Goal: Task Accomplishment & Management: Manage account settings

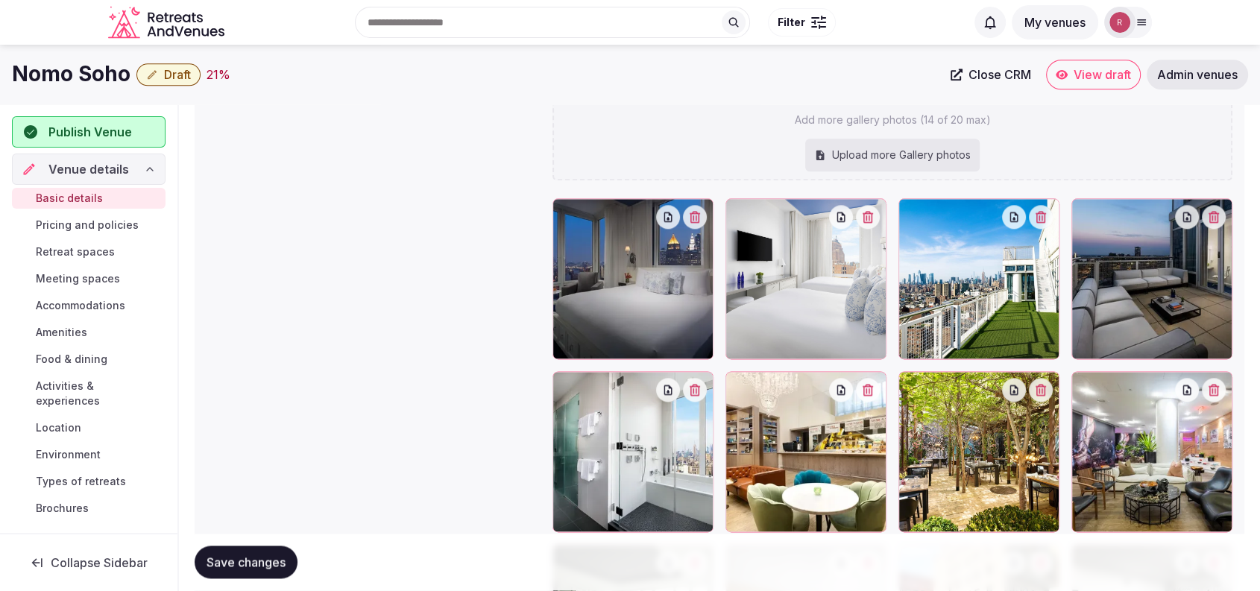
scroll to position [1643, 0]
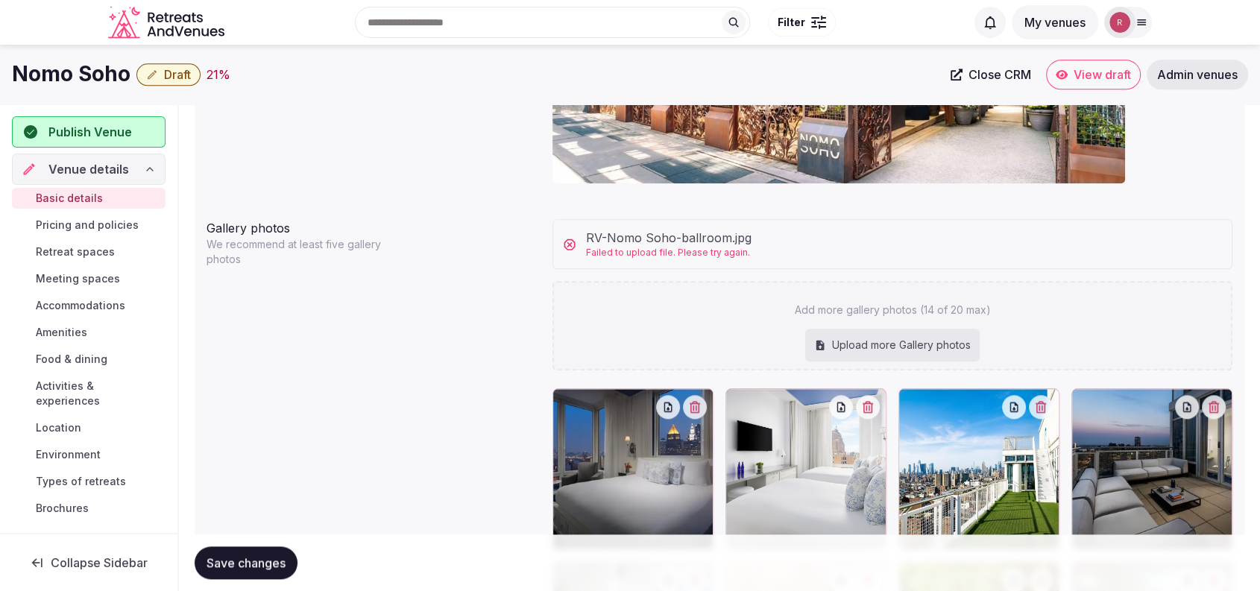
click at [654, 250] on span "Failed to upload file. Please try again." at bounding box center [668, 253] width 165 height 13
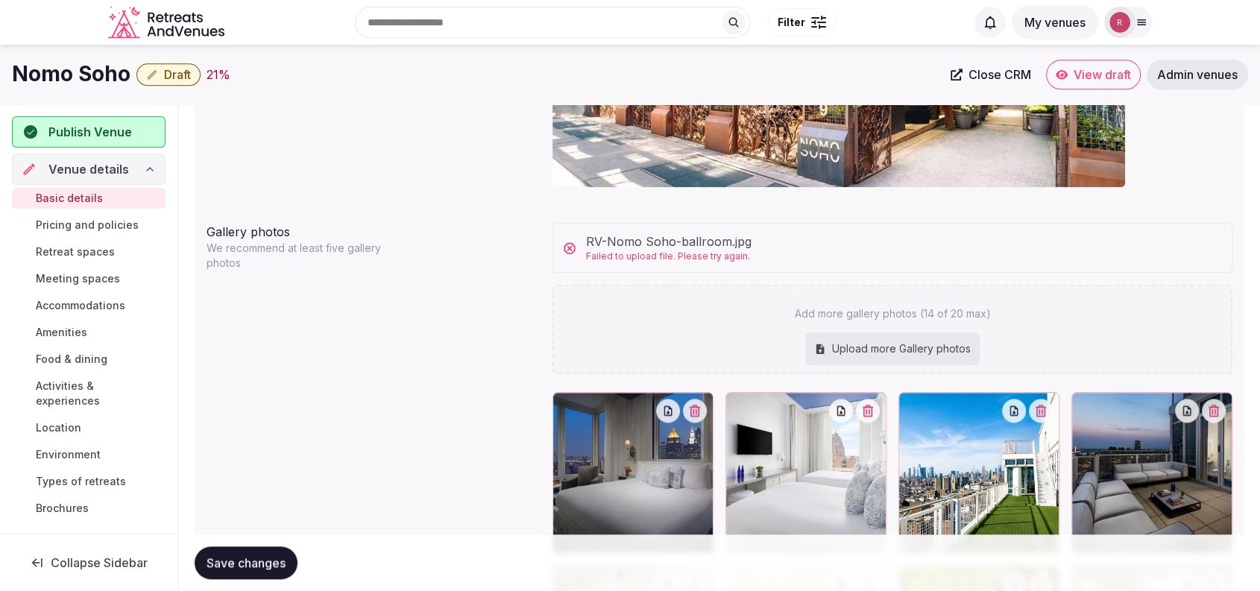
scroll to position [1636, 0]
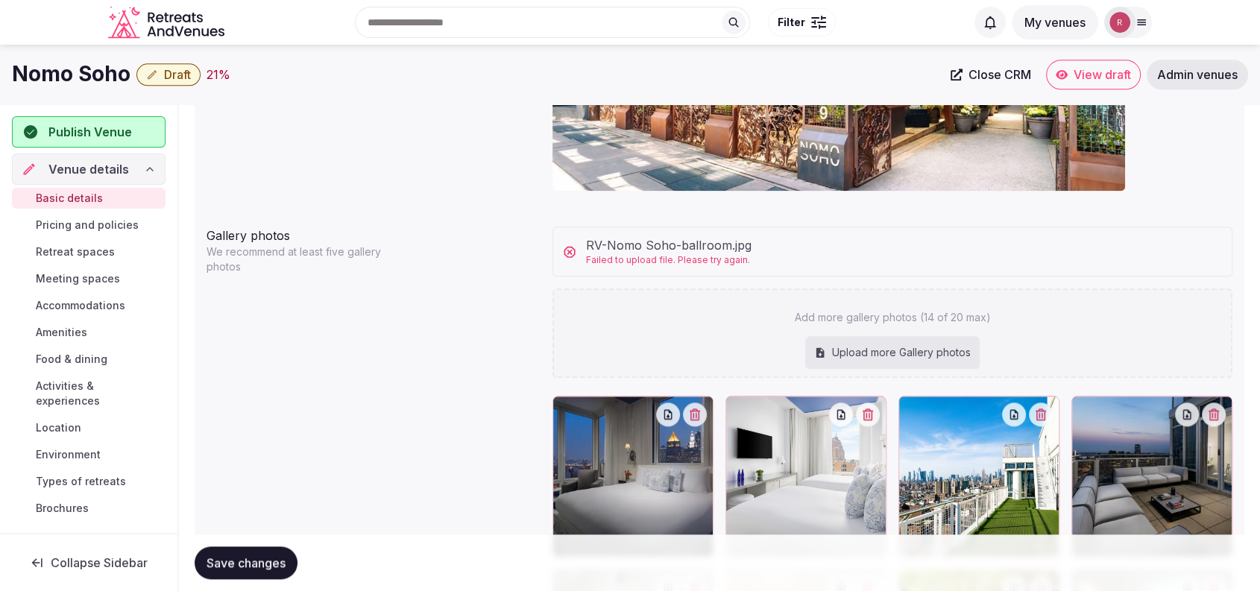
click at [912, 354] on div "Upload more Gallery photos" at bounding box center [892, 352] width 174 height 33
type input "**********"
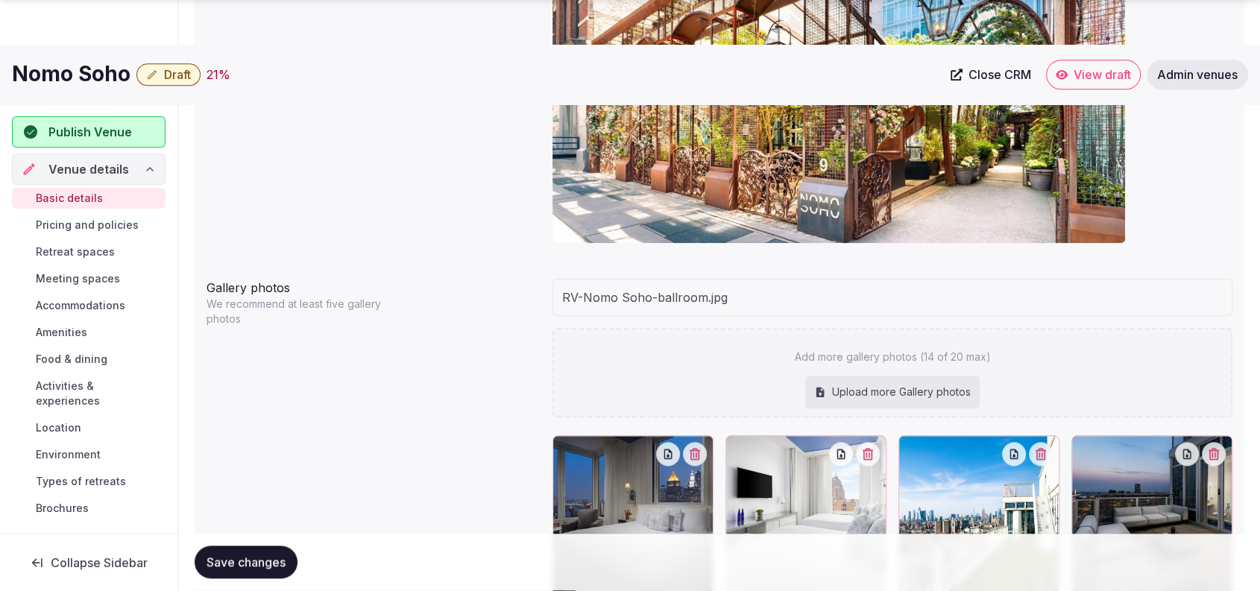
scroll to position [1617, 0]
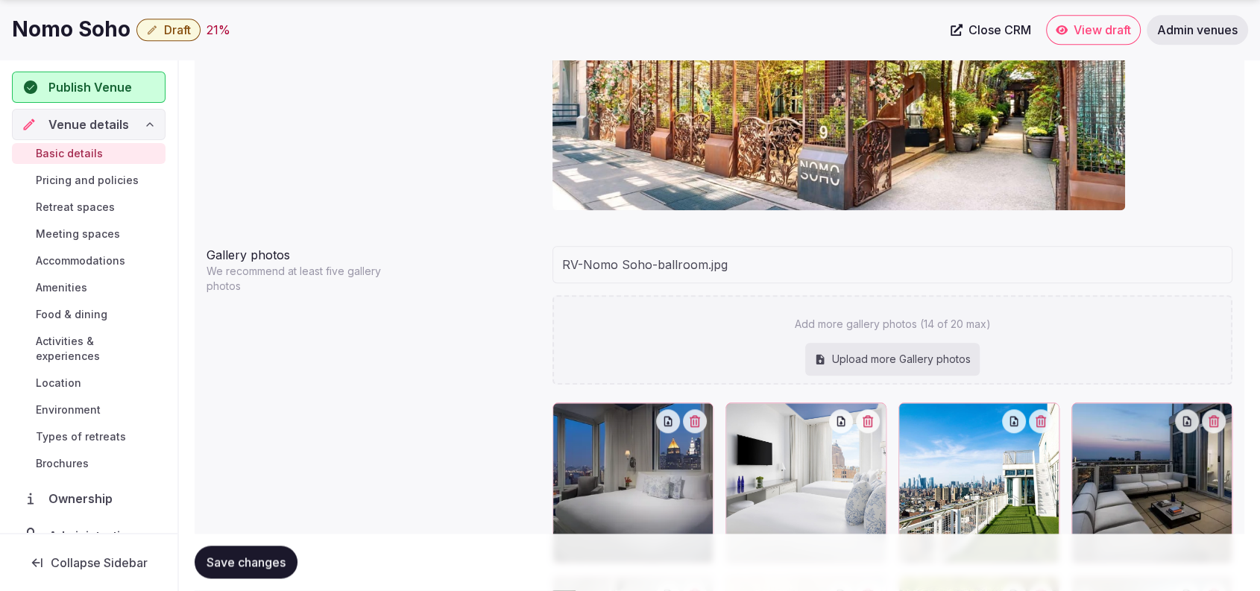
click at [274, 563] on span "Save changes" at bounding box center [245, 562] width 79 height 15
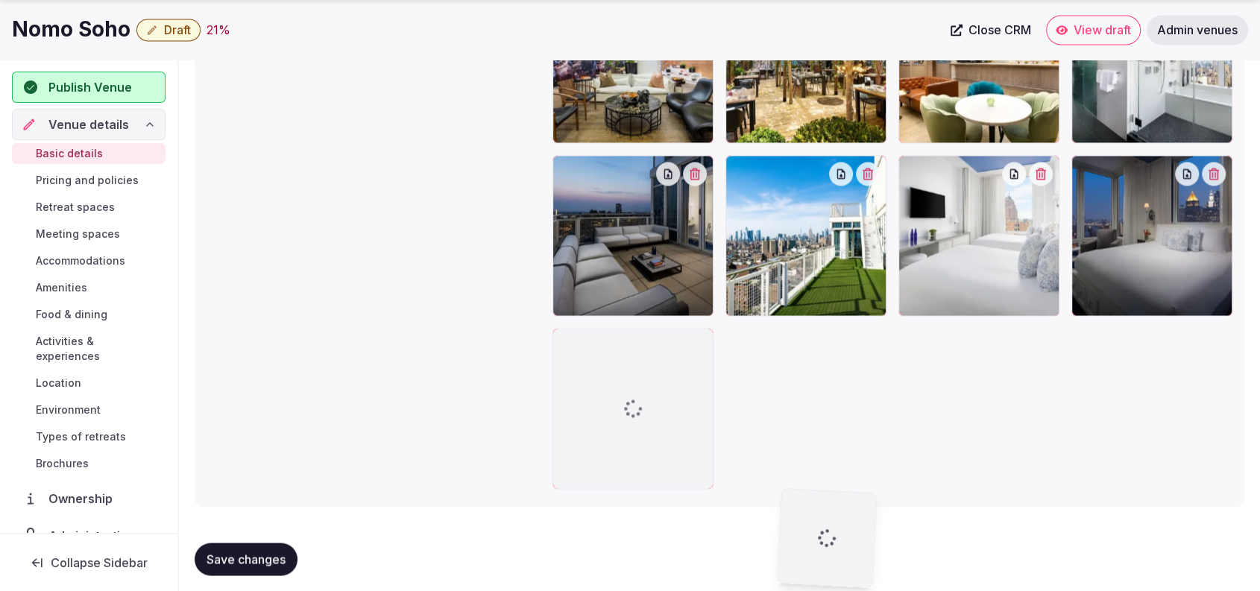
scroll to position [2354, 0]
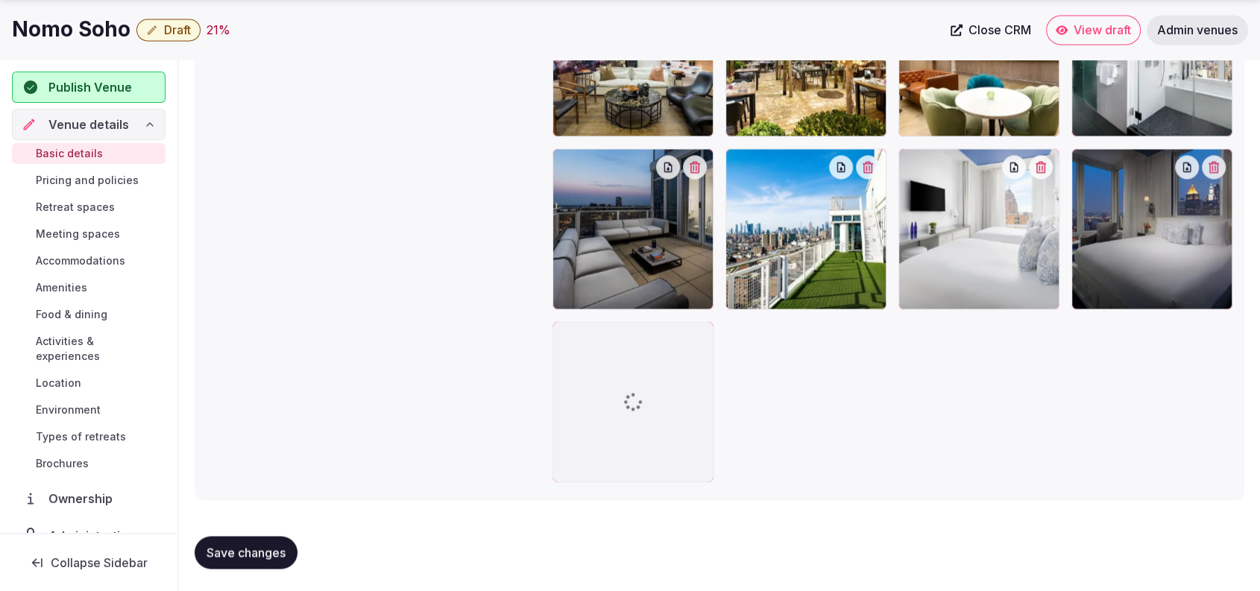
drag, startPoint x: 796, startPoint y: 195, endPoint x: 691, endPoint y: 399, distance: 229.0
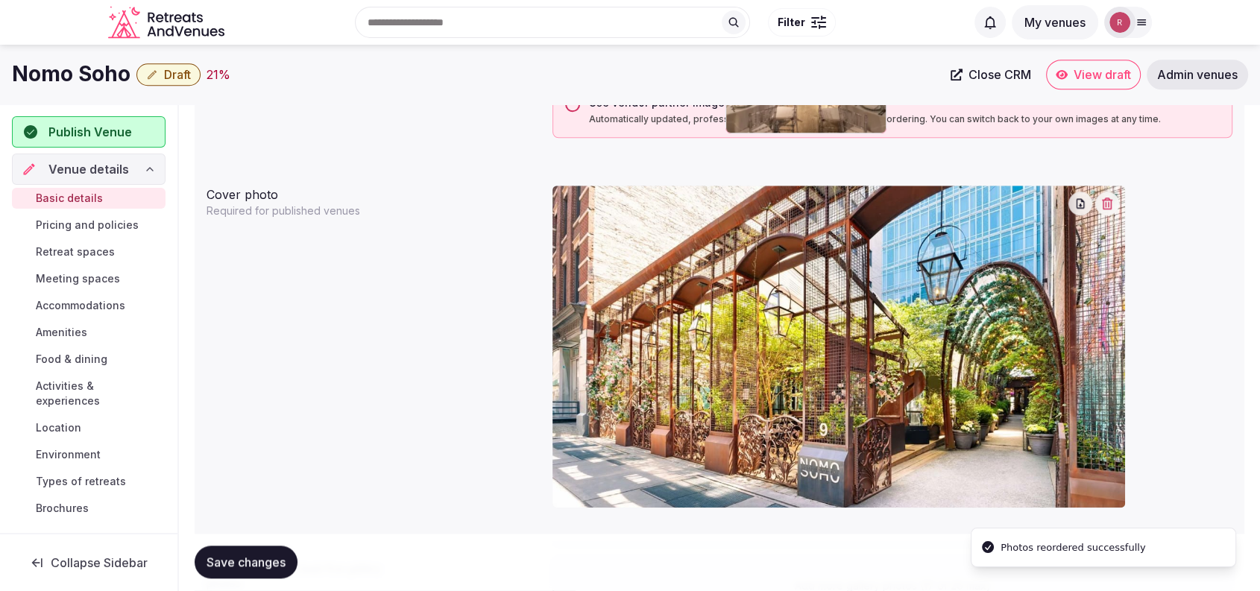
scroll to position [1837, 0]
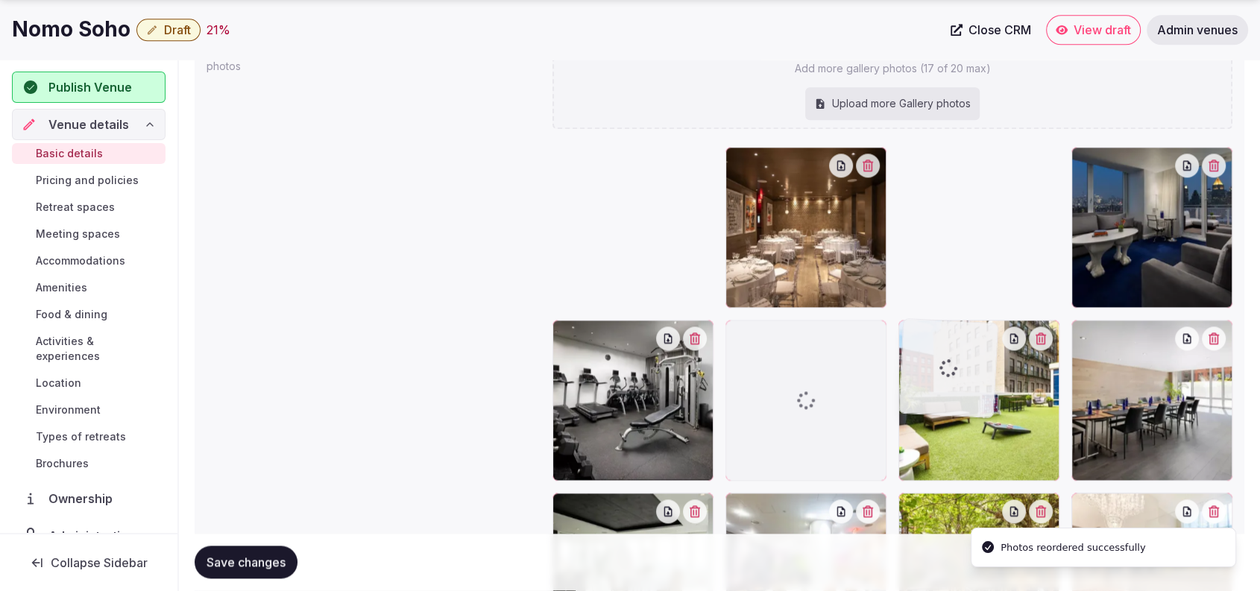
drag, startPoint x: 802, startPoint y: 226, endPoint x: 853, endPoint y: 402, distance: 183.8
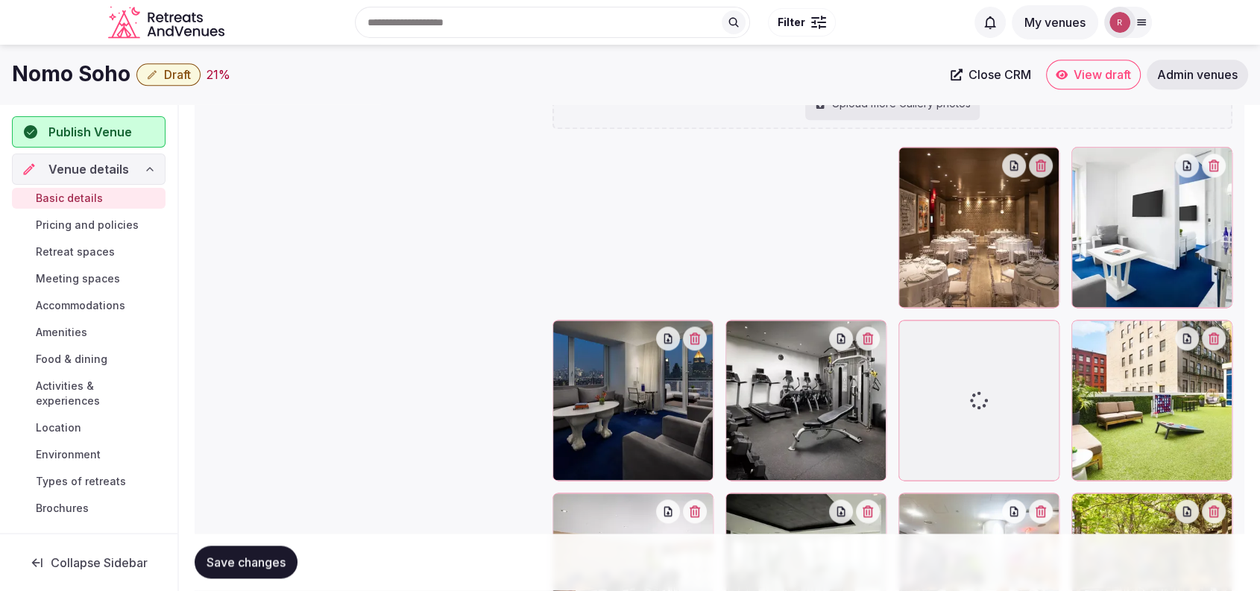
click at [254, 566] on span "Save changes" at bounding box center [245, 562] width 79 height 15
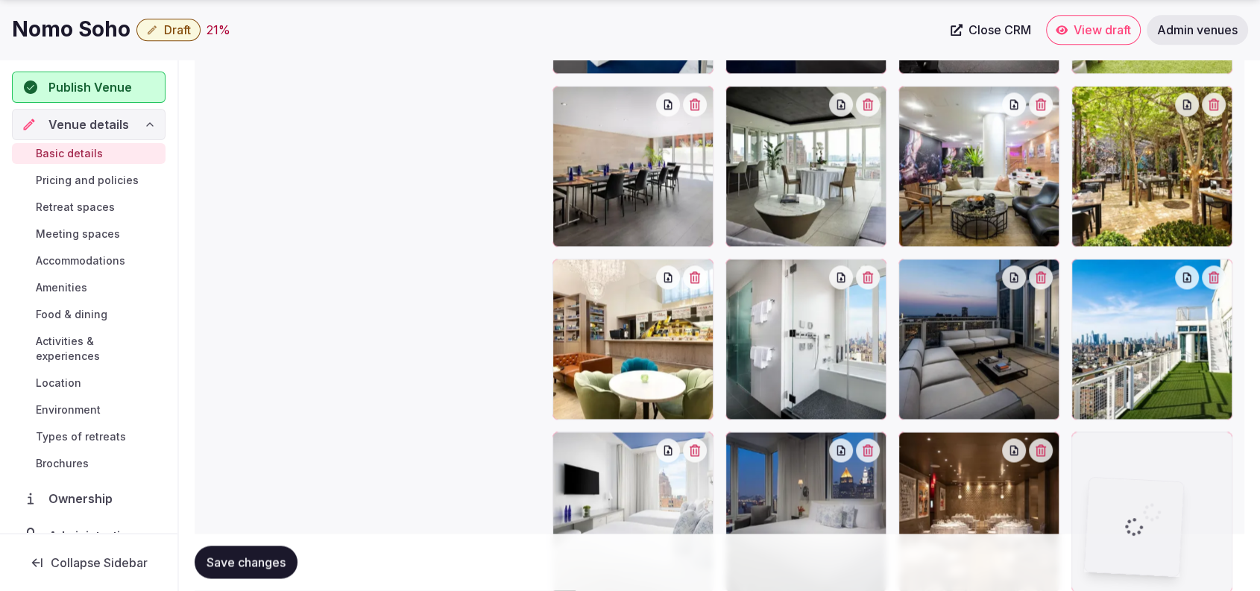
scroll to position [2167, 0]
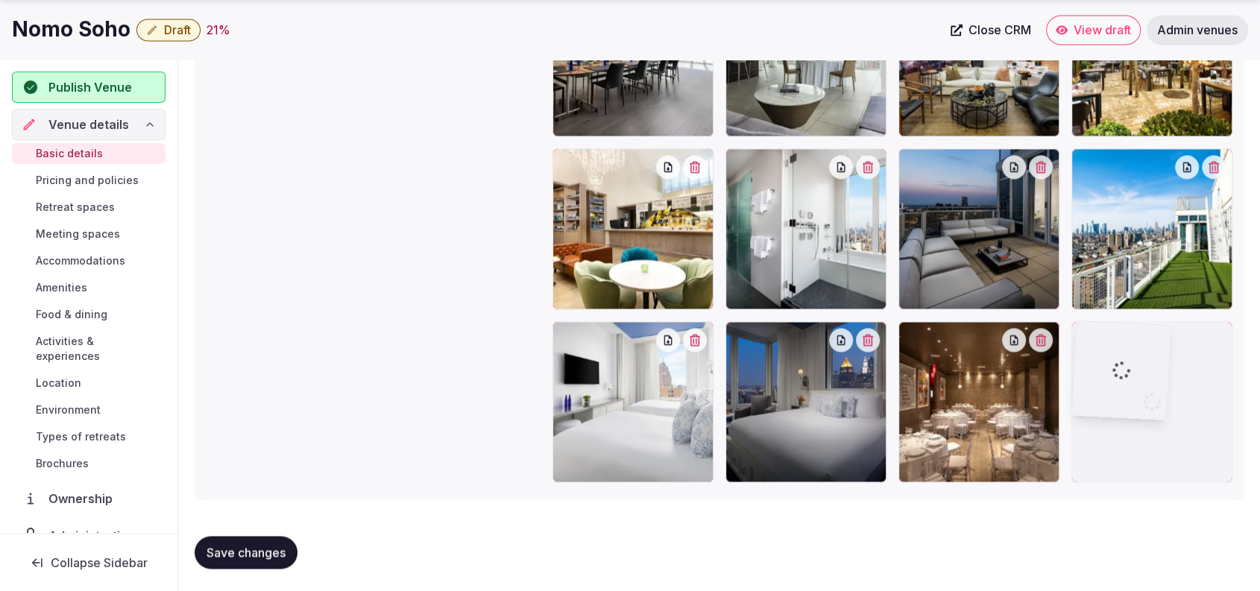
drag, startPoint x: 1181, startPoint y: 431, endPoint x: 1149, endPoint y: 487, distance: 64.1
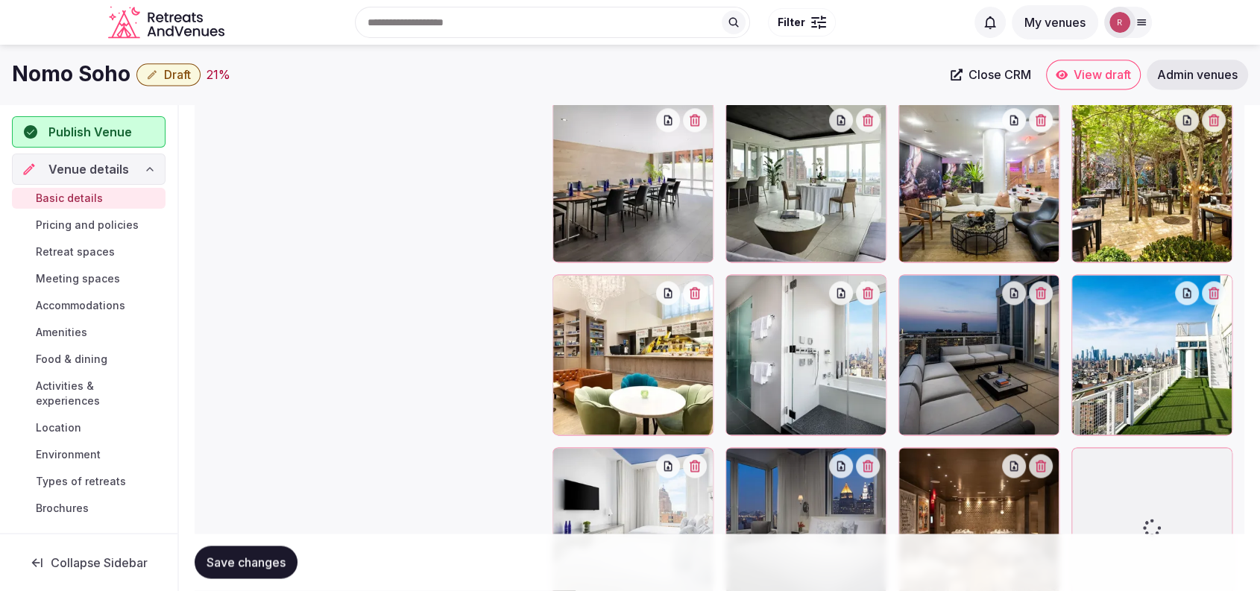
scroll to position [2039, 0]
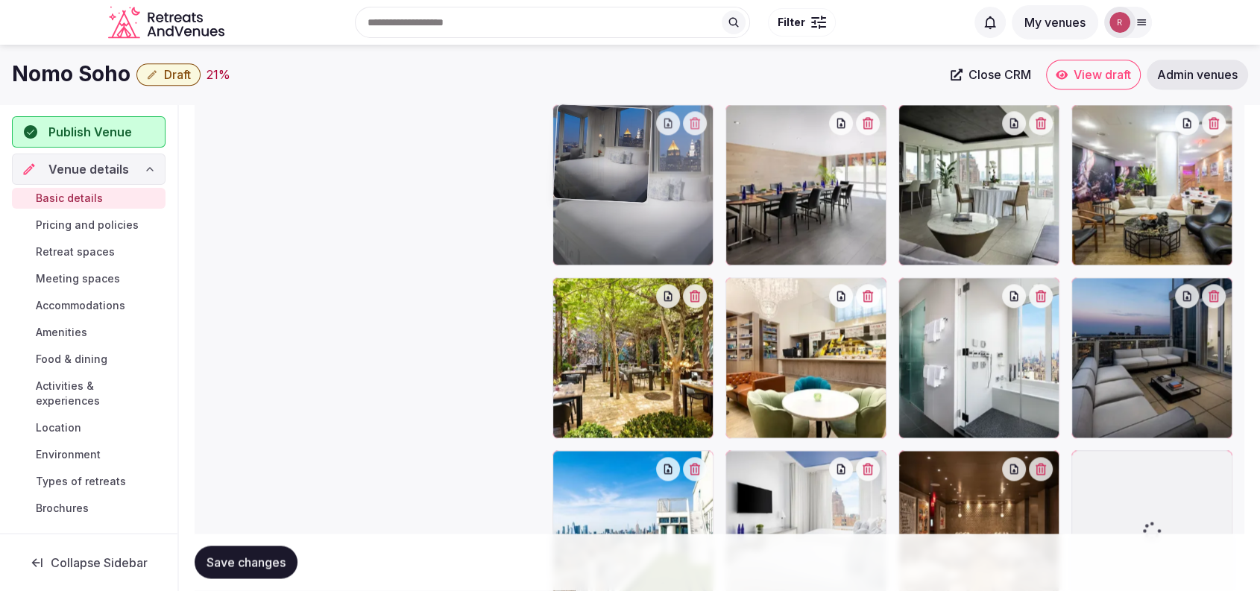
drag, startPoint x: 807, startPoint y: 496, endPoint x: 681, endPoint y: 152, distance: 366.2
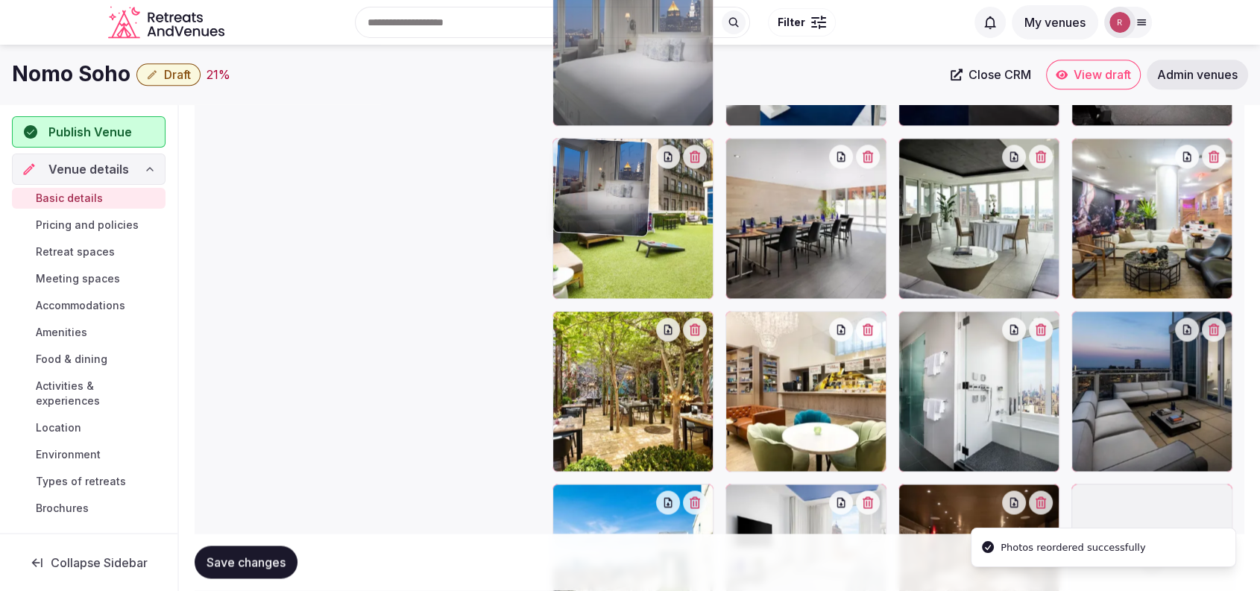
drag, startPoint x: 625, startPoint y: 177, endPoint x: 639, endPoint y: 136, distance: 44.1
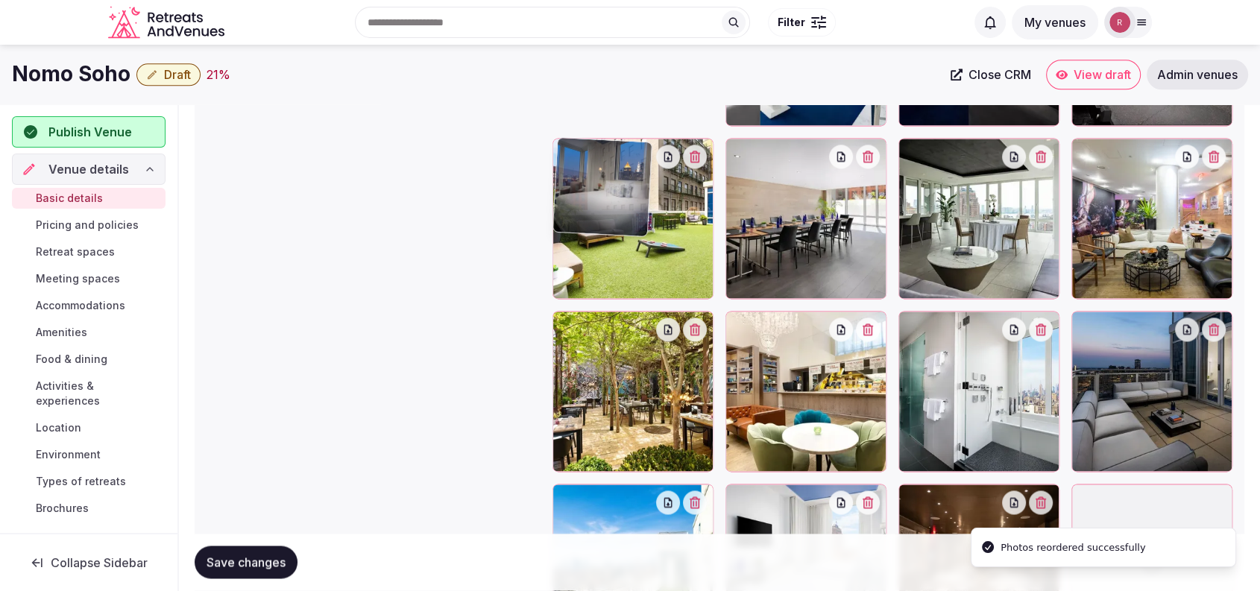
scroll to position [1832, 0]
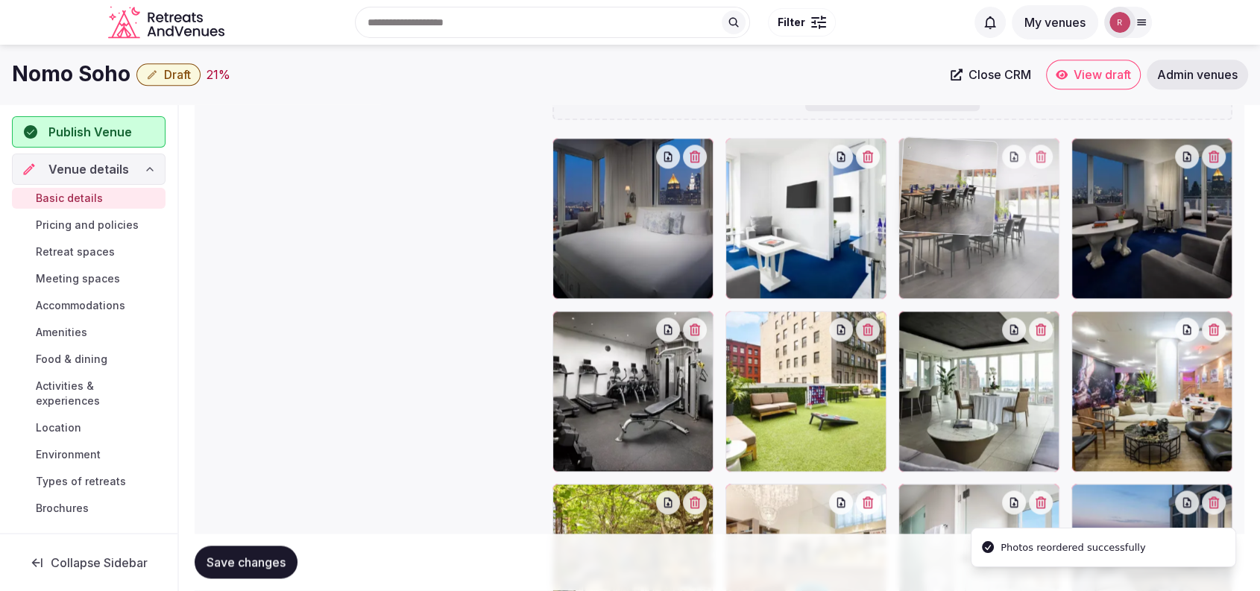
drag, startPoint x: 823, startPoint y: 410, endPoint x: 985, endPoint y: 273, distance: 212.6
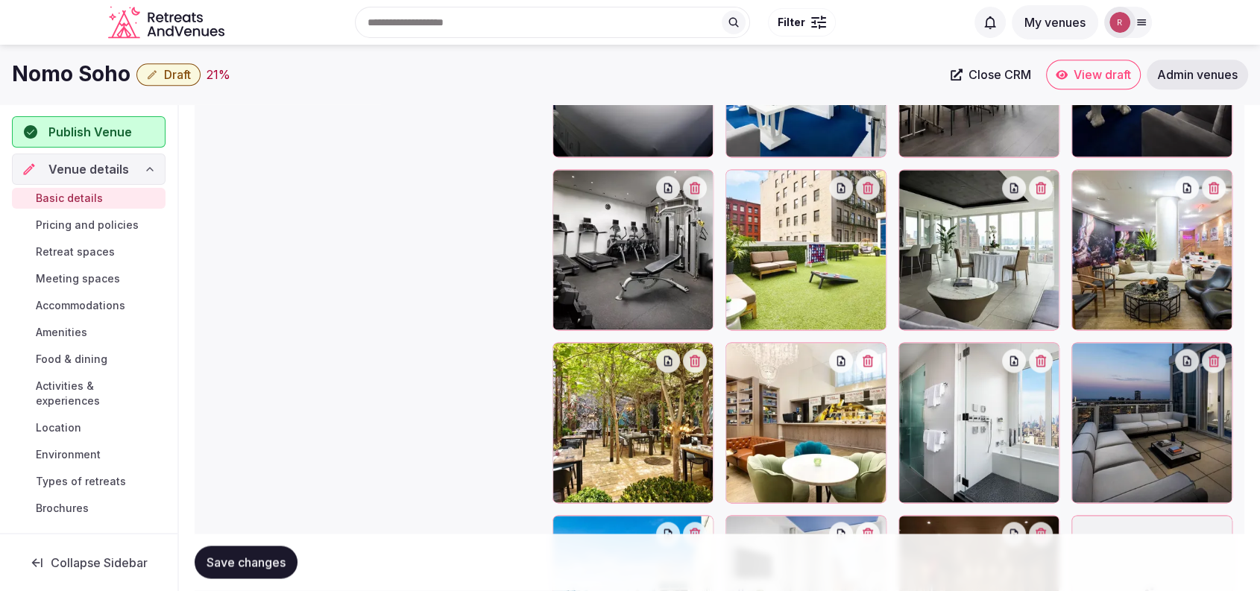
scroll to position [1918, 0]
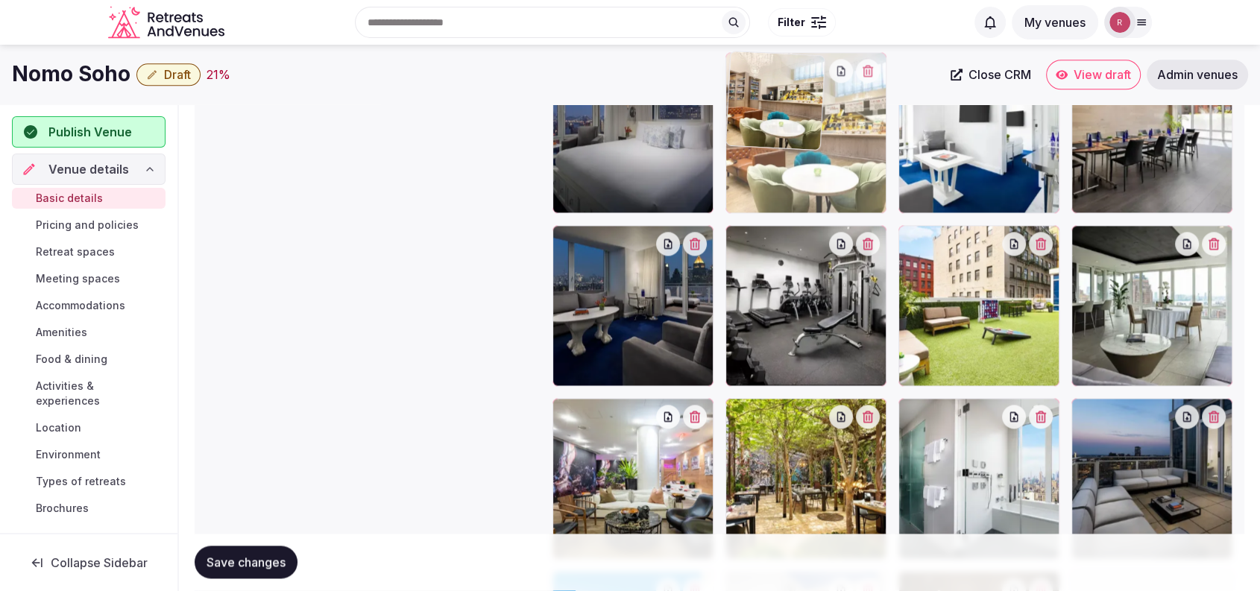
drag, startPoint x: 763, startPoint y: 487, endPoint x: 799, endPoint y: 165, distance: 324.0
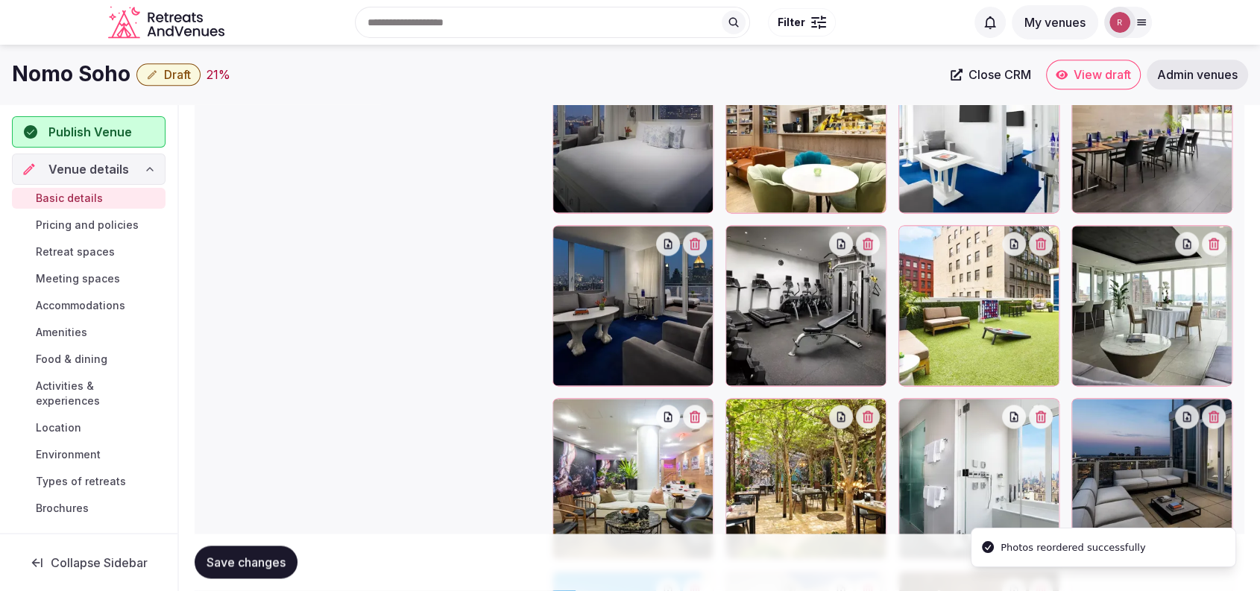
scroll to position [1792, 0]
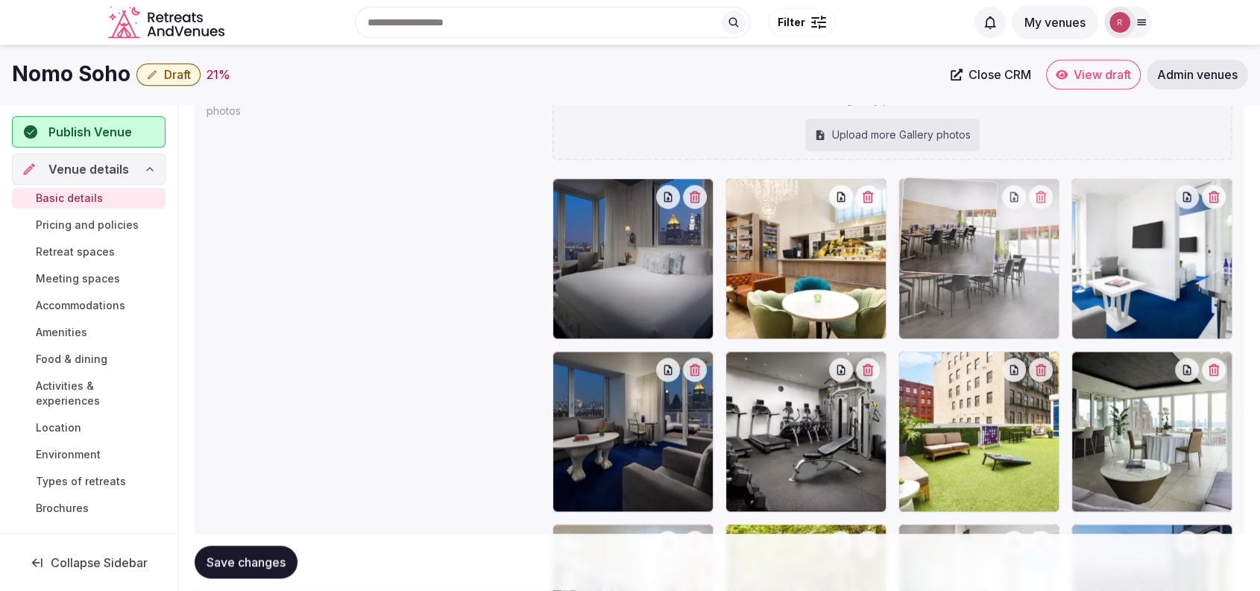
drag, startPoint x: 1177, startPoint y: 294, endPoint x: 1055, endPoint y: 297, distance: 121.5
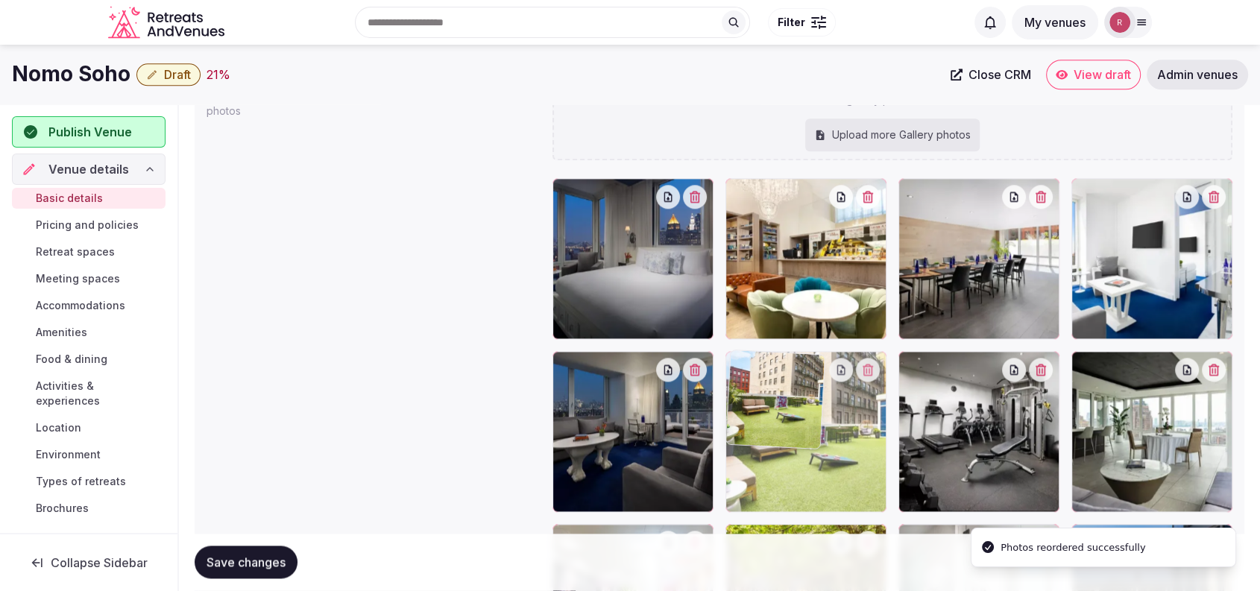
drag, startPoint x: 1008, startPoint y: 422, endPoint x: 894, endPoint y: 422, distance: 114.0
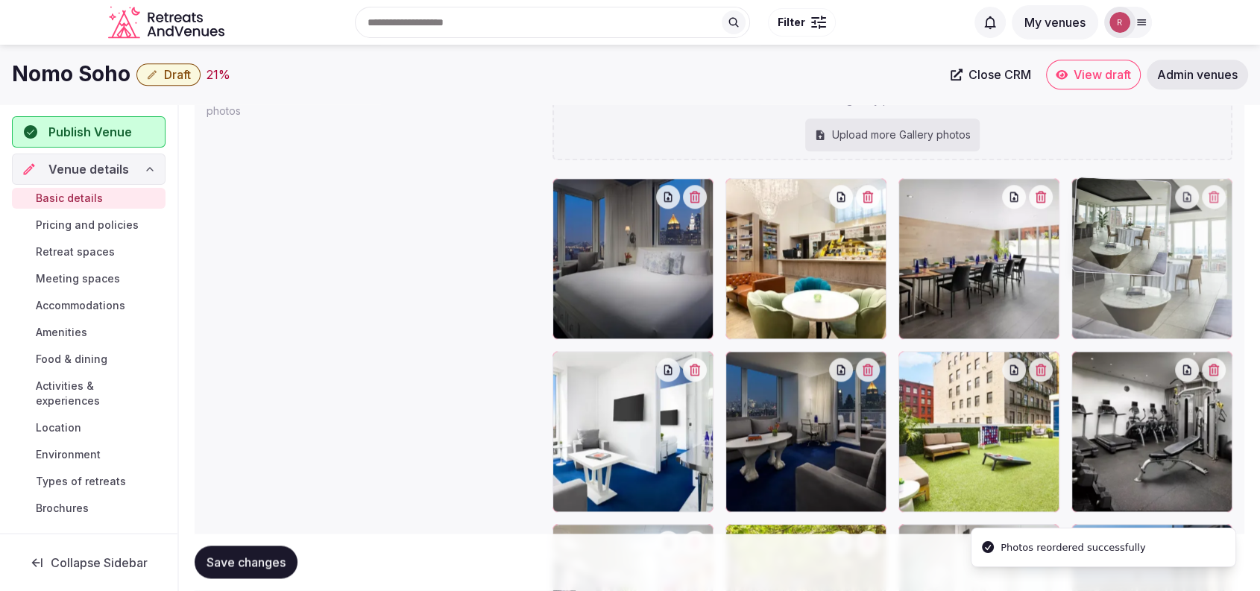
drag, startPoint x: 1183, startPoint y: 447, endPoint x: 1163, endPoint y: 329, distance: 120.2
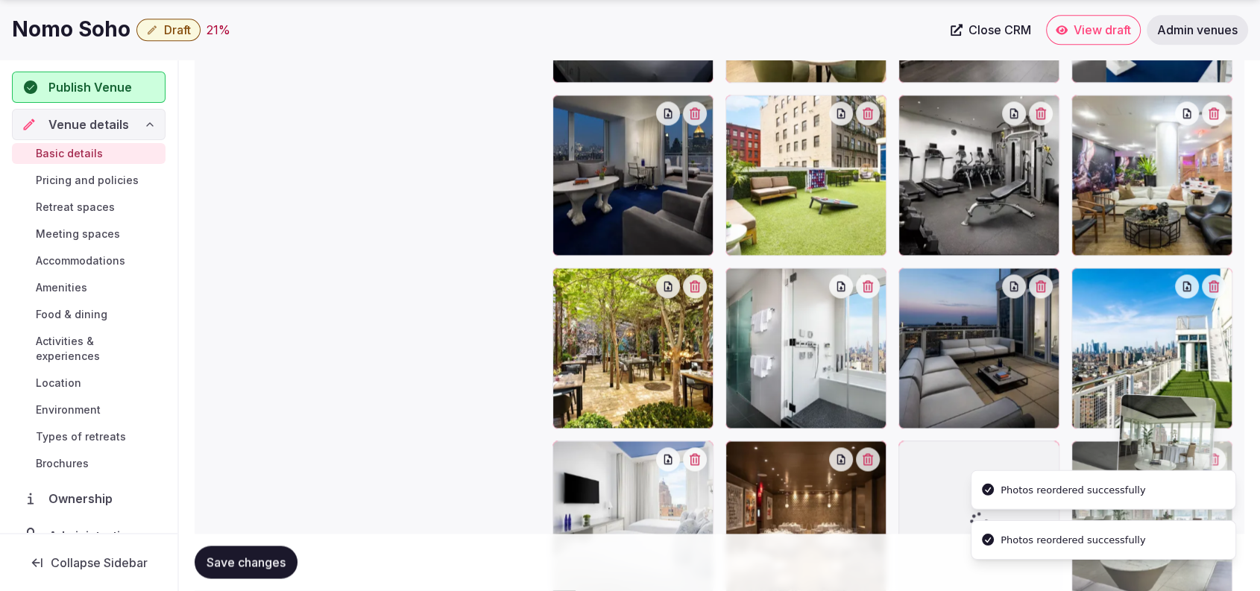
scroll to position [2057, 0]
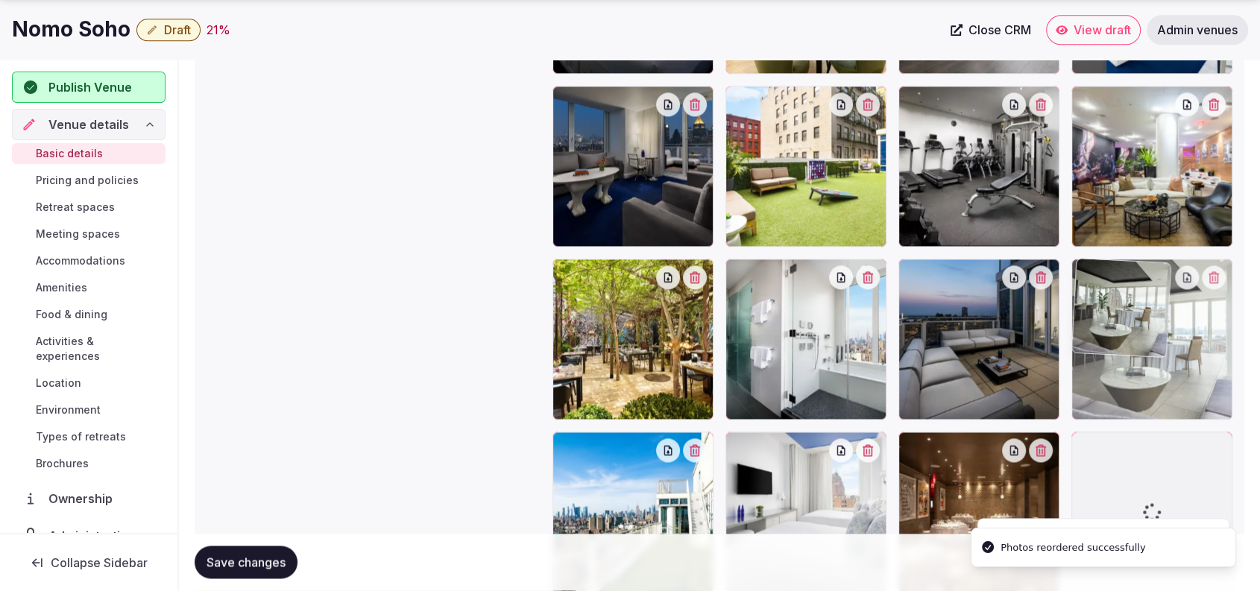
drag, startPoint x: 1168, startPoint y: 328, endPoint x: 1183, endPoint y: 443, distance: 116.5
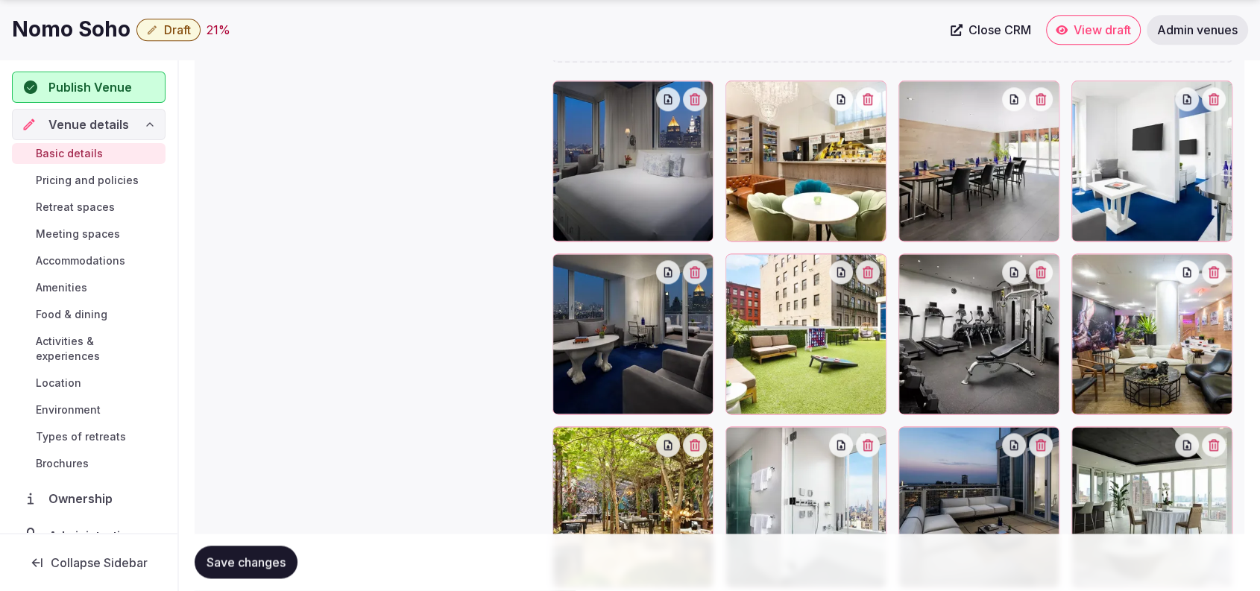
scroll to position [1912, 0]
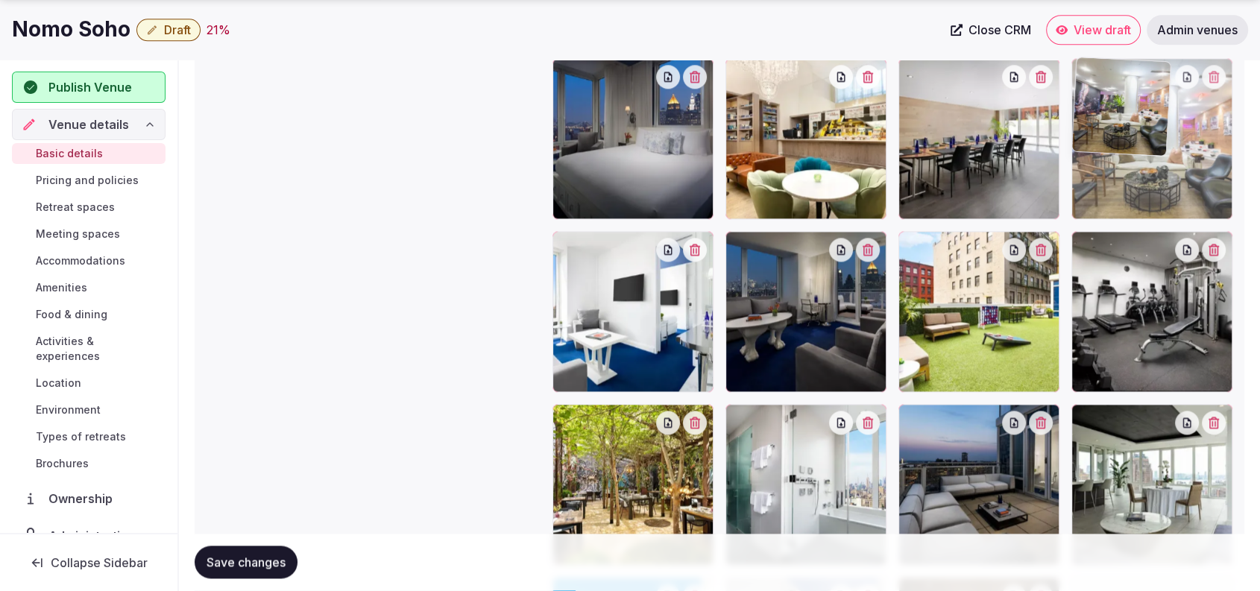
drag, startPoint x: 1139, startPoint y: 319, endPoint x: 1125, endPoint y: 210, distance: 109.7
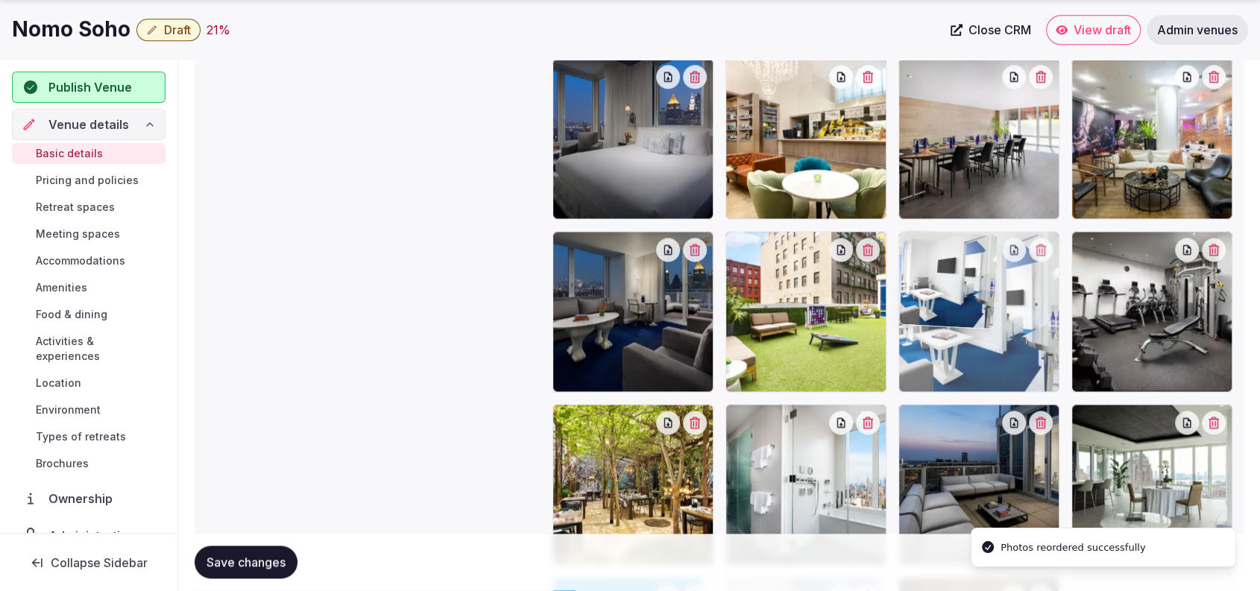
drag, startPoint x: 616, startPoint y: 348, endPoint x: 954, endPoint y: 372, distance: 339.2
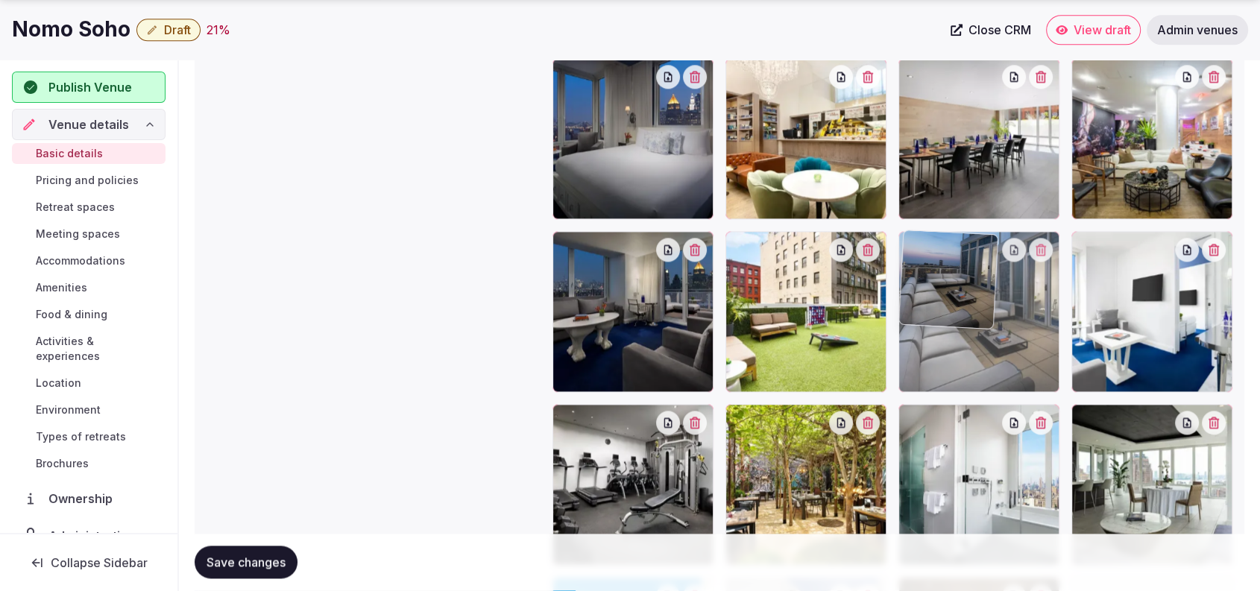
drag, startPoint x: 1004, startPoint y: 462, endPoint x: 1010, endPoint y: 362, distance: 100.1
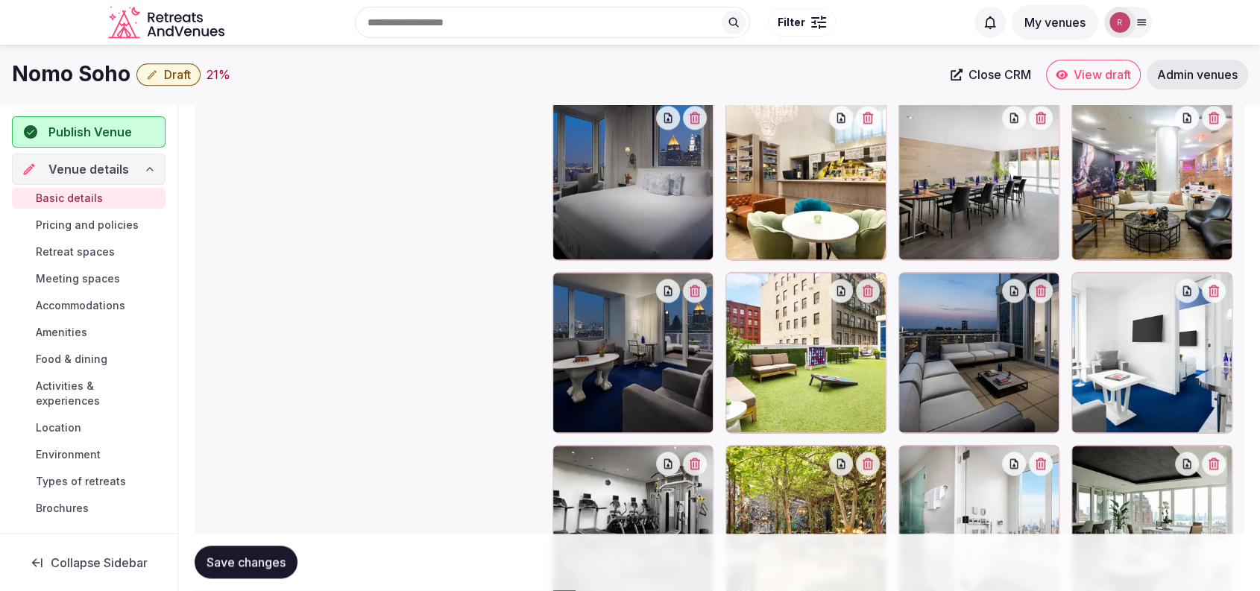
scroll to position [1860, 0]
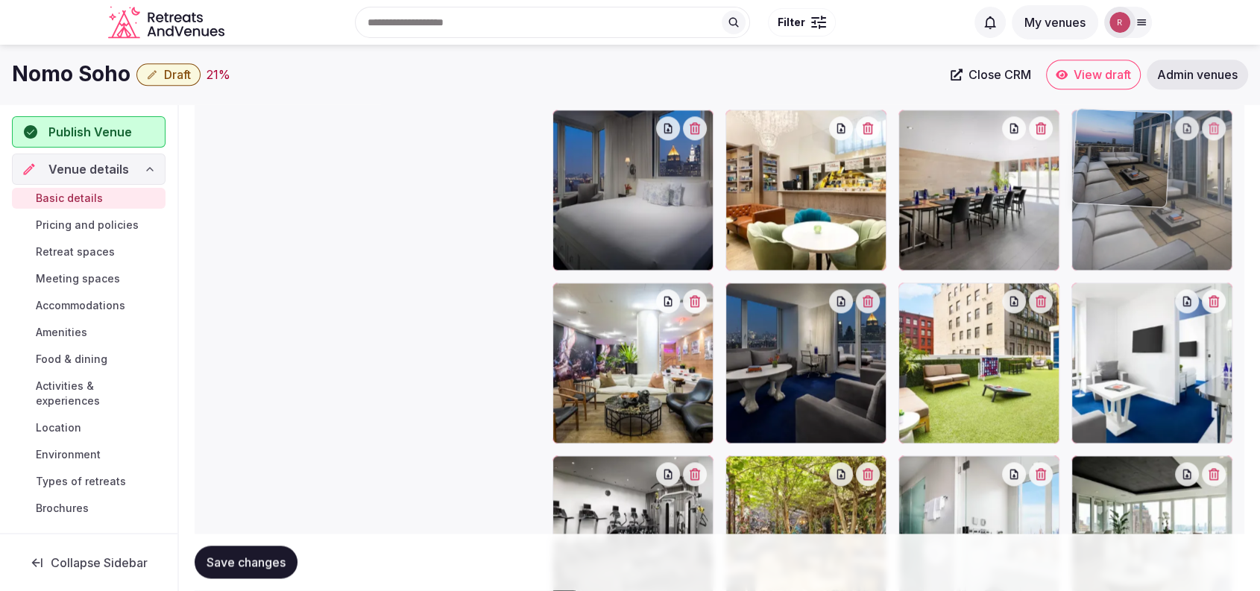
drag, startPoint x: 1023, startPoint y: 407, endPoint x: 1186, endPoint y: 294, distance: 198.7
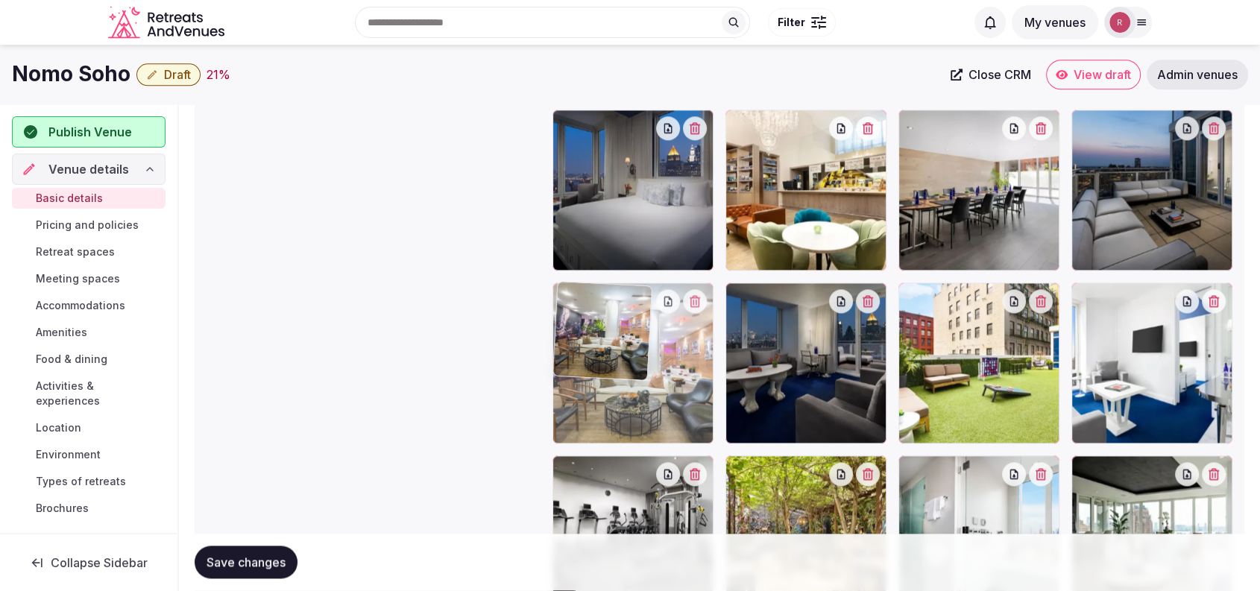
drag, startPoint x: 685, startPoint y: 387, endPoint x: 700, endPoint y: 398, distance: 18.6
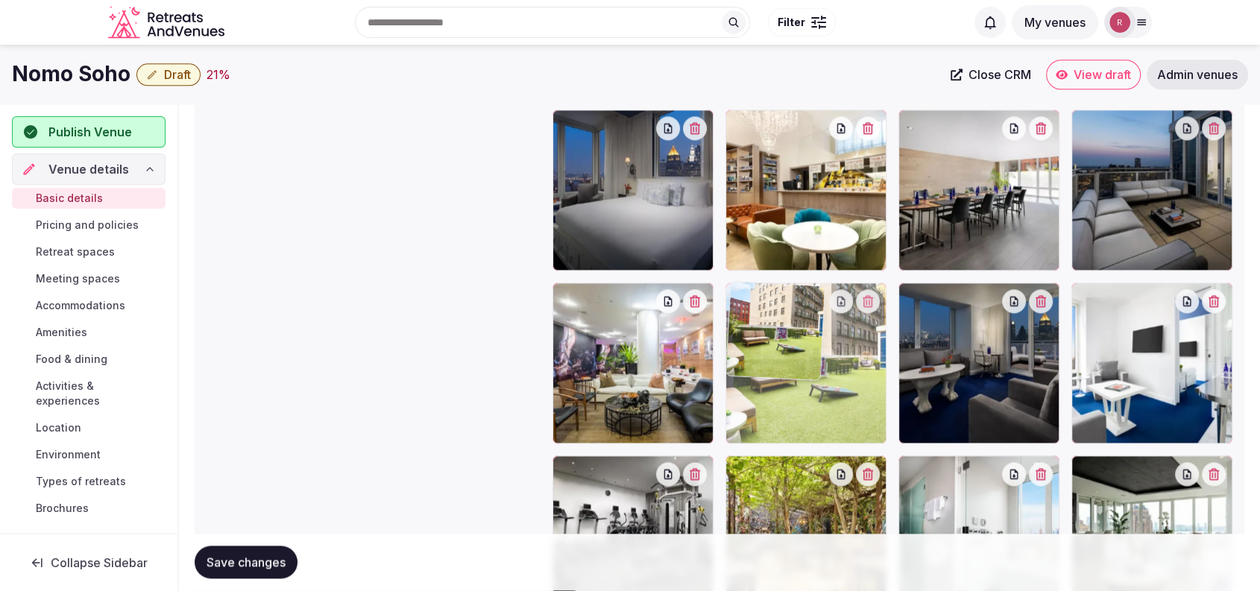
drag, startPoint x: 985, startPoint y: 398, endPoint x: 970, endPoint y: 397, distance: 14.2
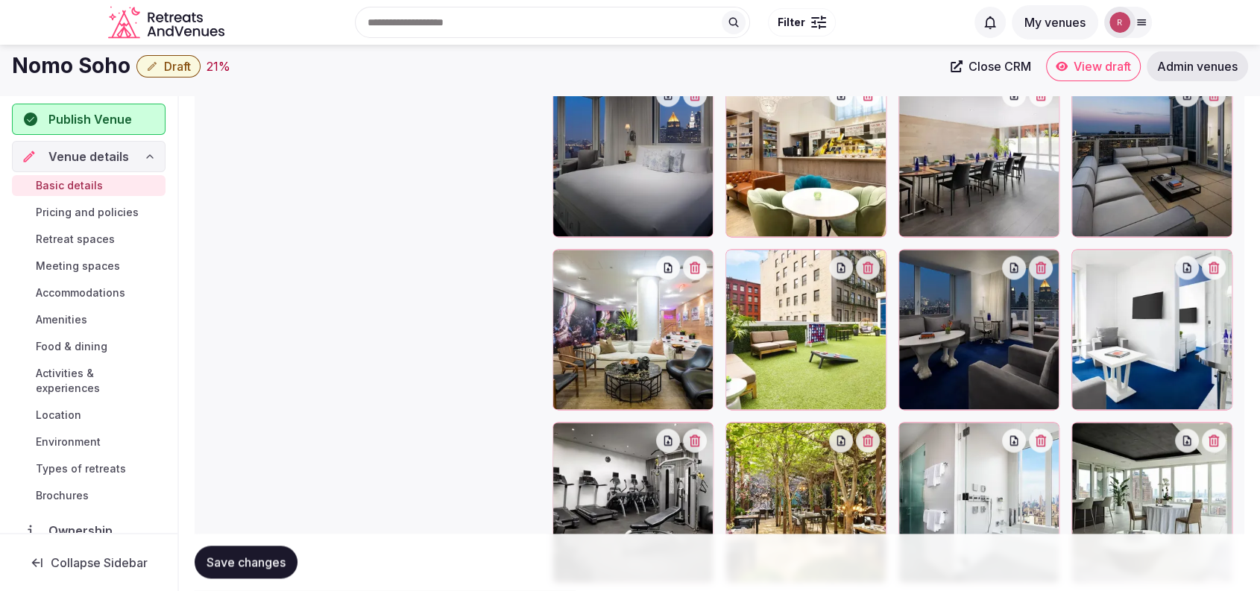
scroll to position [1758, 0]
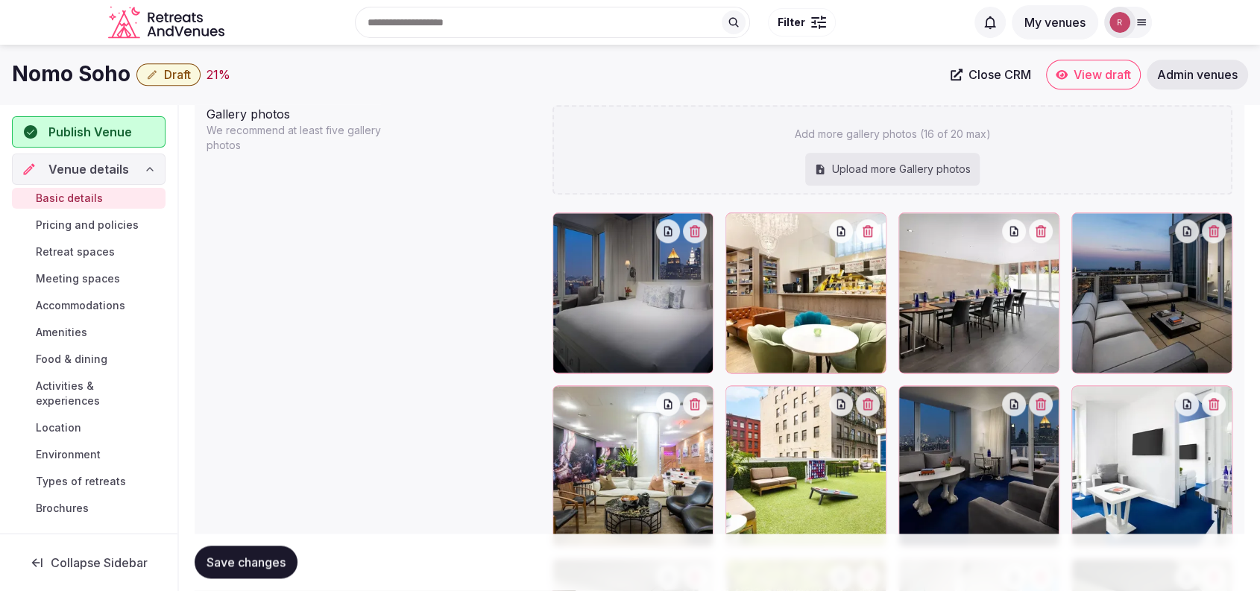
click at [274, 552] on button "Save changes" at bounding box center [246, 562] width 103 height 33
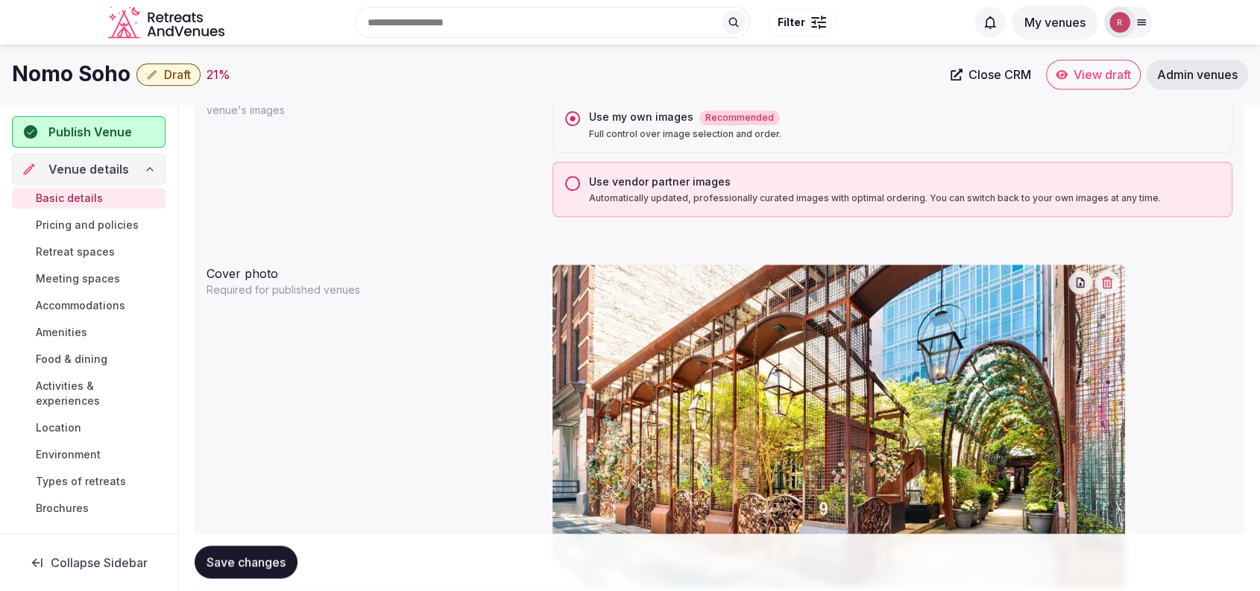
scroll to position [206, 0]
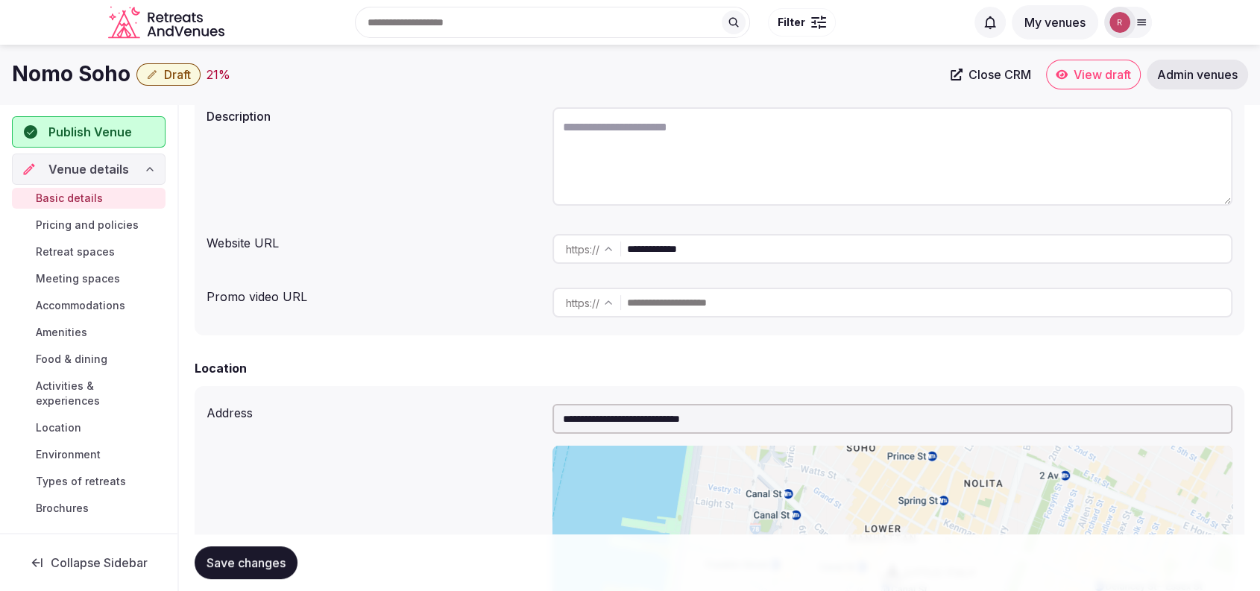
click at [644, 149] on textarea at bounding box center [892, 156] width 680 height 98
paste textarea "**********"
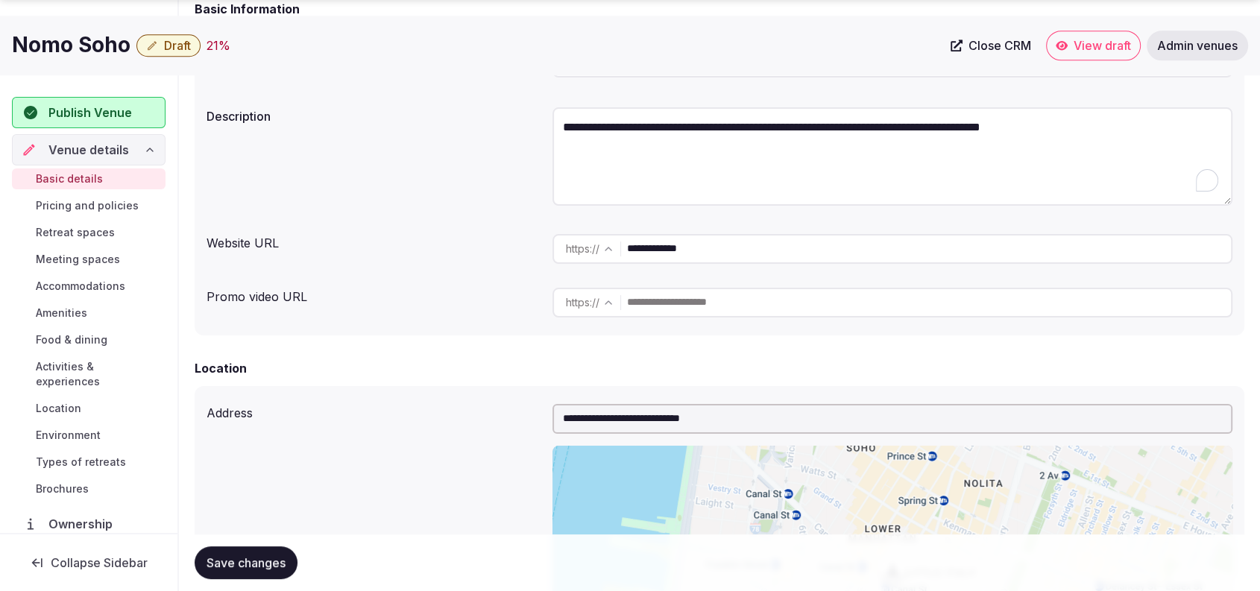
scroll to position [1240, 0]
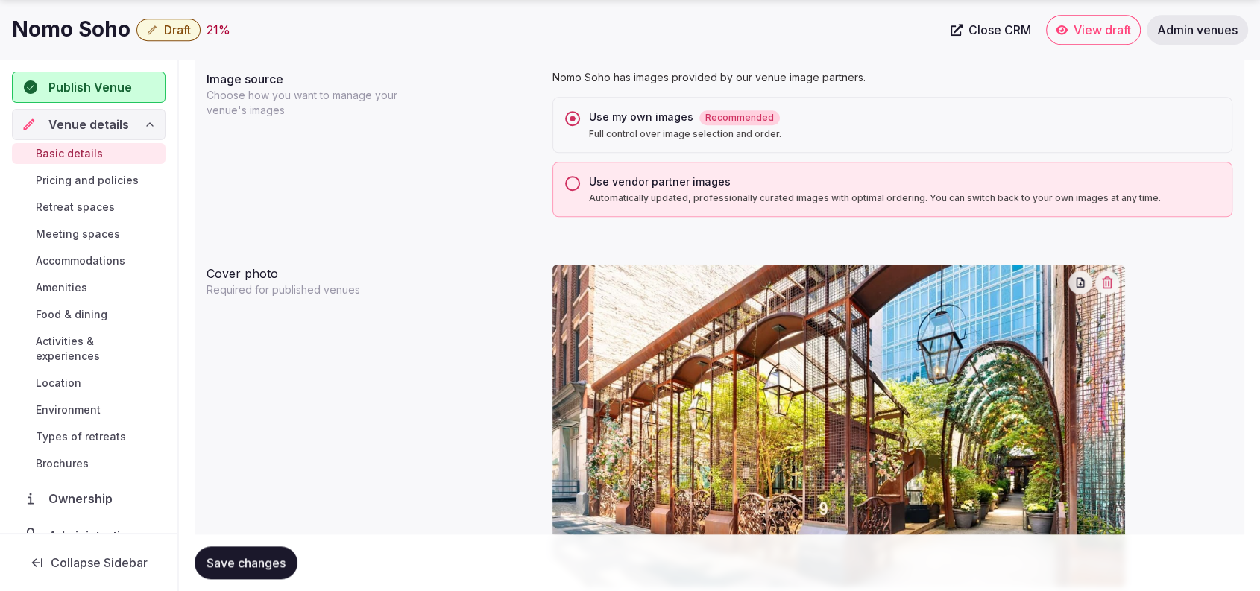
type textarea "**********"
click at [247, 570] on button "Save changes" at bounding box center [246, 562] width 103 height 33
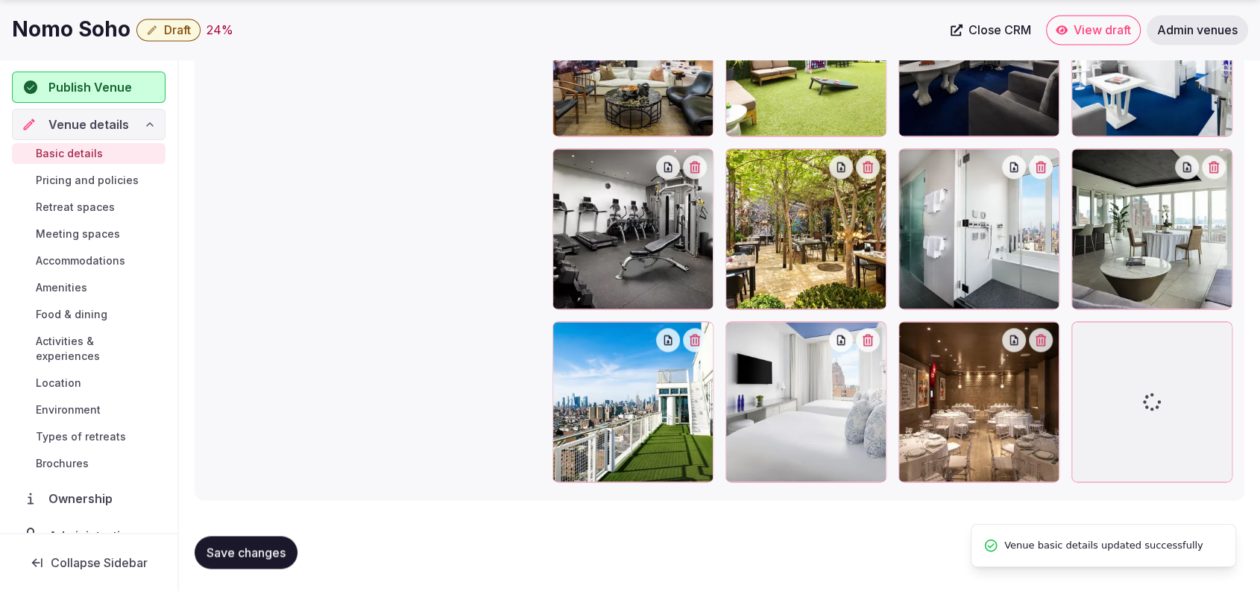
scroll to position [1651, 0]
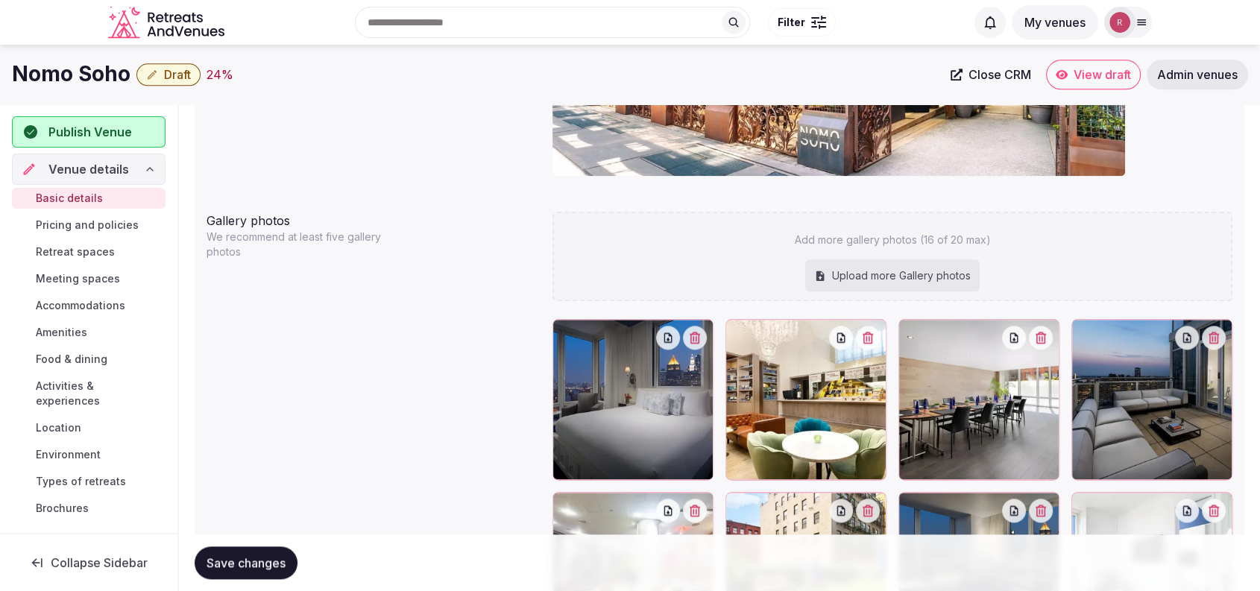
click at [54, 253] on span "Retreat spaces" at bounding box center [75, 251] width 79 height 15
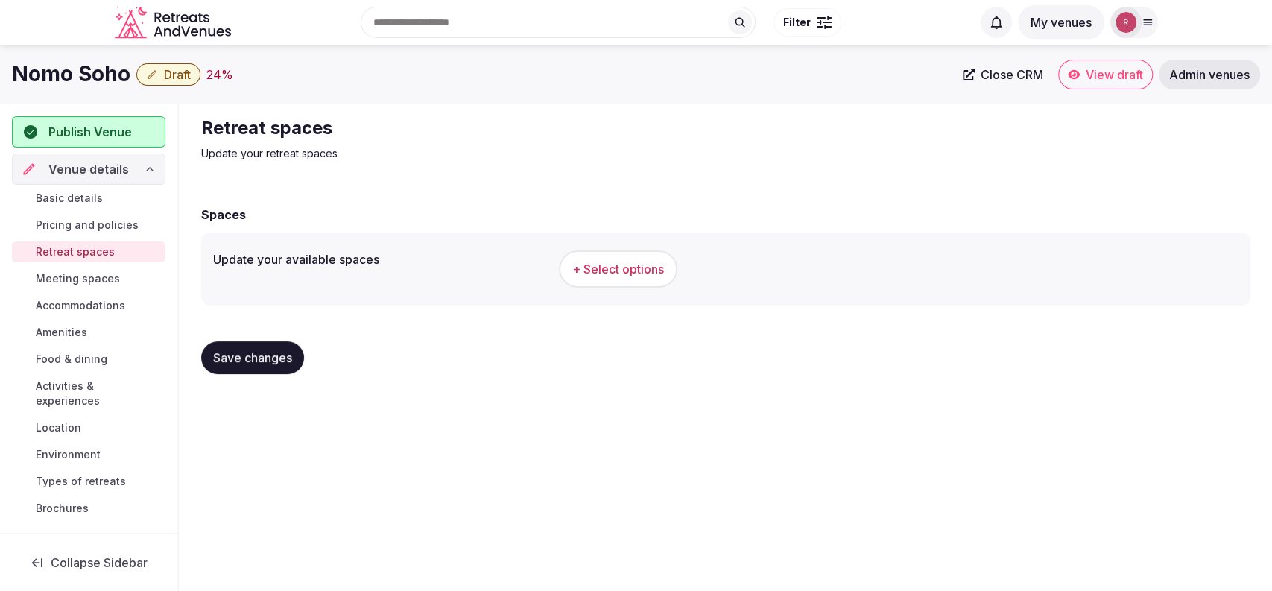
click at [630, 269] on span "+ Select options" at bounding box center [618, 269] width 92 height 16
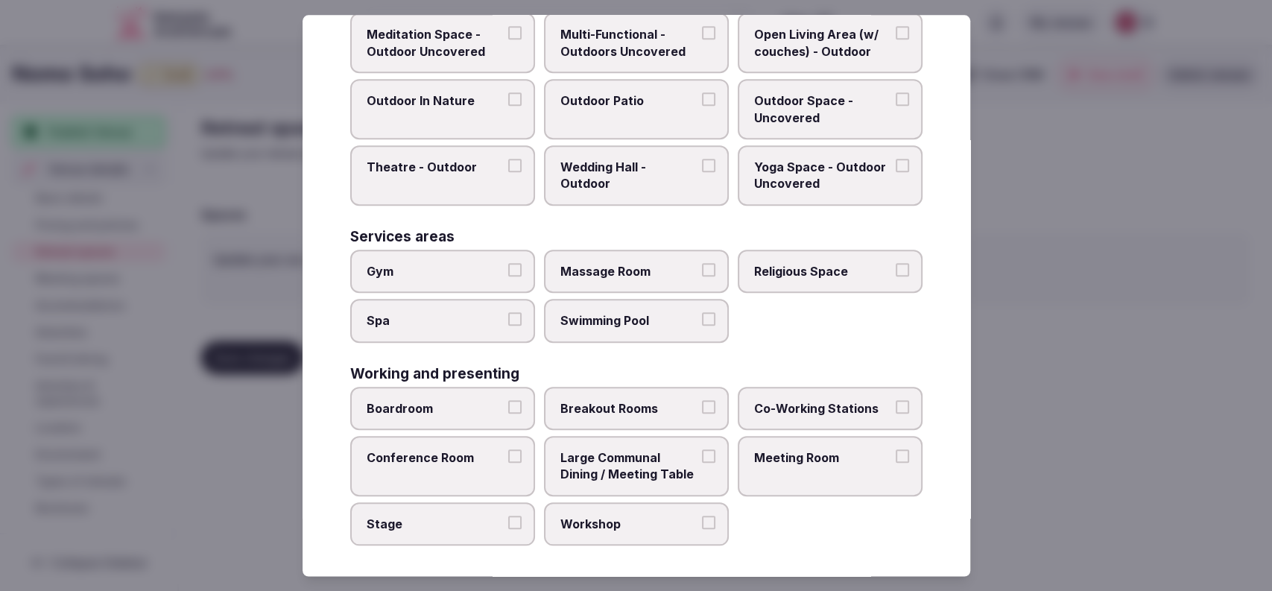
scroll to position [142, 0]
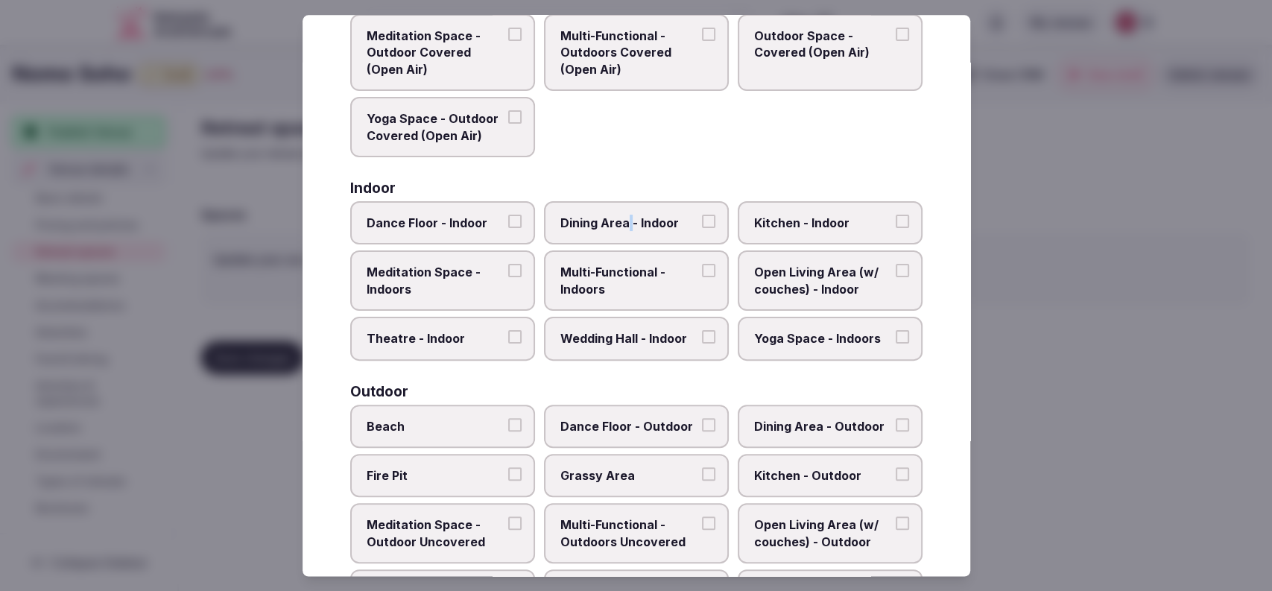
click at [624, 233] on label "Dining Area - Indoor" at bounding box center [636, 222] width 185 height 43
click at [659, 221] on span "Dining Area - Indoor" at bounding box center [629, 223] width 137 height 16
click at [702, 221] on button "Dining Area - Indoor" at bounding box center [708, 221] width 13 height 13
click at [613, 61] on span "Multi-Functional - Outdoors Covered (Open Air)" at bounding box center [629, 53] width 137 height 50
click at [702, 41] on button "Multi-Functional - Outdoors Covered (Open Air)" at bounding box center [708, 34] width 13 height 13
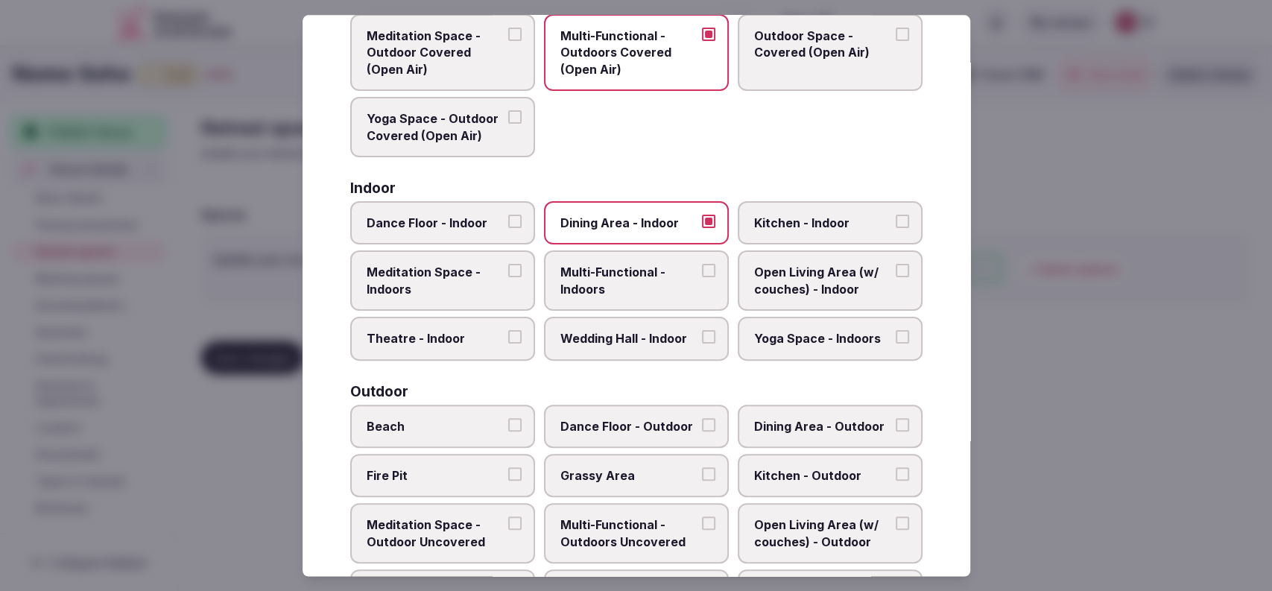
click at [688, 290] on span "Multi-Functional - Indoors" at bounding box center [629, 282] width 137 height 34
click at [702, 278] on button "Multi-Functional - Indoors" at bounding box center [708, 271] width 13 height 13
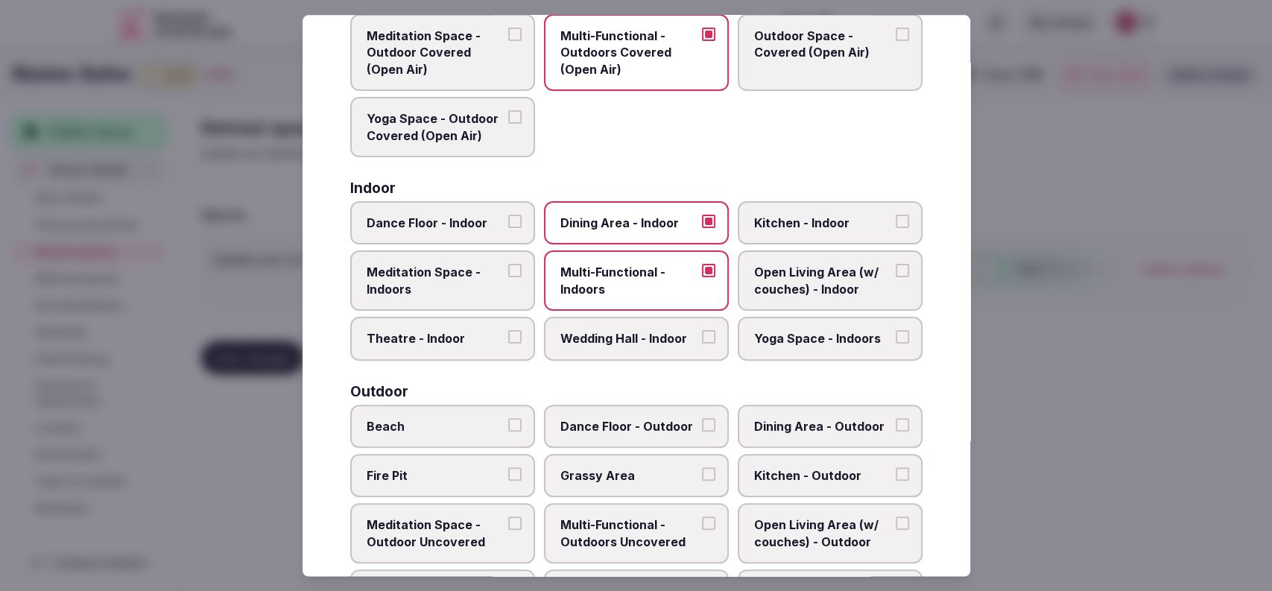
scroll to position [633, 0]
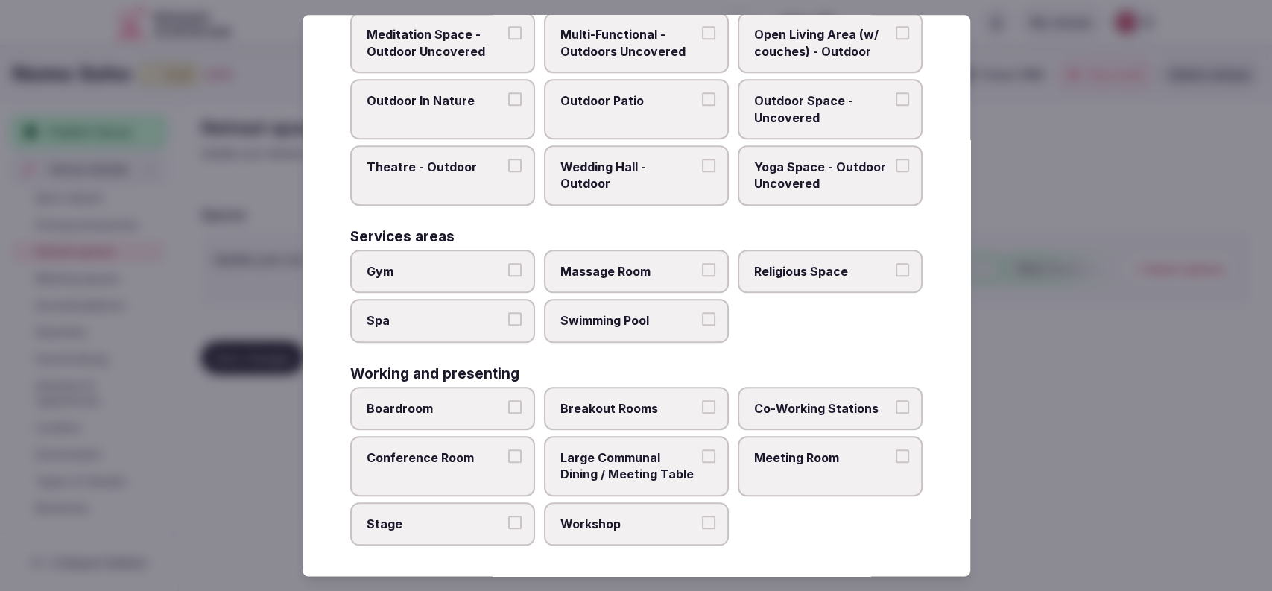
click at [748, 473] on label "Meeting Room" at bounding box center [830, 466] width 185 height 60
click at [896, 463] on button "Meeting Room" at bounding box center [902, 455] width 13 height 13
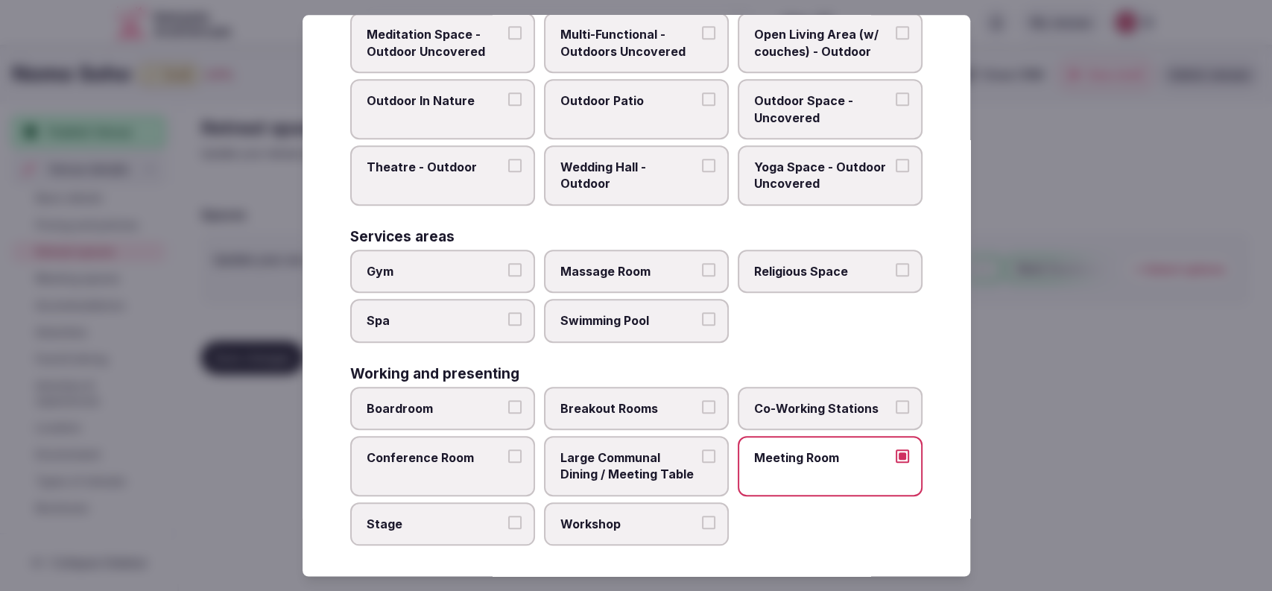
click at [762, 404] on span "Co-Working Stations" at bounding box center [822, 408] width 137 height 16
click at [896, 404] on button "Co-Working Stations" at bounding box center [902, 406] width 13 height 13
click at [619, 400] on span "Breakout Rooms" at bounding box center [629, 408] width 137 height 16
click at [702, 400] on button "Breakout Rooms" at bounding box center [708, 406] width 13 height 13
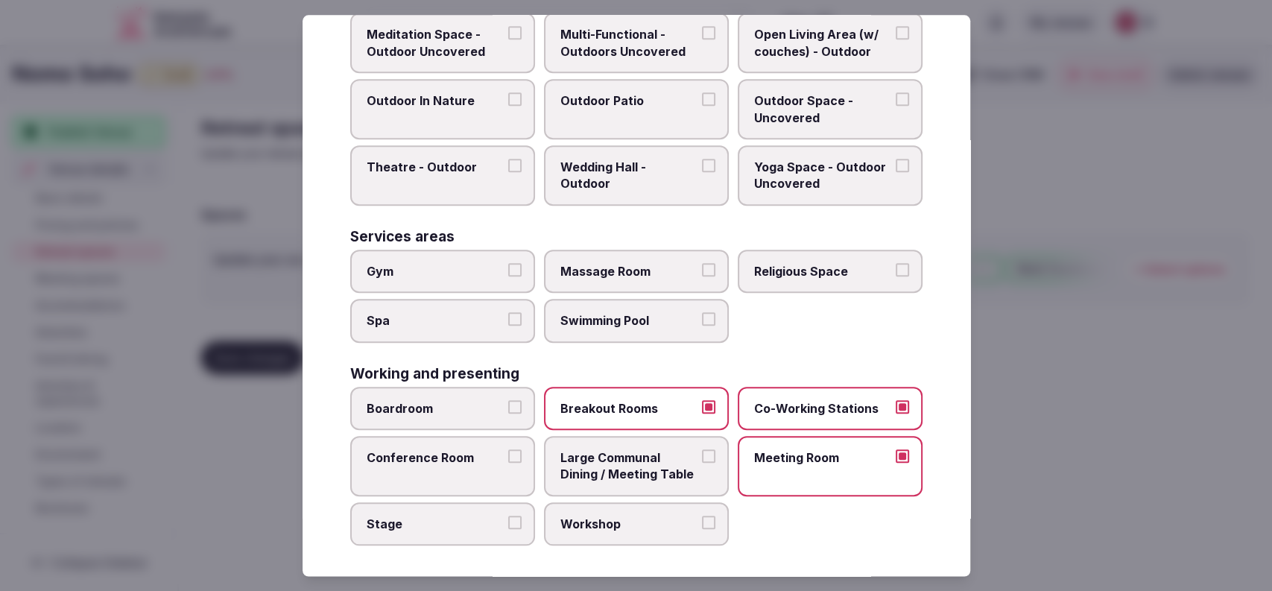
click at [609, 465] on span "Large Communal Dining / Meeting Table" at bounding box center [629, 466] width 137 height 34
click at [702, 463] on button "Large Communal Dining / Meeting Table" at bounding box center [708, 455] width 13 height 13
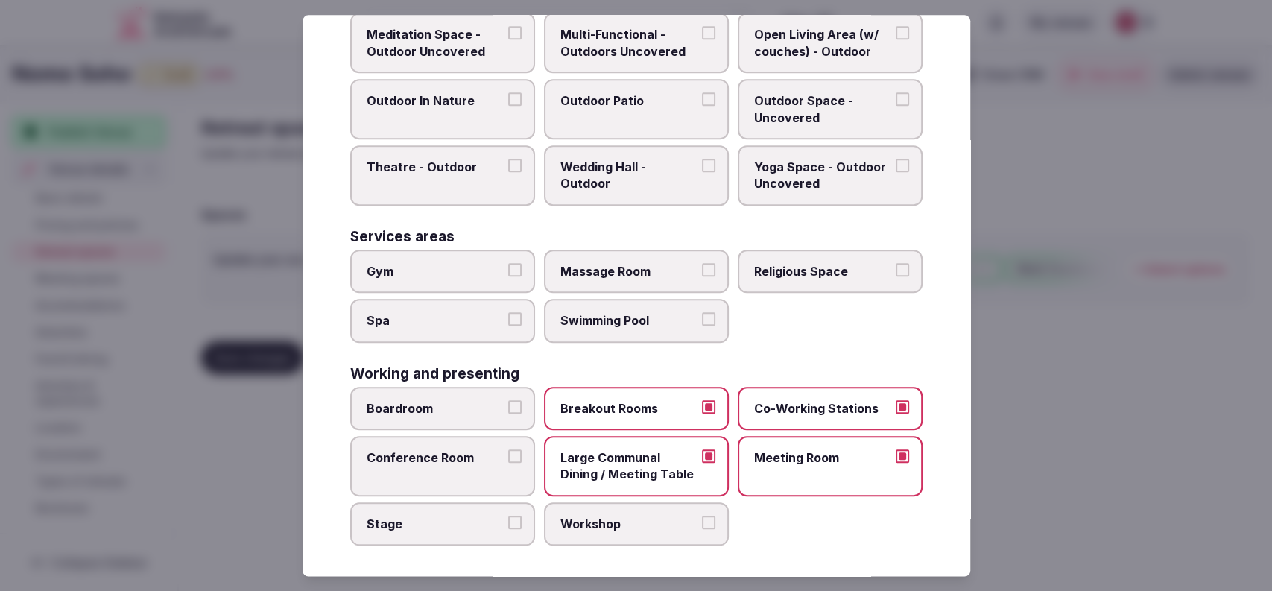
click at [485, 400] on span "Boardroom" at bounding box center [435, 408] width 137 height 16
click at [508, 400] on button "Boardroom" at bounding box center [514, 406] width 13 height 13
drag, startPoint x: 485, startPoint y: 400, endPoint x: 485, endPoint y: 425, distance: 25.3
click at [485, 400] on span "Boardroom" at bounding box center [435, 408] width 137 height 16
click at [508, 400] on button "Boardroom" at bounding box center [514, 406] width 13 height 13
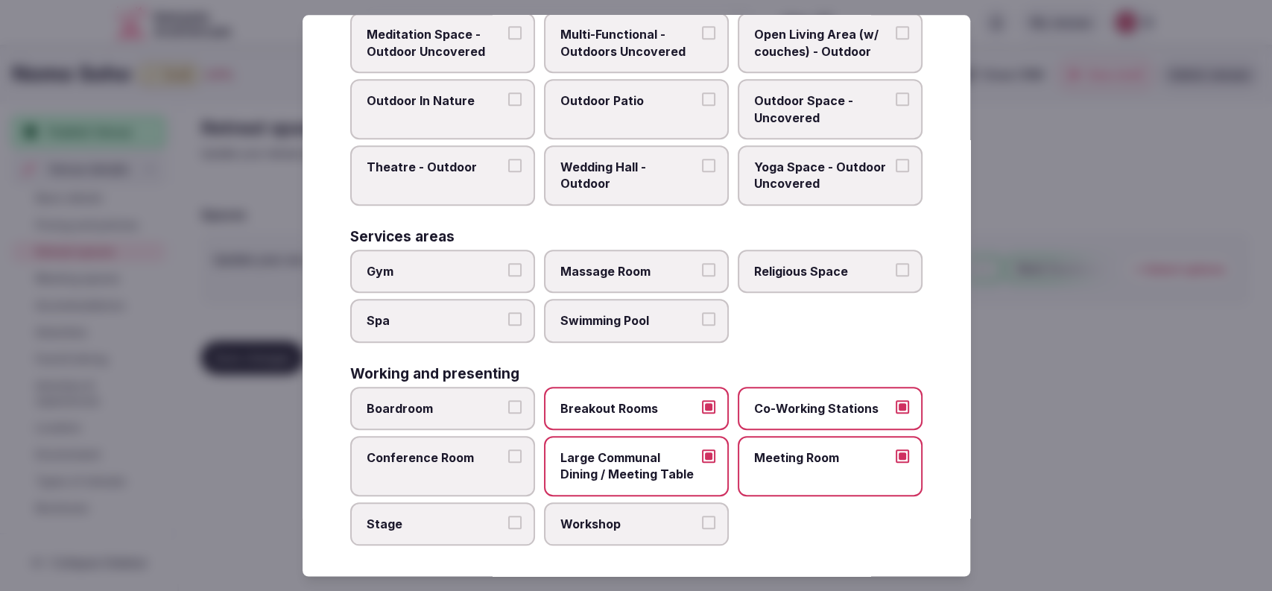
click at [483, 455] on span "Conference Room" at bounding box center [435, 457] width 137 height 16
click at [508, 455] on button "Conference Room" at bounding box center [514, 455] width 13 height 13
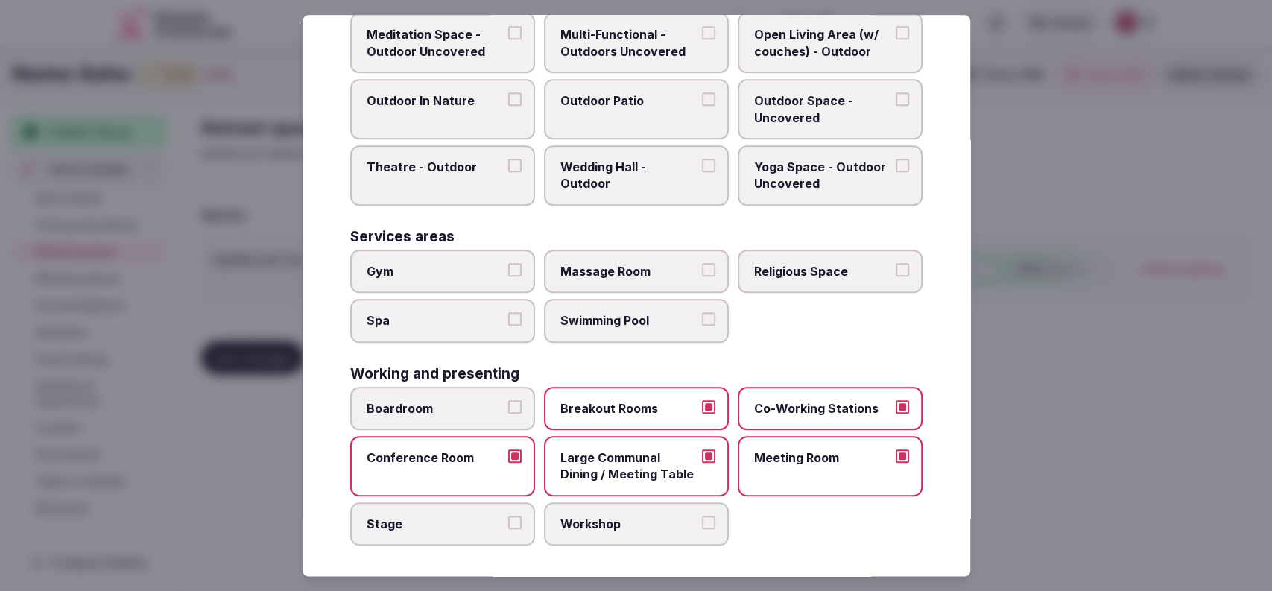
click at [481, 411] on span "Boardroom" at bounding box center [435, 408] width 137 height 16
click at [508, 411] on button "Boardroom" at bounding box center [514, 406] width 13 height 13
click at [632, 116] on label "Outdoor Patio" at bounding box center [636, 109] width 185 height 60
click at [702, 106] on button "Outdoor Patio" at bounding box center [708, 98] width 13 height 13
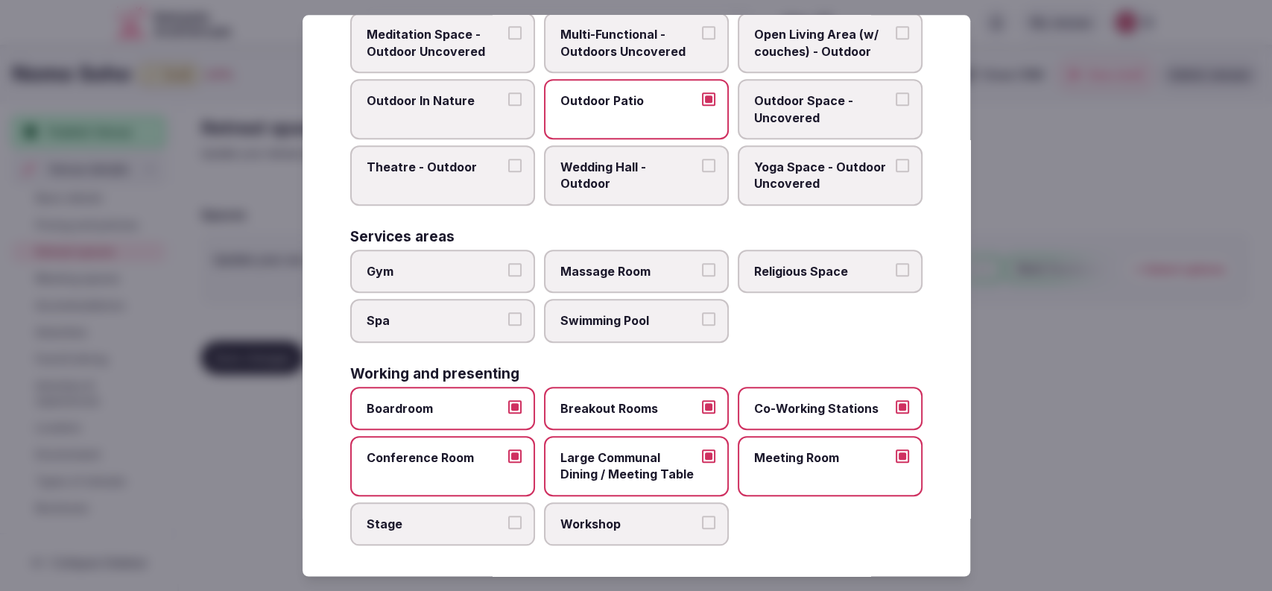
click at [843, 113] on span "Outdoor Space - Uncovered" at bounding box center [822, 109] width 137 height 34
click at [896, 106] on button "Outdoor Space - Uncovered" at bounding box center [902, 98] width 13 height 13
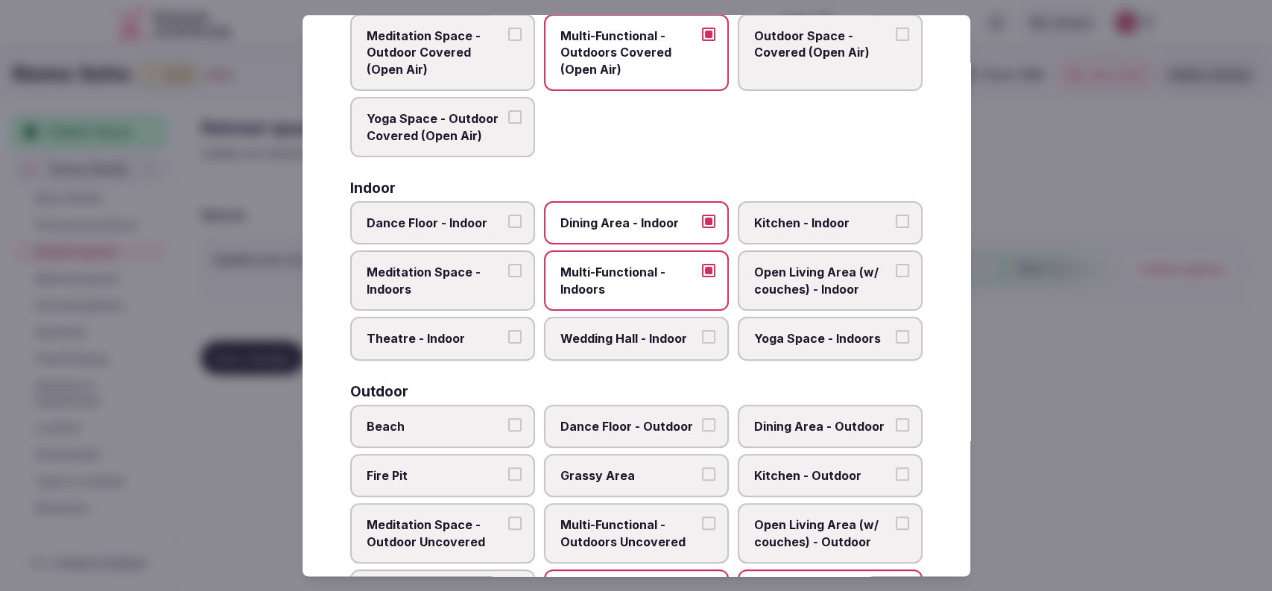
click at [1102, 290] on div at bounding box center [636, 295] width 1272 height 591
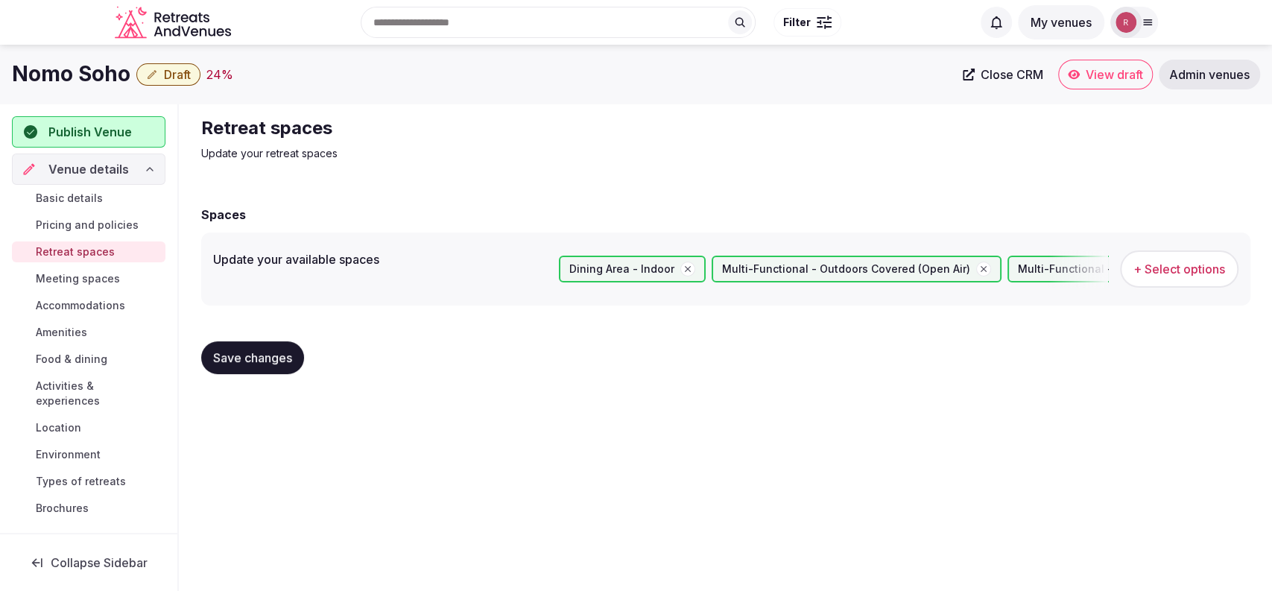
click at [275, 361] on span "Save changes" at bounding box center [252, 357] width 79 height 15
click at [72, 280] on span "Meeting spaces" at bounding box center [78, 278] width 84 height 15
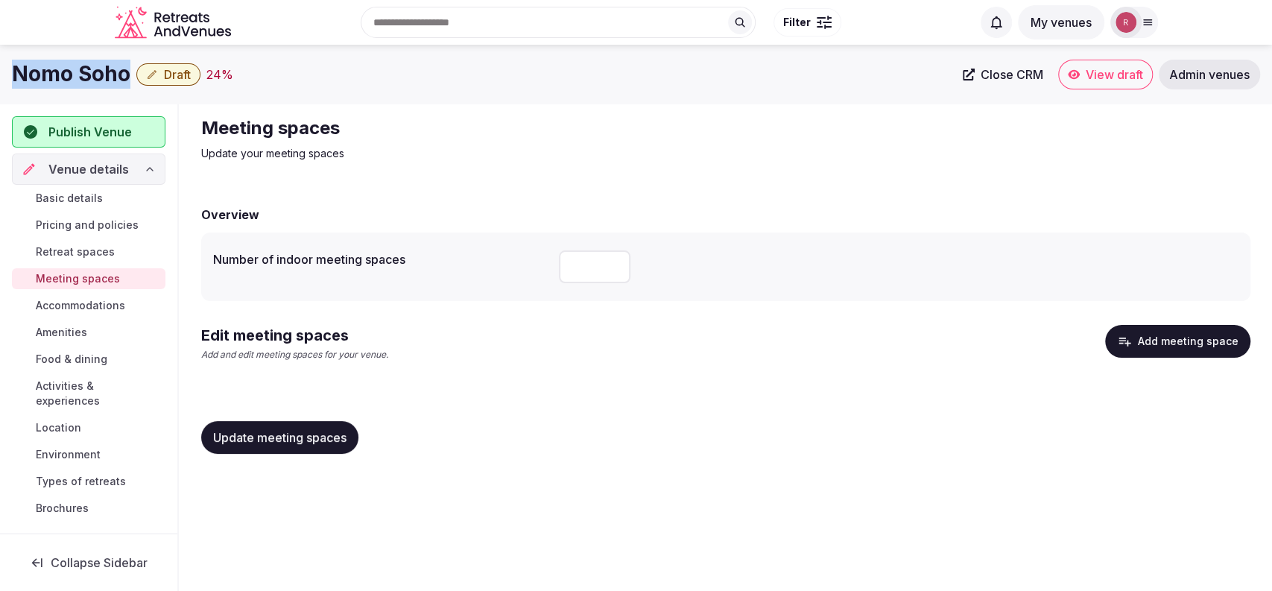
drag, startPoint x: 131, startPoint y: 76, endPoint x: 0, endPoint y: 56, distance: 132.7
click at [0, 56] on div "Nomo Soho Draft 24 % Close CRM View draft Admin venues" at bounding box center [636, 75] width 1272 height 60
copy h1 "Nomo Soho"
click at [583, 253] on input "number" at bounding box center [595, 266] width 72 height 33
type input "*"
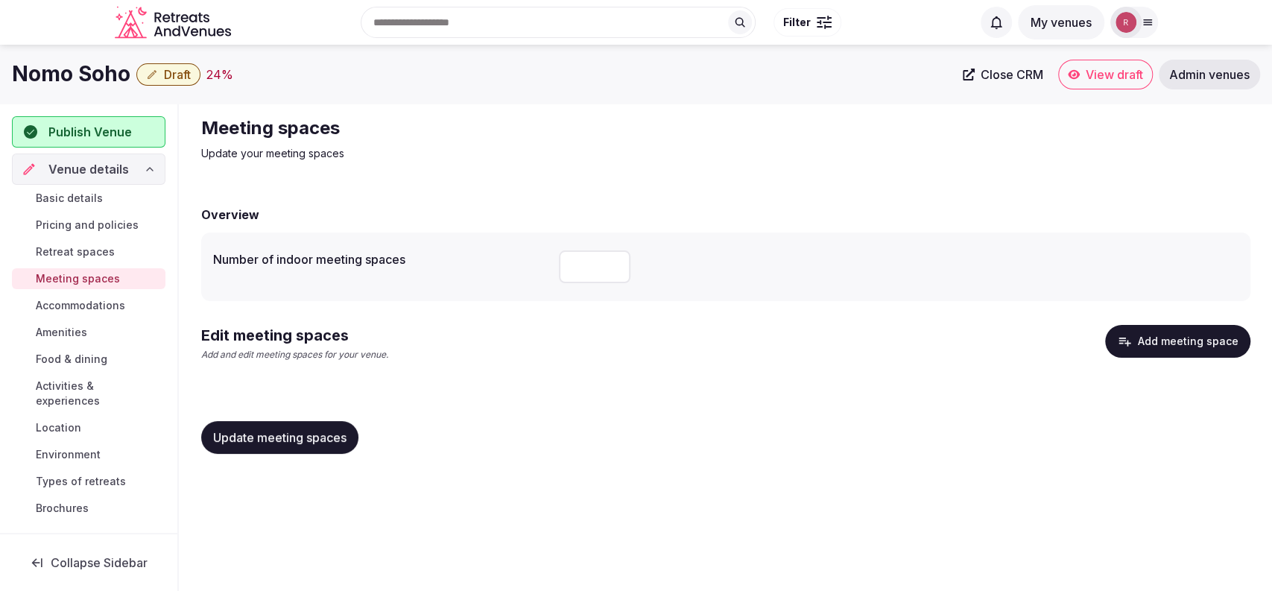
click at [1152, 326] on button "Add meeting space" at bounding box center [1177, 341] width 145 height 33
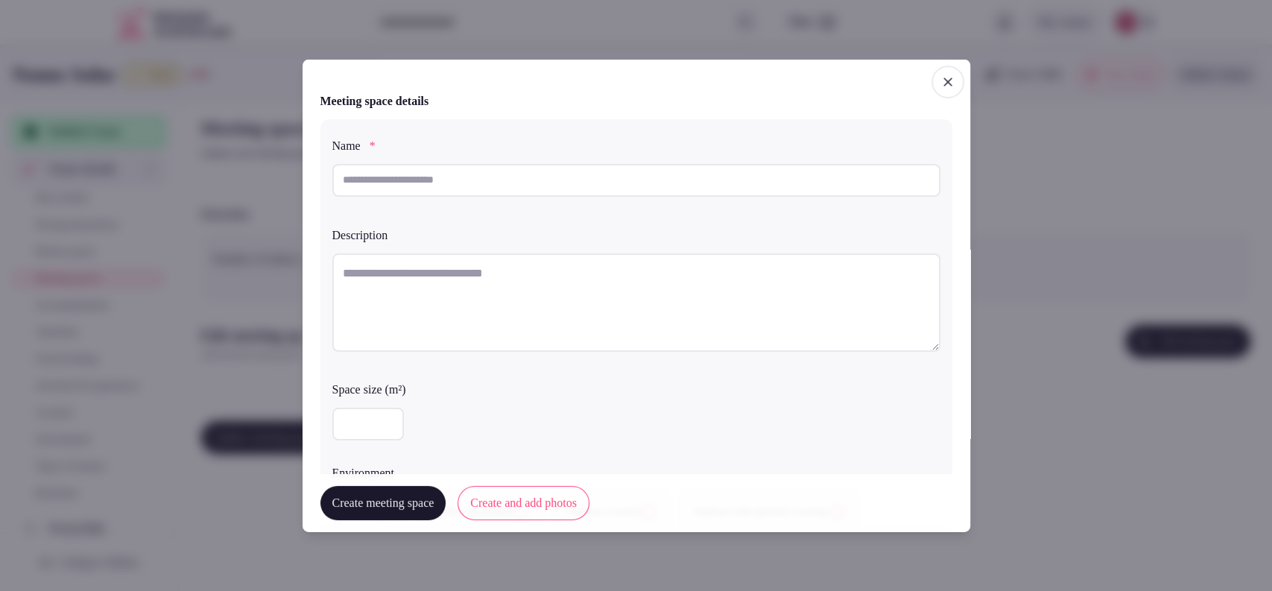
click at [520, 177] on input "text" at bounding box center [636, 179] width 608 height 33
paste input "**********"
type input "**********"
click at [394, 286] on textarea at bounding box center [636, 302] width 608 height 98
paste textarea "**********"
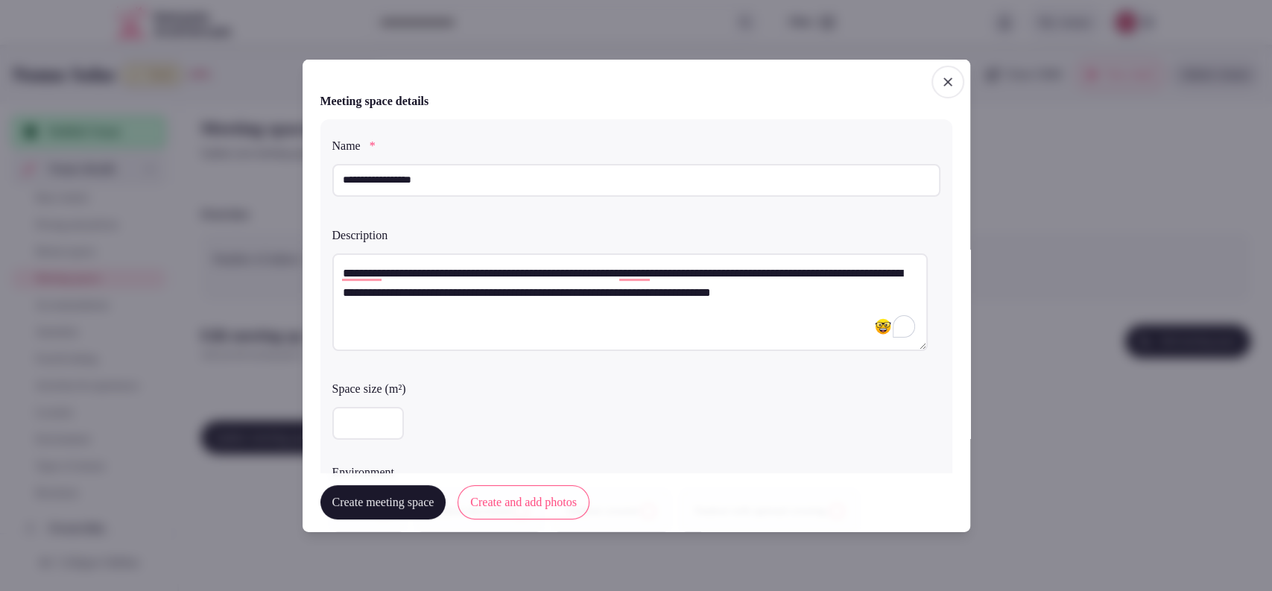
type textarea "**********"
click at [347, 426] on input "number" at bounding box center [368, 423] width 72 height 33
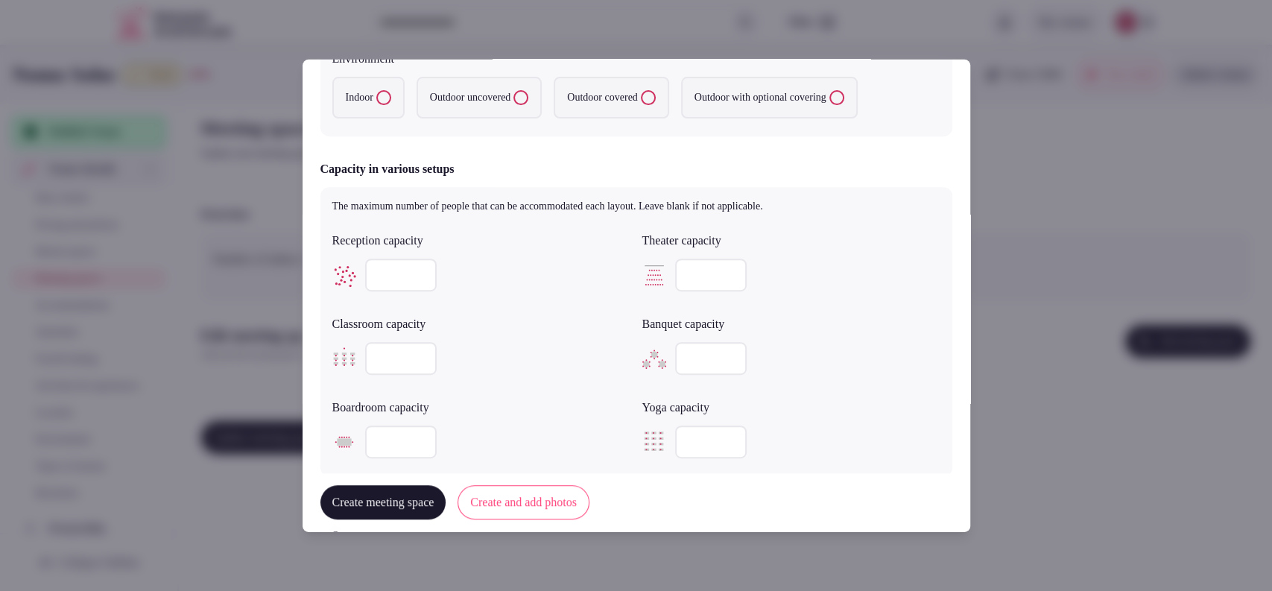
click at [376, 103] on label "Indoor" at bounding box center [368, 98] width 72 height 42
click at [376, 103] on button "Indoor" at bounding box center [383, 97] width 15 height 15
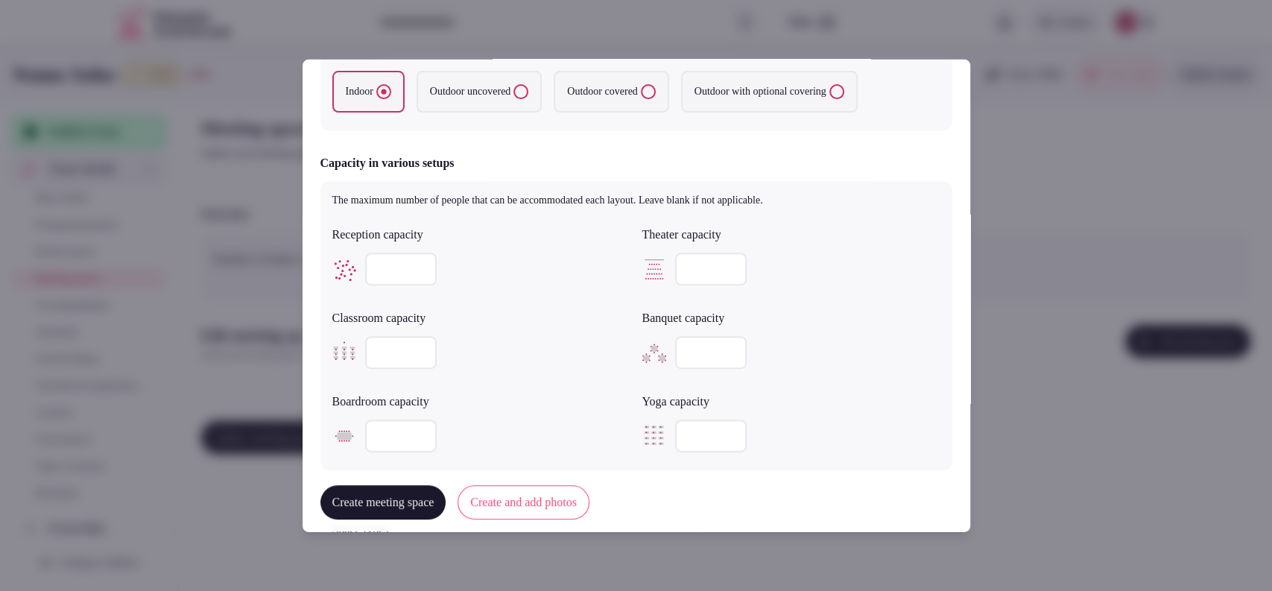
scroll to position [408, 0]
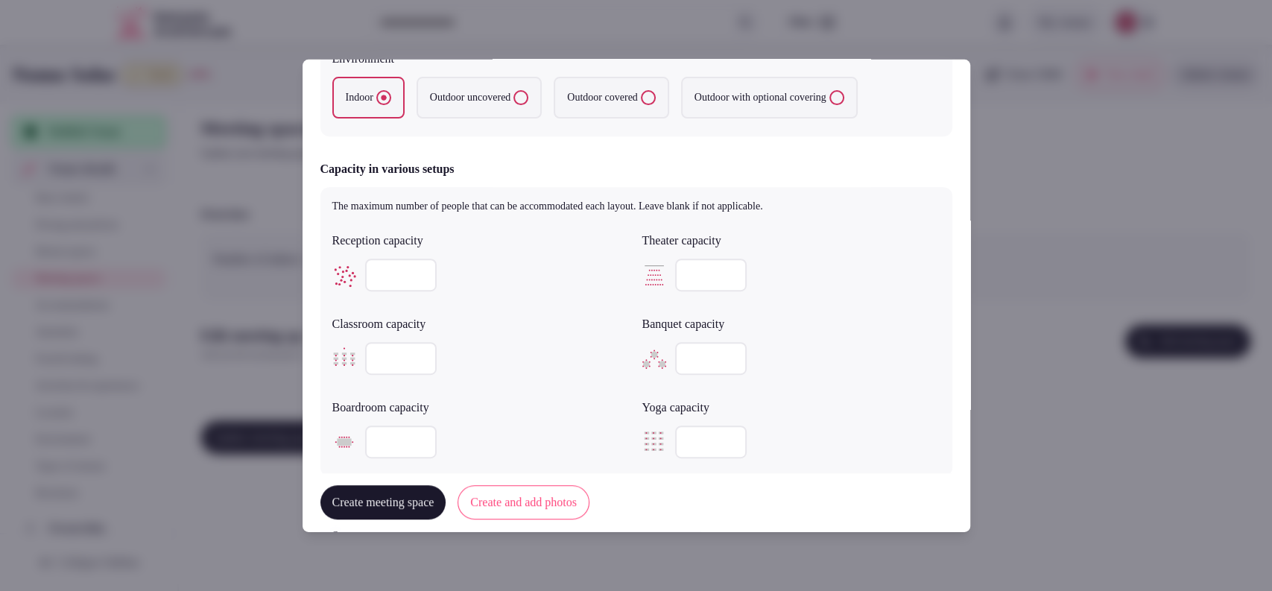
click at [405, 282] on input "number" at bounding box center [401, 275] width 72 height 33
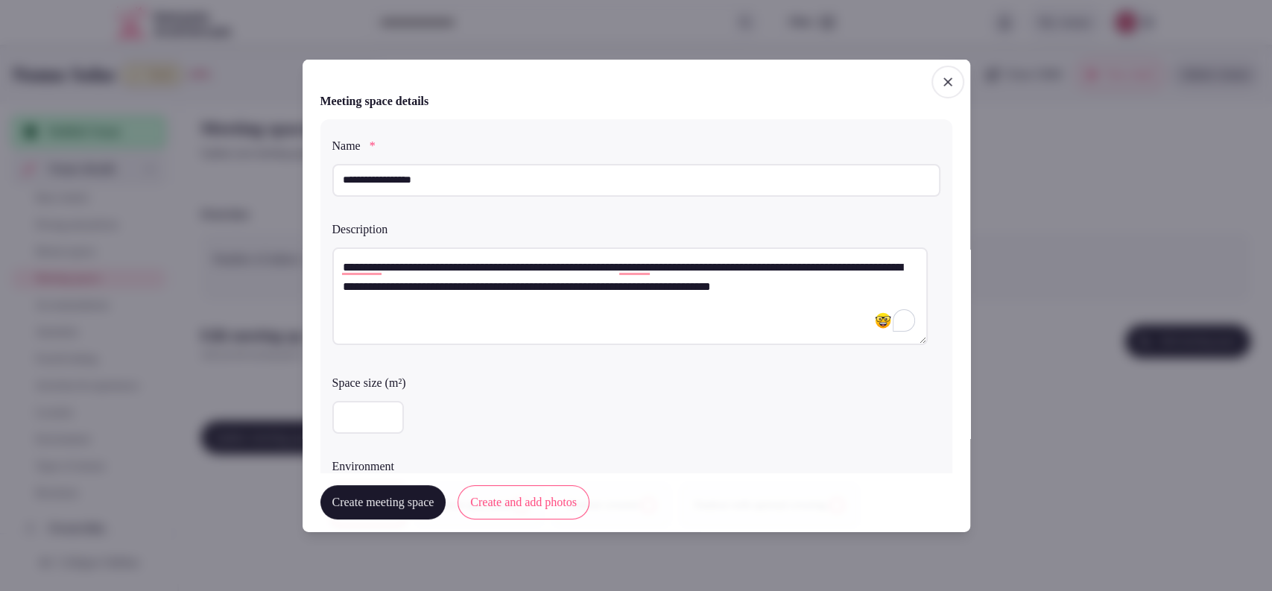
drag, startPoint x: 366, startPoint y: 417, endPoint x: 272, endPoint y: 397, distance: 95.9
click at [272, 397] on body "**********" at bounding box center [636, 295] width 1272 height 591
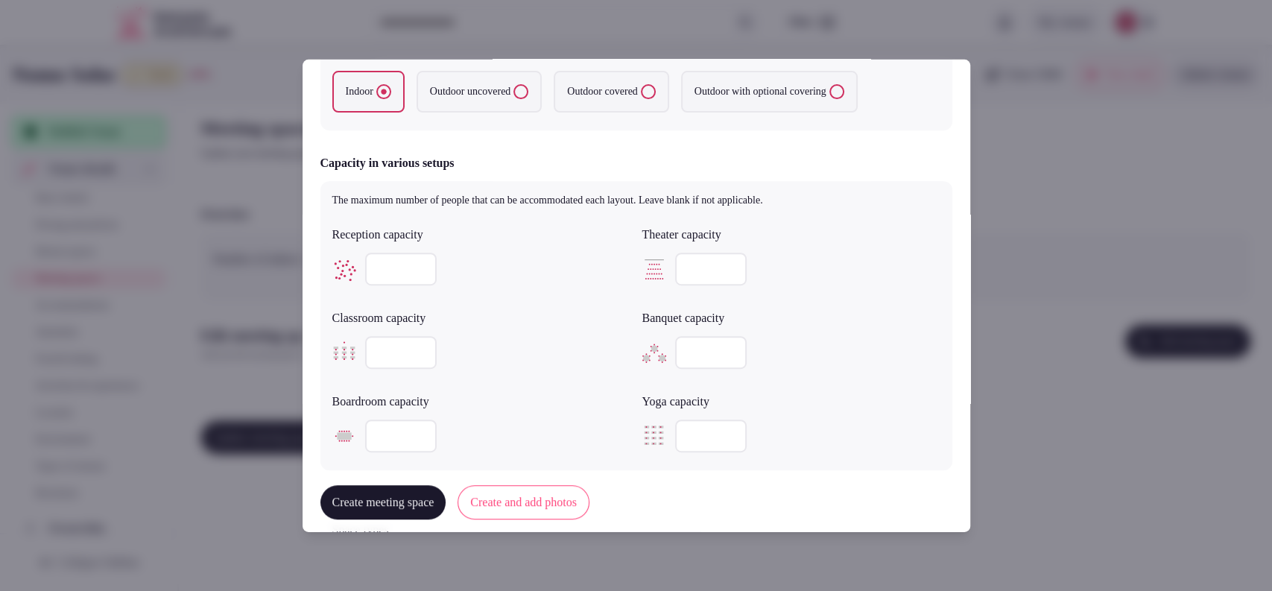
type input "***"
click at [388, 271] on input "number" at bounding box center [401, 269] width 72 height 33
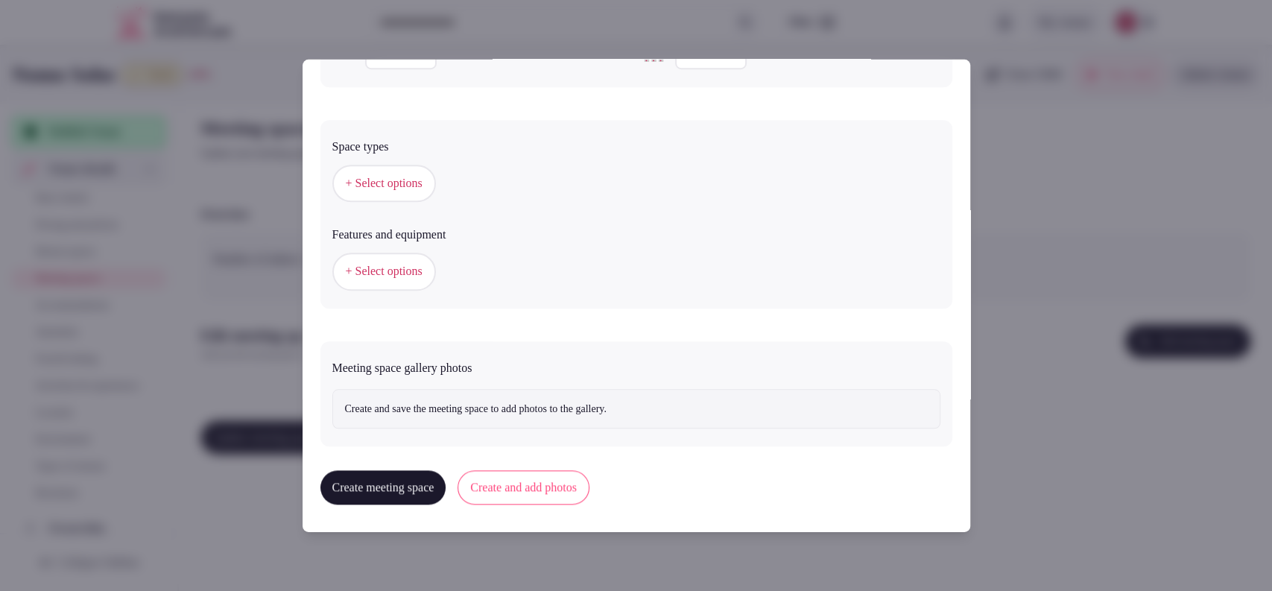
type input "***"
click at [397, 187] on span "+ Select options" at bounding box center [384, 183] width 77 height 16
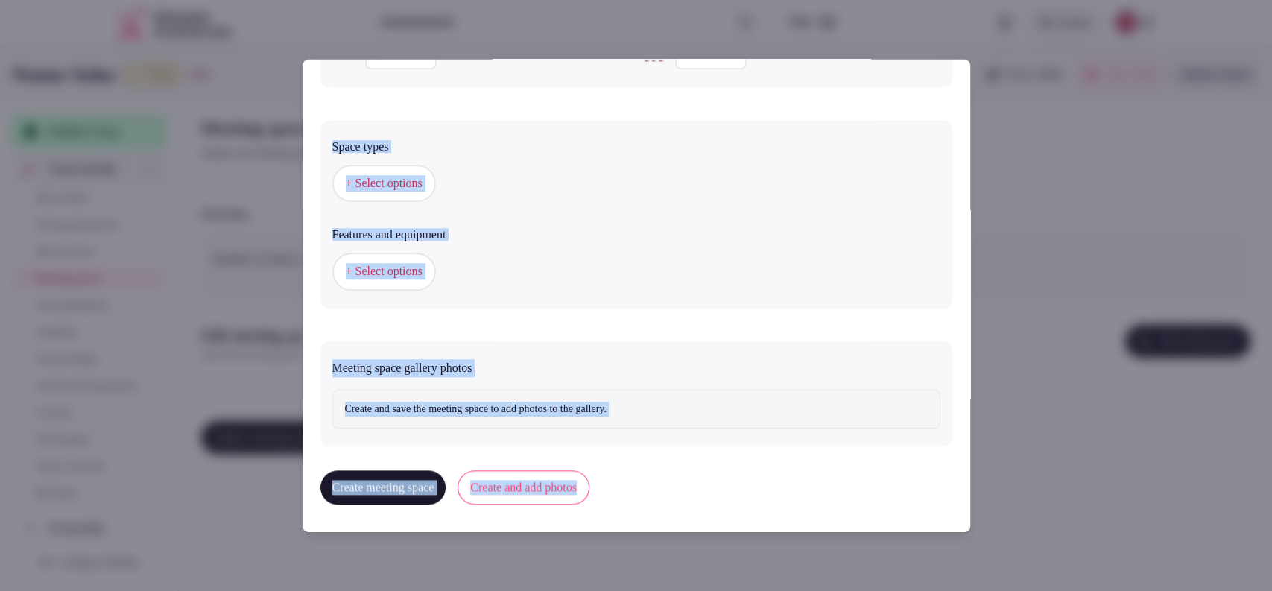
drag, startPoint x: 970, startPoint y: 213, endPoint x: 975, endPoint y: 241, distance: 28.8
click at [661, 253] on div "+ Select options" at bounding box center [636, 271] width 608 height 37
click at [418, 191] on button "+ Select options" at bounding box center [384, 183] width 104 height 37
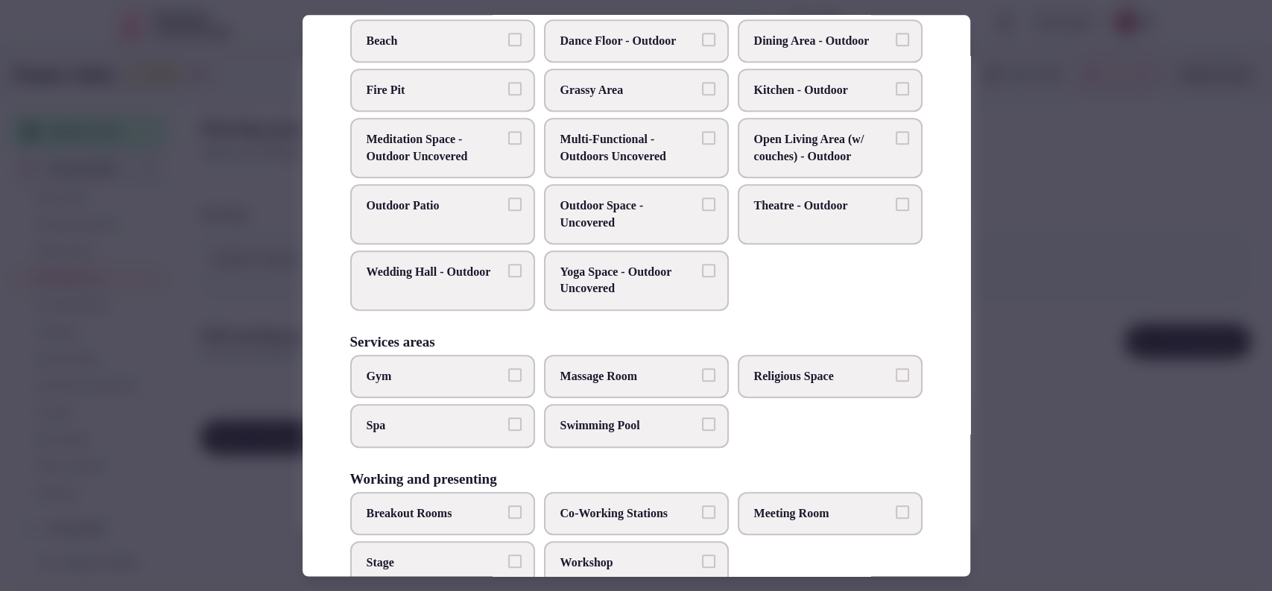
scroll to position [567, 0]
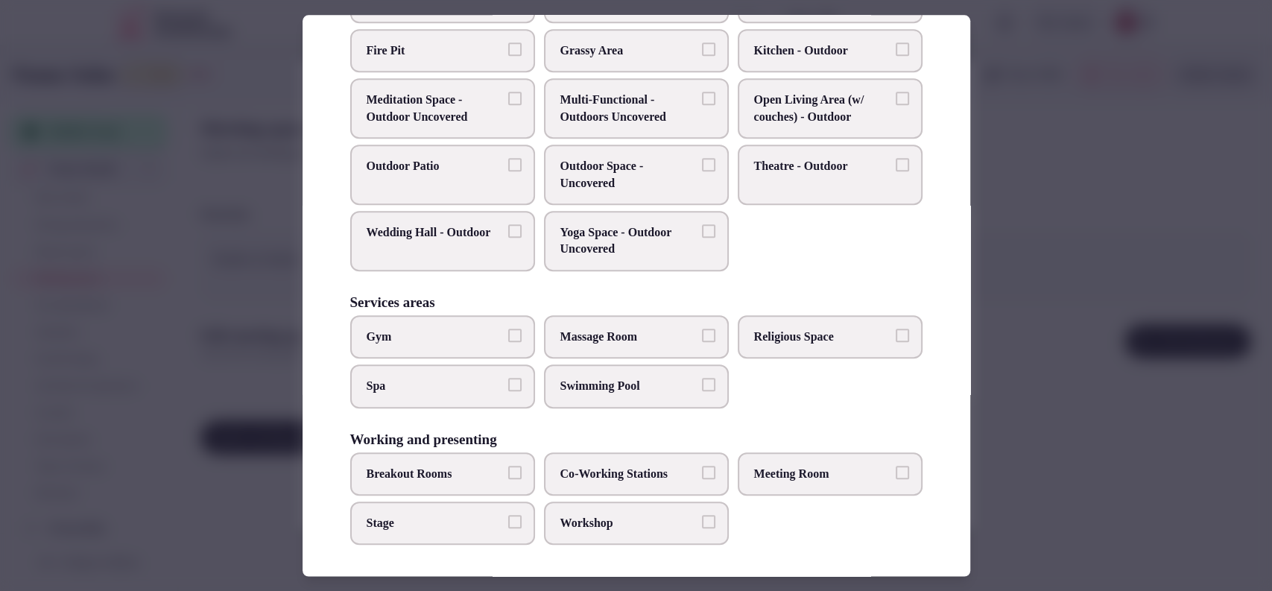
click at [796, 466] on span "Meeting Room" at bounding box center [822, 474] width 137 height 16
click at [896, 466] on button "Meeting Room" at bounding box center [902, 472] width 13 height 13
click at [596, 525] on label "Workshop" at bounding box center [636, 523] width 185 height 43
click at [610, 482] on label "Co-Working Stations" at bounding box center [636, 473] width 185 height 43
click at [702, 479] on button "Co-Working Stations" at bounding box center [708, 472] width 13 height 13
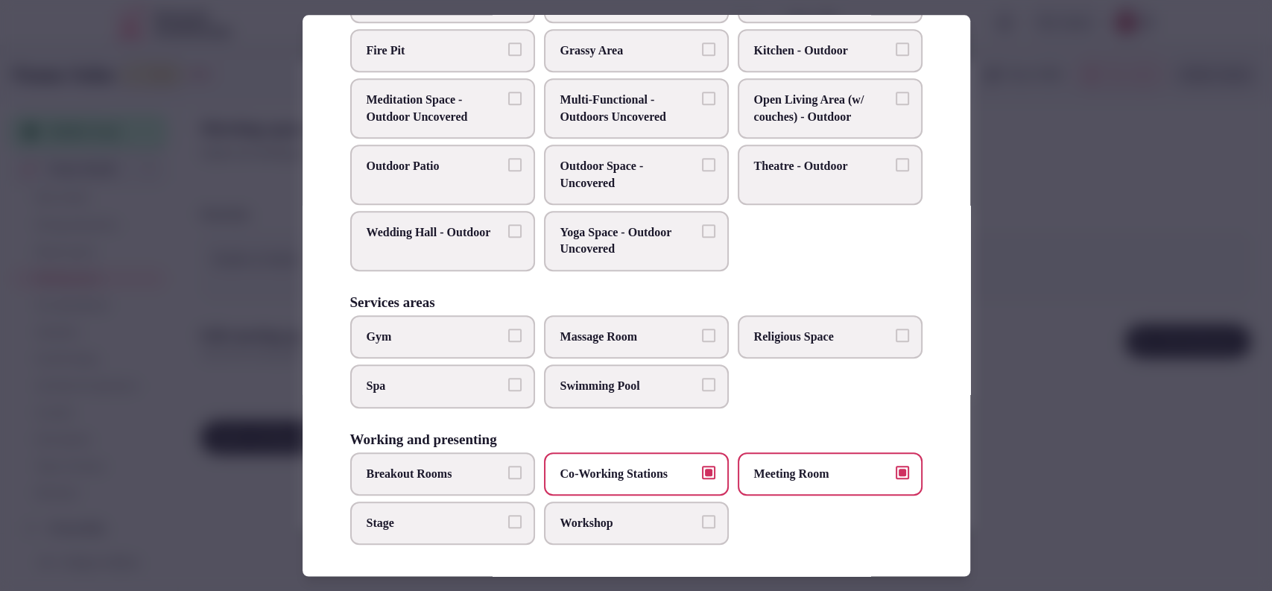
click at [631, 476] on span "Co-Working Stations" at bounding box center [629, 474] width 137 height 16
click at [702, 476] on button "Co-Working Stations" at bounding box center [708, 472] width 13 height 13
click at [508, 473] on button "Breakout Rooms" at bounding box center [514, 472] width 13 height 13
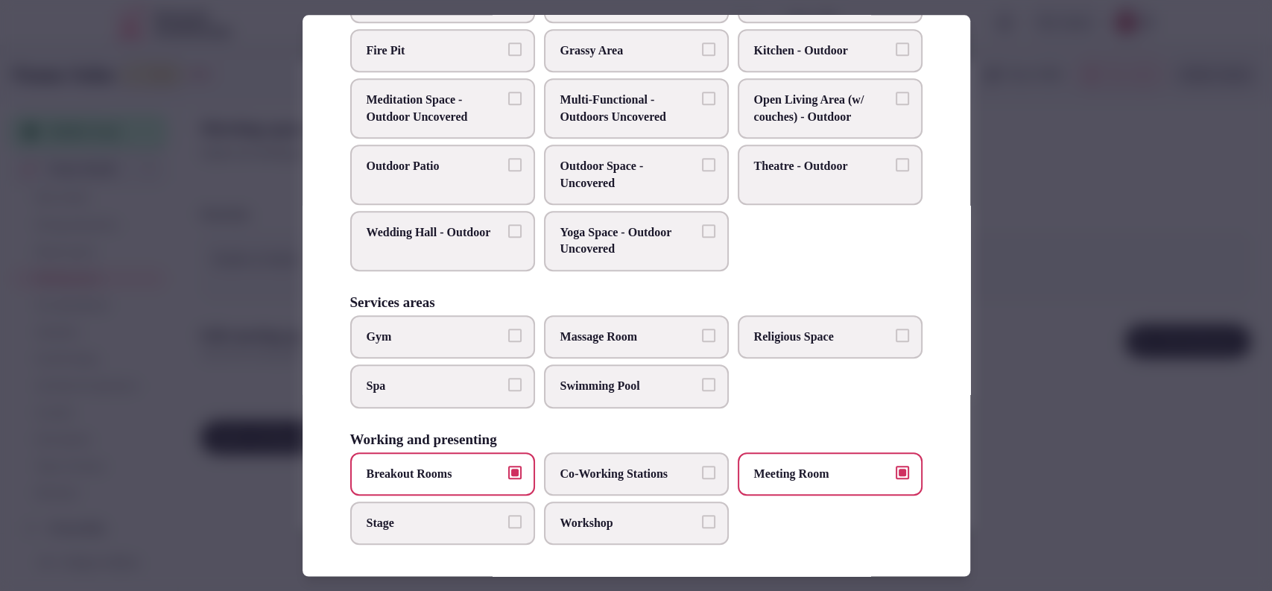
click at [508, 473] on button "Breakout Rooms" at bounding box center [514, 472] width 13 height 13
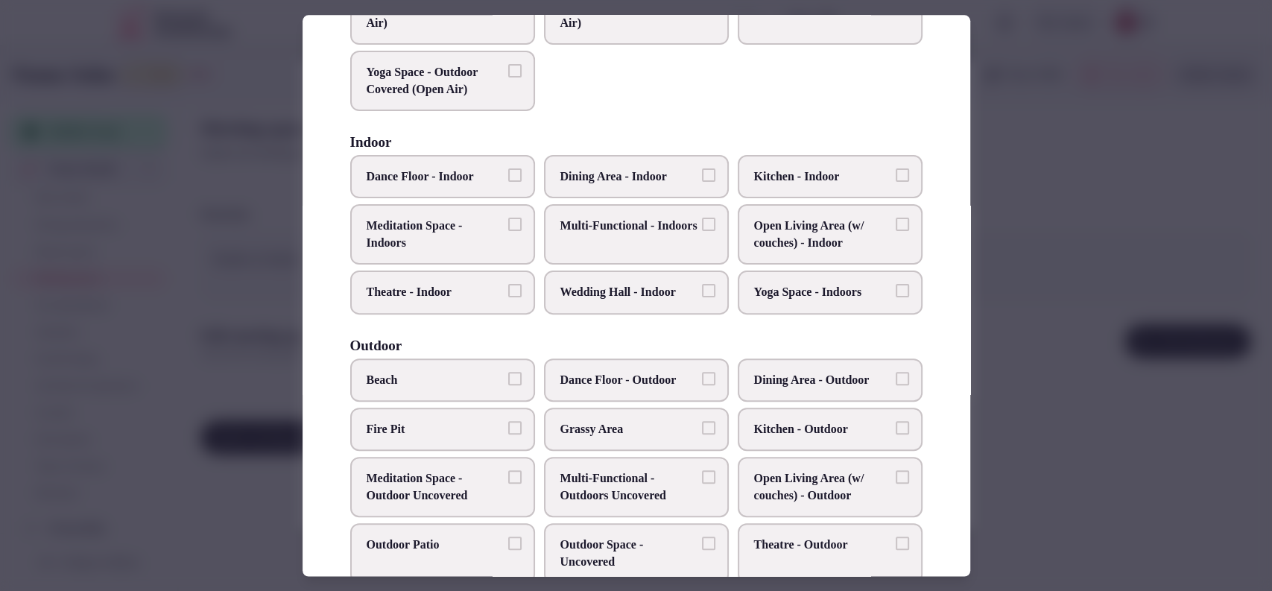
scroll to position [183, 0]
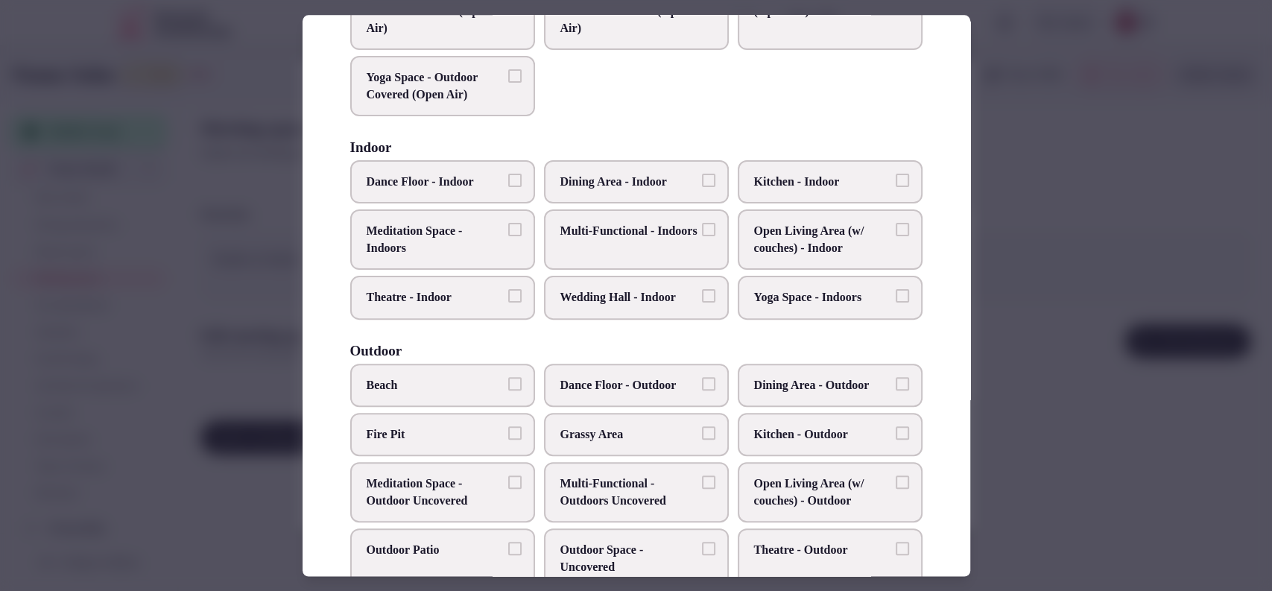
click at [1093, 253] on div at bounding box center [636, 295] width 1272 height 591
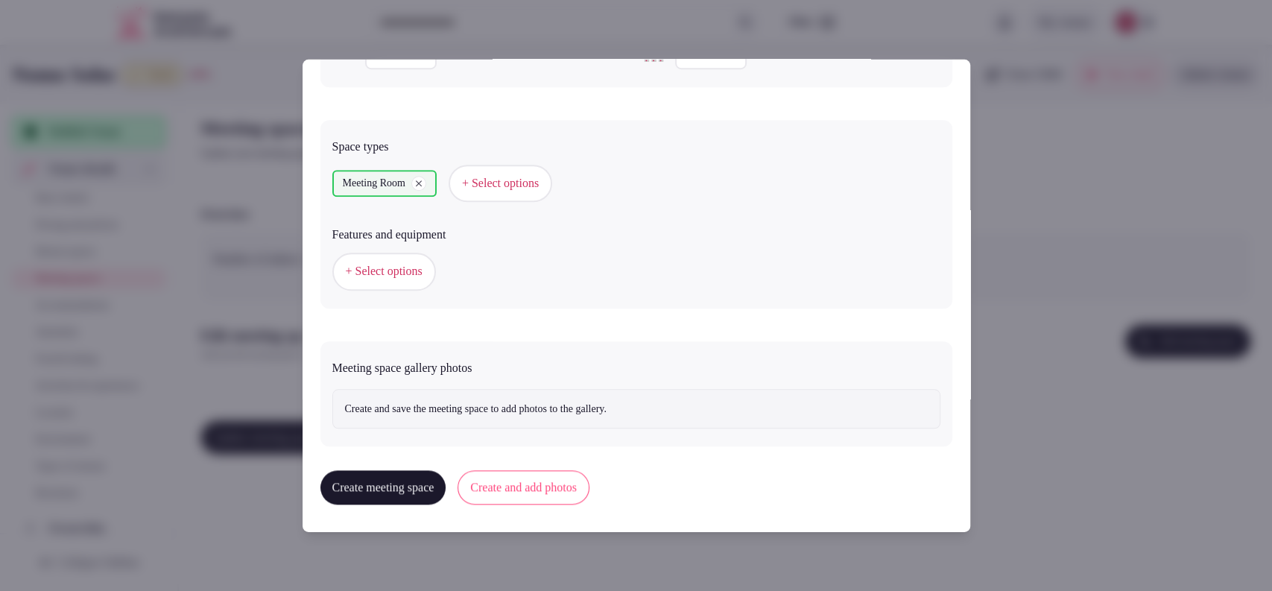
click at [529, 194] on button "+ Select options" at bounding box center [501, 183] width 104 height 37
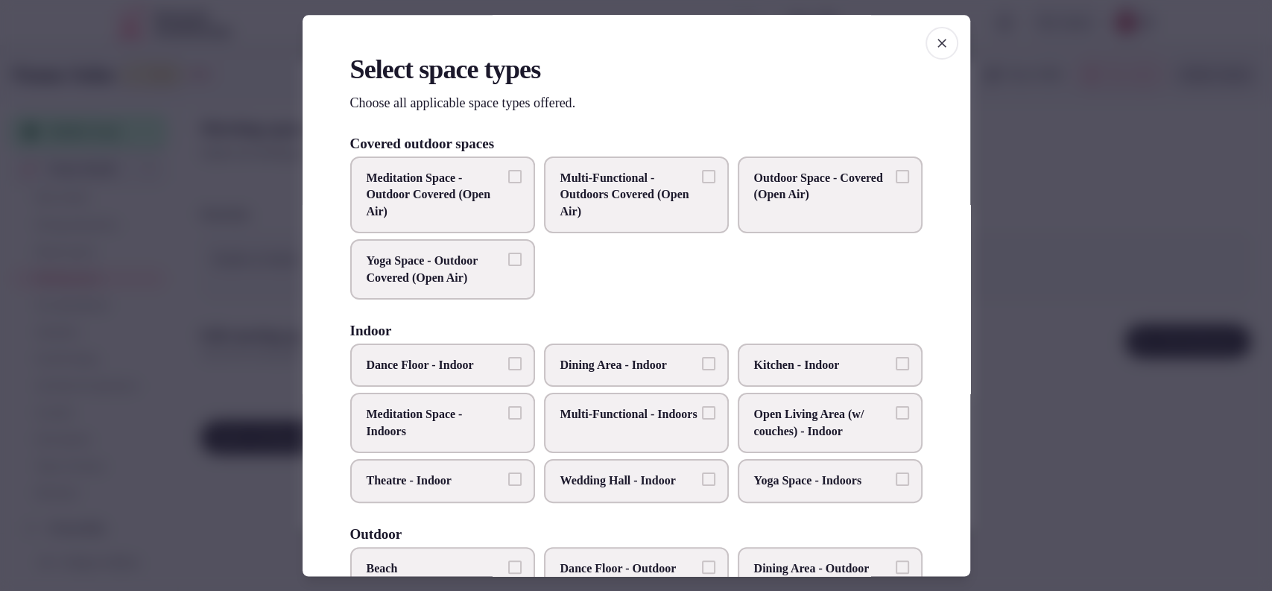
click at [685, 474] on span "Wedding Hall - Indoor" at bounding box center [629, 481] width 137 height 16
click at [702, 474] on button "Wedding Hall - Indoor" at bounding box center [708, 479] width 13 height 13
click at [685, 474] on span "Wedding Hall - Indoor" at bounding box center [629, 481] width 137 height 16
click at [702, 474] on button "Wedding Hall - Indoor" at bounding box center [708, 479] width 13 height 13
click at [678, 423] on span "Multi-Functional - Indoors" at bounding box center [629, 415] width 137 height 16
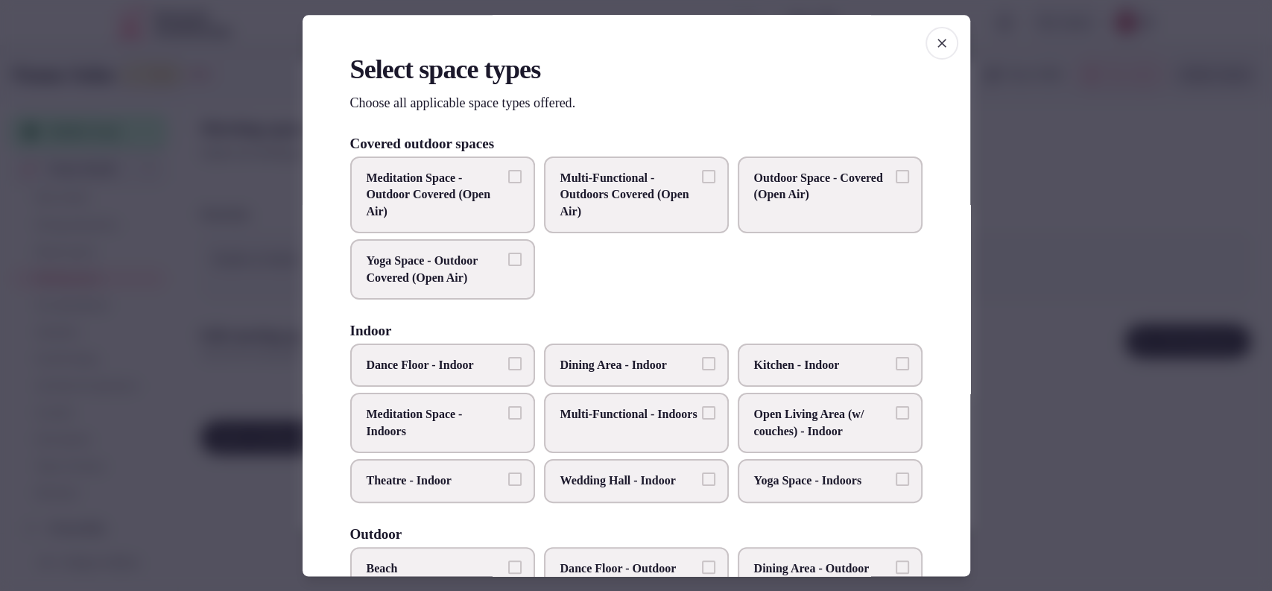
click at [702, 420] on button "Multi-Functional - Indoors" at bounding box center [708, 413] width 13 height 13
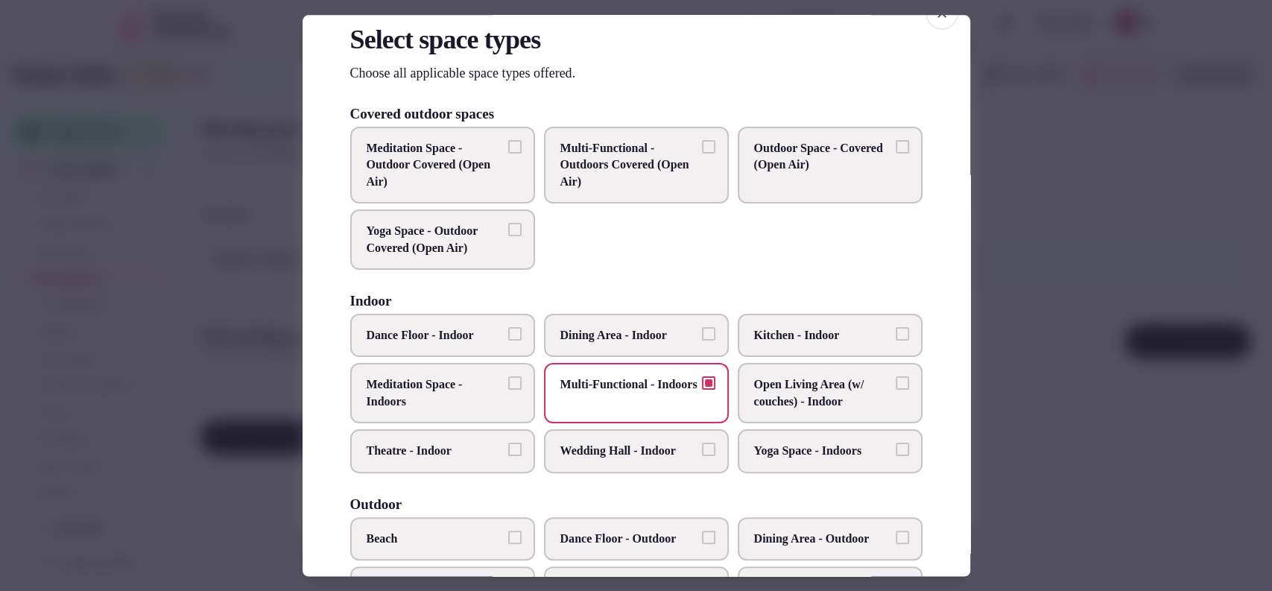
scroll to position [34, 0]
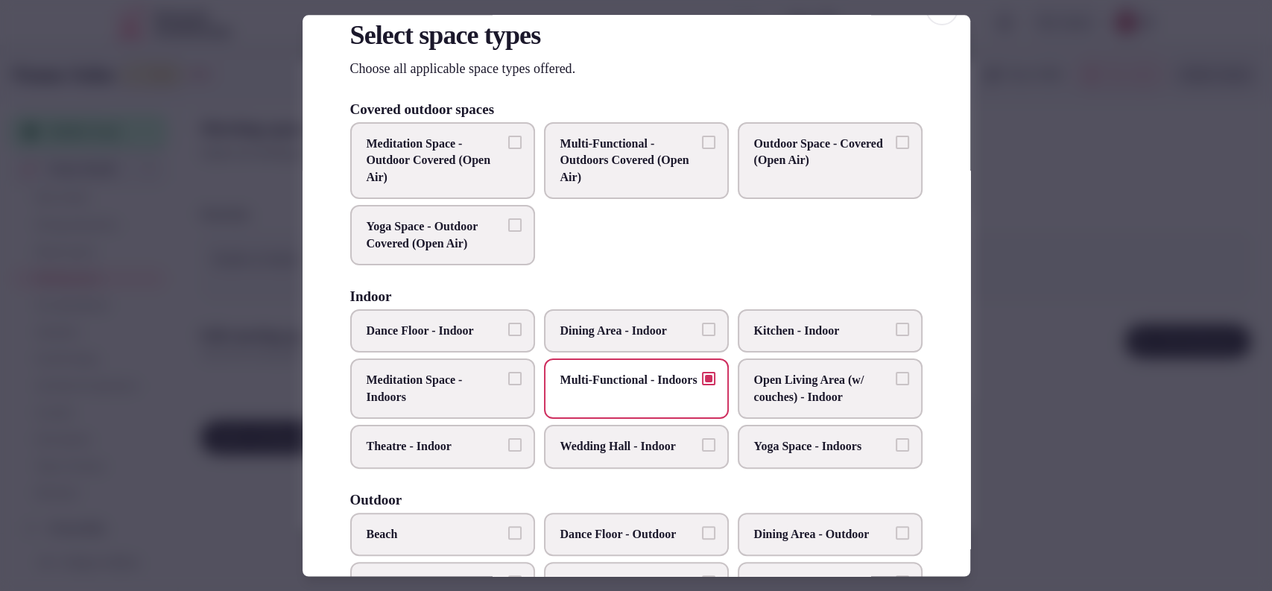
click at [715, 165] on label "Multi-Functional - Outdoors Covered (Open Air)" at bounding box center [636, 160] width 185 height 77
click at [715, 149] on button "Multi-Functional - Outdoors Covered (Open Air)" at bounding box center [708, 142] width 13 height 13
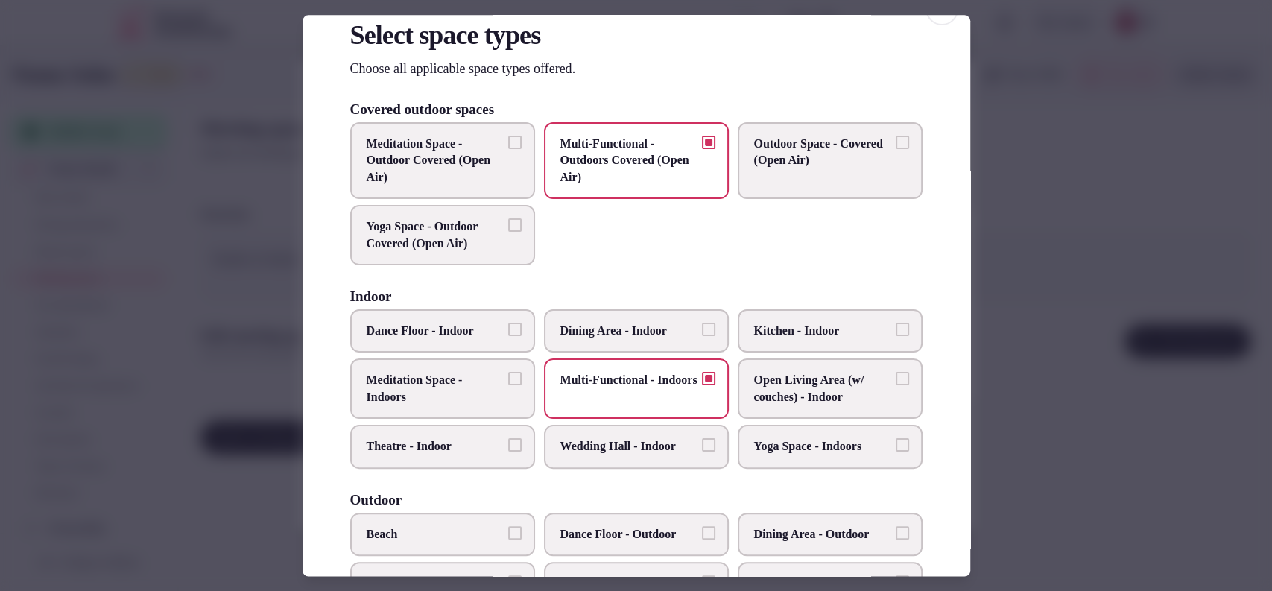
click at [632, 165] on span "Multi-Functional - Outdoors Covered (Open Air)" at bounding box center [629, 161] width 137 height 50
click at [702, 149] on button "Multi-Functional - Outdoors Covered (Open Air)" at bounding box center [708, 142] width 13 height 13
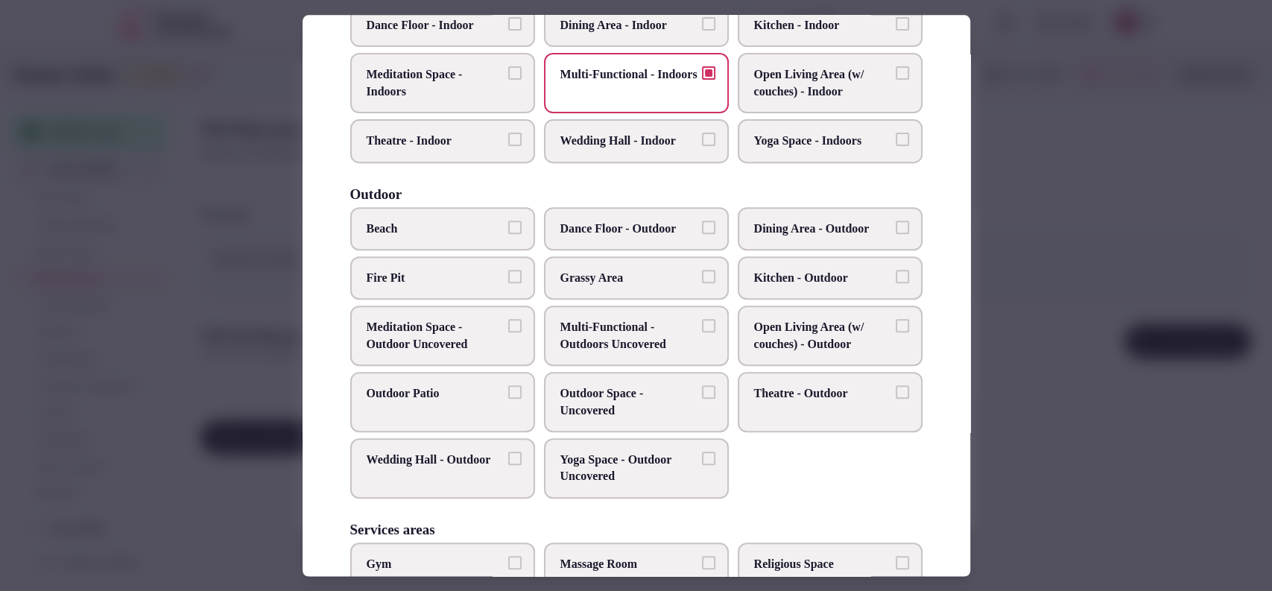
scroll to position [341, 0]
click at [599, 410] on span "Outdoor Space - Uncovered" at bounding box center [629, 401] width 137 height 34
click at [702, 397] on button "Outdoor Space - Uncovered" at bounding box center [708, 390] width 13 height 13
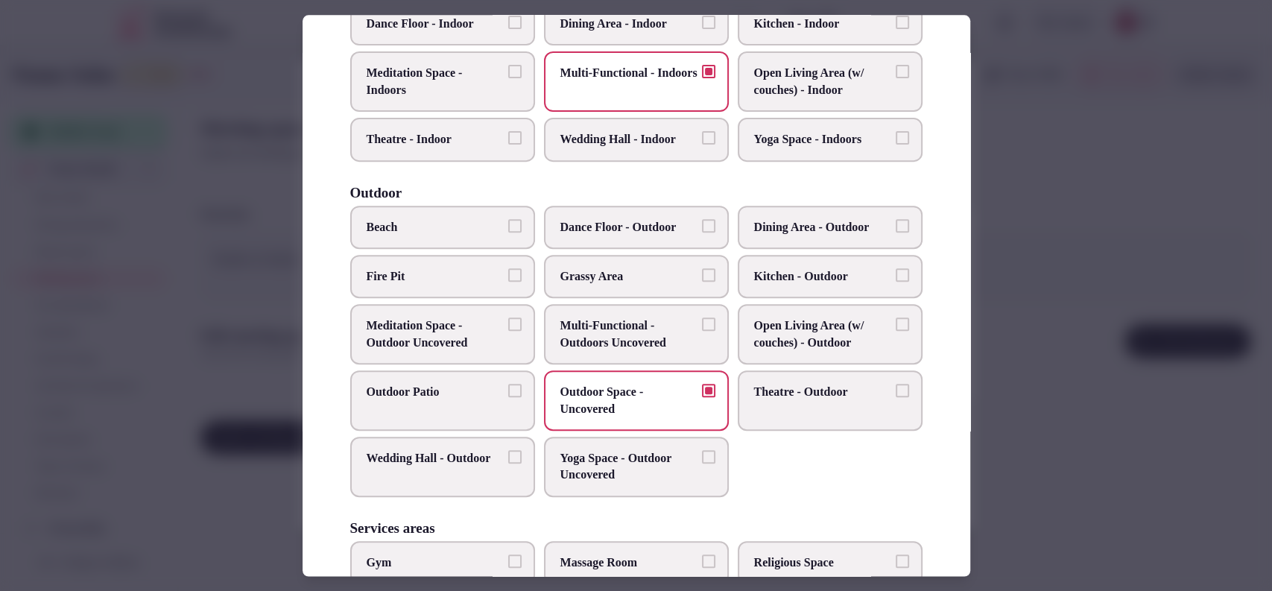
click at [604, 410] on span "Outdoor Space - Uncovered" at bounding box center [629, 401] width 137 height 34
click at [702, 397] on button "Outdoor Space - Uncovered" at bounding box center [708, 390] width 13 height 13
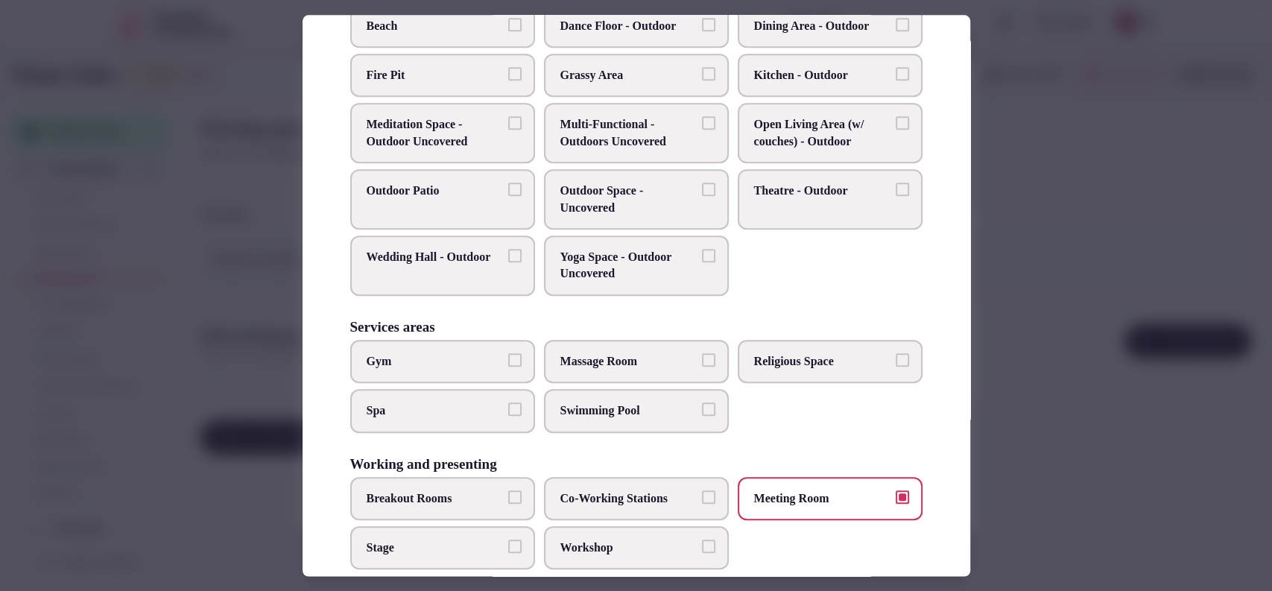
scroll to position [567, 0]
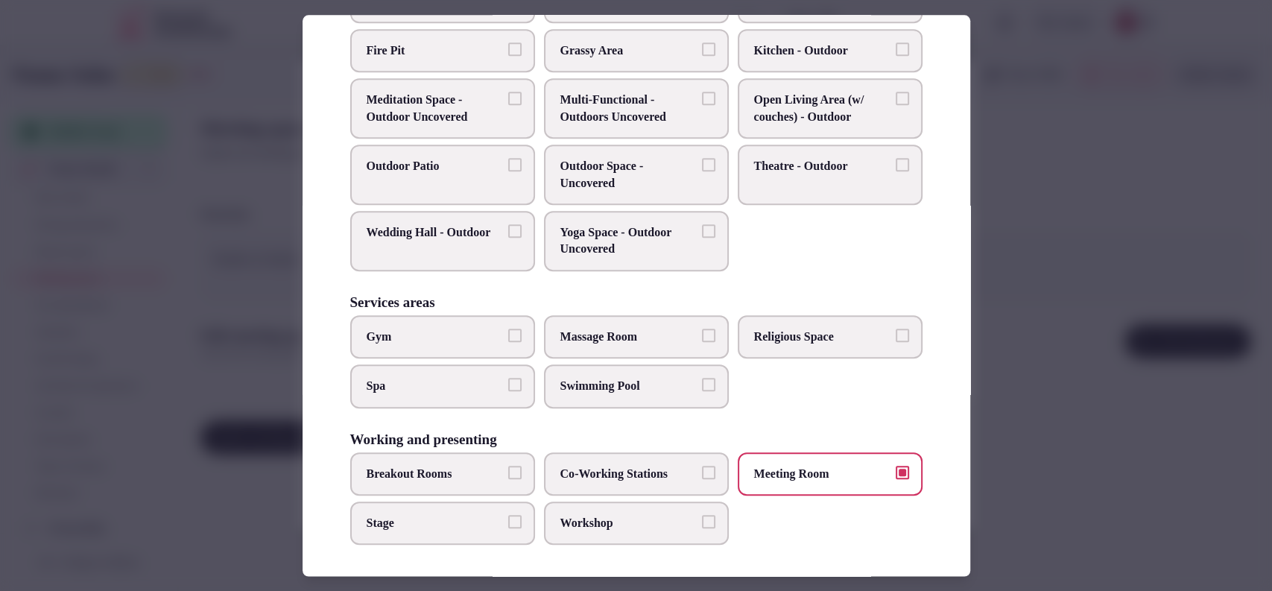
click at [1095, 380] on div at bounding box center [636, 295] width 1272 height 591
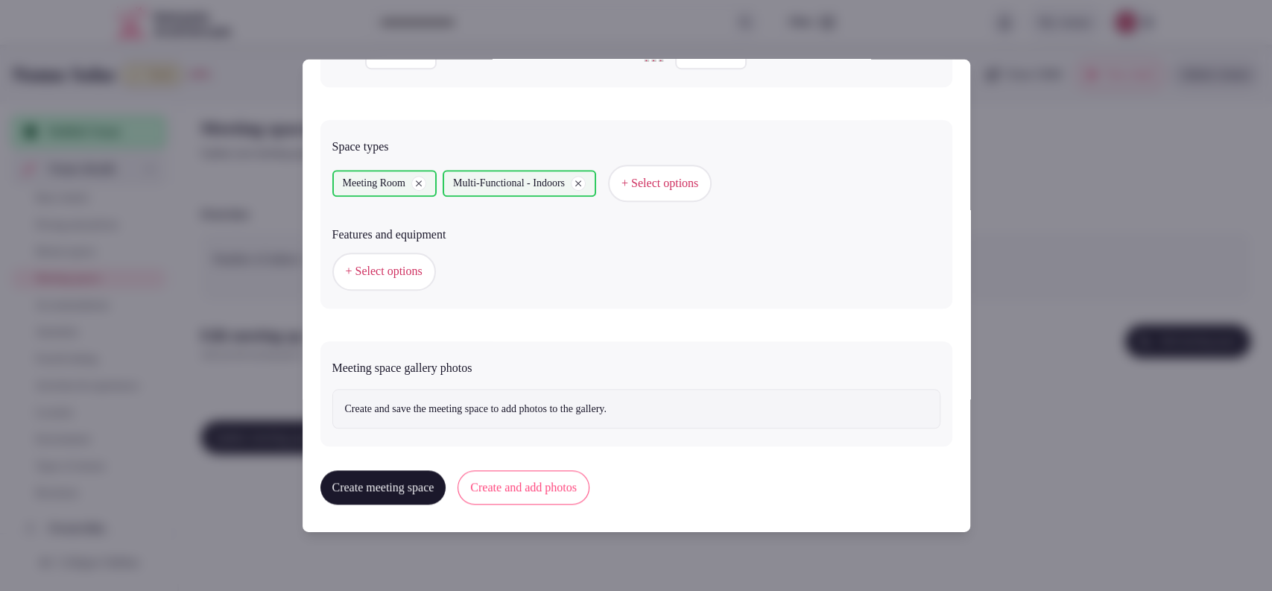
click at [388, 263] on span "+ Select options" at bounding box center [384, 271] width 77 height 16
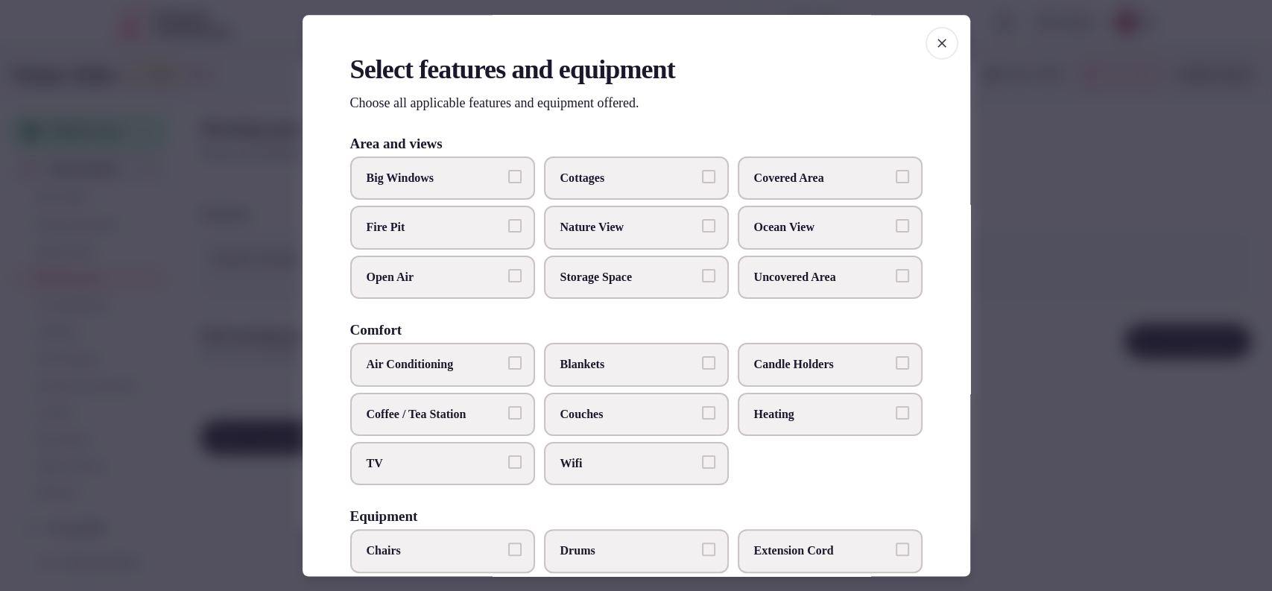
click at [424, 189] on label "Big Windows" at bounding box center [442, 178] width 185 height 43
click at [508, 183] on button "Big Windows" at bounding box center [514, 176] width 13 height 13
click at [460, 440] on div "Air Conditioning Blankets Candle Holders Coffee / Tea Station Couches Heating T…" at bounding box center [636, 415] width 572 height 142
click at [457, 461] on span "TV" at bounding box center [435, 463] width 137 height 16
click at [508, 461] on button "TV" at bounding box center [514, 461] width 13 height 13
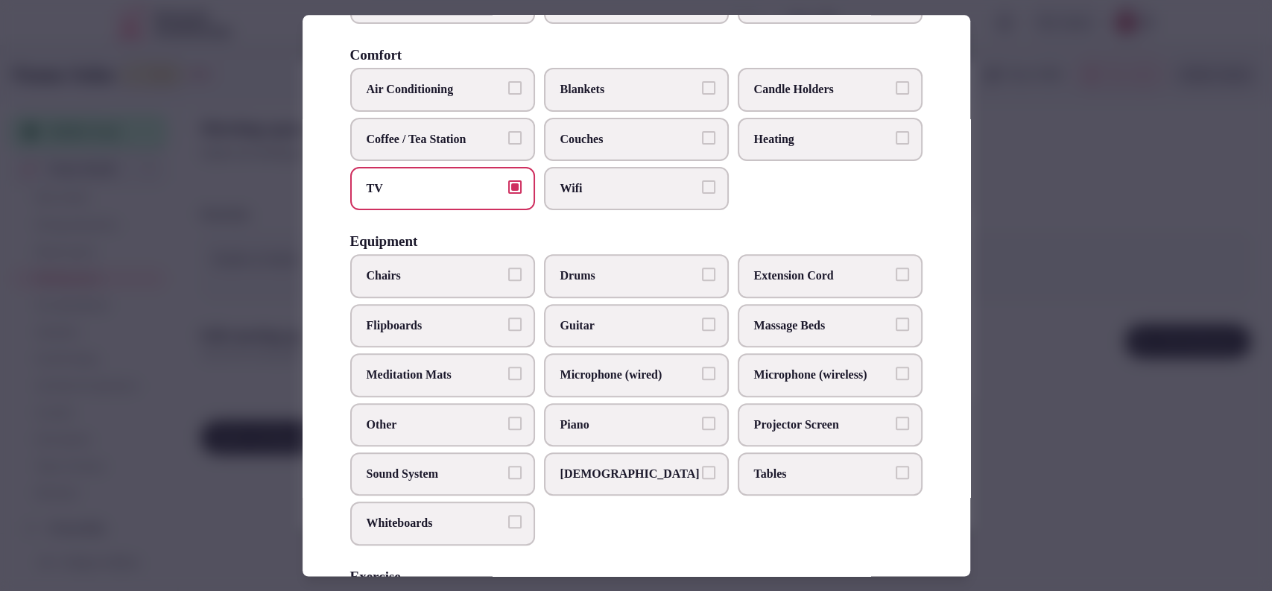
scroll to position [282, 0]
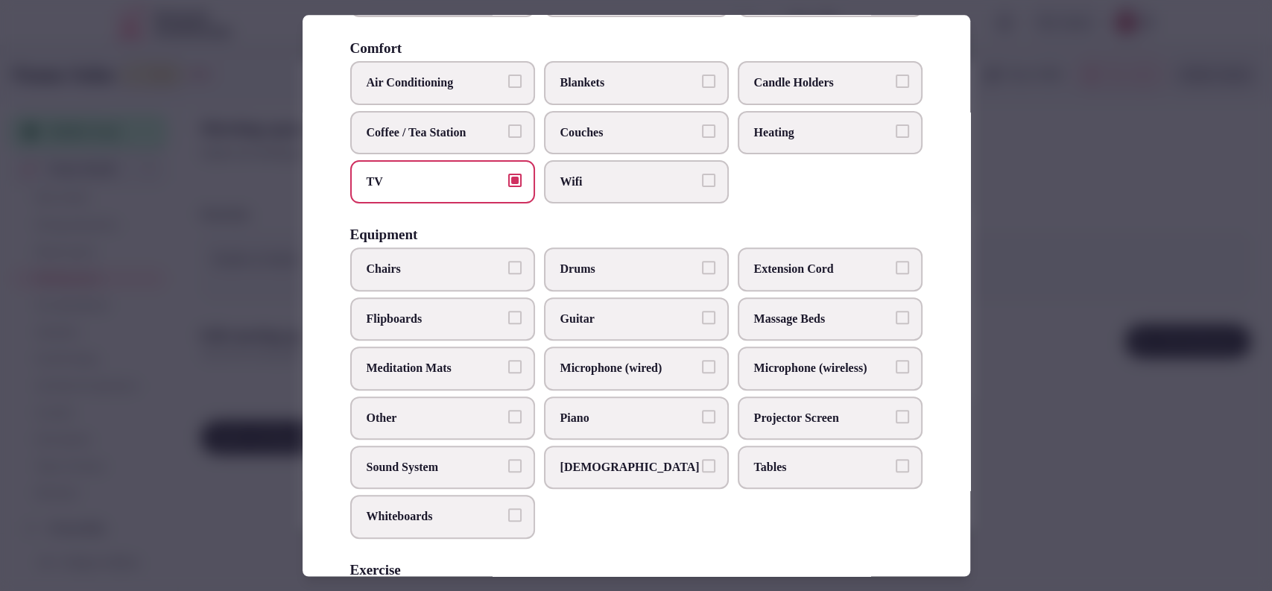
click at [421, 470] on span "Sound System" at bounding box center [435, 467] width 137 height 16
click at [508, 470] on button "Sound System" at bounding box center [514, 465] width 13 height 13
click at [799, 473] on label "Tables" at bounding box center [830, 467] width 185 height 43
click at [896, 473] on button "Tables" at bounding box center [902, 465] width 13 height 13
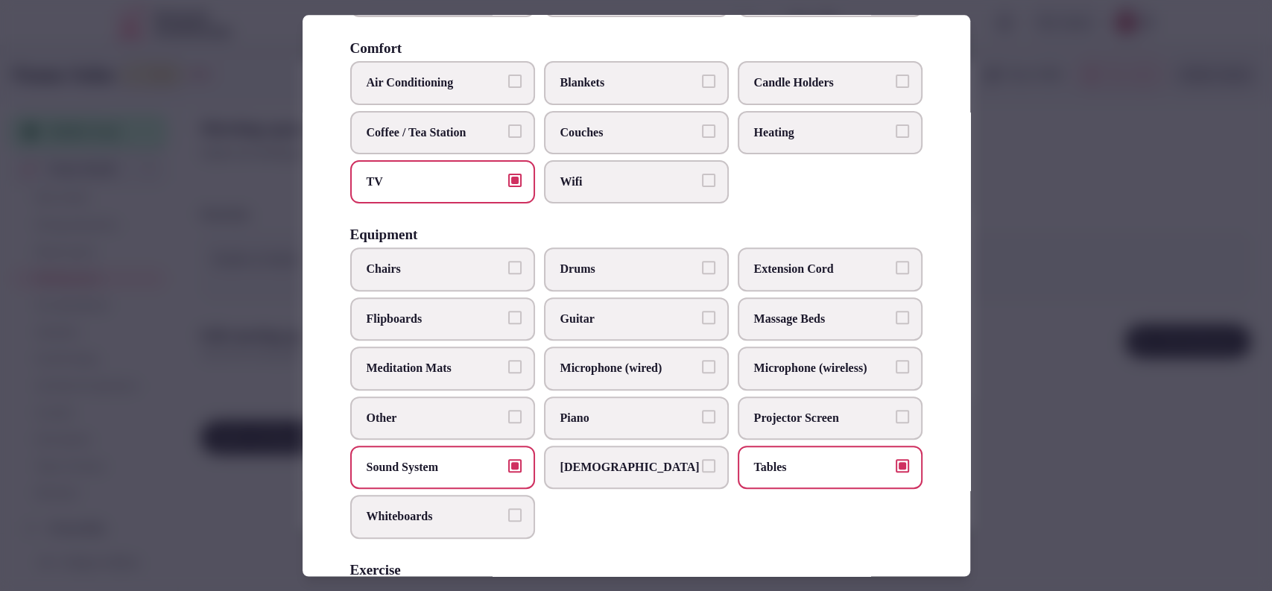
click at [438, 316] on span "Flipboards" at bounding box center [435, 319] width 137 height 16
click at [508, 316] on button "Flipboards" at bounding box center [514, 317] width 13 height 13
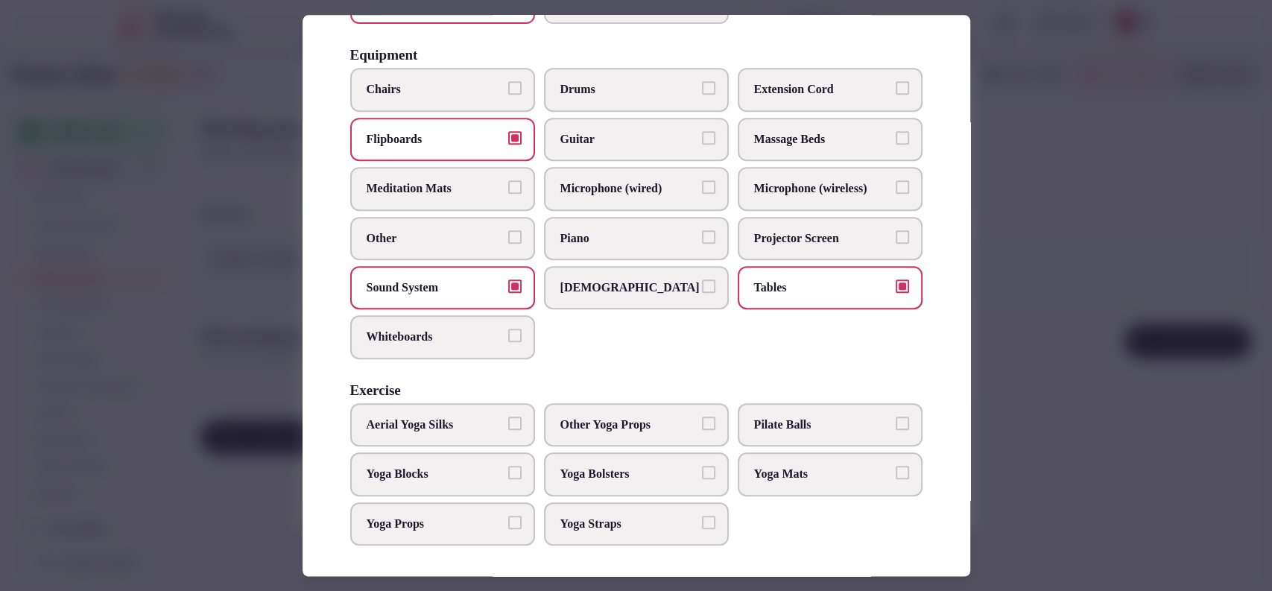
scroll to position [0, 0]
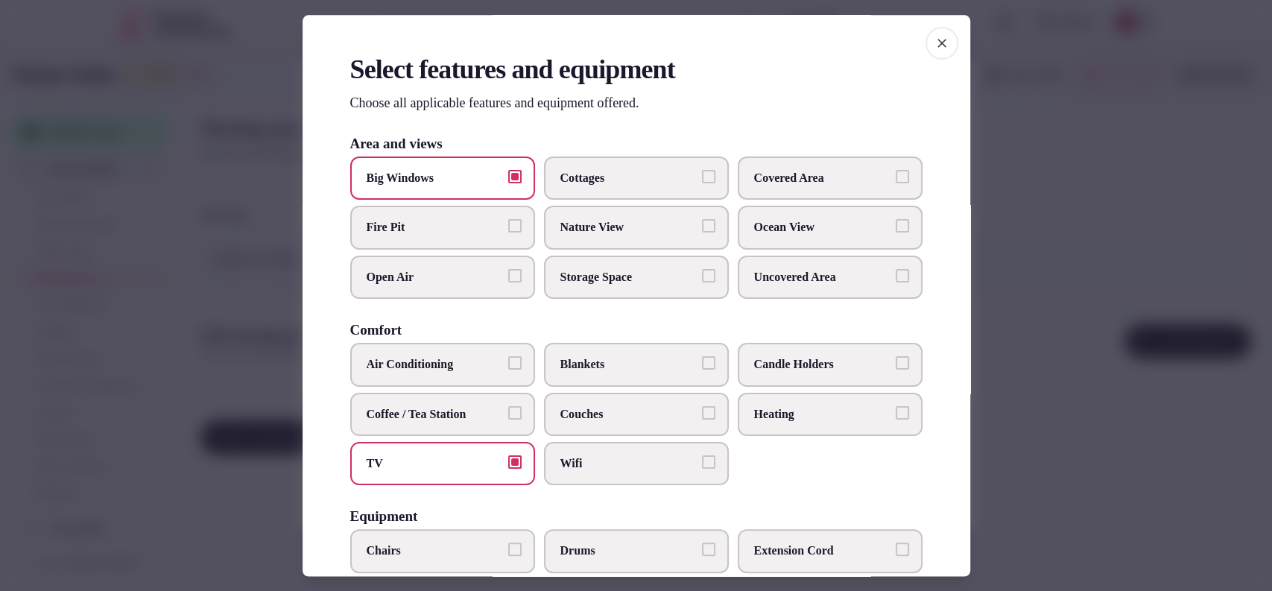
click at [609, 466] on span "Wifi" at bounding box center [629, 463] width 137 height 16
click at [702, 466] on button "Wifi" at bounding box center [708, 461] width 13 height 13
click at [754, 180] on span "Covered Area" at bounding box center [822, 178] width 137 height 16
click at [896, 180] on button "Covered Area" at bounding box center [902, 176] width 13 height 13
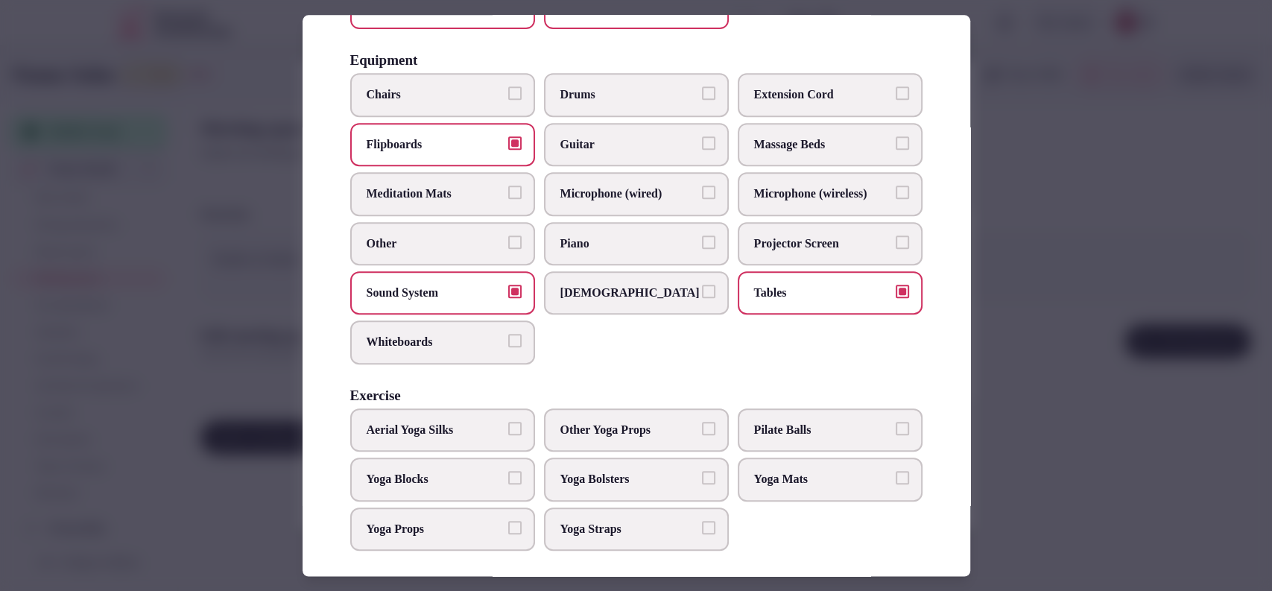
scroll to position [461, 0]
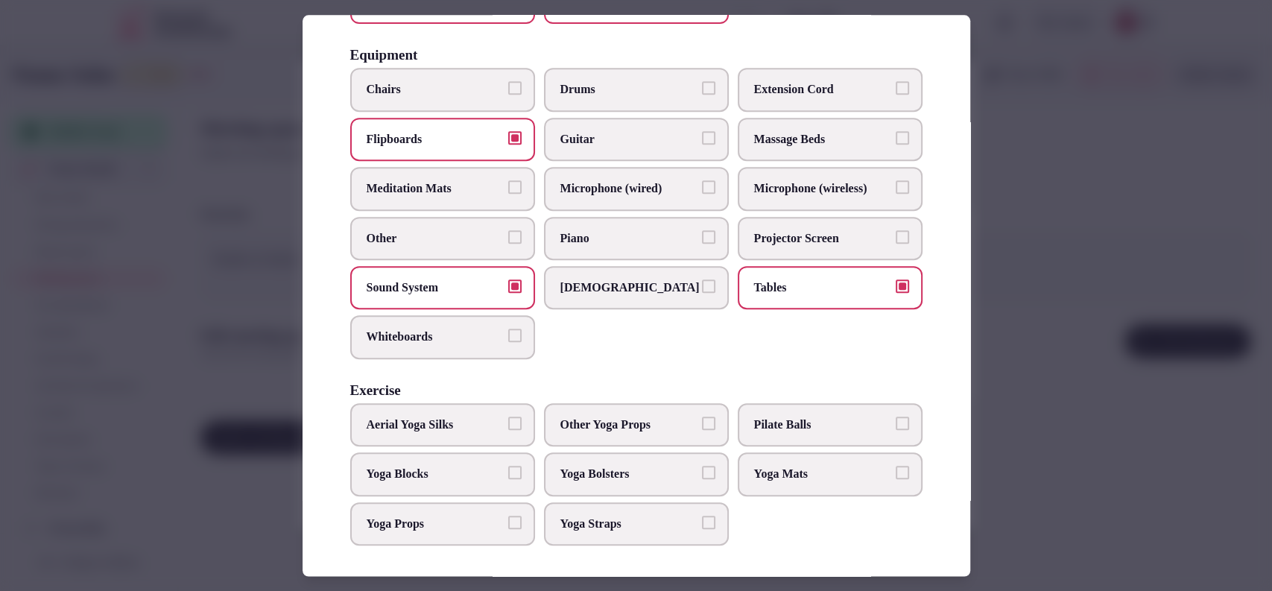
click at [1026, 315] on div at bounding box center [636, 295] width 1272 height 591
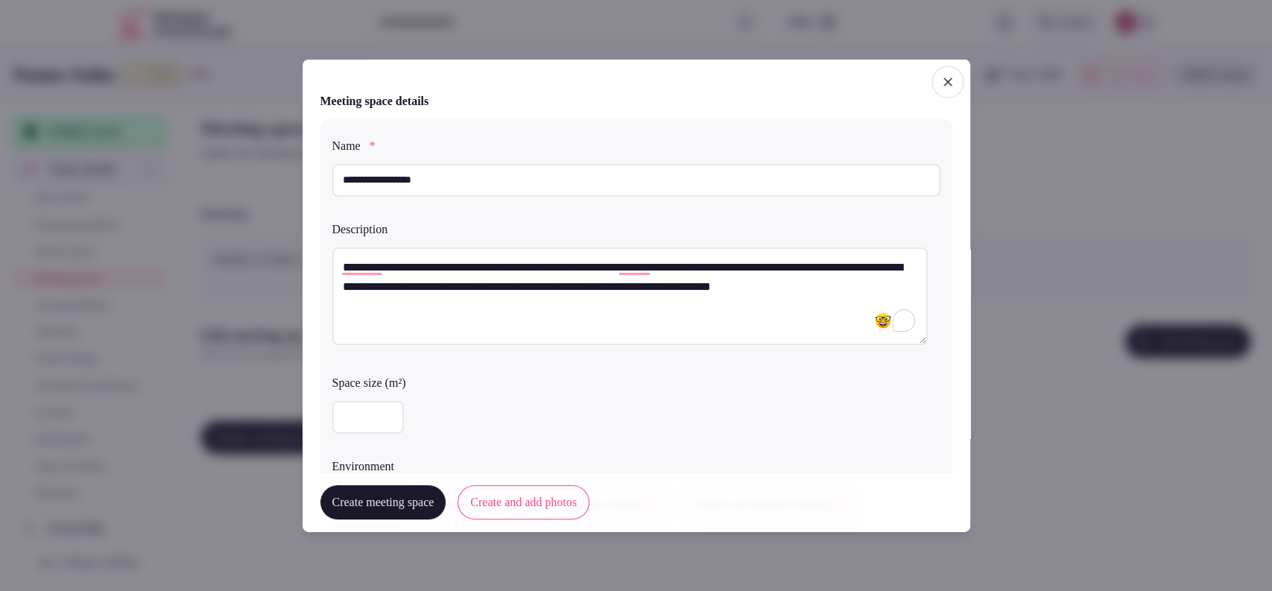
scroll to position [414, 0]
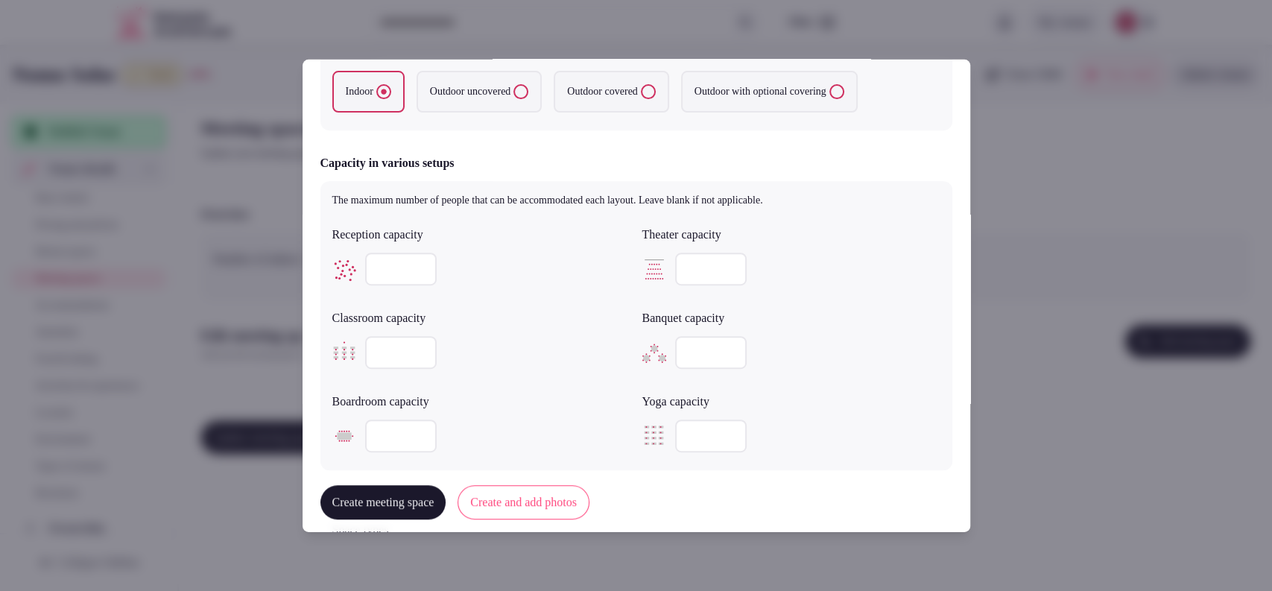
click at [523, 499] on button "Create and add photos" at bounding box center [524, 503] width 132 height 34
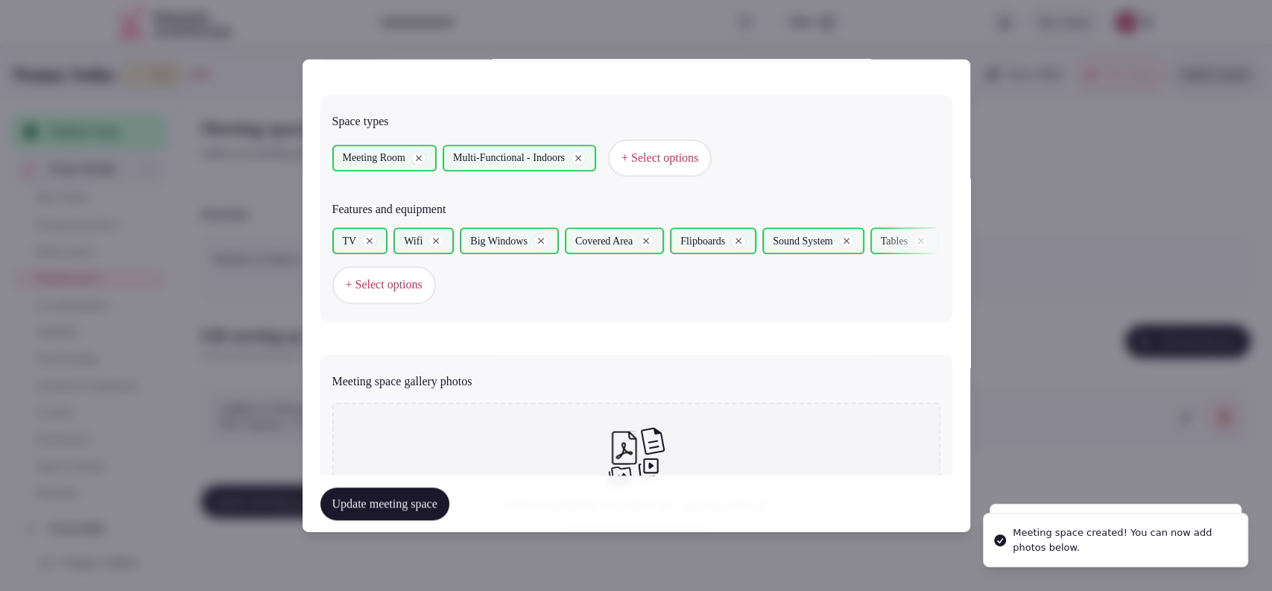
scroll to position [978, 0]
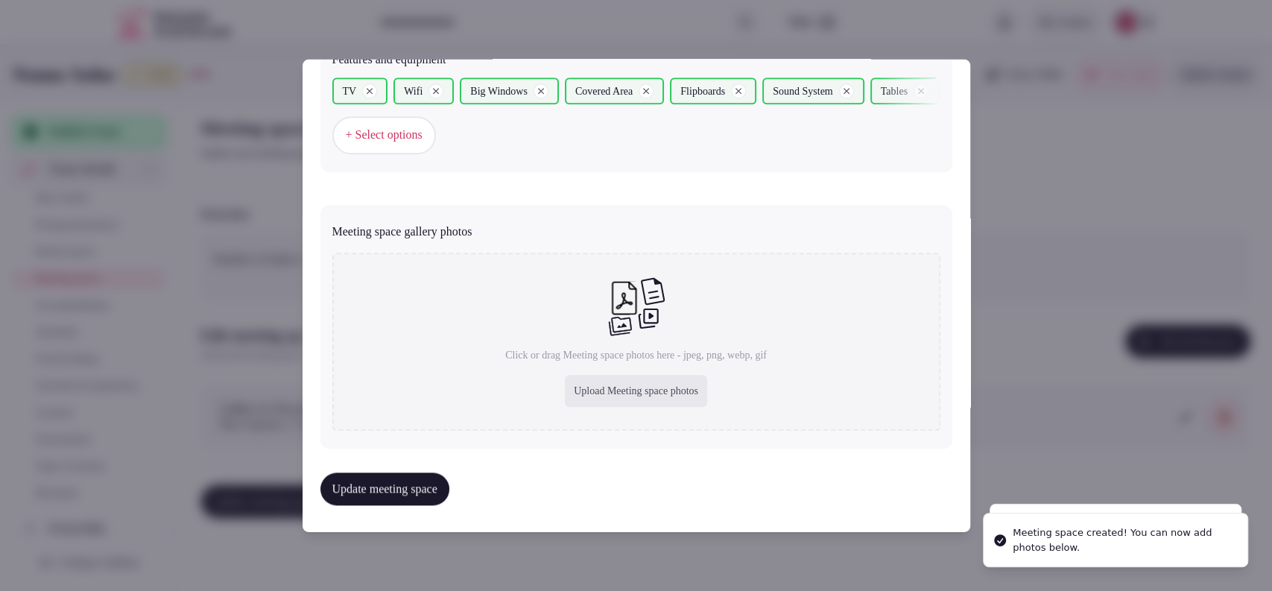
click at [589, 388] on div "Upload Meeting space photos" at bounding box center [636, 391] width 142 height 33
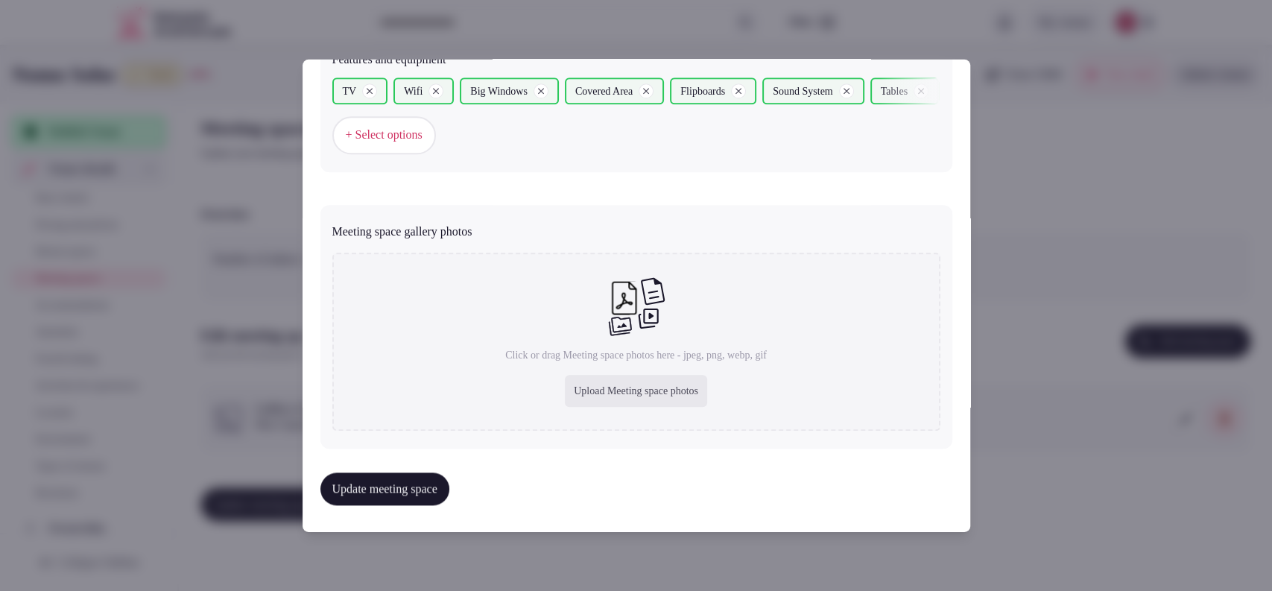
type input "**********"
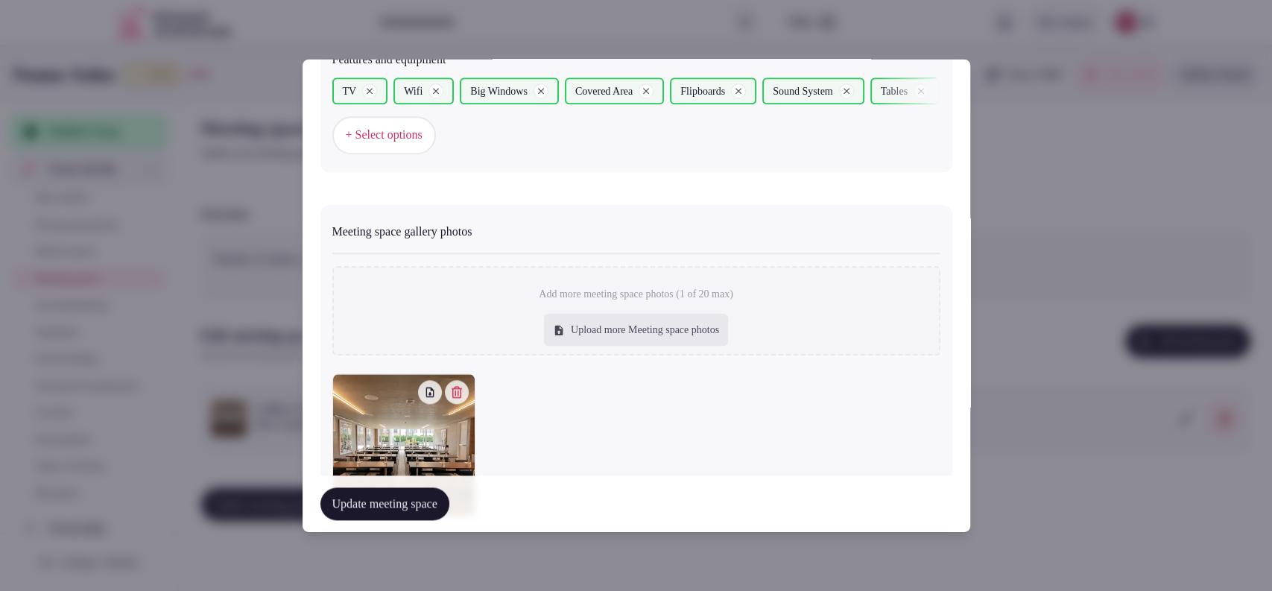
click at [615, 331] on div "Upload more Meeting space photos" at bounding box center [636, 330] width 184 height 33
type input "**********"
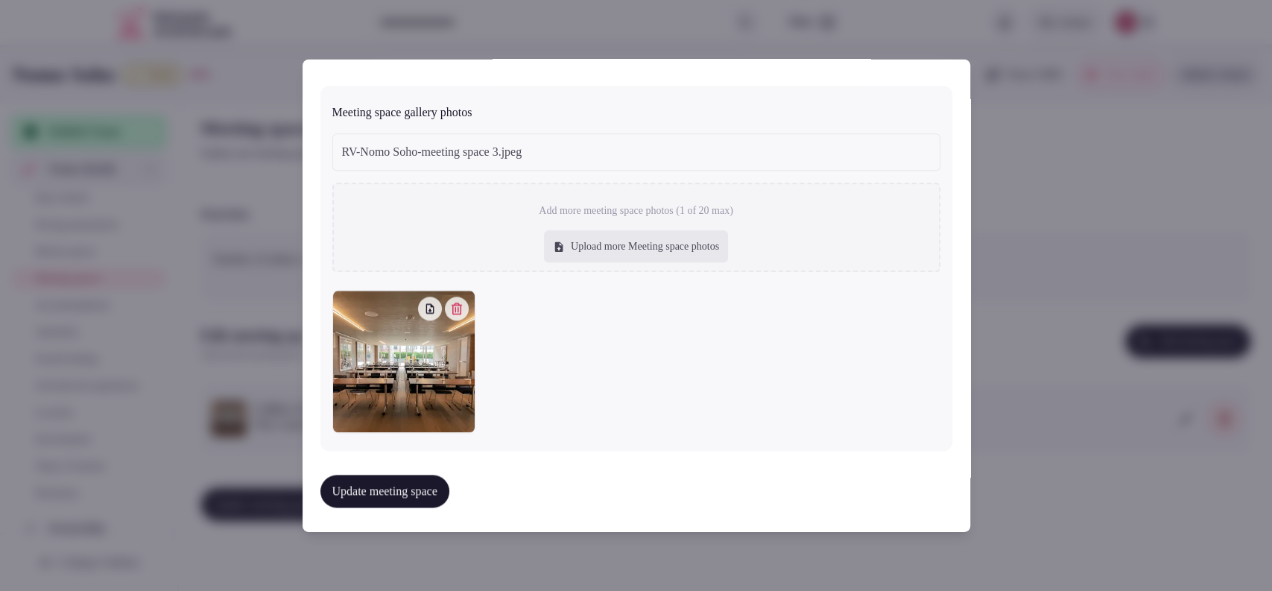
scroll to position [683, 0]
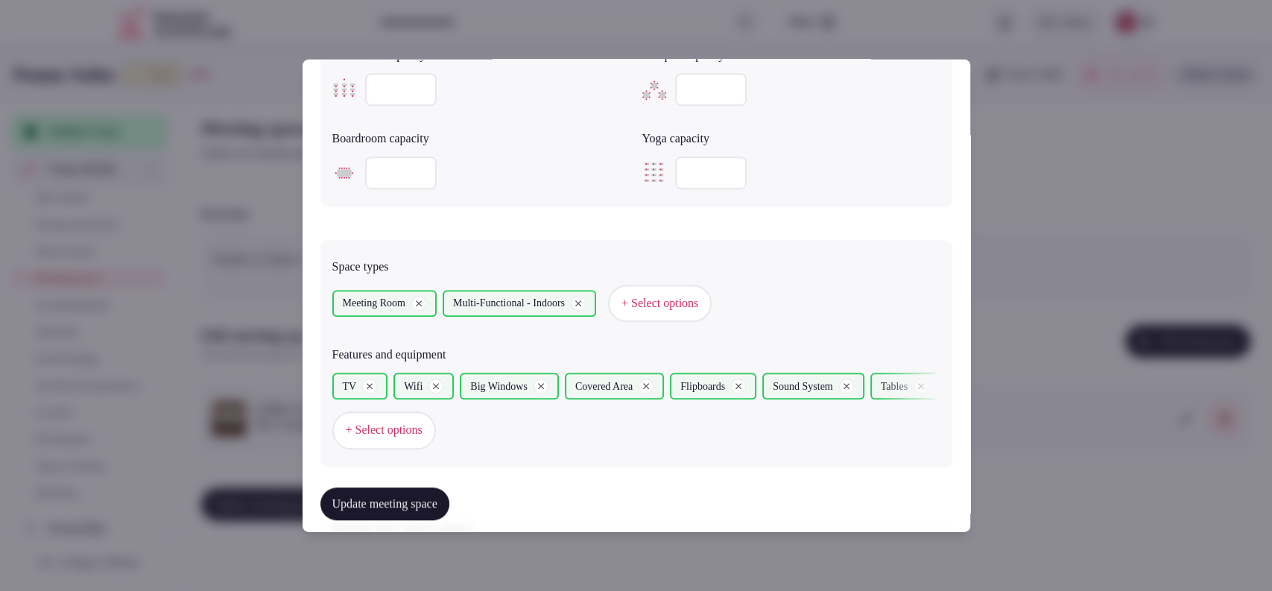
click at [415, 428] on span "+ Select options" at bounding box center [384, 430] width 77 height 16
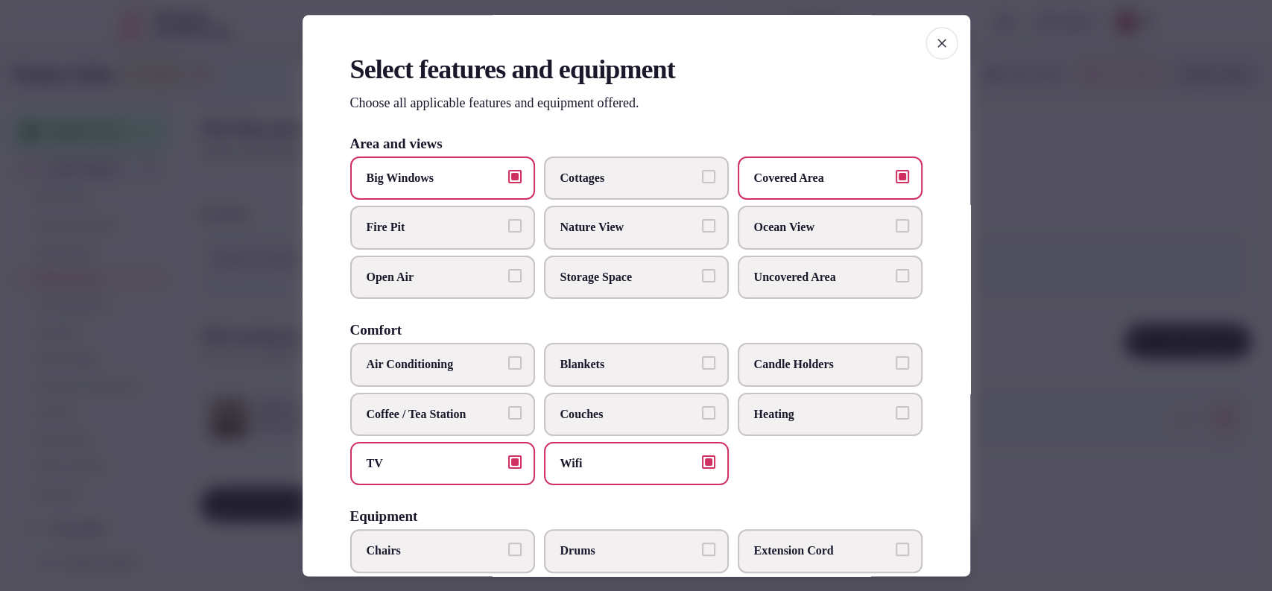
click at [935, 48] on icon "button" at bounding box center [942, 43] width 15 height 15
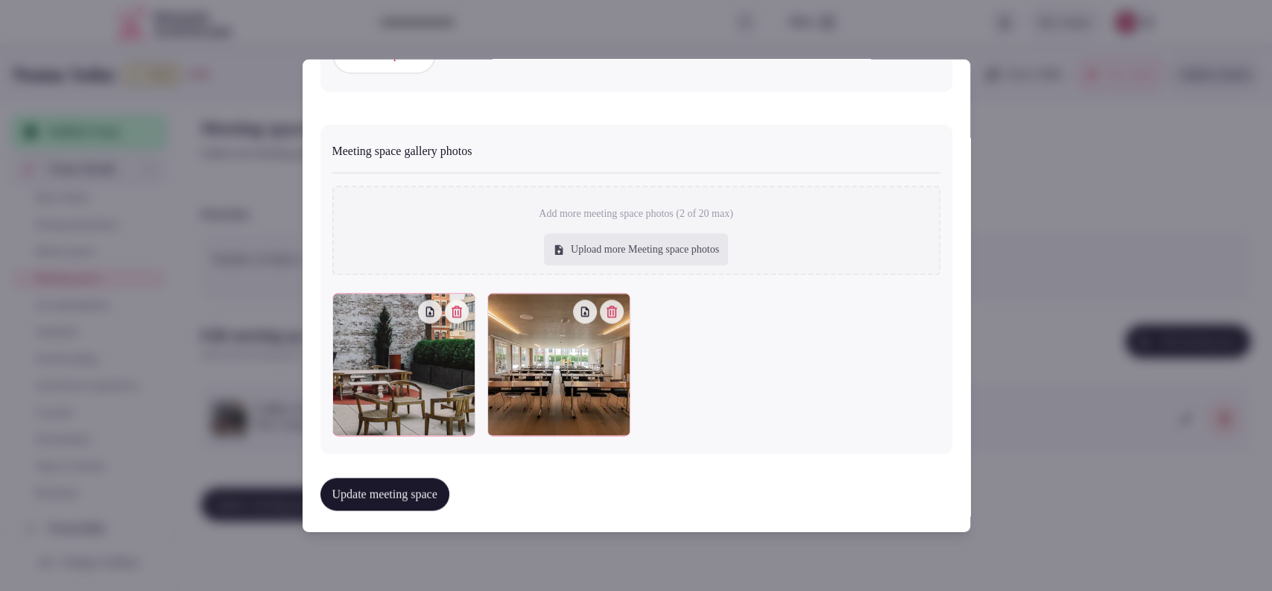
scroll to position [1061, 0]
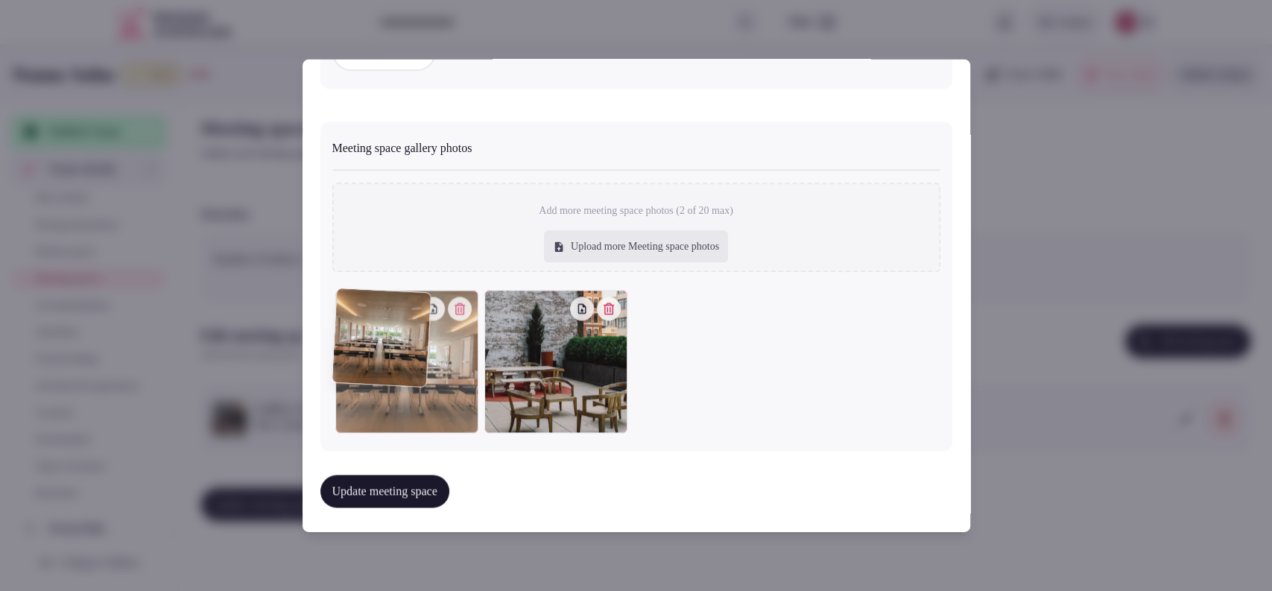
drag, startPoint x: 562, startPoint y: 376, endPoint x: 447, endPoint y: 384, distance: 115.0
click at [447, 384] on div at bounding box center [406, 361] width 143 height 143
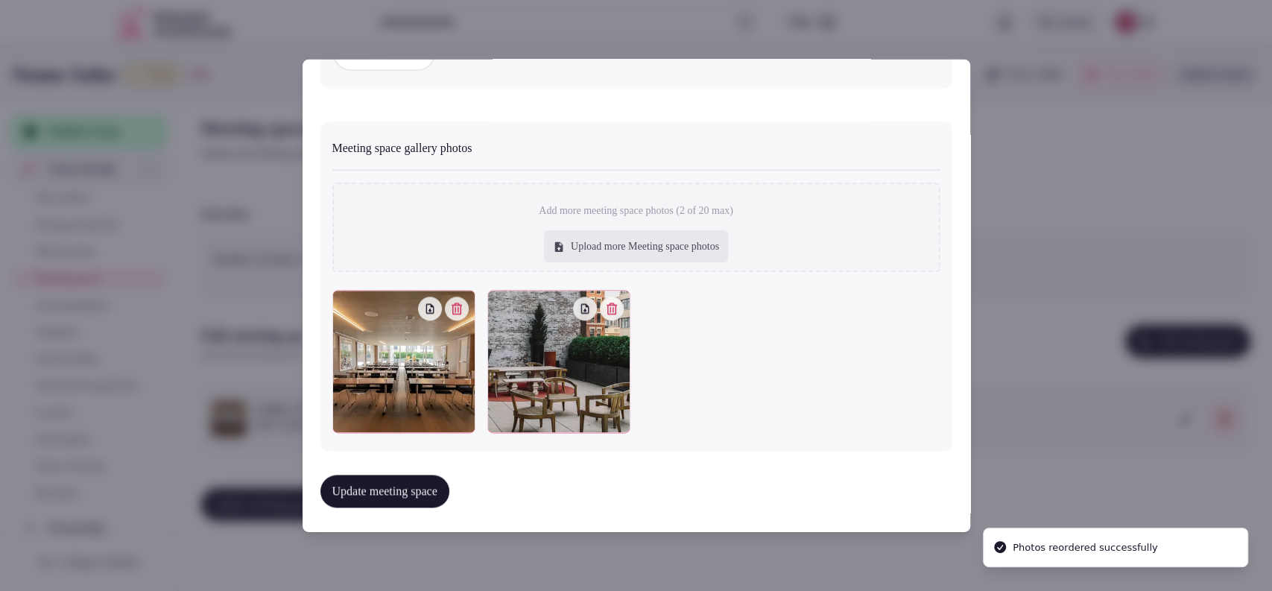
click at [419, 480] on button "Update meeting space" at bounding box center [384, 491] width 129 height 33
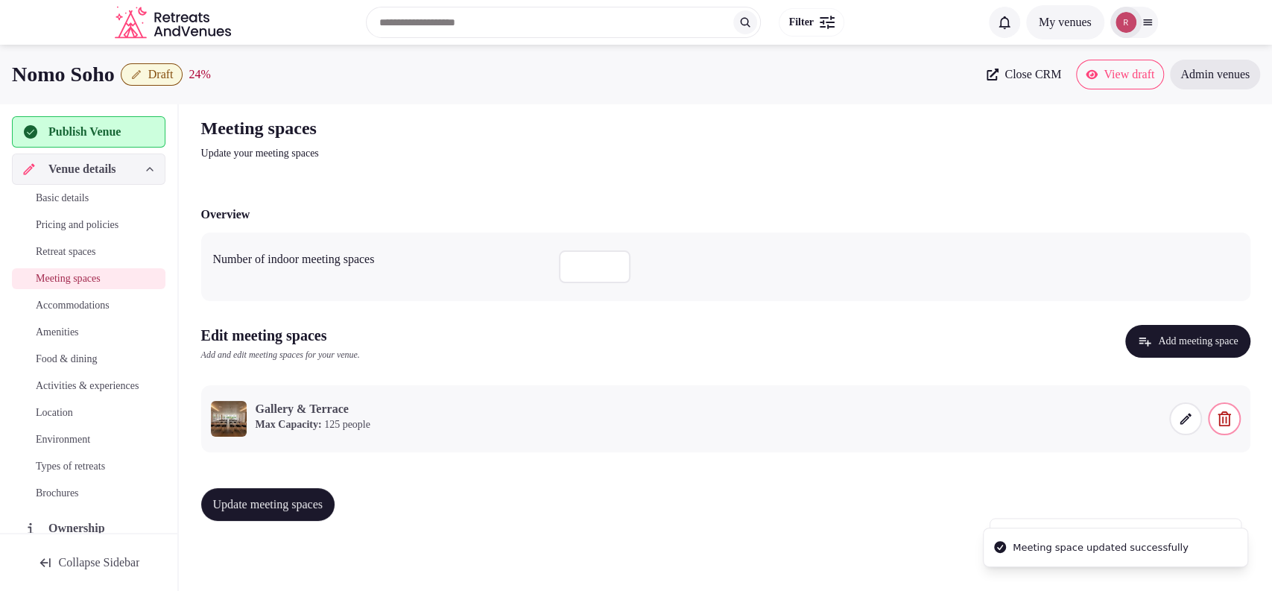
click at [271, 511] on span "Update meeting spaces" at bounding box center [268, 504] width 110 height 15
click at [323, 515] on button "Update meeting spaces" at bounding box center [268, 504] width 134 height 33
click at [52, 306] on span "Accommodations" at bounding box center [73, 305] width 74 height 15
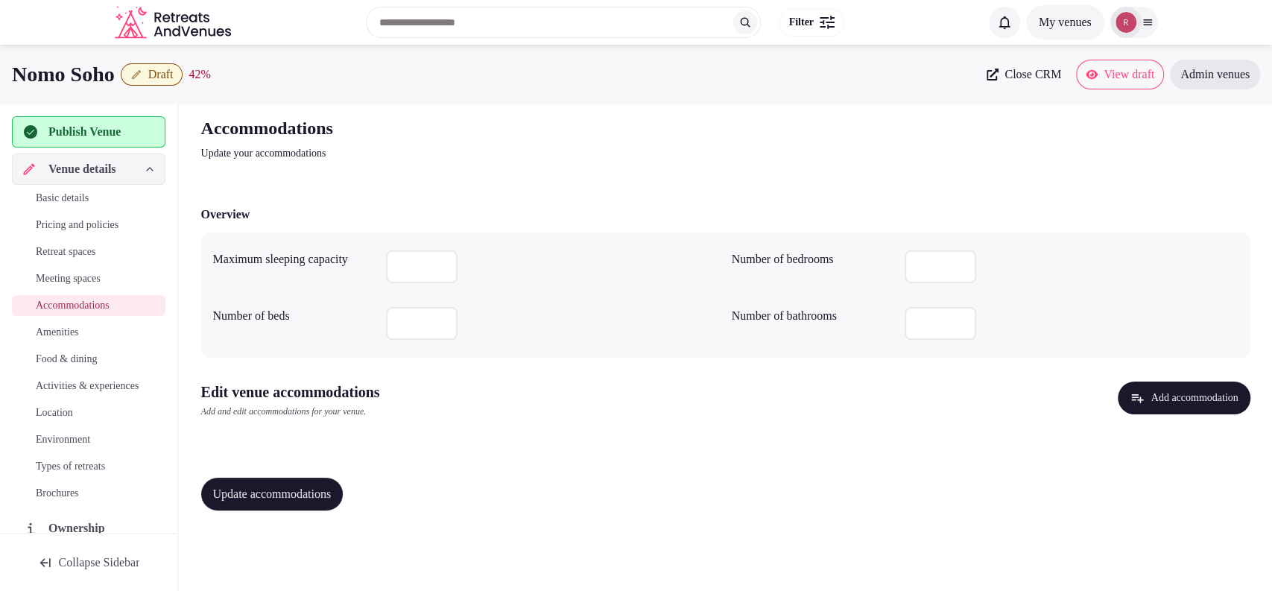
click at [1189, 402] on button "Add accommodation" at bounding box center [1184, 398] width 132 height 33
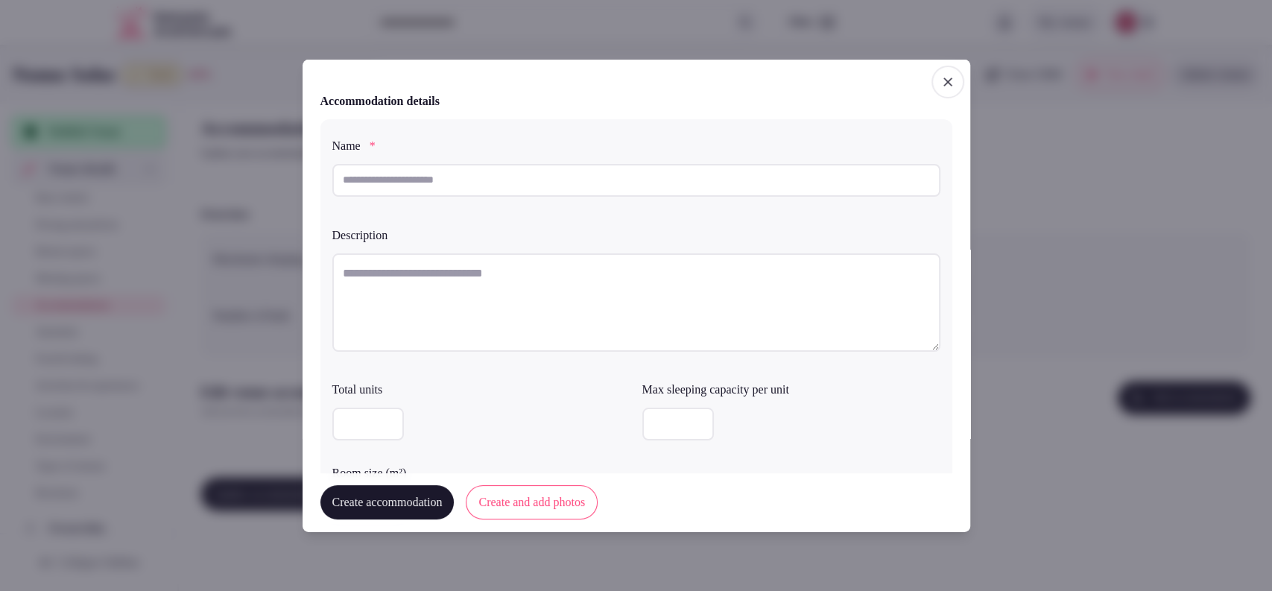
click at [371, 290] on textarea at bounding box center [636, 302] width 608 height 98
paste textarea "**********"
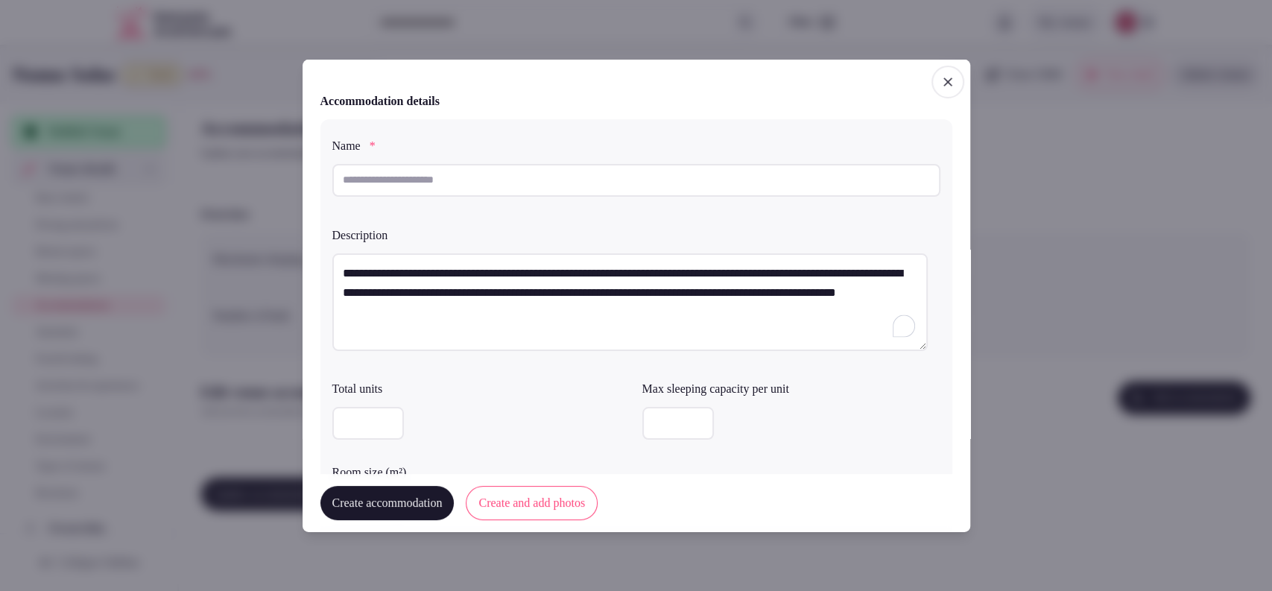
drag, startPoint x: 458, startPoint y: 274, endPoint x: 322, endPoint y: 261, distance: 137.0
click at [322, 261] on div "**********" at bounding box center [636, 330] width 632 height 423
type textarea "**********"
click at [405, 189] on input "text" at bounding box center [636, 179] width 608 height 33
paste input "**********"
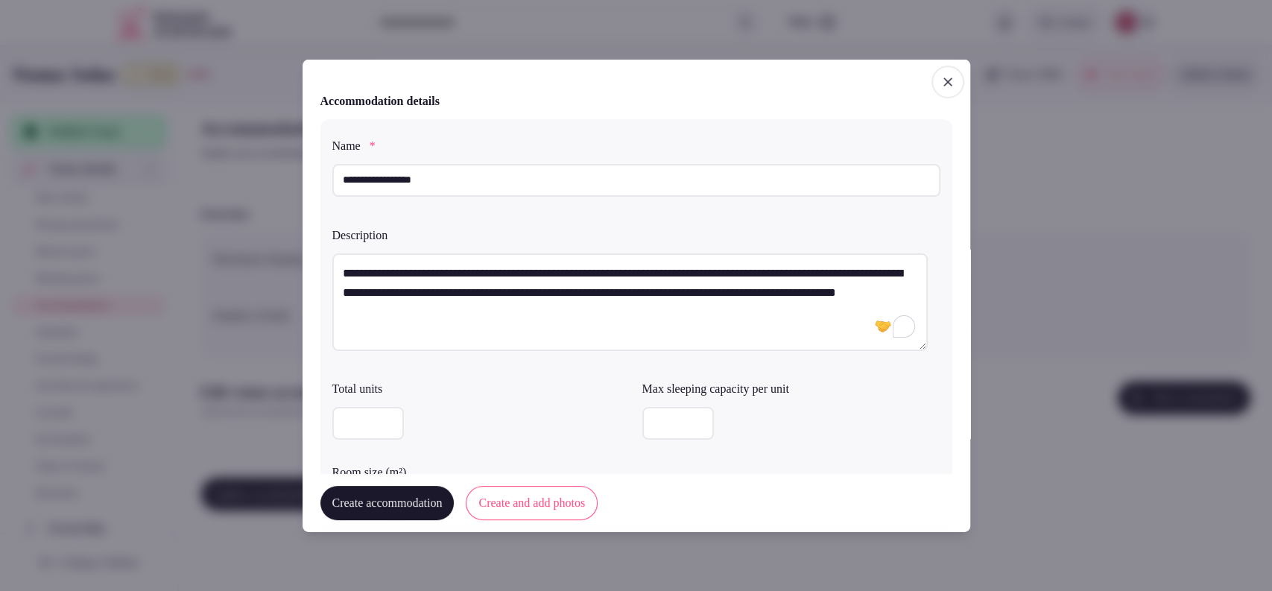
type input "**********"
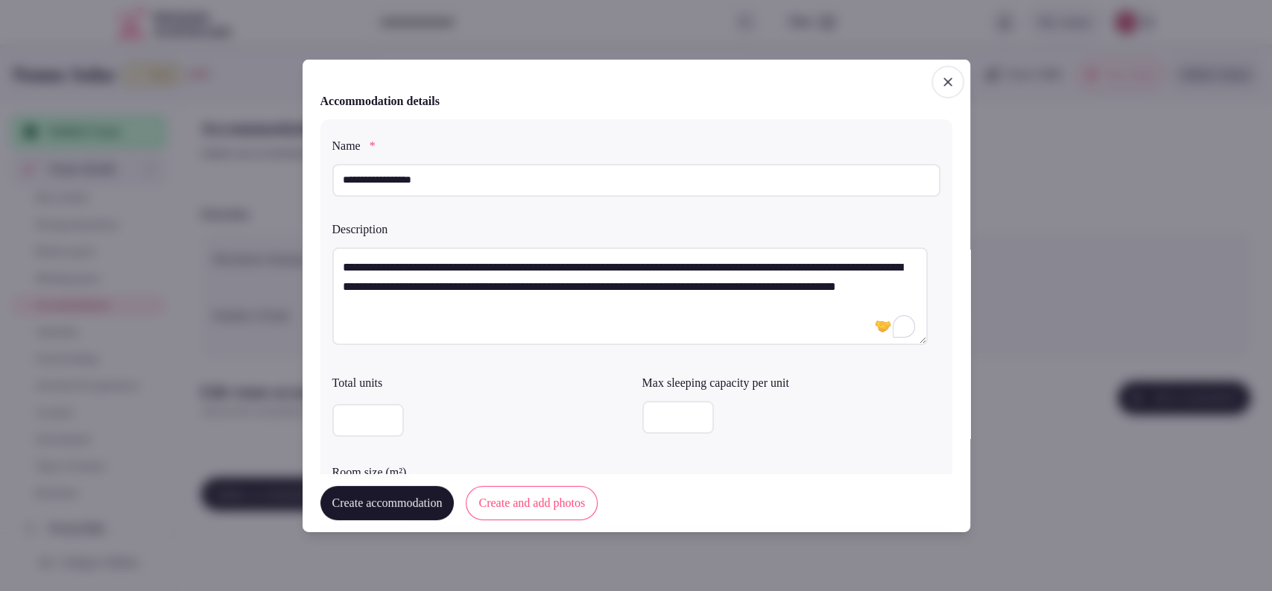
click at [645, 415] on input "number" at bounding box center [678, 417] width 72 height 33
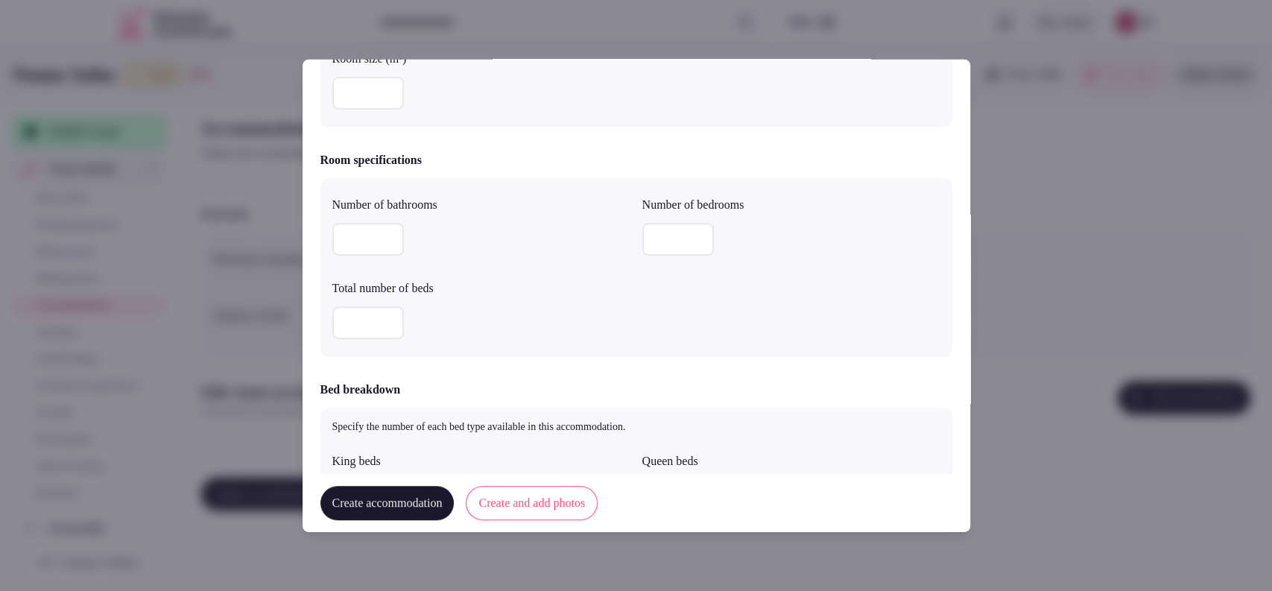
type input "*"
click at [648, 234] on input "number" at bounding box center [678, 239] width 72 height 33
type input "*"
click at [353, 237] on input "number" at bounding box center [368, 239] width 72 height 33
type input "*"
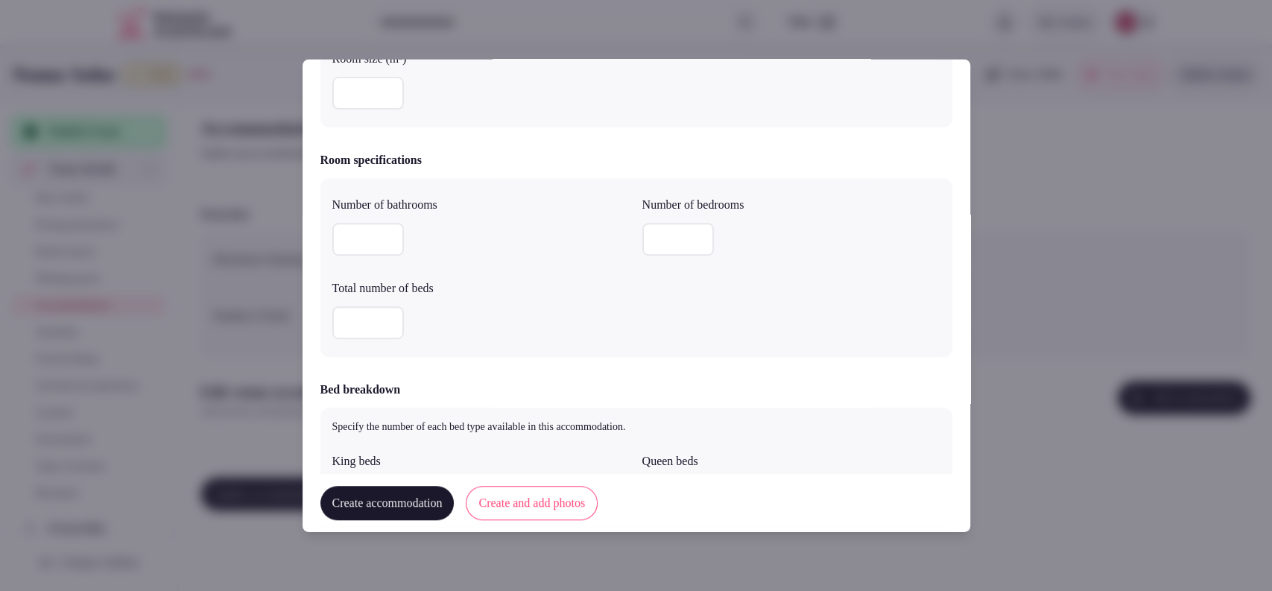
click at [341, 327] on input "number" at bounding box center [368, 322] width 72 height 33
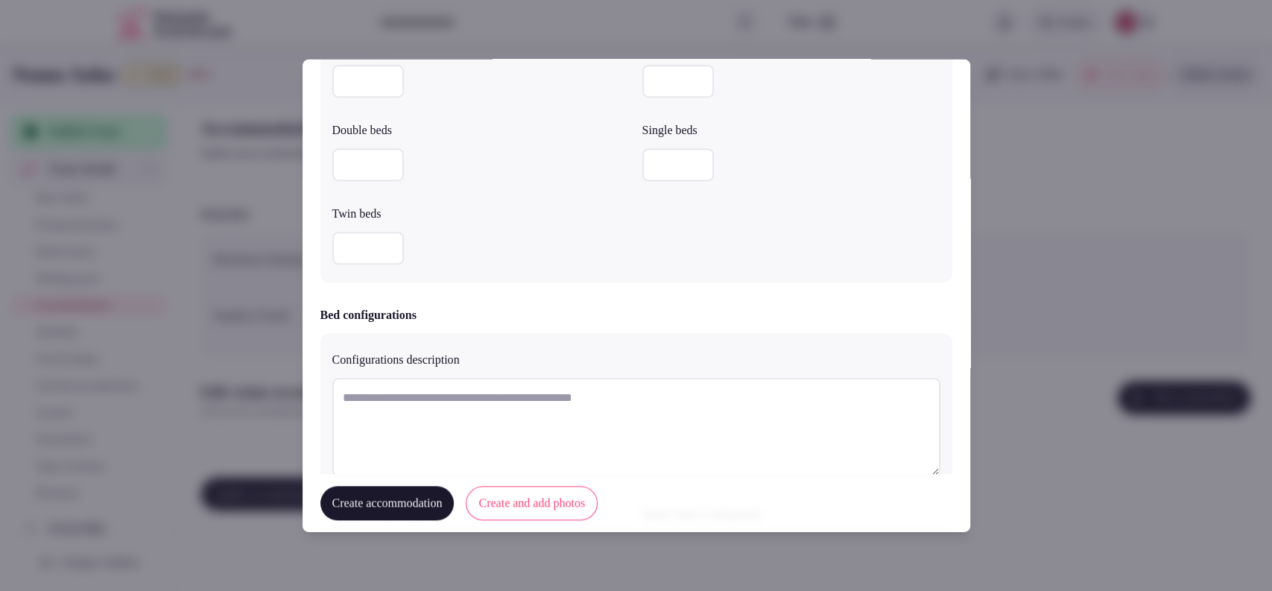
type input "*"
click at [681, 91] on input "number" at bounding box center [678, 81] width 72 height 33
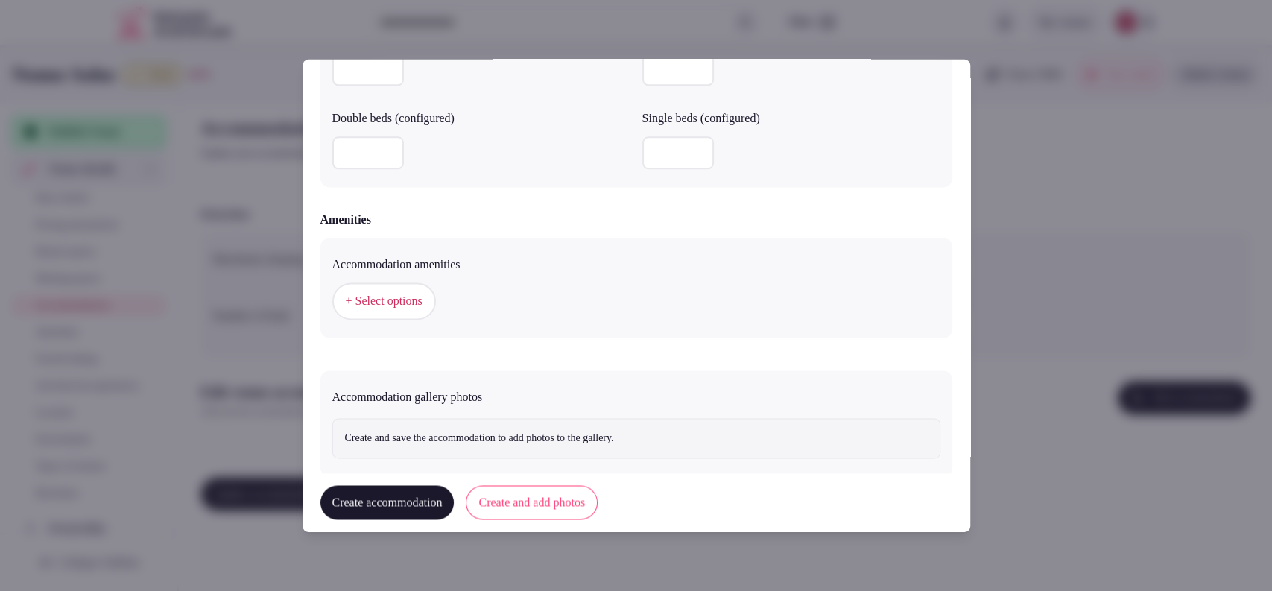
scroll to position [1336, 0]
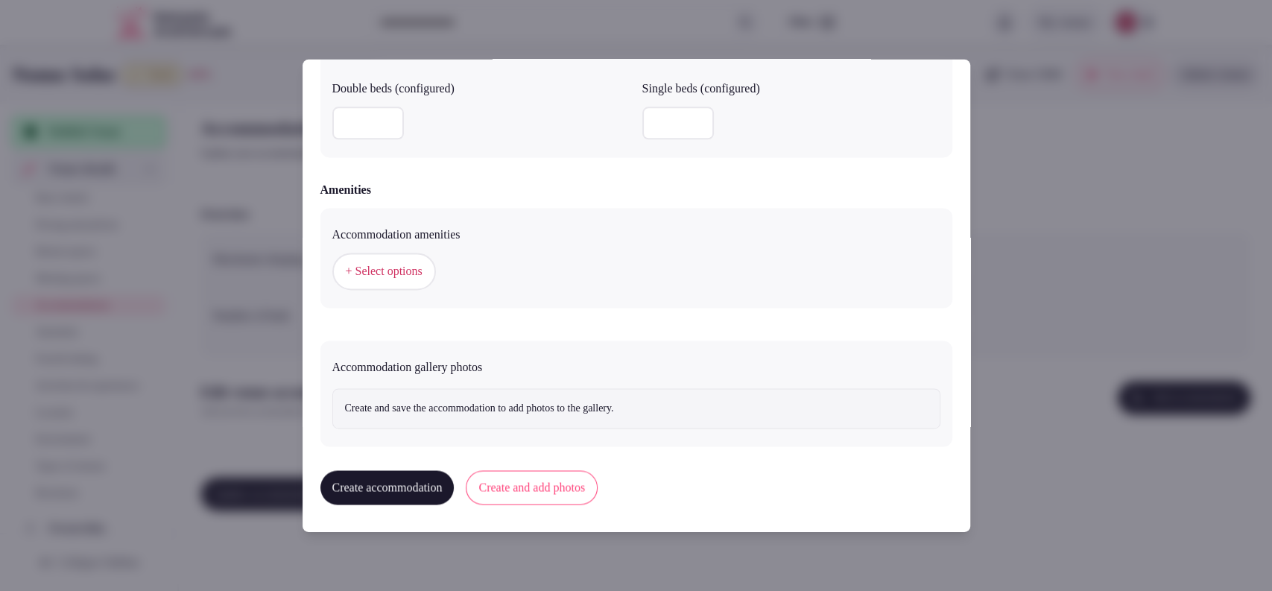
type input "*"
click at [411, 272] on span "+ Select options" at bounding box center [384, 272] width 77 height 16
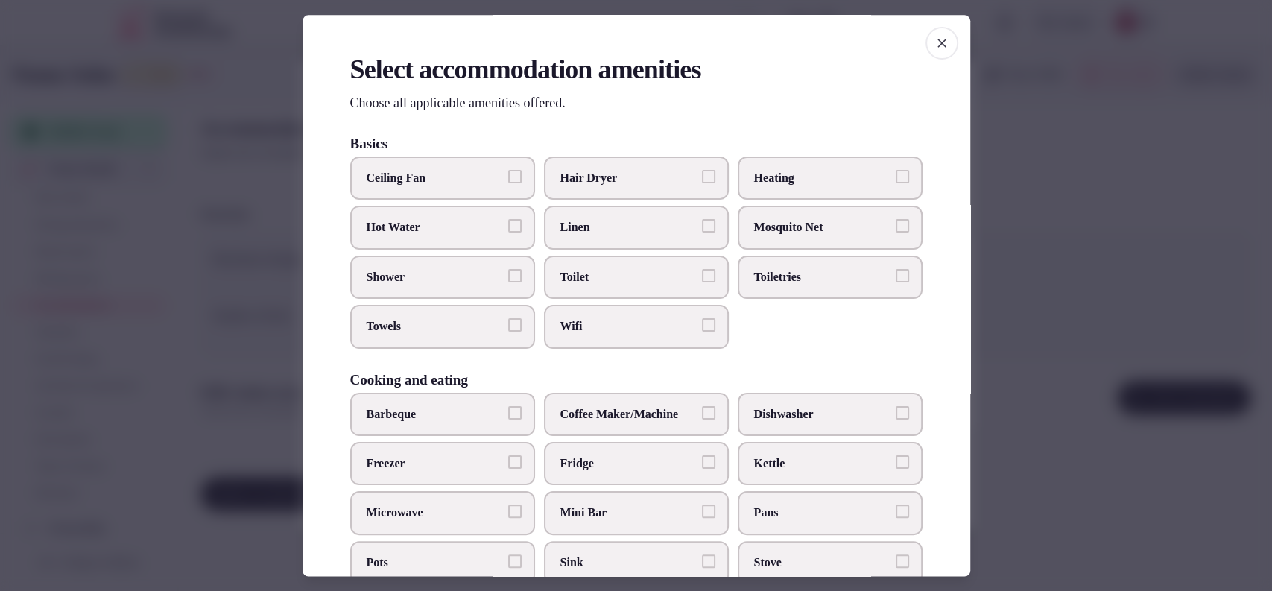
click at [564, 319] on span "Wifi" at bounding box center [629, 327] width 137 height 16
click at [702, 319] on button "Wifi" at bounding box center [708, 325] width 13 height 13
click at [596, 271] on span "Toilet" at bounding box center [629, 277] width 137 height 16
click at [702, 271] on button "Toilet" at bounding box center [708, 275] width 13 height 13
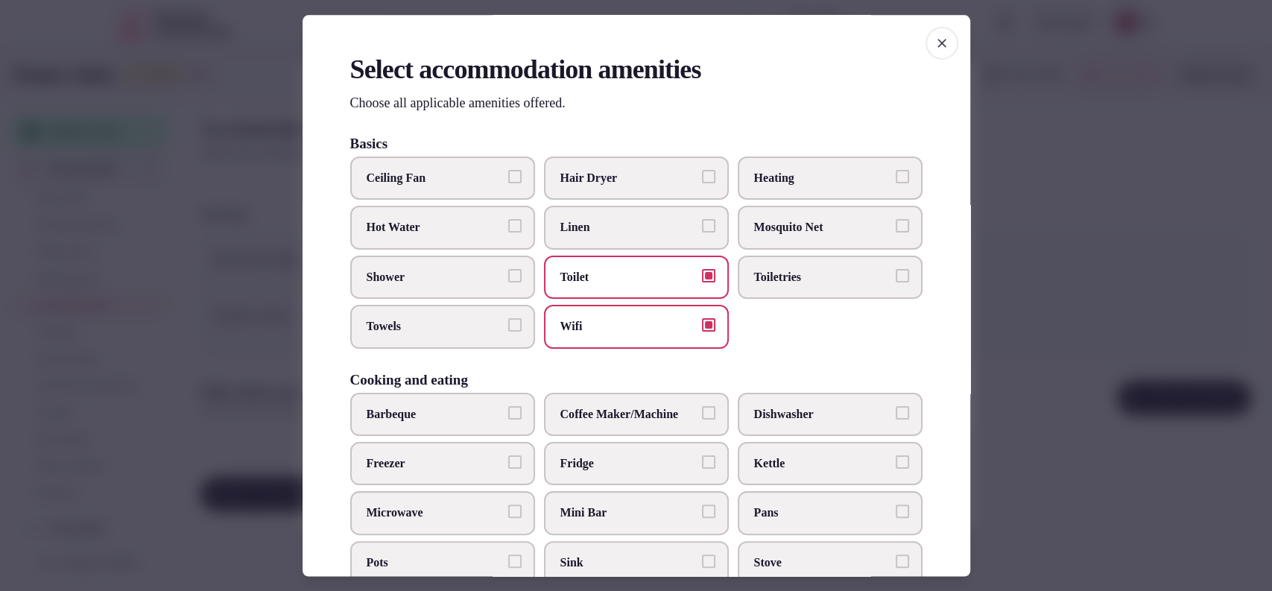
drag, startPoint x: 757, startPoint y: 271, endPoint x: 709, endPoint y: 285, distance: 49.8
click at [757, 273] on span "Toiletries" at bounding box center [822, 277] width 137 height 16
click at [896, 273] on button "Toiletries" at bounding box center [902, 275] width 13 height 13
click at [435, 338] on label "Towels" at bounding box center [442, 327] width 185 height 43
click at [508, 332] on button "Towels" at bounding box center [514, 325] width 13 height 13
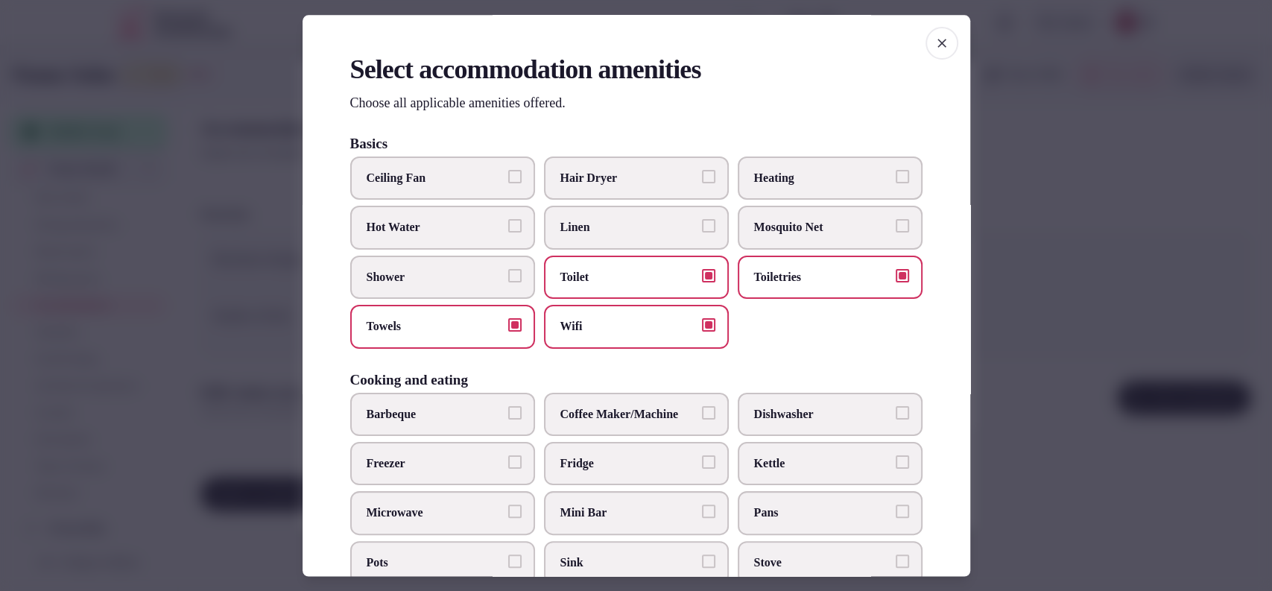
click at [446, 298] on div "Ceiling Fan Hair Dryer Heating Hot Water Linen Mosquito Net Shower Toilet Toile…" at bounding box center [636, 253] width 572 height 192
click at [450, 289] on label "Shower" at bounding box center [442, 277] width 185 height 43
click at [508, 282] on button "Shower" at bounding box center [514, 275] width 13 height 13
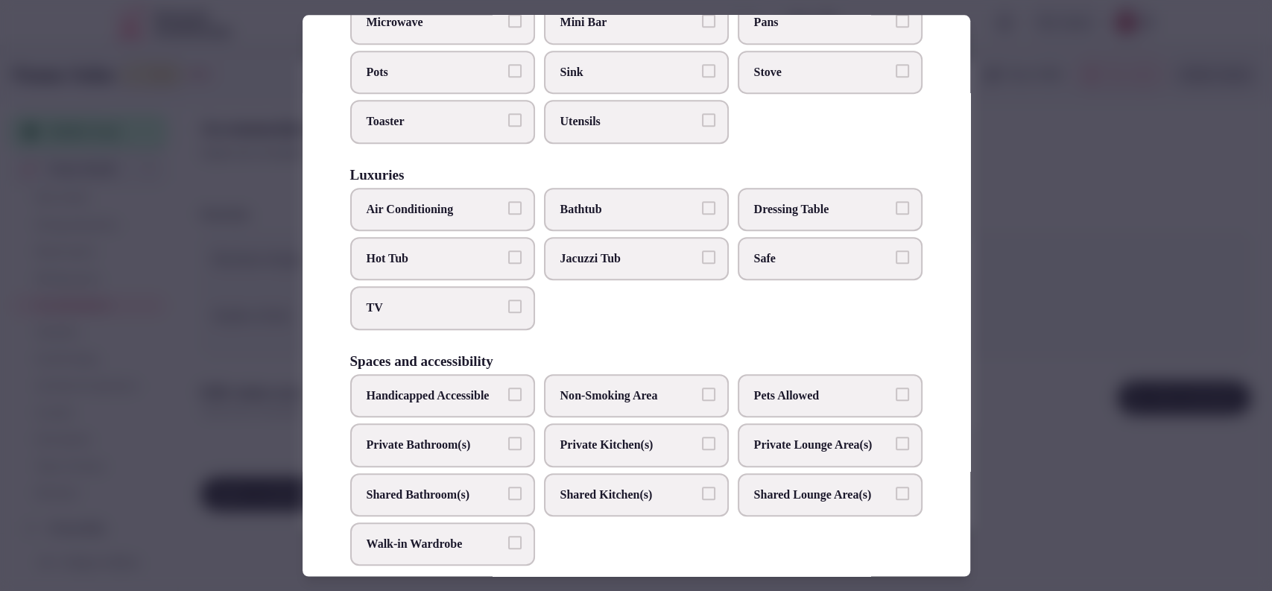
scroll to position [0, 0]
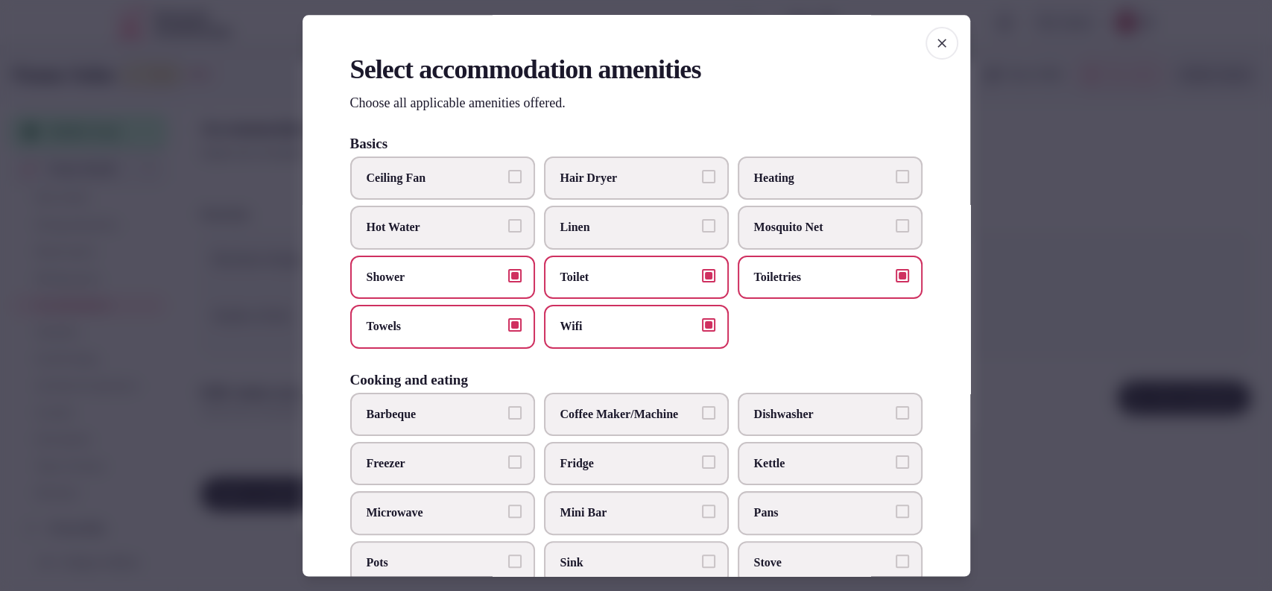
click at [625, 188] on label "Hair Dryer" at bounding box center [636, 178] width 185 height 43
click at [702, 183] on button "Hair Dryer" at bounding box center [708, 176] width 13 height 13
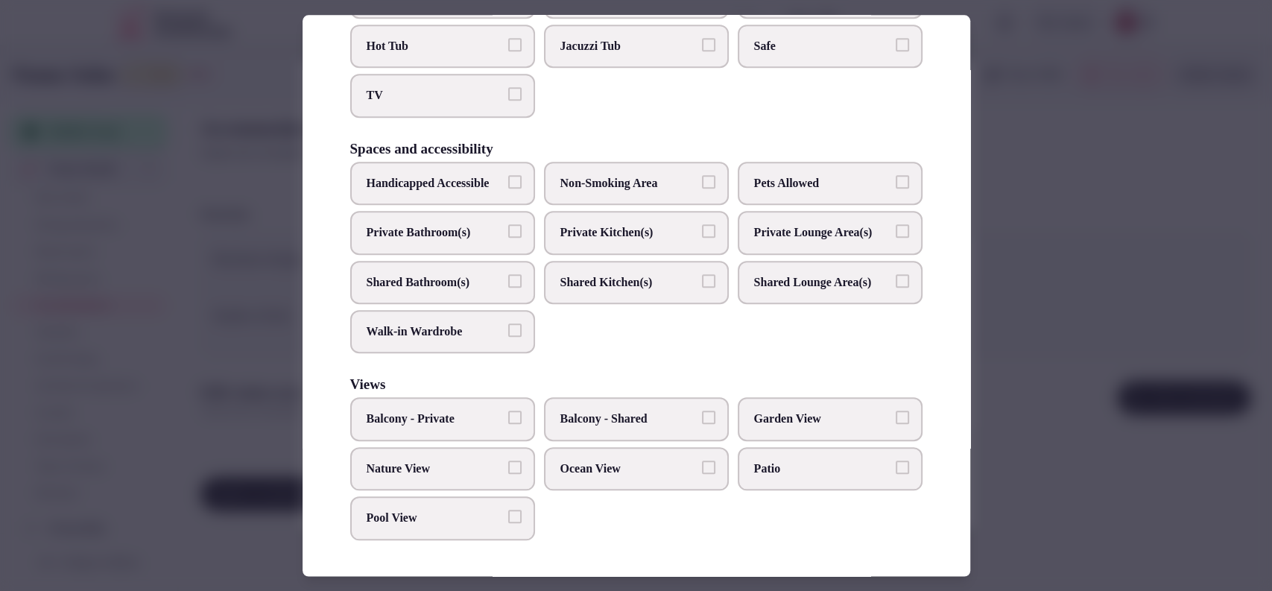
scroll to position [746, 0]
click at [481, 274] on span "Shared Bathroom(s)" at bounding box center [435, 282] width 137 height 16
click at [508, 274] on button "Shared Bathroom(s)" at bounding box center [514, 280] width 13 height 13
click at [481, 274] on span "Shared Bathroom(s)" at bounding box center [435, 282] width 137 height 16
click at [508, 274] on button "Shared Bathroom(s)" at bounding box center [514, 280] width 13 height 13
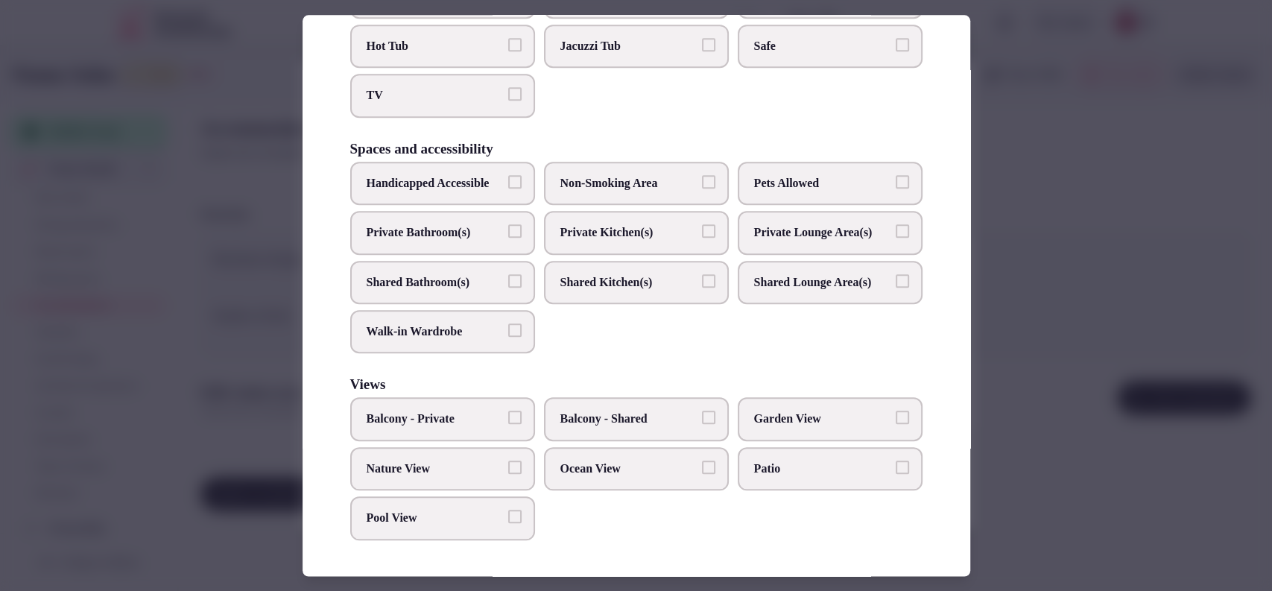
click at [411, 224] on label "Private Bathroom(s)" at bounding box center [442, 232] width 185 height 43
click at [508, 224] on button "Private Bathroom(s)" at bounding box center [514, 230] width 13 height 13
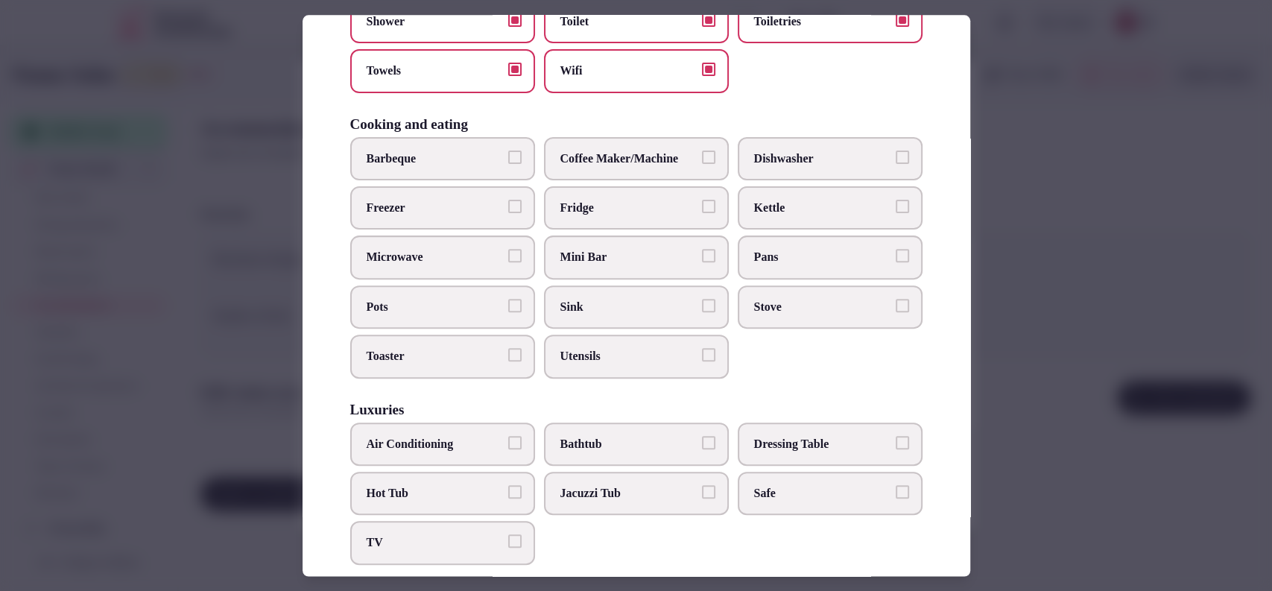
click at [461, 535] on span "TV" at bounding box center [435, 543] width 137 height 16
click at [508, 535] on button "TV" at bounding box center [514, 541] width 13 height 13
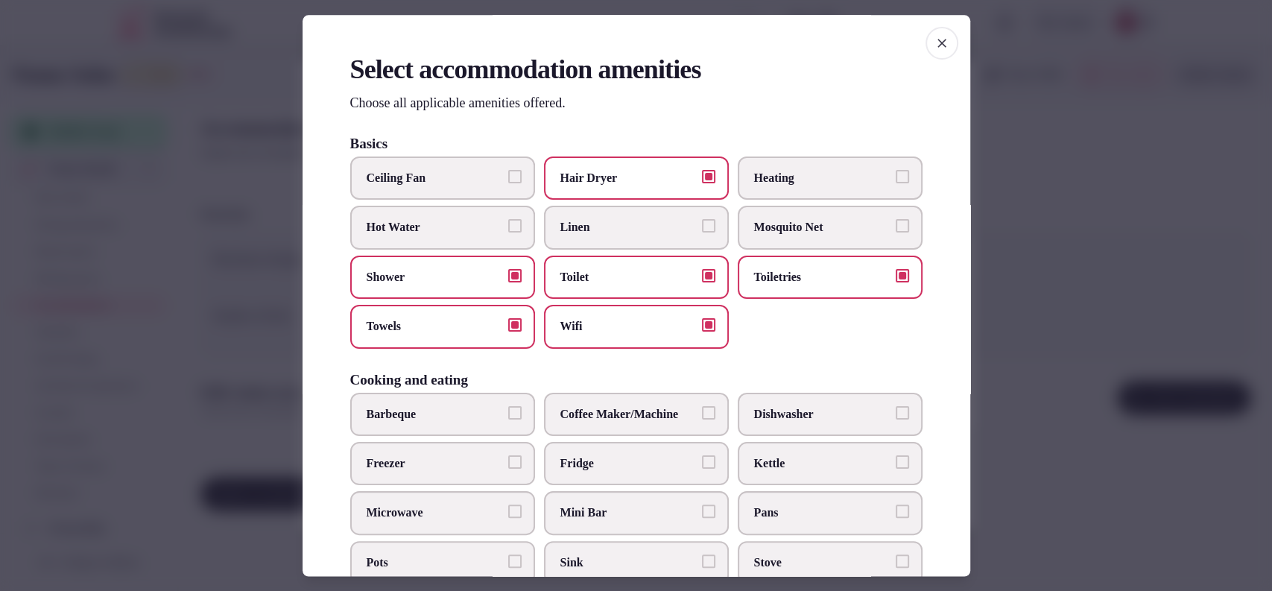
scroll to position [490, 0]
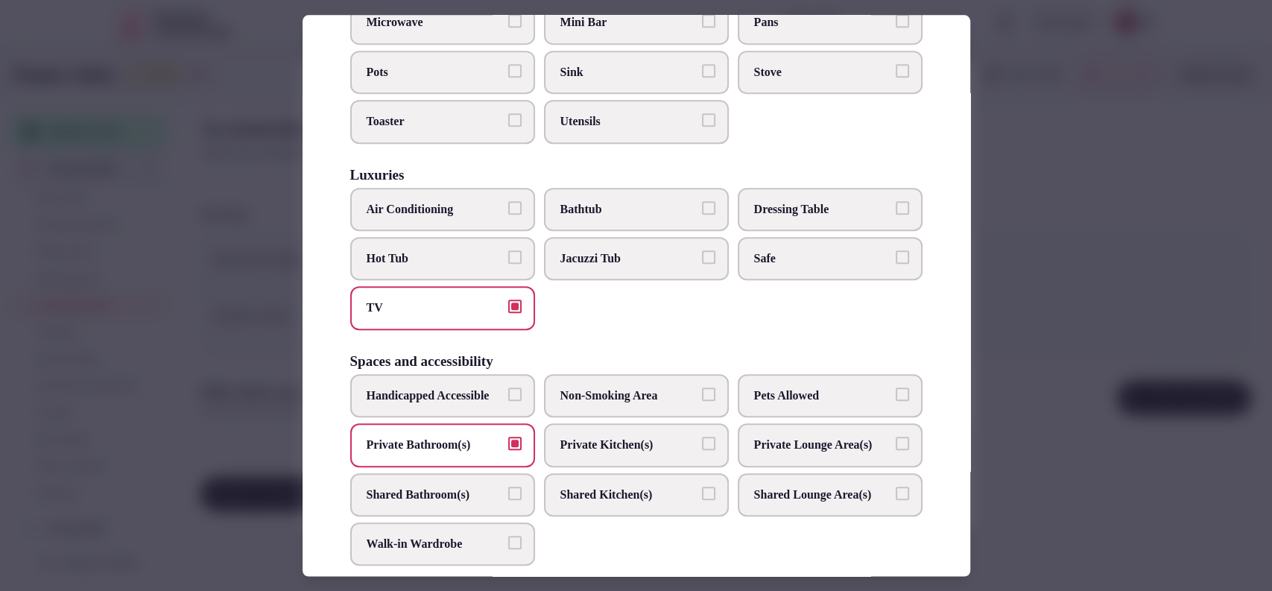
click at [783, 262] on span "Safe" at bounding box center [822, 258] width 137 height 16
click at [896, 262] on button "Safe" at bounding box center [902, 256] width 13 height 13
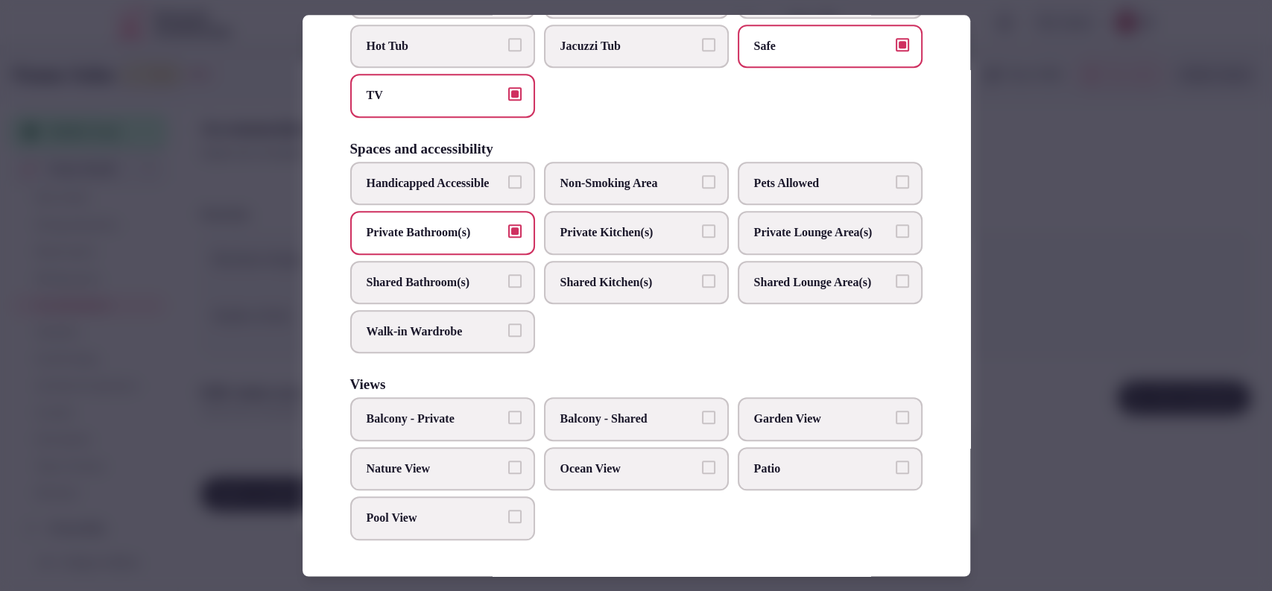
click at [1026, 277] on div at bounding box center [636, 295] width 1272 height 591
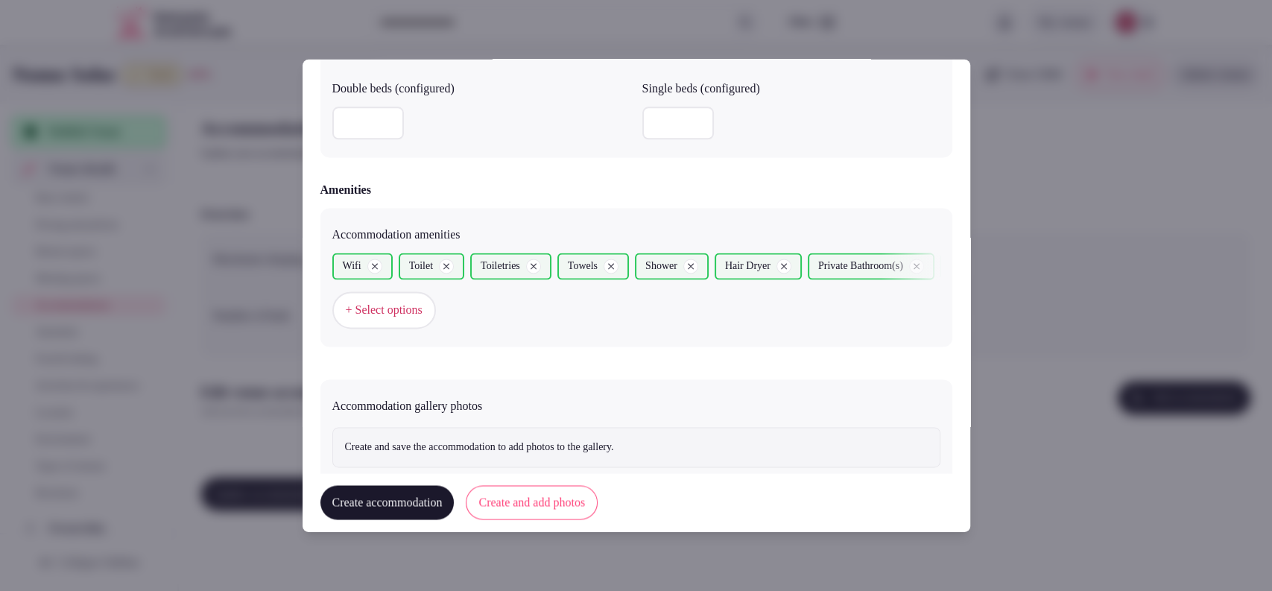
scroll to position [1375, 0]
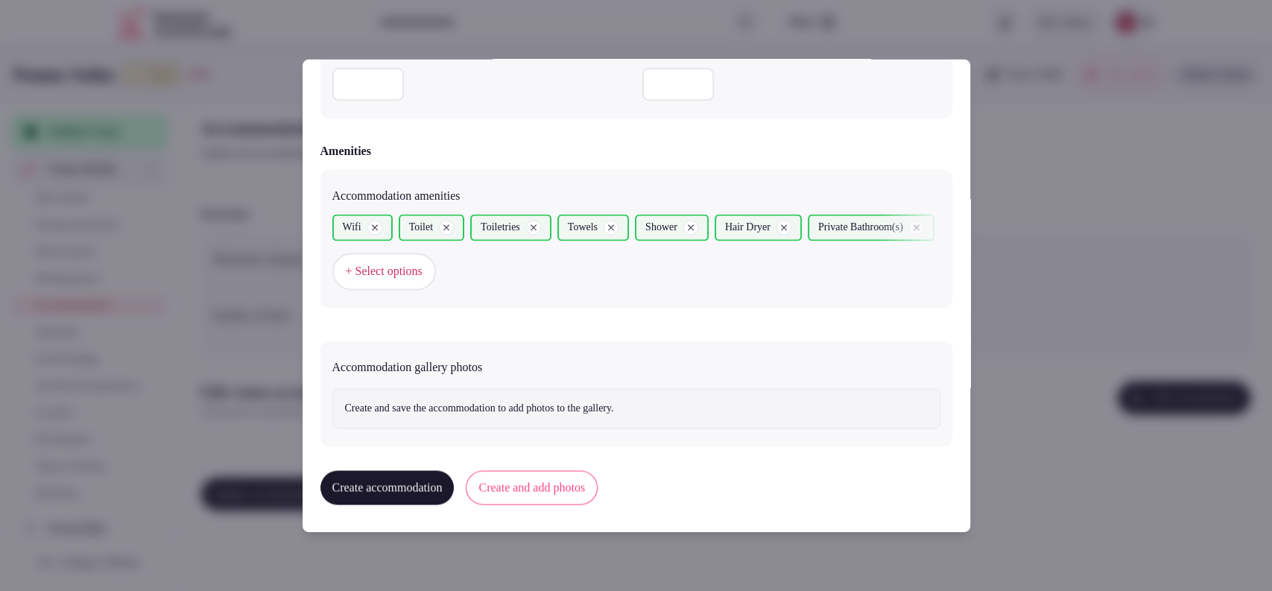
click at [517, 482] on button "Create and add photos" at bounding box center [532, 488] width 132 height 34
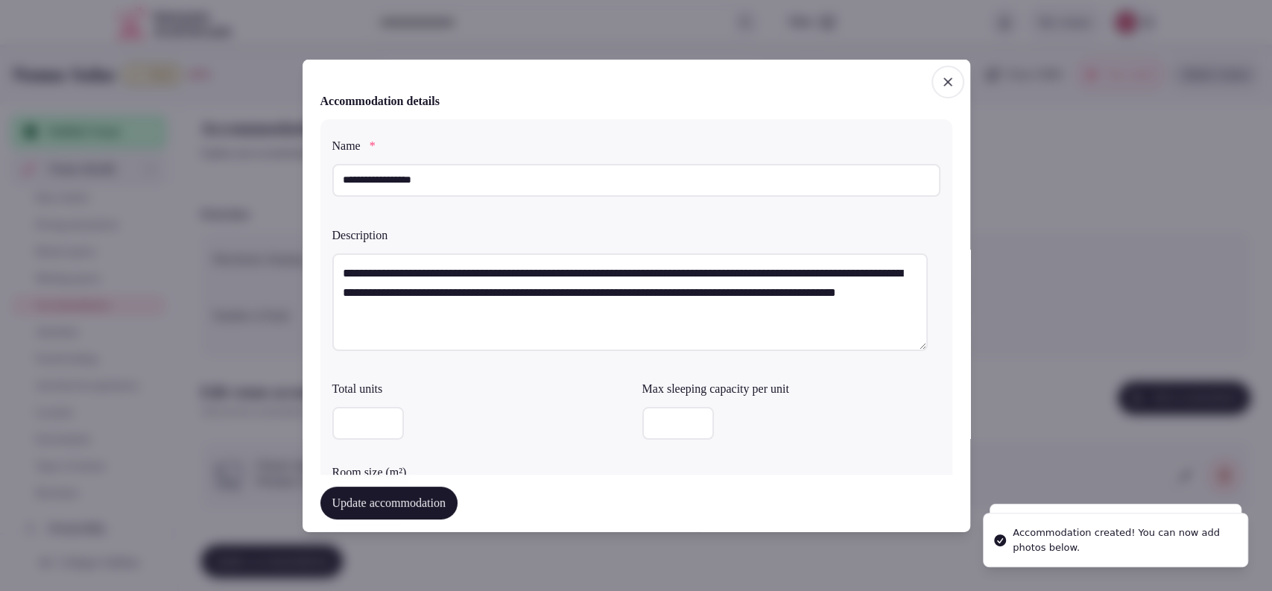
scroll to position [414, 0]
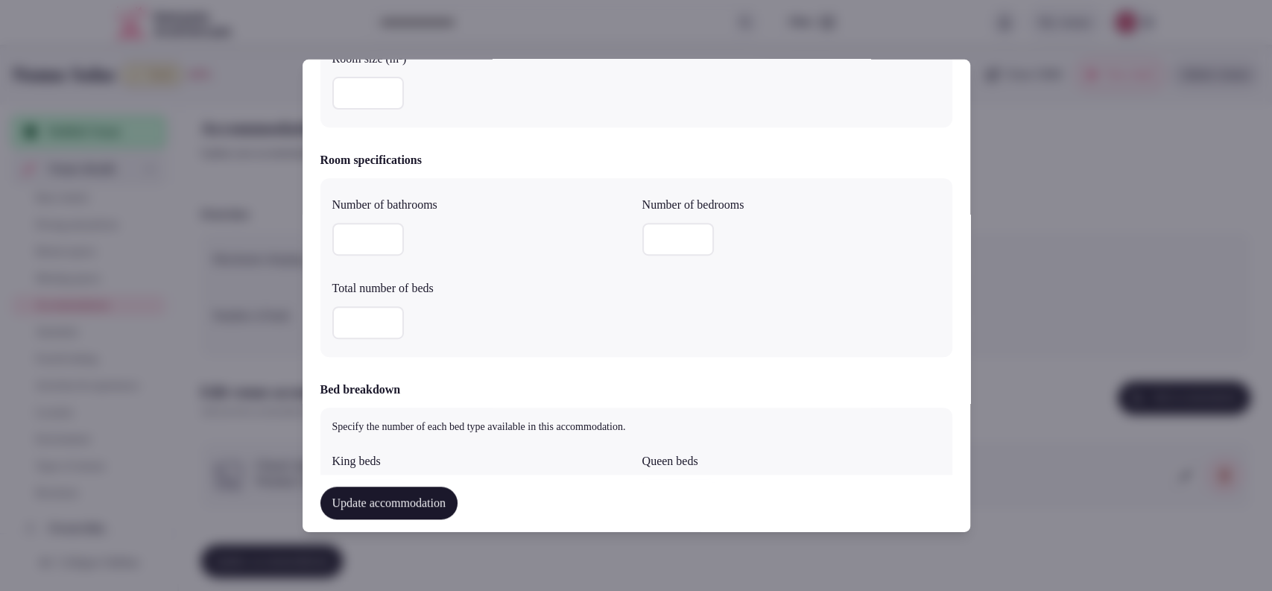
click at [371, 97] on input "number" at bounding box center [368, 93] width 72 height 33
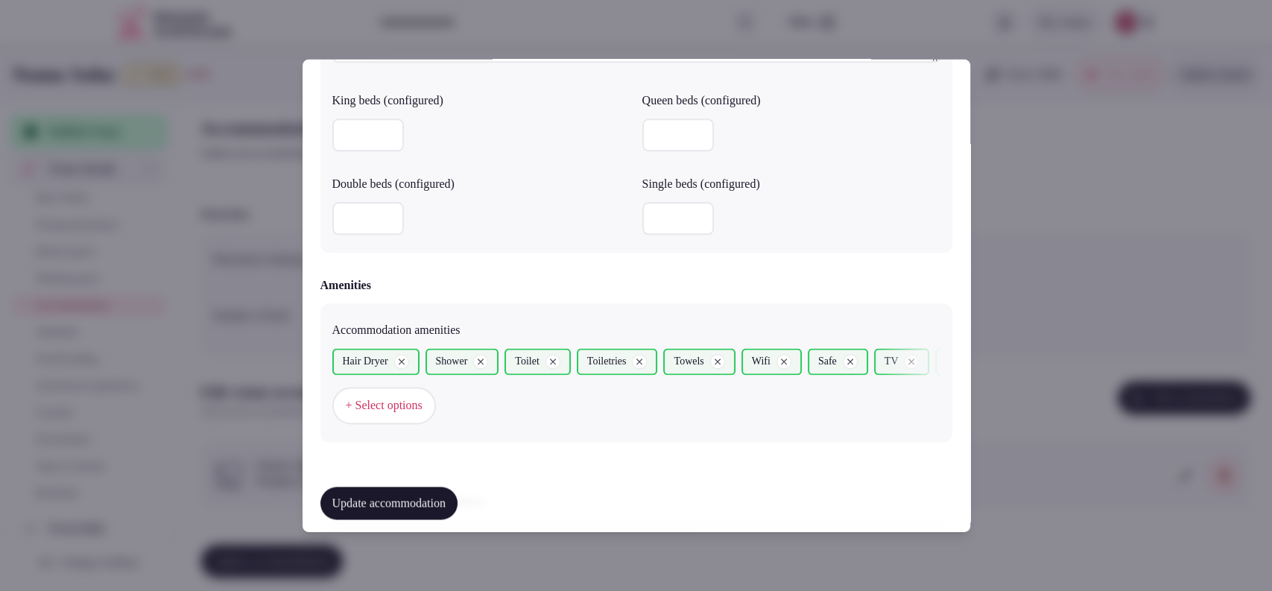
scroll to position [1512, 0]
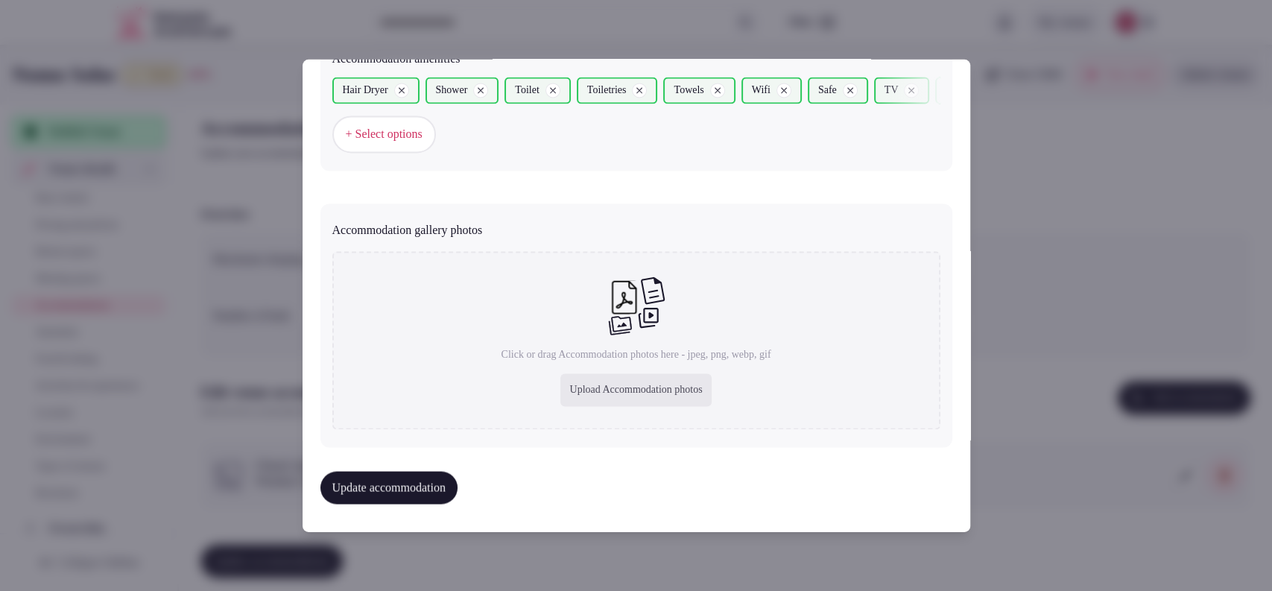
type input "**"
click at [590, 393] on div "Upload Accommodation photos" at bounding box center [636, 390] width 151 height 33
type input "**********"
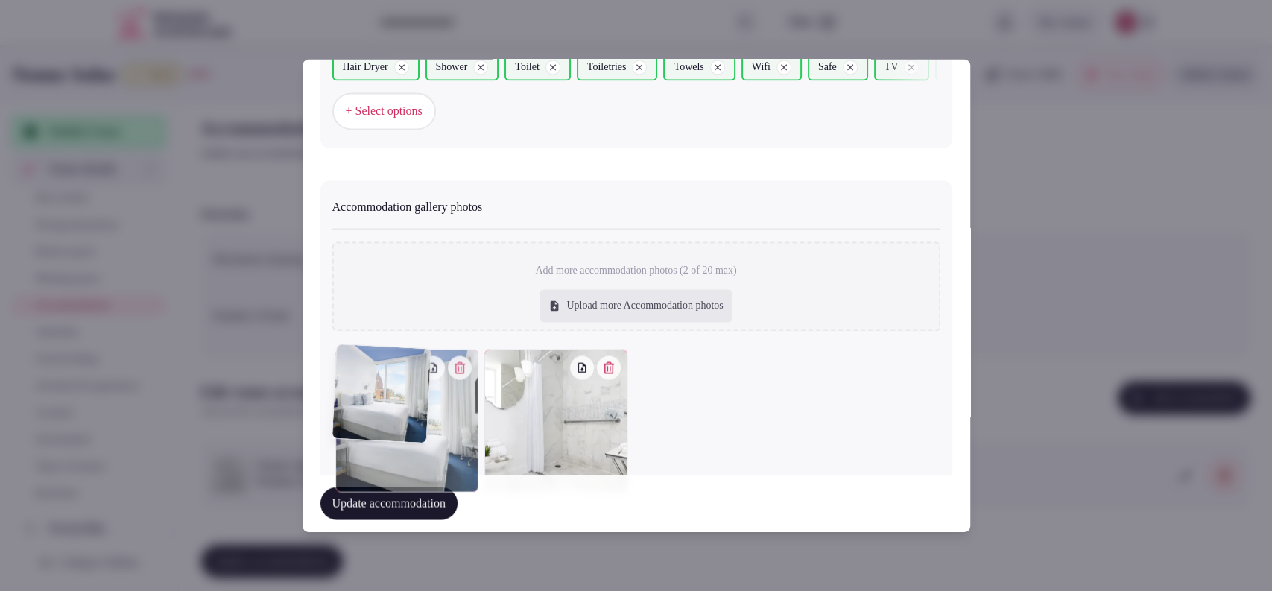
drag, startPoint x: 559, startPoint y: 429, endPoint x: 352, endPoint y: 443, distance: 207.7
click at [352, 443] on div at bounding box center [406, 421] width 143 height 143
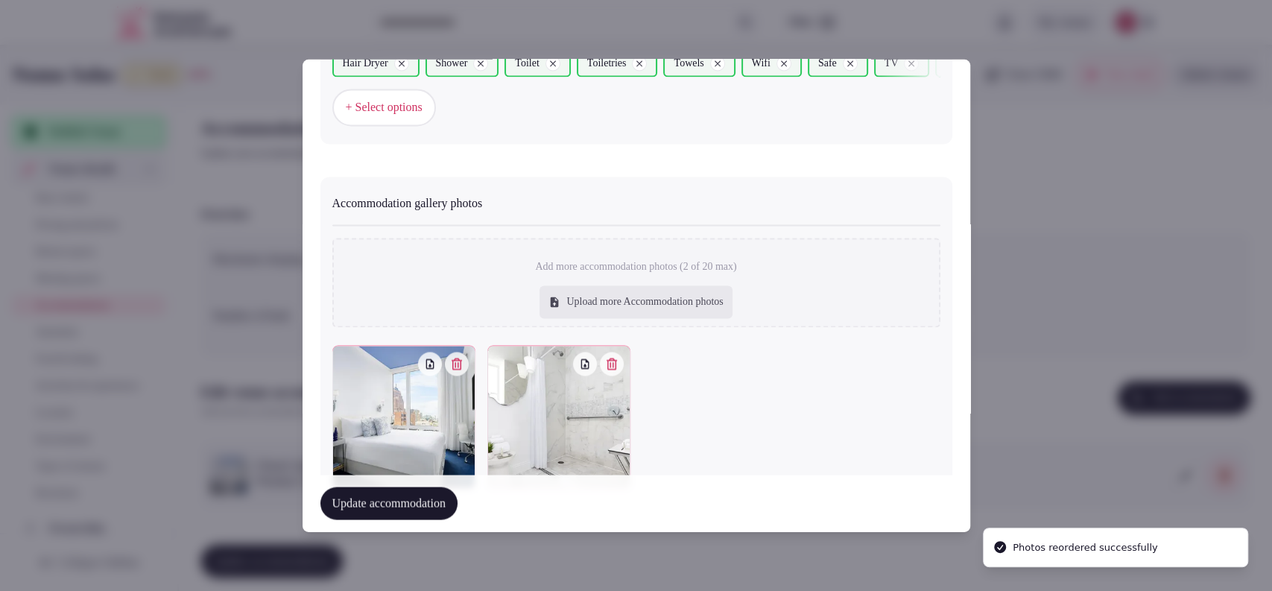
click at [392, 500] on button "Update accommodation" at bounding box center [388, 503] width 137 height 33
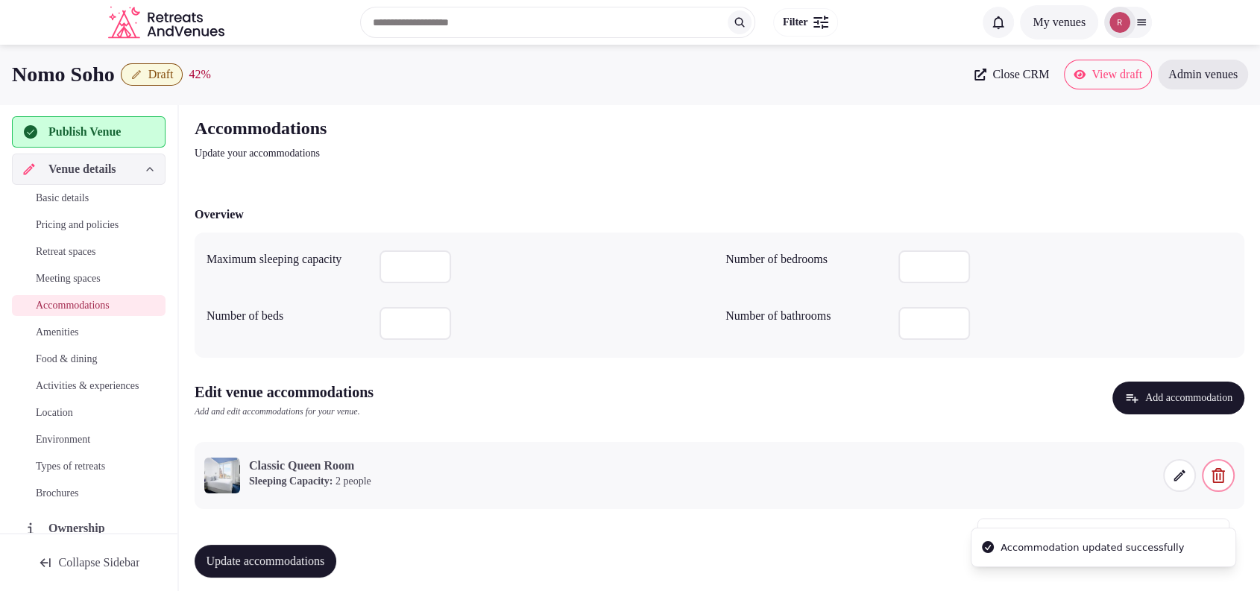
click at [282, 558] on span "Update accommodations" at bounding box center [265, 561] width 119 height 15
click at [51, 328] on span "Amenities" at bounding box center [57, 332] width 43 height 15
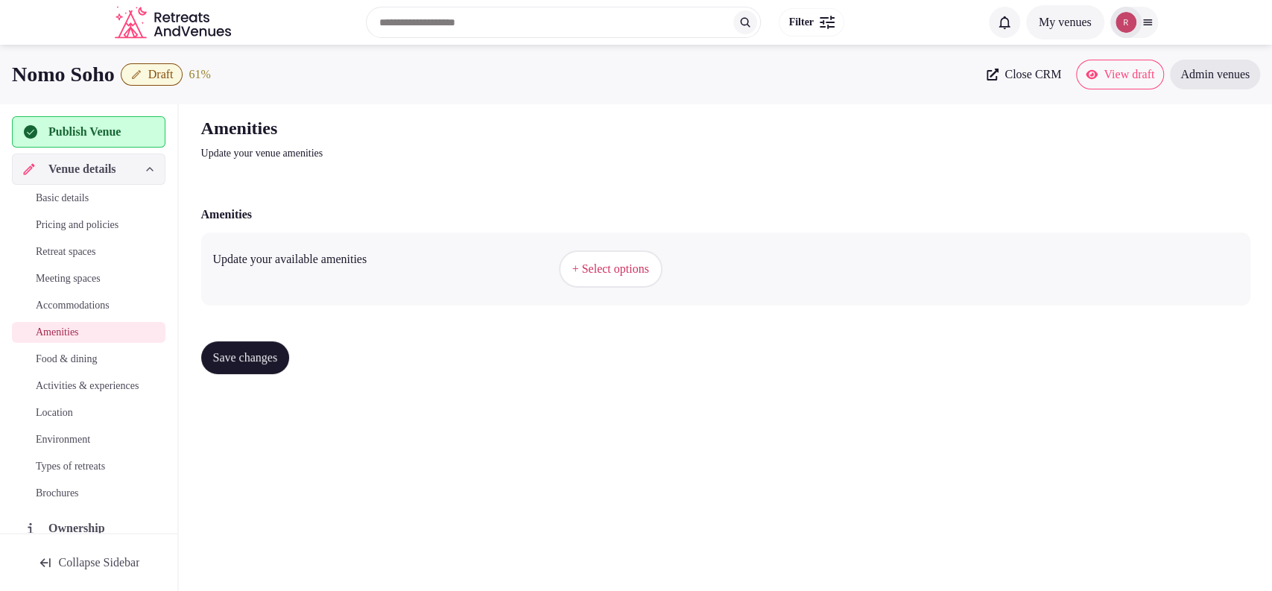
click at [641, 265] on span "+ Select options" at bounding box center [610, 269] width 77 height 16
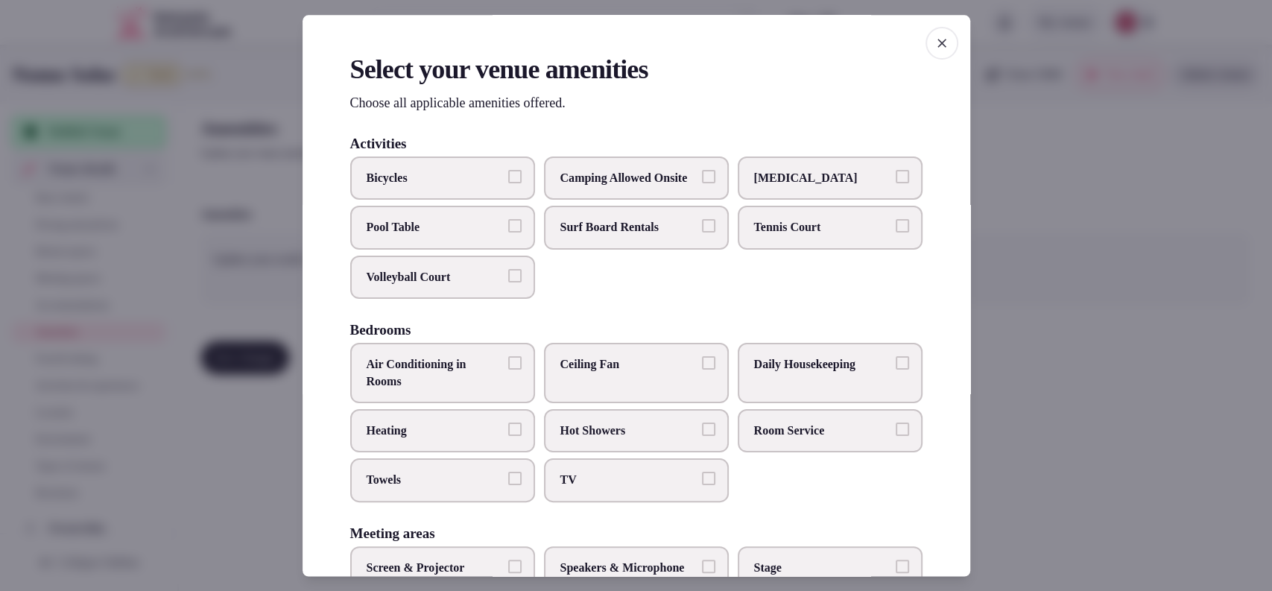
click at [465, 388] on span "Air Conditioning in Rooms" at bounding box center [435, 374] width 137 height 34
click at [508, 370] on button "Air Conditioning in Rooms" at bounding box center [514, 363] width 13 height 13
click at [604, 502] on label "TV" at bounding box center [636, 480] width 185 height 43
click at [702, 486] on button "TV" at bounding box center [708, 479] width 13 height 13
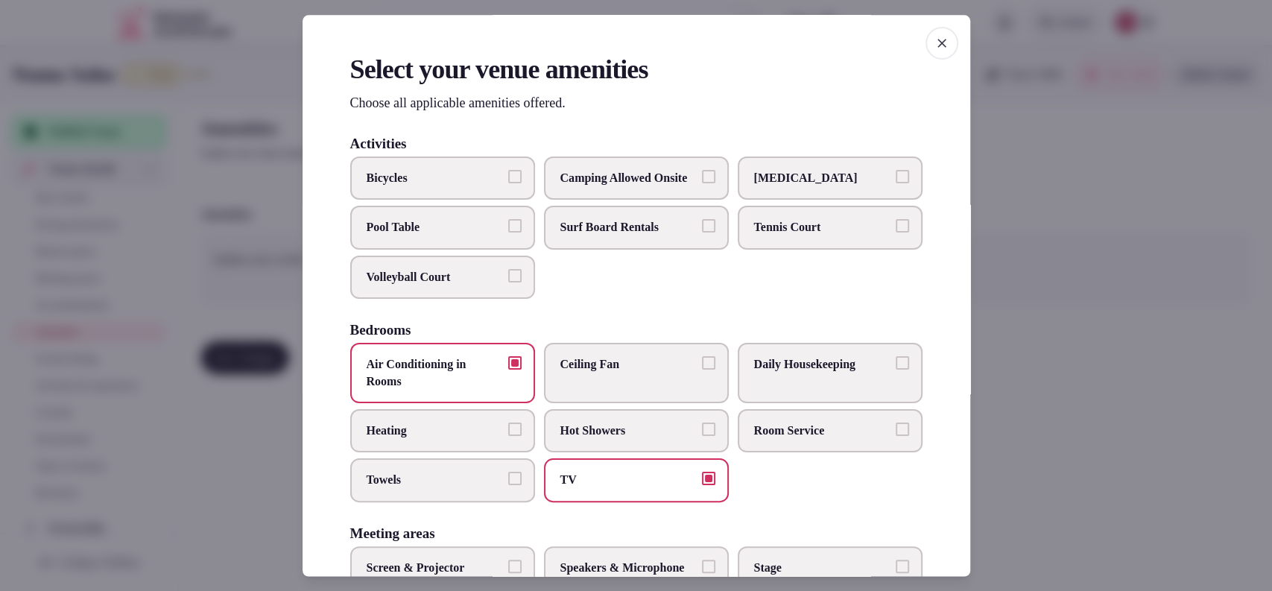
click at [476, 489] on span "Towels" at bounding box center [435, 481] width 137 height 16
click at [508, 486] on button "Towels" at bounding box center [514, 479] width 13 height 13
click at [792, 400] on label "Daily Housekeeping" at bounding box center [830, 374] width 185 height 60
click at [896, 370] on button "Daily Housekeeping" at bounding box center [902, 363] width 13 height 13
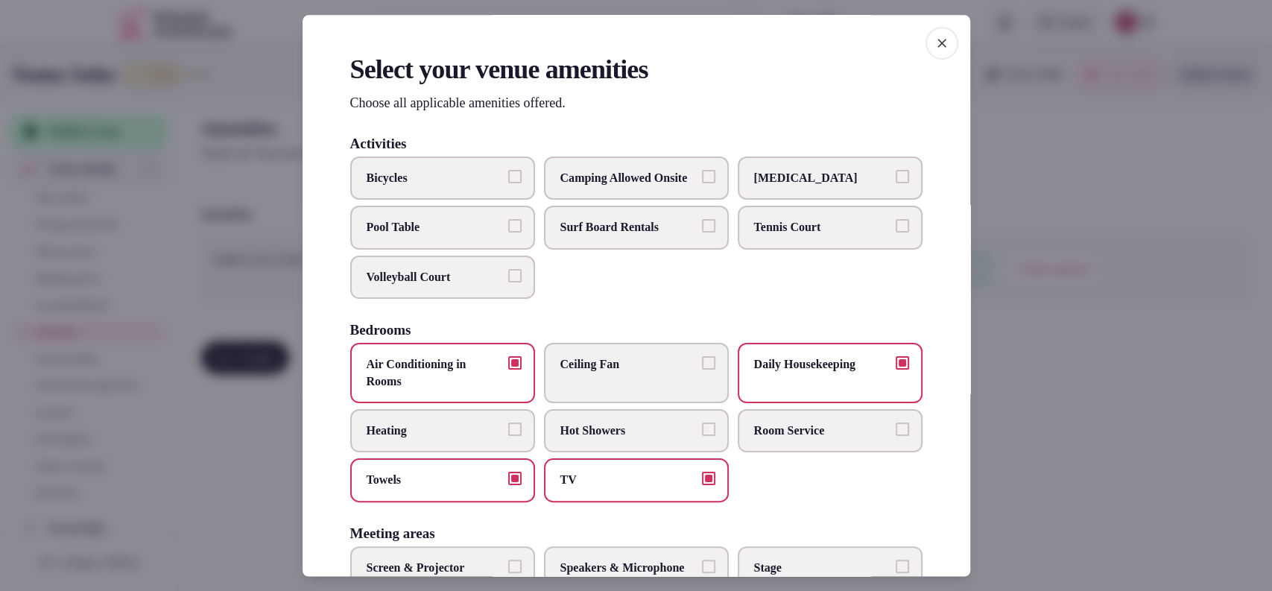
scroll to position [490, 0]
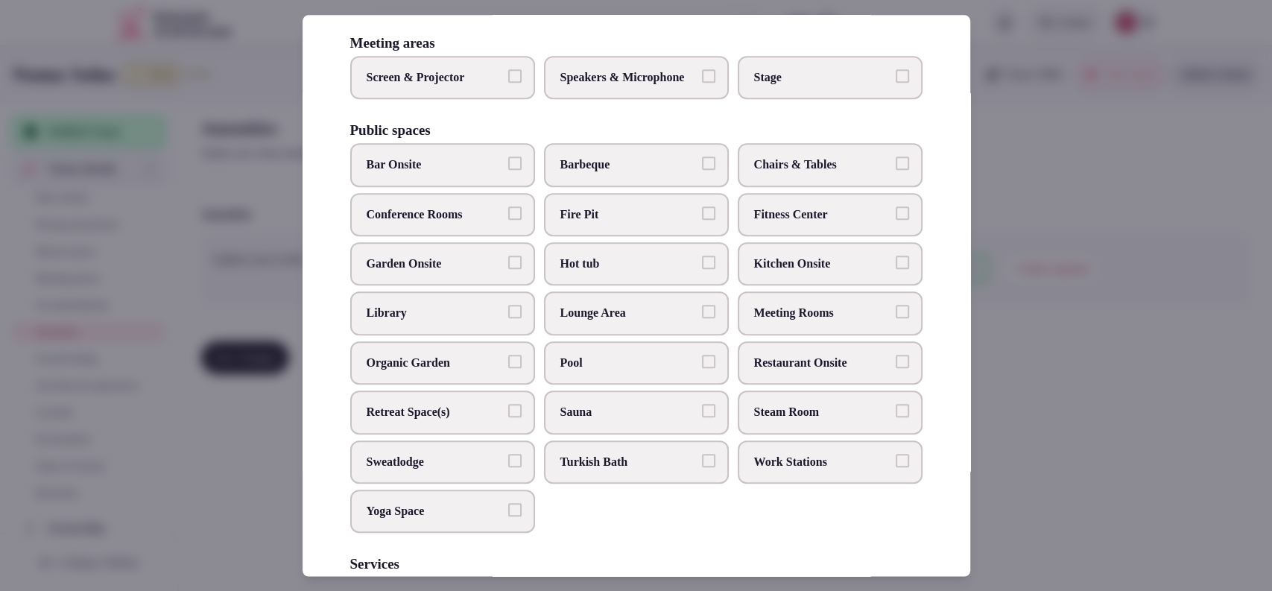
click at [797, 371] on span "Restaurant Onsite" at bounding box center [822, 363] width 137 height 16
click at [896, 368] on button "Restaurant Onsite" at bounding box center [902, 361] width 13 height 13
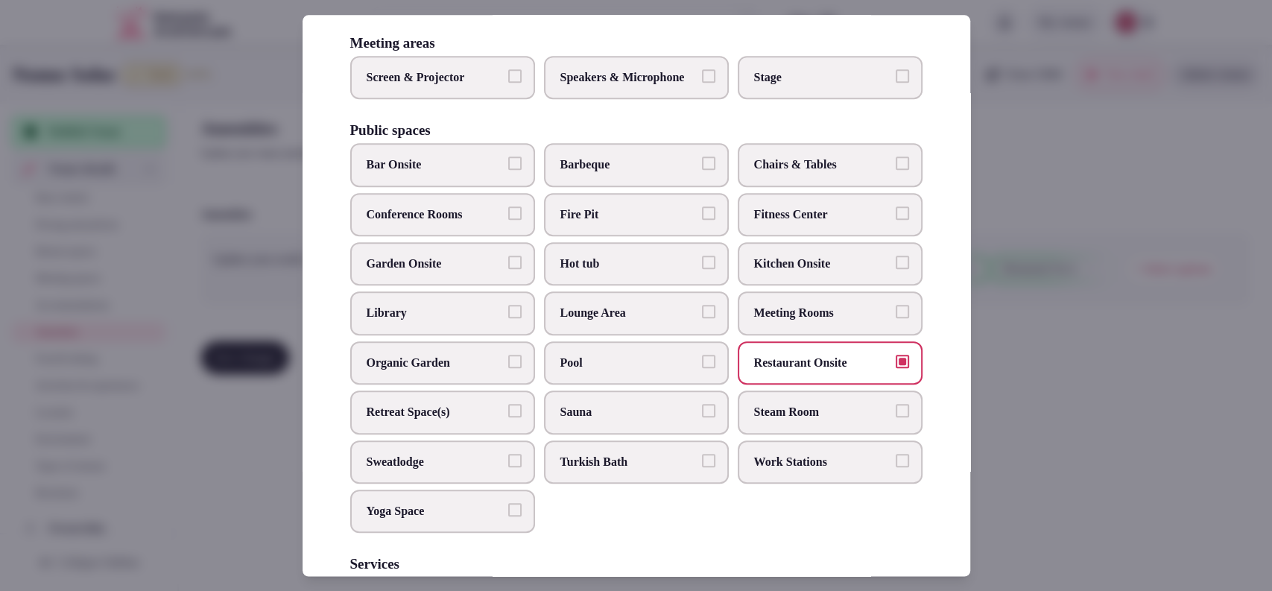
click at [431, 174] on span "Bar Onsite" at bounding box center [435, 165] width 137 height 16
click at [508, 171] on button "Bar Onsite" at bounding box center [514, 163] width 13 height 13
click at [762, 322] on span "Meeting Rooms" at bounding box center [822, 314] width 137 height 16
click at [896, 319] on button "Meeting Rooms" at bounding box center [902, 312] width 13 height 13
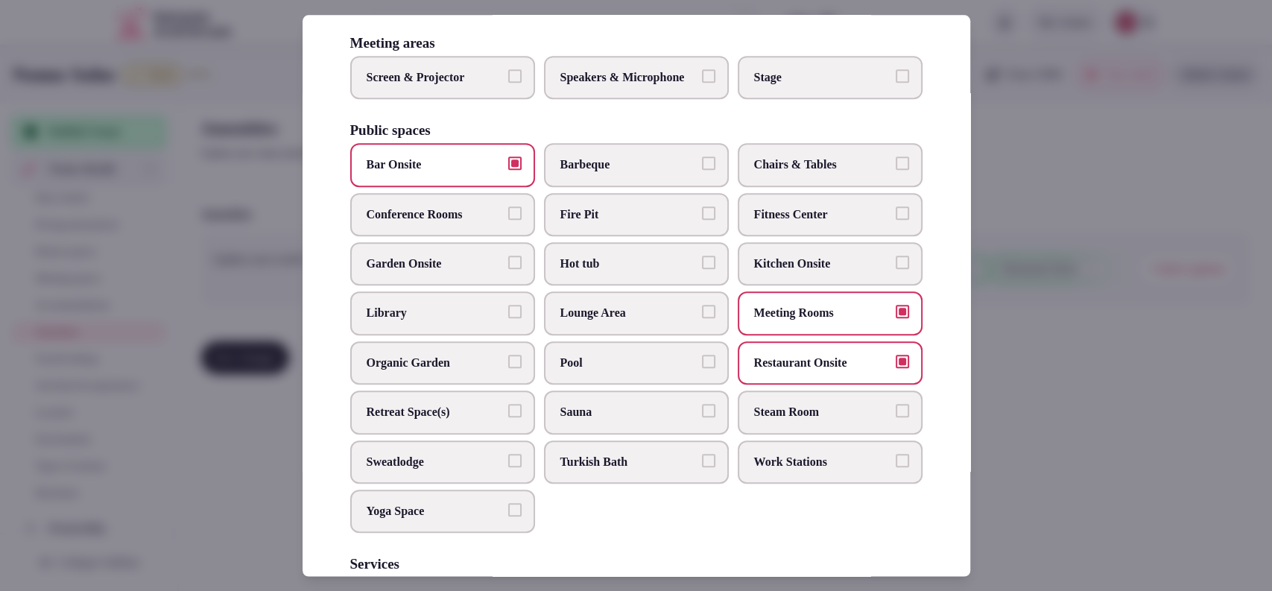
click at [794, 174] on span "Chairs & Tables" at bounding box center [822, 165] width 137 height 16
click at [896, 171] on button "Chairs & Tables" at bounding box center [902, 163] width 13 height 13
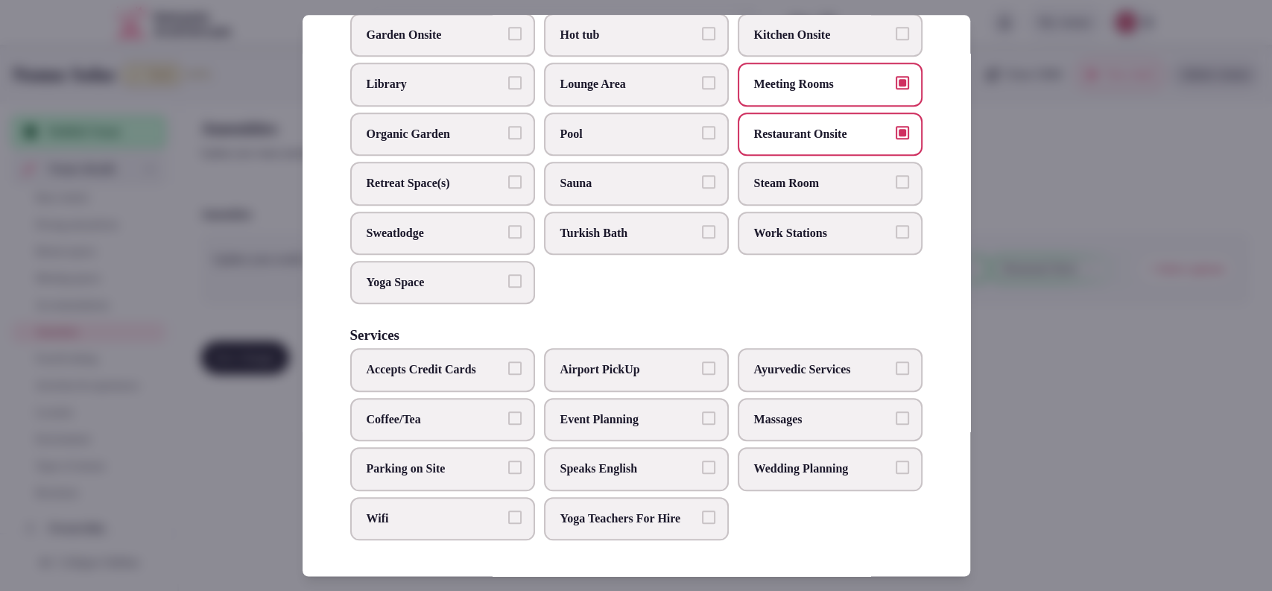
scroll to position [763, 0]
click at [784, 225] on span "Work Stations" at bounding box center [822, 233] width 137 height 16
click at [896, 225] on button "Work Stations" at bounding box center [902, 231] width 13 height 13
click at [625, 411] on span "Event Planning" at bounding box center [629, 419] width 137 height 16
click at [702, 411] on button "Event Planning" at bounding box center [708, 417] width 13 height 13
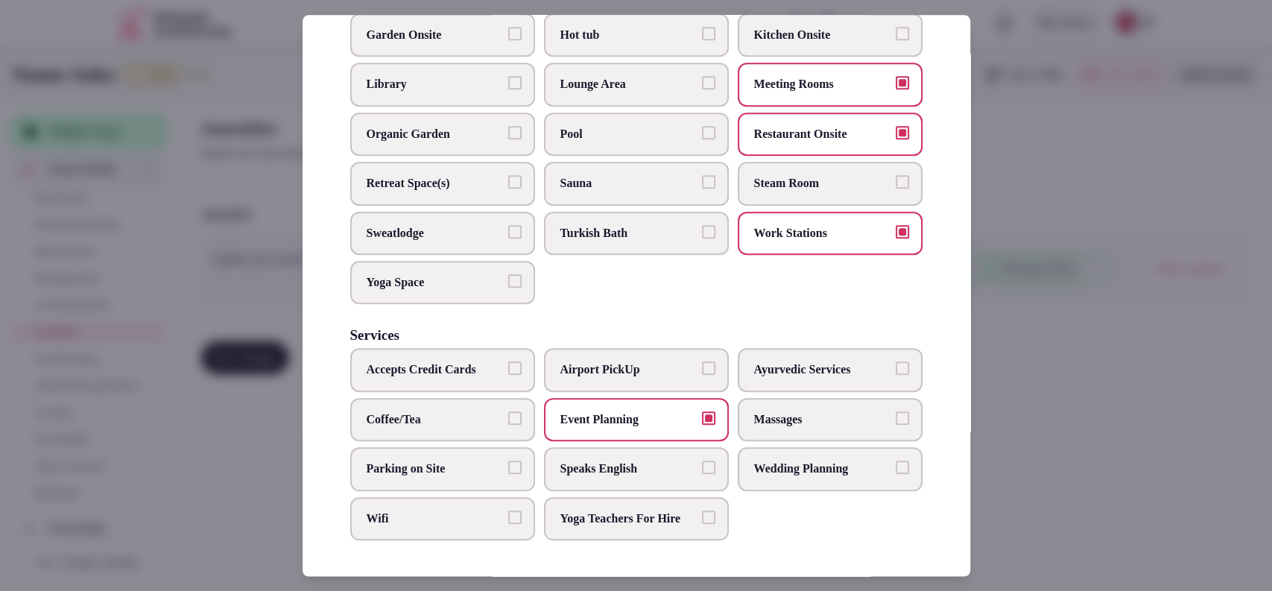
click at [507, 398] on label "Coffee/Tea" at bounding box center [442, 419] width 185 height 43
click at [508, 411] on button "Coffee/Tea" at bounding box center [514, 417] width 13 height 13
click at [476, 526] on label "Wifi" at bounding box center [442, 518] width 185 height 43
click at [508, 524] on button "Wifi" at bounding box center [514, 517] width 13 height 13
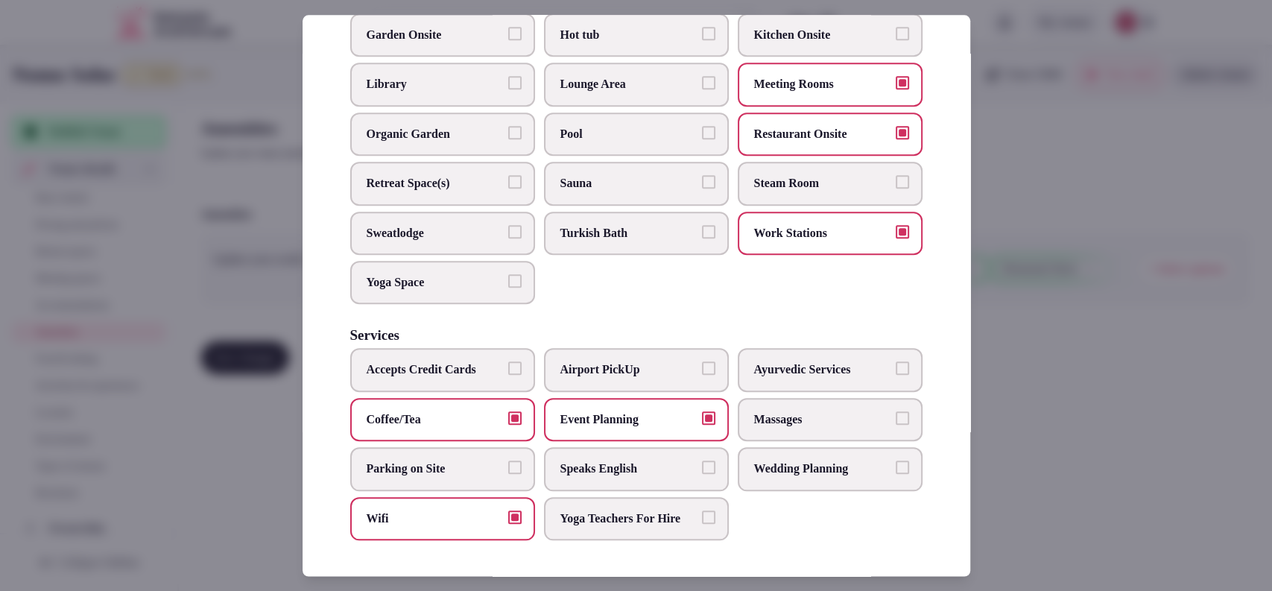
click at [768, 461] on span "Wedding Planning" at bounding box center [822, 469] width 137 height 16
click at [896, 461] on button "Wedding Planning" at bounding box center [902, 467] width 13 height 13
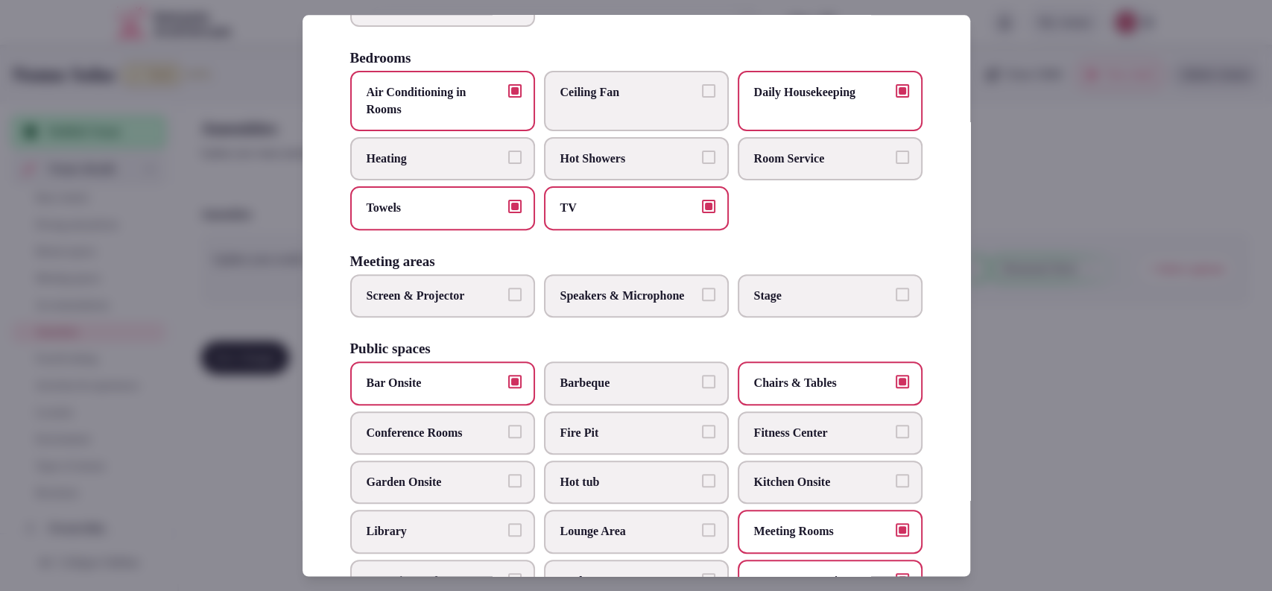
scroll to position [0, 0]
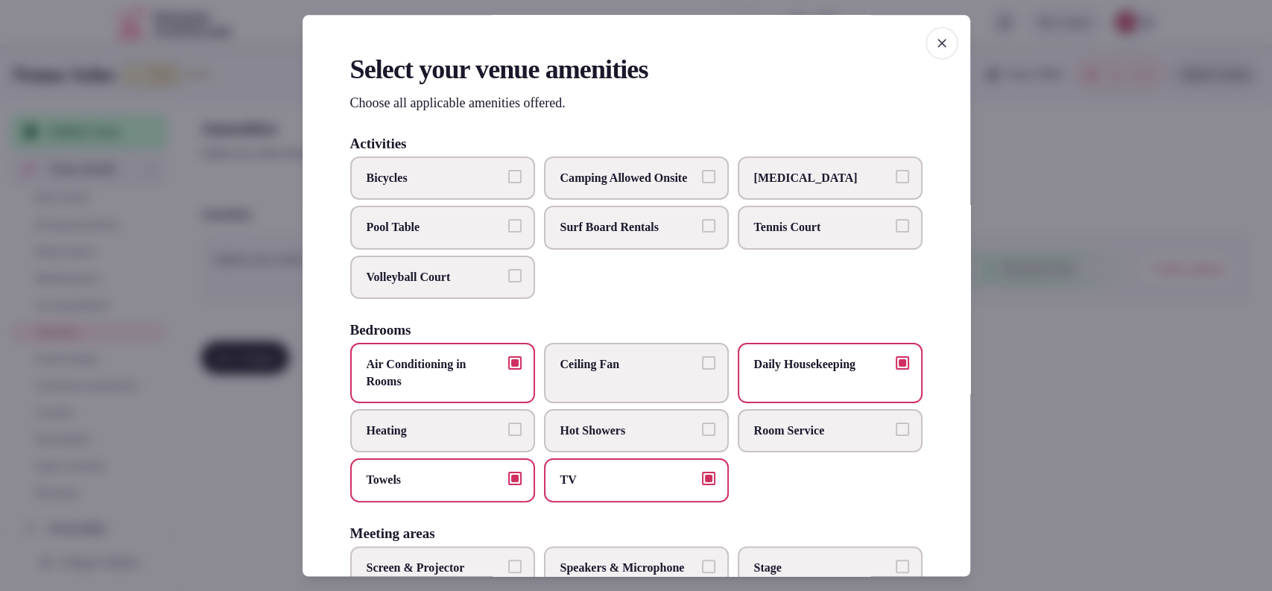
click at [984, 357] on div at bounding box center [636, 295] width 1272 height 591
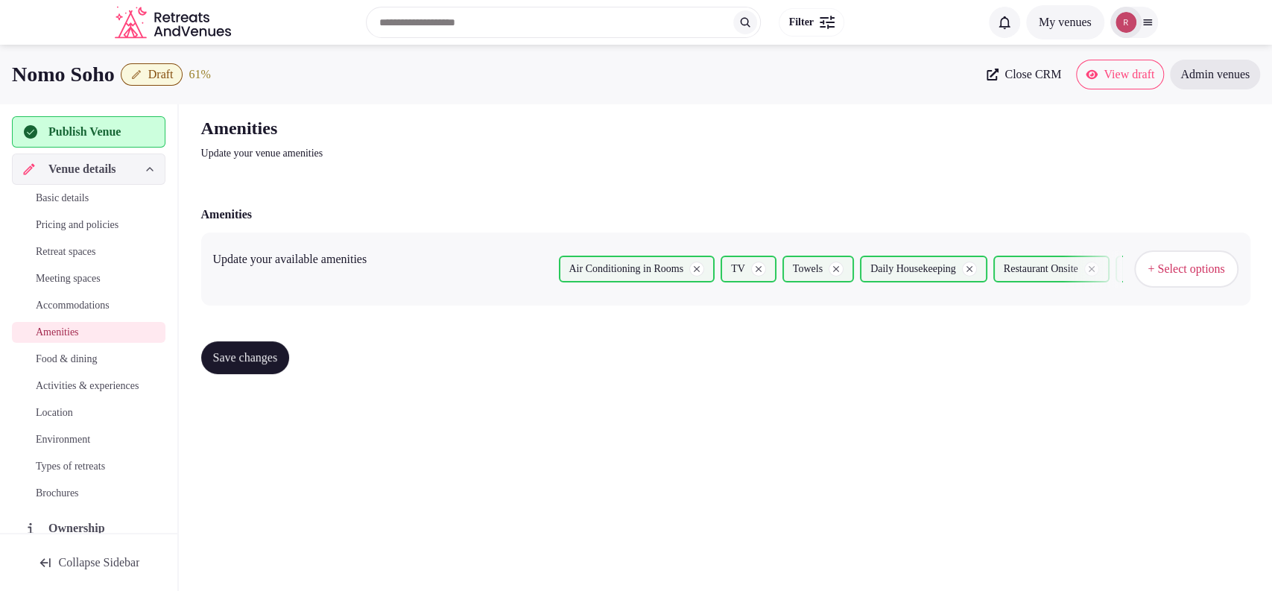
click at [223, 366] on button "Save changes" at bounding box center [245, 357] width 89 height 33
click at [66, 364] on span "Food & dining" at bounding box center [66, 359] width 61 height 15
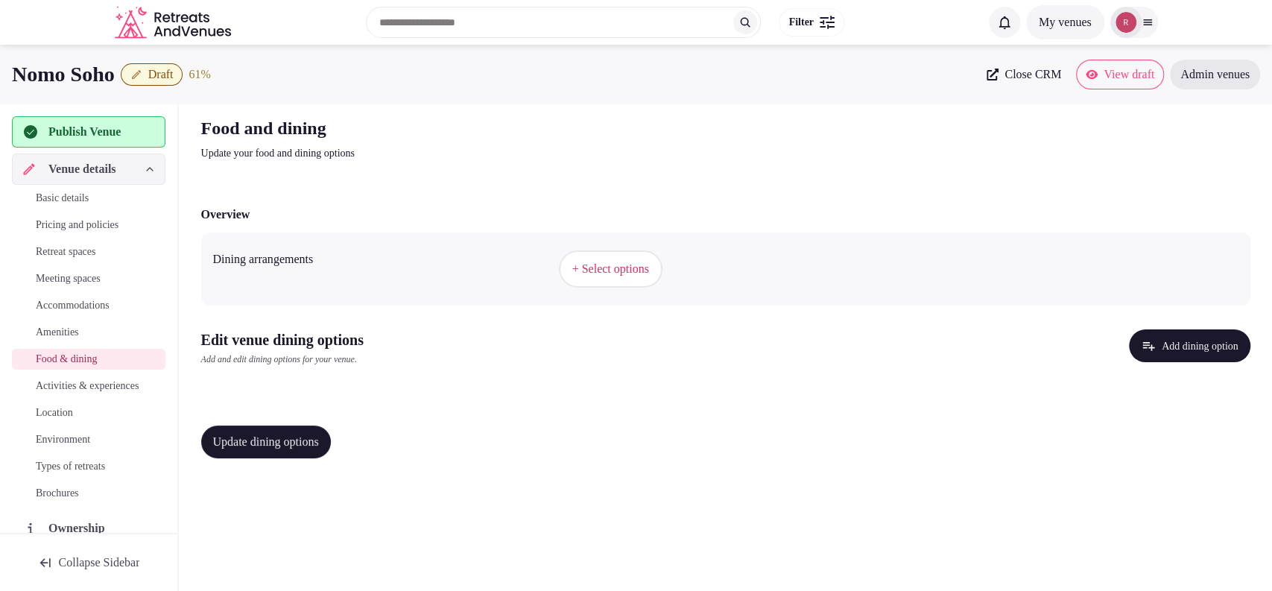
click at [575, 261] on span "+ Select options" at bounding box center [610, 269] width 77 height 16
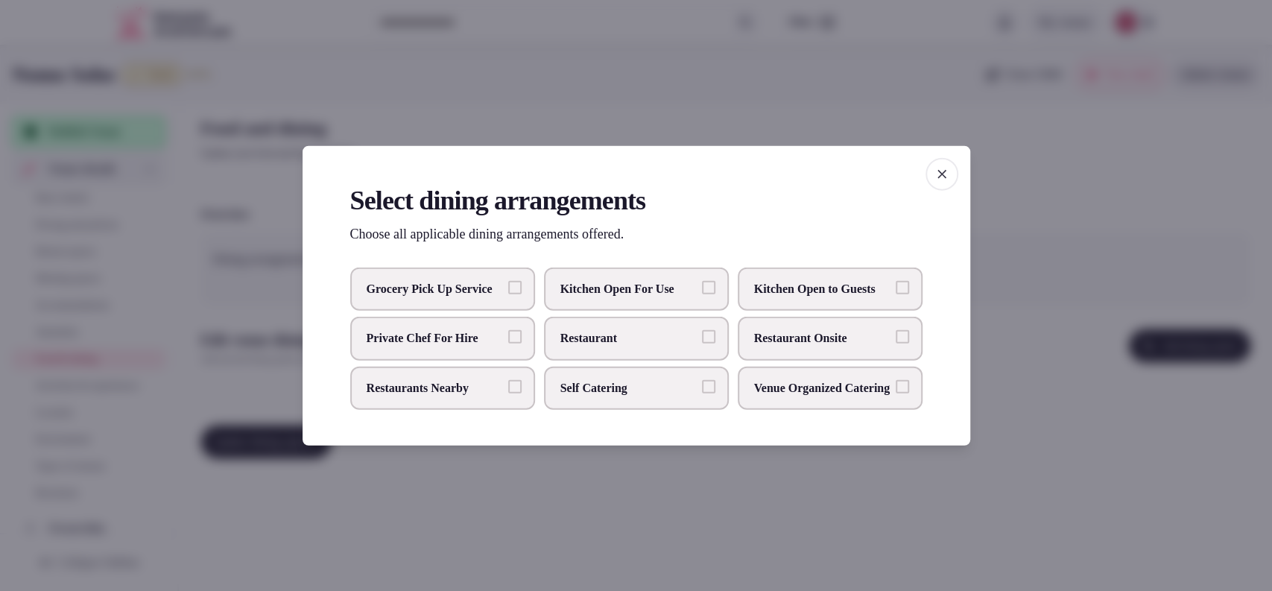
click at [769, 334] on span "Restaurant Onsite" at bounding box center [822, 338] width 137 height 16
click at [896, 334] on button "Restaurant Onsite" at bounding box center [902, 336] width 13 height 13
click at [734, 491] on div at bounding box center [636, 295] width 1272 height 591
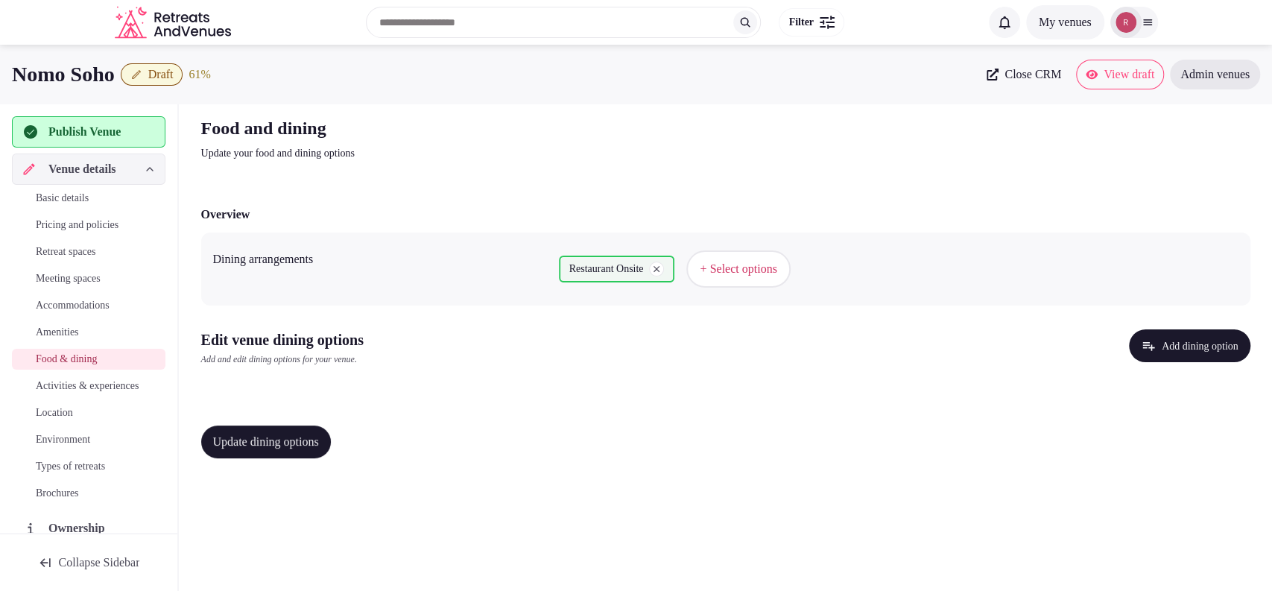
click at [738, 282] on button "+ Select options" at bounding box center [738, 268] width 104 height 37
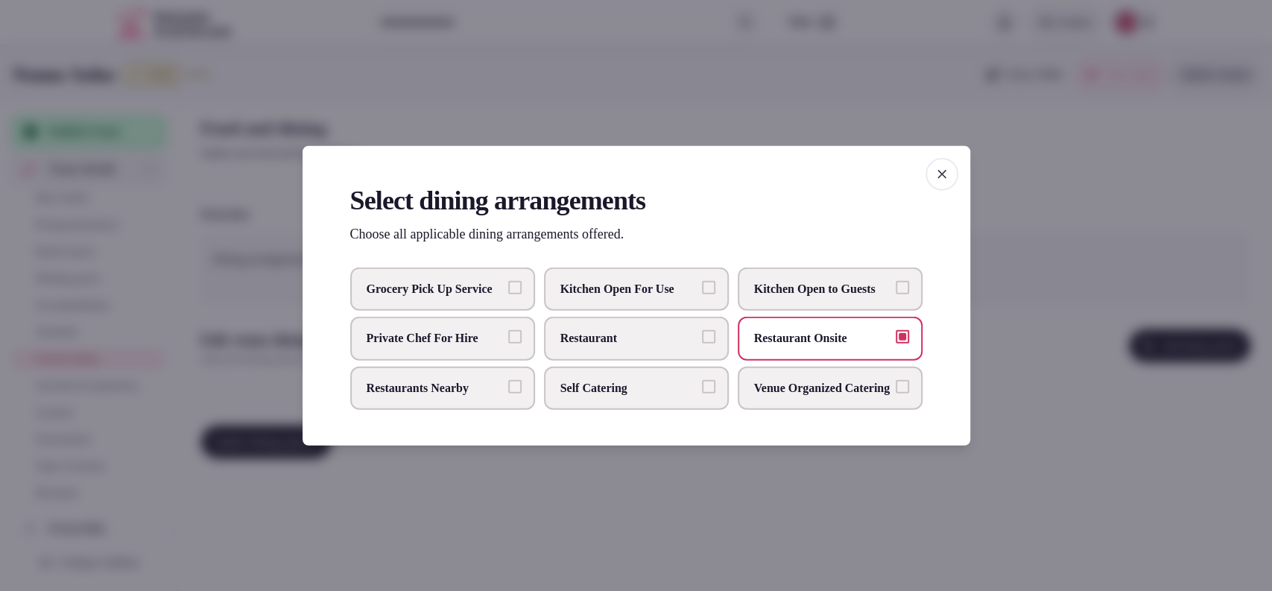
click at [690, 544] on div at bounding box center [636, 295] width 1272 height 591
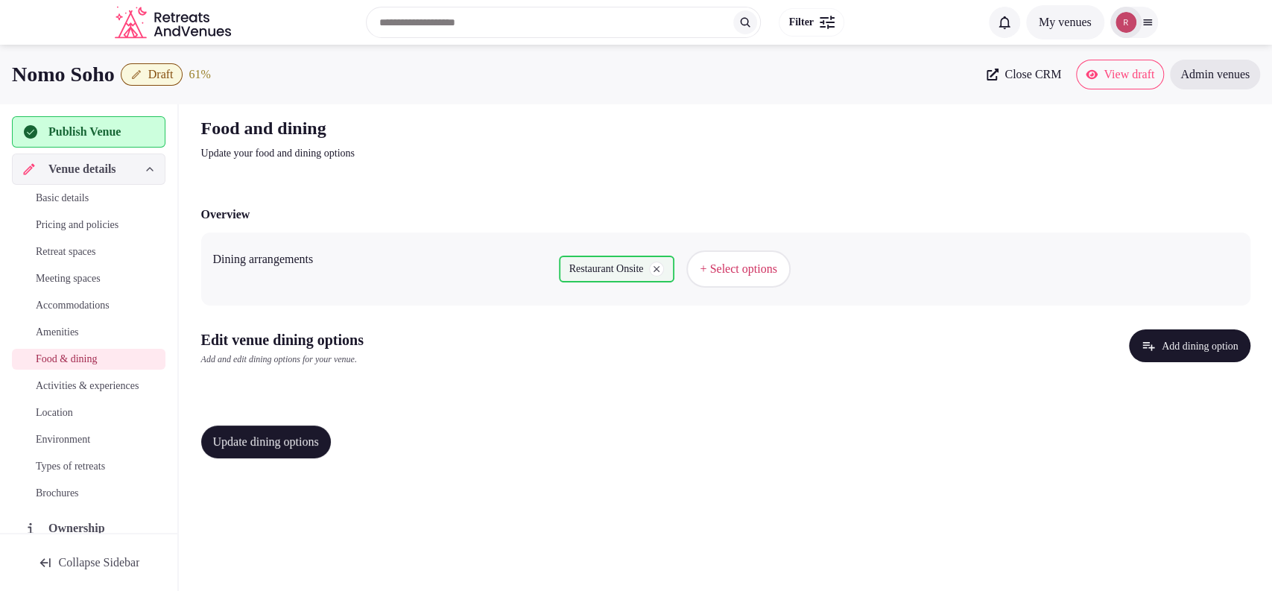
click at [1164, 345] on button "Add dining option" at bounding box center [1189, 345] width 121 height 33
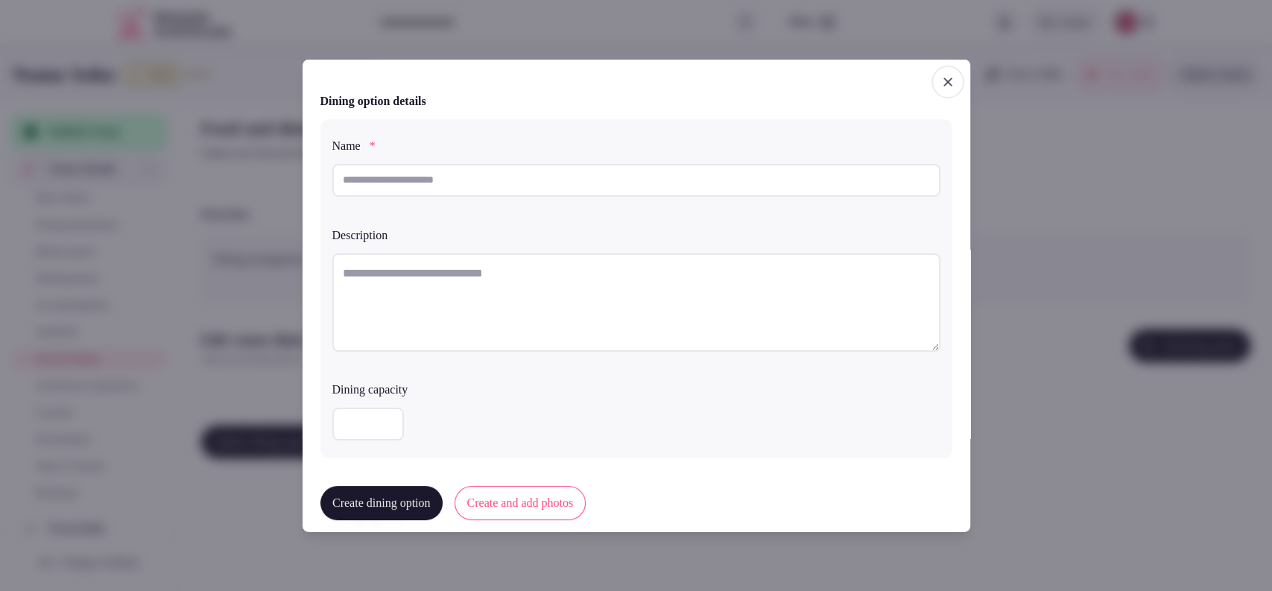
click at [549, 174] on input "text" at bounding box center [636, 179] width 608 height 33
paste input "**********"
paste input "text"
type input "**********"
click at [427, 279] on textarea at bounding box center [636, 302] width 608 height 98
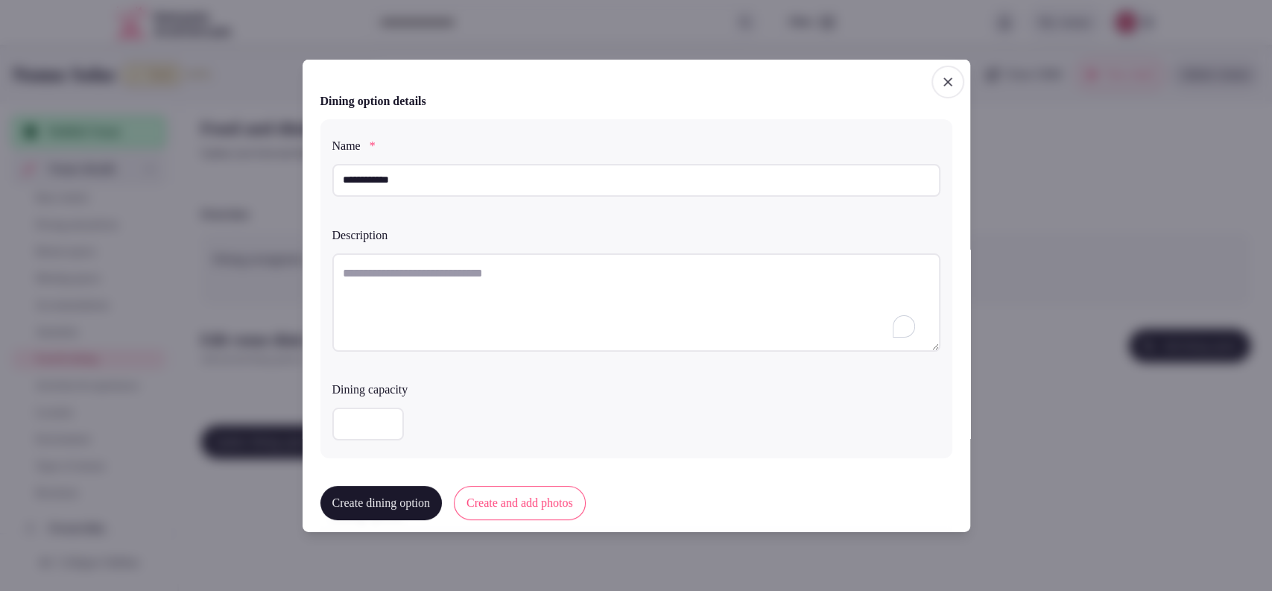
paste textarea "**********"
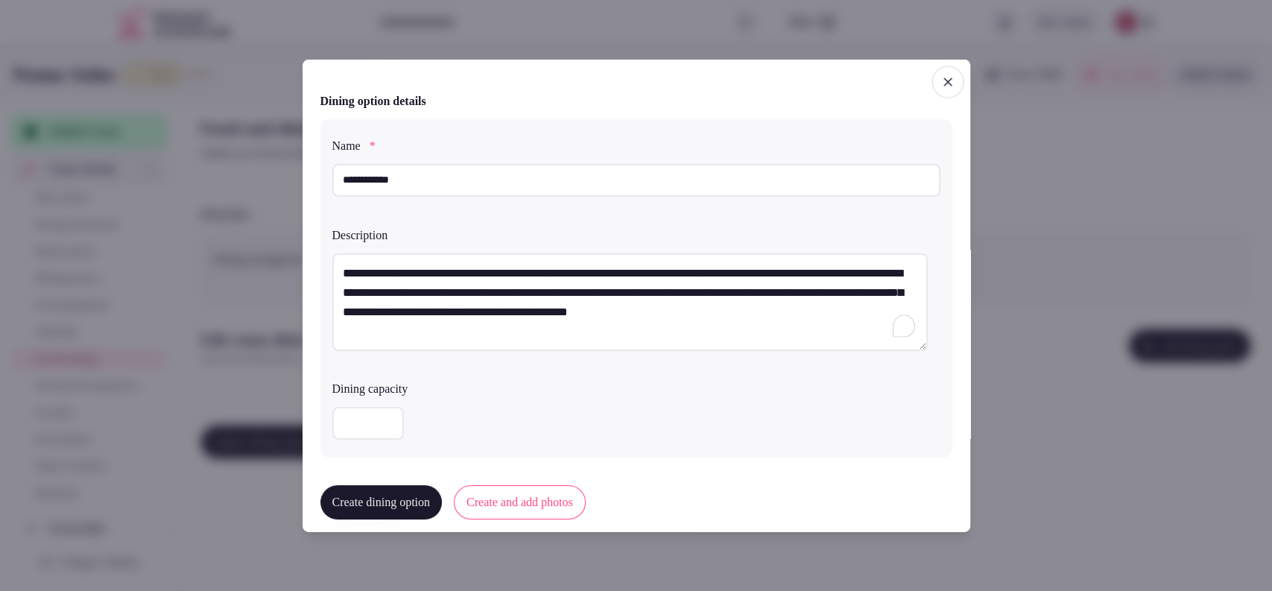
scroll to position [370, 0]
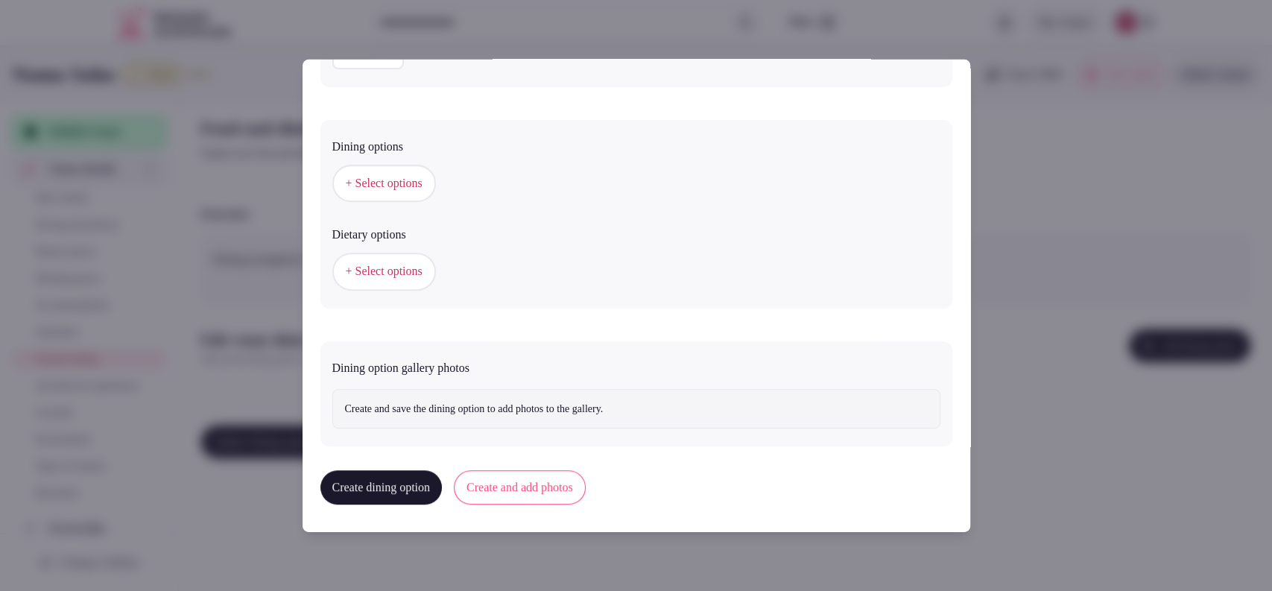
type textarea "**********"
click at [398, 177] on span "+ Select options" at bounding box center [384, 183] width 77 height 16
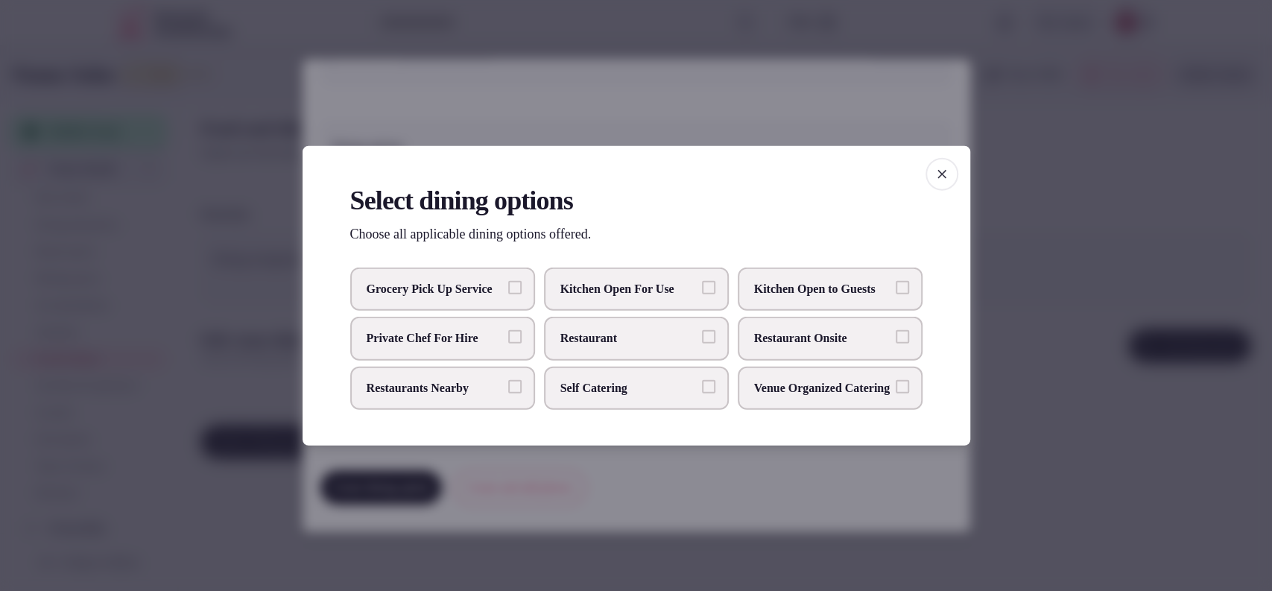
click at [755, 337] on span "Restaurant Onsite" at bounding box center [822, 338] width 137 height 16
click at [896, 337] on button "Restaurant Onsite" at bounding box center [902, 336] width 13 height 13
click at [1023, 338] on div at bounding box center [636, 295] width 1272 height 591
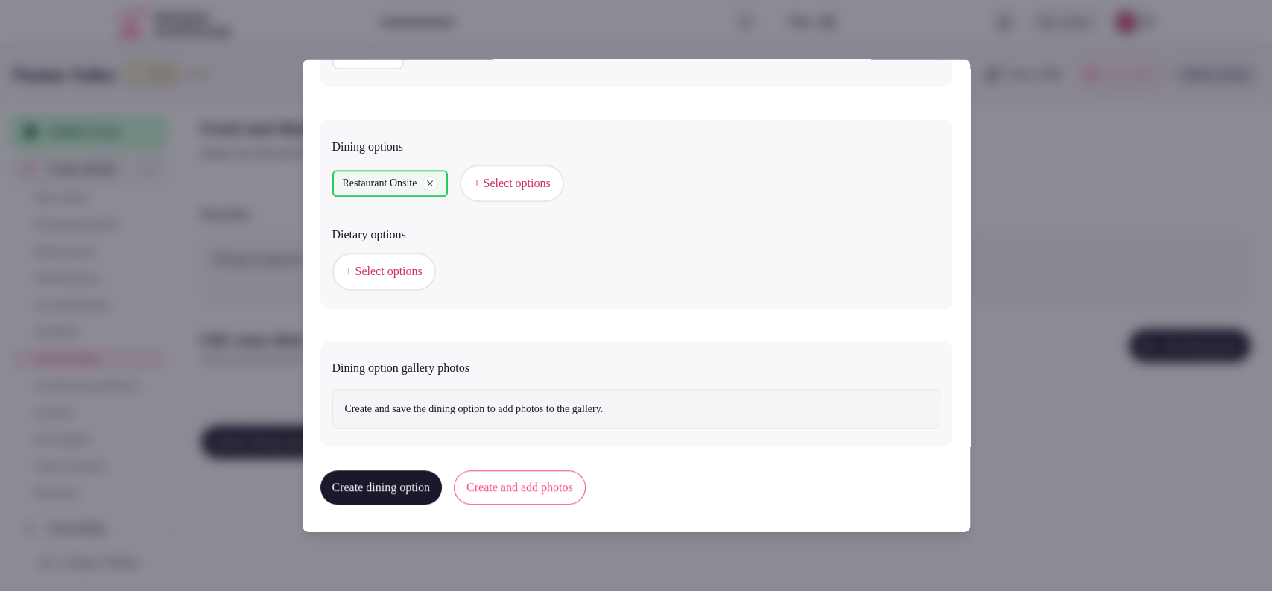
click at [522, 484] on button "Create and add photos" at bounding box center [520, 487] width 132 height 34
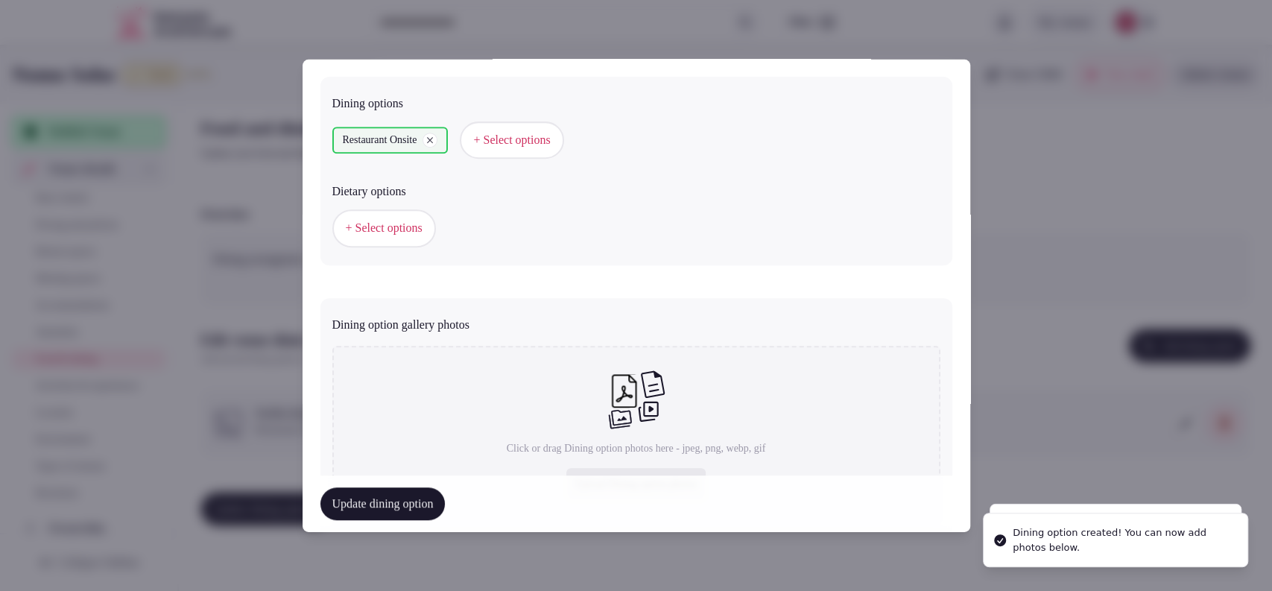
scroll to position [508, 0]
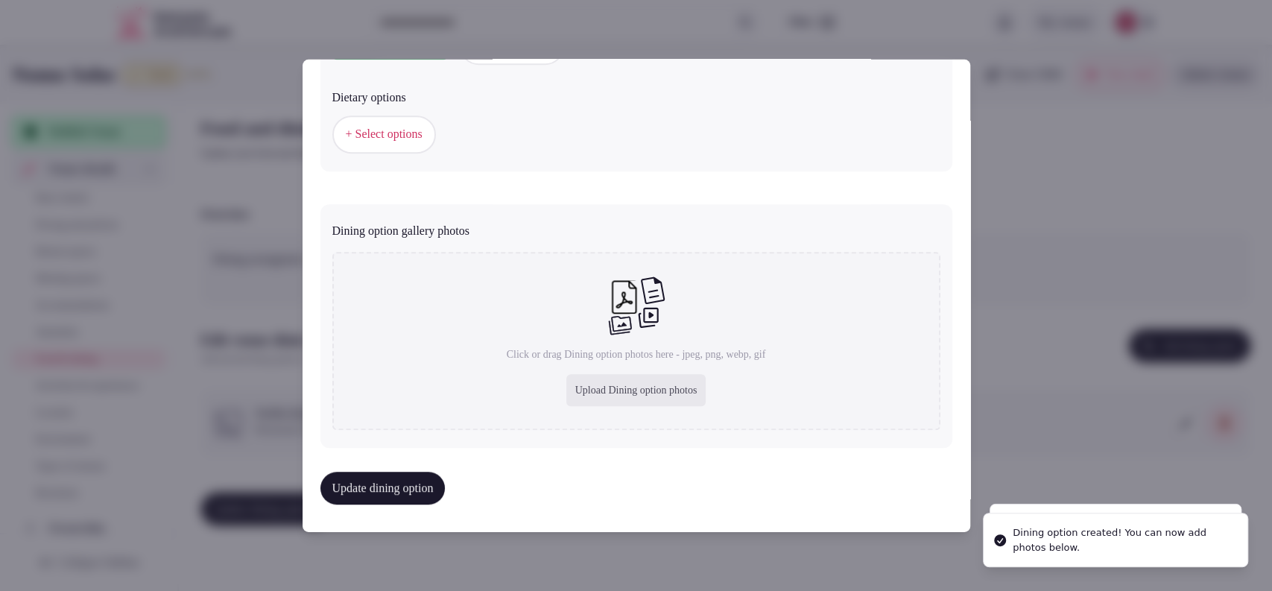
click at [616, 374] on div "Upload Dining option photos" at bounding box center [636, 390] width 140 height 33
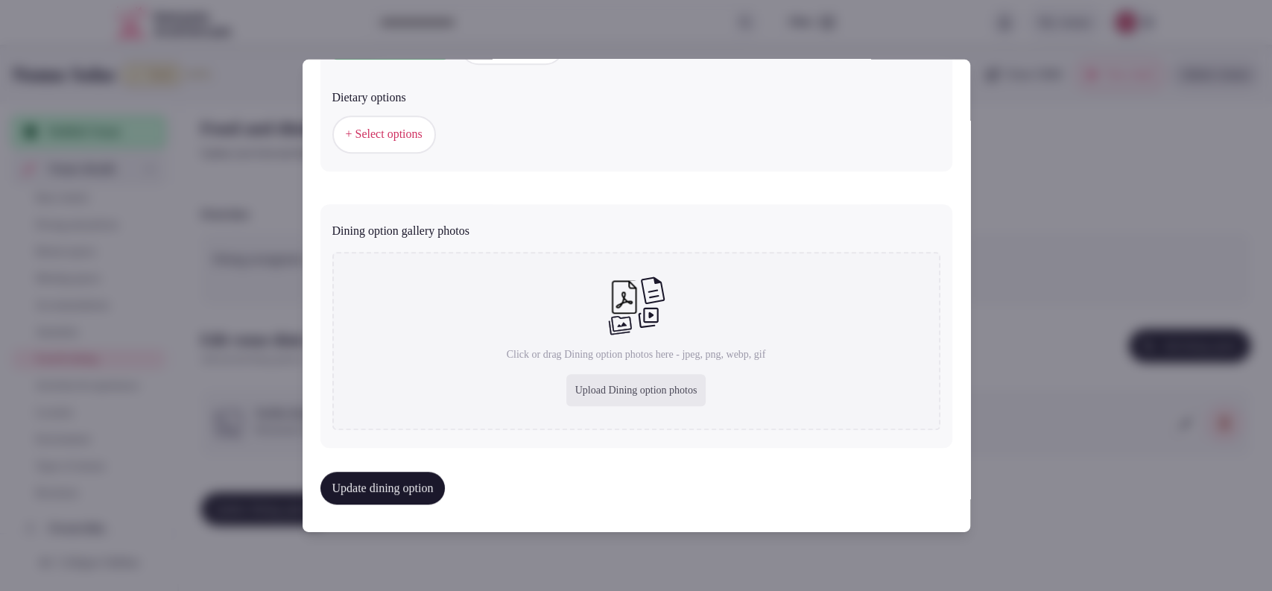
type input "**********"
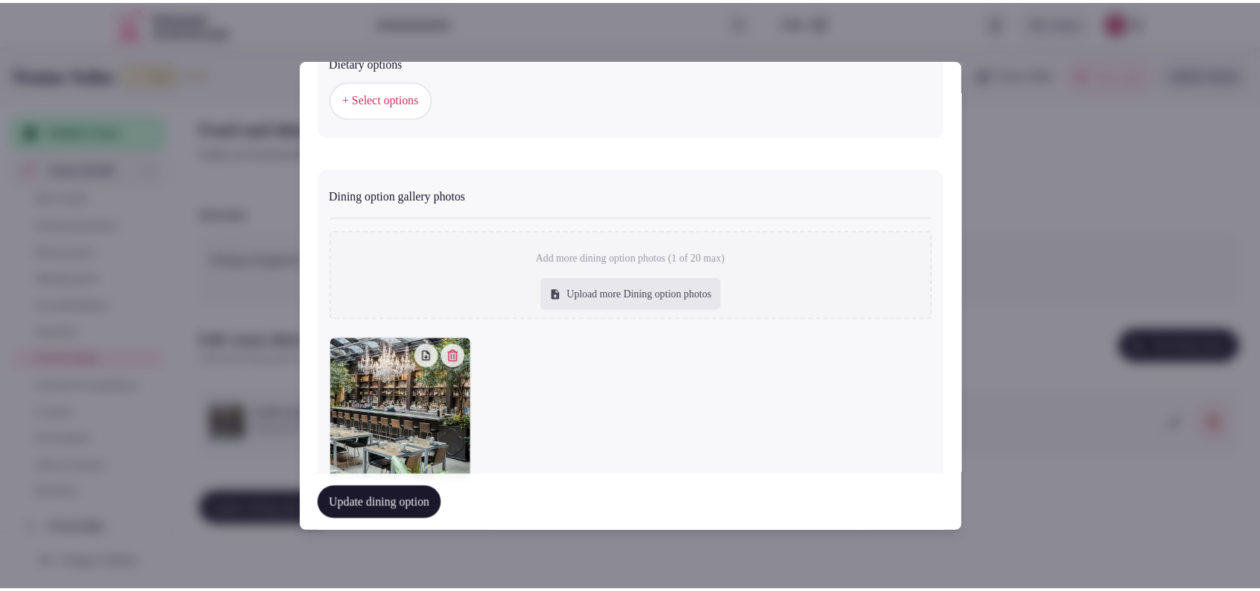
scroll to position [590, 0]
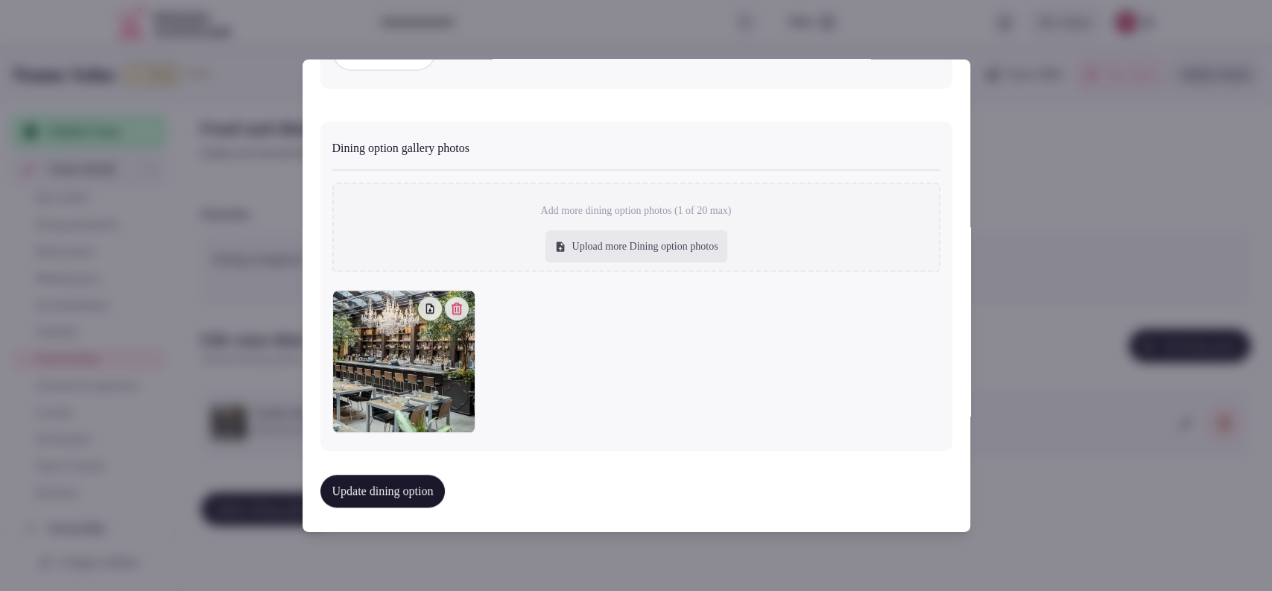
click at [412, 499] on button "Update dining option" at bounding box center [382, 491] width 125 height 33
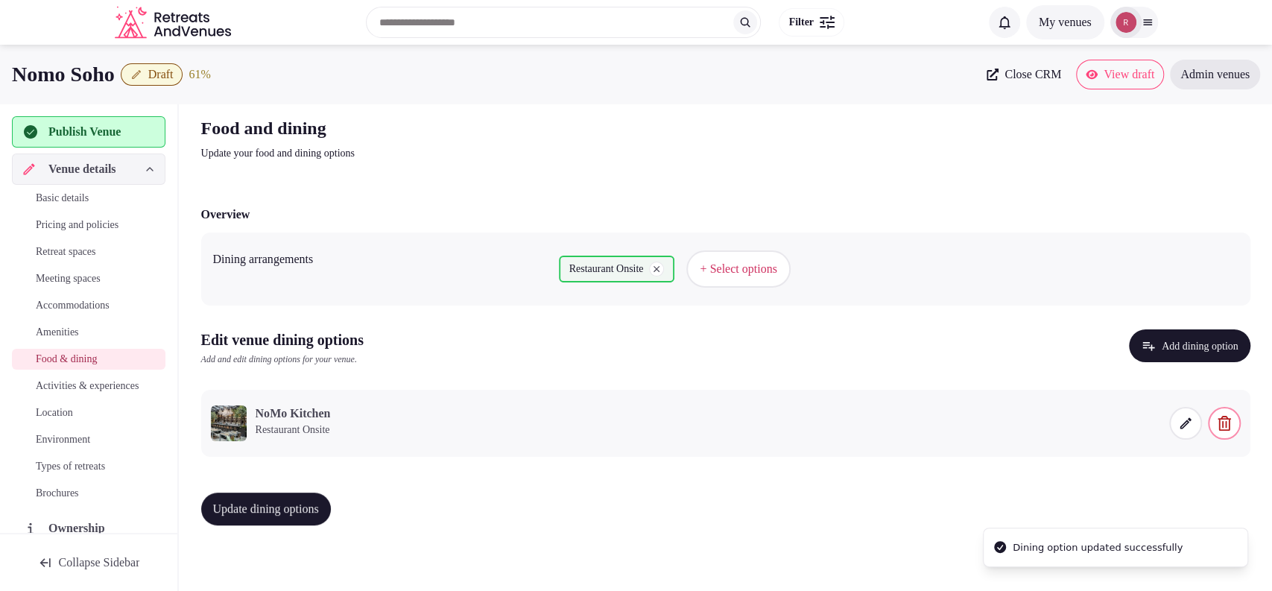
click at [426, 486] on div "Update dining options" at bounding box center [725, 509] width 1049 height 57
click at [276, 497] on button "Update dining options" at bounding box center [266, 509] width 130 height 33
click at [60, 391] on span "Activities & experiences" at bounding box center [87, 386] width 103 height 15
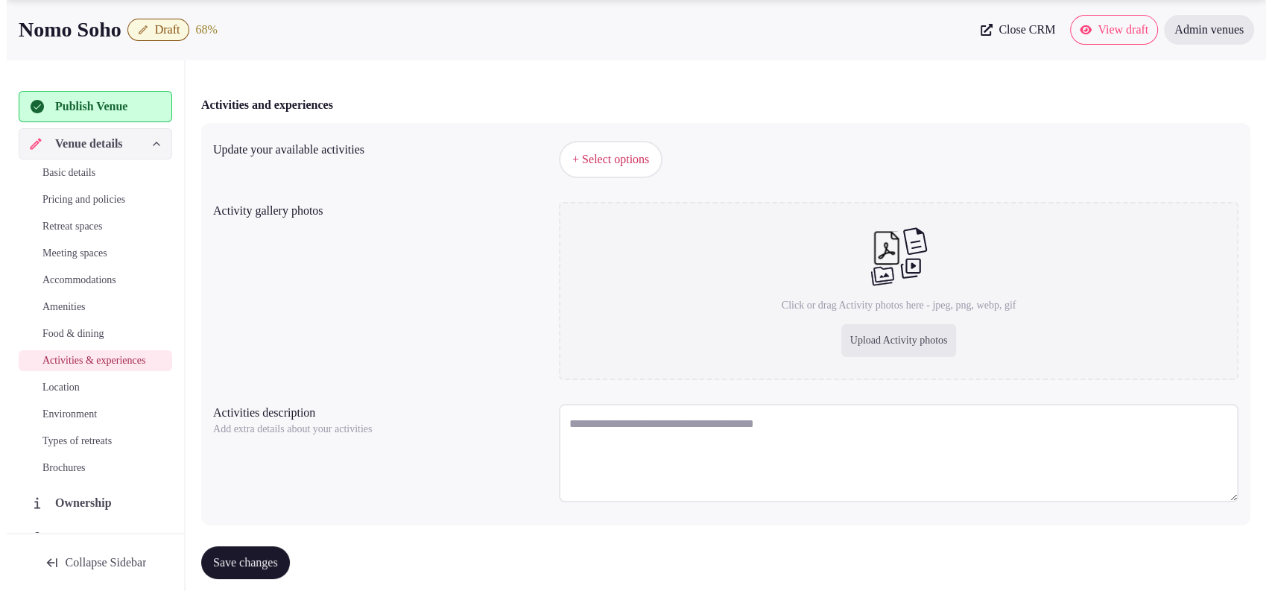
scroll to position [136, 0]
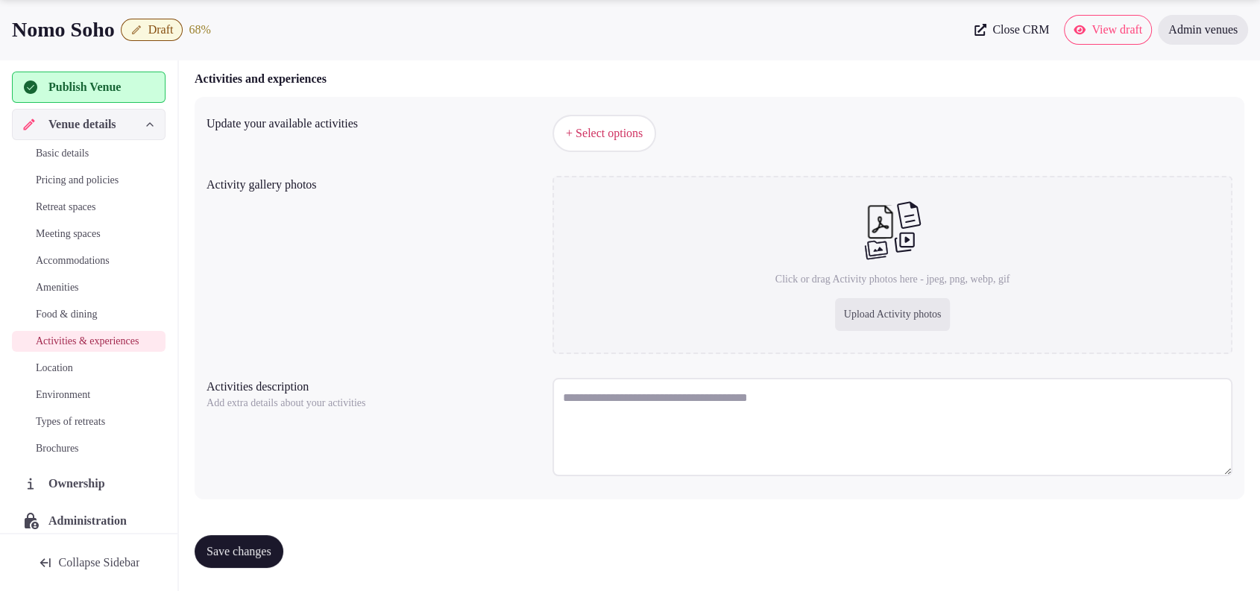
click at [617, 417] on textarea at bounding box center [892, 427] width 680 height 98
paste textarea "**********"
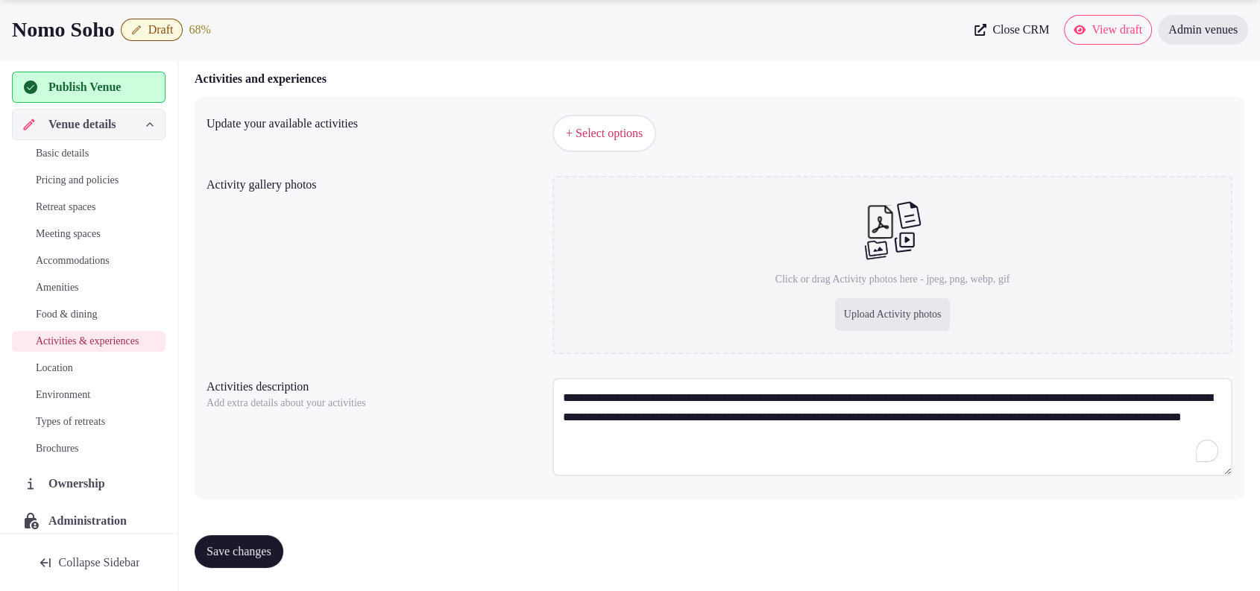
type textarea "**********"
click at [784, 142] on div "+ Select options" at bounding box center [892, 133] width 680 height 37
click at [871, 309] on div "Upload Activity photos" at bounding box center [893, 314] width 116 height 33
type input "**********"
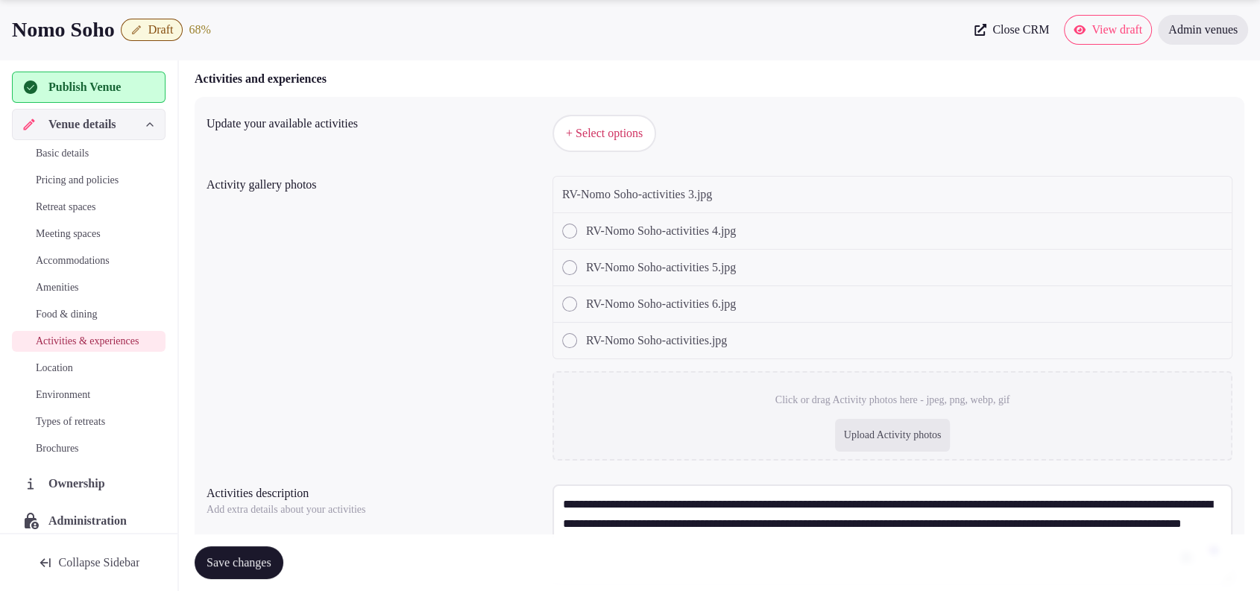
click at [593, 110] on div "+ Select options" at bounding box center [892, 133] width 680 height 49
click at [607, 160] on div "**********" at bounding box center [719, 351] width 1049 height 509
click at [614, 146] on button "+ Select options" at bounding box center [604, 133] width 104 height 37
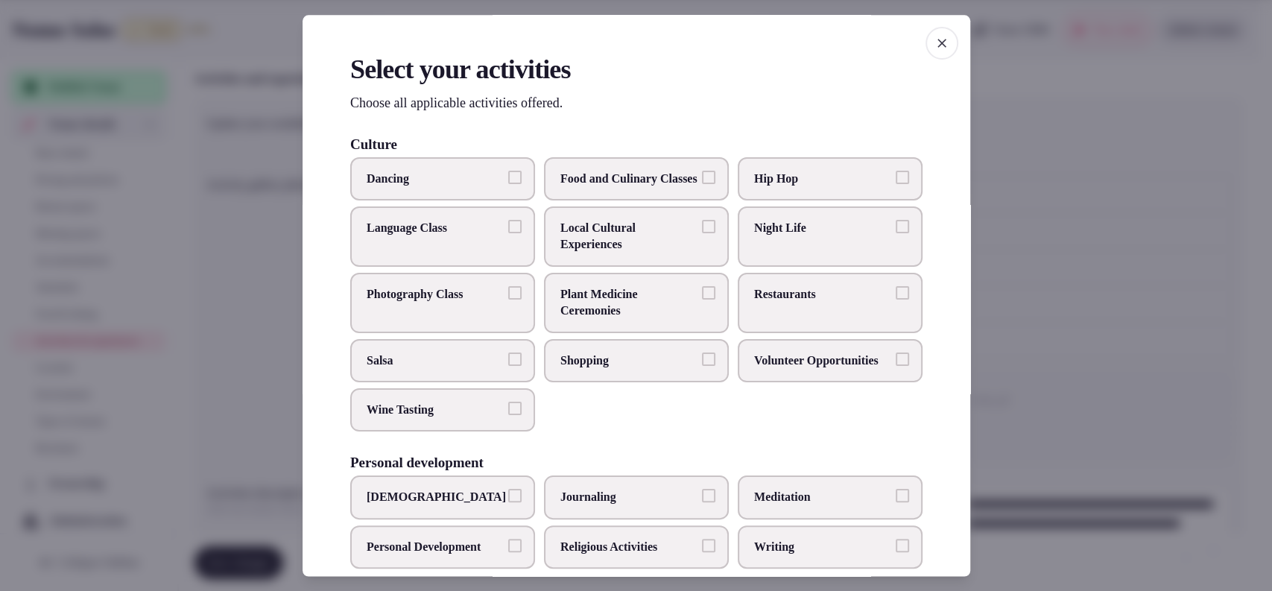
click at [798, 263] on label "Night Life" at bounding box center [830, 236] width 185 height 60
click at [896, 233] on button "Night Life" at bounding box center [902, 226] width 13 height 13
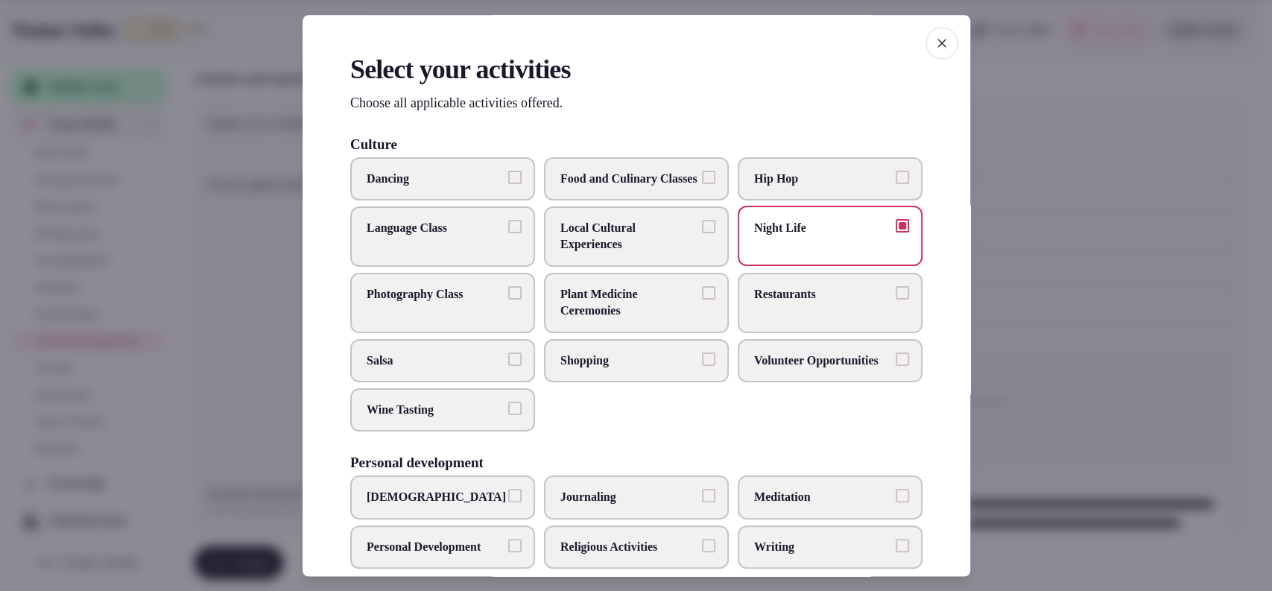
click at [796, 303] on span "Restaurants" at bounding box center [822, 294] width 137 height 16
click at [896, 300] on button "Restaurants" at bounding box center [902, 292] width 13 height 13
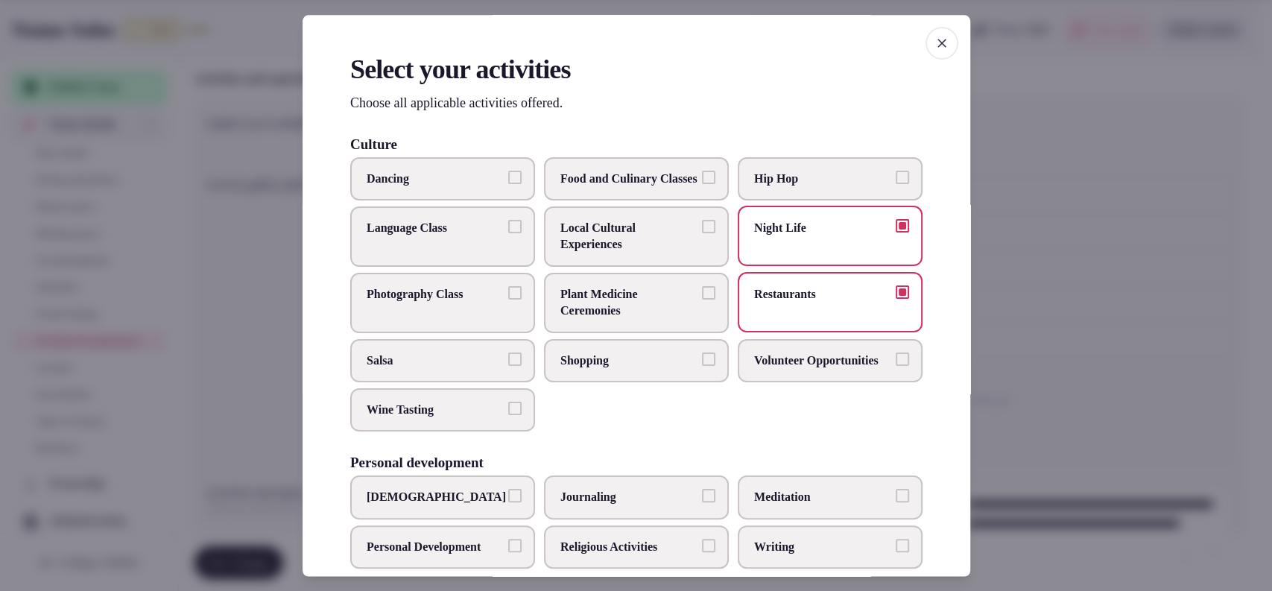
click at [679, 356] on label "Shopping" at bounding box center [636, 359] width 185 height 43
click at [702, 356] on button "Shopping" at bounding box center [708, 358] width 13 height 13
click at [631, 178] on span "Food and Culinary Classes" at bounding box center [629, 178] width 137 height 16
click at [702, 178] on button "Food and Culinary Classes" at bounding box center [708, 176] width 13 height 13
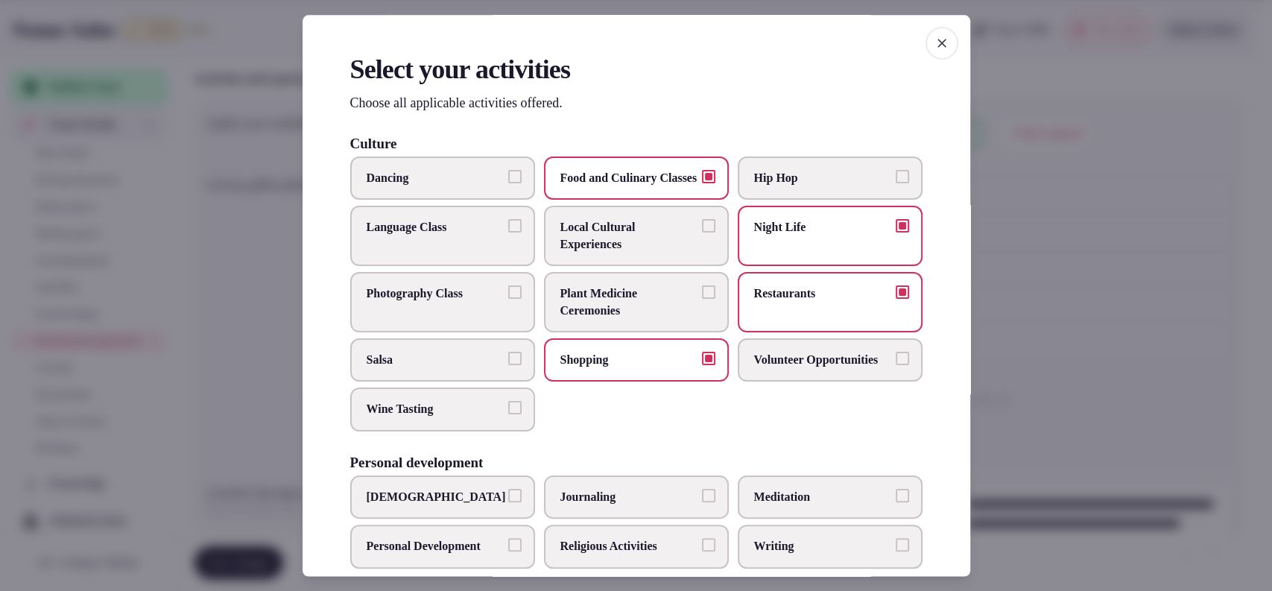
click at [427, 189] on label "Dancing" at bounding box center [442, 178] width 185 height 43
click at [508, 183] on button "Dancing" at bounding box center [514, 176] width 13 height 13
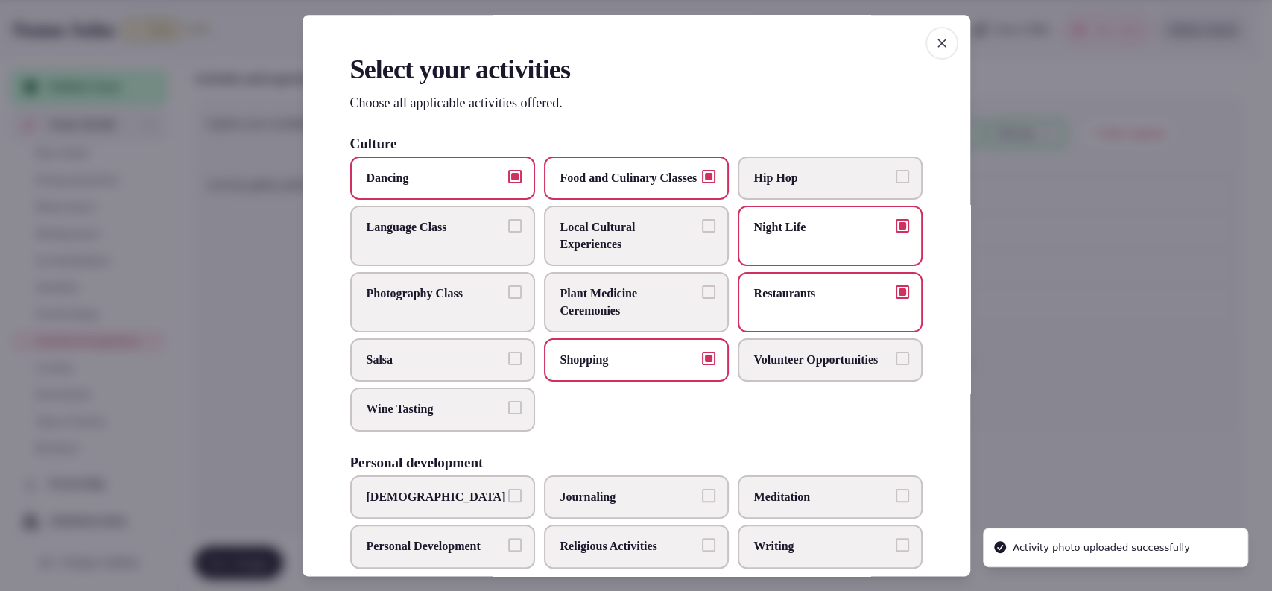
click at [446, 418] on span "Wine Tasting" at bounding box center [435, 410] width 137 height 16
click at [508, 415] on button "Wine Tasting" at bounding box center [514, 408] width 13 height 13
click at [464, 418] on span "Wine Tasting" at bounding box center [435, 410] width 137 height 16
click at [508, 415] on button "Wine Tasting" at bounding box center [514, 408] width 13 height 13
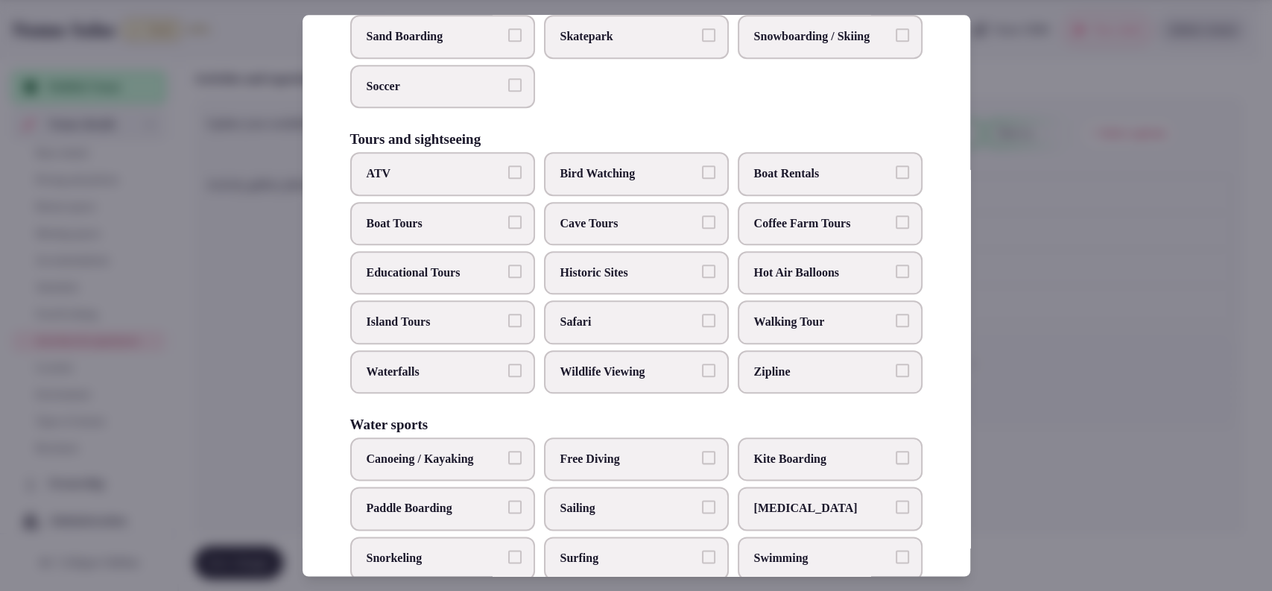
scroll to position [1113, 0]
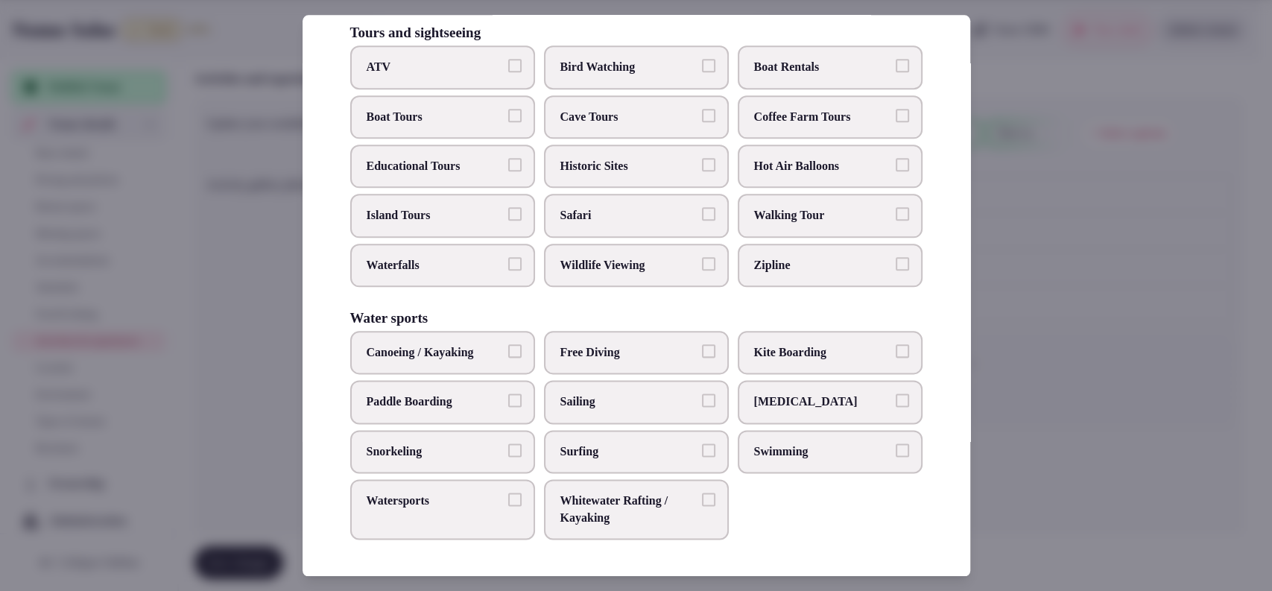
drag, startPoint x: 404, startPoint y: 178, endPoint x: 425, endPoint y: 177, distance: 20.9
click at [405, 180] on label "Educational Tours" at bounding box center [442, 166] width 185 height 43
click at [510, 171] on button "Educational Tours" at bounding box center [514, 164] width 13 height 13
click at [605, 157] on label "Historic Sites" at bounding box center [636, 166] width 185 height 43
click at [702, 158] on button "Historic Sites" at bounding box center [708, 164] width 13 height 13
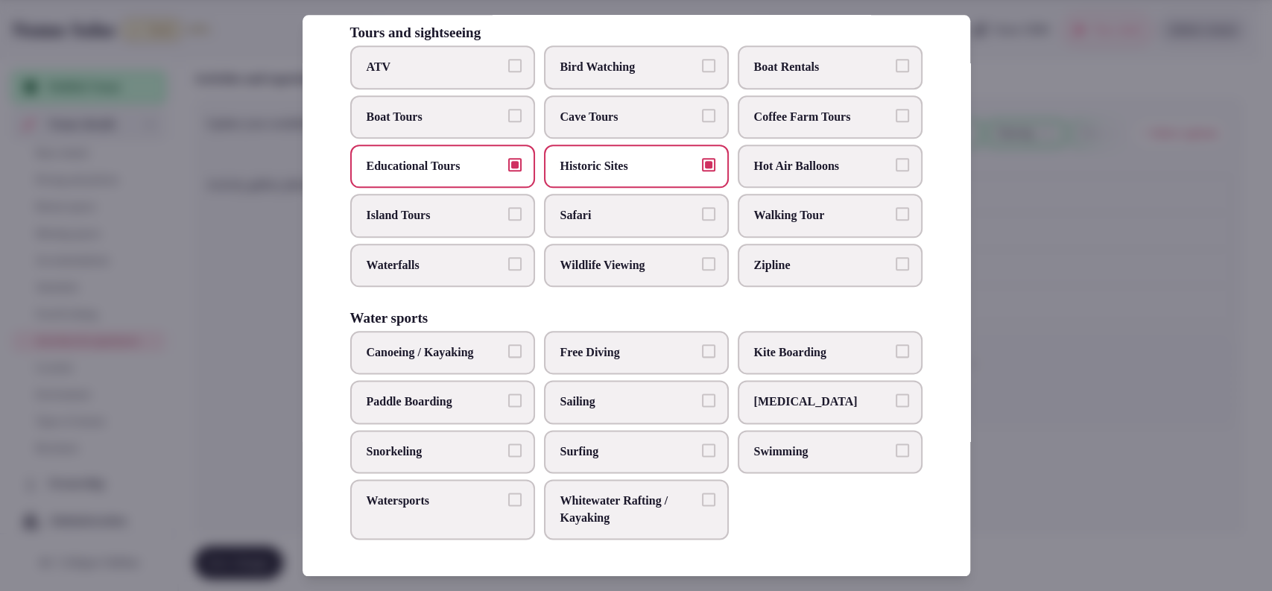
click at [856, 227] on label "Walking Tour" at bounding box center [830, 216] width 185 height 43
click at [896, 221] on button "Walking Tour" at bounding box center [902, 214] width 13 height 13
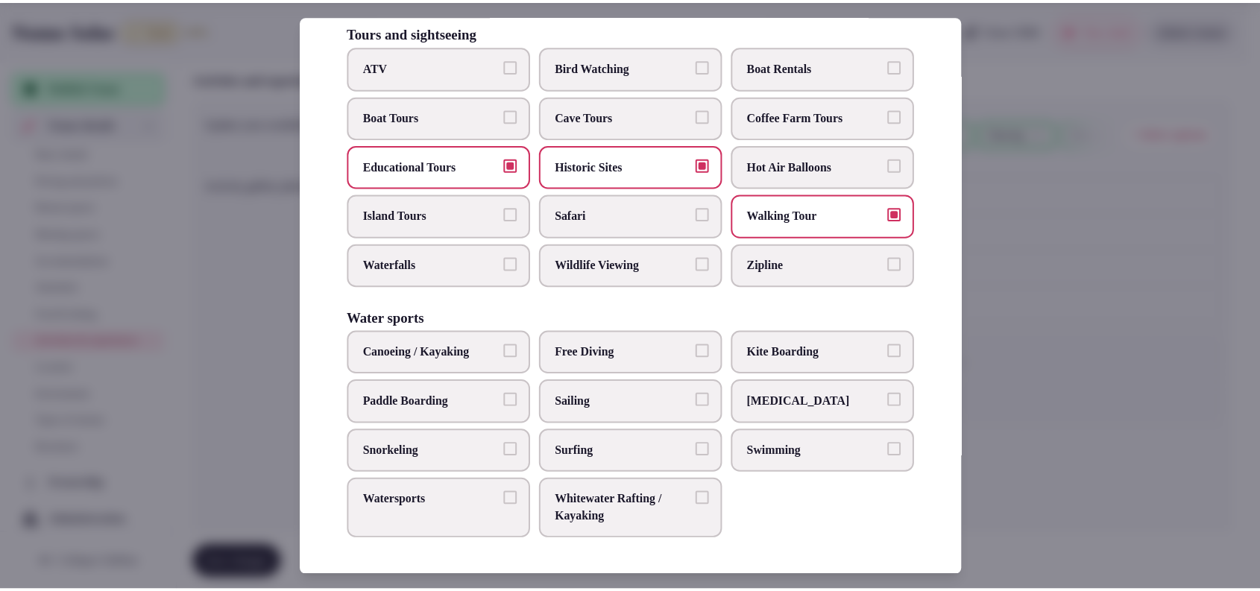
scroll to position [131, 0]
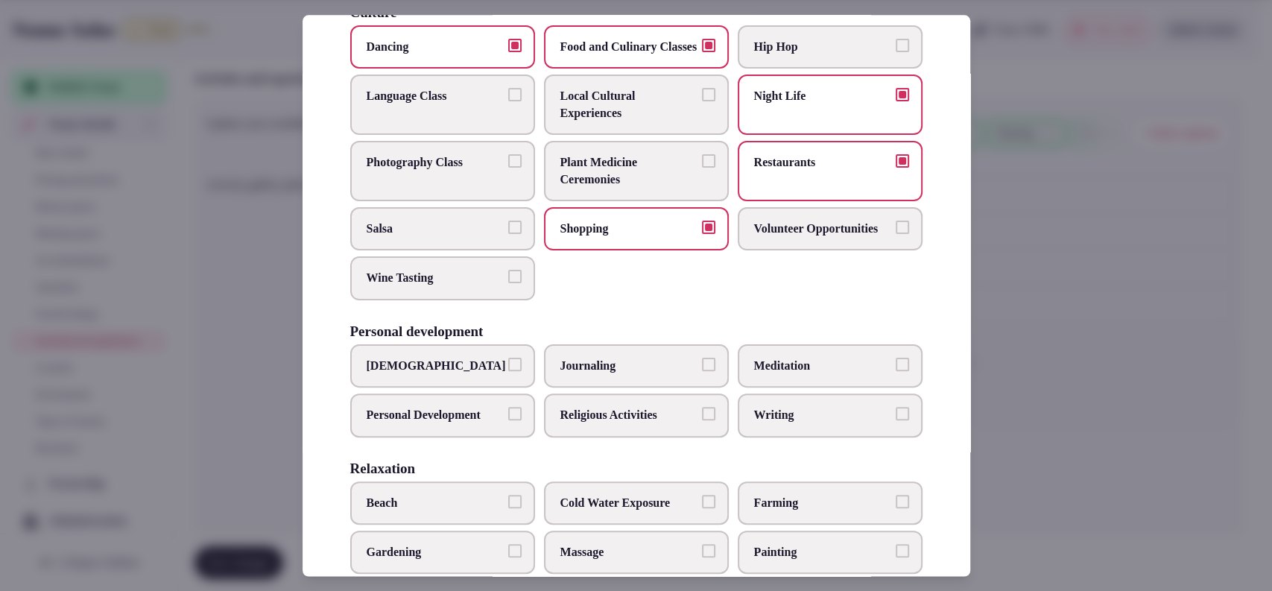
click at [1048, 323] on div at bounding box center [636, 295] width 1272 height 591
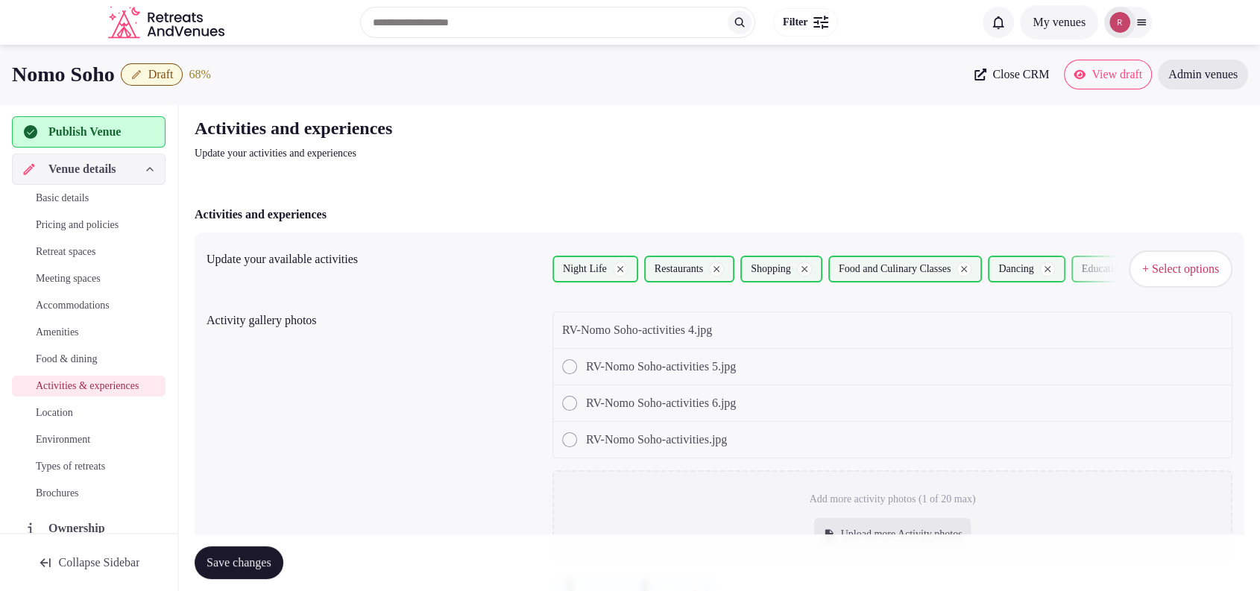
scroll to position [384, 0]
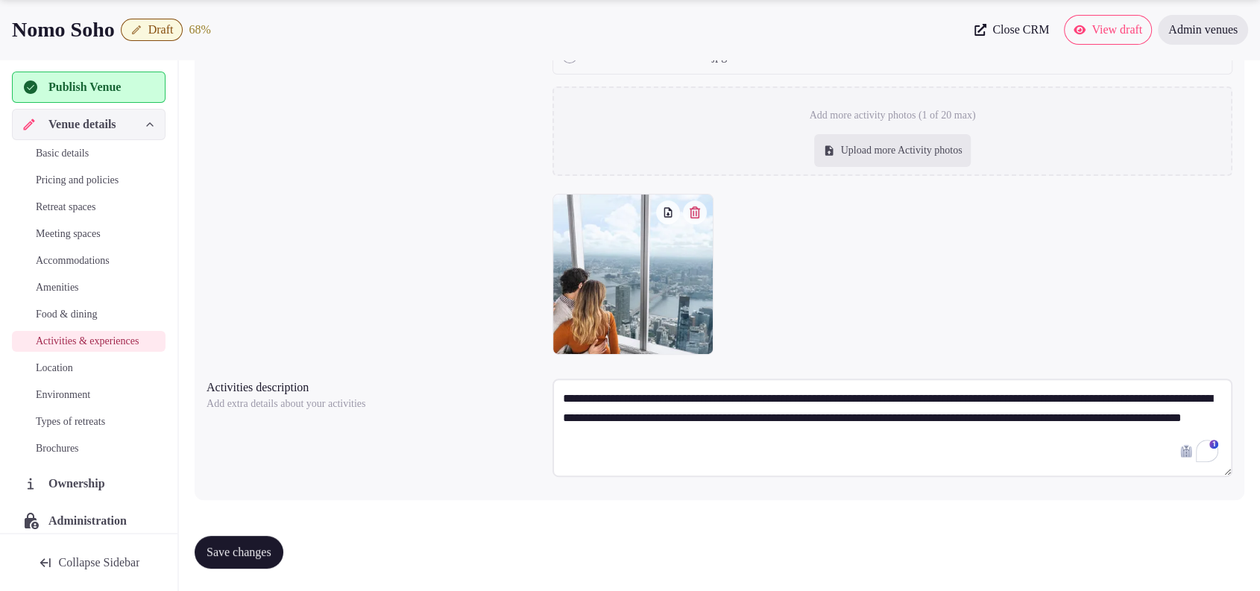
click at [856, 241] on div at bounding box center [892, 274] width 680 height 161
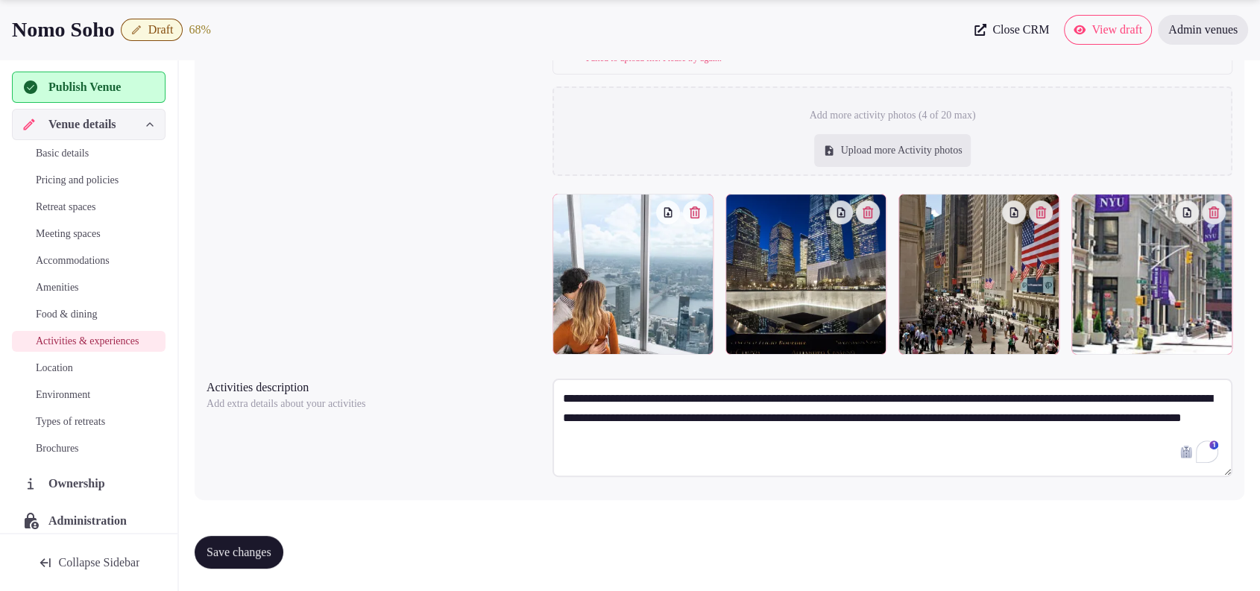
scroll to position [0, 0]
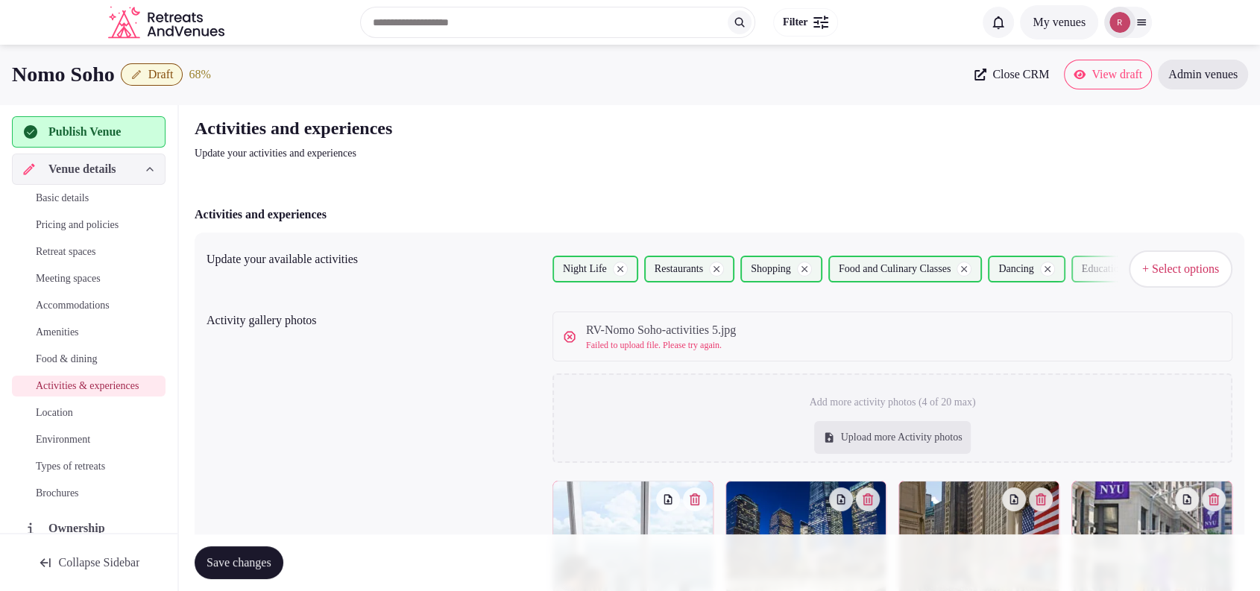
click at [569, 332] on icon at bounding box center [569, 336] width 15 height 15
click at [570, 339] on icon at bounding box center [569, 336] width 15 height 15
click at [839, 433] on div "Upload more Activity photos" at bounding box center [892, 437] width 157 height 33
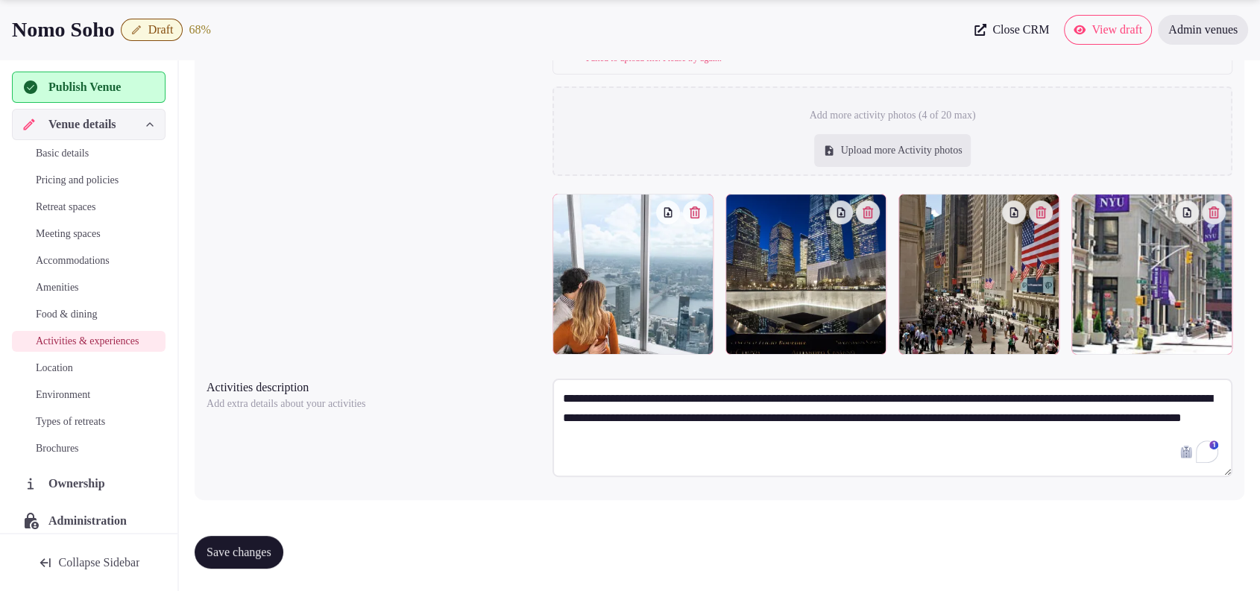
click at [230, 545] on span "Save changes" at bounding box center [238, 552] width 65 height 15
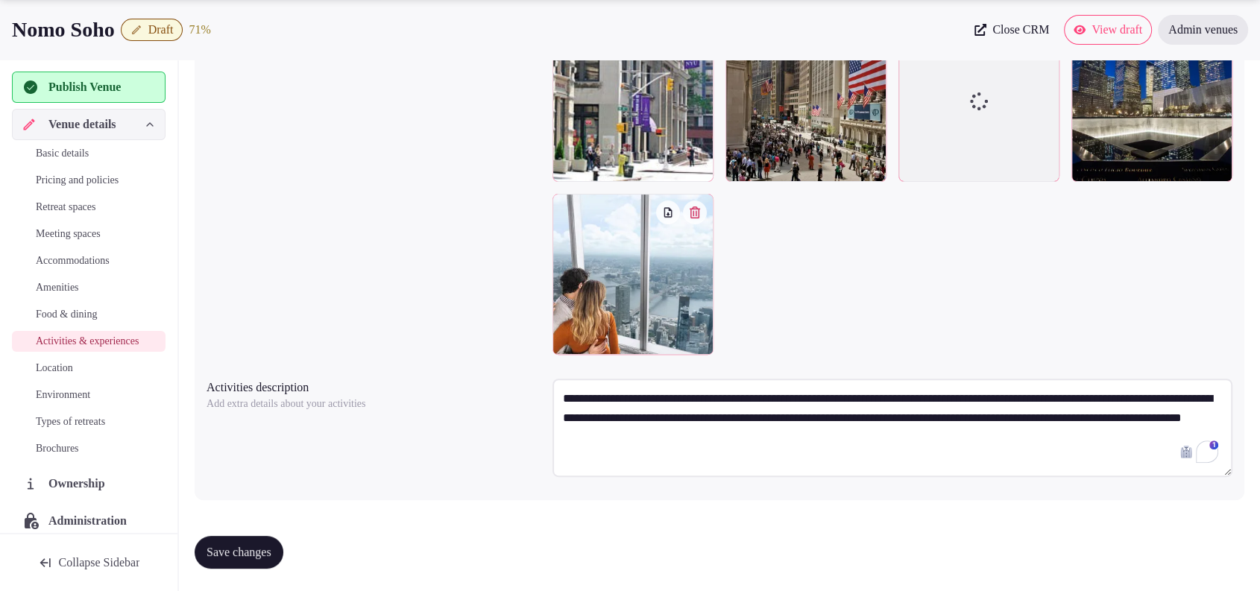
scroll to position [0, 0]
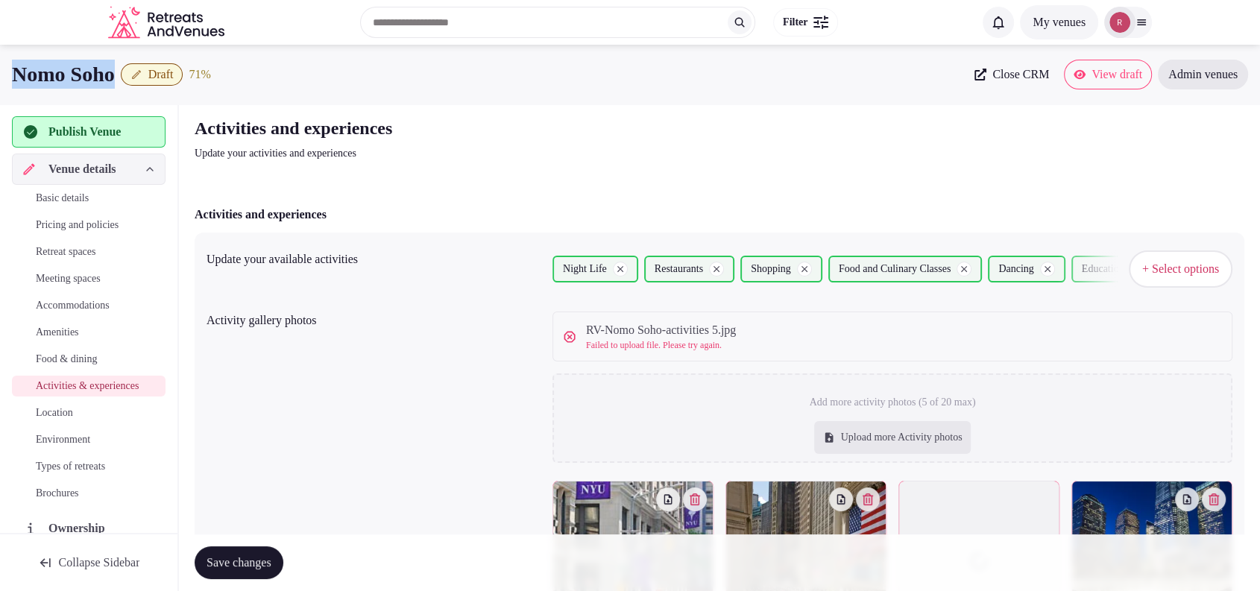
drag, startPoint x: 130, startPoint y: 75, endPoint x: 15, endPoint y: 76, distance: 114.8
click at [15, 76] on div "Nomo Soho Draft 71 %" at bounding box center [488, 74] width 953 height 29
copy h1 "Nomo Soho"
click at [918, 432] on div "Upload more Activity photos" at bounding box center [892, 437] width 157 height 33
type input "**********"
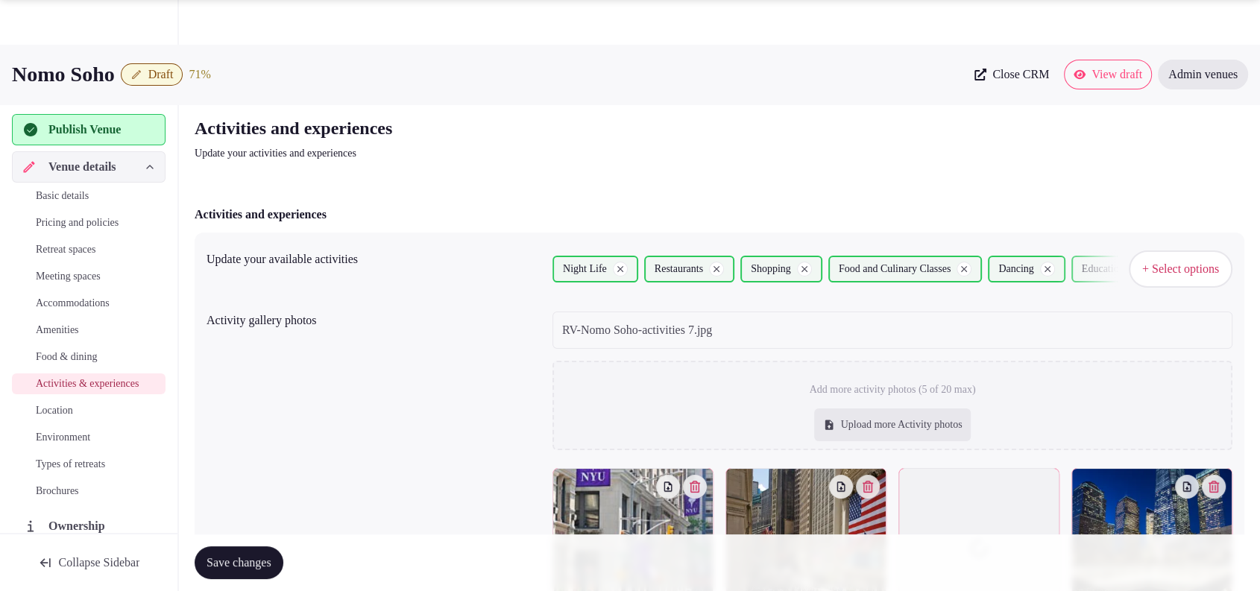
scroll to position [447, 0]
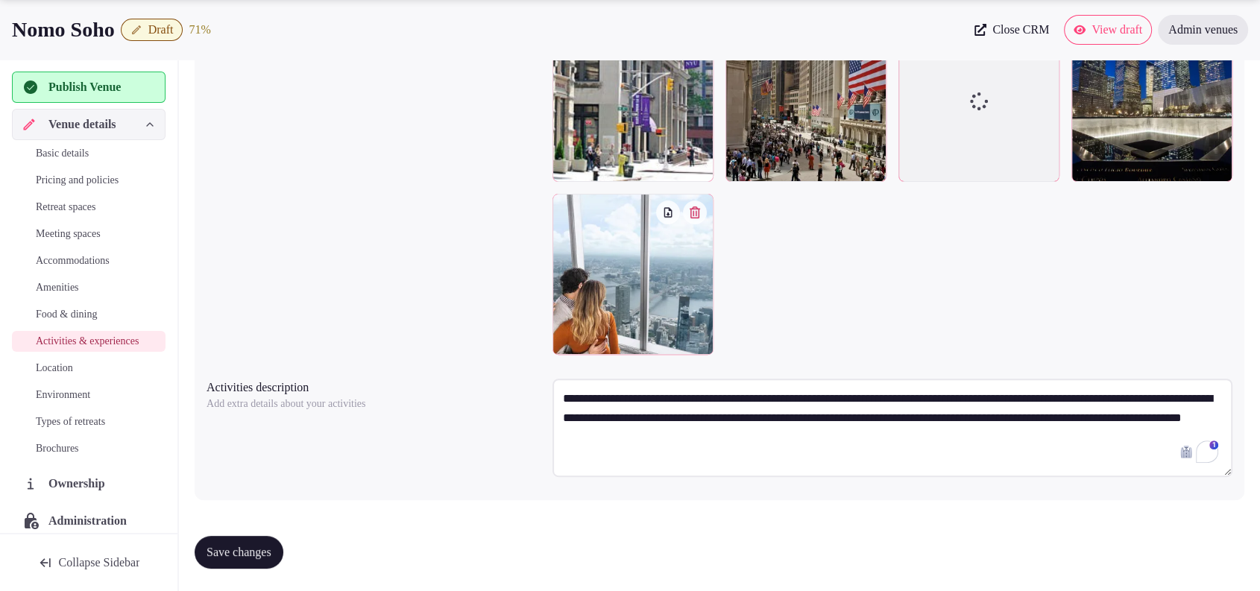
click at [233, 545] on span "Save changes" at bounding box center [238, 552] width 65 height 15
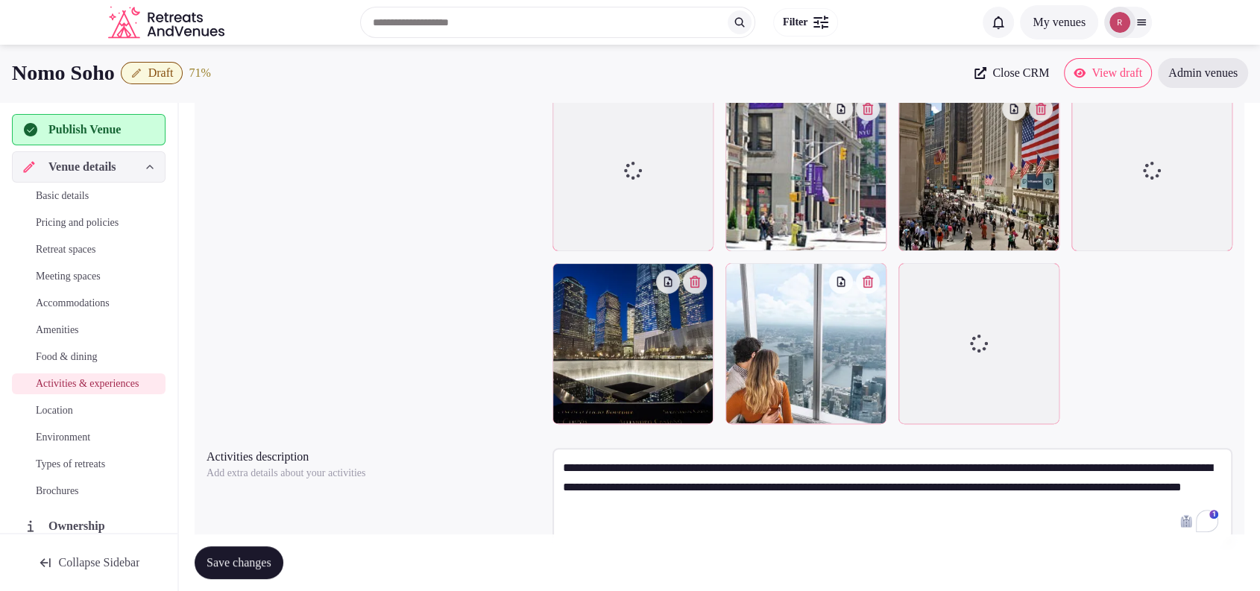
scroll to position [308, 0]
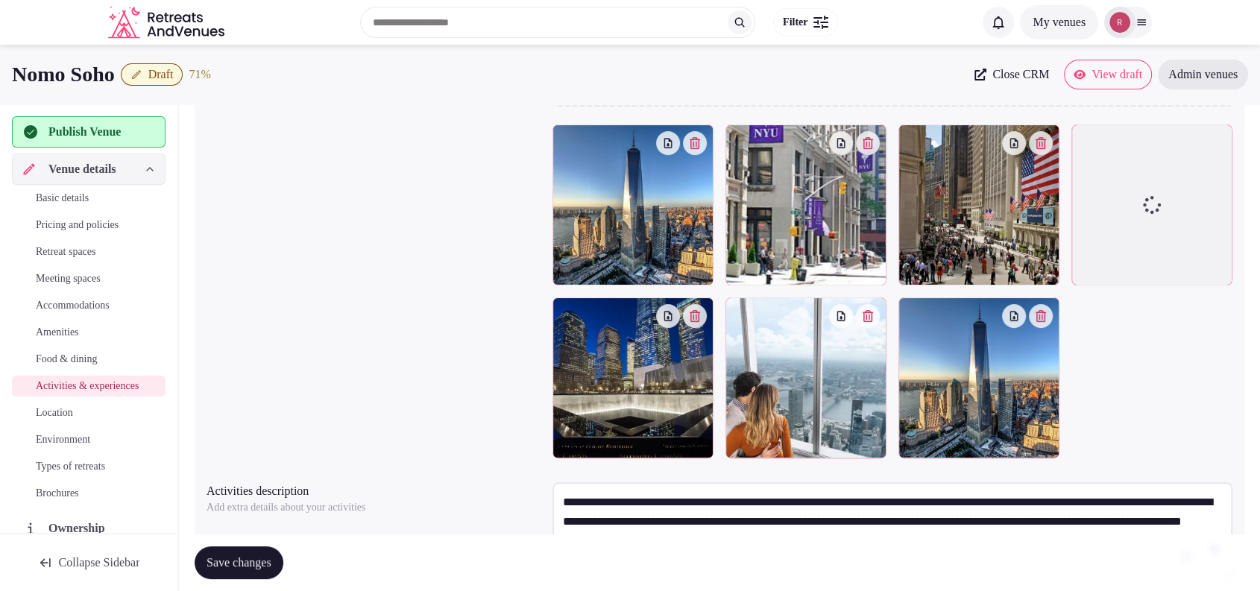
click at [964, 248] on div at bounding box center [978, 204] width 161 height 161
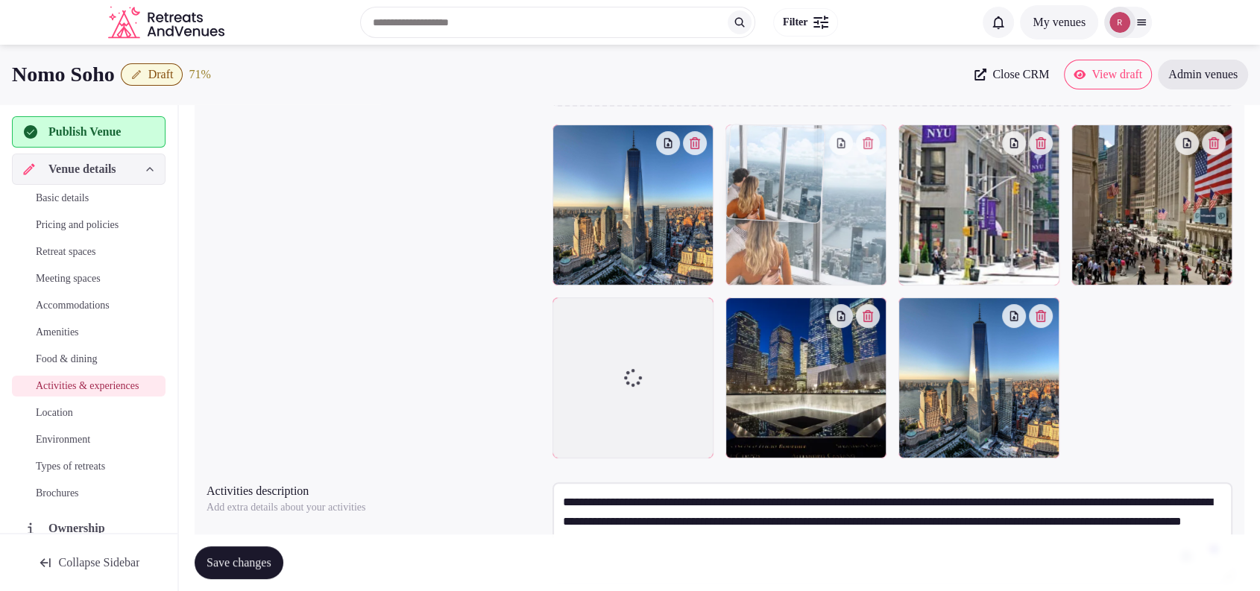
drag, startPoint x: 814, startPoint y: 370, endPoint x: 680, endPoint y: 212, distance: 207.3
click at [680, 212] on body "Search Popular Destinations Toscana, Italy Riviera Maya, Mexico Indonesia, Bali…" at bounding box center [630, 194] width 1260 height 1004
drag, startPoint x: 772, startPoint y: 194, endPoint x: 643, endPoint y: 219, distance: 131.4
click at [643, 219] on body "Search Popular Destinations Toscana, Italy Riviera Maya, Mexico Indonesia, Bali…" at bounding box center [630, 194] width 1260 height 1004
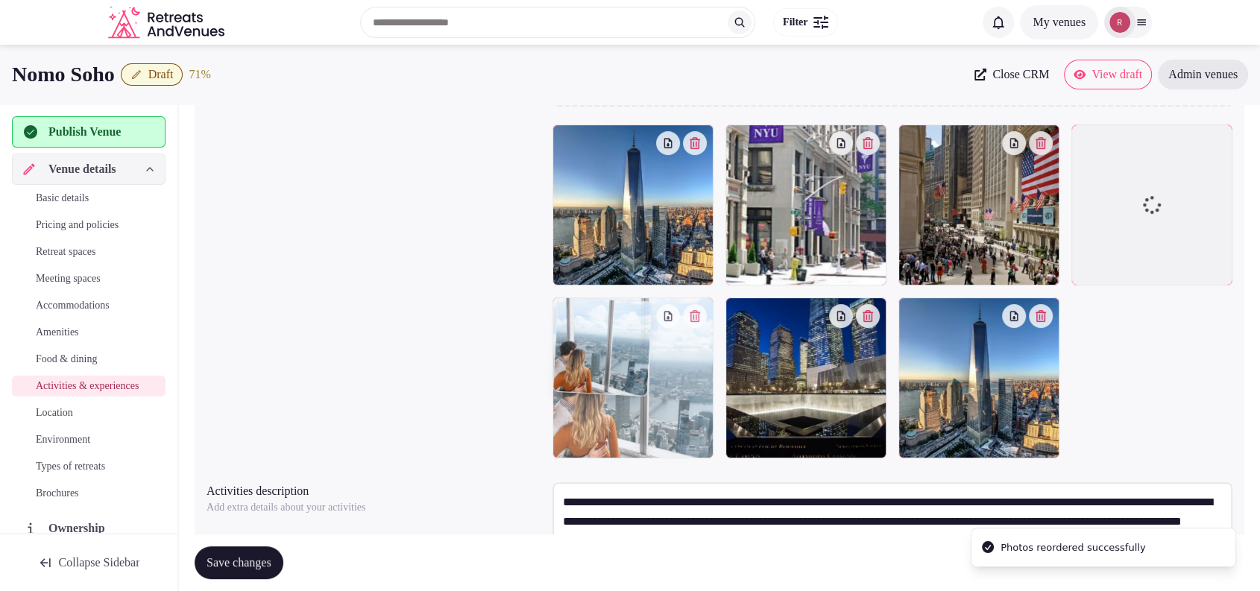
drag, startPoint x: 765, startPoint y: 184, endPoint x: 593, endPoint y: 226, distance: 176.4
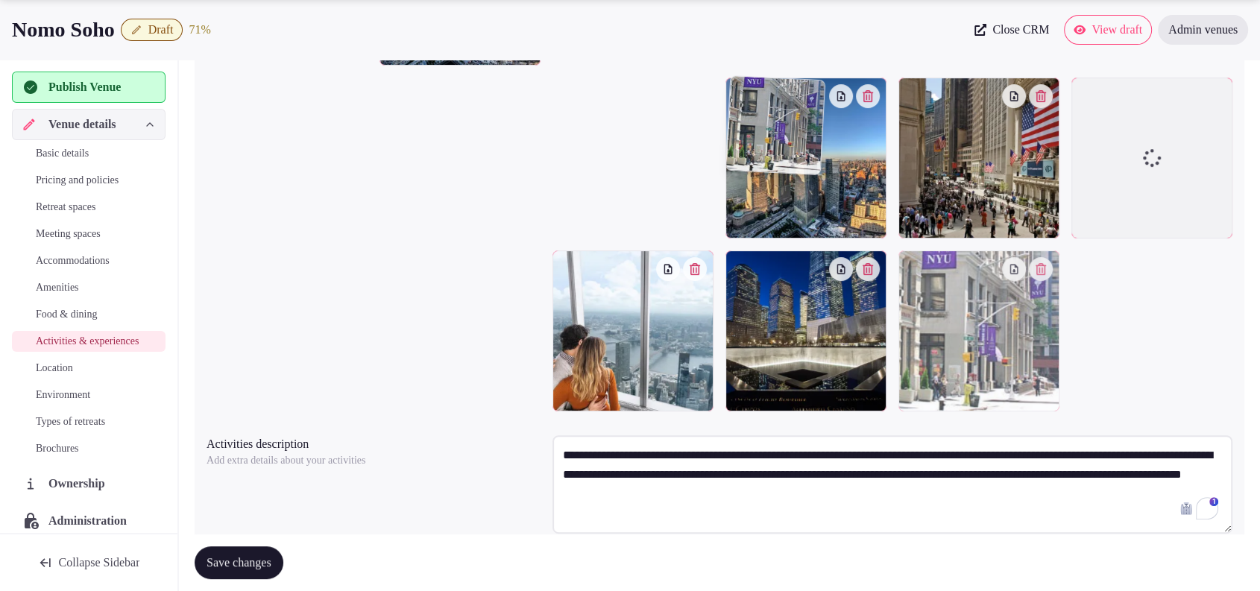
drag, startPoint x: 807, startPoint y: 266, endPoint x: 954, endPoint y: 478, distance: 257.6
click at [954, 478] on body "Search Popular Destinations Toscana, Italy Riviera Maya, Mexico Indonesia, Bali…" at bounding box center [630, 147] width 1260 height 1004
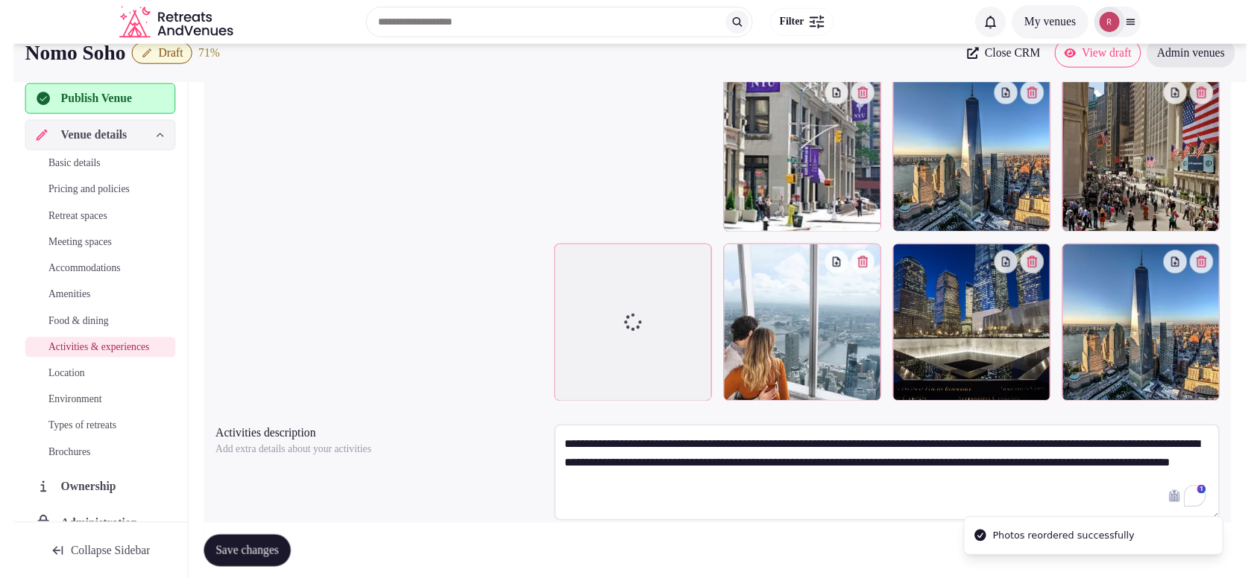
scroll to position [280, 0]
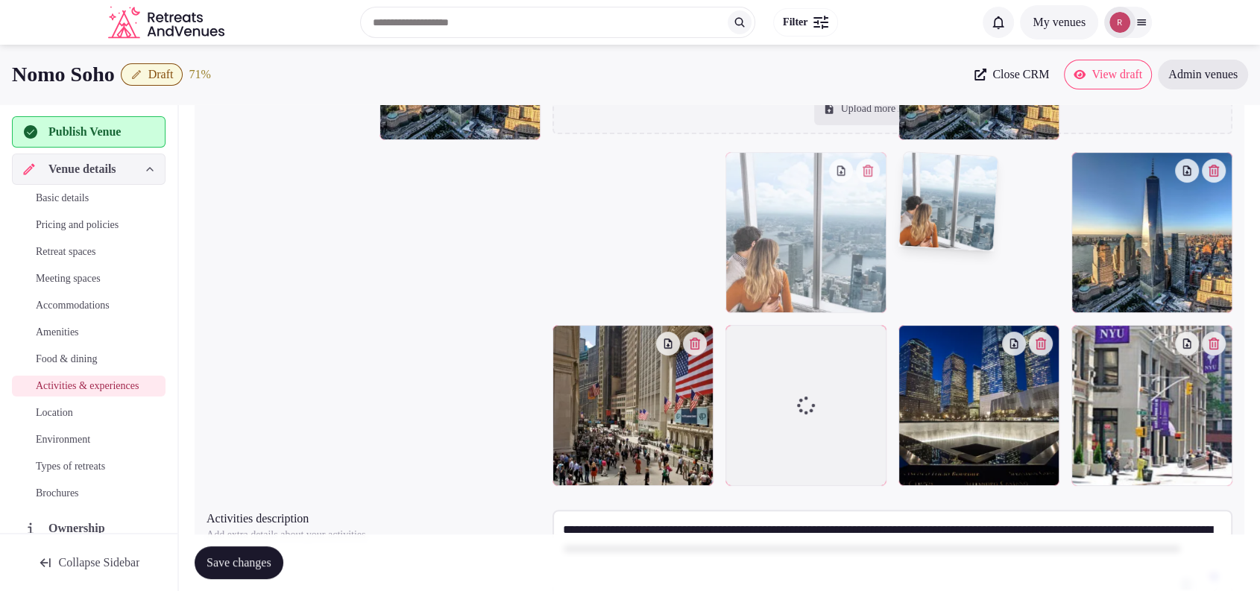
drag, startPoint x: 754, startPoint y: 405, endPoint x: 672, endPoint y: 261, distance: 166.6
click at [672, 261] on body "Search Popular Destinations Toscana, Italy Riviera Maya, Mexico Indonesia, Bali…" at bounding box center [630, 222] width 1260 height 1004
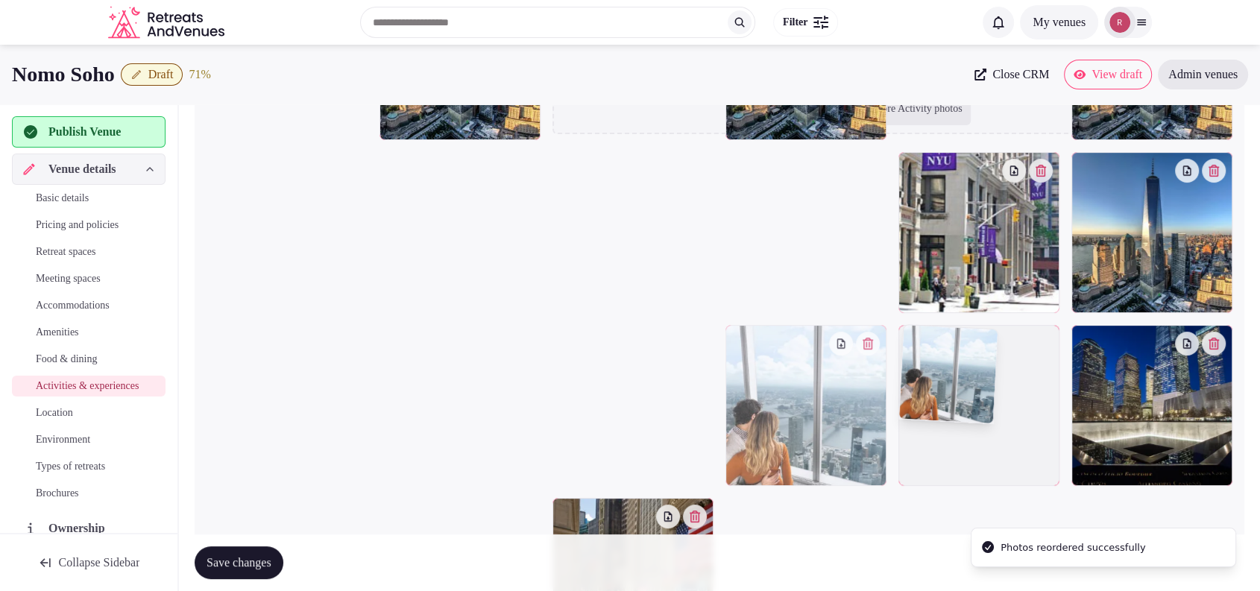
drag, startPoint x: 932, startPoint y: 230, endPoint x: 626, endPoint y: 253, distance: 306.5
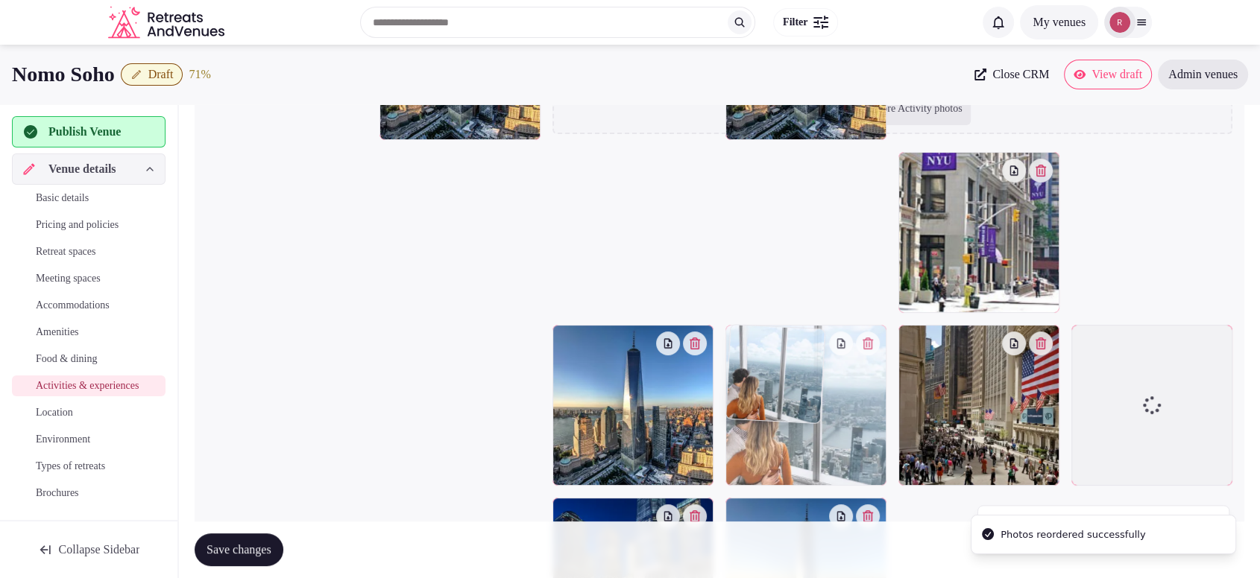
drag, startPoint x: 993, startPoint y: 391, endPoint x: 645, endPoint y: 249, distance: 376.1
click at [645, 249] on body "Search Popular Destinations Toscana, Italy Riviera Maya, Mexico Indonesia, Bali…" at bounding box center [630, 308] width 1260 height 1177
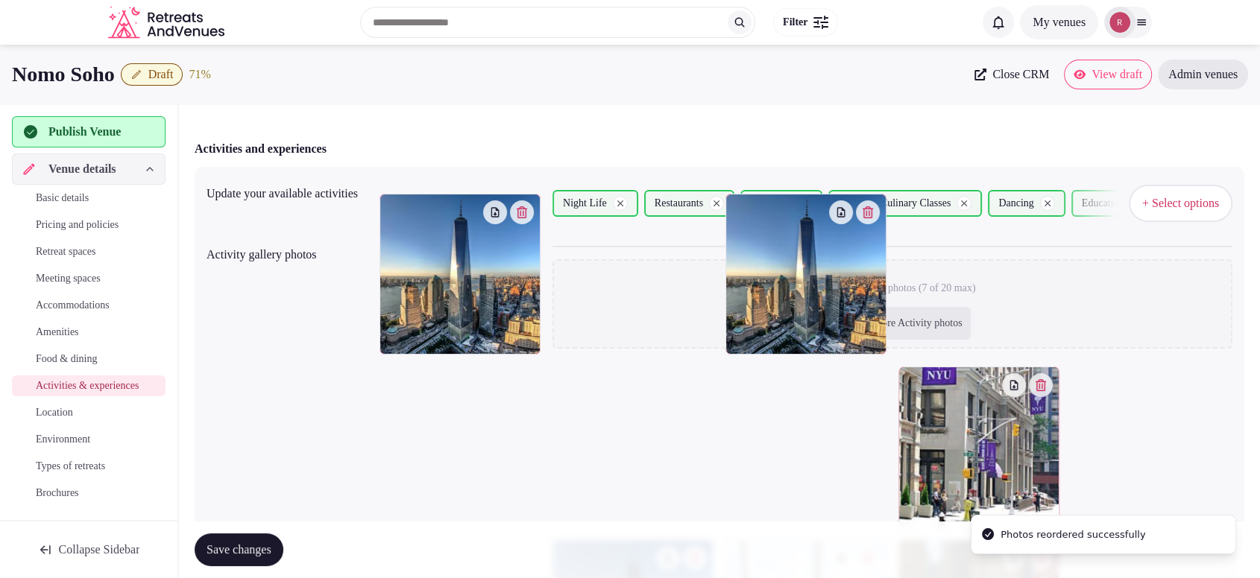
scroll to position [0, 0]
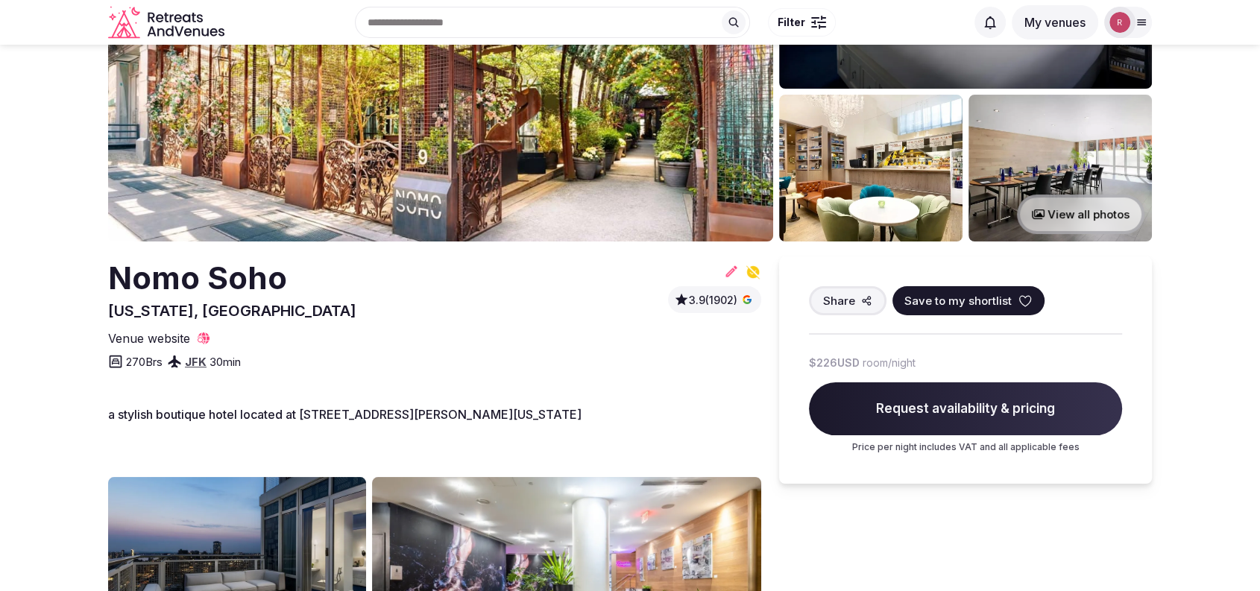
scroll to position [98, 0]
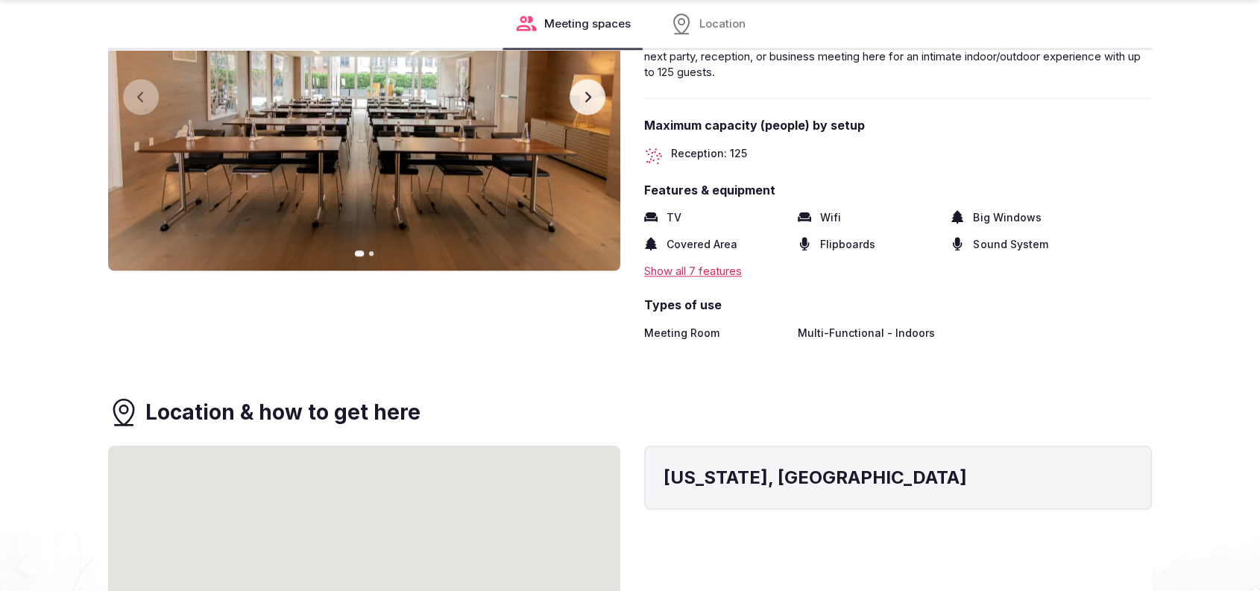
click at [587, 111] on button "Next slide" at bounding box center [587, 97] width 36 height 36
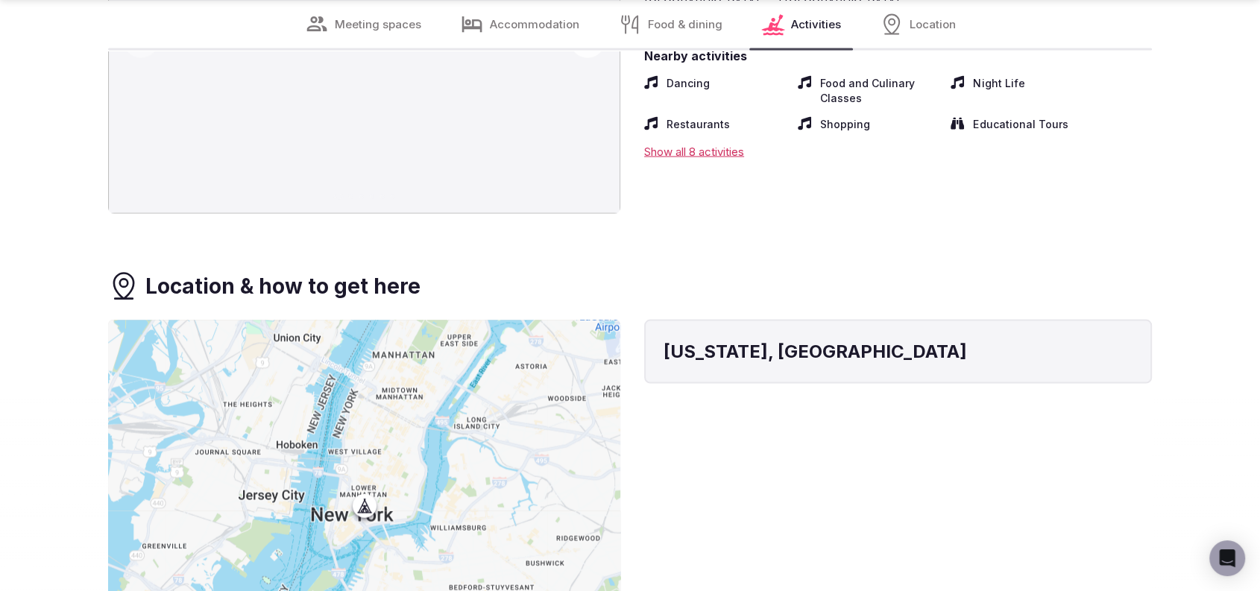
scroll to position [2586, 0]
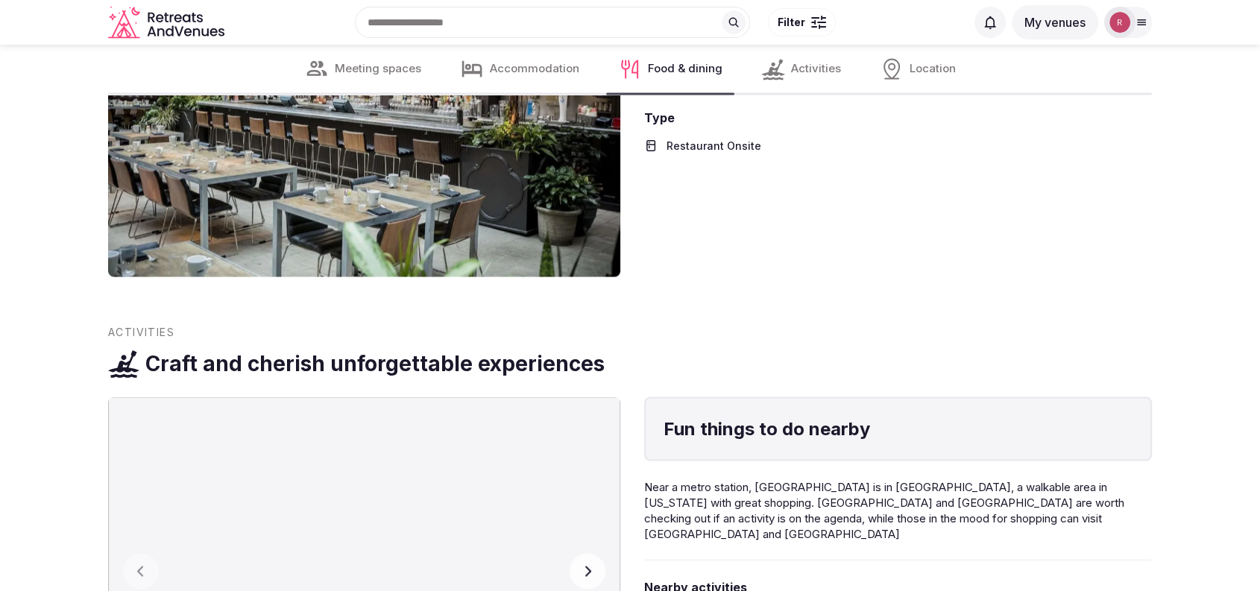
scroll to position [2756, 0]
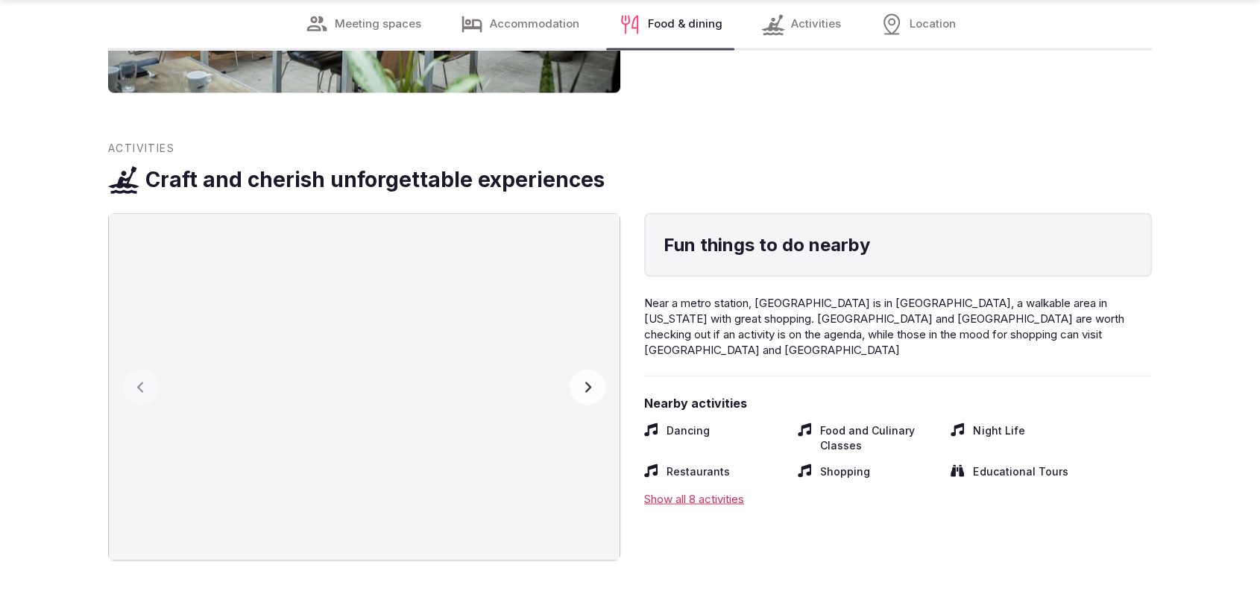
click at [588, 389] on icon "button" at bounding box center [587, 387] width 12 height 12
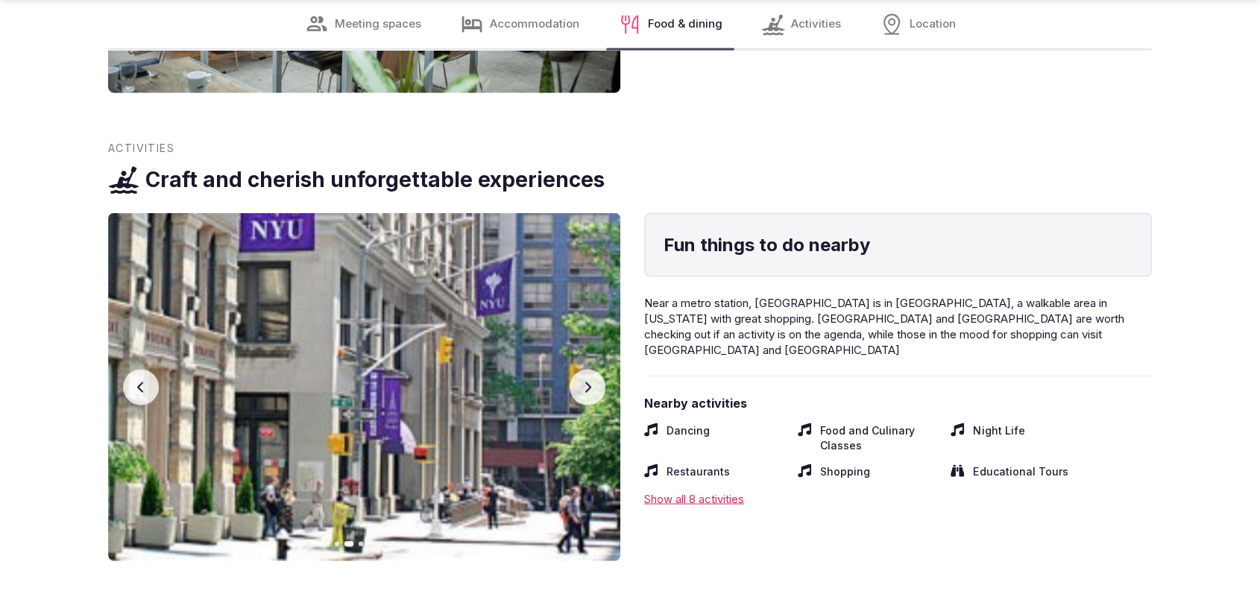
click at [588, 389] on icon "button" at bounding box center [587, 387] width 12 height 12
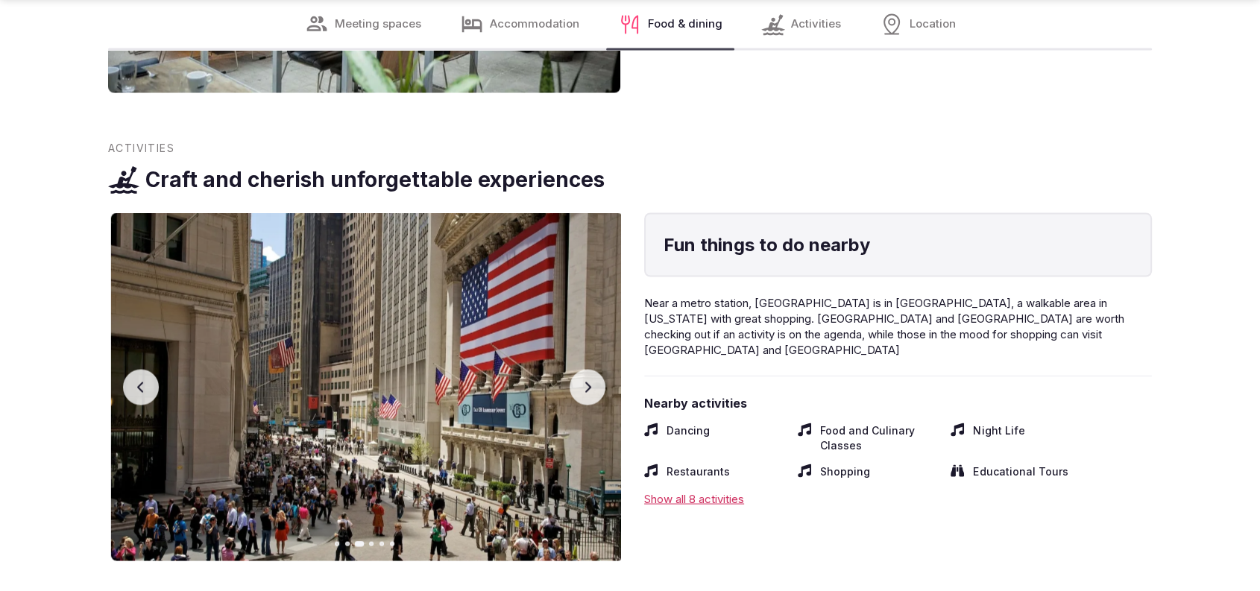
click at [588, 389] on icon "button" at bounding box center [587, 387] width 12 height 12
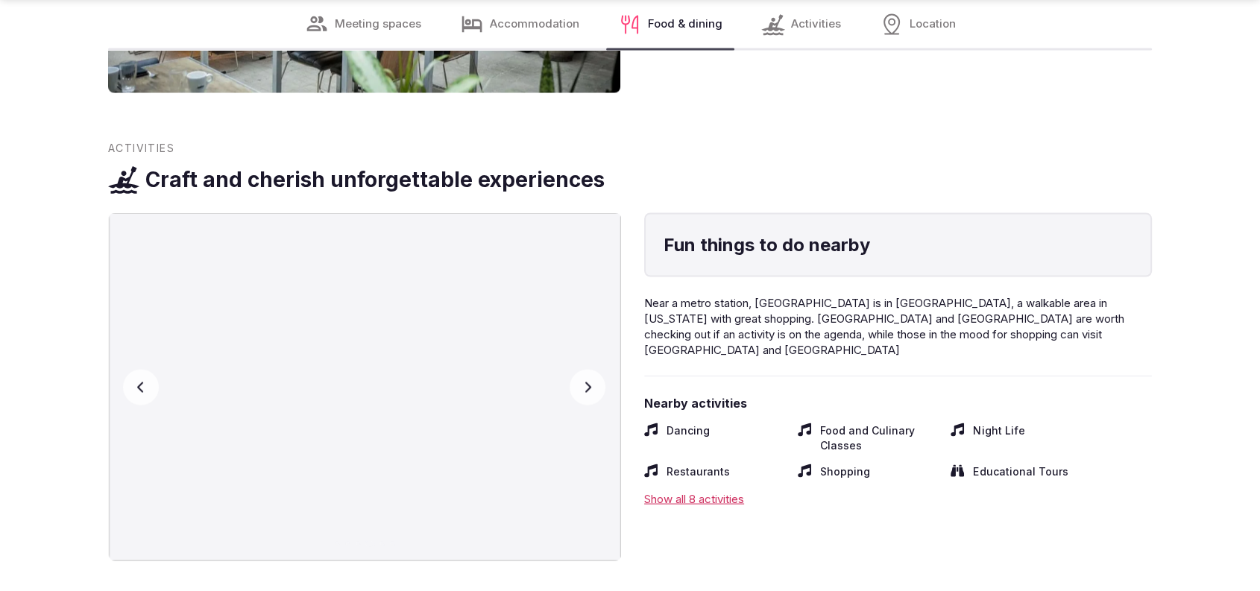
click at [588, 389] on icon "button" at bounding box center [587, 387] width 12 height 12
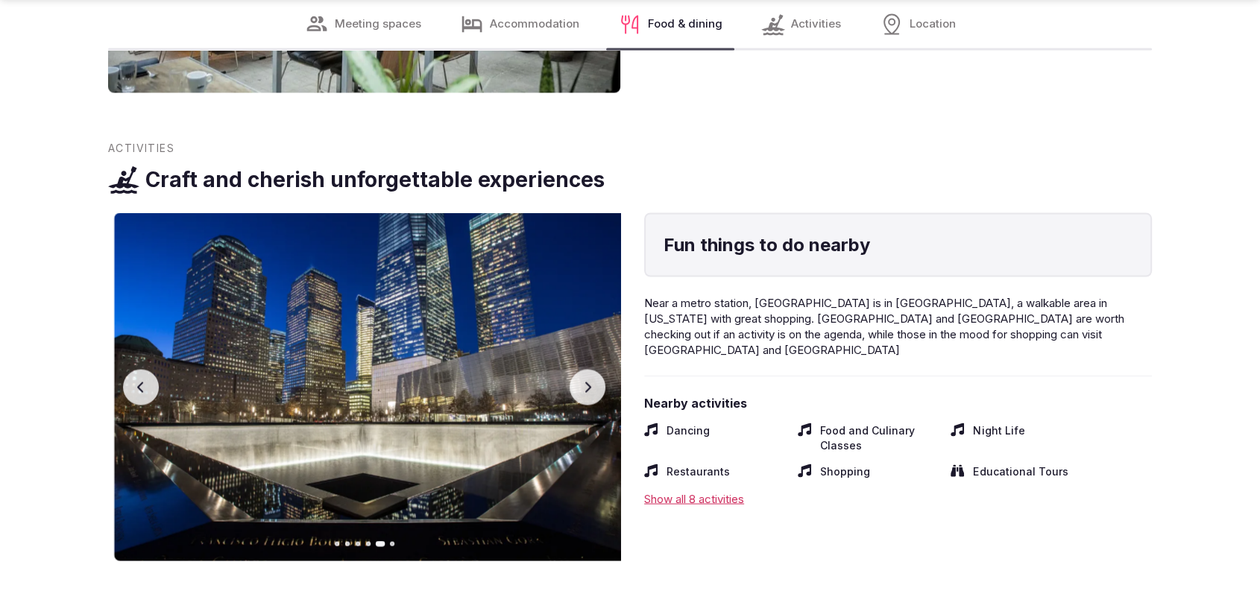
click at [588, 389] on icon "button" at bounding box center [587, 387] width 12 height 12
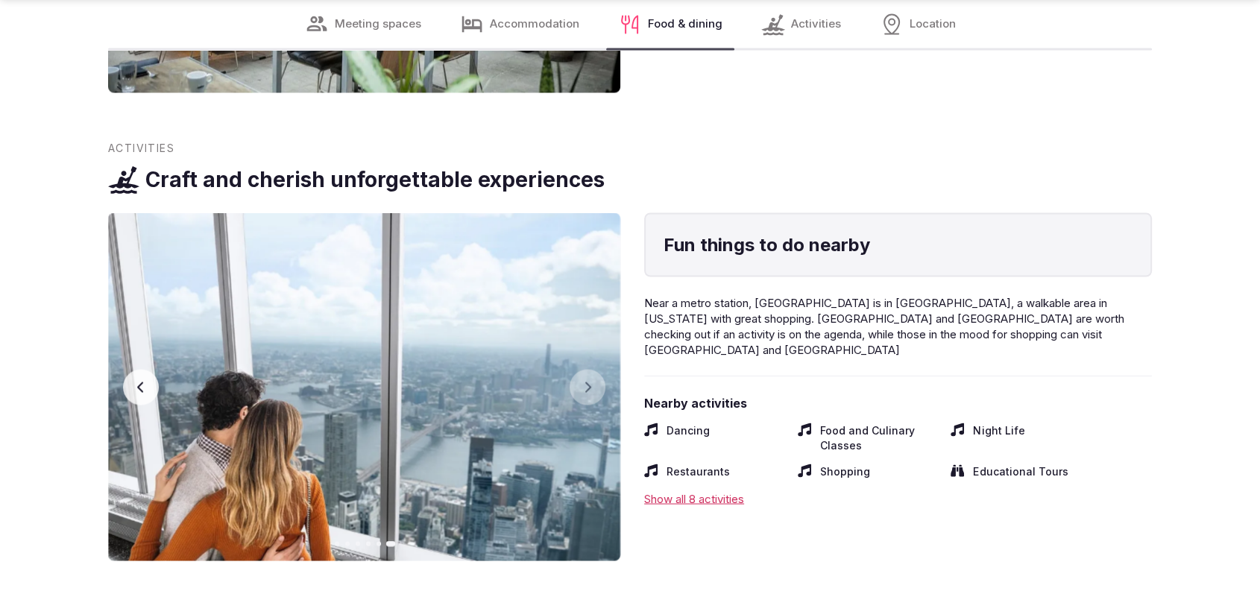
click at [143, 379] on button "Previous slide" at bounding box center [141, 387] width 36 height 36
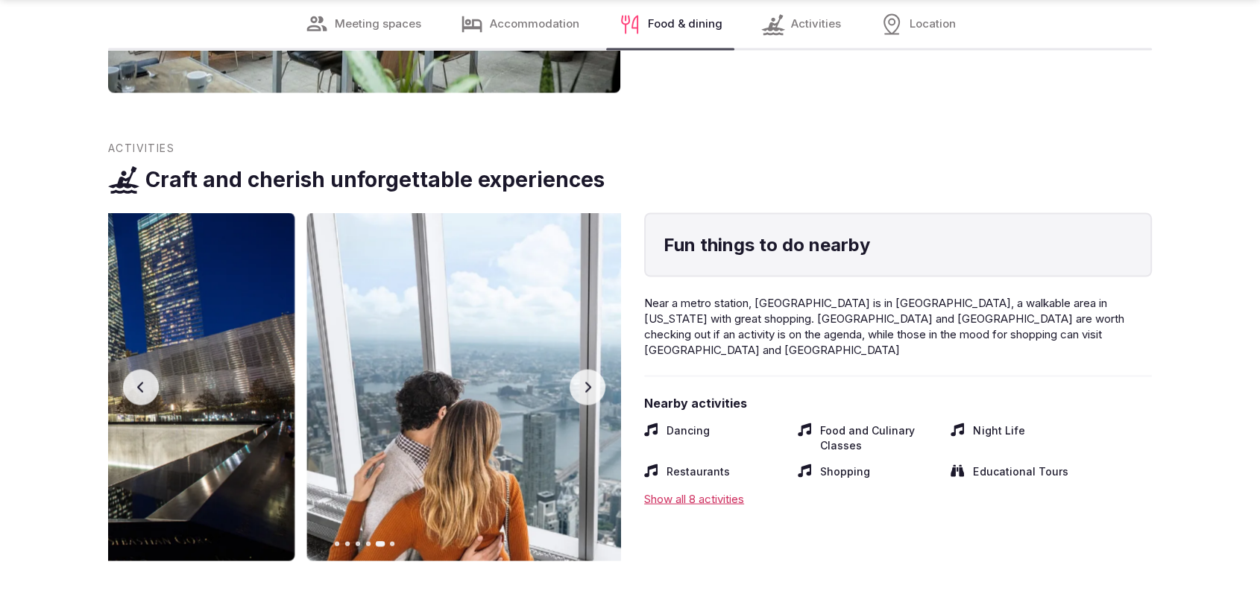
click at [143, 379] on button "Previous slide" at bounding box center [141, 387] width 36 height 36
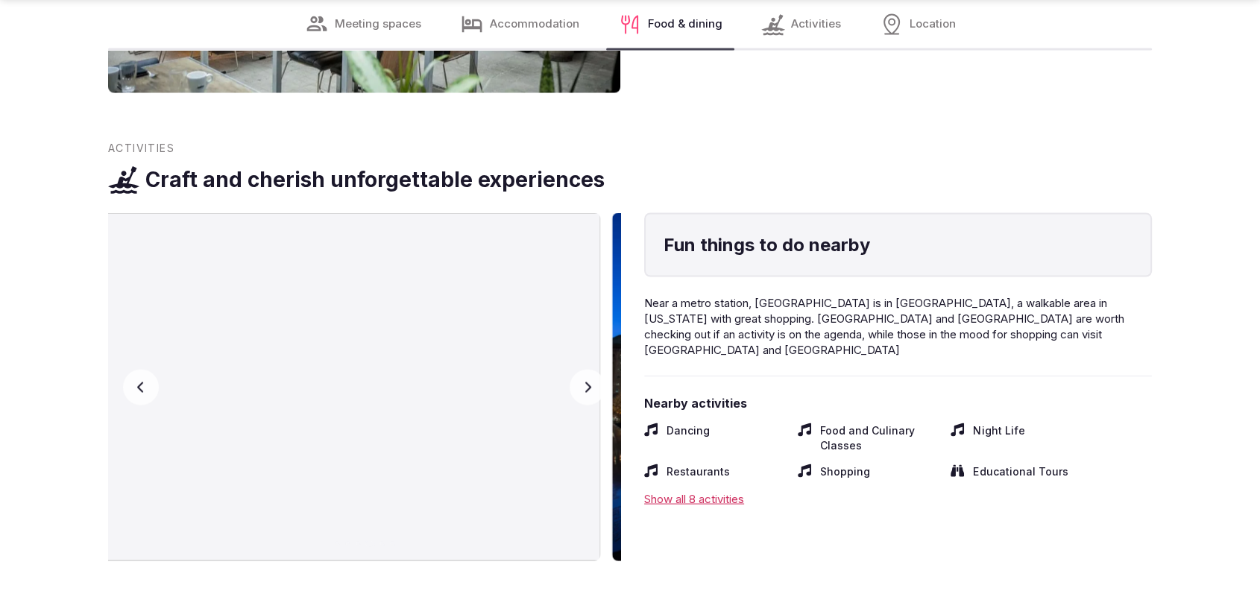
click at [143, 379] on button "Previous slide" at bounding box center [141, 387] width 36 height 36
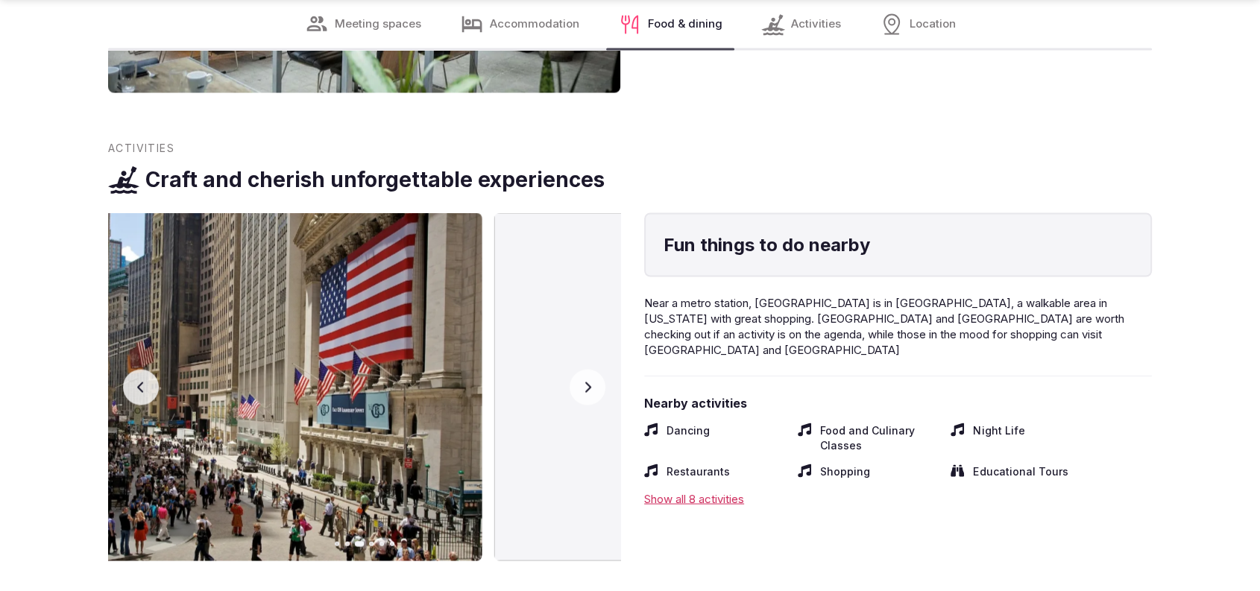
click at [143, 379] on button "Previous slide" at bounding box center [141, 387] width 36 height 36
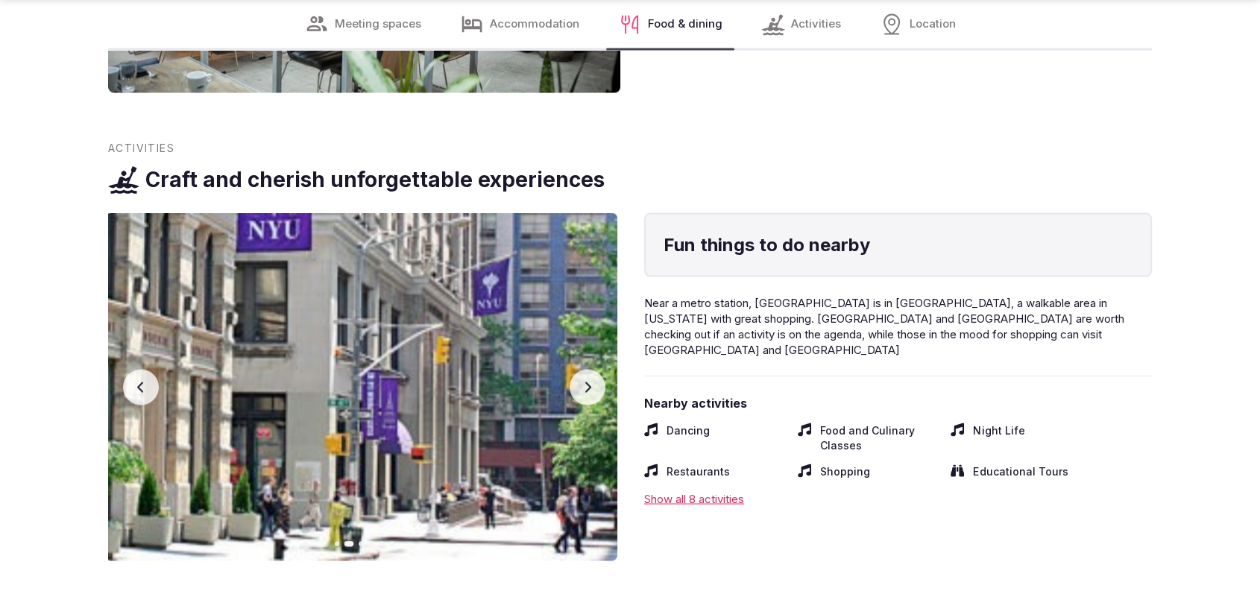
click at [143, 378] on button "Previous slide" at bounding box center [141, 387] width 36 height 36
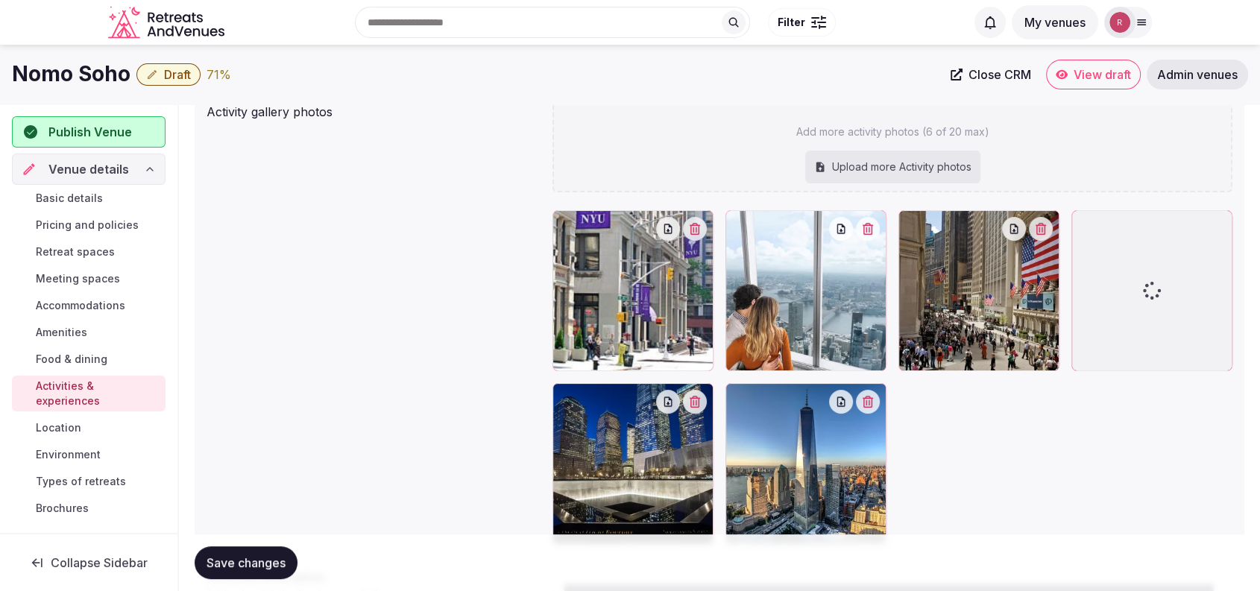
scroll to position [203, 0]
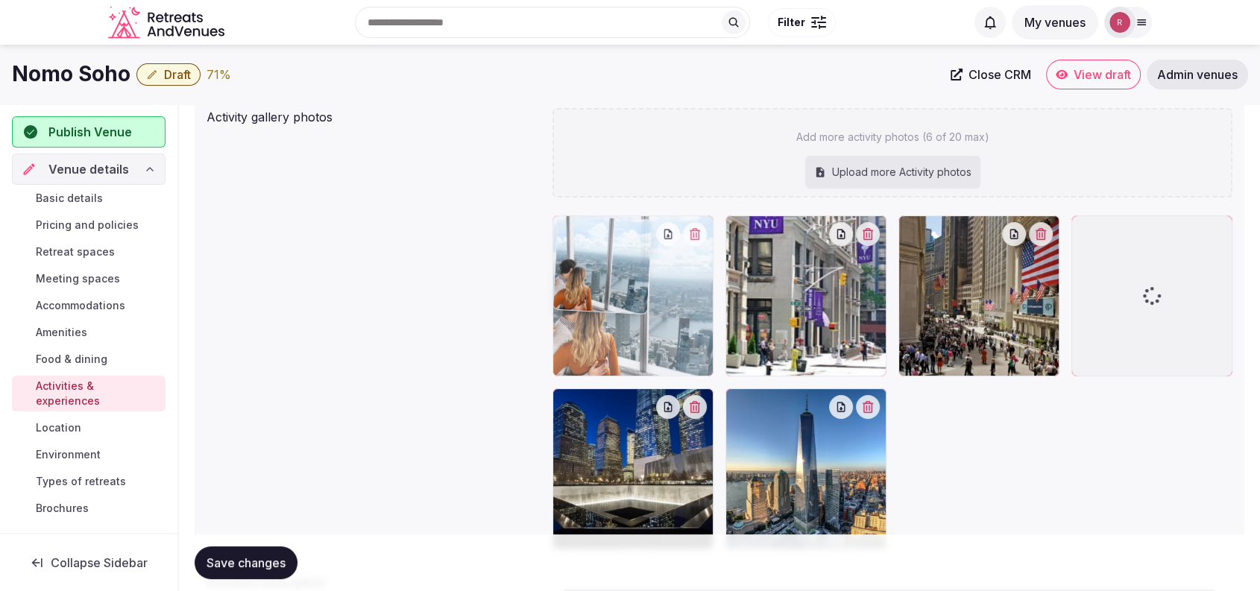
drag, startPoint x: 852, startPoint y: 291, endPoint x: 701, endPoint y: 288, distance: 150.6
click at [701, 288] on body "Search Popular Destinations [GEOGRAPHIC_DATA], [GEOGRAPHIC_DATA] [GEOGRAPHIC_DA…" at bounding box center [630, 292] width 1260 height 990
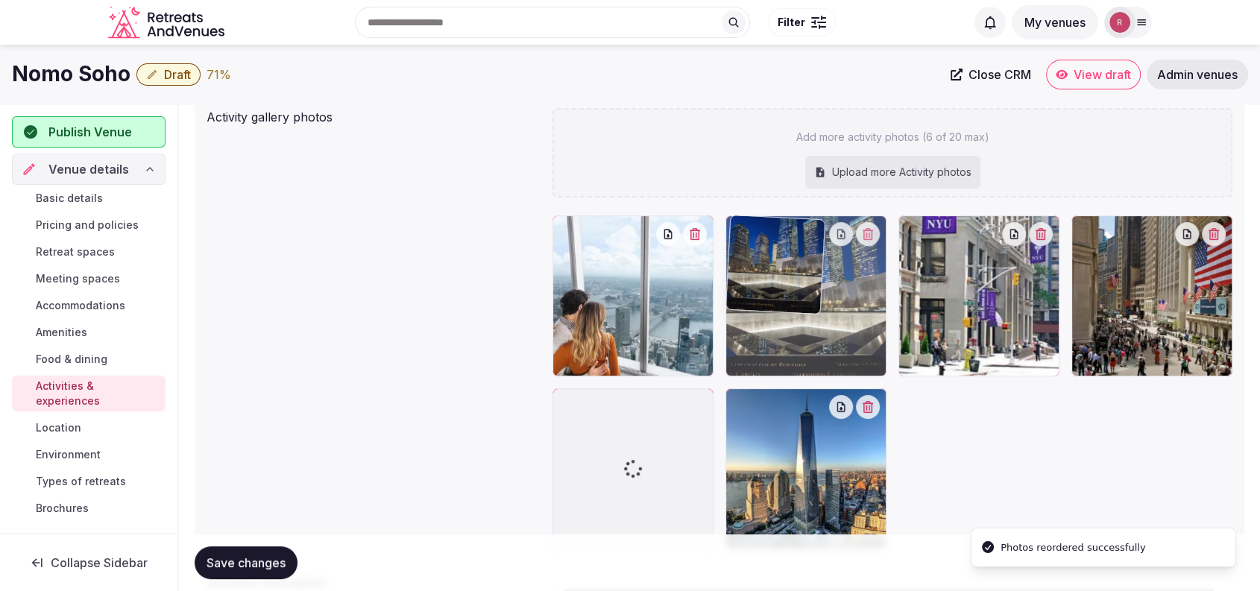
drag, startPoint x: 651, startPoint y: 490, endPoint x: 822, endPoint y: 342, distance: 226.7
click at [822, 342] on body "Search Popular Destinations Toscana, Italy Riviera Maya, Mexico Indonesia, Bali…" at bounding box center [630, 292] width 1260 height 990
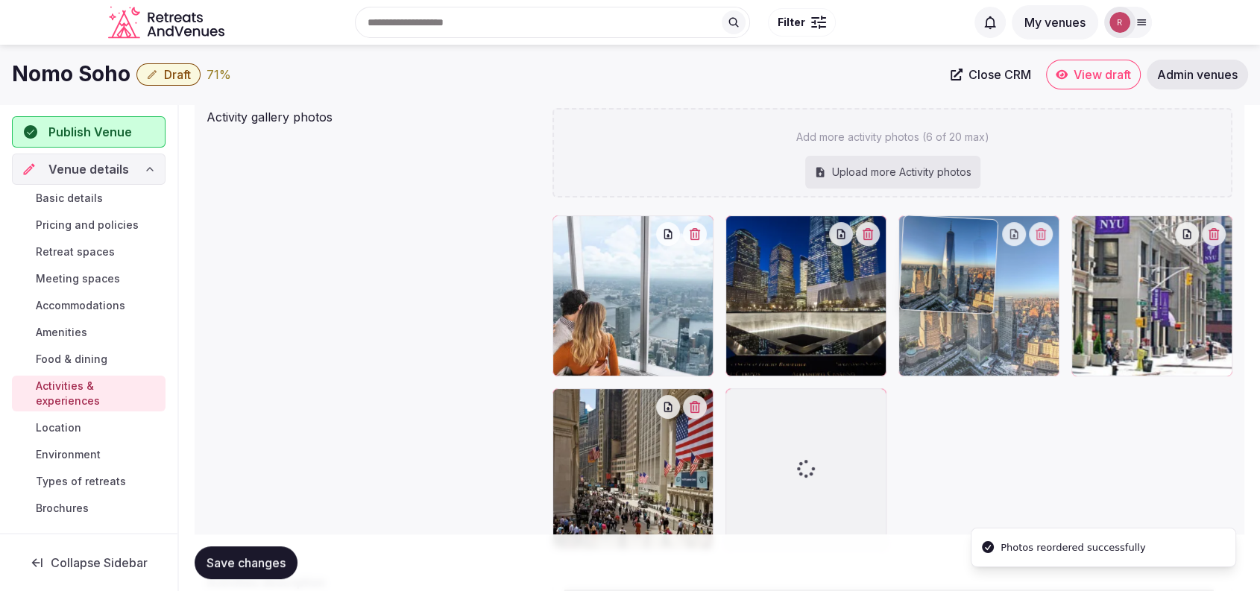
drag, startPoint x: 859, startPoint y: 474, endPoint x: 1020, endPoint y: 342, distance: 207.6
click at [1020, 342] on body "Search Popular Destinations Toscana, Italy Riviera Maya, Mexico Indonesia, Bali…" at bounding box center [630, 292] width 1260 height 990
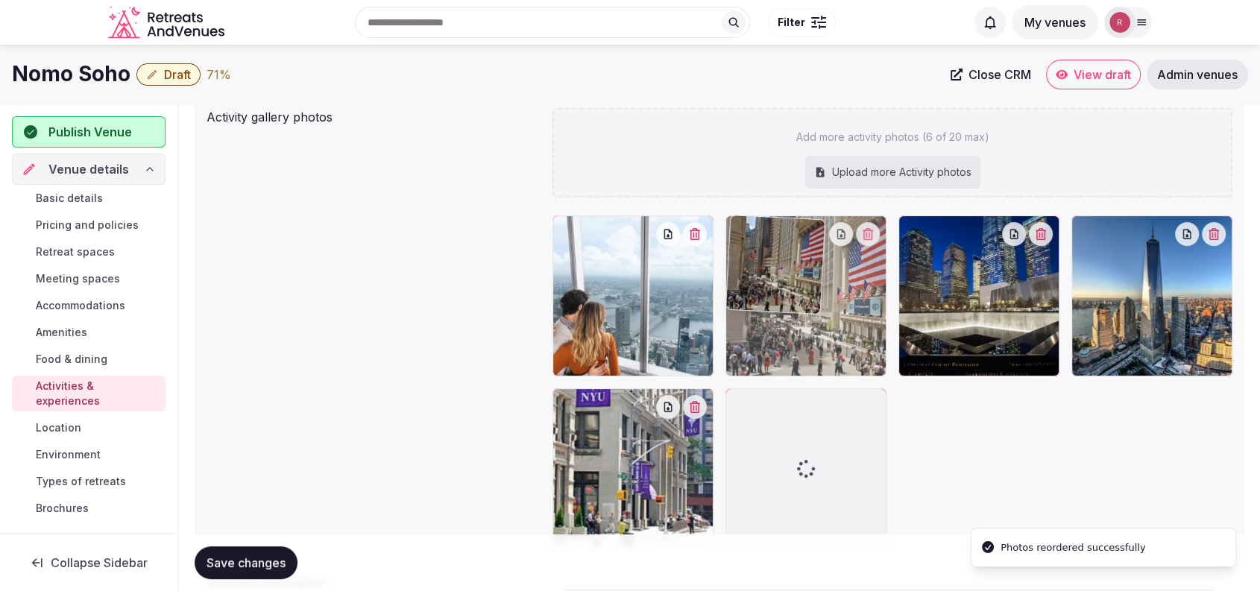
drag, startPoint x: 681, startPoint y: 508, endPoint x: 813, endPoint y: 344, distance: 210.5
click at [813, 344] on body "Search Popular Destinations Toscana, Italy Riviera Maya, Mexico Indonesia, Bali…" at bounding box center [630, 292] width 1260 height 990
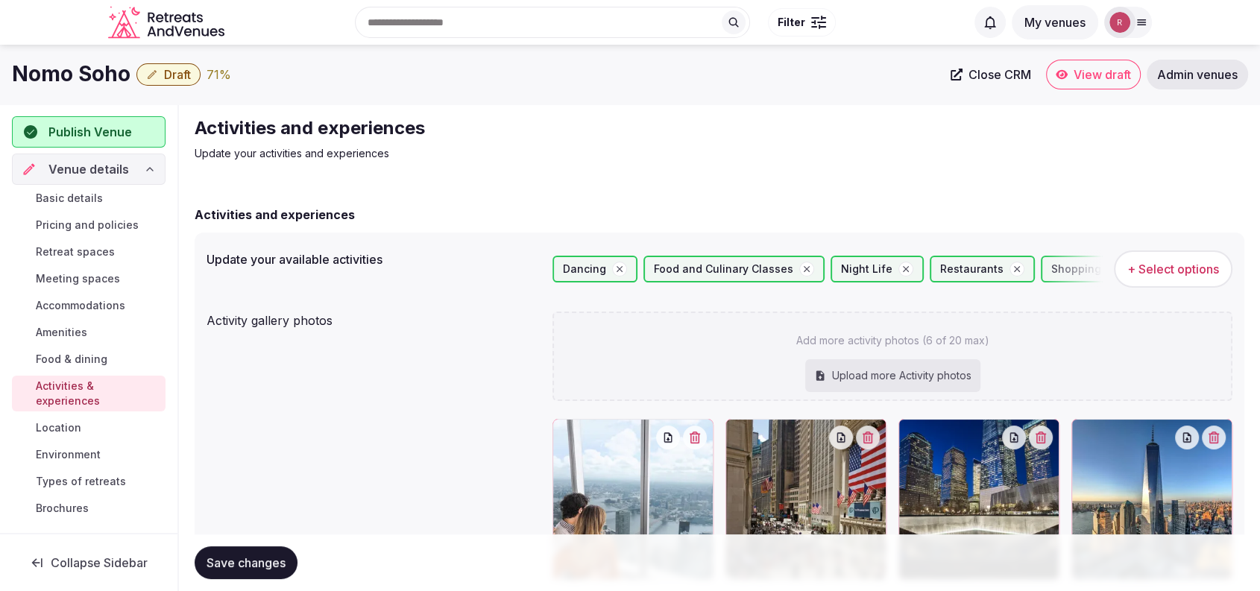
scroll to position [399, 0]
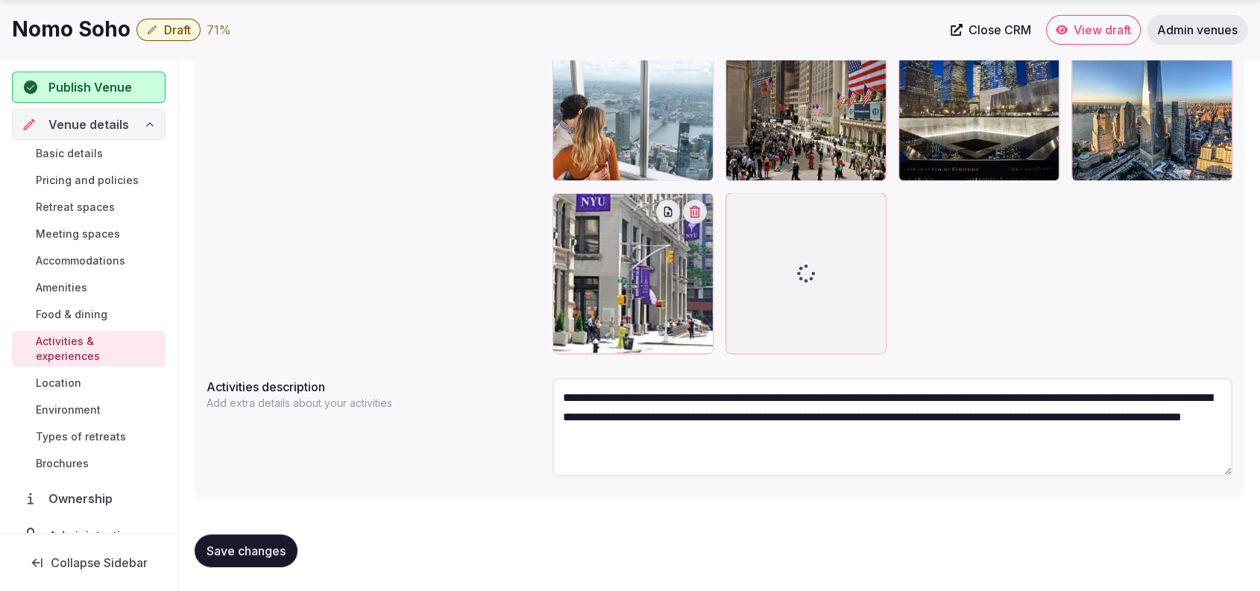
click at [72, 376] on span "Location" at bounding box center [58, 383] width 45 height 15
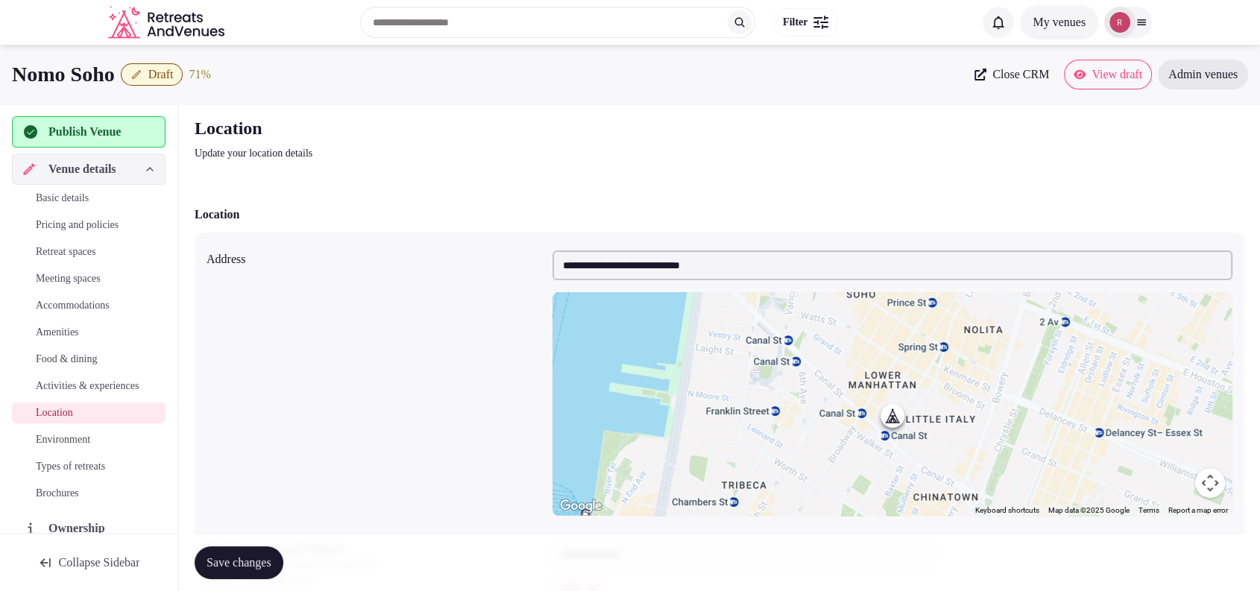
scroll to position [312, 0]
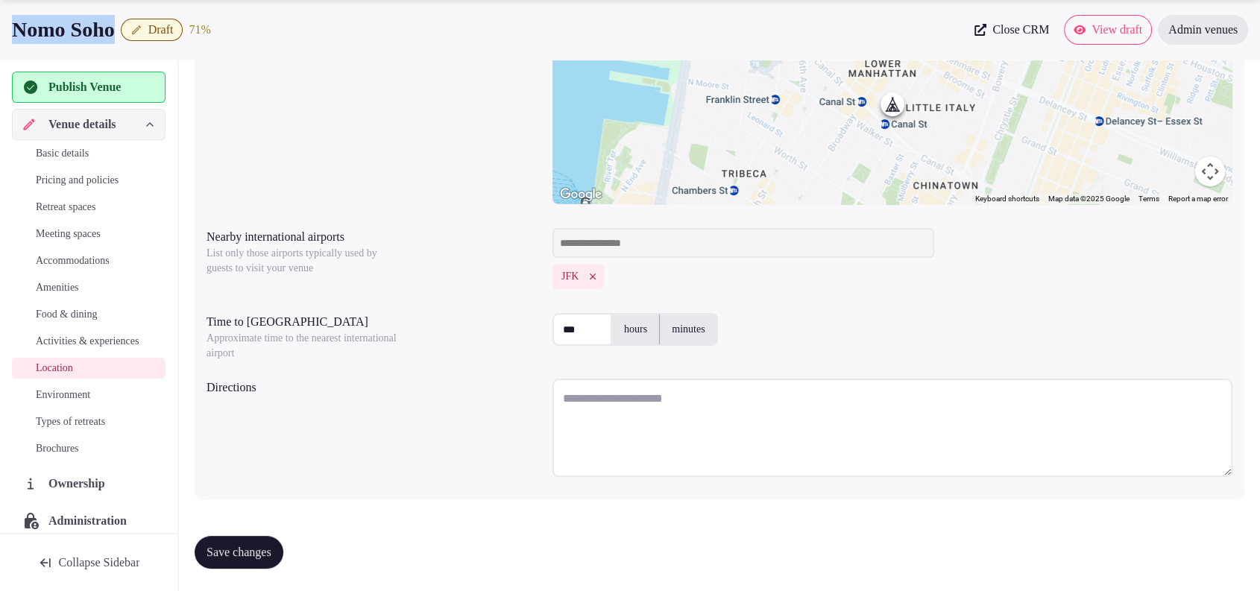
drag, startPoint x: 130, startPoint y: 22, endPoint x: 0, endPoint y: 28, distance: 130.6
click at [0, 28] on div "Nomo Soho Draft 71 % Close CRM View draft Admin venues" at bounding box center [630, 30] width 1260 height 30
copy h1 "Nomo Soho"
click at [673, 326] on label "minutes" at bounding box center [688, 329] width 57 height 39
drag, startPoint x: 580, startPoint y: 329, endPoint x: 476, endPoint y: 318, distance: 105.0
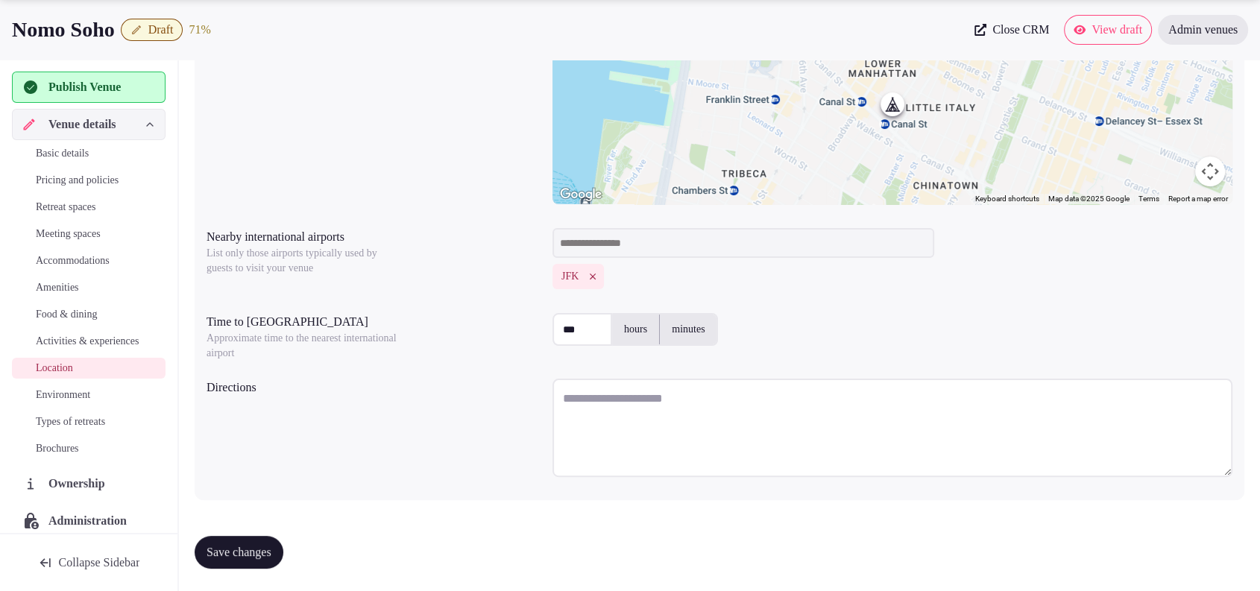
click at [476, 318] on div "Time to international airport Approximate time to the nearest international air…" at bounding box center [719, 334] width 1026 height 54
type input "**"
click at [602, 404] on textarea at bounding box center [892, 428] width 680 height 98
paste textarea "**********"
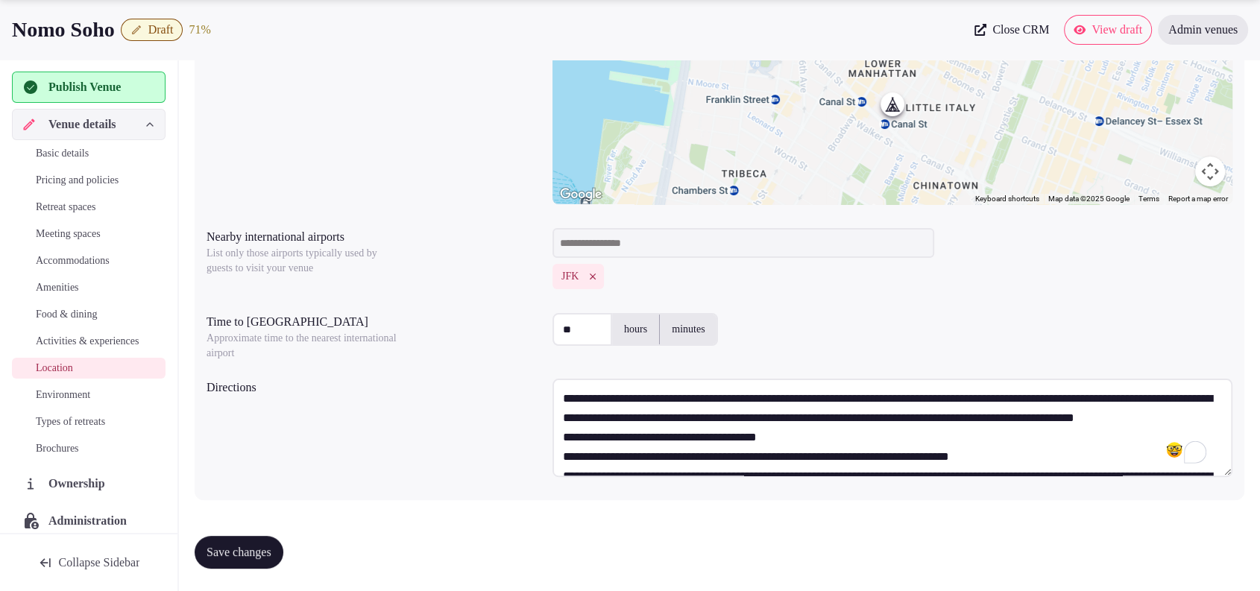
scroll to position [0, 0]
click at [815, 432] on textarea "**********" at bounding box center [892, 428] width 680 height 98
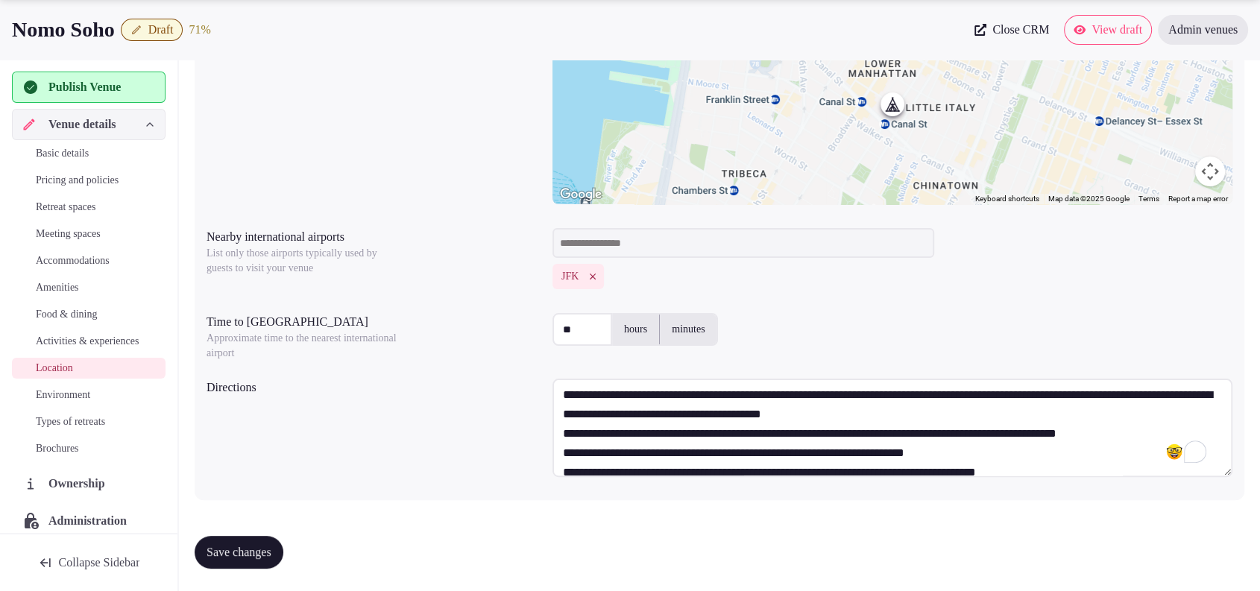
scroll to position [32, 0]
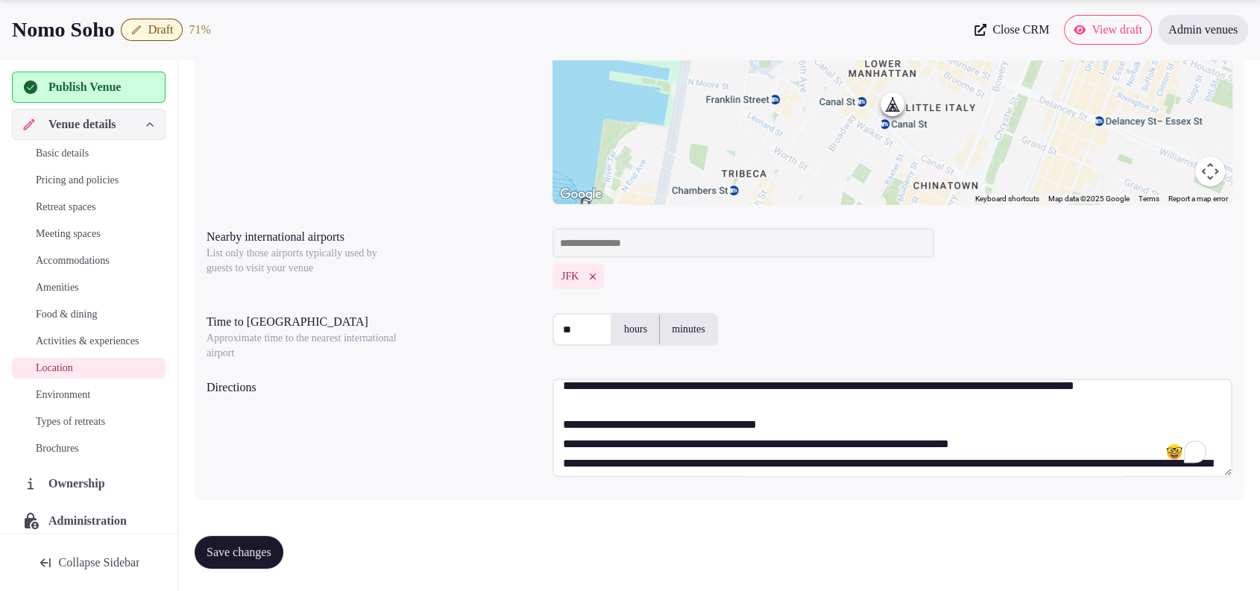
click at [828, 436] on textarea "**********" at bounding box center [892, 428] width 680 height 98
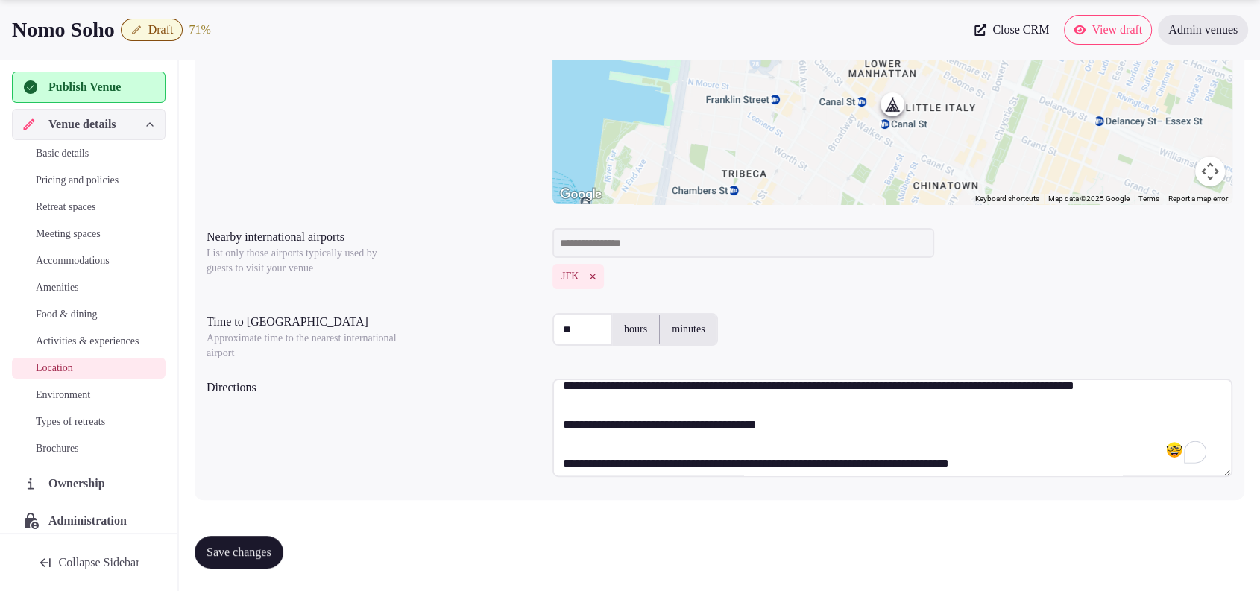
scroll to position [88, 0]
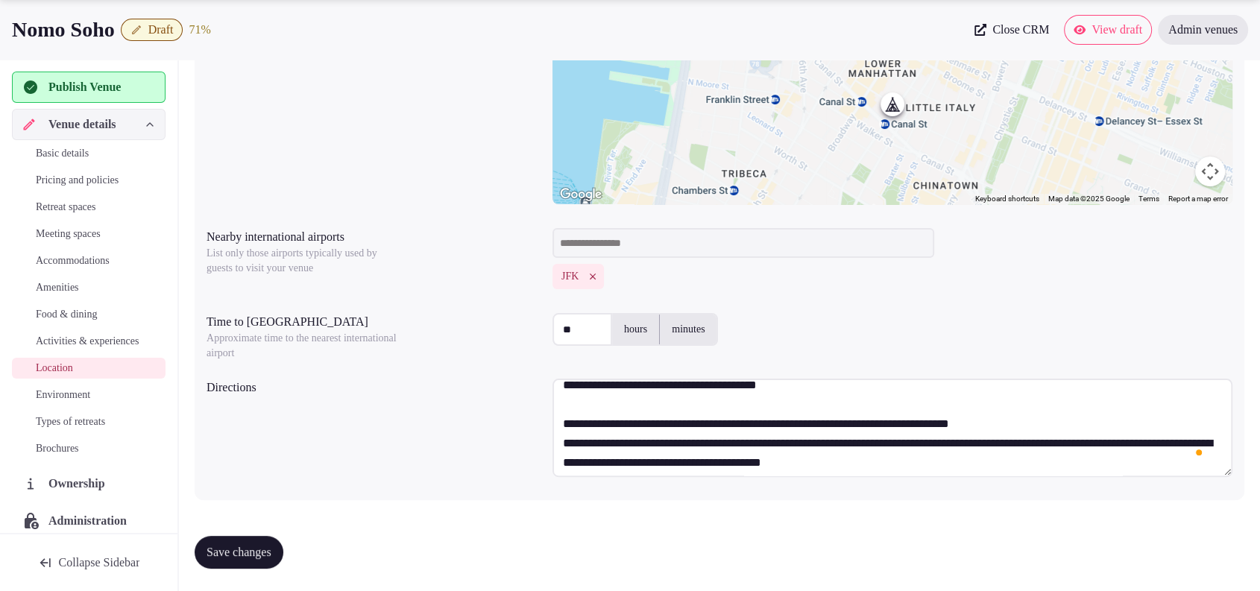
type textarea "**********"
click at [221, 551] on span "Save changes" at bounding box center [238, 552] width 65 height 15
click at [48, 342] on span "Activities & experiences" at bounding box center [87, 341] width 103 height 15
click at [59, 349] on span "Activities & experiences" at bounding box center [87, 341] width 103 height 15
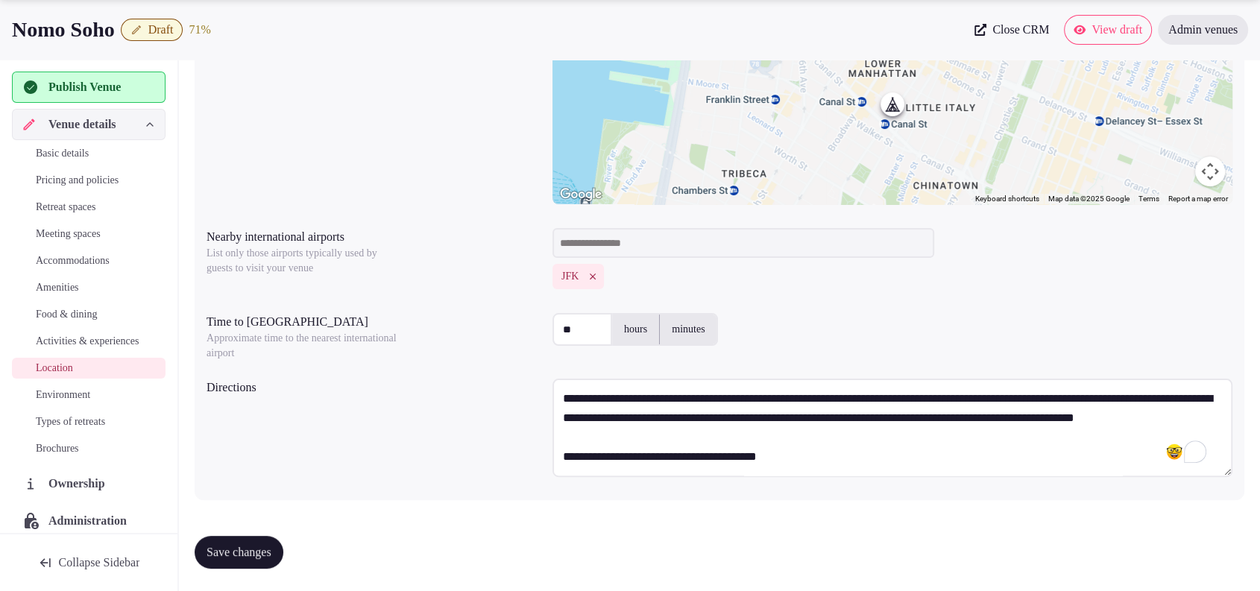
click at [95, 341] on span "Activities & experiences" at bounding box center [87, 341] width 103 height 15
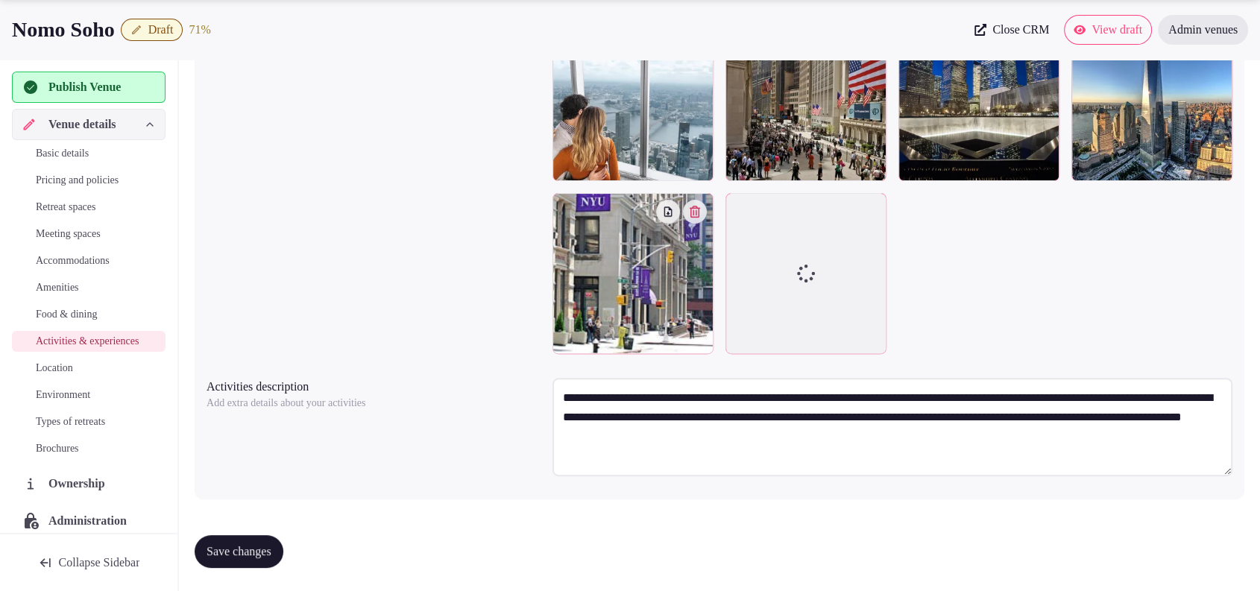
click at [46, 376] on span "Location" at bounding box center [54, 368] width 37 height 15
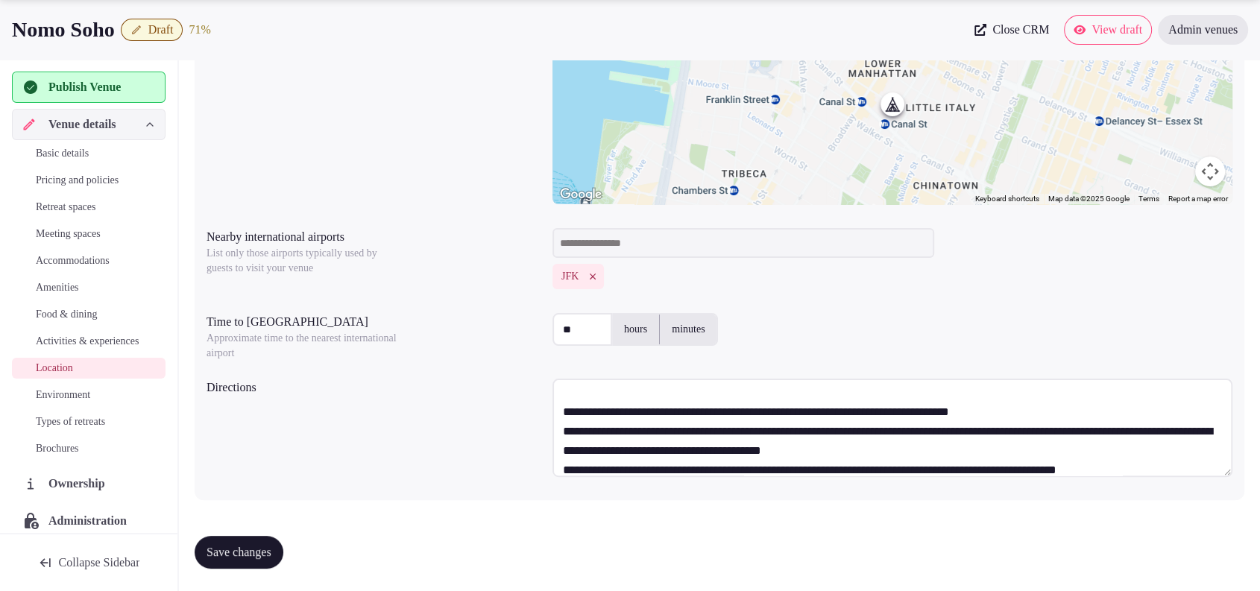
click at [34, 405] on link "Environment" at bounding box center [89, 395] width 154 height 21
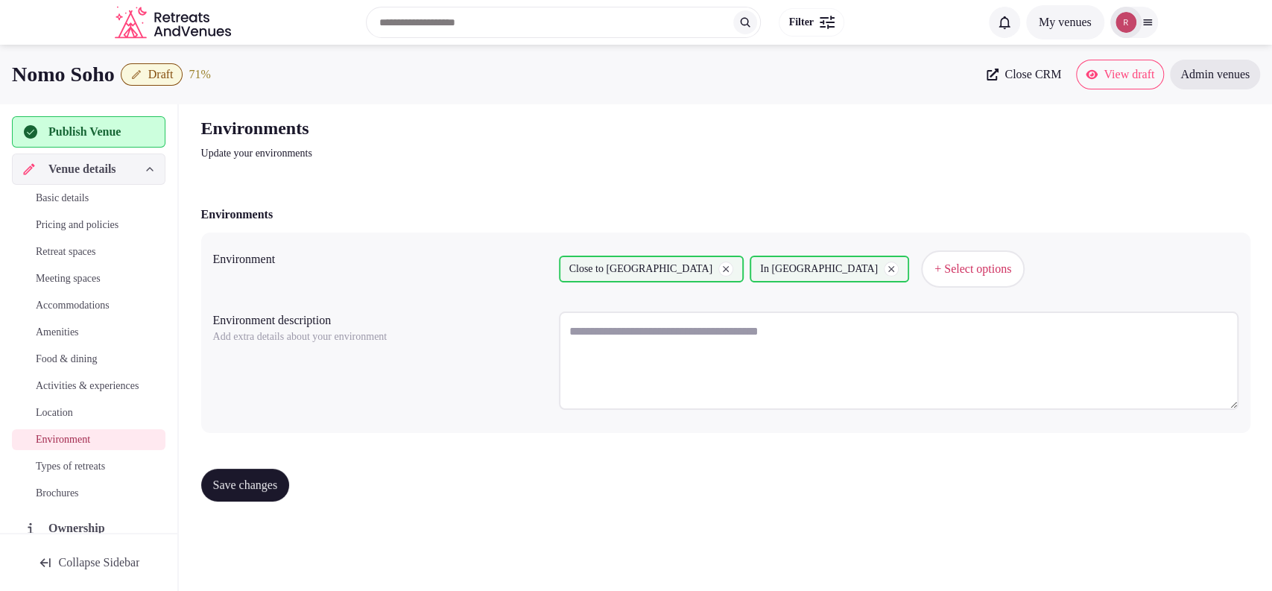
click at [60, 474] on span "Types of retreats" at bounding box center [70, 466] width 69 height 15
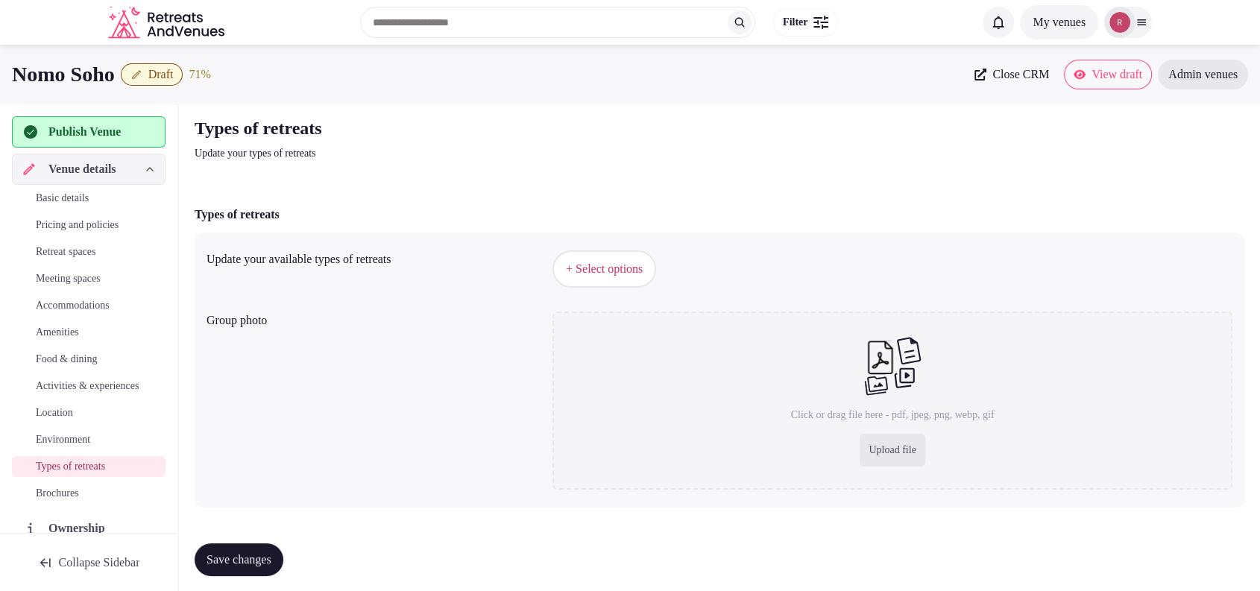
click at [656, 272] on button "+ Select options" at bounding box center [604, 268] width 104 height 37
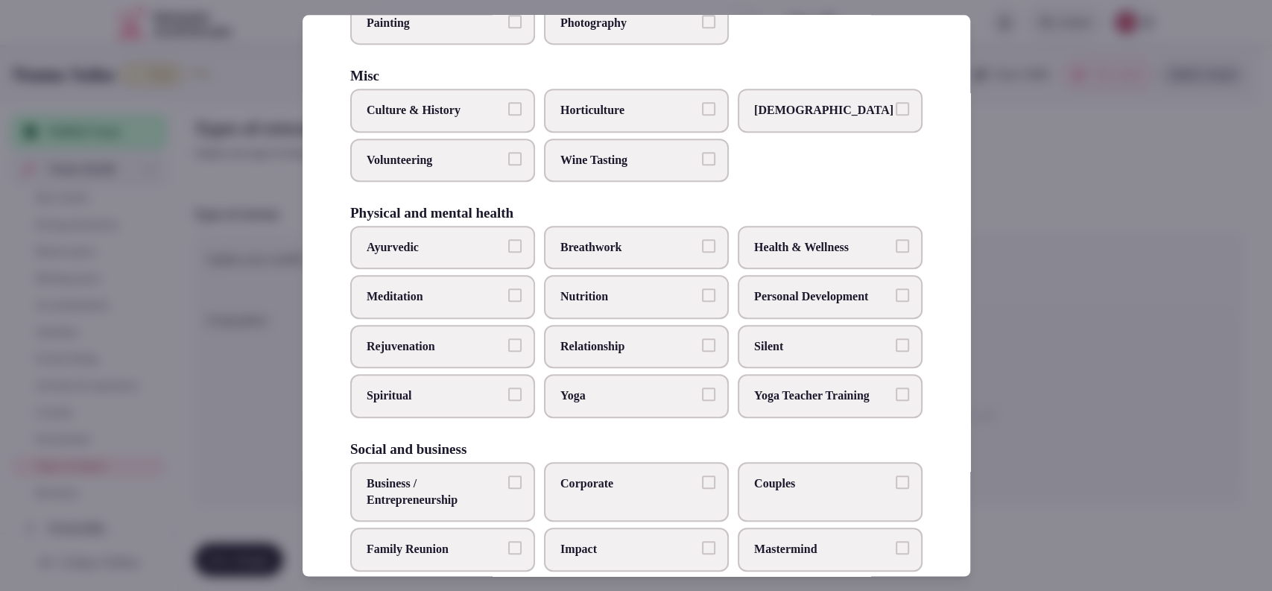
scroll to position [566, 0]
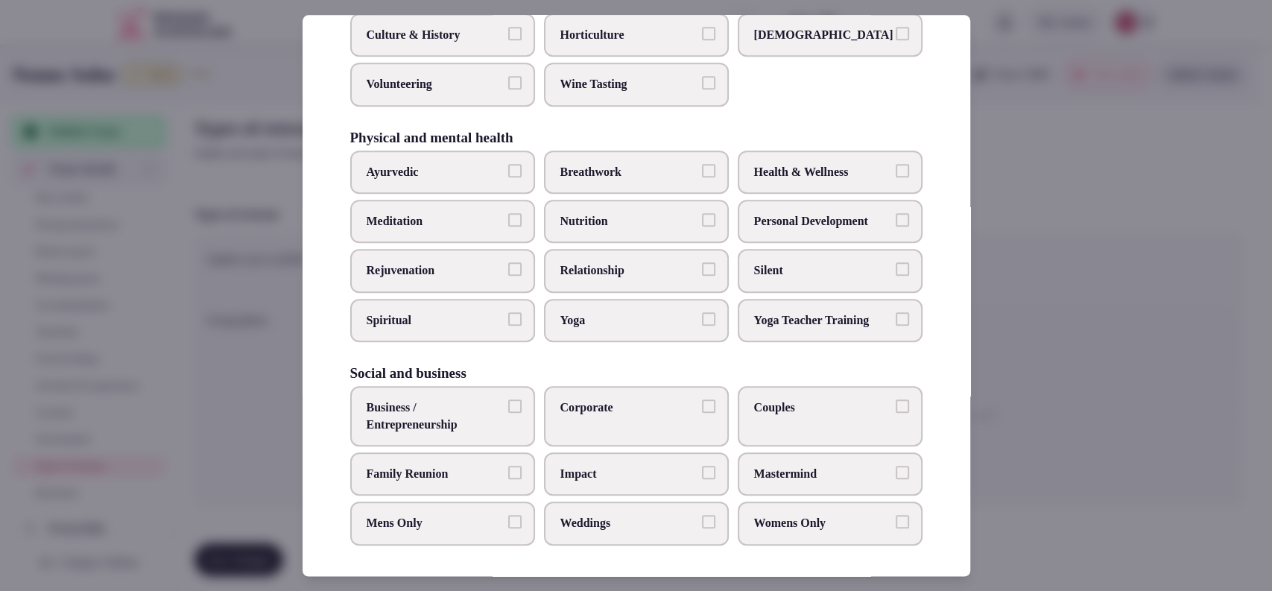
click at [473, 426] on span "Business / Entrepreneurship" at bounding box center [435, 417] width 137 height 34
click at [508, 413] on button "Business / Entrepreneurship" at bounding box center [514, 406] width 13 height 13
click at [640, 414] on label "Corporate" at bounding box center [636, 416] width 185 height 60
click at [702, 413] on button "Corporate" at bounding box center [708, 406] width 13 height 13
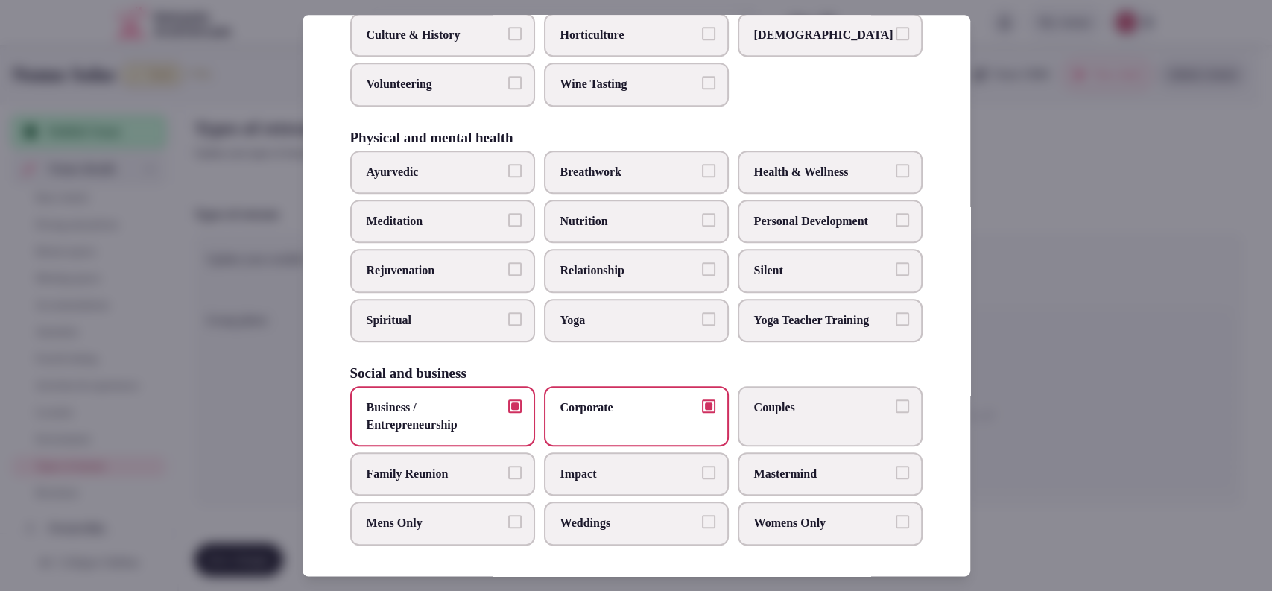
click at [578, 521] on span "Weddings" at bounding box center [629, 524] width 137 height 16
click at [702, 521] on button "Weddings" at bounding box center [708, 522] width 13 height 13
click at [805, 416] on label "Couples" at bounding box center [830, 416] width 185 height 60
click at [896, 413] on button "Couples" at bounding box center [902, 406] width 13 height 13
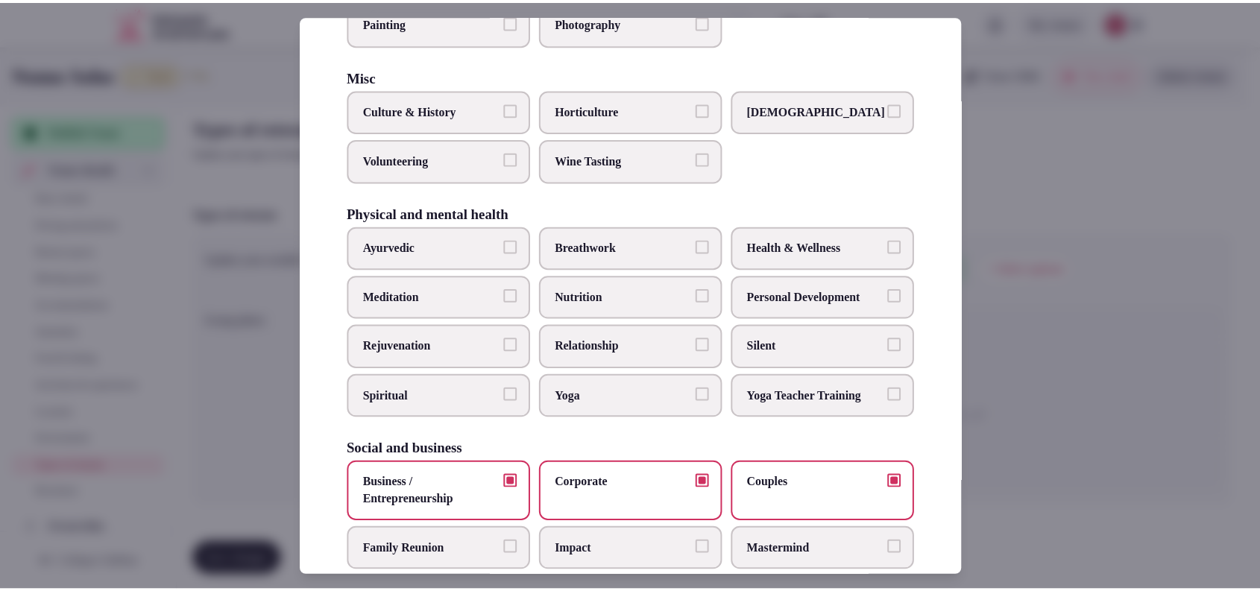
scroll to position [0, 0]
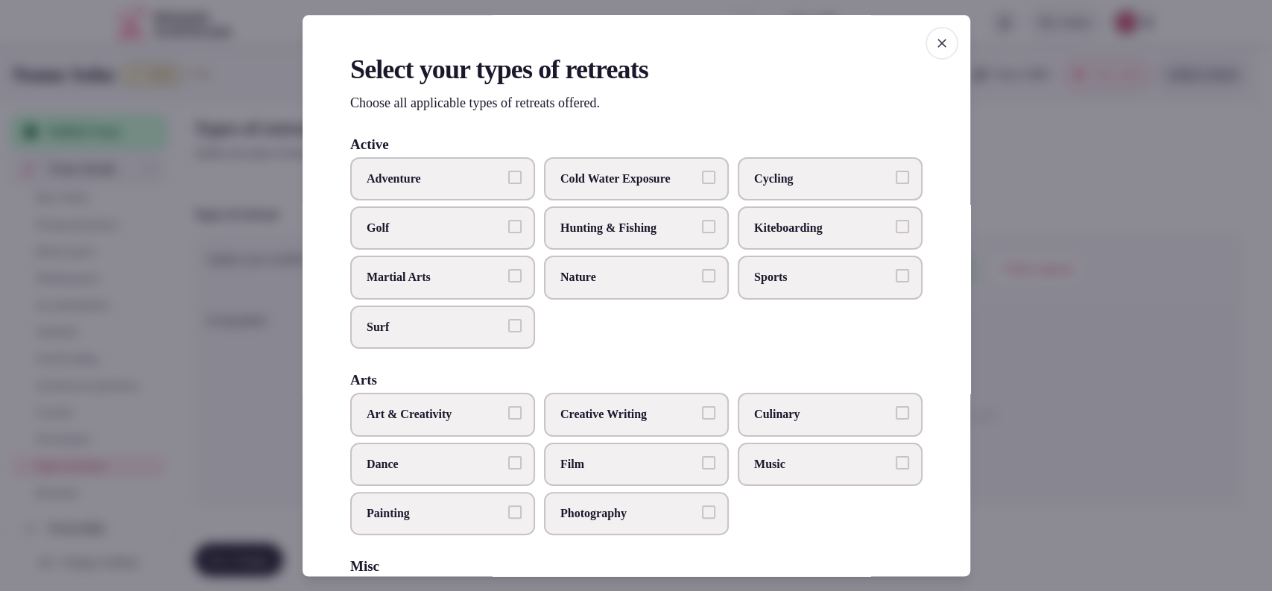
click at [1033, 408] on div at bounding box center [636, 295] width 1272 height 591
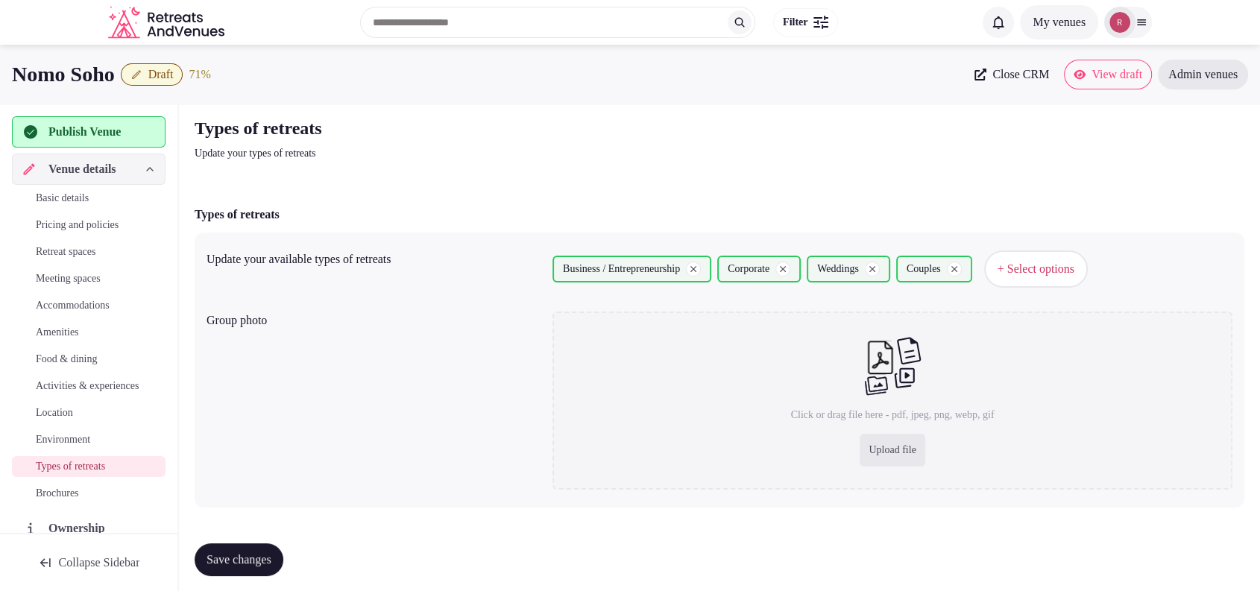
click at [250, 563] on span "Save changes" at bounding box center [238, 559] width 65 height 15
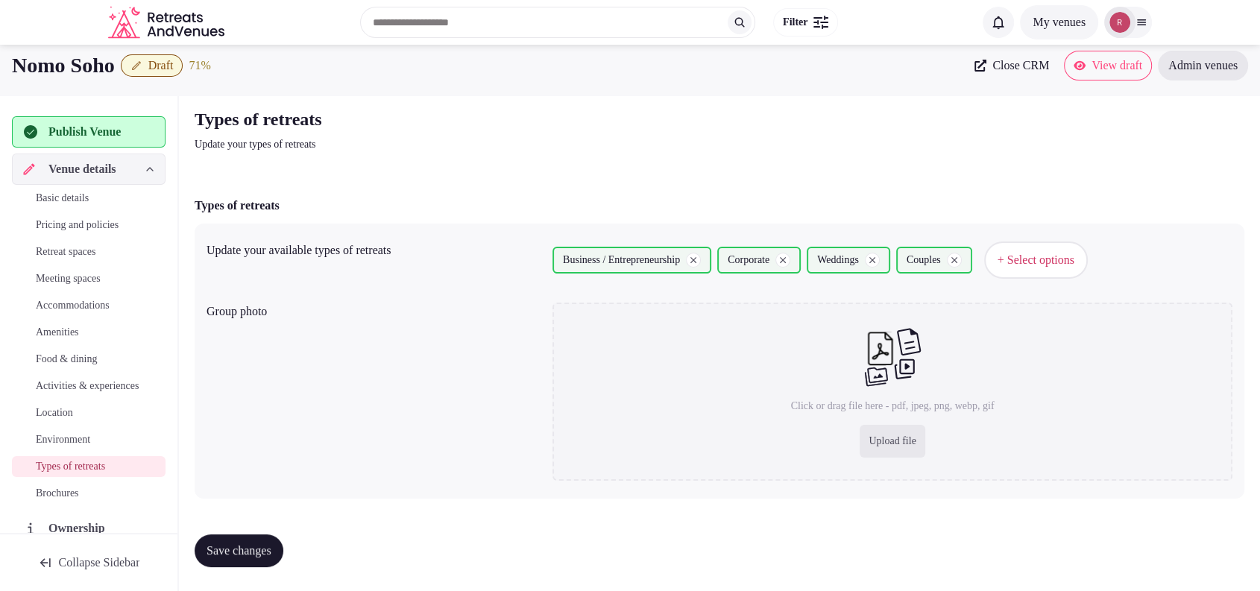
click at [66, 394] on span "Activities & experiences" at bounding box center [87, 386] width 103 height 15
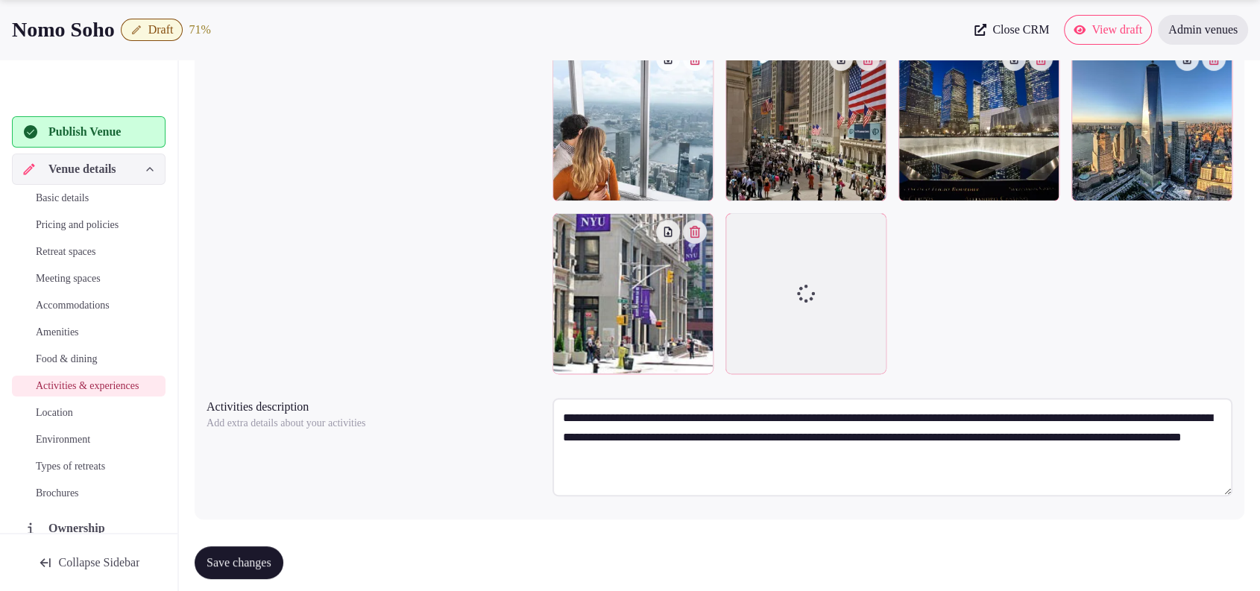
scroll to position [399, 0]
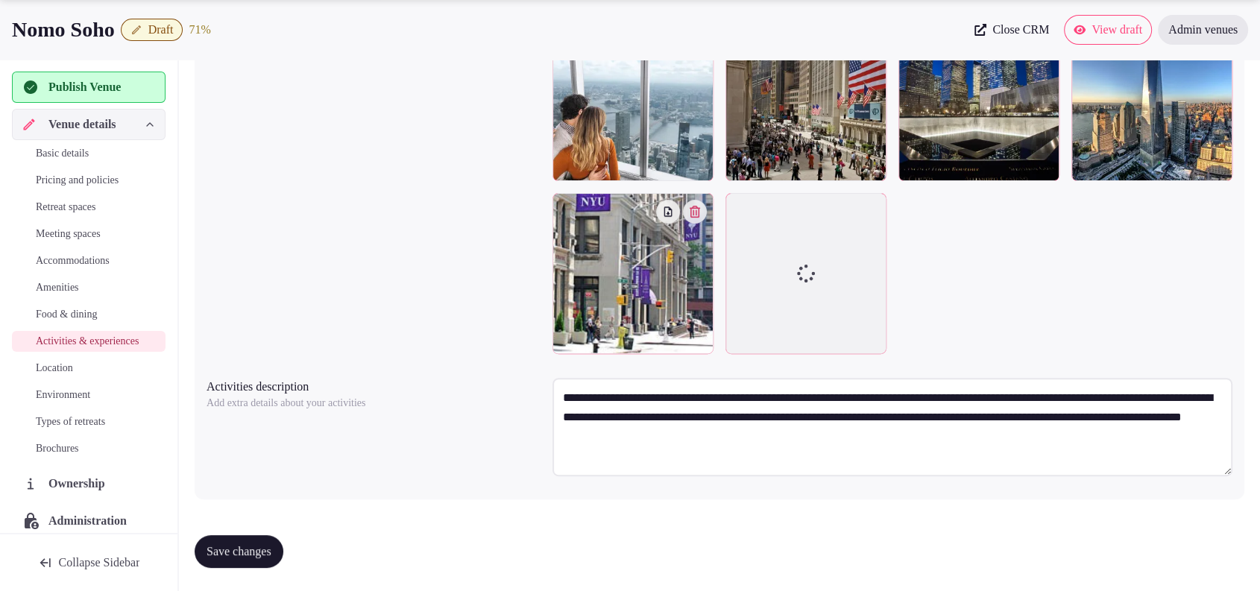
click at [696, 214] on icon "button" at bounding box center [694, 212] width 10 height 12
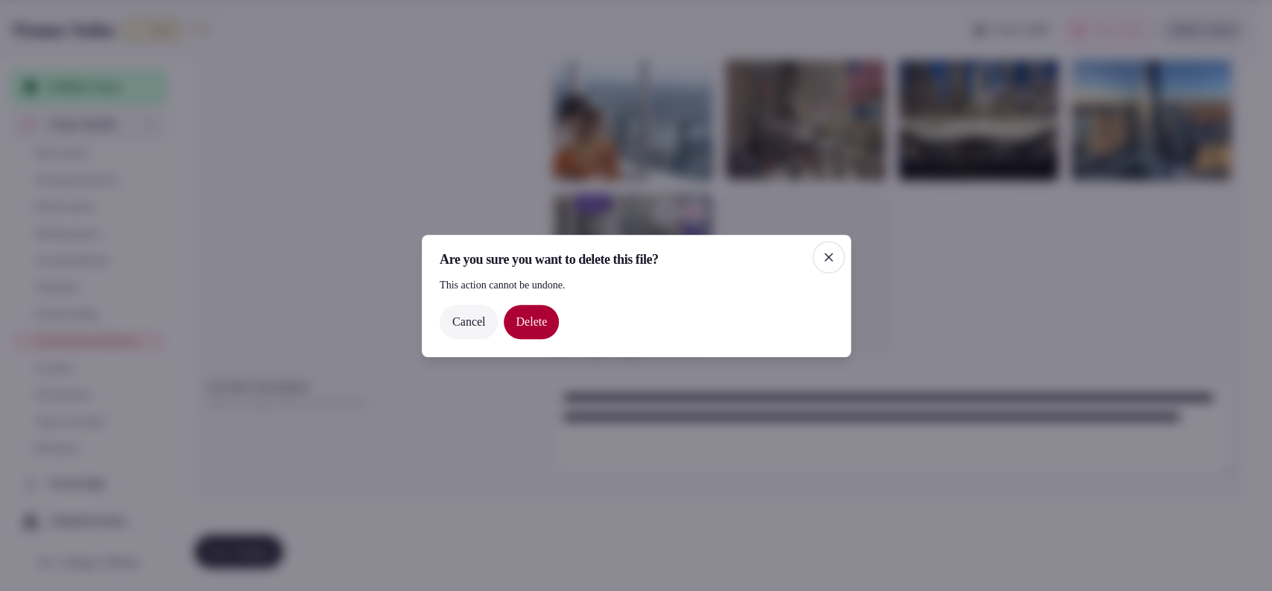
click at [559, 323] on button "Delete" at bounding box center [531, 321] width 55 height 34
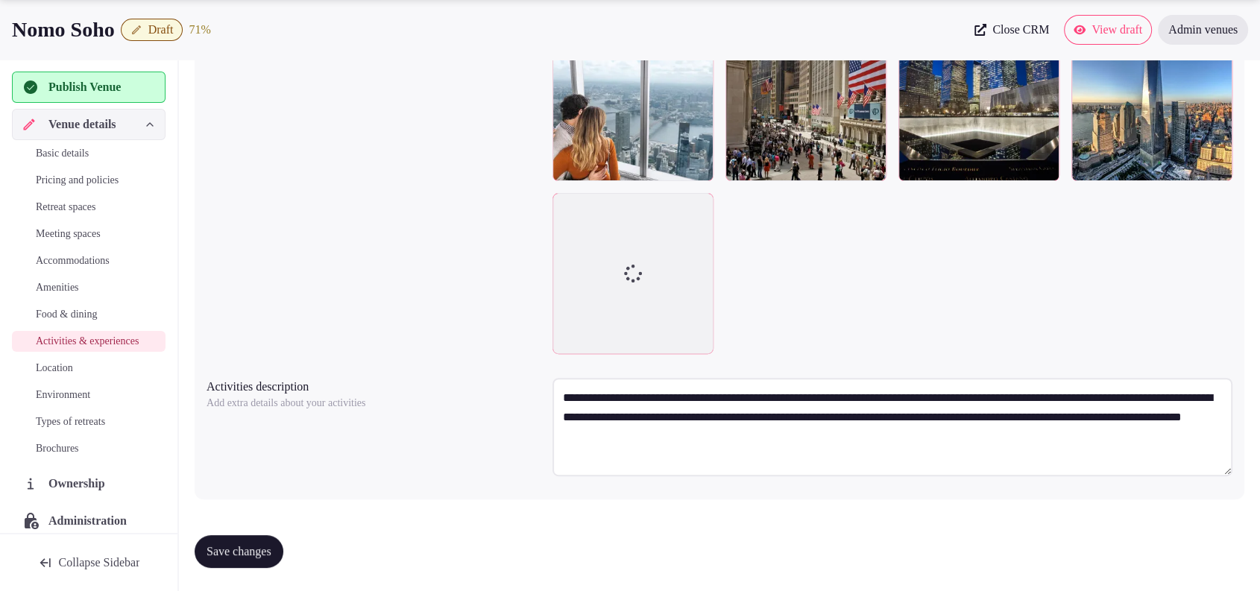
click at [564, 213] on div at bounding box center [564, 205] width 24 height 24
drag, startPoint x: 564, startPoint y: 213, endPoint x: 521, endPoint y: 460, distance: 250.5
click at [523, 463] on body "Search Popular Destinations Toscana, Italy Riviera Maya, Mexico Indonesia, Bali…" at bounding box center [630, 96] width 1260 height 991
drag, startPoint x: 609, startPoint y: 275, endPoint x: 544, endPoint y: 291, distance: 66.7
click at [544, 291] on div "Activity gallery photos Add more activity photos (5 of 20 max) Upload more Acti…" at bounding box center [719, 133] width 1026 height 453
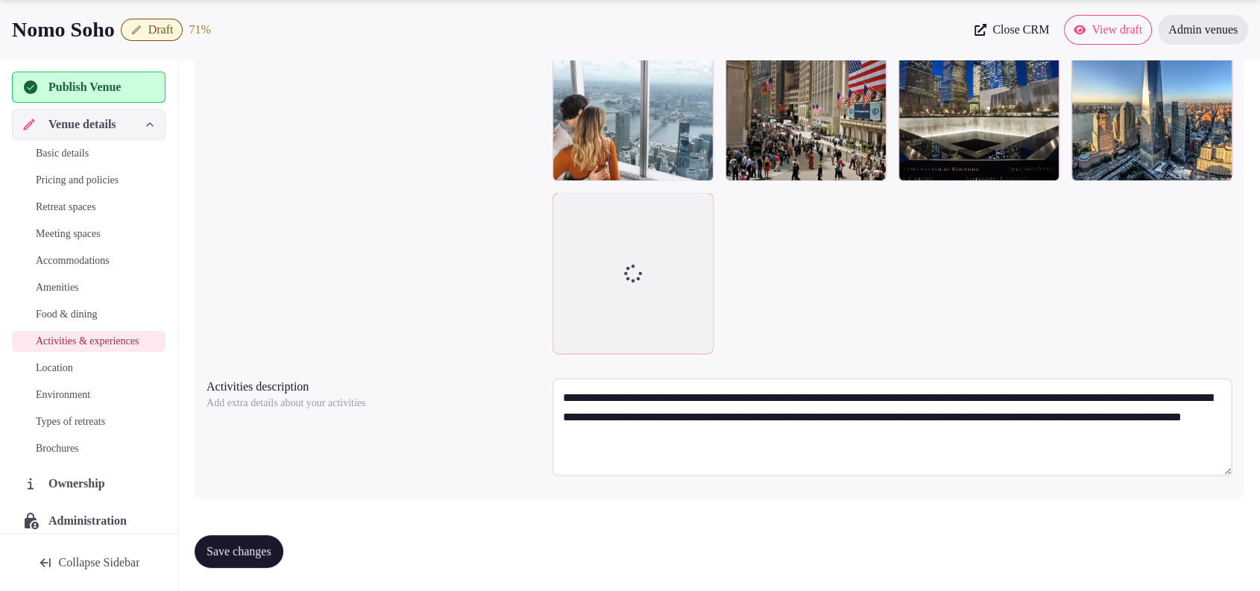
click at [221, 552] on span "Save changes" at bounding box center [238, 551] width 65 height 15
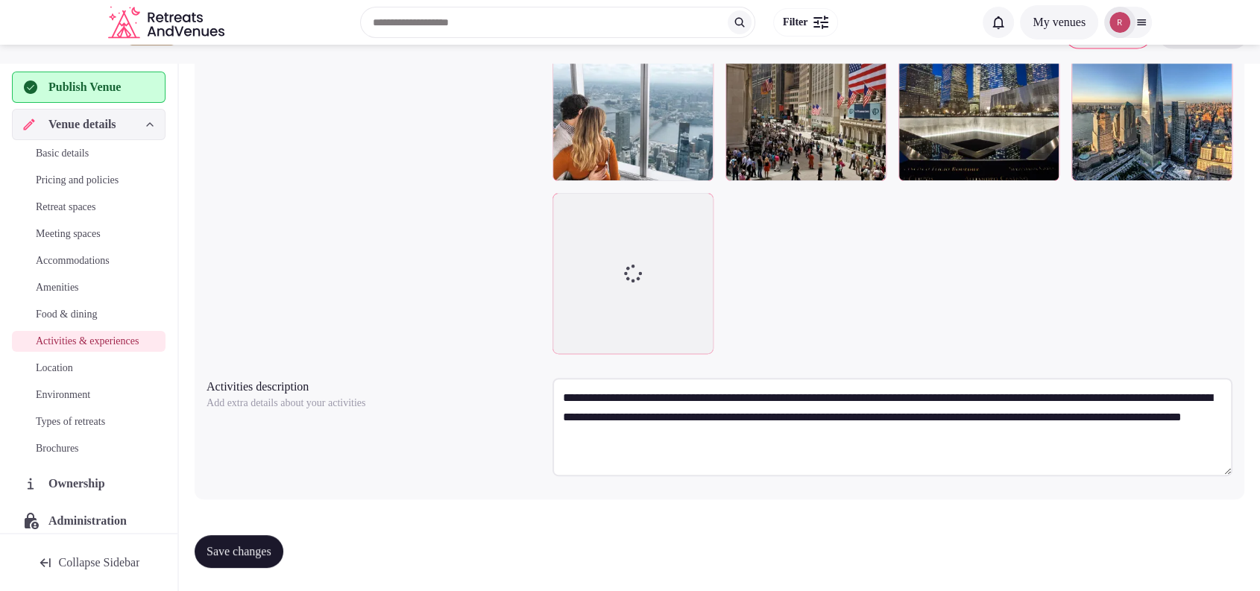
scroll to position [0, 0]
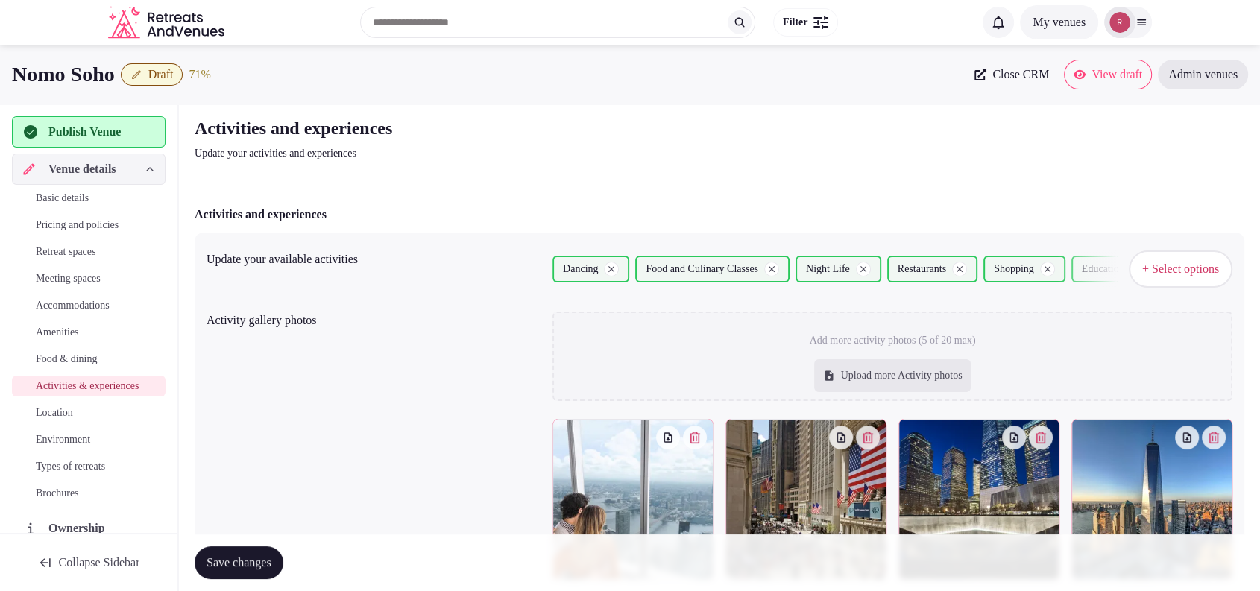
click at [865, 375] on div "Upload more Activity photos" at bounding box center [892, 375] width 157 height 33
type input "**********"
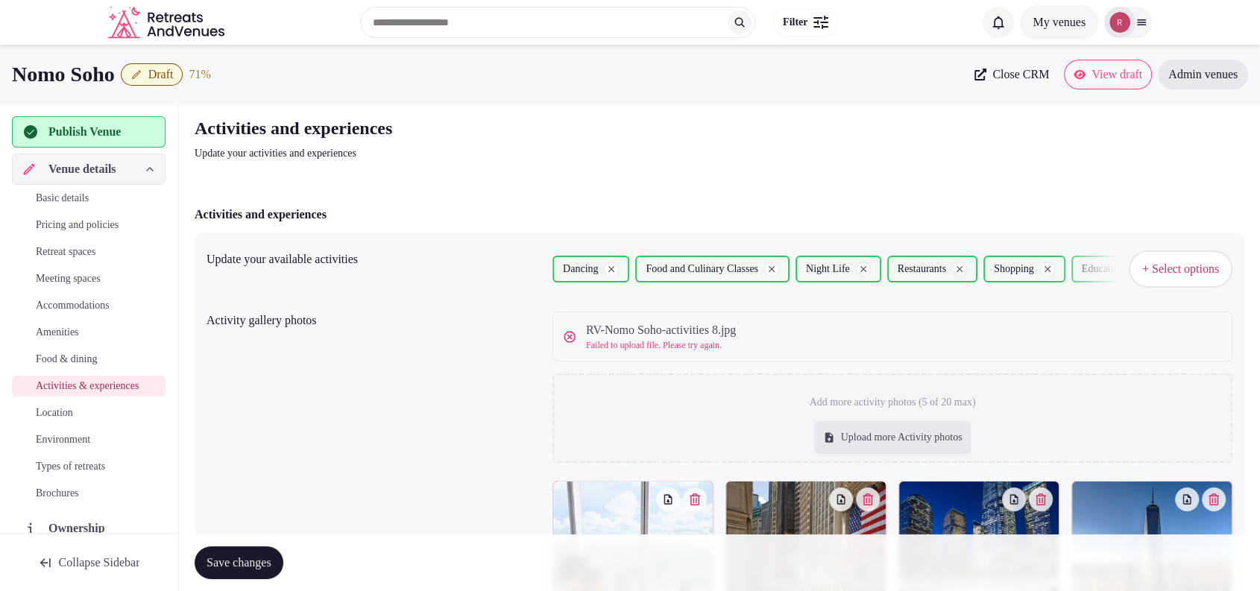
click at [571, 332] on icon at bounding box center [569, 336] width 15 height 15
click at [566, 338] on icon at bounding box center [569, 336] width 15 height 15
click at [566, 339] on icon at bounding box center [569, 336] width 15 height 15
click at [566, 339] on icon at bounding box center [569, 336] width 11 height 11
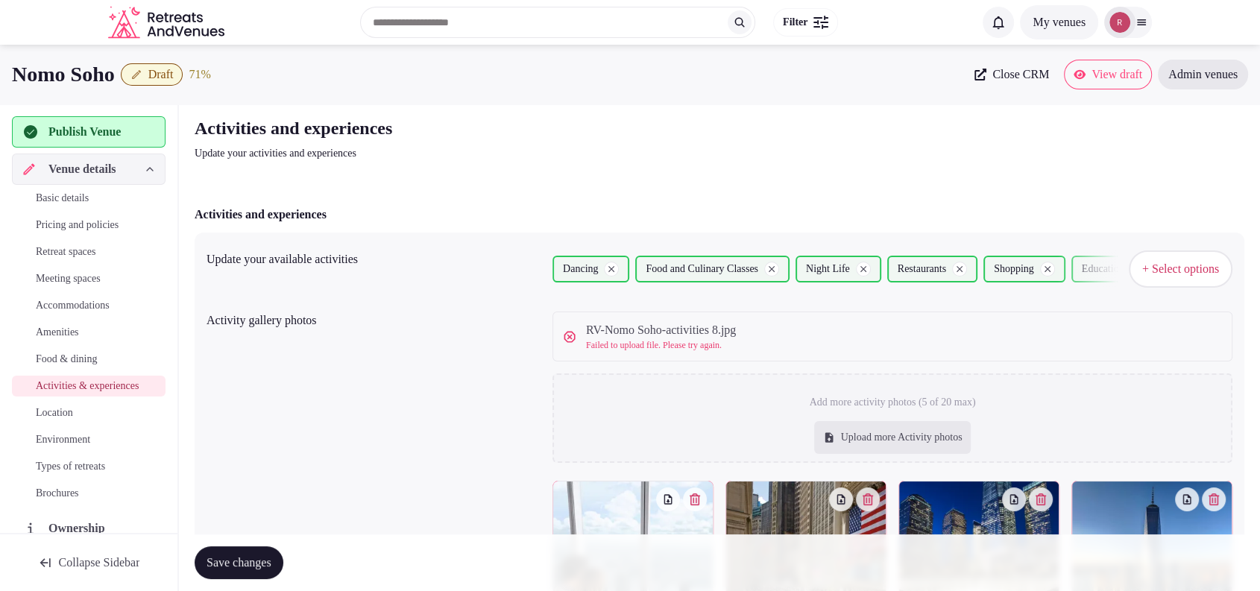
scroll to position [460, 0]
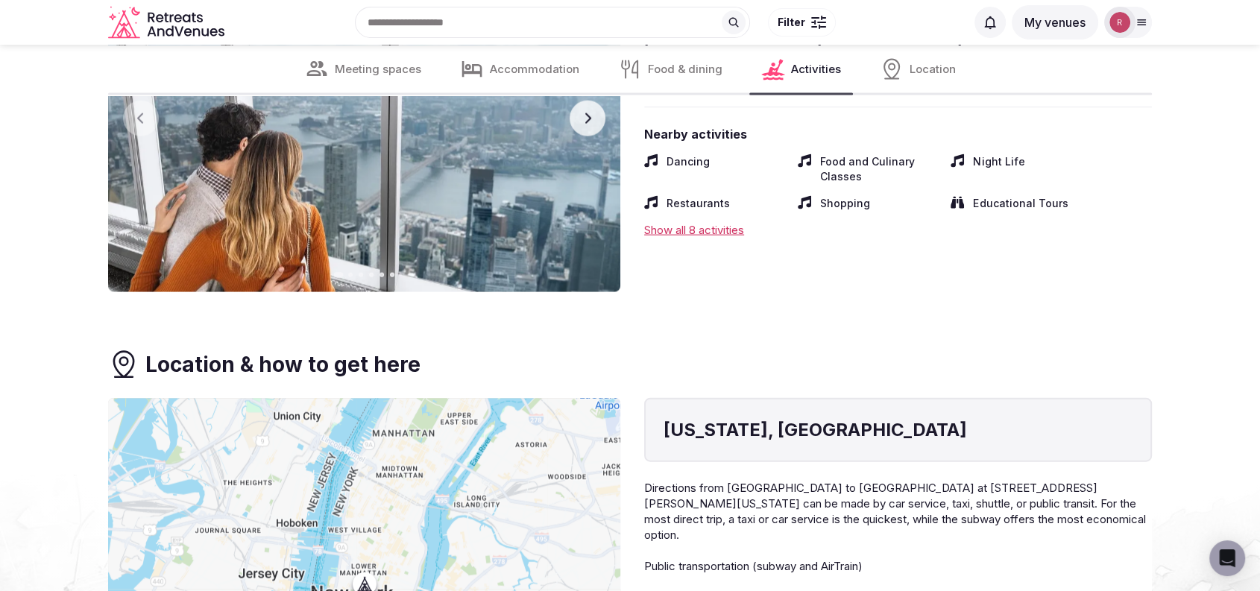
scroll to position [3030, 0]
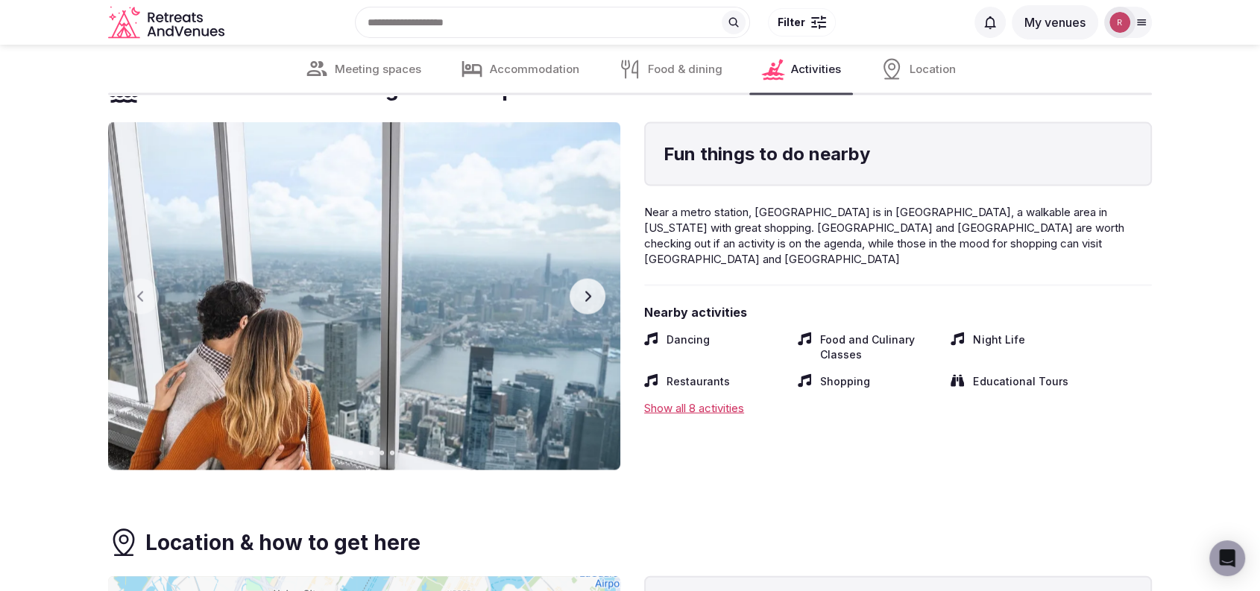
click at [580, 303] on button "Next slide" at bounding box center [587, 297] width 36 height 36
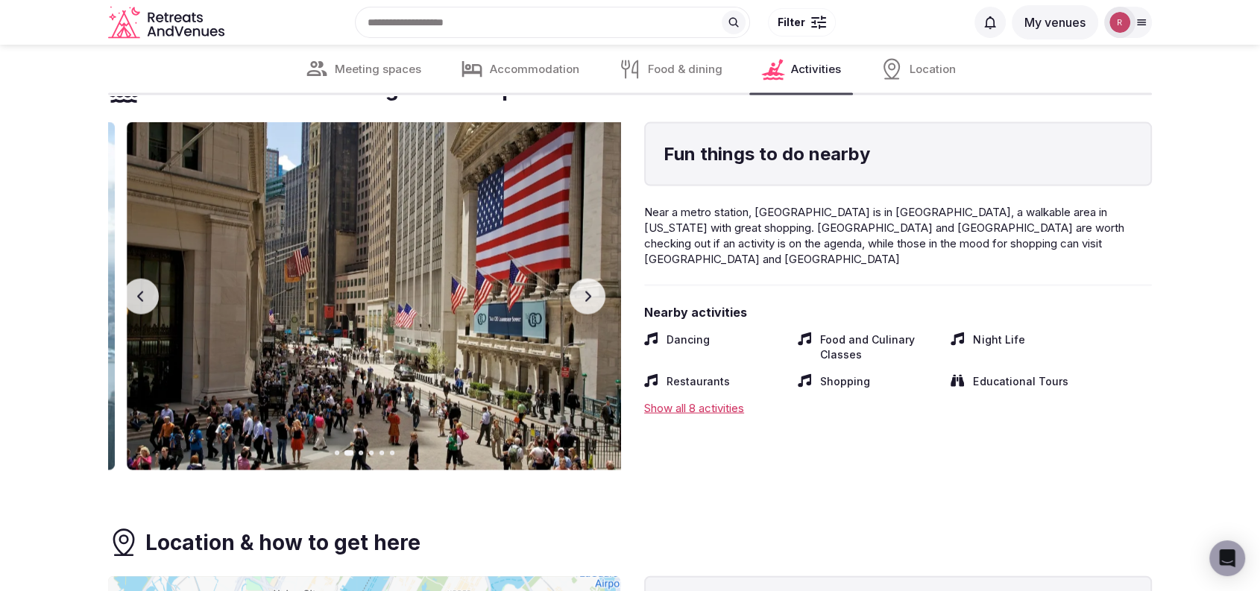
click at [580, 303] on button "Next slide" at bounding box center [587, 297] width 36 height 36
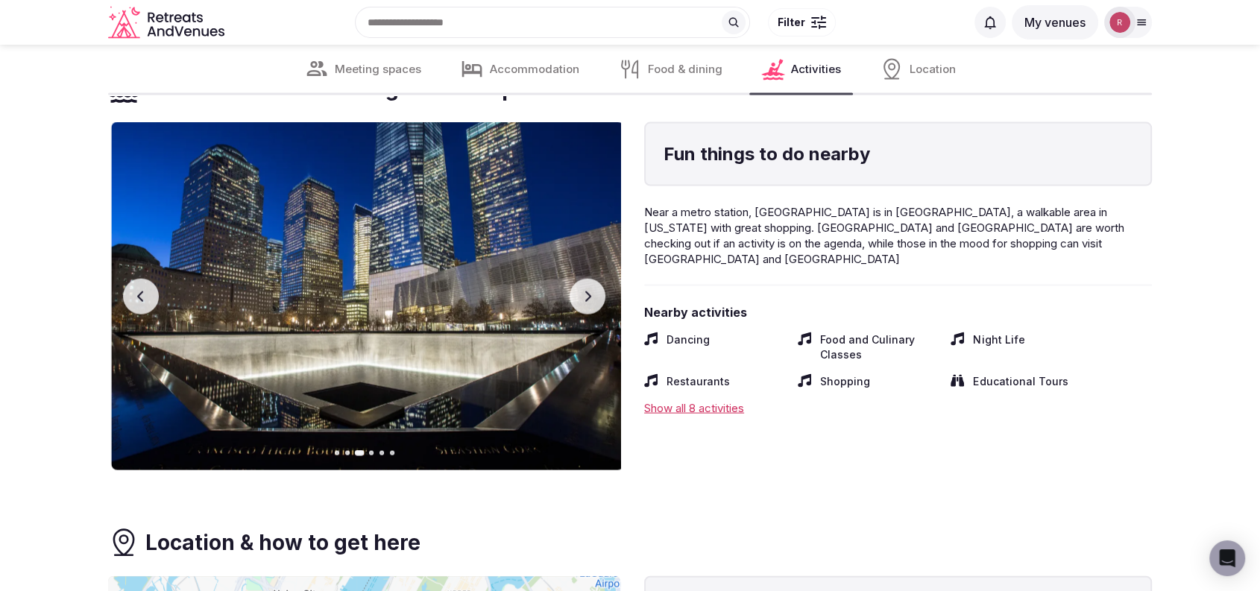
click at [580, 303] on button "Next slide" at bounding box center [587, 297] width 36 height 36
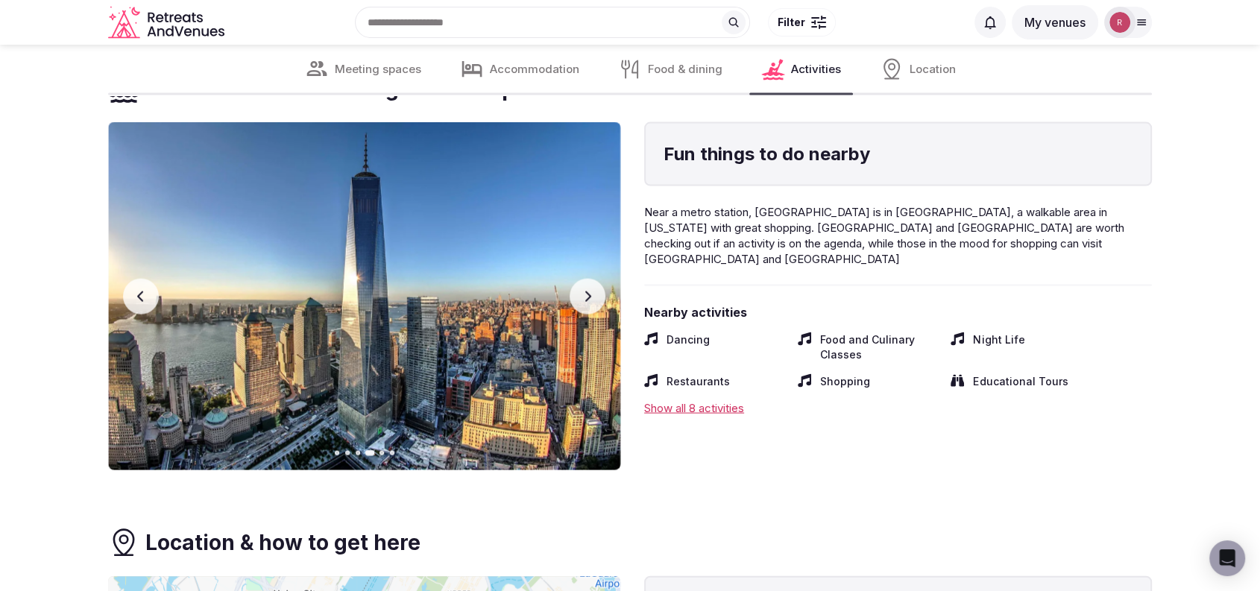
click at [581, 301] on icon "button" at bounding box center [587, 297] width 12 height 12
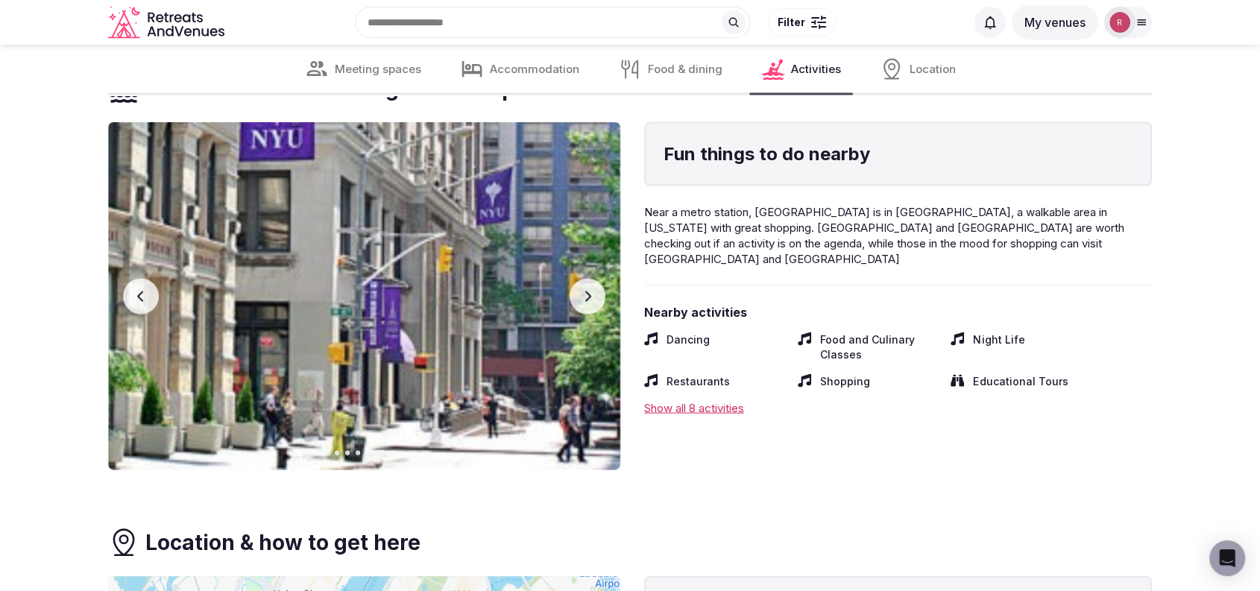
click at [581, 301] on icon "button" at bounding box center [587, 297] width 12 height 12
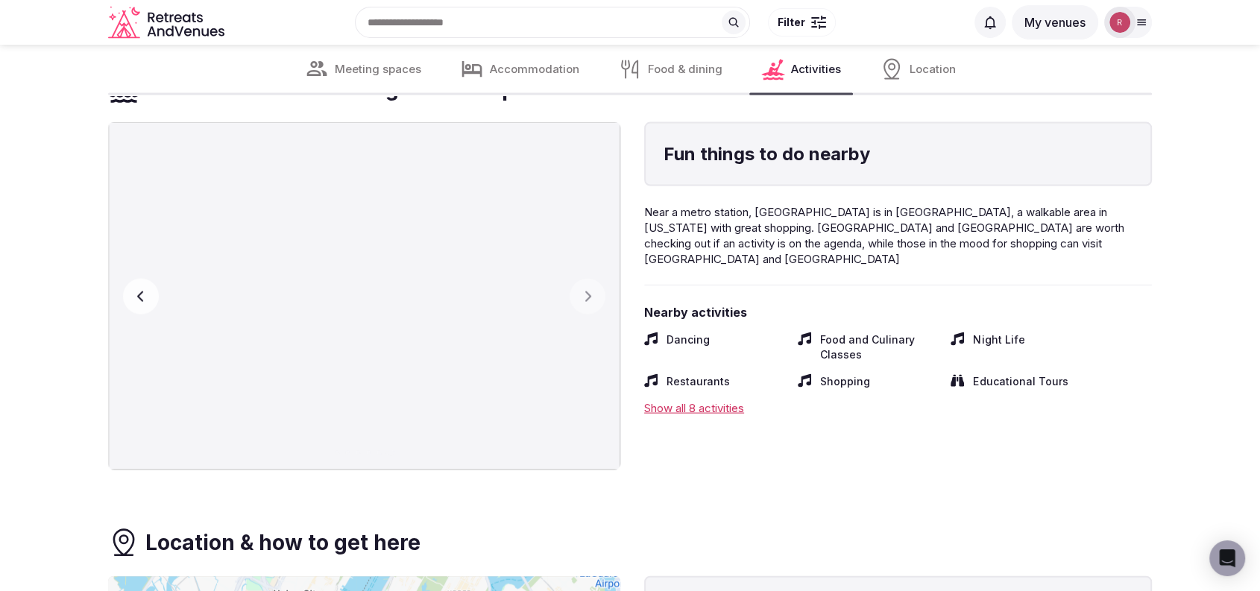
click at [145, 300] on icon "button" at bounding box center [141, 297] width 12 height 12
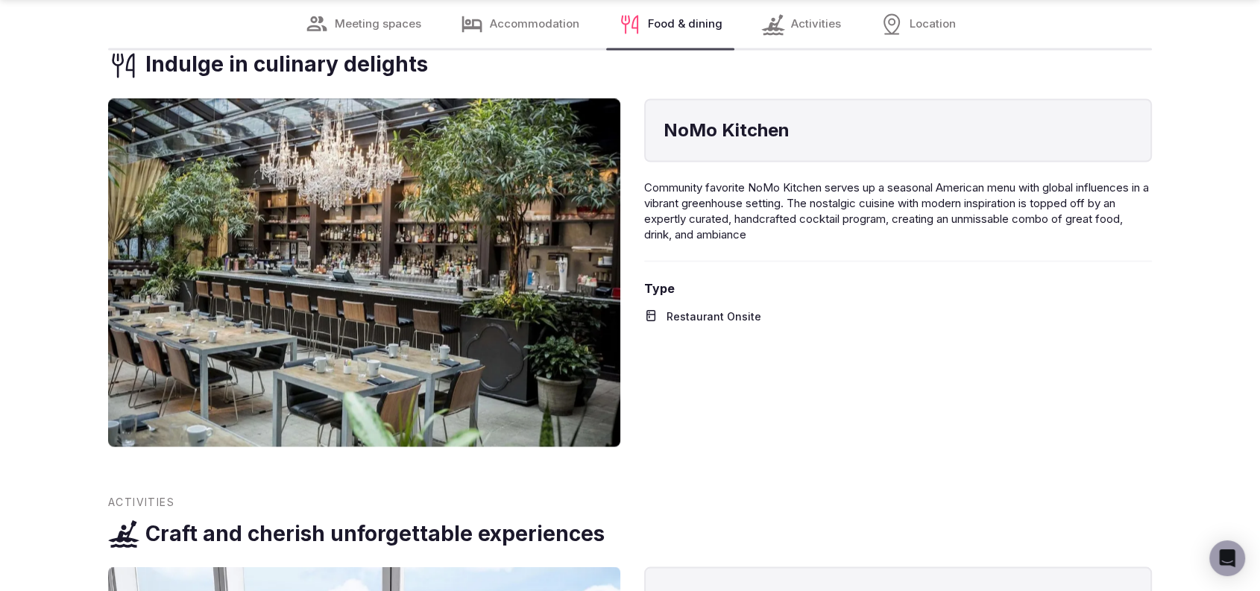
scroll to position [3102, 0]
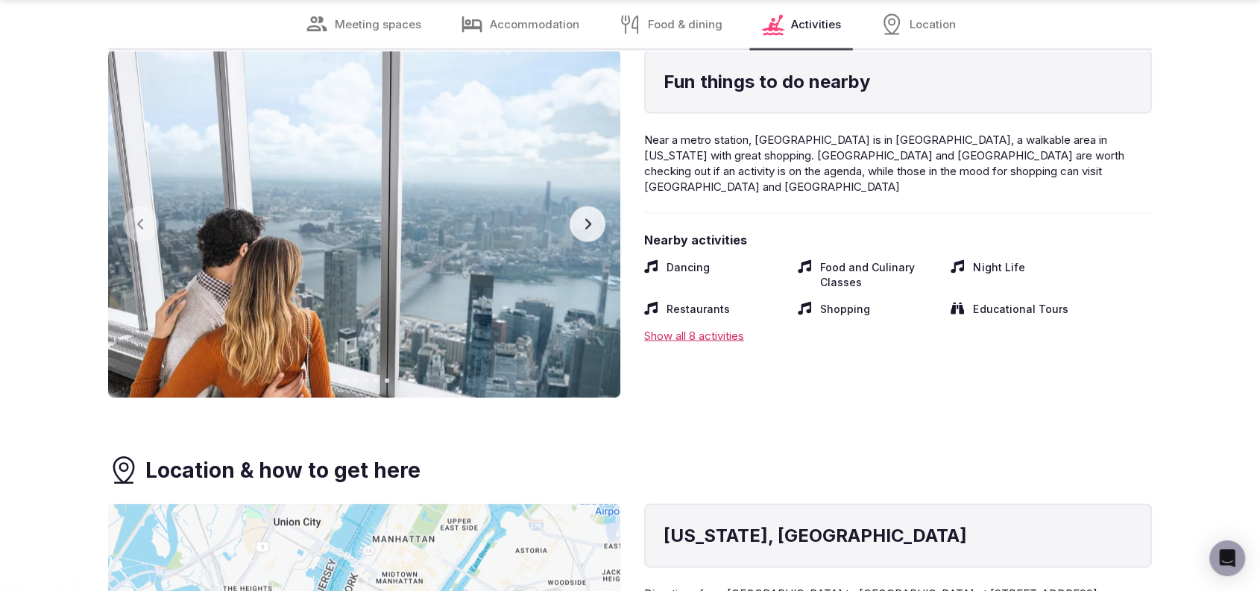
click at [582, 218] on icon "button" at bounding box center [587, 224] width 12 height 12
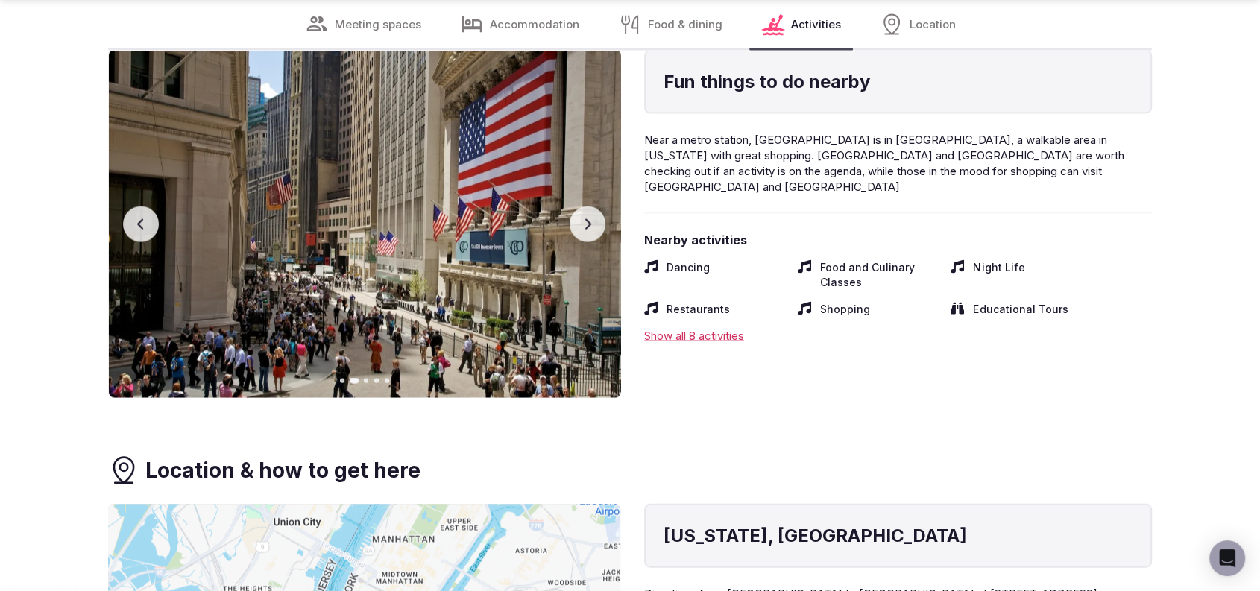
click at [582, 218] on icon "button" at bounding box center [587, 224] width 12 height 12
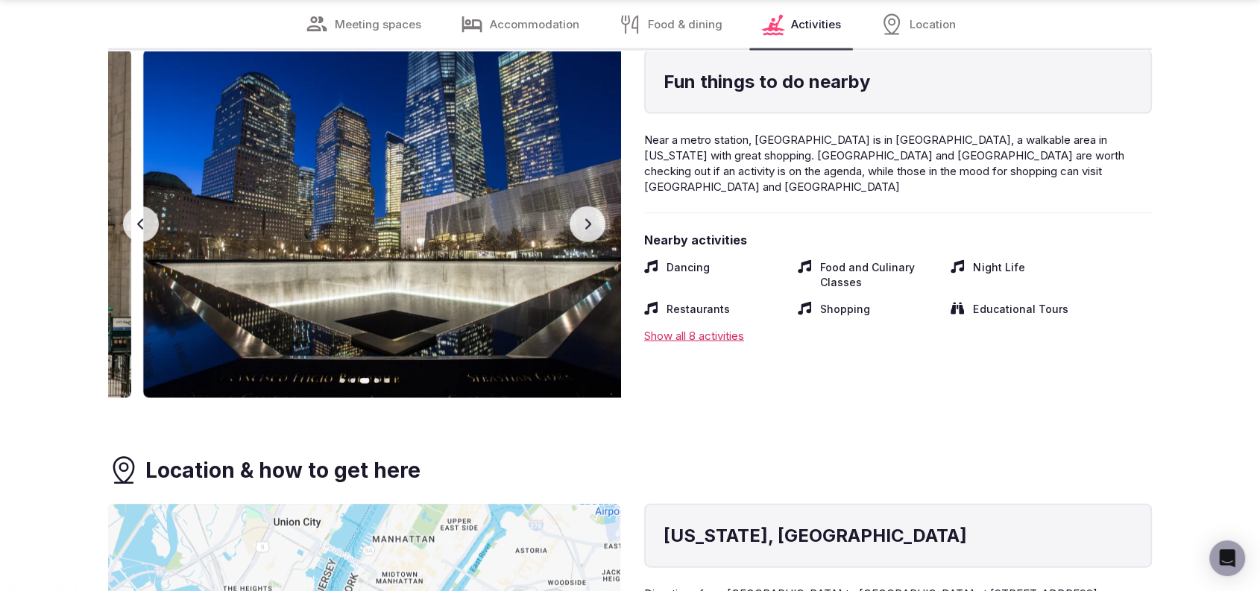
click at [582, 218] on icon "button" at bounding box center [587, 224] width 12 height 12
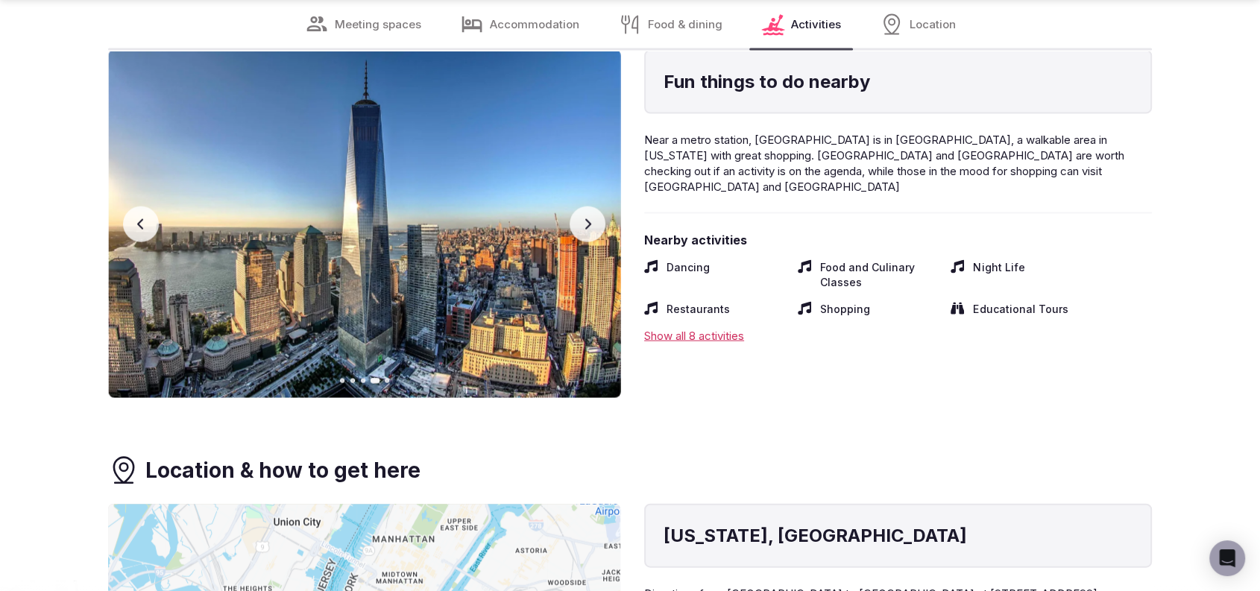
click at [582, 218] on icon "button" at bounding box center [587, 224] width 12 height 12
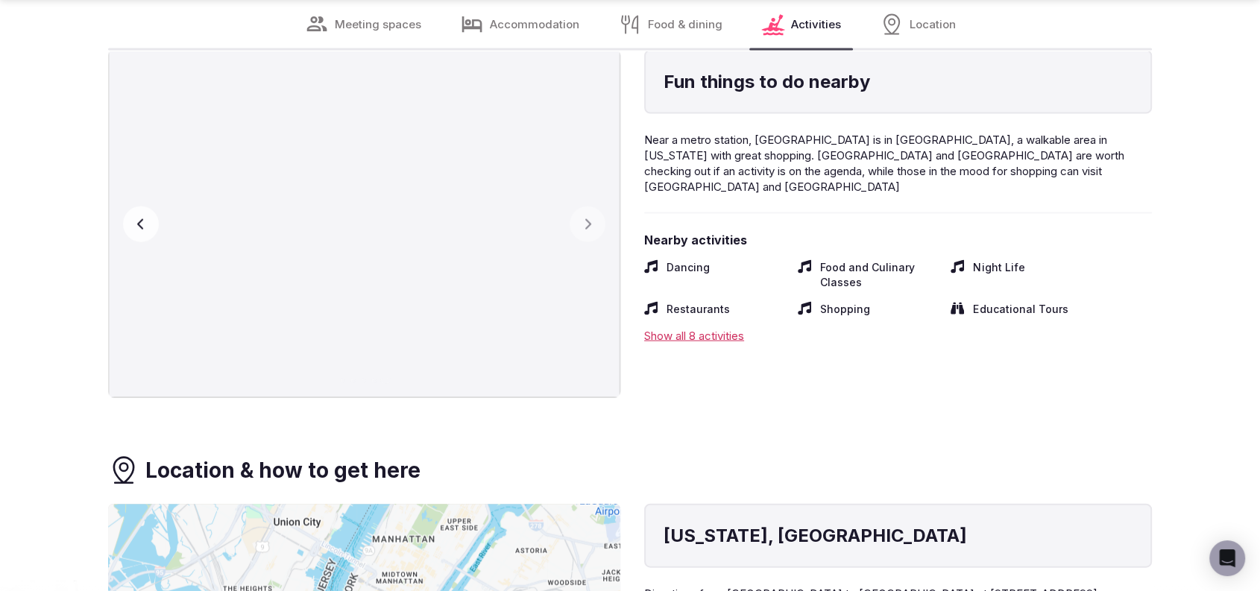
click at [136, 219] on icon "button" at bounding box center [141, 224] width 12 height 12
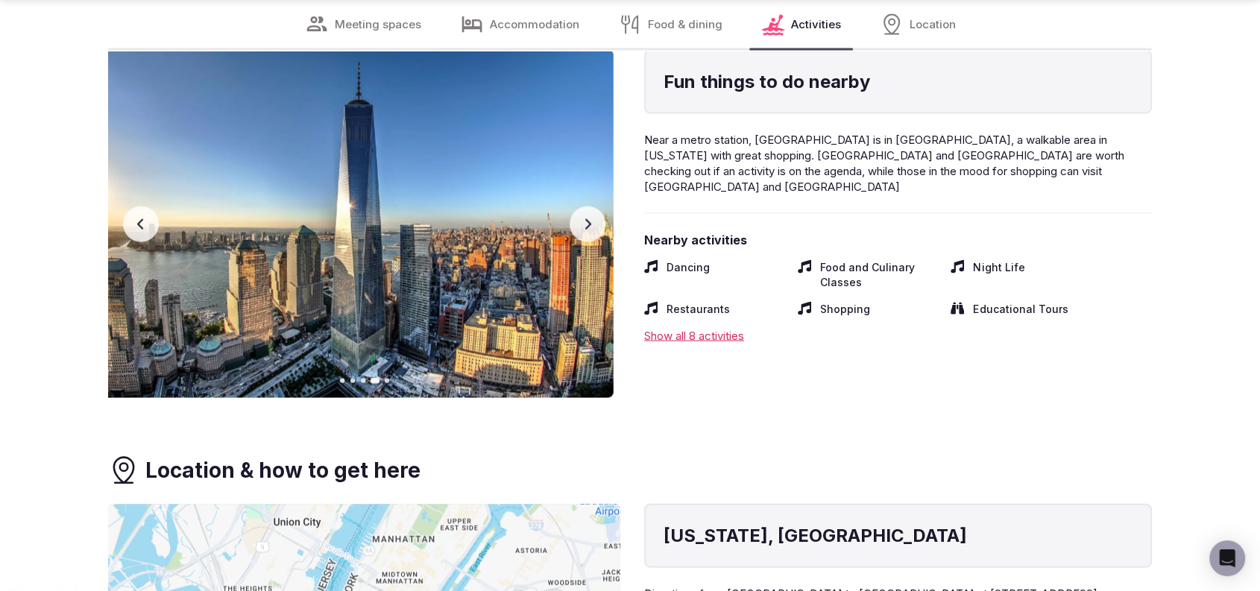
click at [135, 218] on icon "button" at bounding box center [141, 224] width 12 height 12
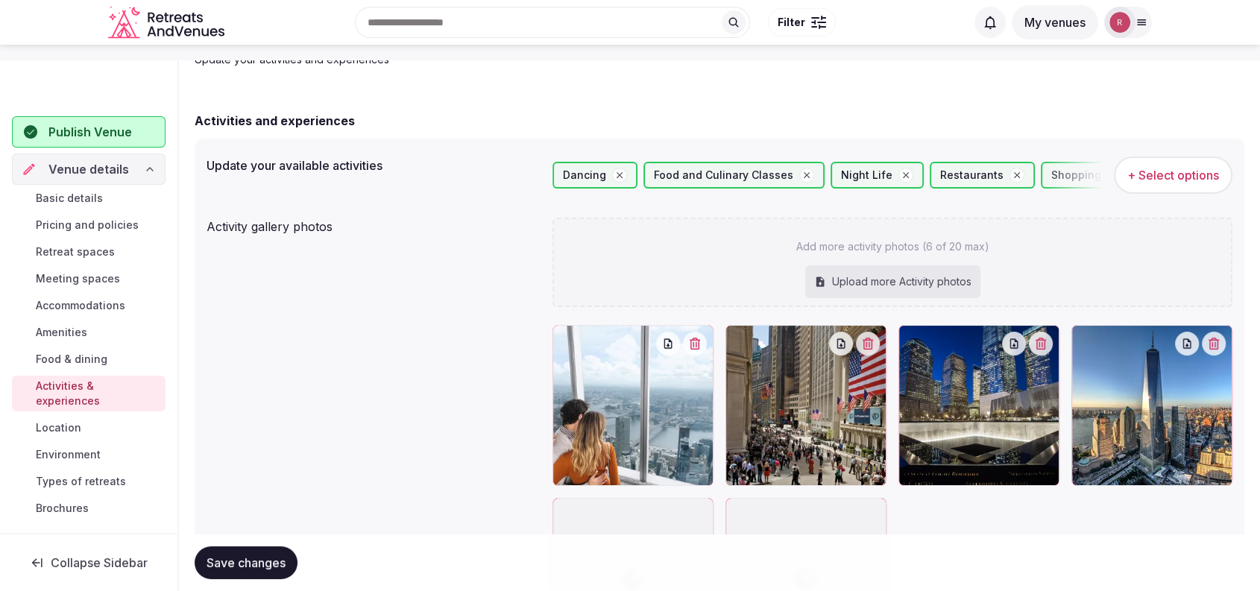
scroll to position [399, 0]
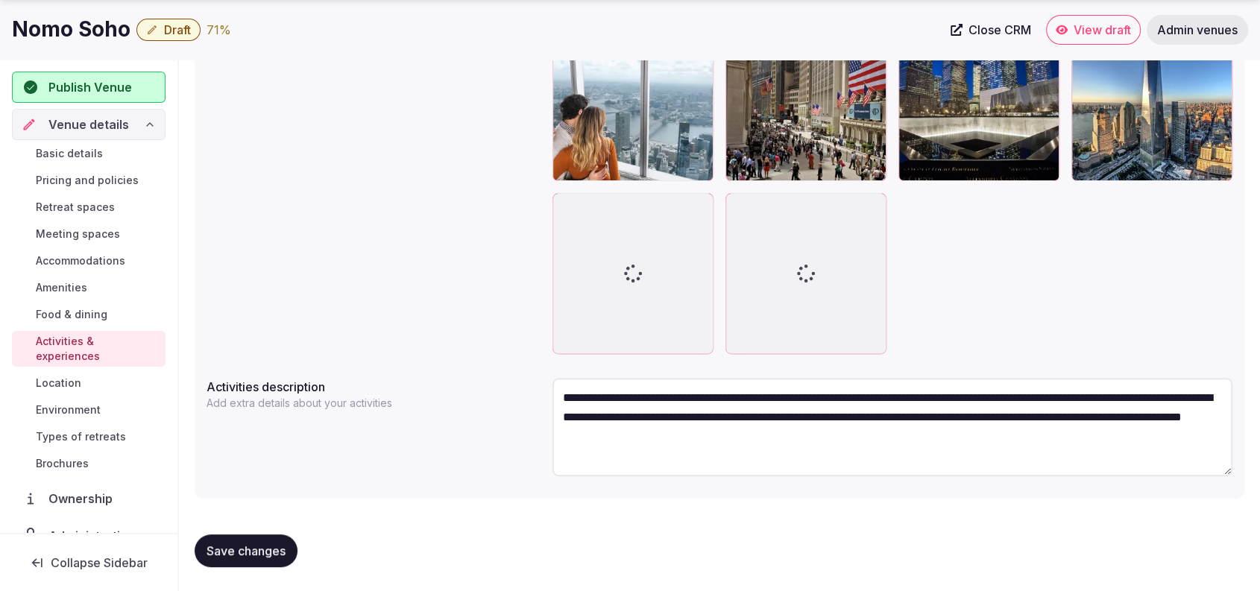
click at [72, 376] on span "Location" at bounding box center [58, 383] width 45 height 15
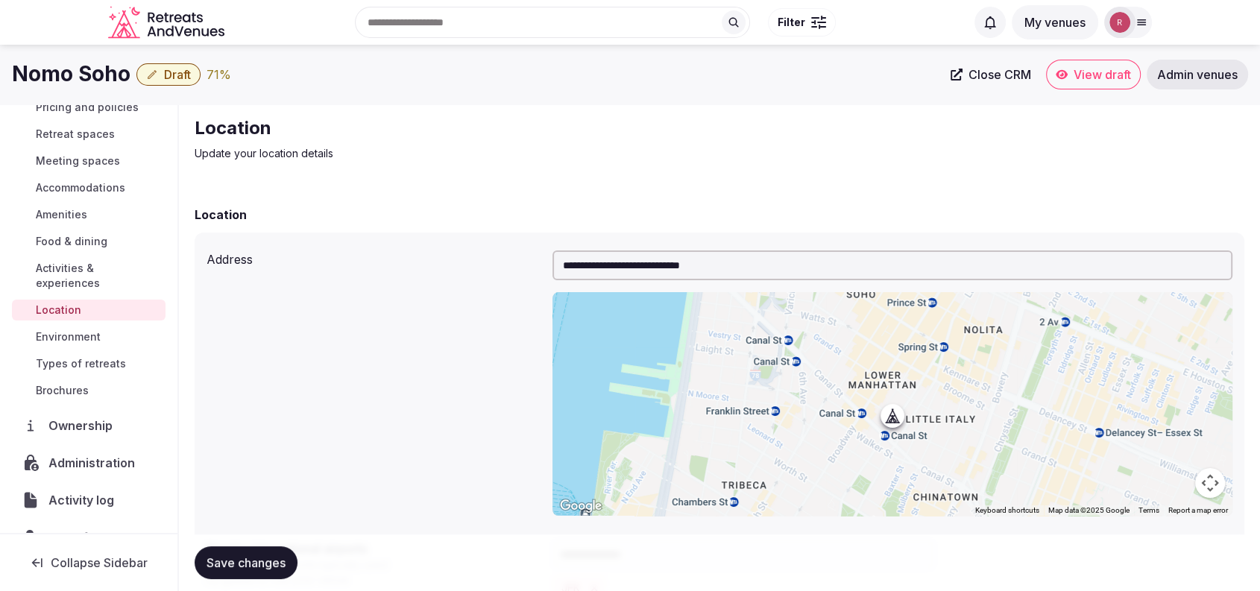
scroll to position [148, 0]
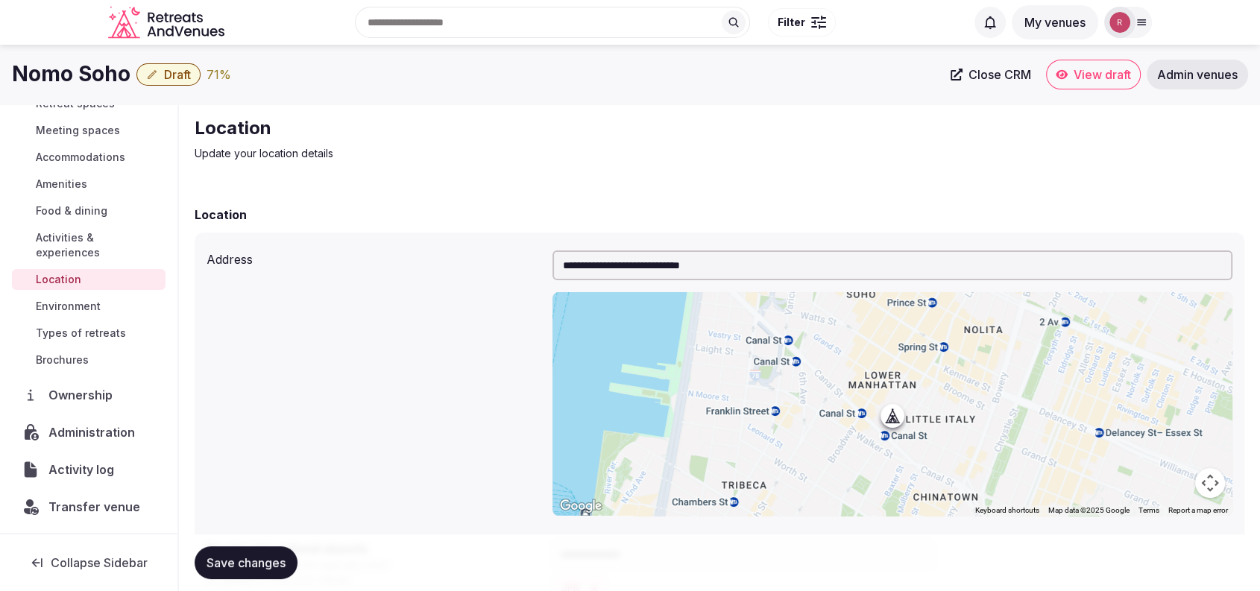
click at [80, 326] on span "Types of retreats" at bounding box center [81, 333] width 90 height 15
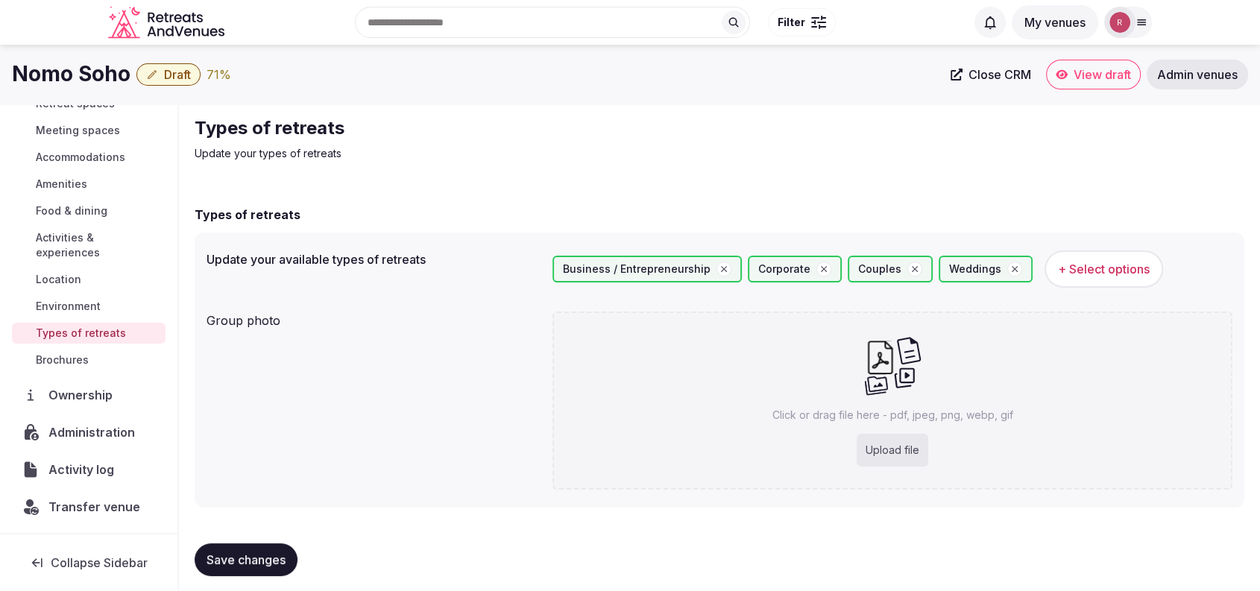
drag, startPoint x: 1086, startPoint y: 75, endPoint x: 295, endPoint y: 104, distance: 791.3
click at [295, 104] on div "Nomo Soho Draft 71 % Close CRM View draft Admin venues" at bounding box center [630, 75] width 1260 height 60
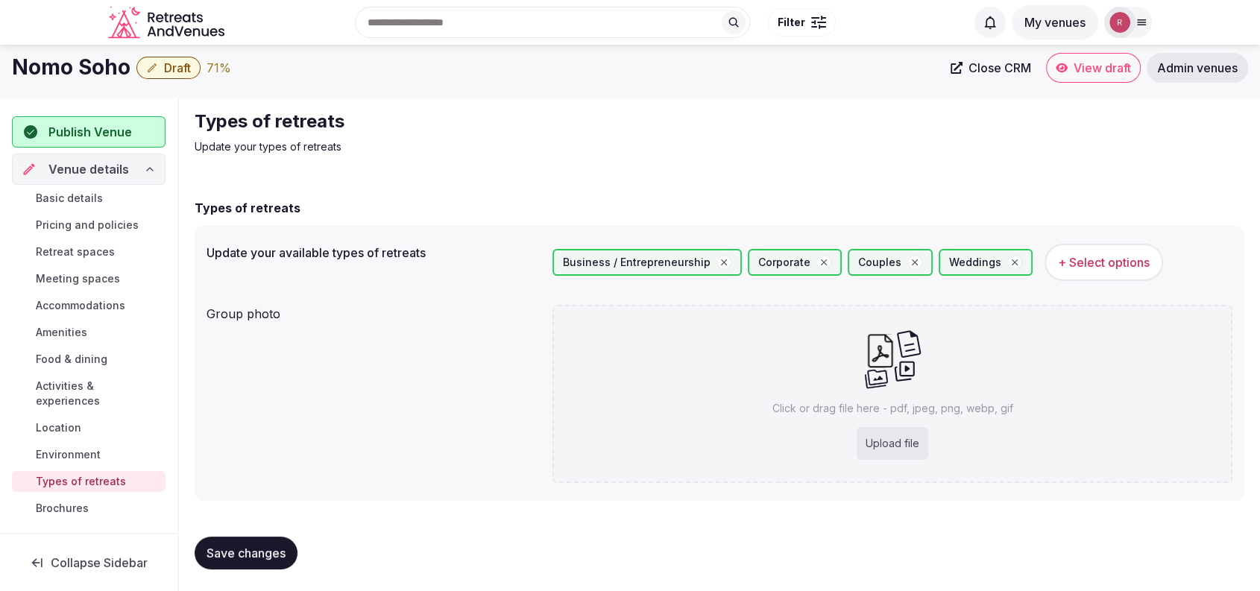
scroll to position [9, 0]
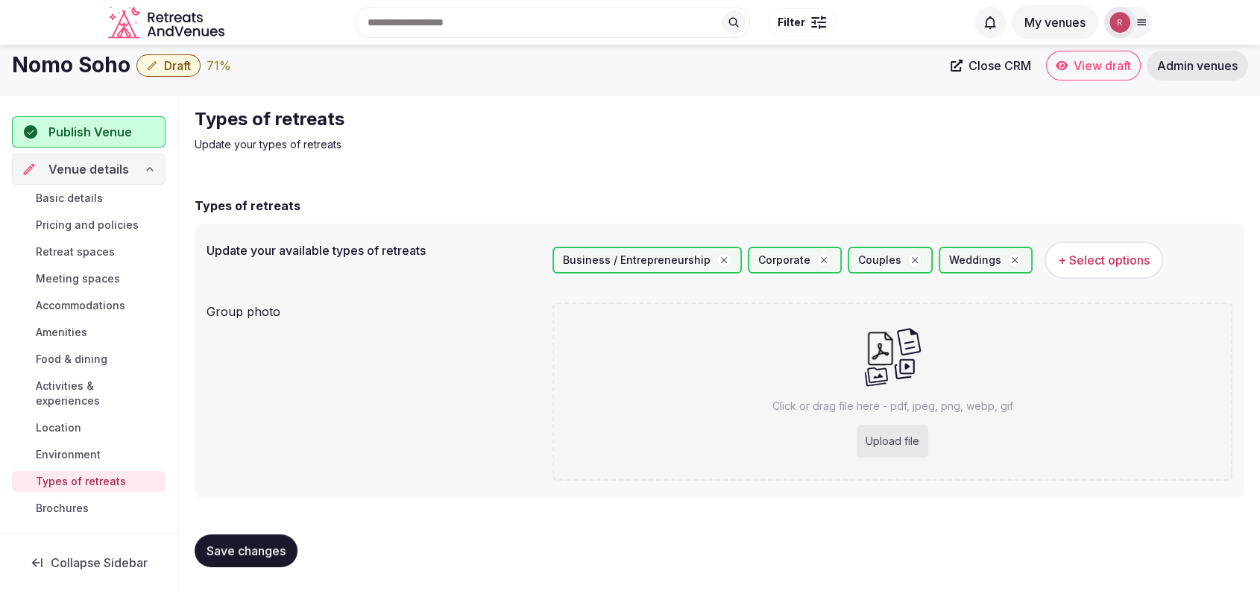
click at [72, 387] on span "Activities & experiences" at bounding box center [98, 394] width 124 height 30
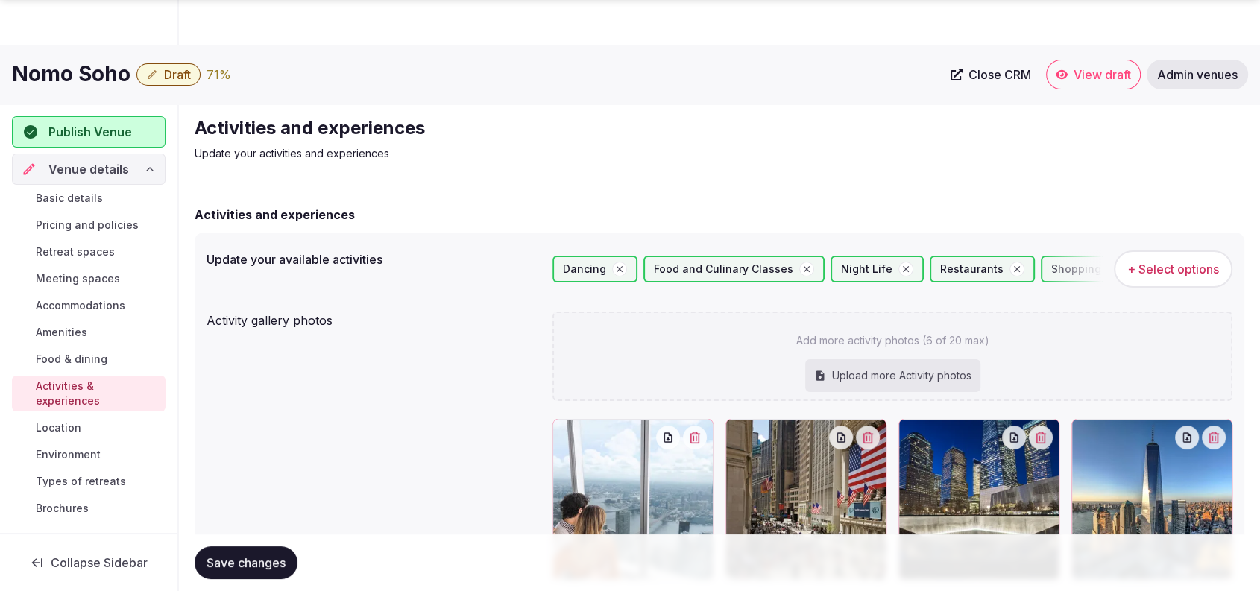
scroll to position [399, 0]
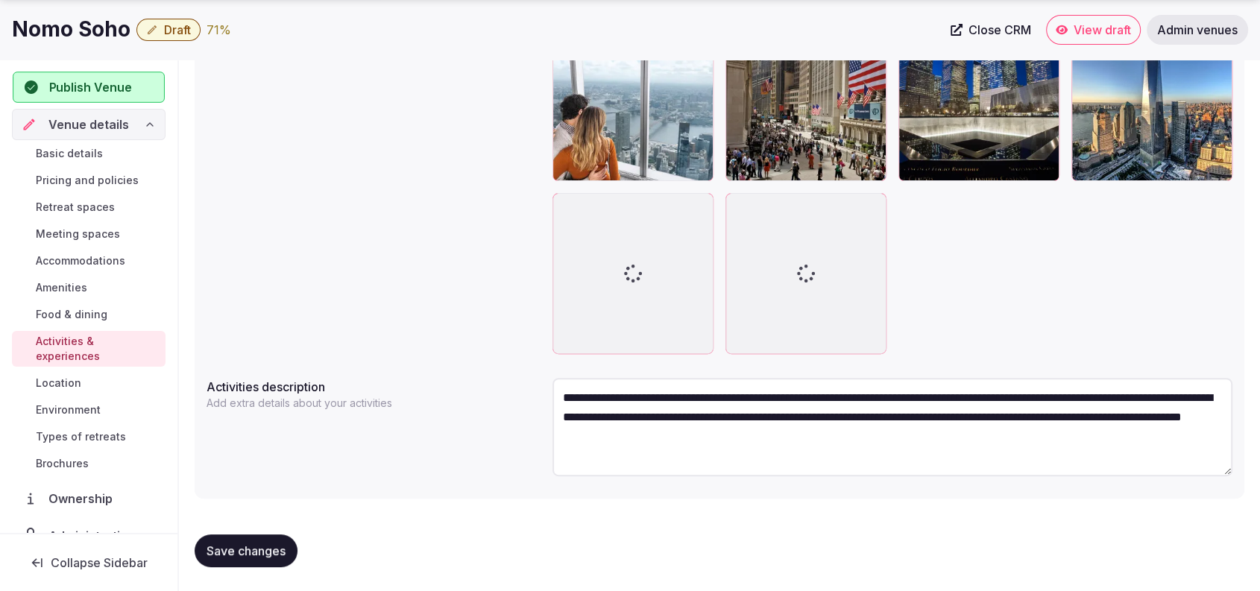
click at [90, 83] on span "Publish Venue" at bounding box center [90, 87] width 83 height 18
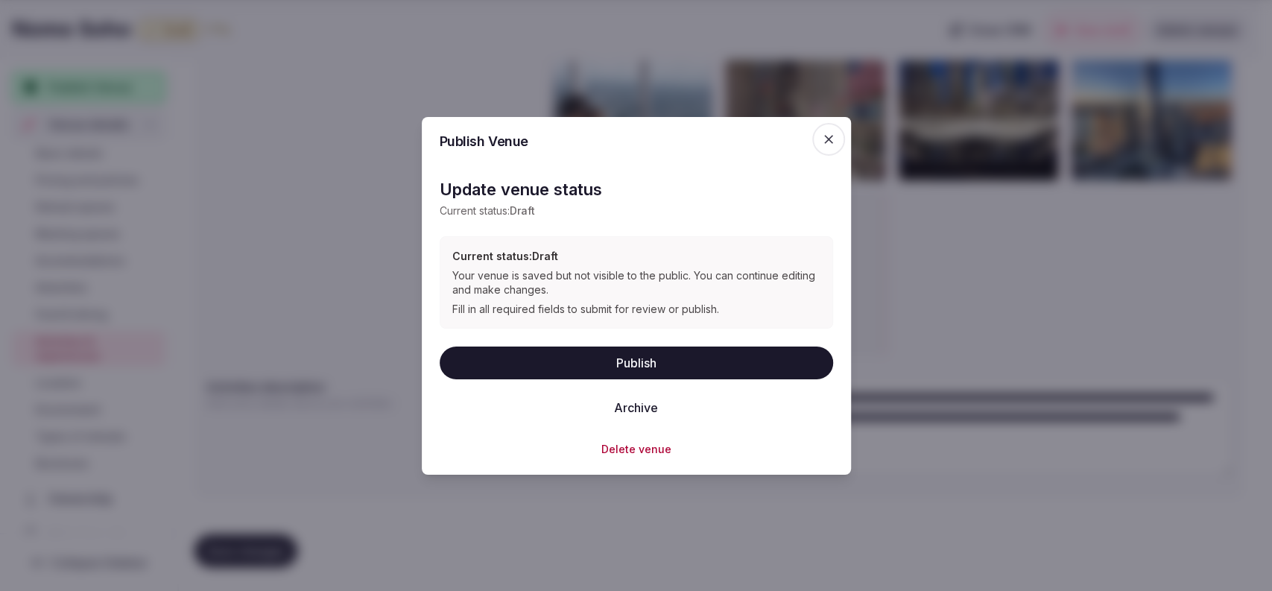
click at [505, 359] on button "Publish" at bounding box center [637, 363] width 394 height 33
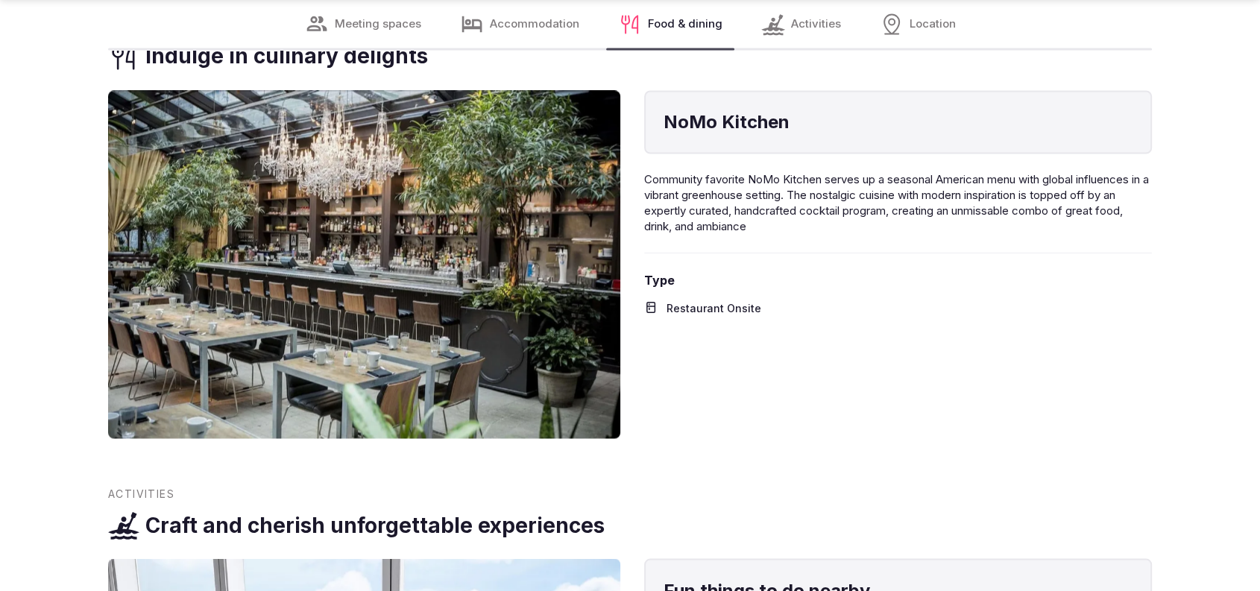
scroll to position [3111, 0]
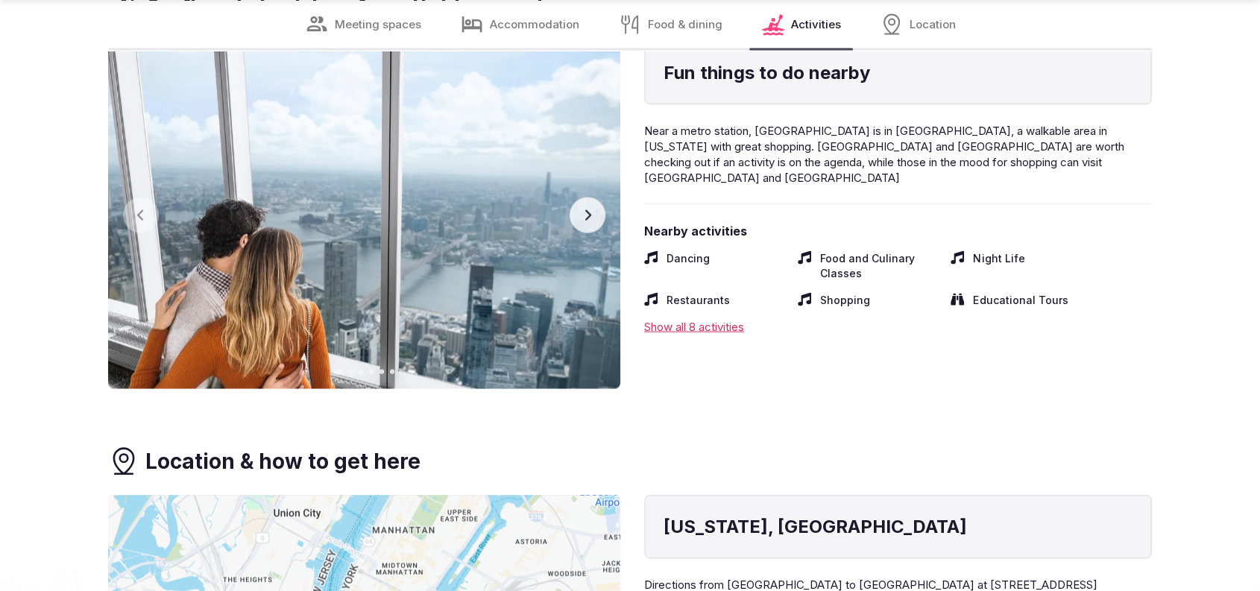
click at [585, 217] on icon "button" at bounding box center [587, 215] width 12 height 12
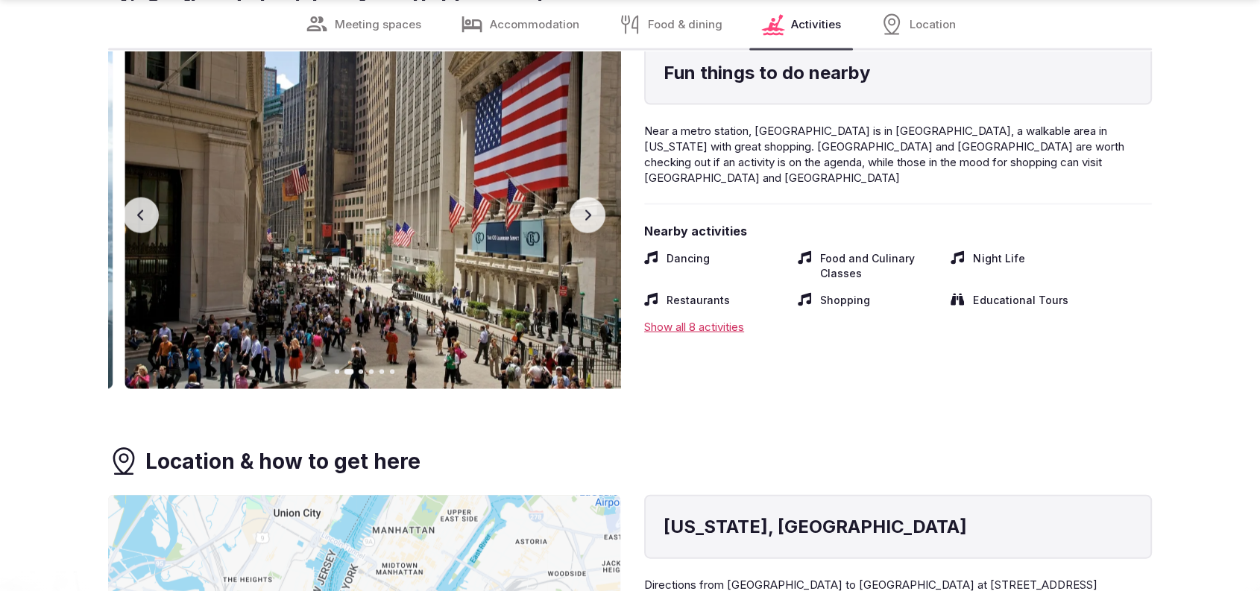
click at [585, 217] on icon "button" at bounding box center [587, 215] width 12 height 12
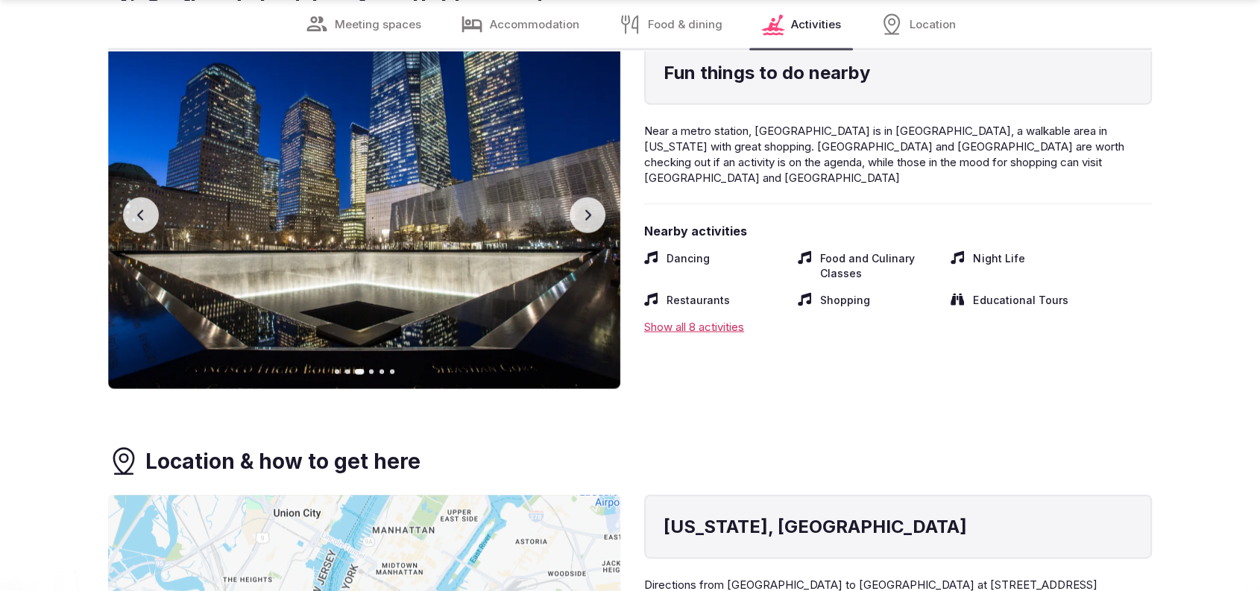
click at [586, 212] on icon "button" at bounding box center [588, 215] width 6 height 10
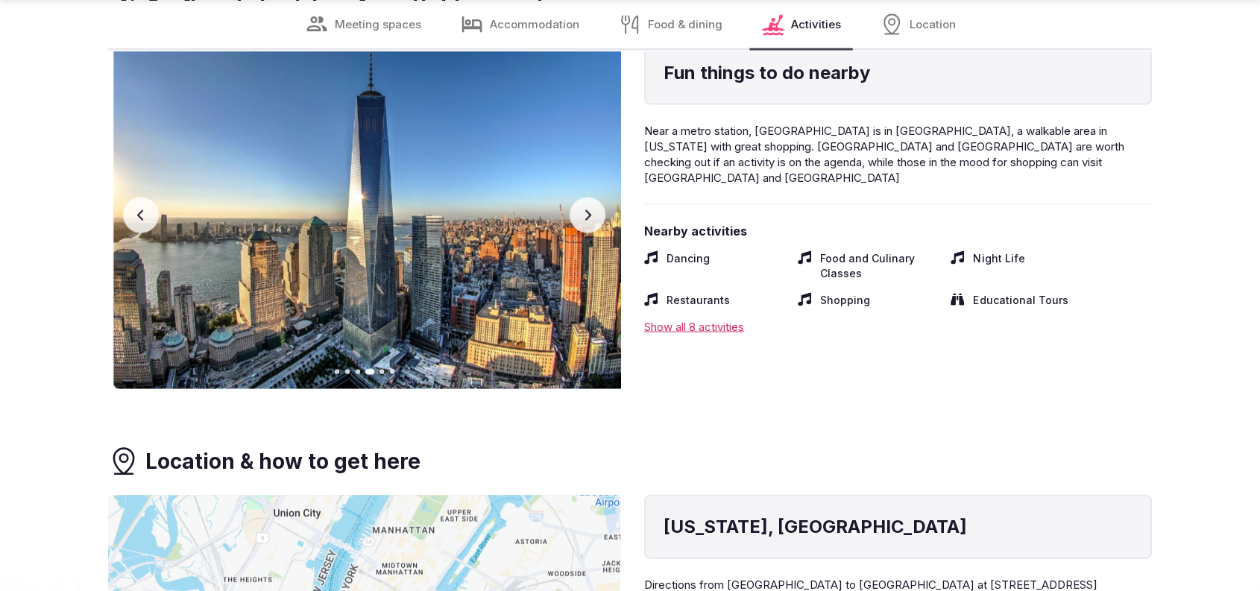
click at [586, 212] on icon "button" at bounding box center [588, 215] width 6 height 10
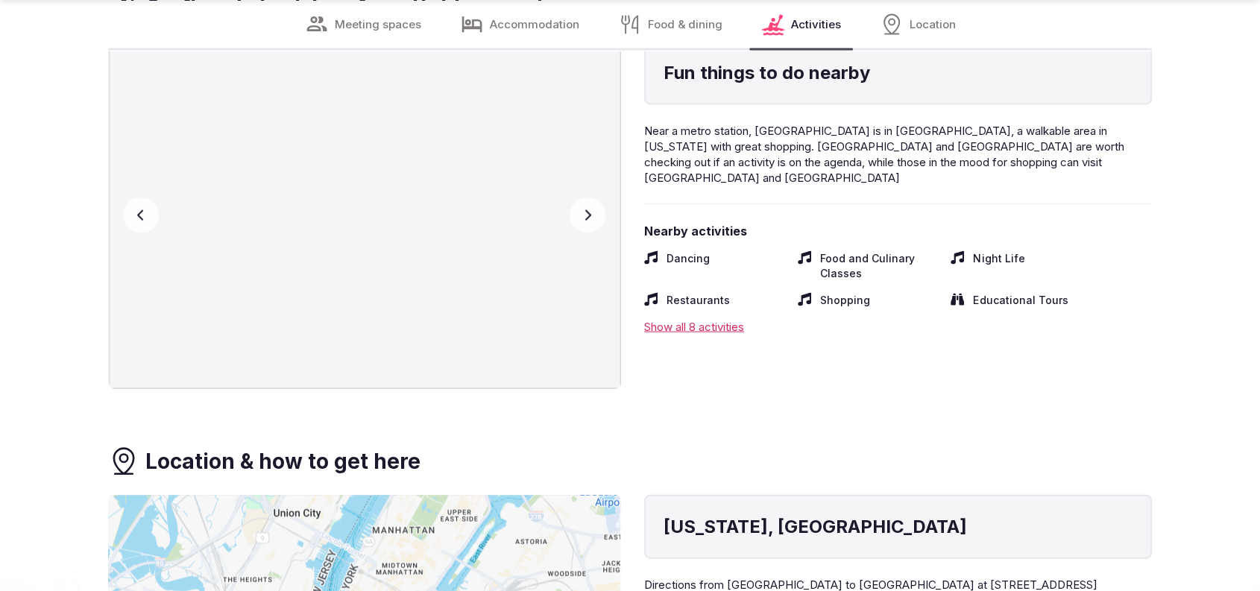
click at [586, 212] on icon "button" at bounding box center [588, 215] width 6 height 10
click at [145, 221] on button "Previous slide" at bounding box center [141, 216] width 36 height 36
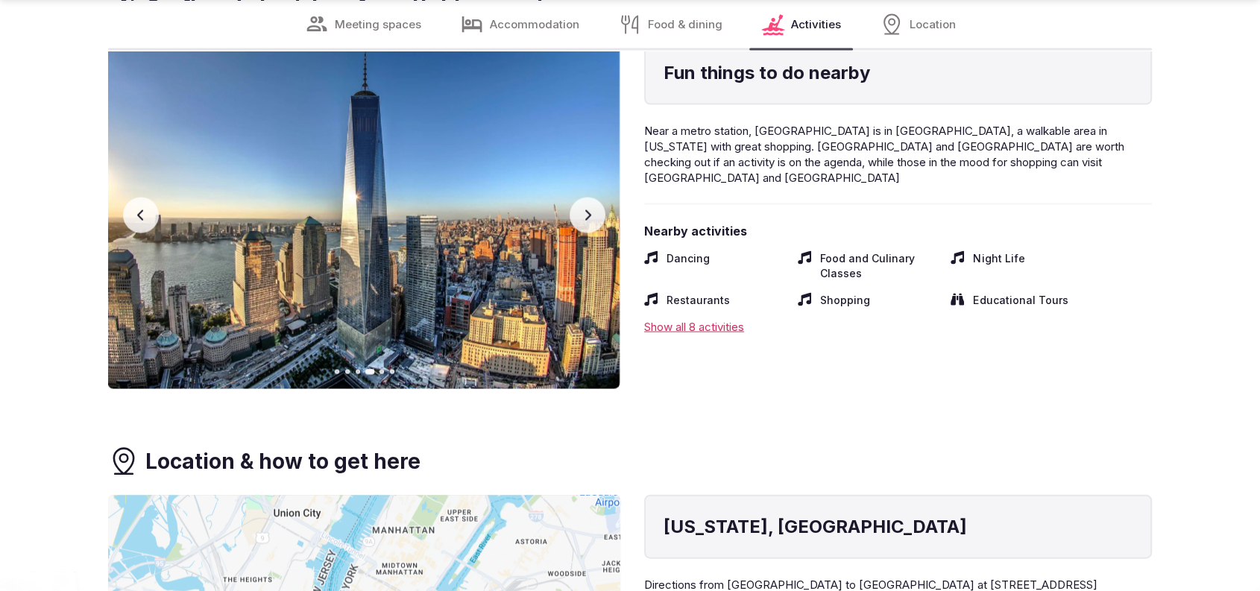
click at [145, 221] on button "Previous slide" at bounding box center [141, 216] width 36 height 36
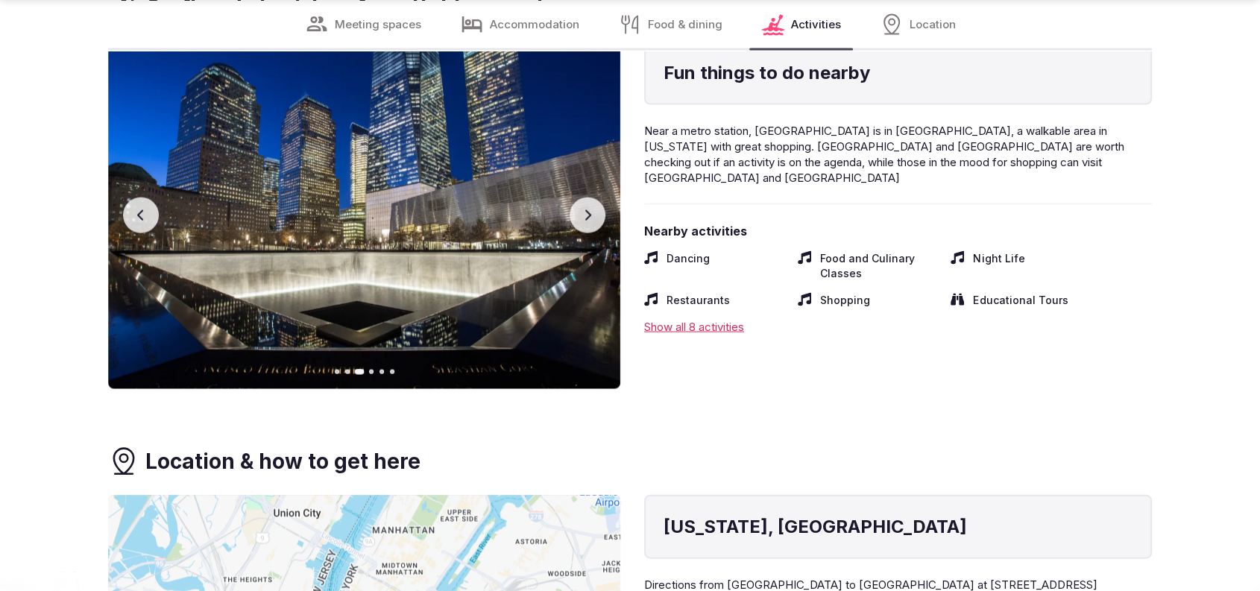
click at [145, 221] on button "Previous slide" at bounding box center [141, 216] width 36 height 36
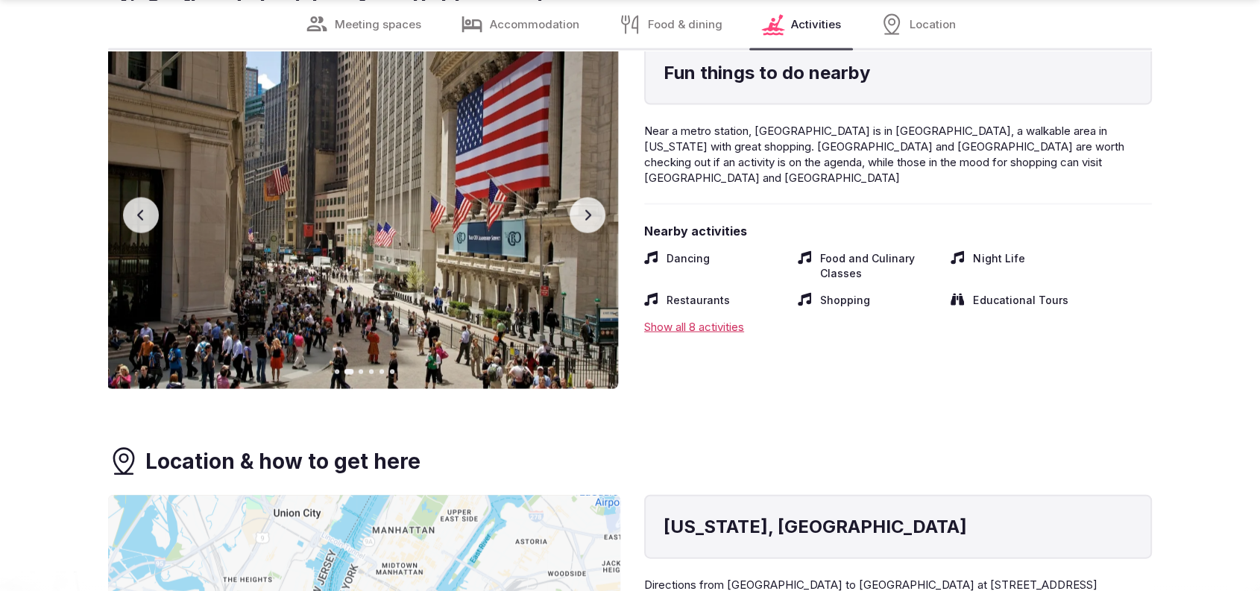
click at [145, 221] on button "Previous slide" at bounding box center [141, 216] width 36 height 36
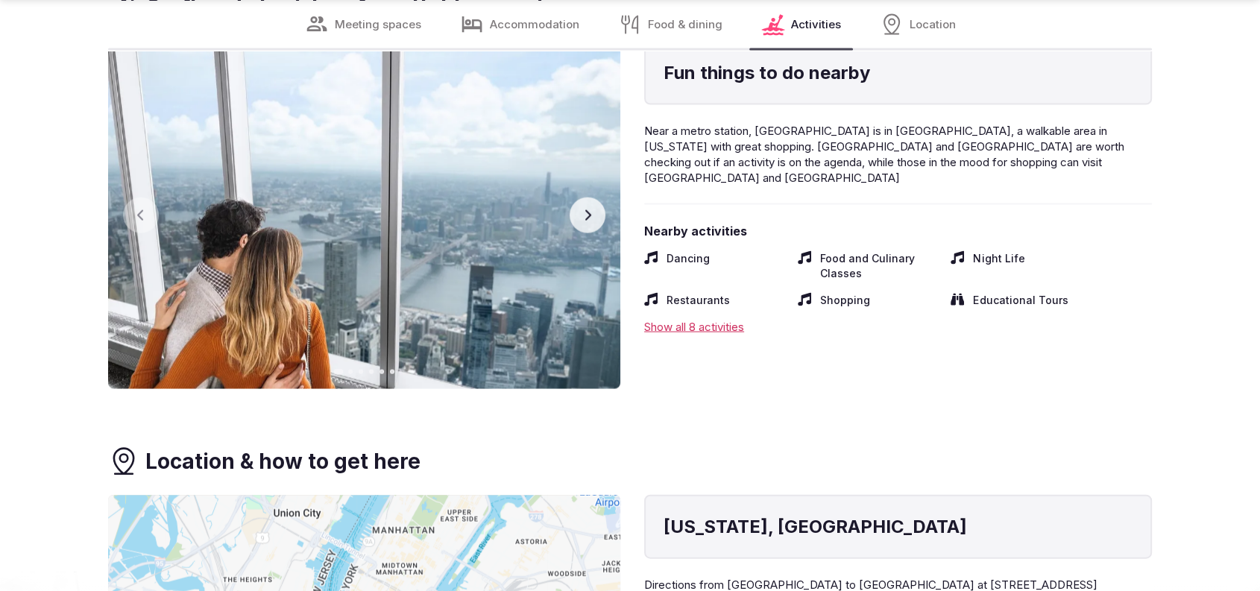
click at [585, 214] on icon "button" at bounding box center [587, 215] width 12 height 12
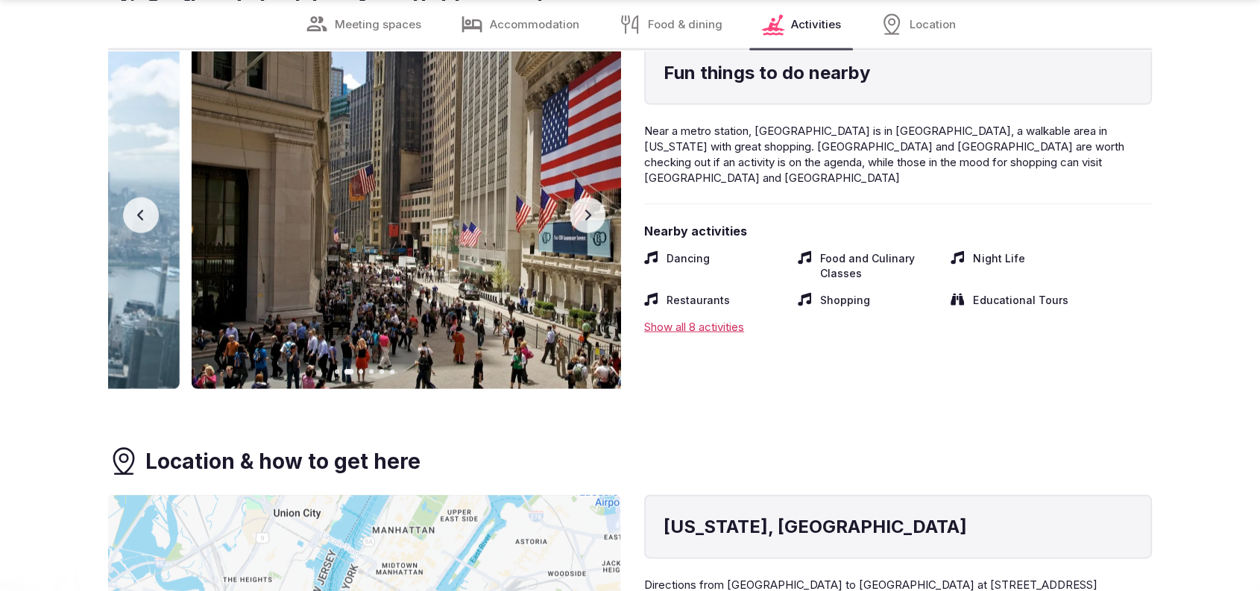
click at [585, 214] on icon "button" at bounding box center [587, 215] width 12 height 12
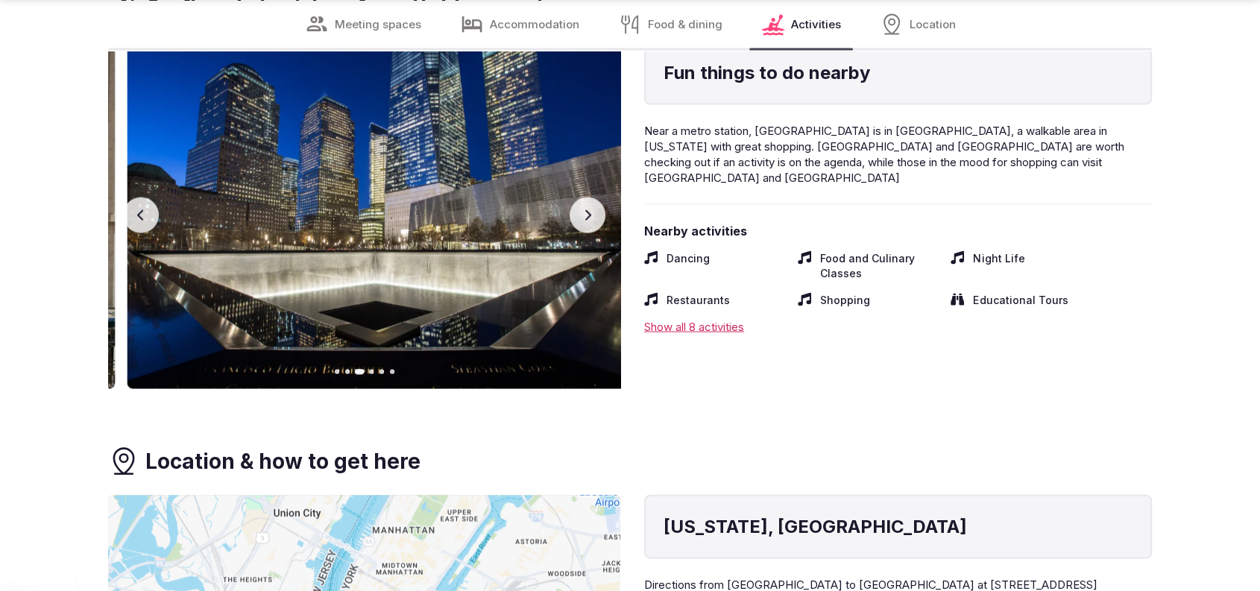
click at [585, 214] on icon "button" at bounding box center [587, 215] width 12 height 12
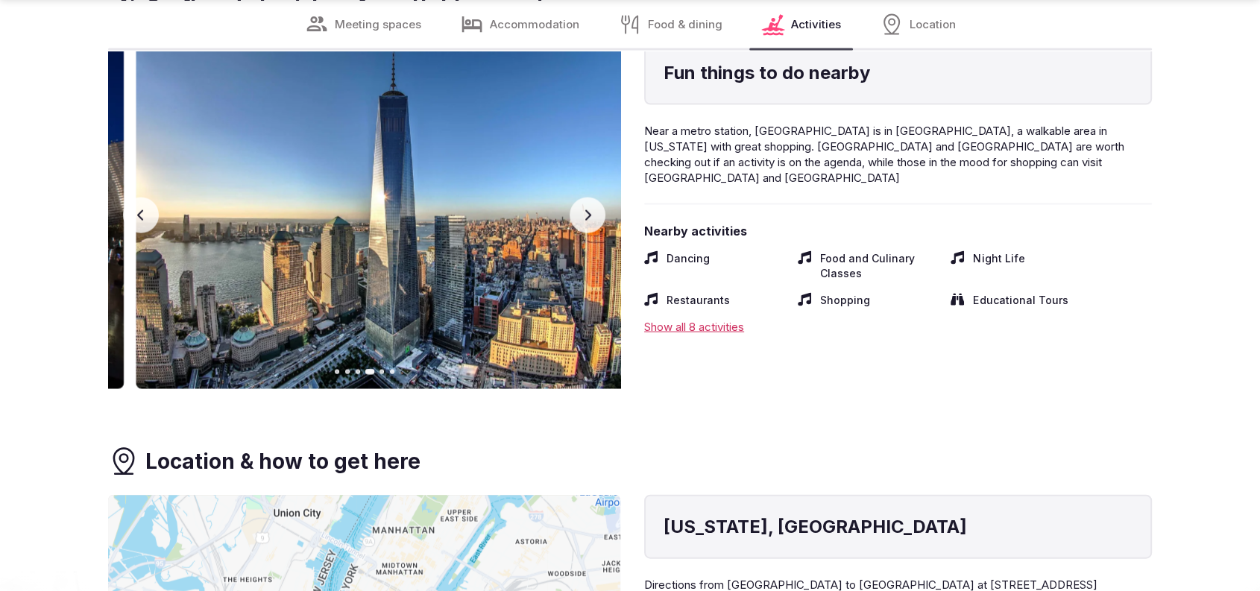
click at [586, 214] on icon "button" at bounding box center [587, 215] width 12 height 12
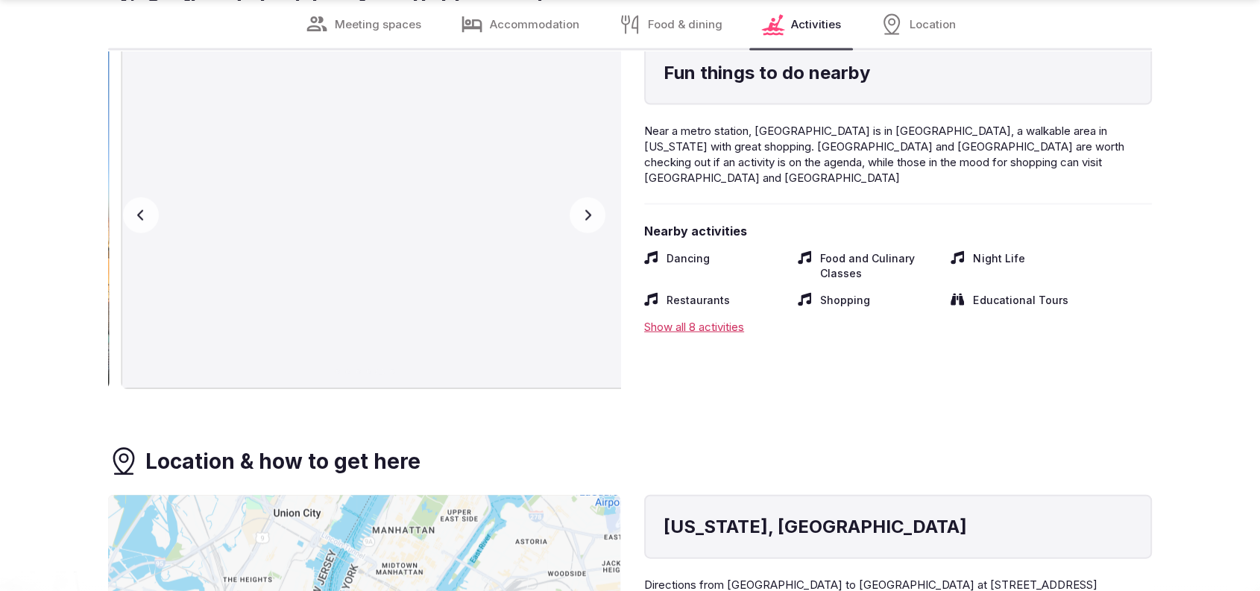
click at [589, 213] on icon "button" at bounding box center [588, 215] width 6 height 10
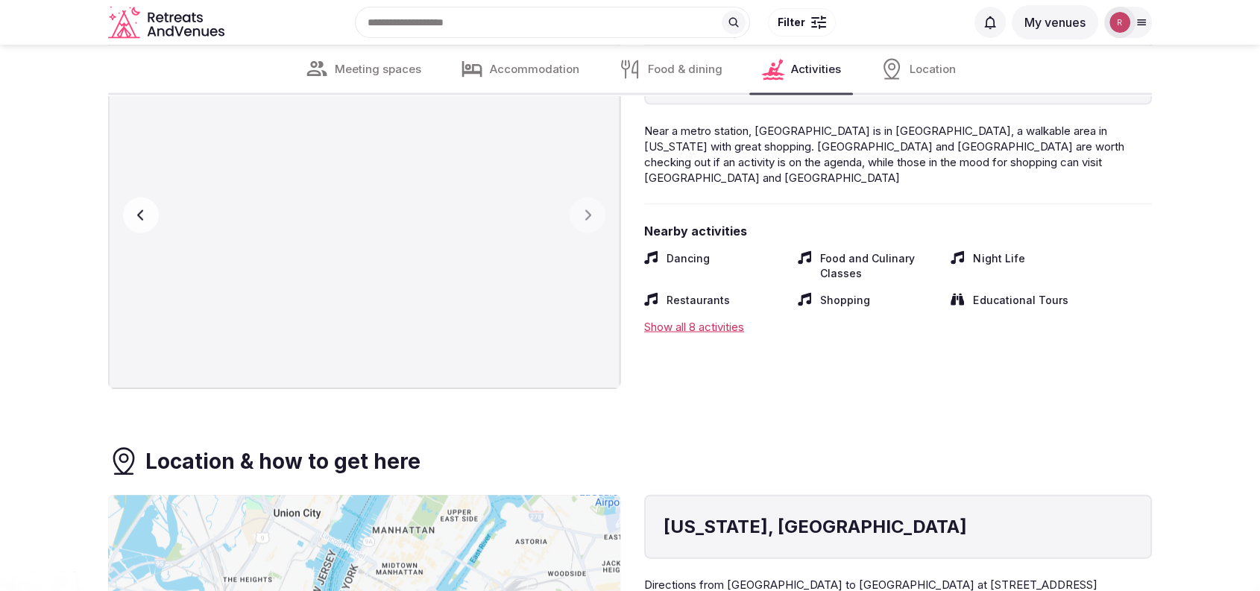
click at [139, 218] on icon "button" at bounding box center [141, 215] width 12 height 12
click at [140, 218] on icon "button" at bounding box center [141, 215] width 12 height 12
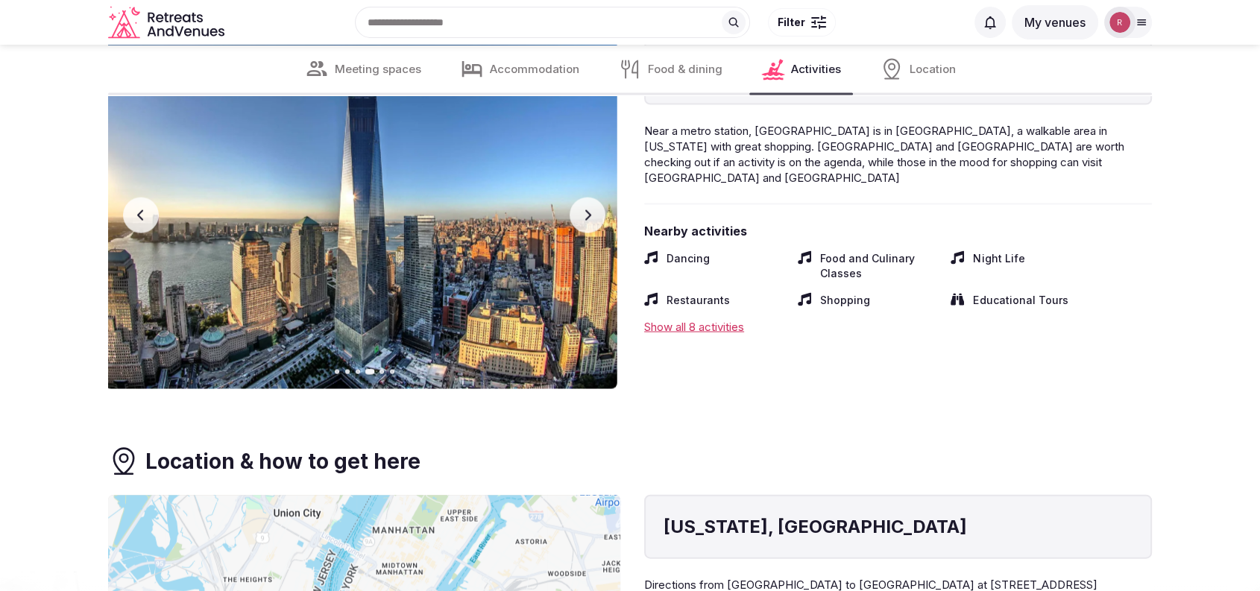
click at [140, 218] on icon "button" at bounding box center [140, 215] width 6 height 10
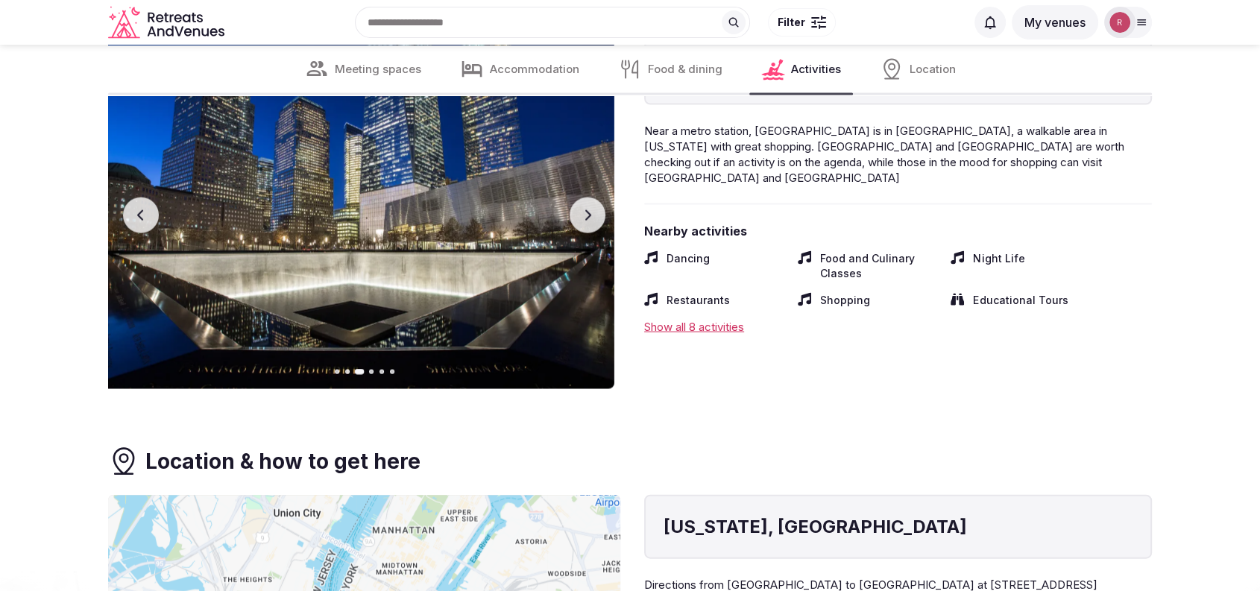
click at [140, 215] on icon "button" at bounding box center [141, 215] width 12 height 12
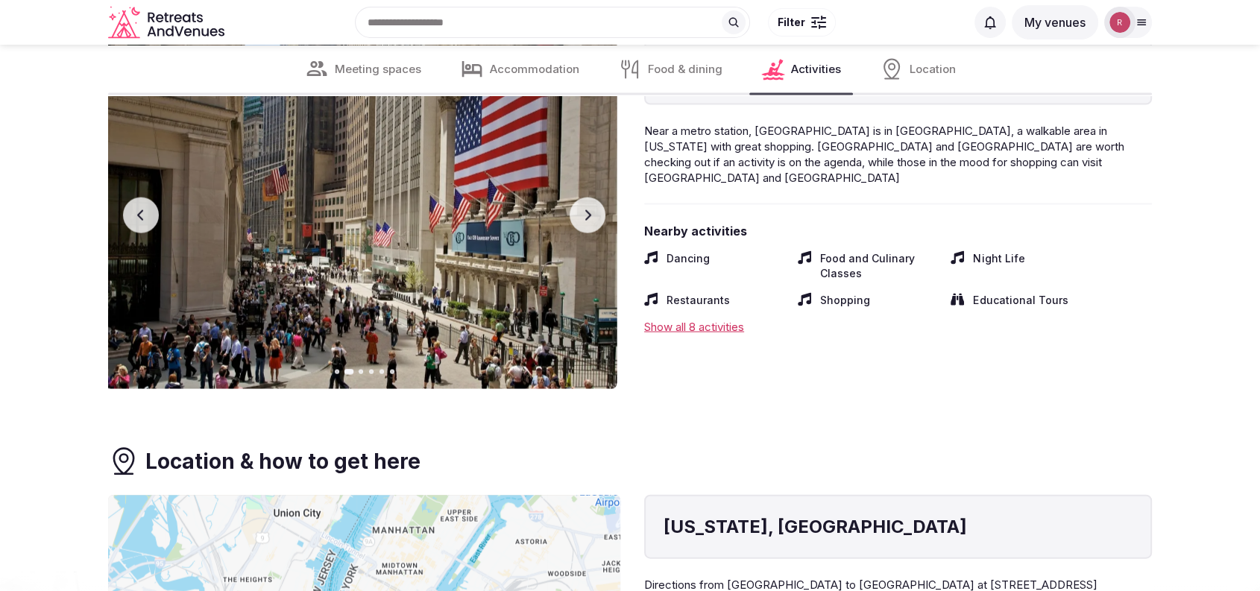
click at [140, 215] on icon "button" at bounding box center [141, 215] width 12 height 12
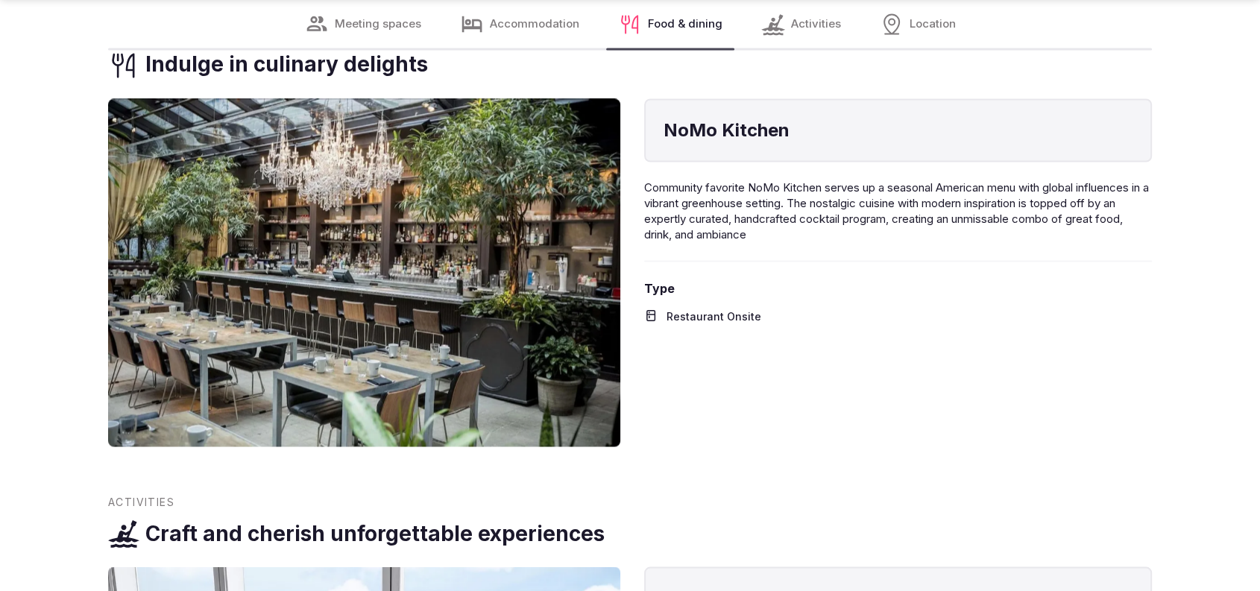
scroll to position [4137, 0]
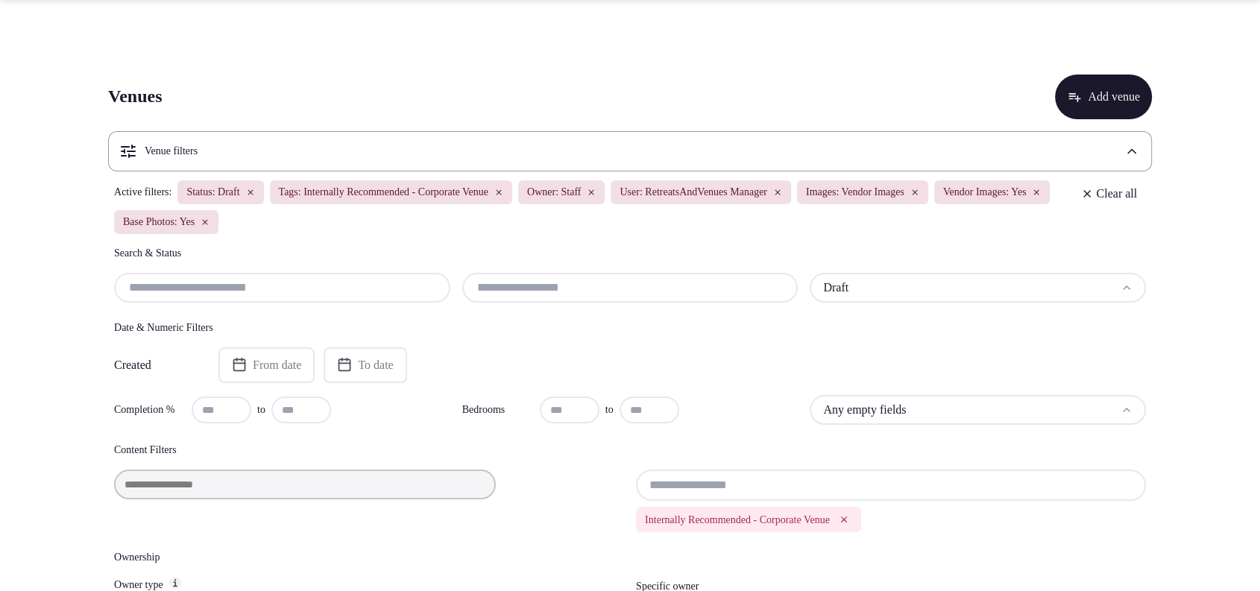
scroll to position [517, 0]
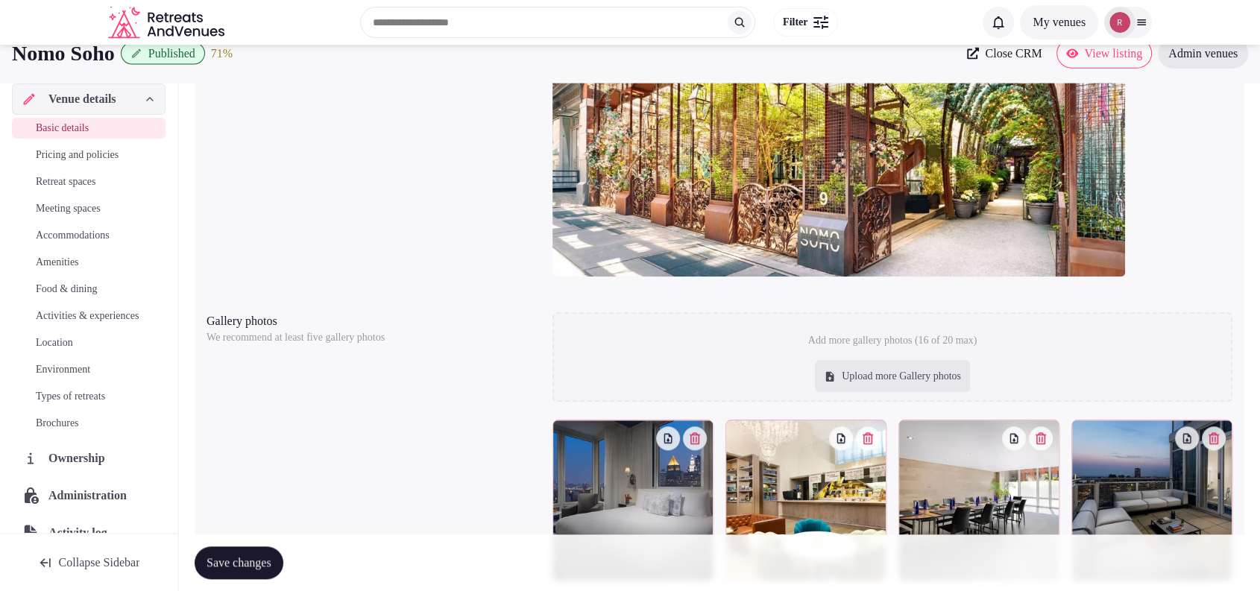
scroll to position [517, 0]
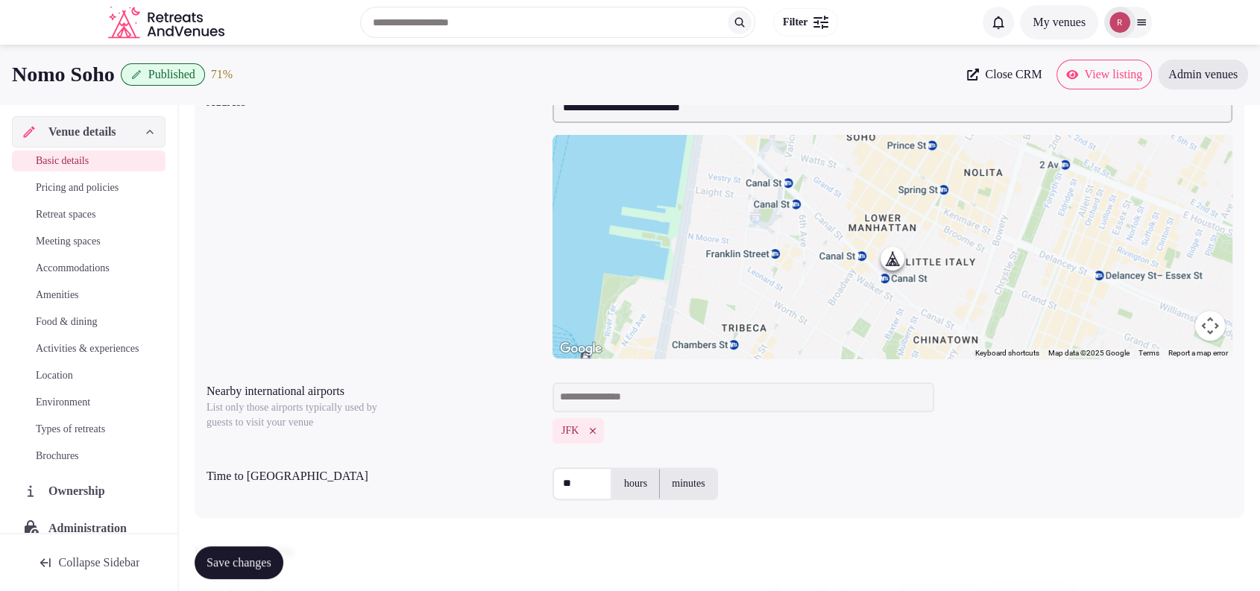
click at [1084, 71] on span "View listing" at bounding box center [1113, 74] width 58 height 15
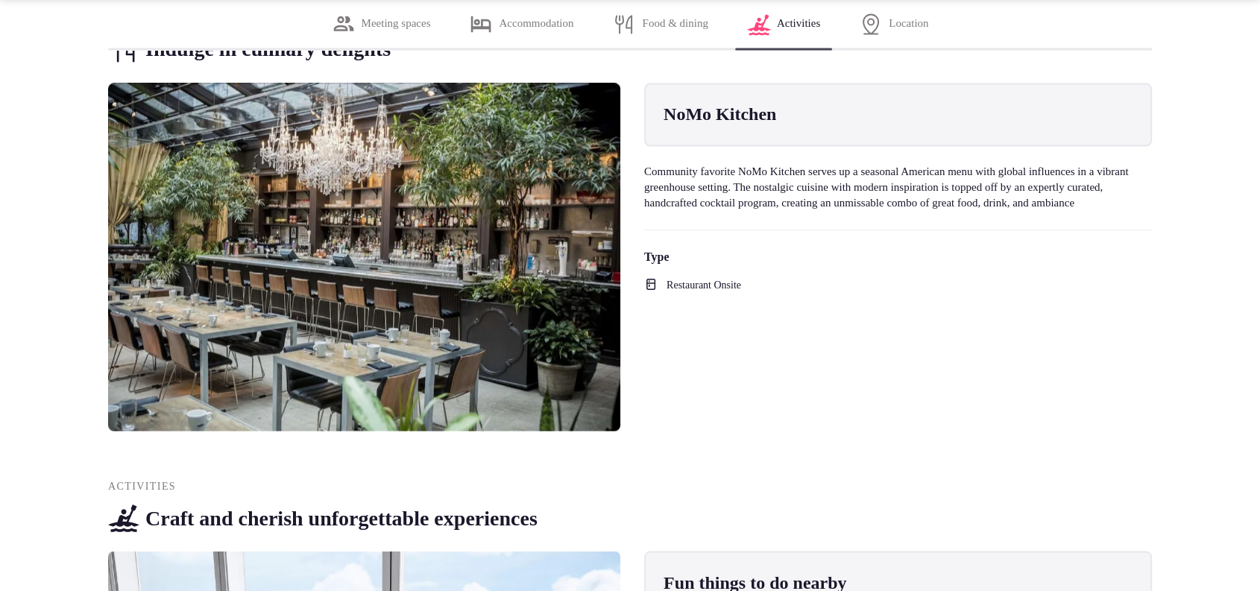
scroll to position [3102, 0]
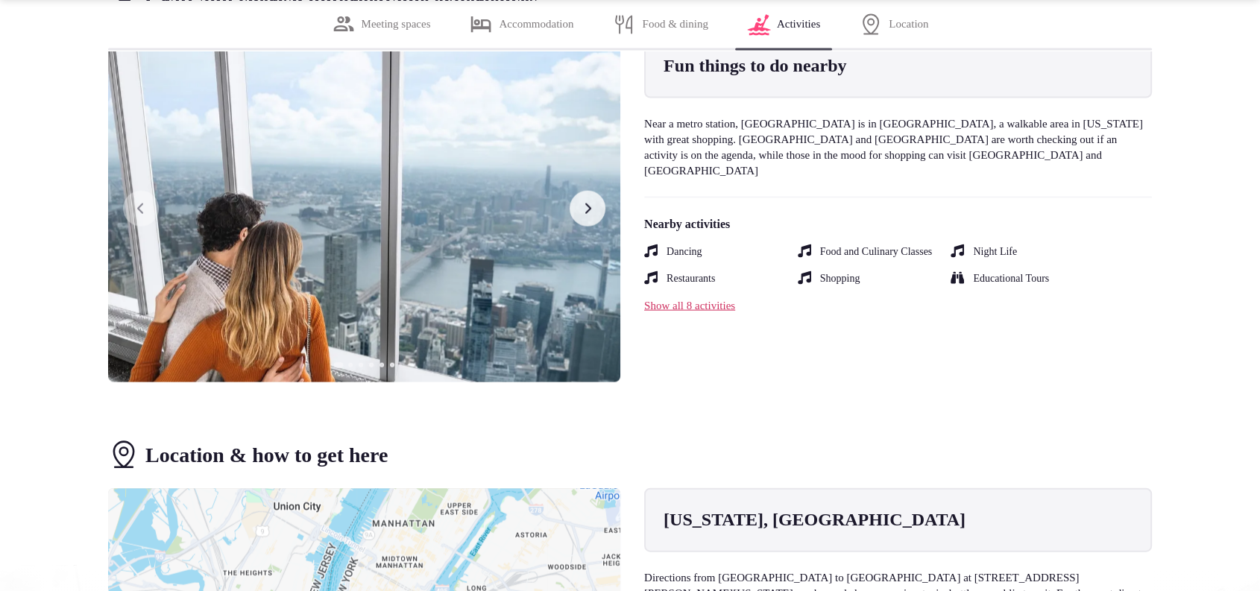
click at [574, 237] on img at bounding box center [364, 208] width 512 height 348
click at [579, 224] on button "Next slide" at bounding box center [587, 209] width 36 height 36
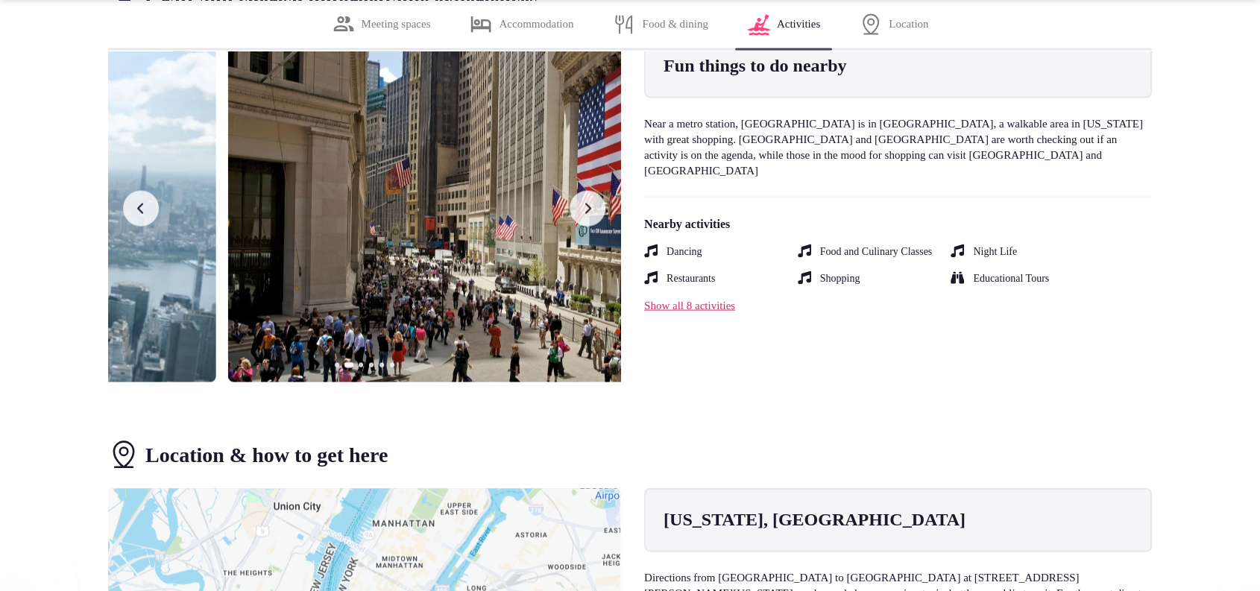
click at [579, 224] on button "Next slide" at bounding box center [587, 209] width 36 height 36
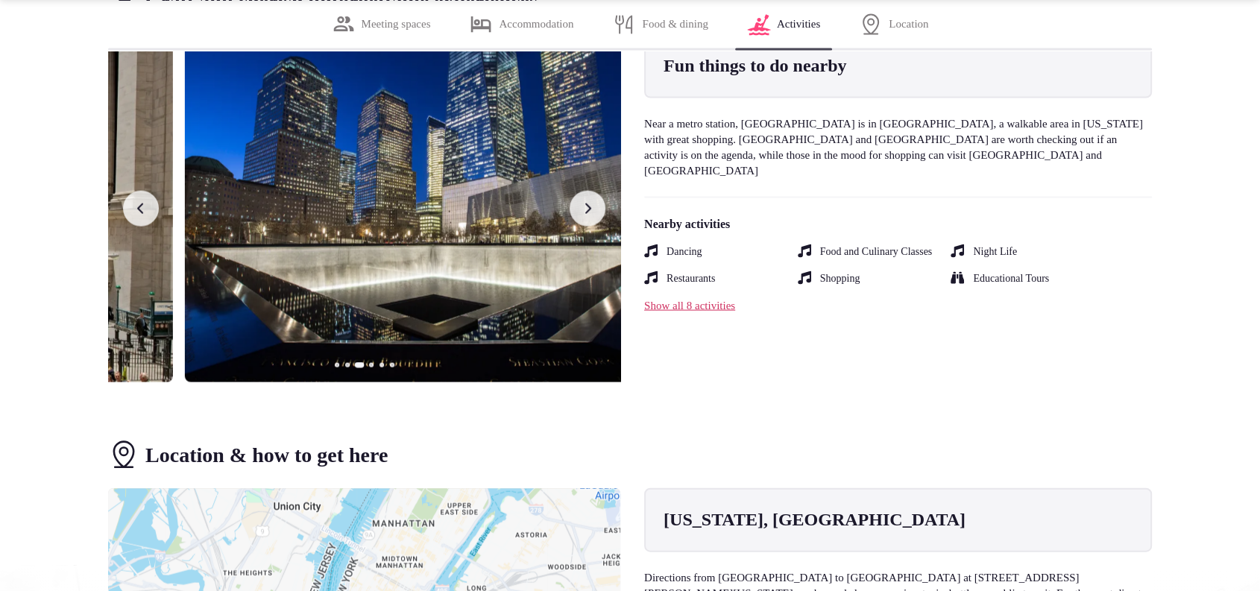
click at [579, 224] on button "Next slide" at bounding box center [587, 209] width 36 height 36
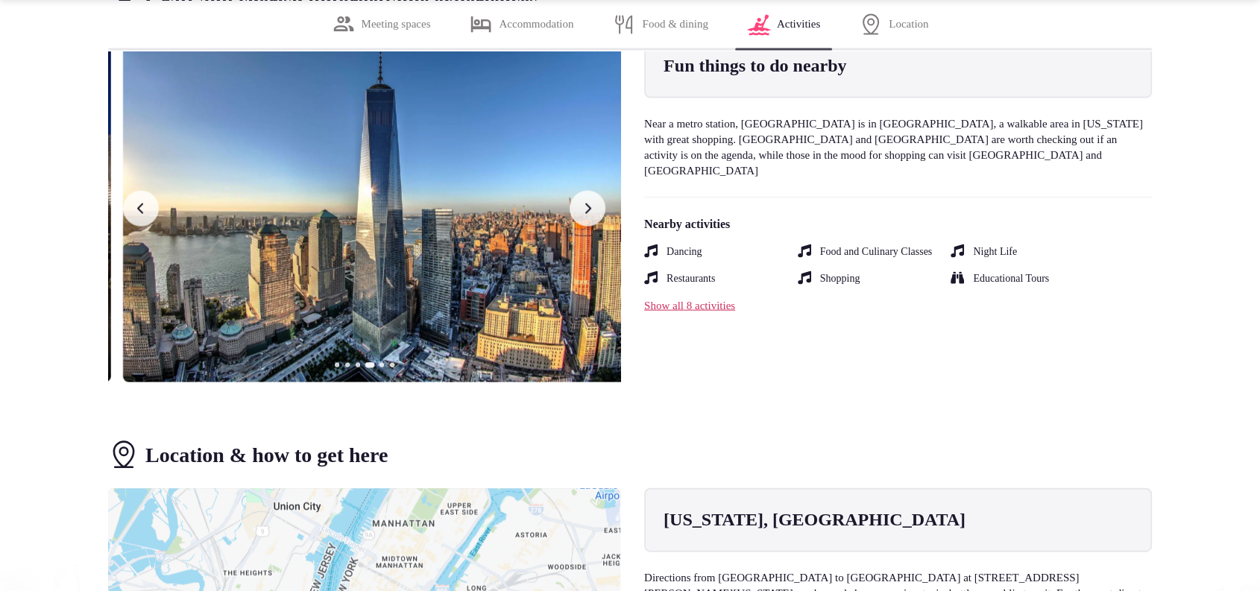
click at [579, 224] on button "Next slide" at bounding box center [587, 209] width 36 height 36
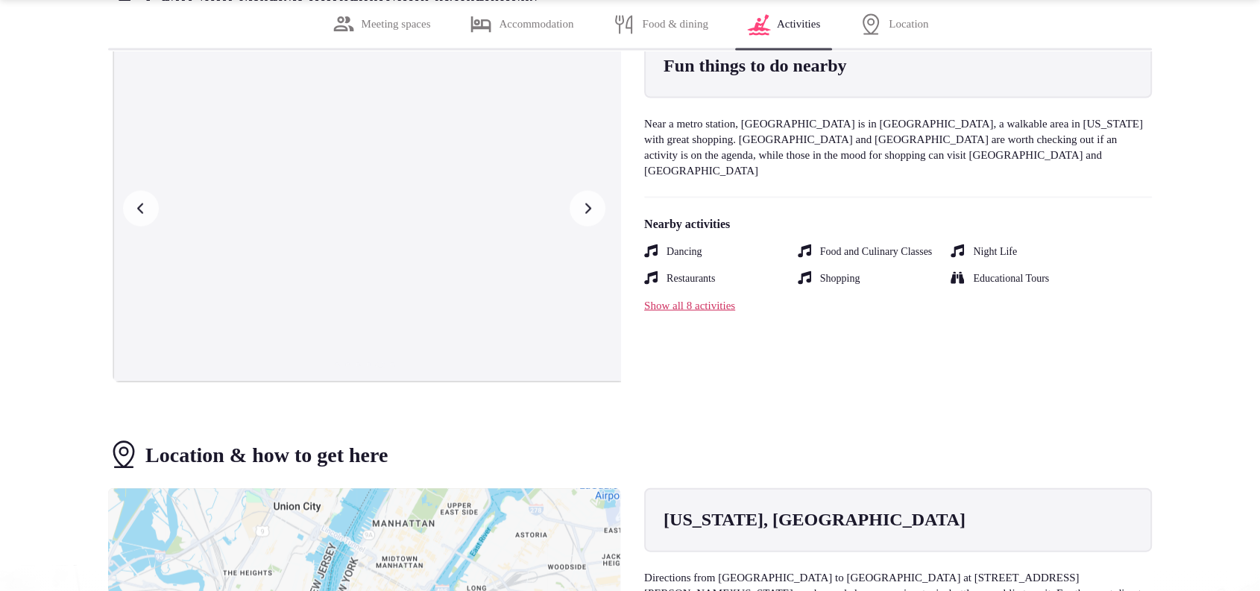
click at [579, 224] on button "Next slide" at bounding box center [587, 209] width 36 height 36
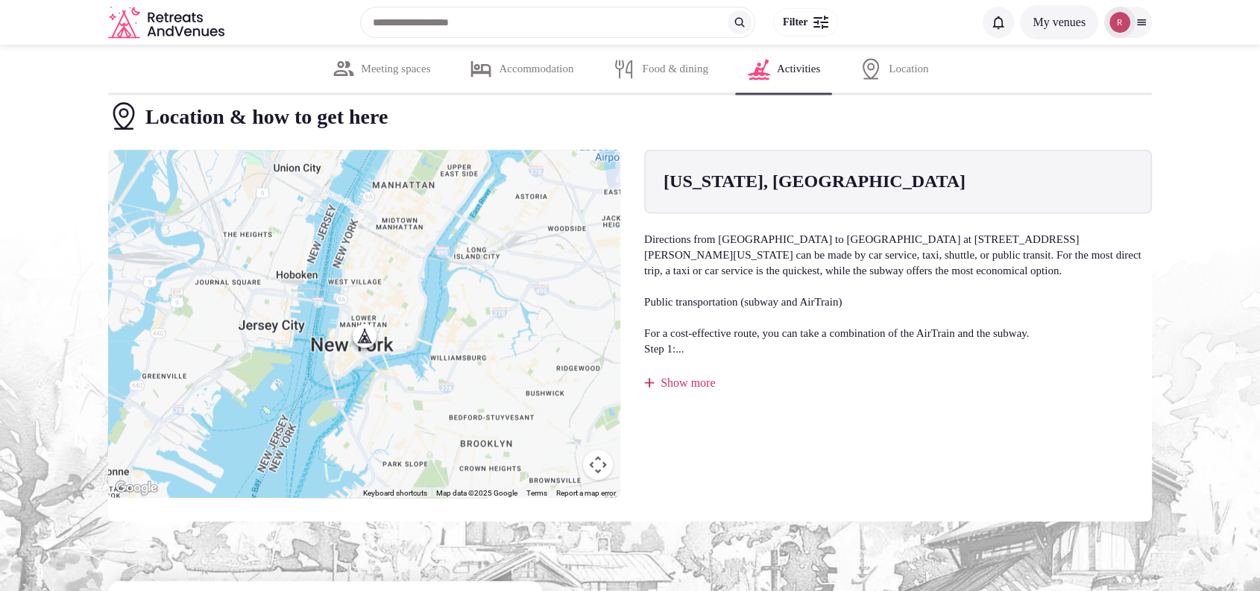
scroll to position [3035, 0]
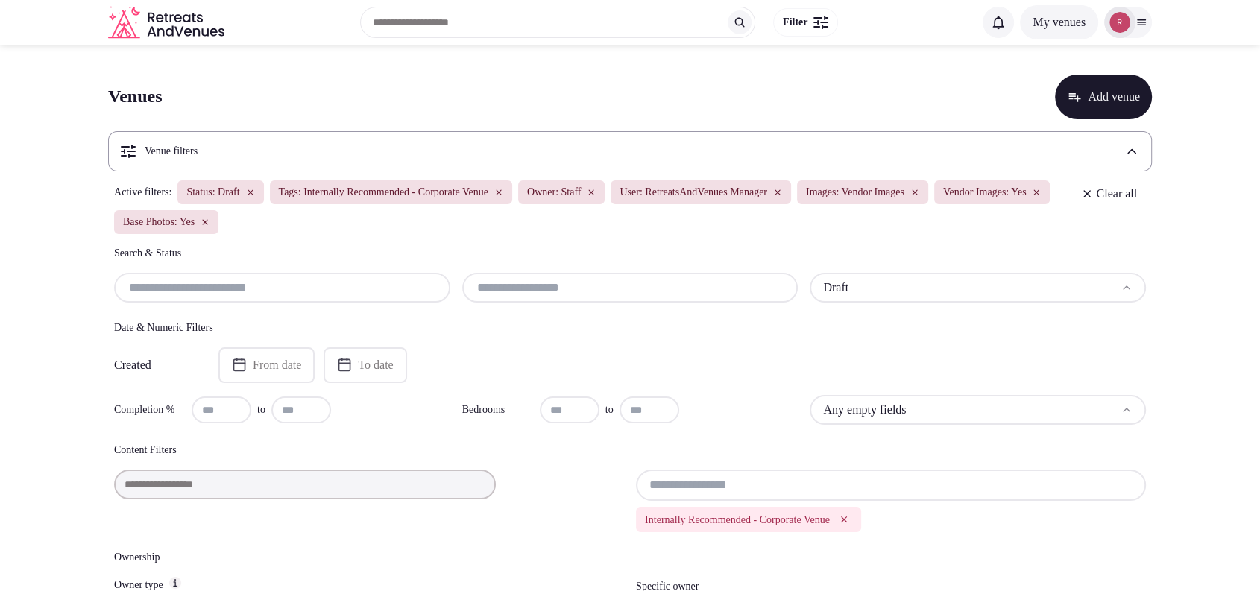
click at [1112, 195] on button "Clear all" at bounding box center [1109, 193] width 74 height 27
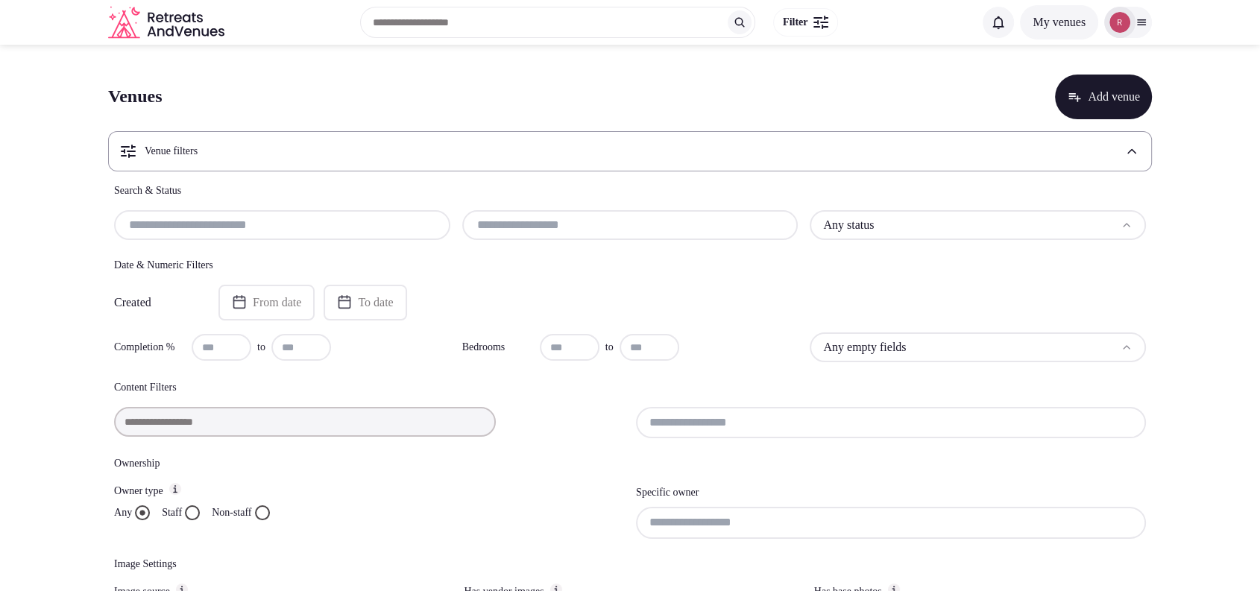
click at [256, 231] on input "text" at bounding box center [282, 225] width 324 height 18
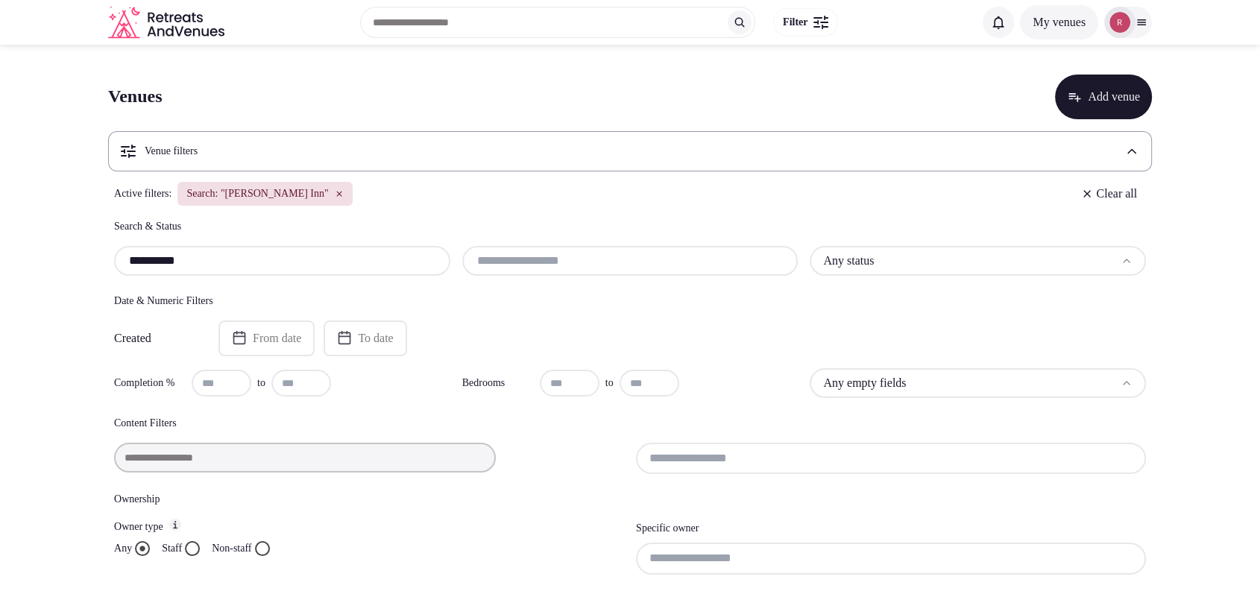
paste input "**********"
click at [320, 265] on input "**********" at bounding box center [282, 261] width 324 height 18
paste input "text"
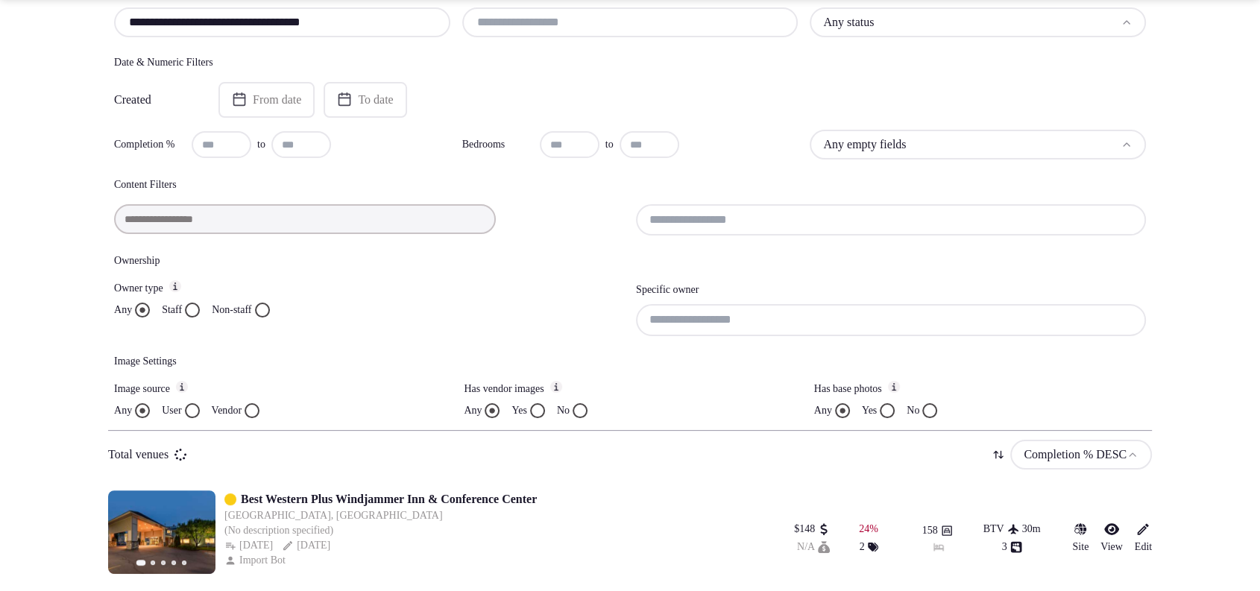
scroll to position [244, 0]
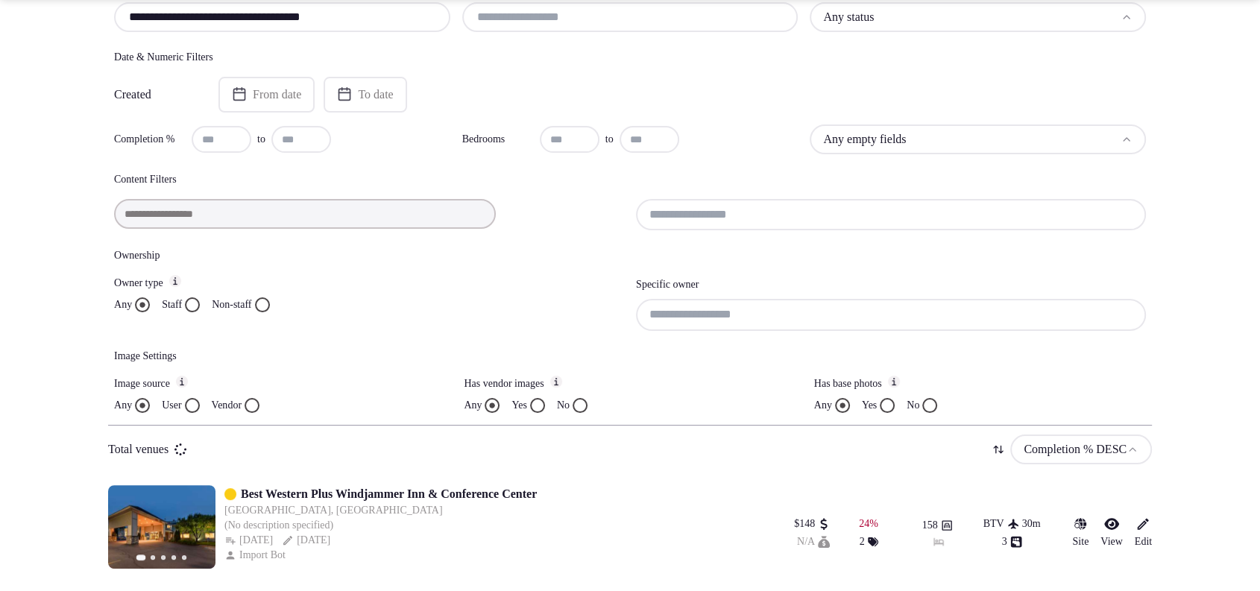
type input "**********"
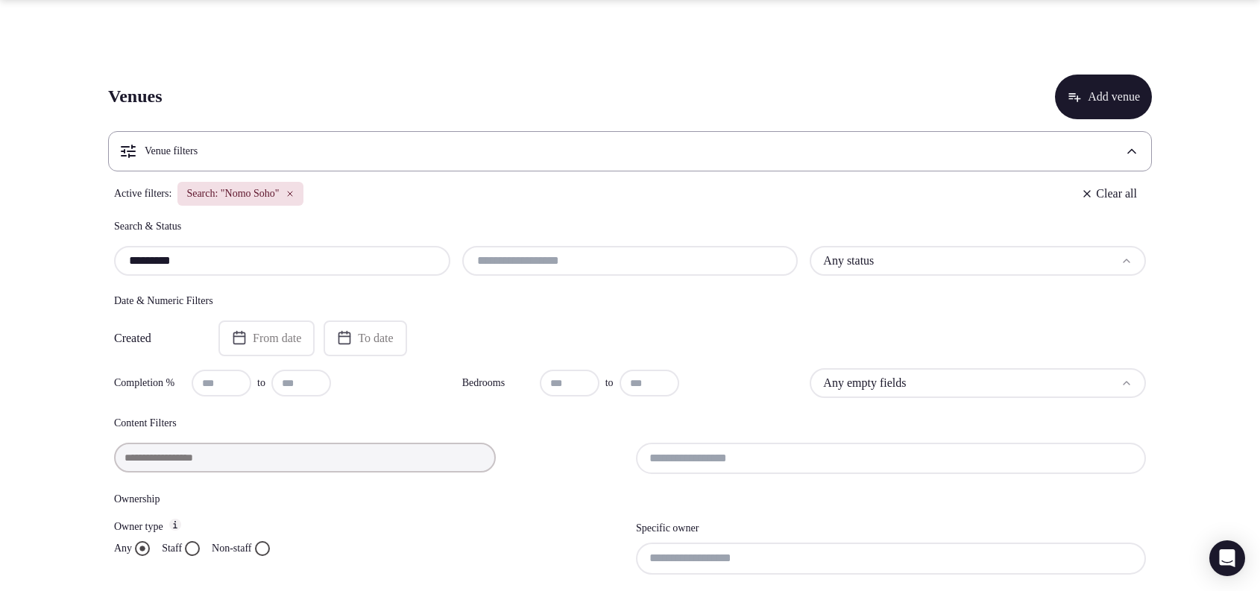
scroll to position [244, 0]
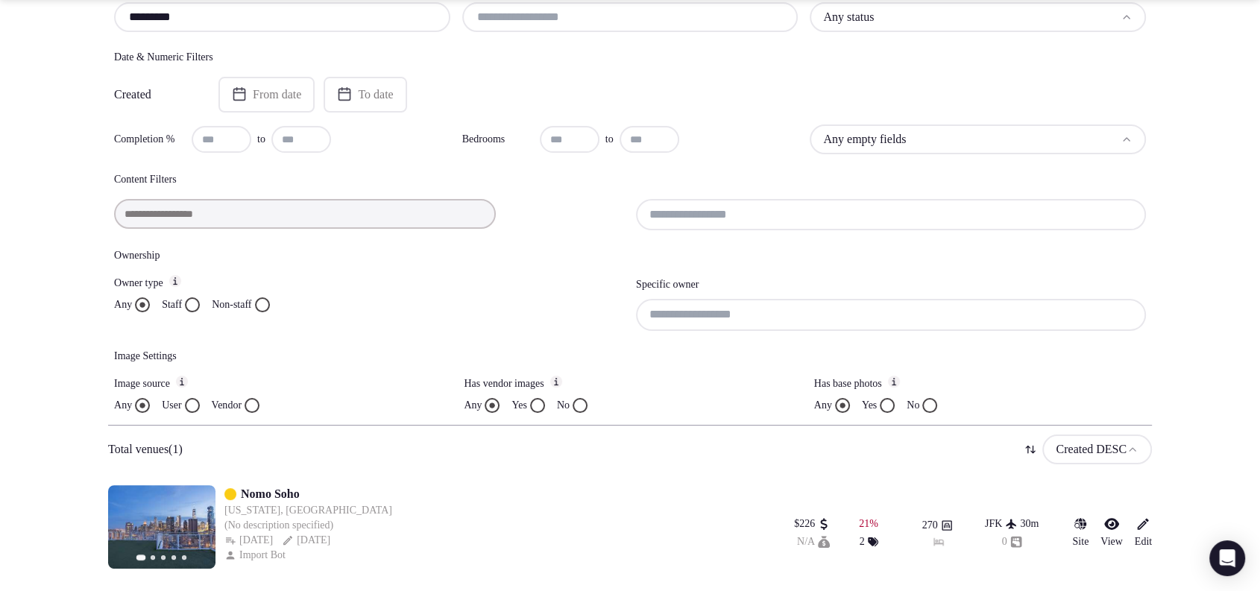
click at [268, 489] on link "Nomo Soho" at bounding box center [270, 494] width 59 height 18
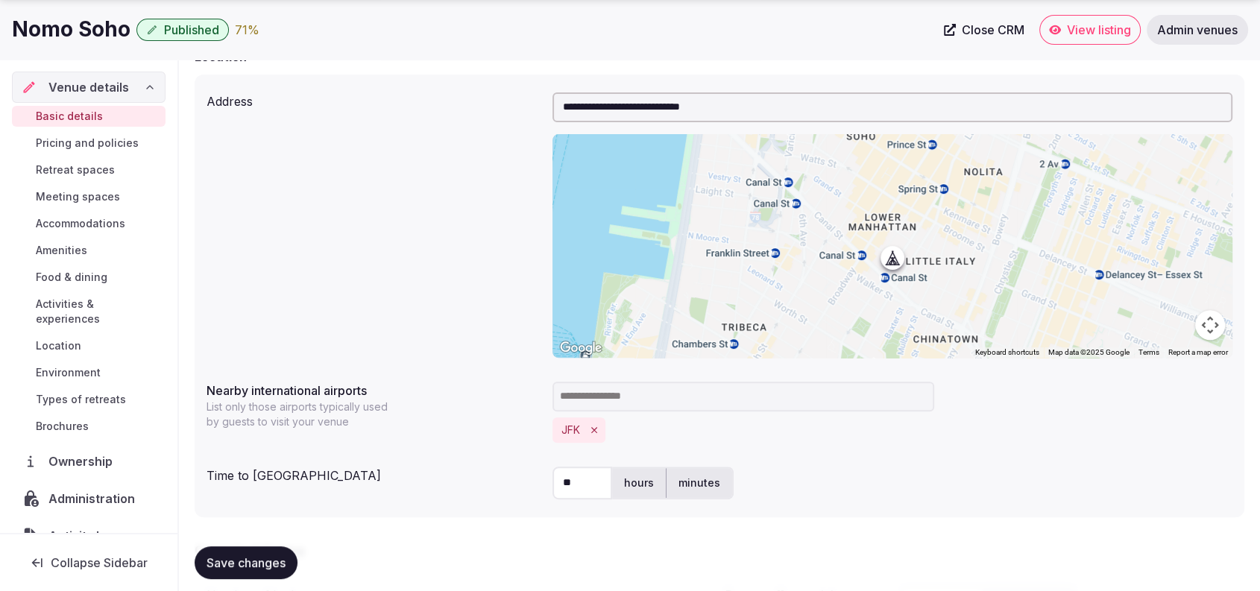
scroll to position [1034, 0]
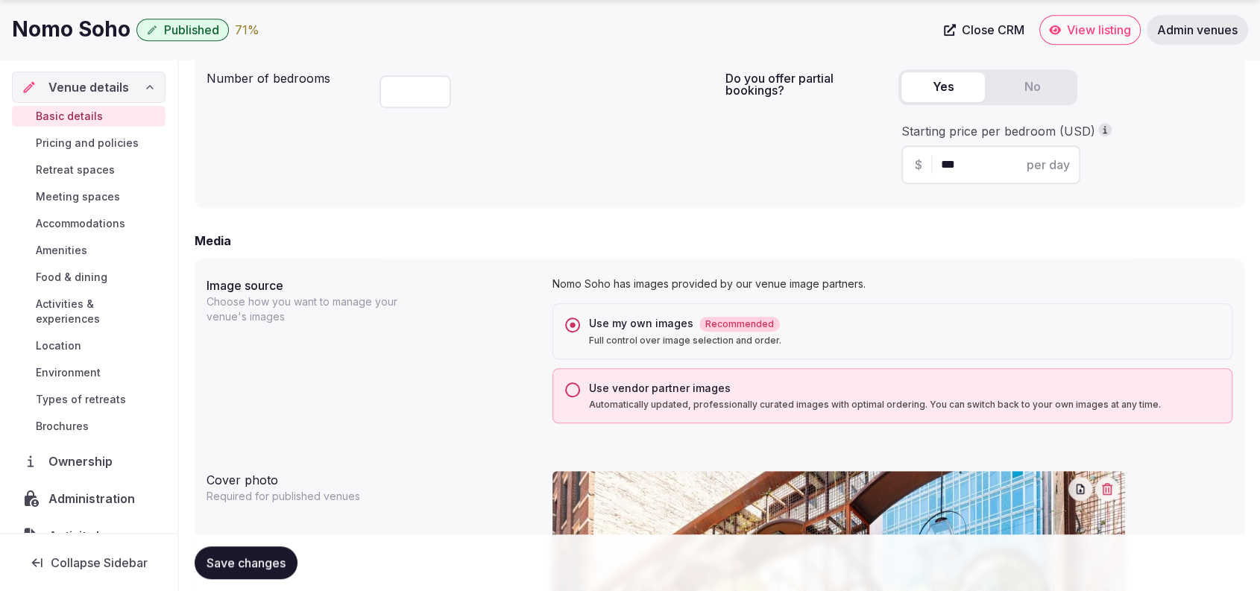
click at [80, 319] on span "Activities & experiences" at bounding box center [98, 312] width 124 height 30
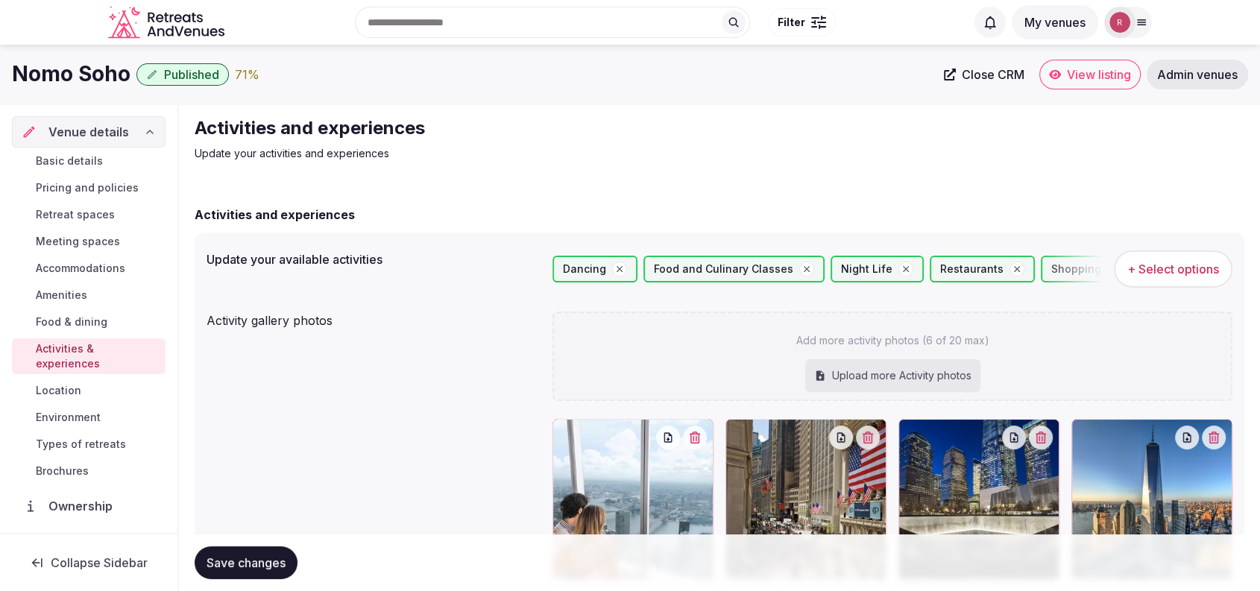
scroll to position [399, 0]
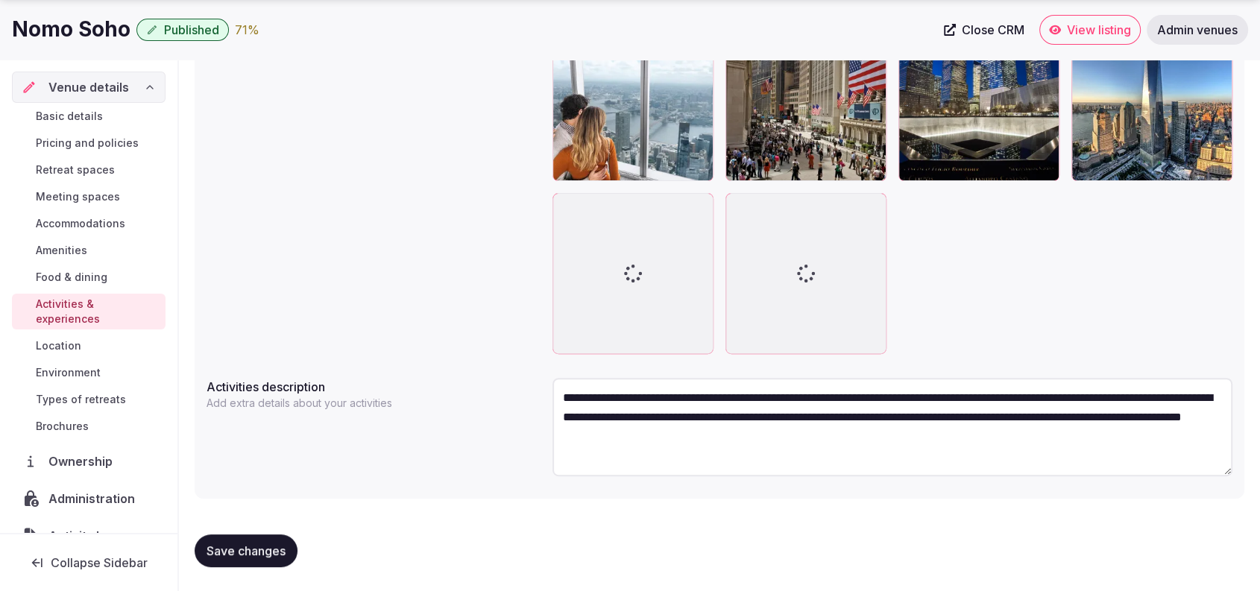
drag, startPoint x: 683, startPoint y: 209, endPoint x: 391, endPoint y: 319, distance: 312.0
click at [391, 319] on div "Activity gallery photos Add more activity photos (6 of 20 max) Upload more Acti…" at bounding box center [719, 133] width 1026 height 453
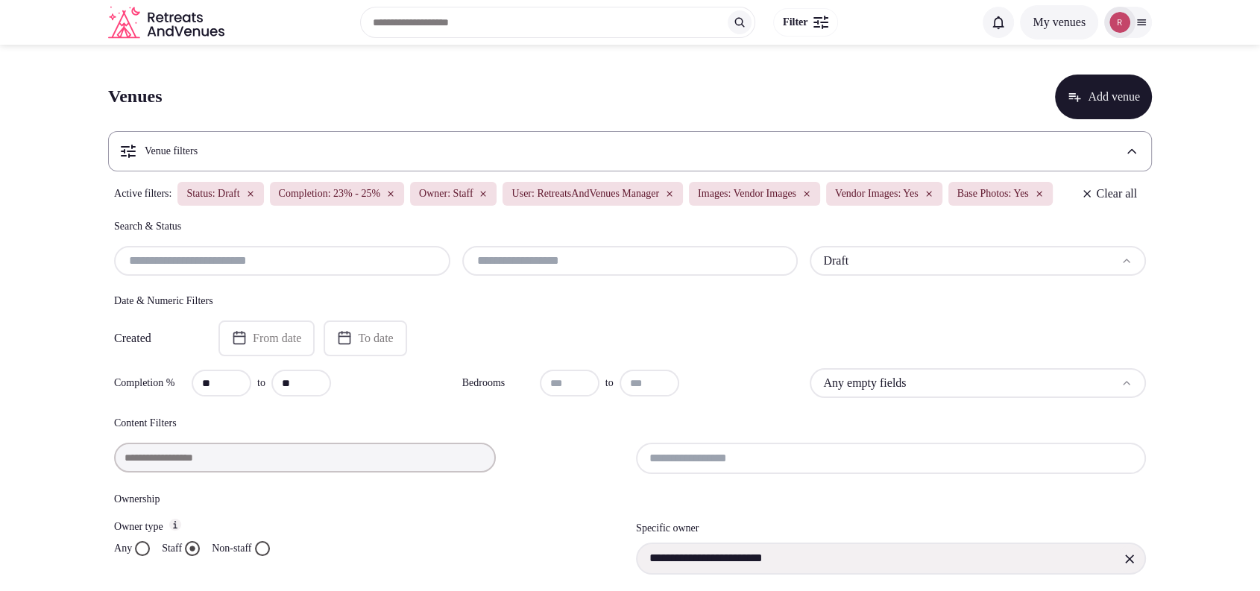
click at [517, 270] on input "text" at bounding box center [630, 261] width 324 height 18
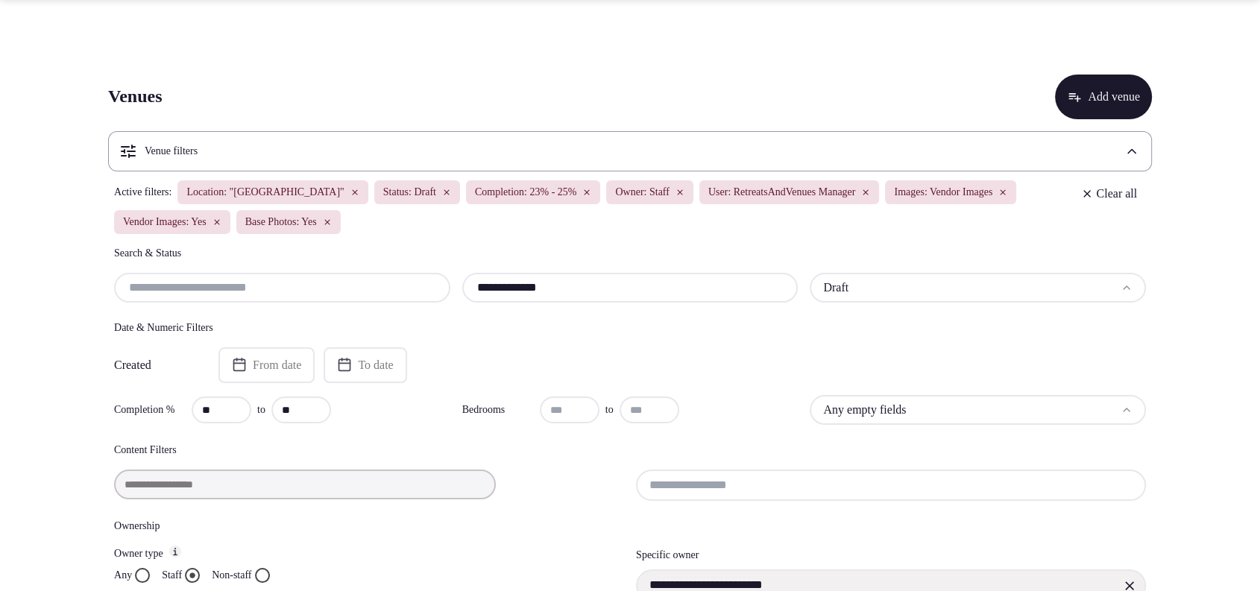
scroll to position [517, 0]
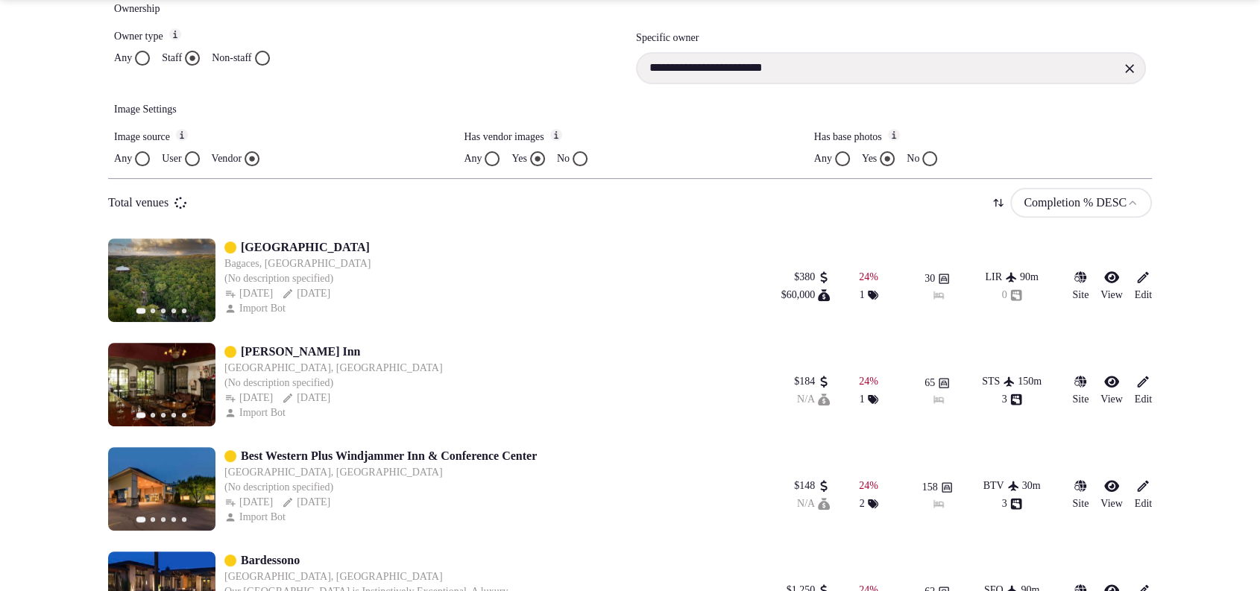
type input "**********"
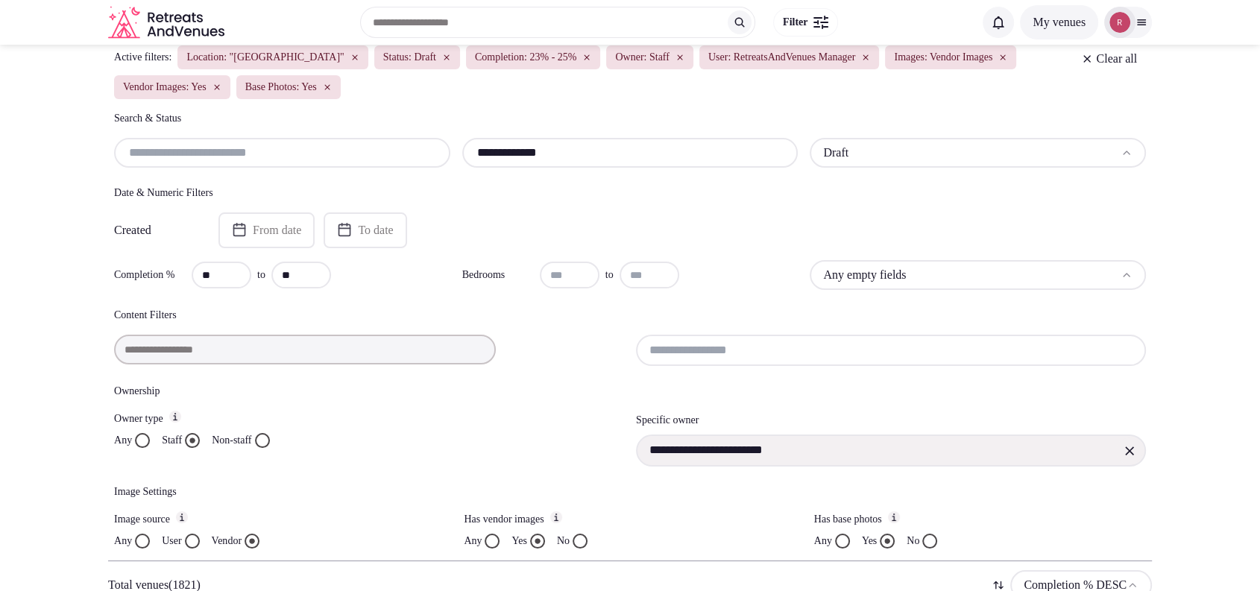
scroll to position [31, 0]
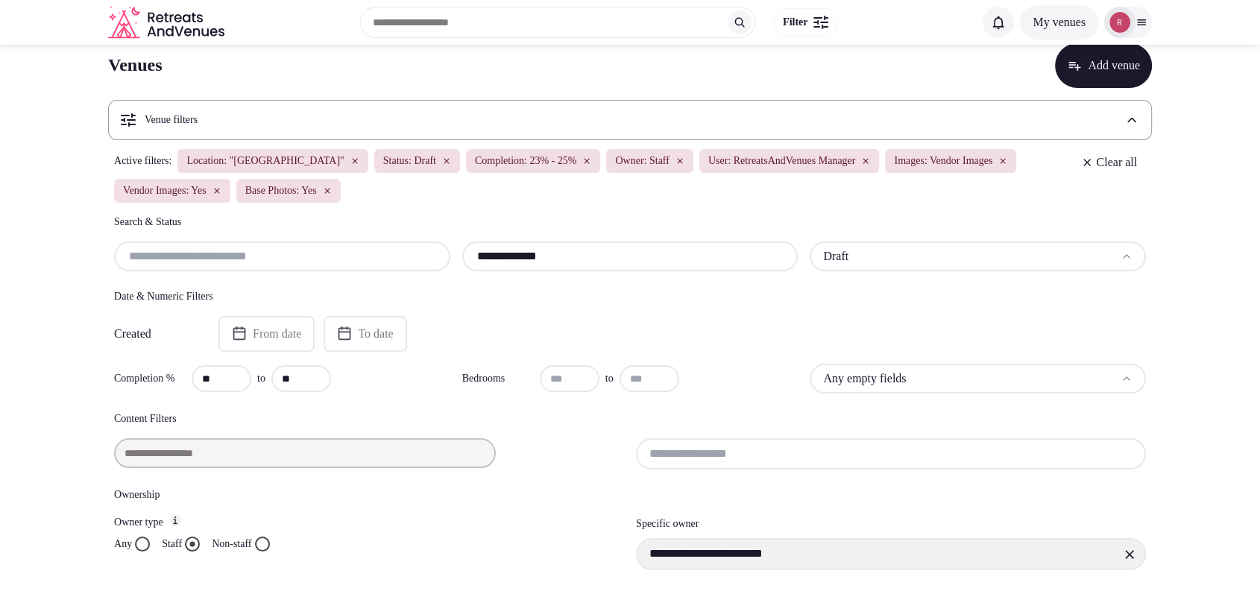
drag, startPoint x: 558, startPoint y: 255, endPoint x: 437, endPoint y: 233, distance: 122.7
click at [437, 233] on div "**********" at bounding box center [630, 243] width 1032 height 57
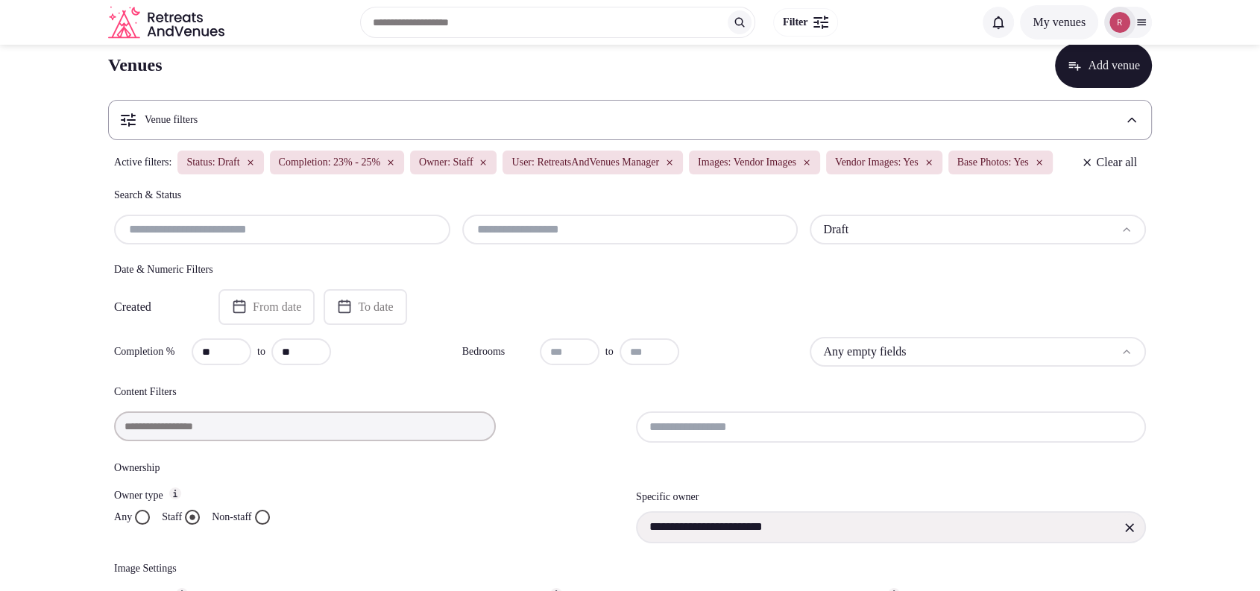
type input "**********"
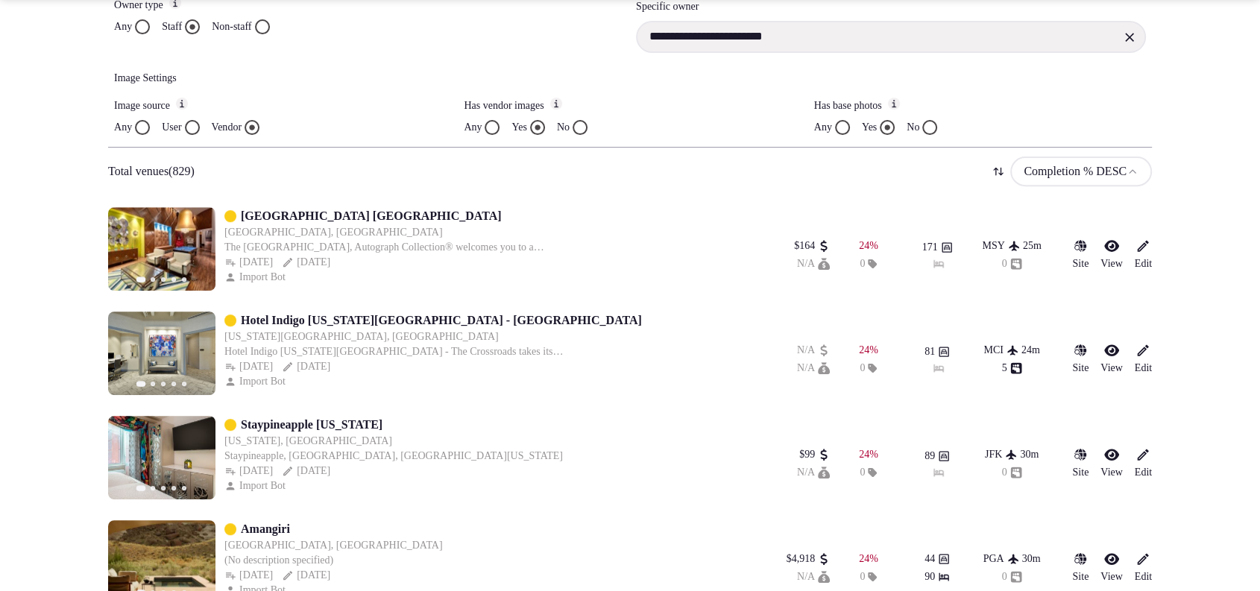
scroll to position [1066, 0]
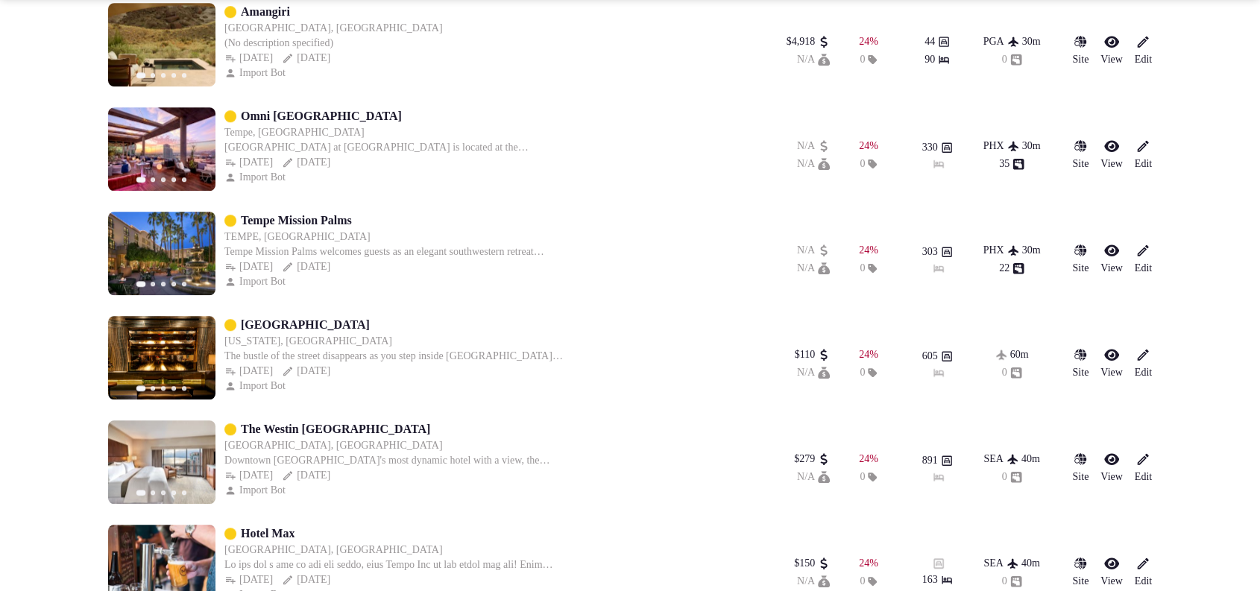
drag, startPoint x: 259, startPoint y: 10, endPoint x: 249, endPoint y: 3, distance: 12.4
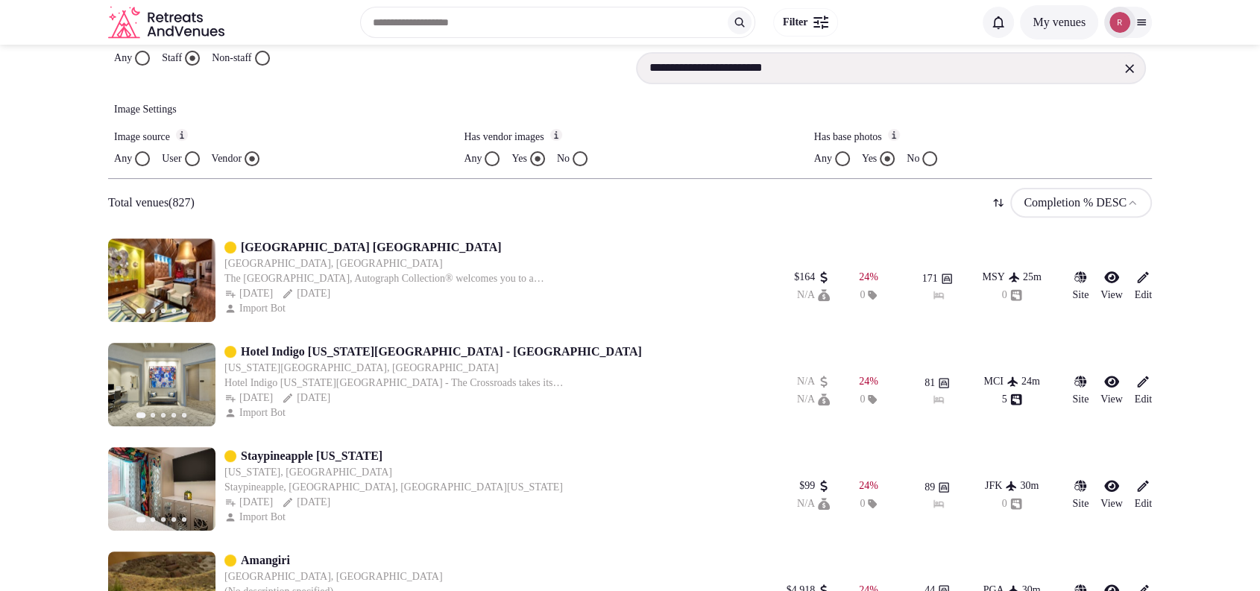
scroll to position [0, 0]
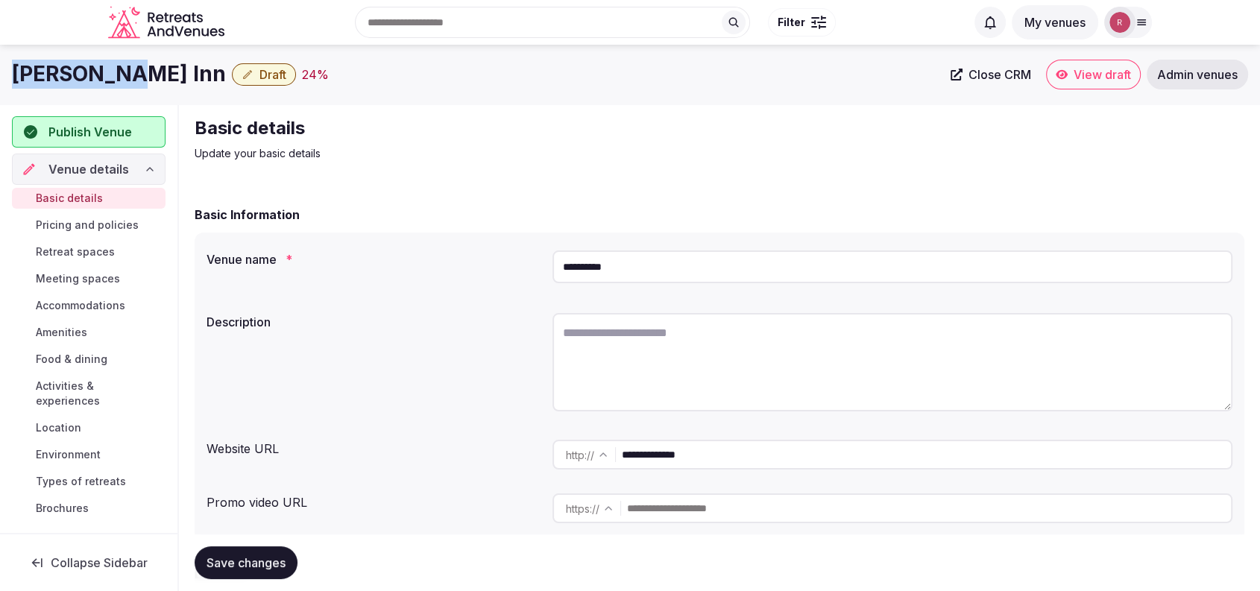
drag, startPoint x: 130, startPoint y: 77, endPoint x: 4, endPoint y: 76, distance: 126.0
click at [4, 76] on div "[PERSON_NAME] Inn Draft 24 % Close CRM View draft Admin venues" at bounding box center [630, 75] width 1260 height 30
copy h1 "[PERSON_NAME] Inn"
click at [707, 124] on div "Basic details Update your basic details" at bounding box center [719, 138] width 1049 height 45
drag, startPoint x: 710, startPoint y: 452, endPoint x: 593, endPoint y: 452, distance: 117.0
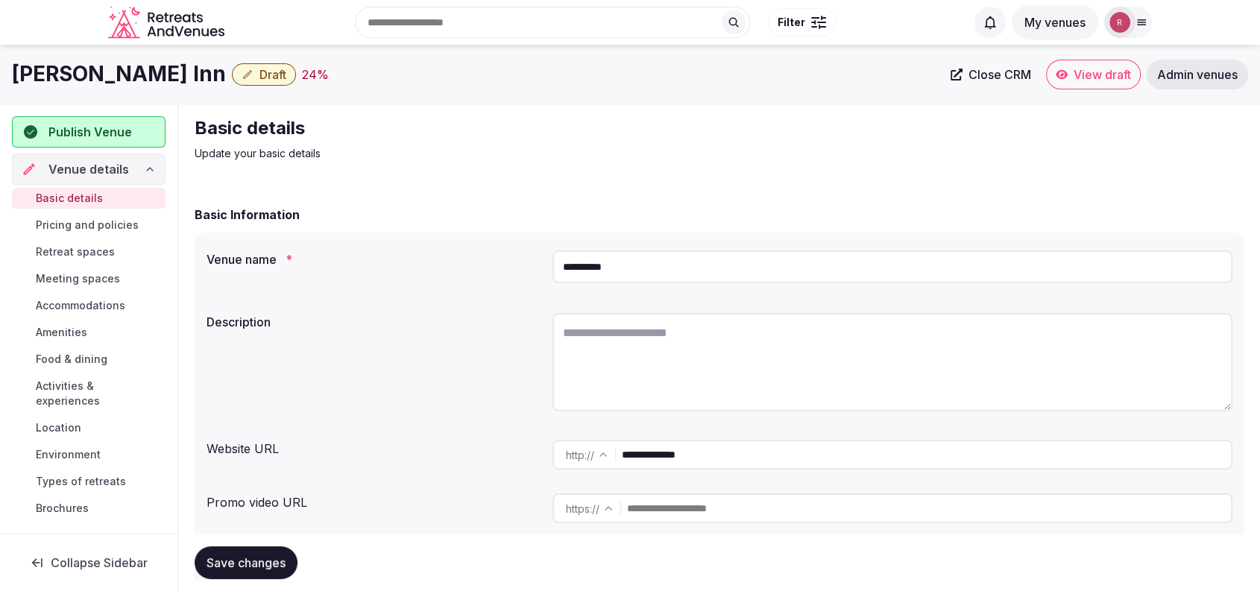
click at [593, 452] on div "**********" at bounding box center [892, 455] width 680 height 30
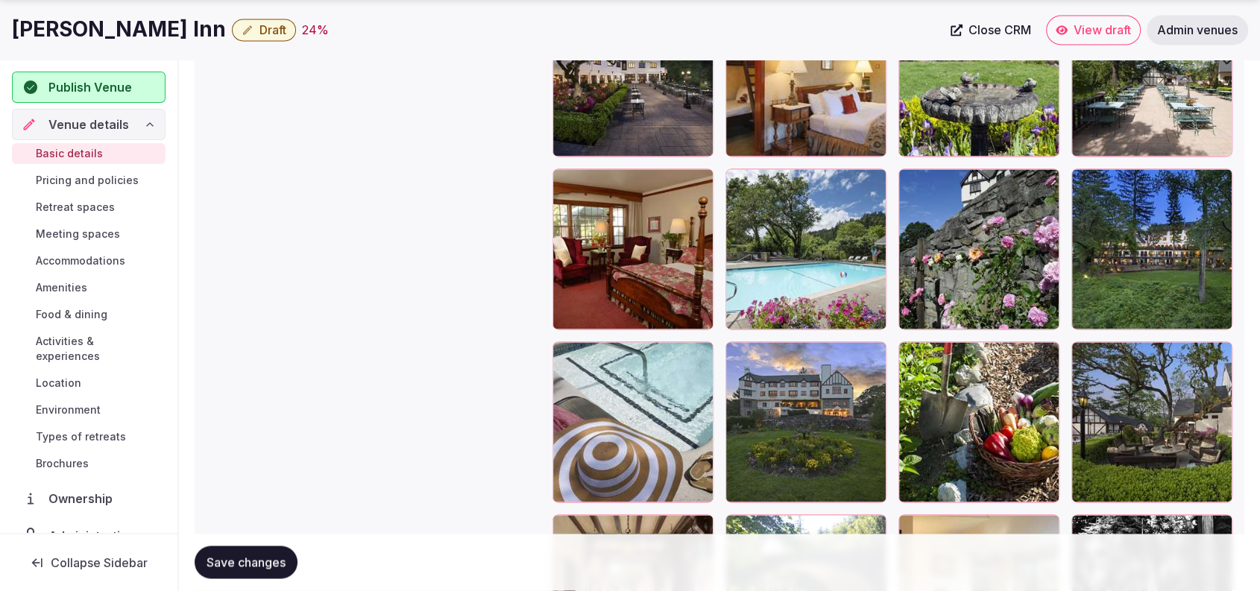
scroll to position [2254, 0]
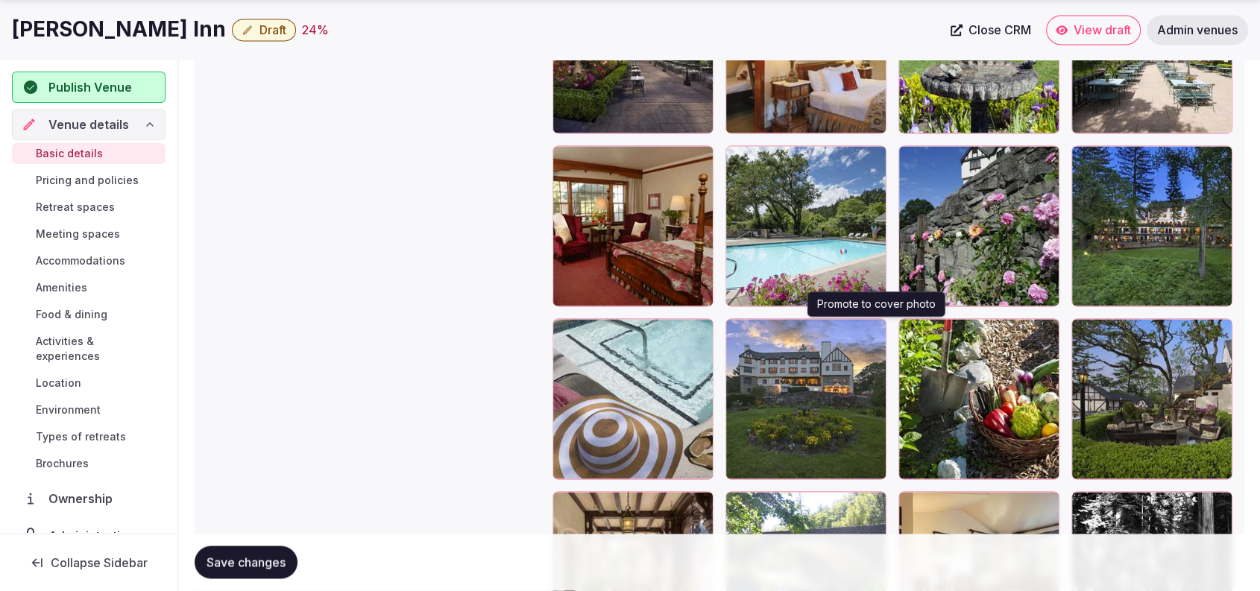
click at [868, 334] on icon "button" at bounding box center [871, 333] width 12 height 12
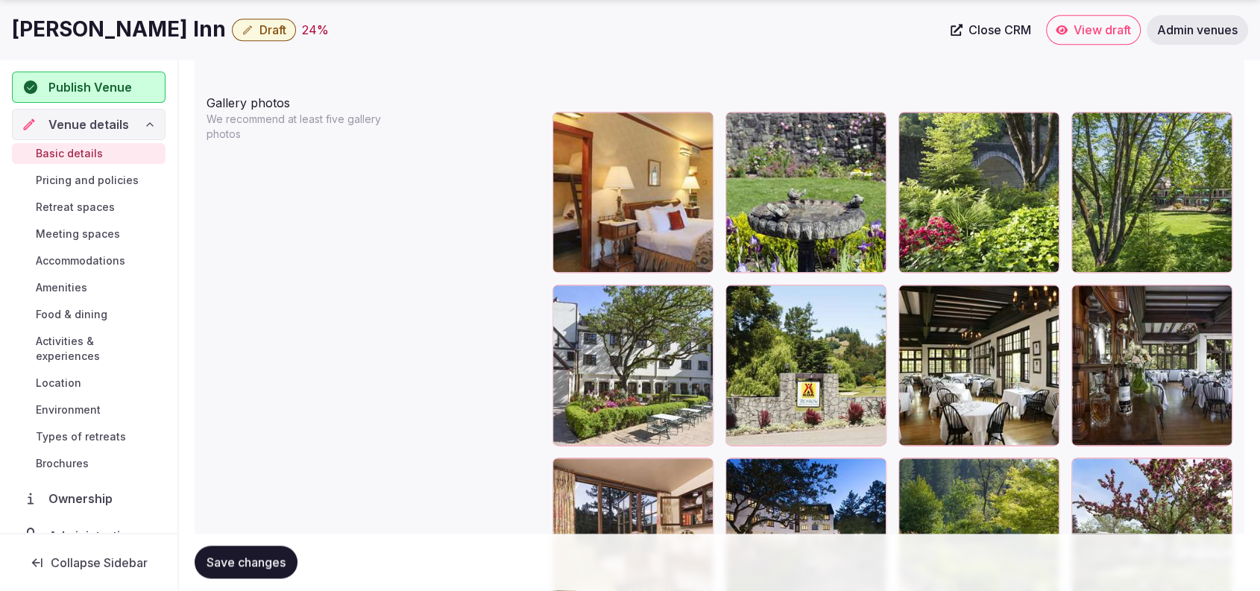
scroll to position [1786, 0]
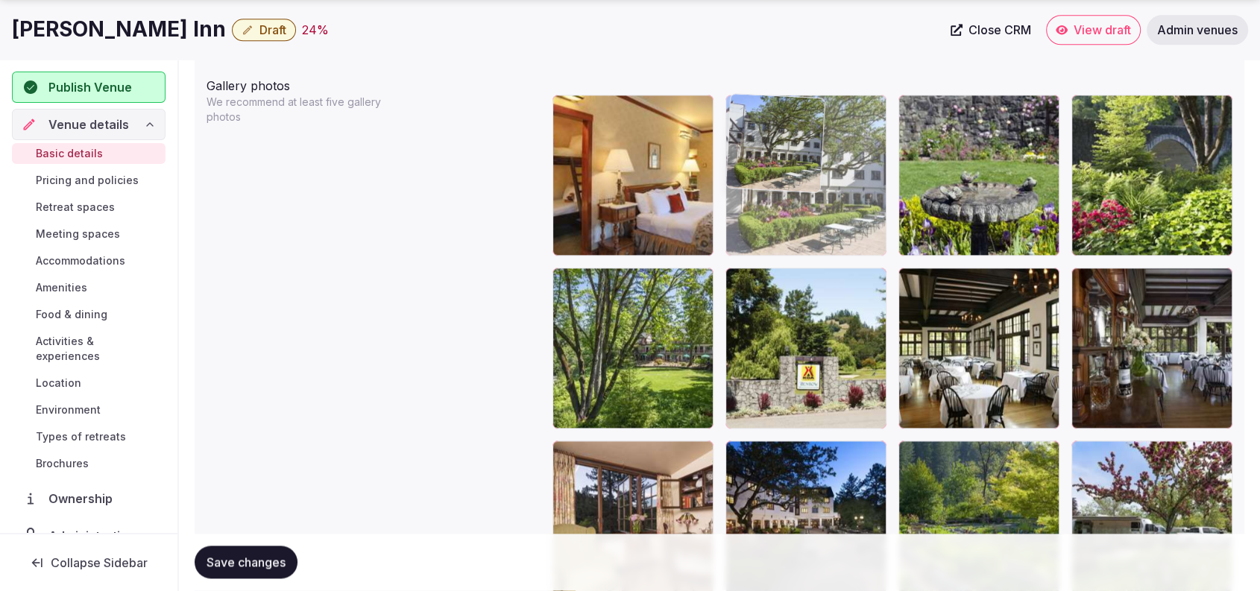
drag, startPoint x: 675, startPoint y: 363, endPoint x: 805, endPoint y: 255, distance: 169.4
click at [827, 239] on body "**********" at bounding box center [630, 68] width 1260 height 3708
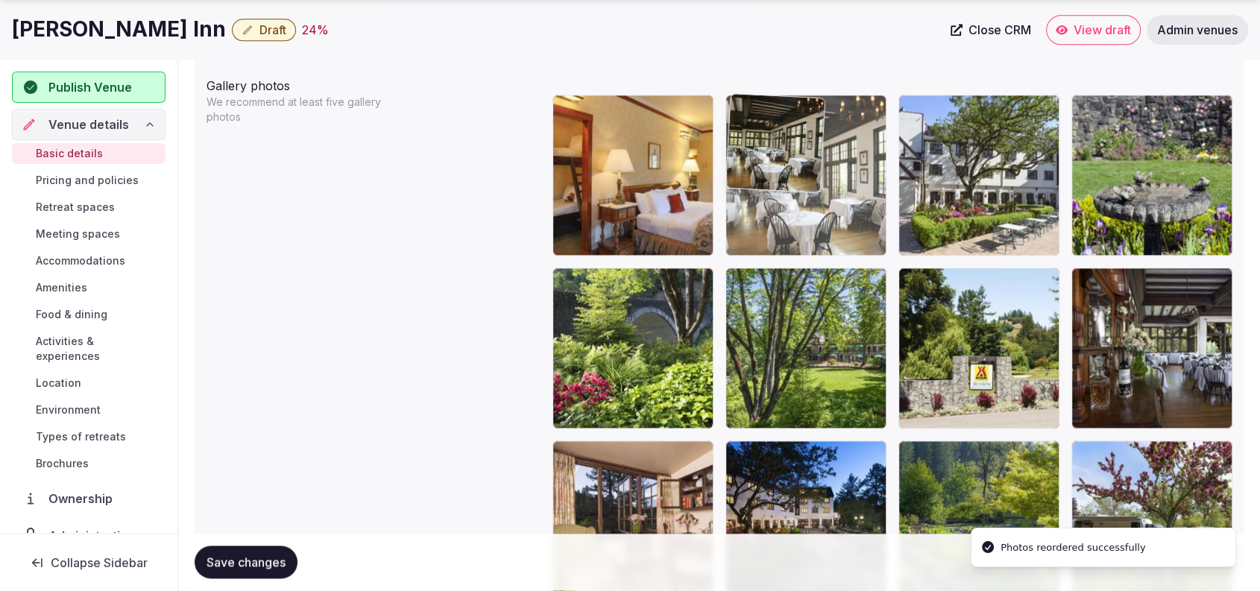
drag, startPoint x: 882, startPoint y: 236, endPoint x: 867, endPoint y: 207, distance: 33.0
click at [867, 207] on body "**********" at bounding box center [630, 68] width 1260 height 3708
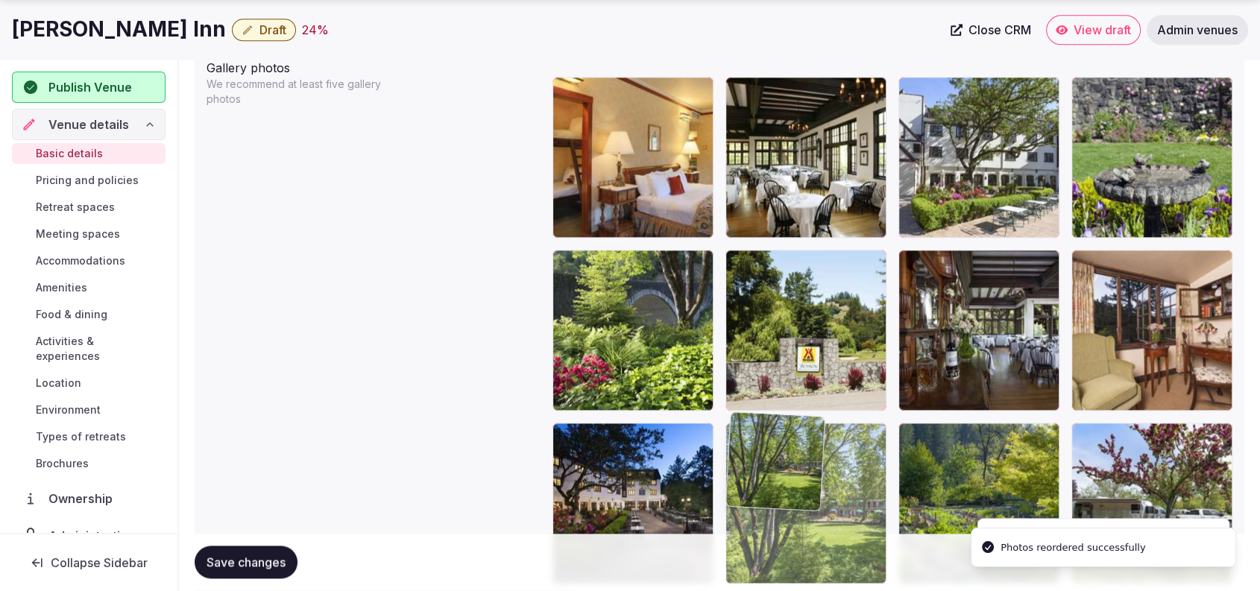
drag, startPoint x: 849, startPoint y: 465, endPoint x: 852, endPoint y: 484, distance: 19.6
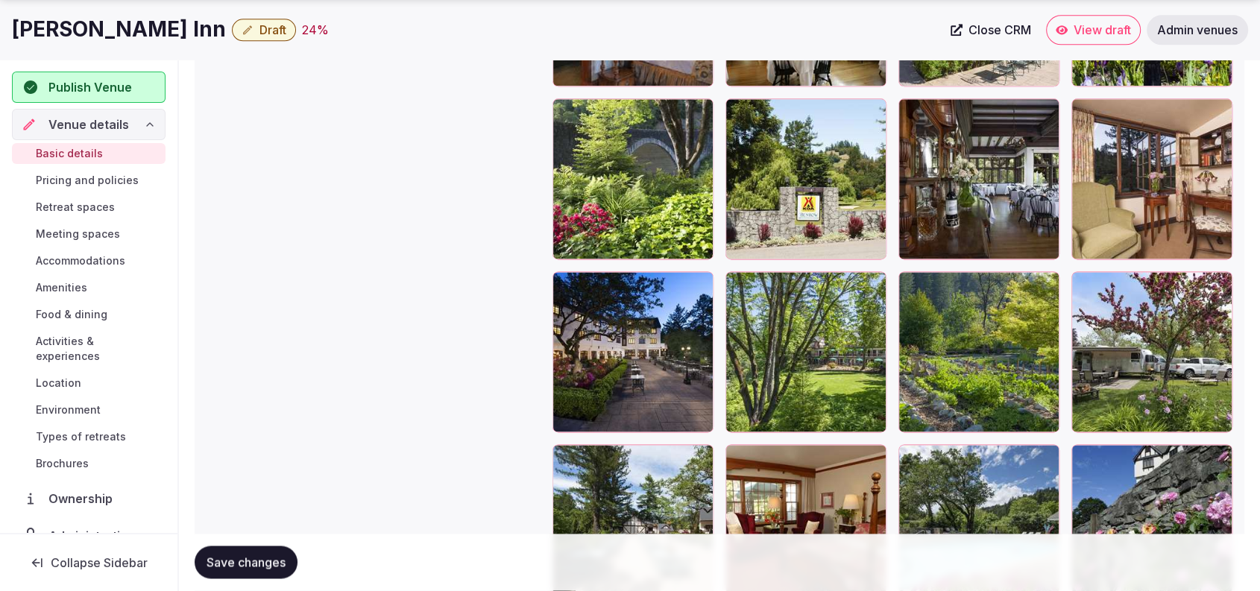
scroll to position [1960, 0]
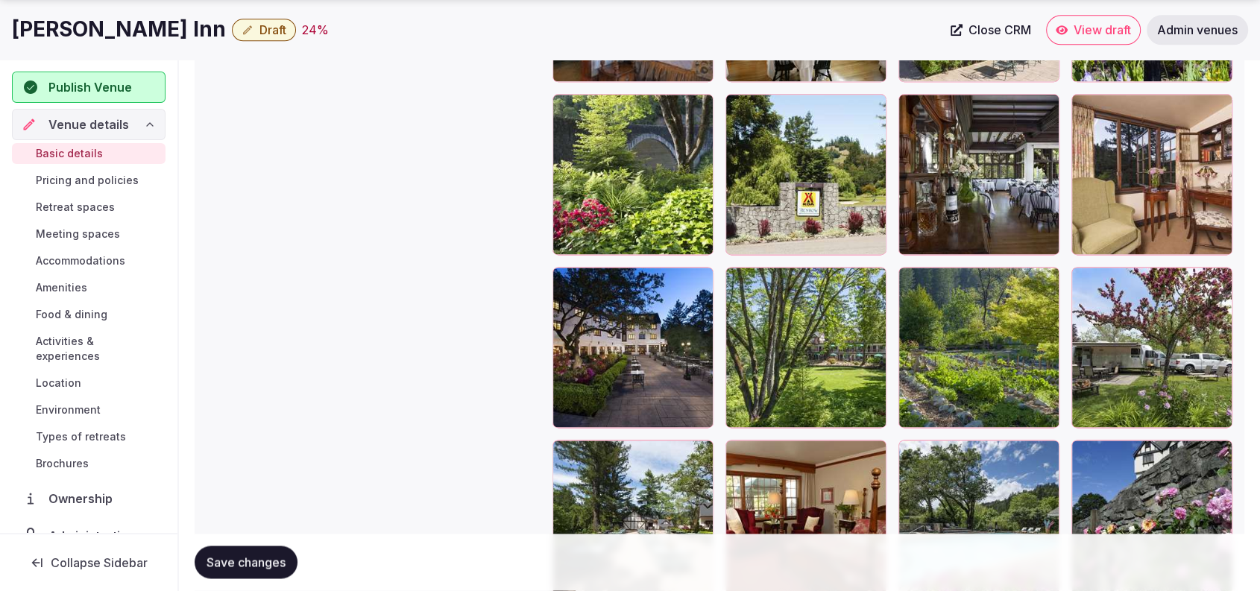
click at [700, 288] on div at bounding box center [698, 282] width 18 height 19
click at [702, 282] on icon "button" at bounding box center [698, 282] width 12 height 12
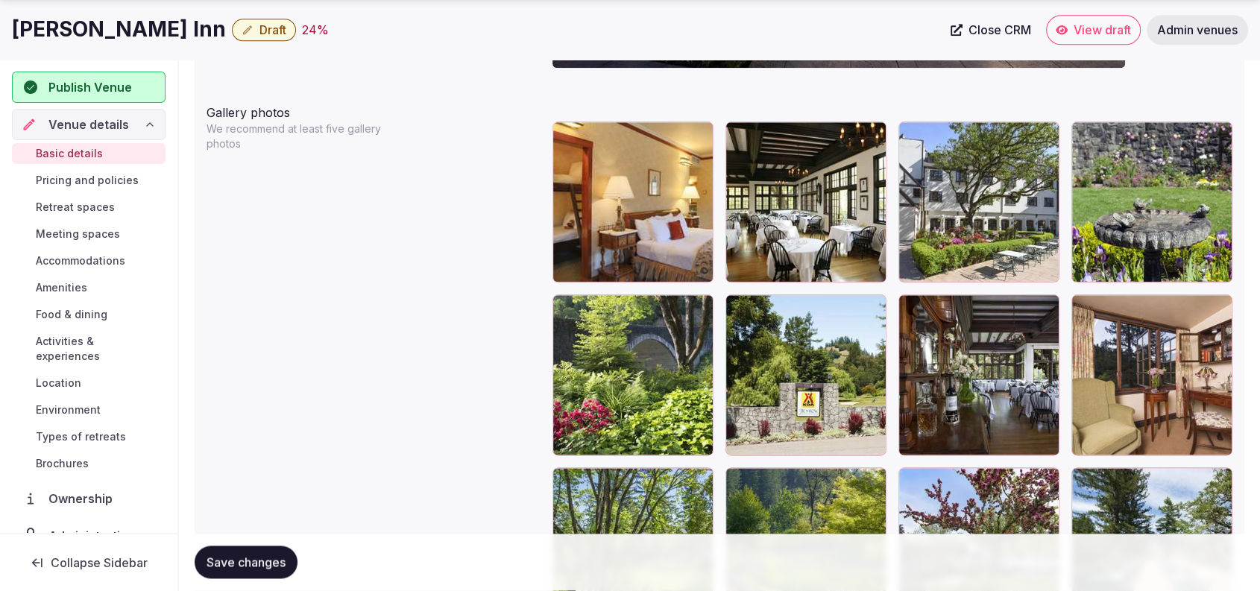
scroll to position [1790, 0]
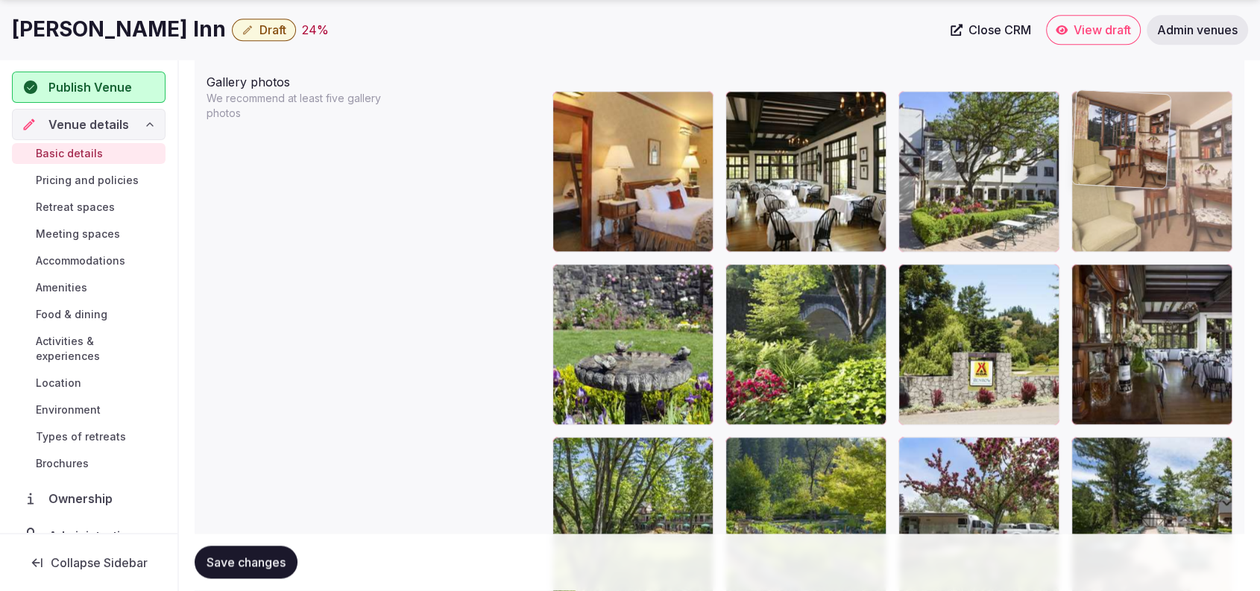
drag, startPoint x: 1177, startPoint y: 370, endPoint x: 1149, endPoint y: 250, distance: 123.1
click at [1149, 250] on body "**********" at bounding box center [630, 64] width 1260 height 3708
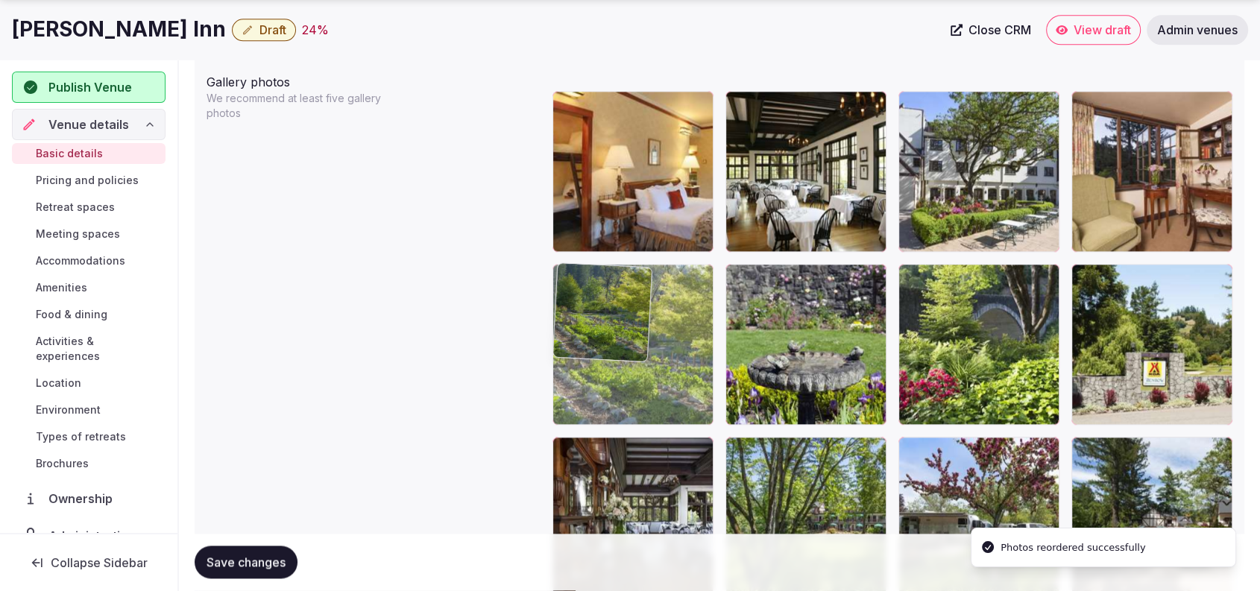
drag, startPoint x: 751, startPoint y: 492, endPoint x: 664, endPoint y: 362, distance: 155.9
click at [664, 362] on body "**********" at bounding box center [630, 64] width 1260 height 3708
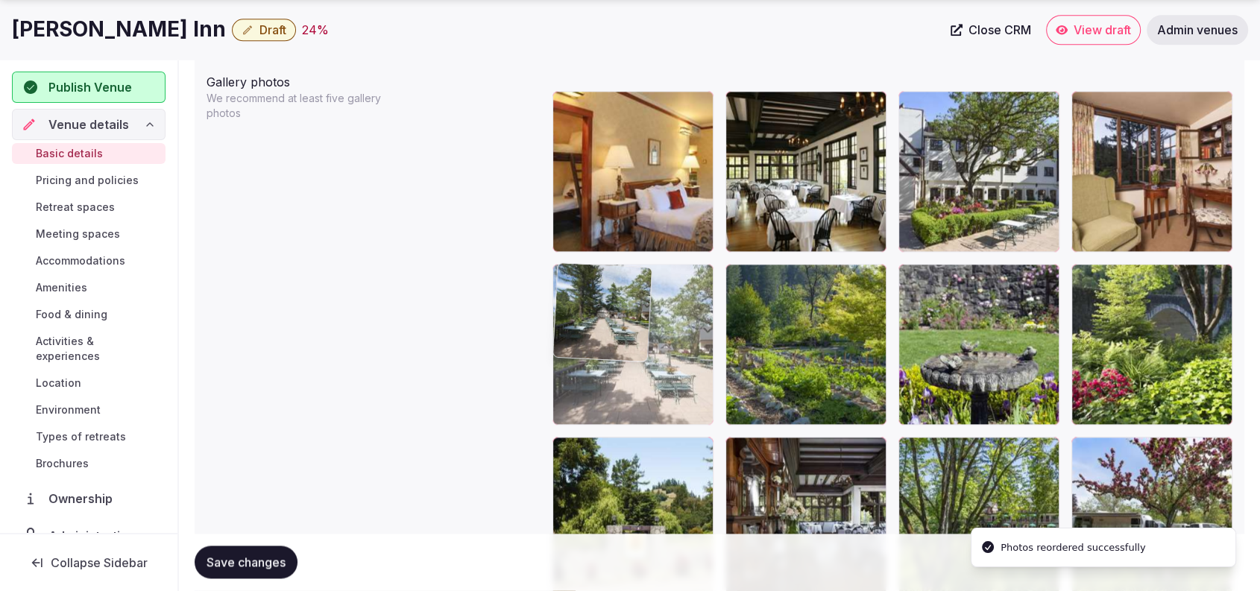
drag, startPoint x: 1109, startPoint y: 484, endPoint x: 690, endPoint y: 382, distance: 431.2
click at [690, 382] on body "**********" at bounding box center [630, 64] width 1260 height 3708
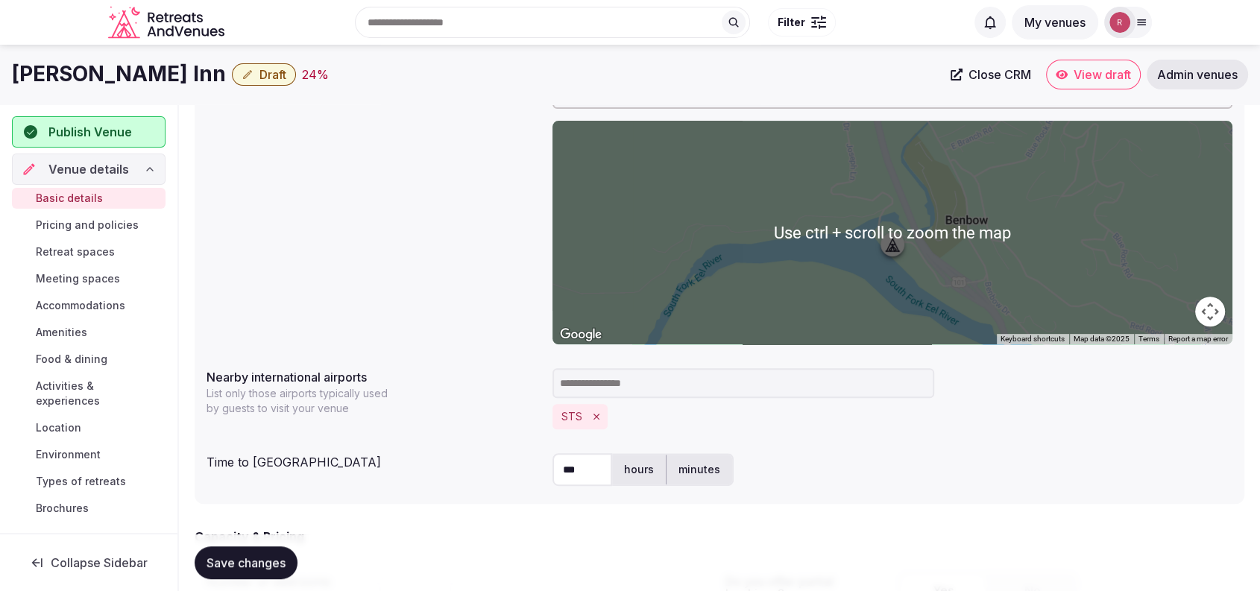
scroll to position [13, 0]
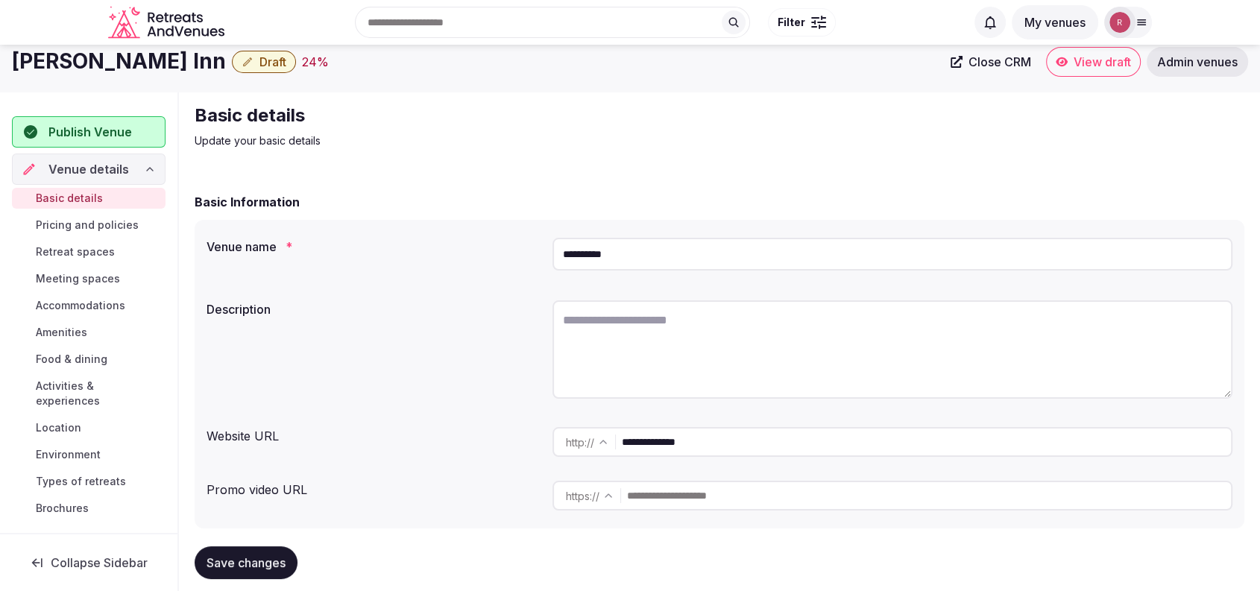
click at [596, 326] on textarea at bounding box center [892, 349] width 680 height 98
paste textarea "**********"
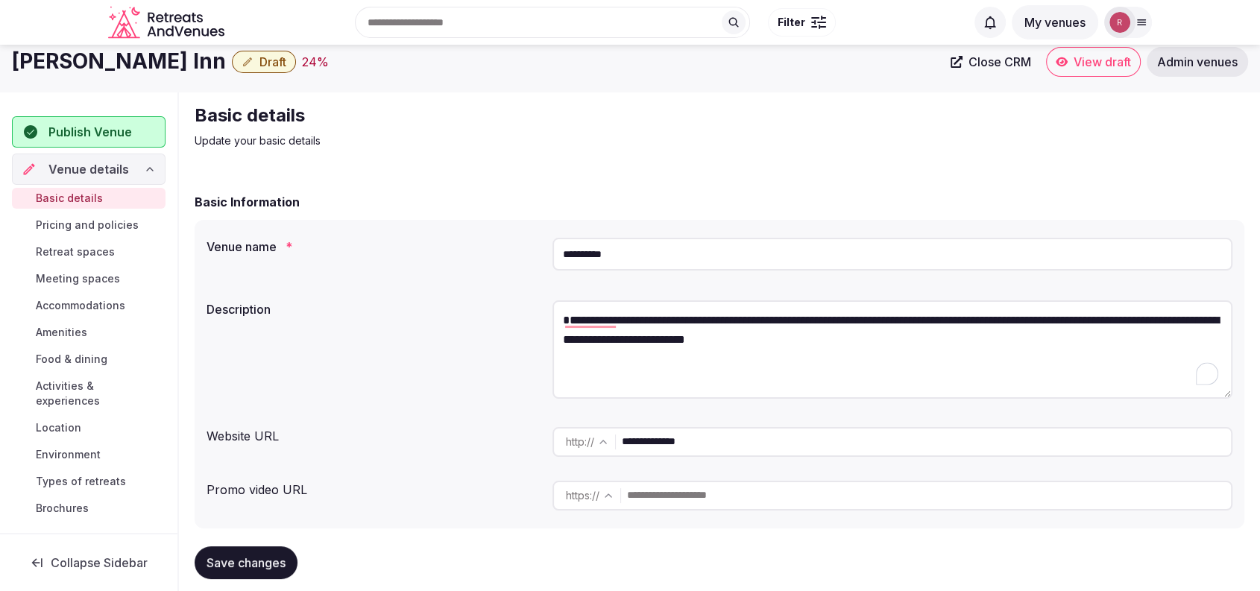
click at [557, 322] on textarea "**********" at bounding box center [892, 349] width 680 height 98
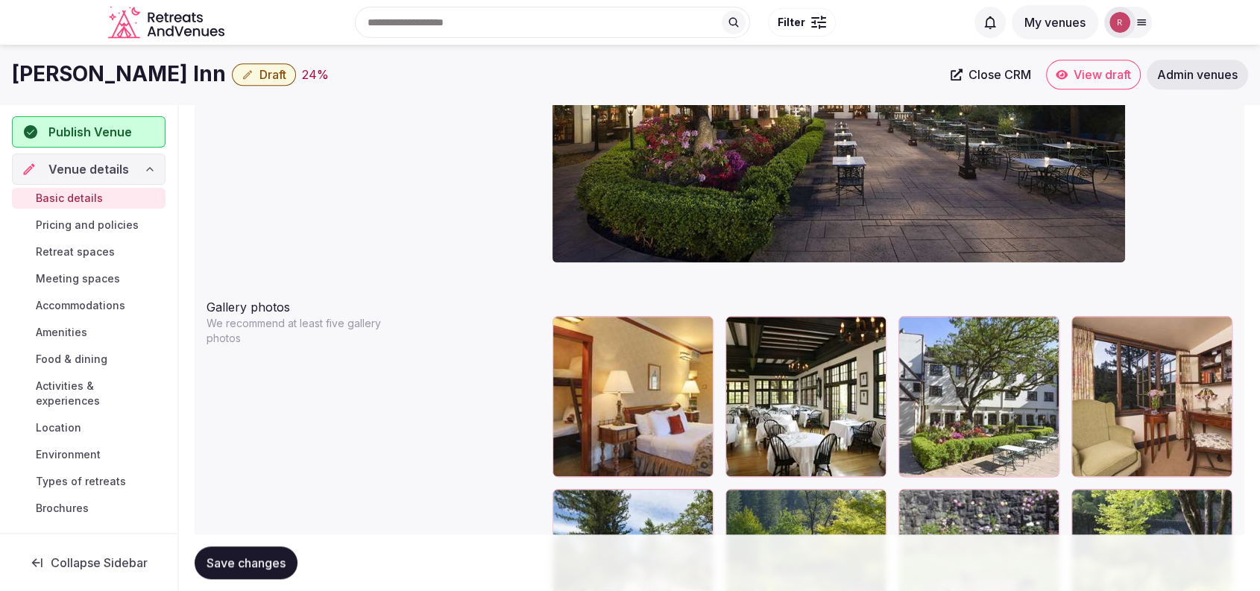
scroll to position [0, 0]
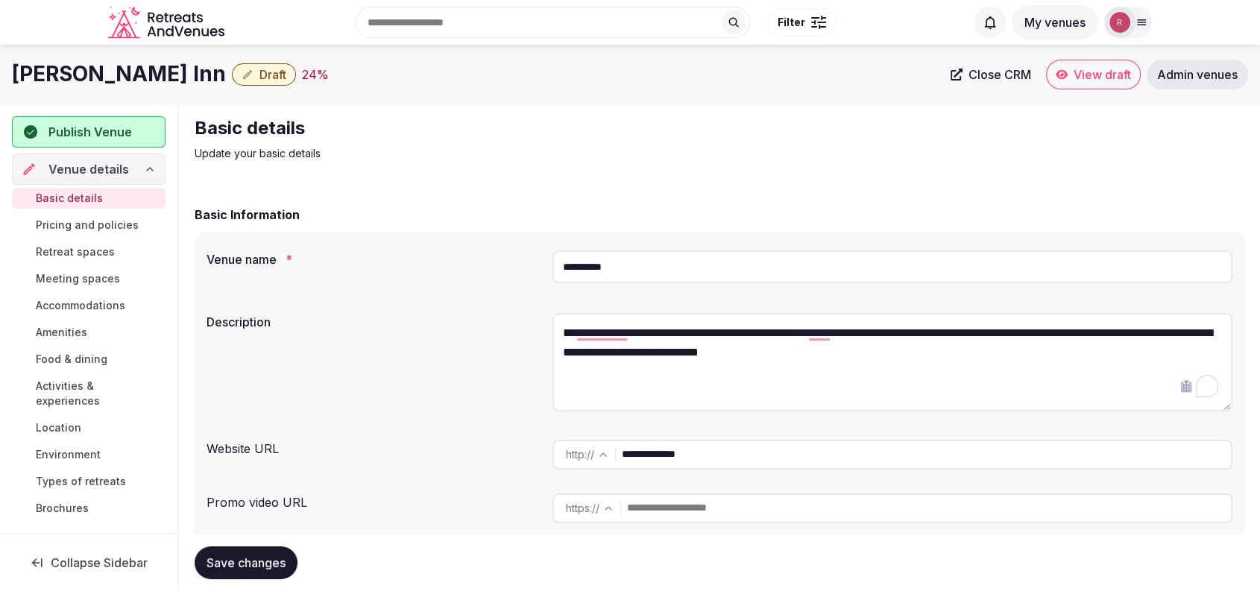
type textarea "**********"
click at [253, 557] on span "Save changes" at bounding box center [245, 562] width 79 height 15
click at [50, 141] on div "Publish Venue" at bounding box center [89, 131] width 154 height 31
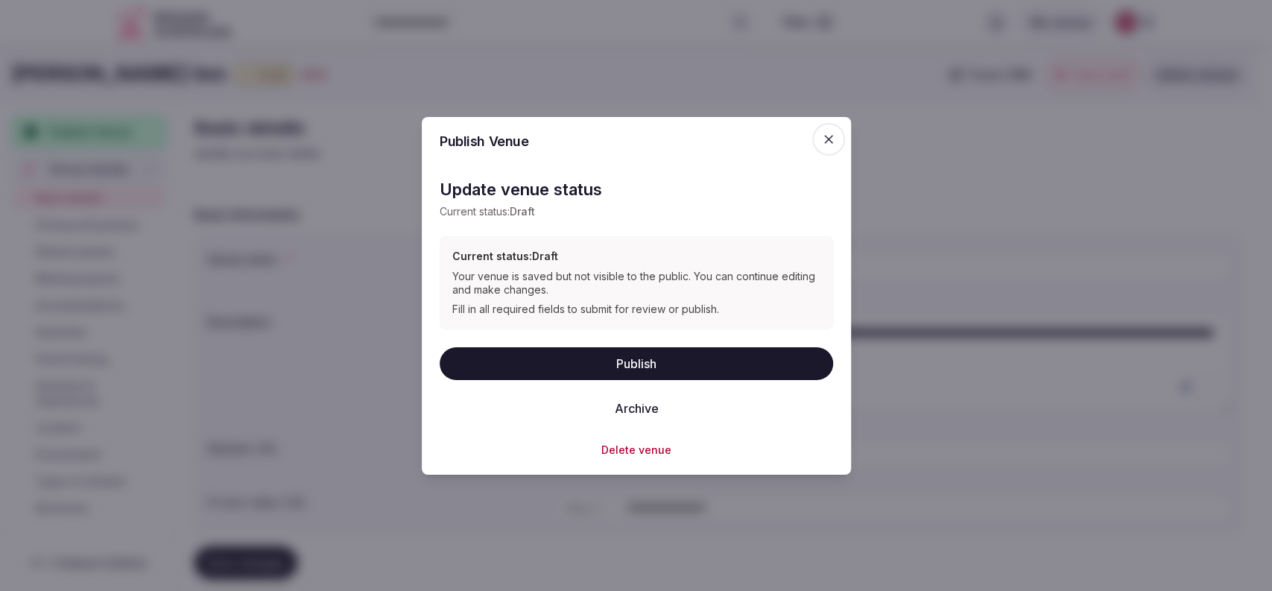
click at [552, 355] on button "Publish" at bounding box center [637, 363] width 394 height 33
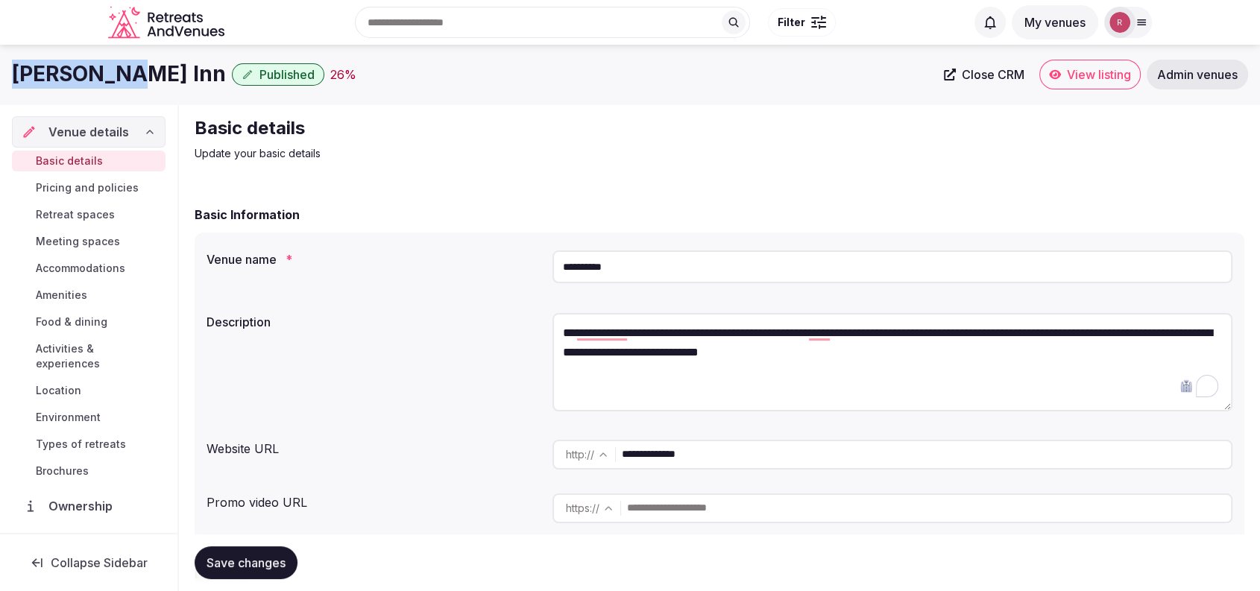
drag, startPoint x: 127, startPoint y: 70, endPoint x: 0, endPoint y: 70, distance: 127.5
click at [0, 70] on div "Benbow Inn Published 26 % Close CRM View listing Admin venues" at bounding box center [630, 75] width 1260 height 30
copy h1 "Benbow Inn"
click at [950, 69] on icon at bounding box center [950, 75] width 12 height 12
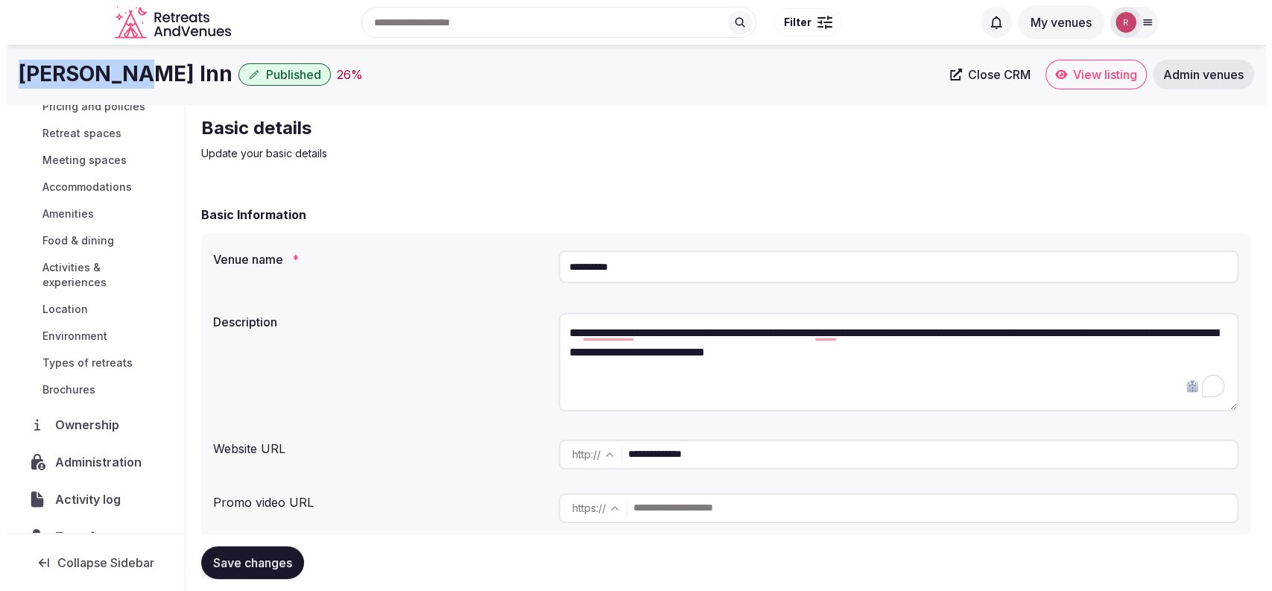
scroll to position [111, 0]
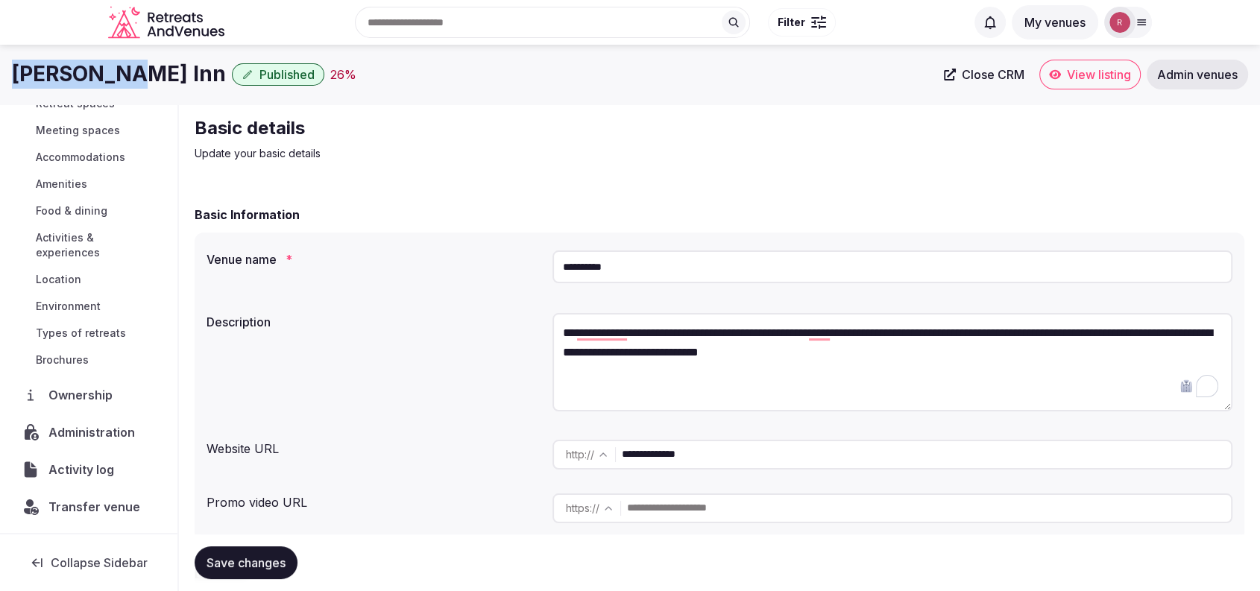
click at [86, 438] on span "Administration" at bounding box center [94, 432] width 92 height 18
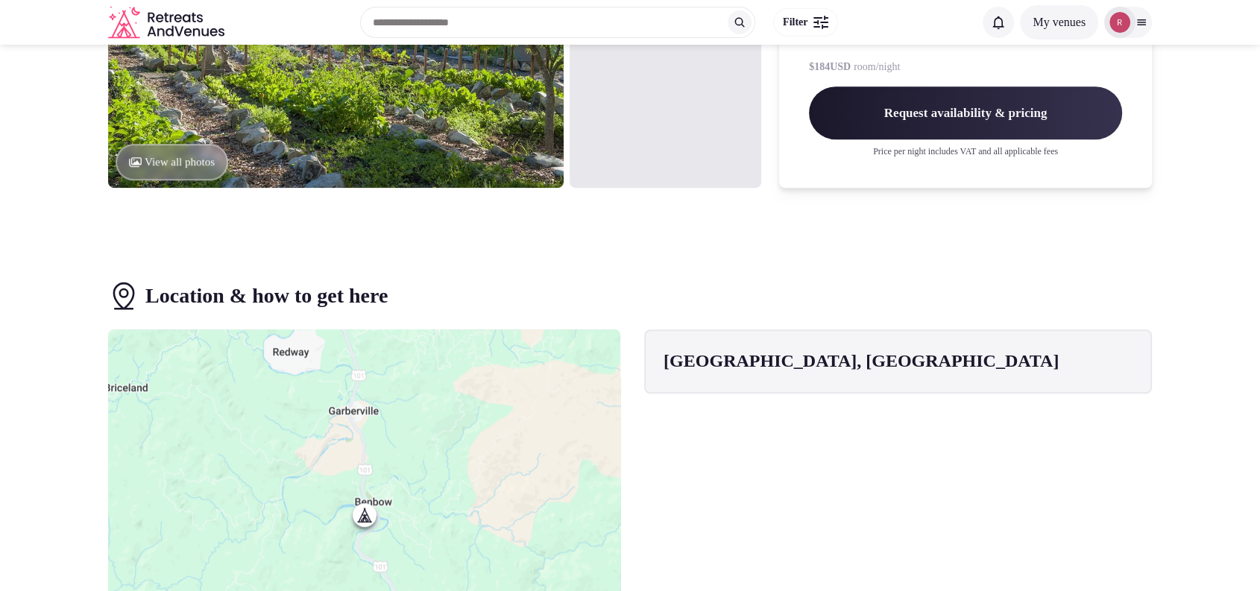
scroll to position [807, 0]
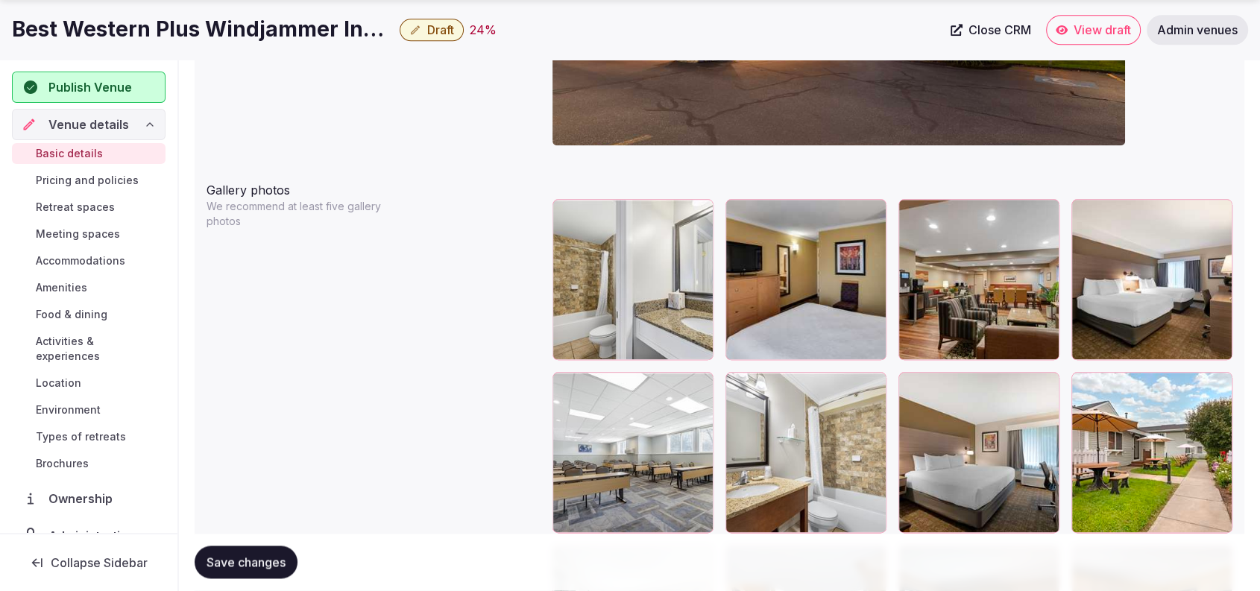
scroll to position [1672, 0]
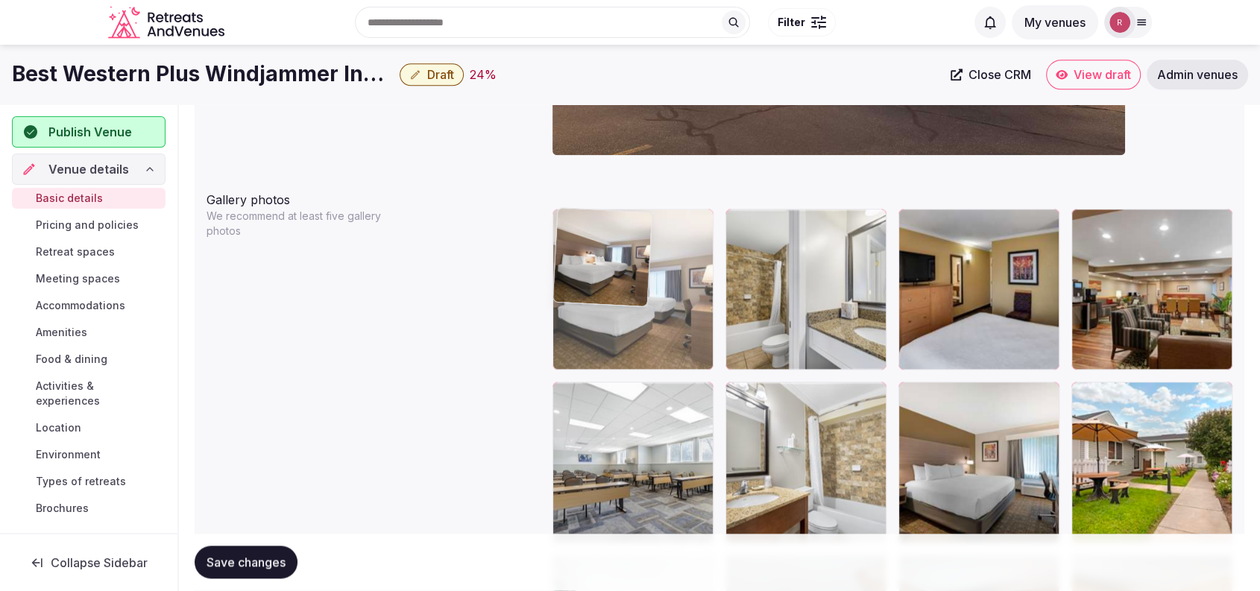
drag, startPoint x: 1191, startPoint y: 327, endPoint x: 680, endPoint y: 327, distance: 511.3
click at [680, 327] on body "**********" at bounding box center [630, 441] width 1260 height 4227
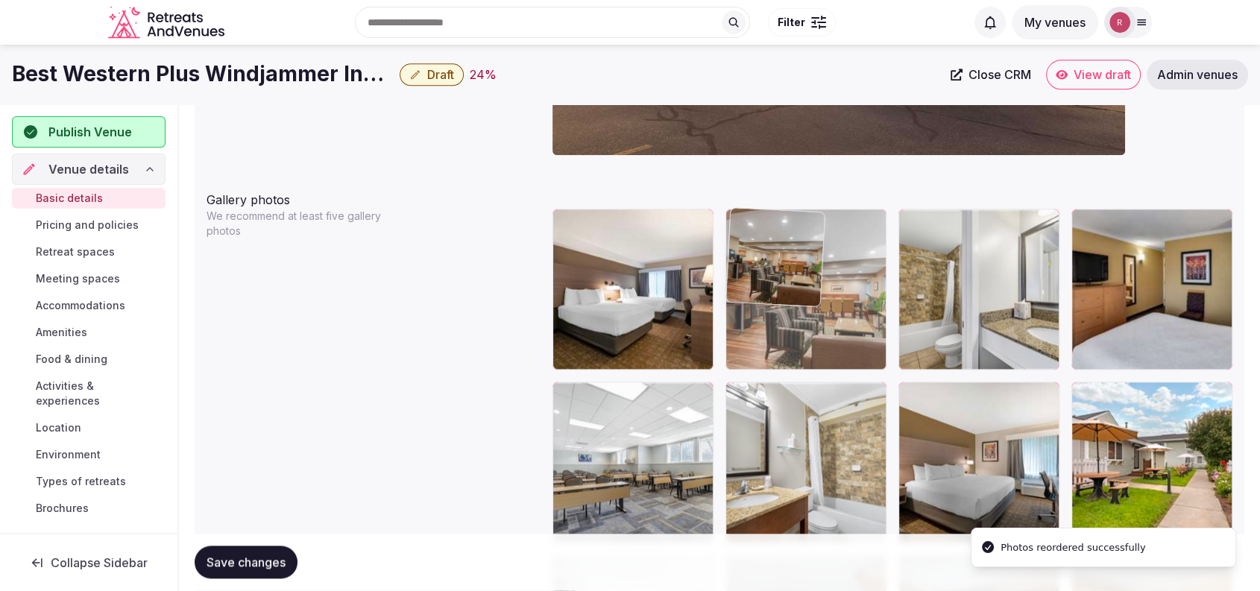
drag, startPoint x: 1225, startPoint y: 314, endPoint x: 862, endPoint y: 391, distance: 371.2
click at [930, 341] on body "**********" at bounding box center [630, 441] width 1260 height 4227
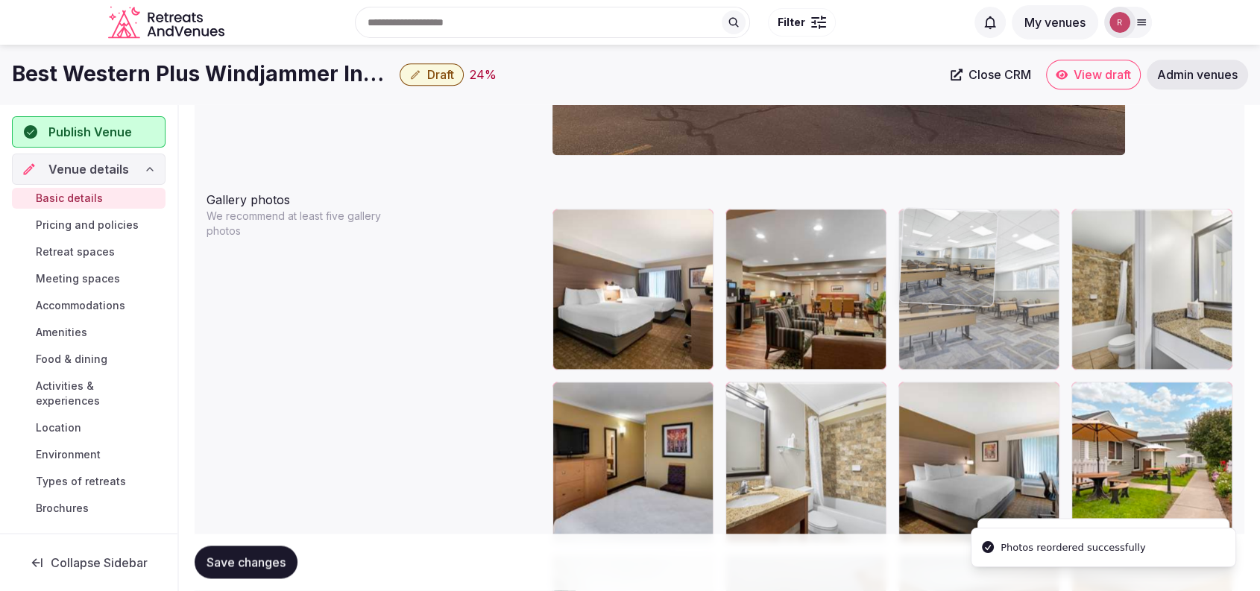
drag, startPoint x: 709, startPoint y: 455, endPoint x: 1035, endPoint y: 337, distance: 347.1
click at [1035, 337] on body "**********" at bounding box center [630, 441] width 1260 height 4227
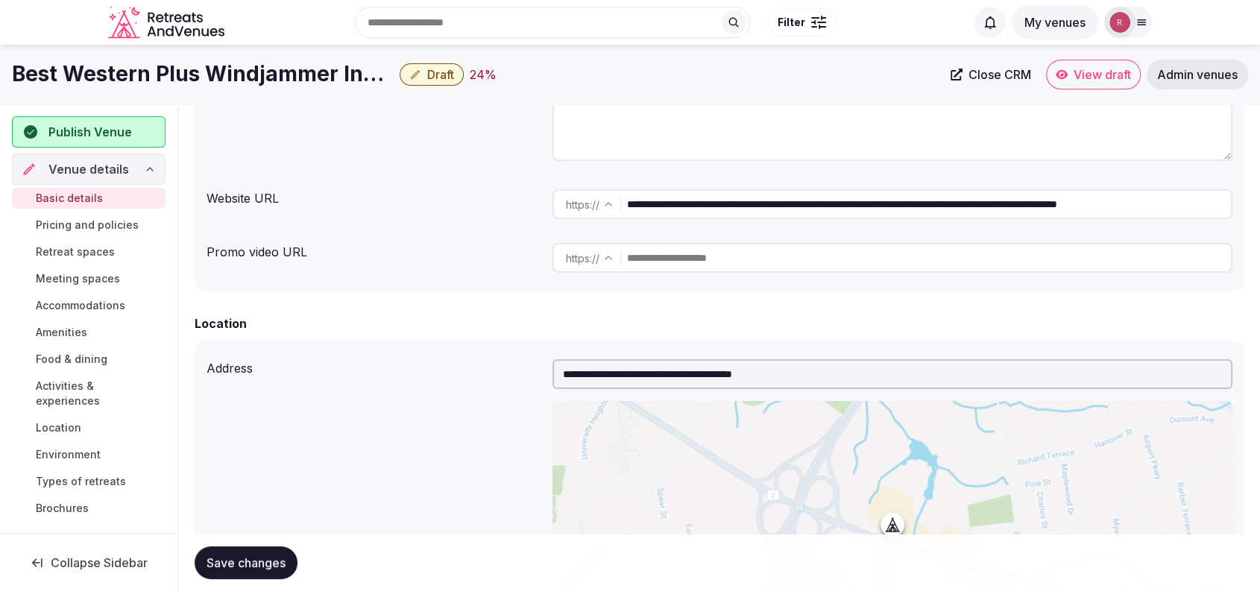
scroll to position [0, 0]
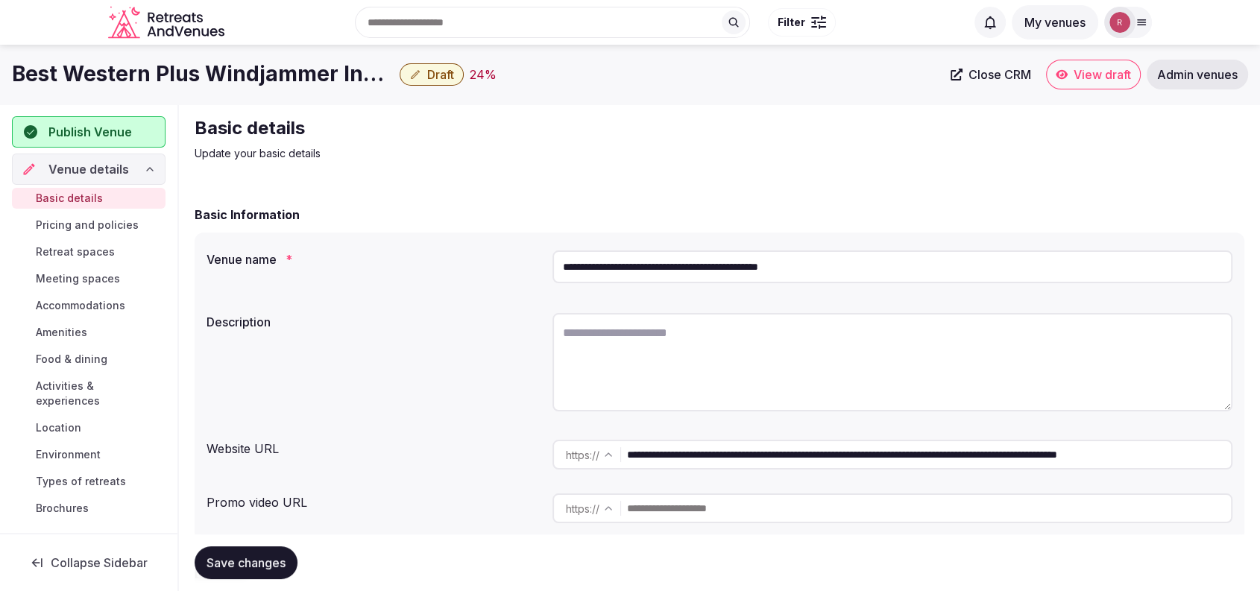
click at [807, 264] on input "**********" at bounding box center [892, 266] width 680 height 33
click at [924, 142] on div "Basic details Update your basic details" at bounding box center [719, 138] width 1049 height 45
click at [990, 77] on span "Close CRM" at bounding box center [999, 74] width 63 height 15
click at [741, 438] on div "**********" at bounding box center [892, 455] width 680 height 42
click at [735, 459] on input "**********" at bounding box center [929, 455] width 604 height 30
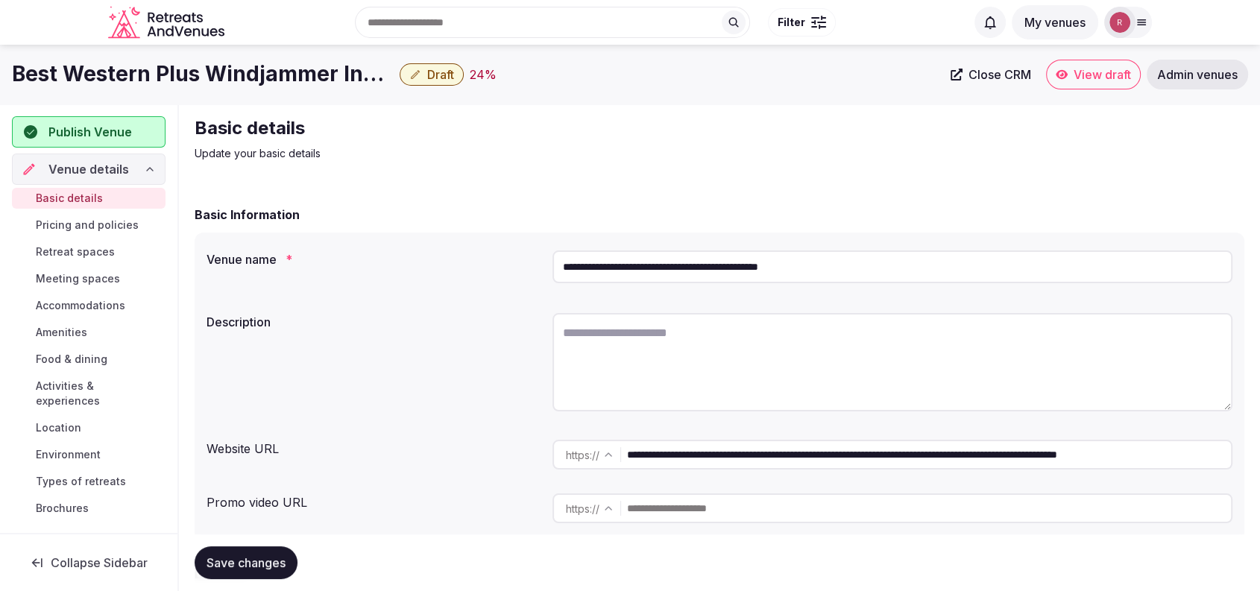
click at [757, 356] on textarea at bounding box center [892, 362] width 680 height 98
paste textarea "**********"
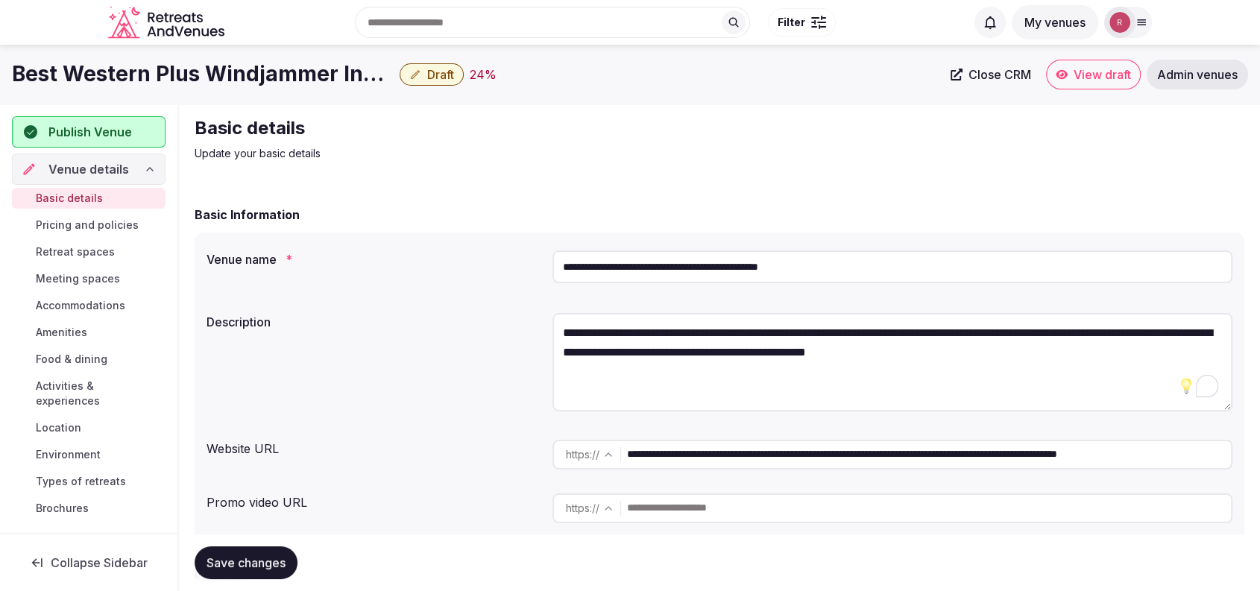
type textarea "**********"
click at [716, 267] on input "**********" at bounding box center [892, 266] width 680 height 33
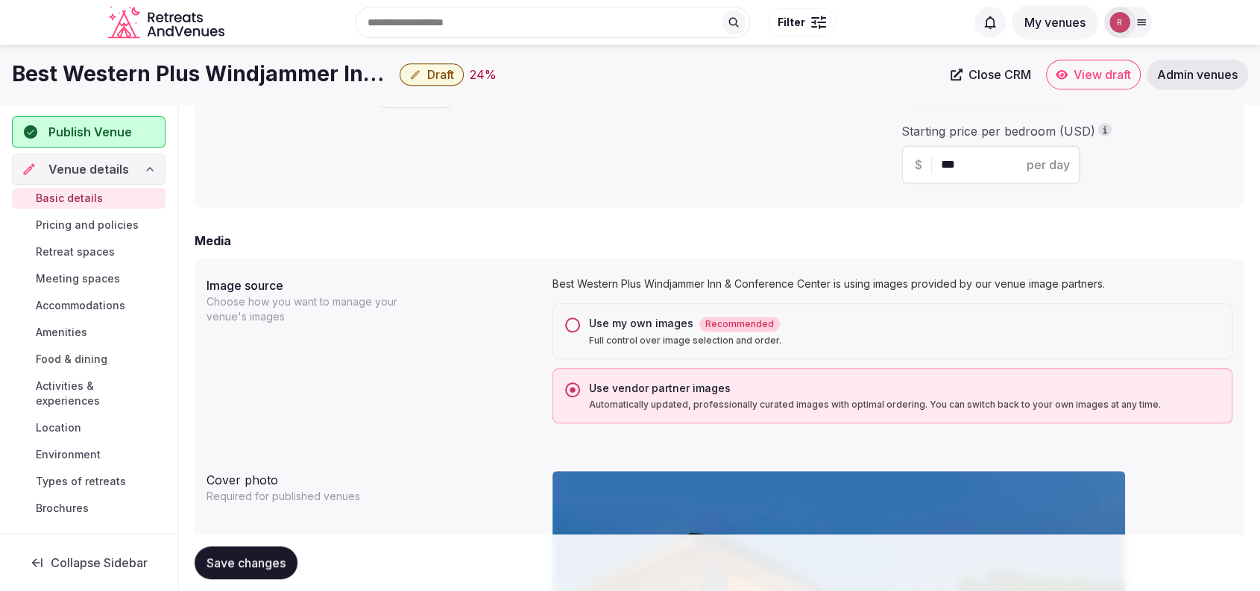
scroll to position [517, 0]
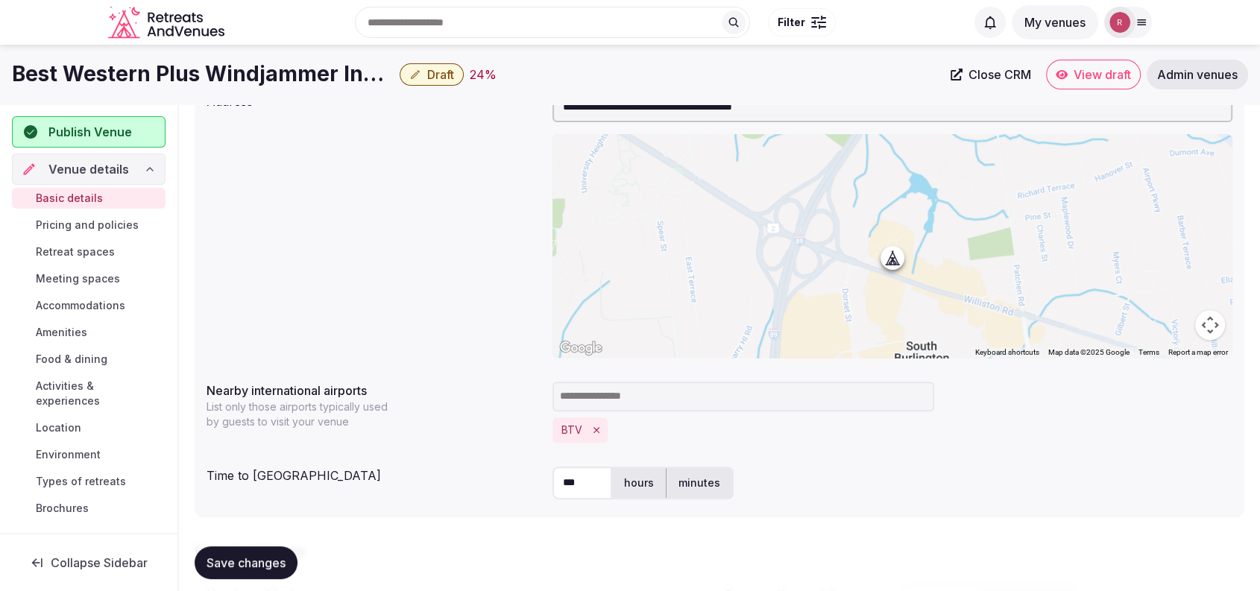
click at [688, 479] on label "minutes" at bounding box center [699, 483] width 66 height 39
drag, startPoint x: 584, startPoint y: 481, endPoint x: 534, endPoint y: 476, distance: 49.5
click at [534, 476] on div "Time to international airport *** hours minutes" at bounding box center [719, 483] width 1026 height 45
type input "*"
click at [845, 499] on div "* hours minutes" at bounding box center [892, 483] width 680 height 45
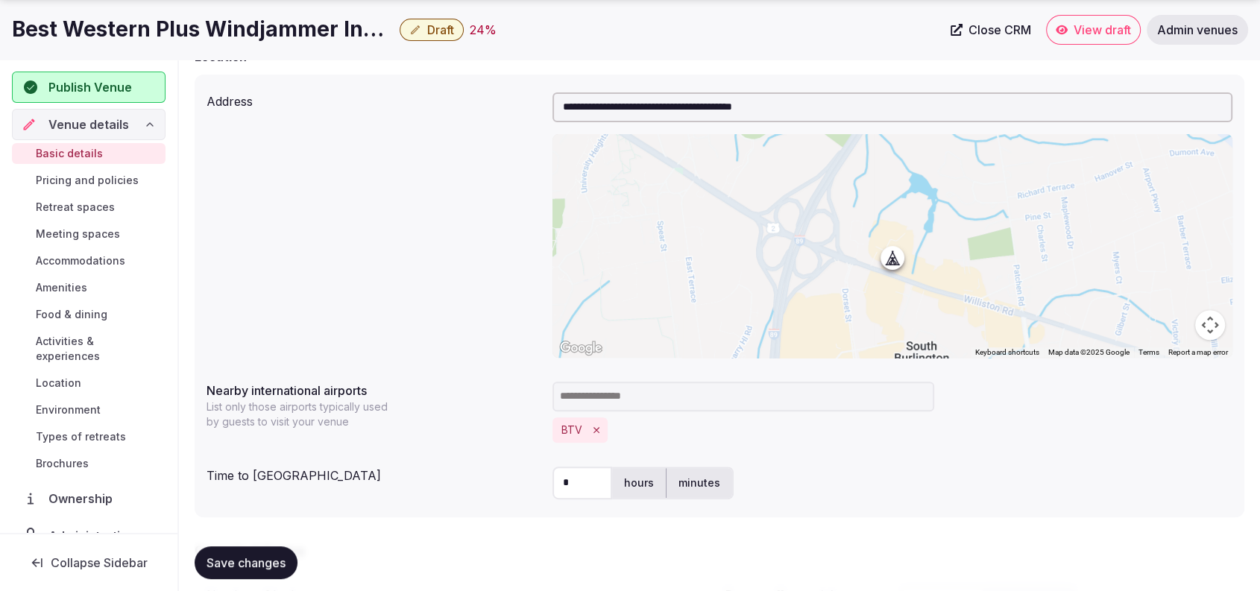
click at [253, 559] on span "Save changes" at bounding box center [245, 562] width 79 height 15
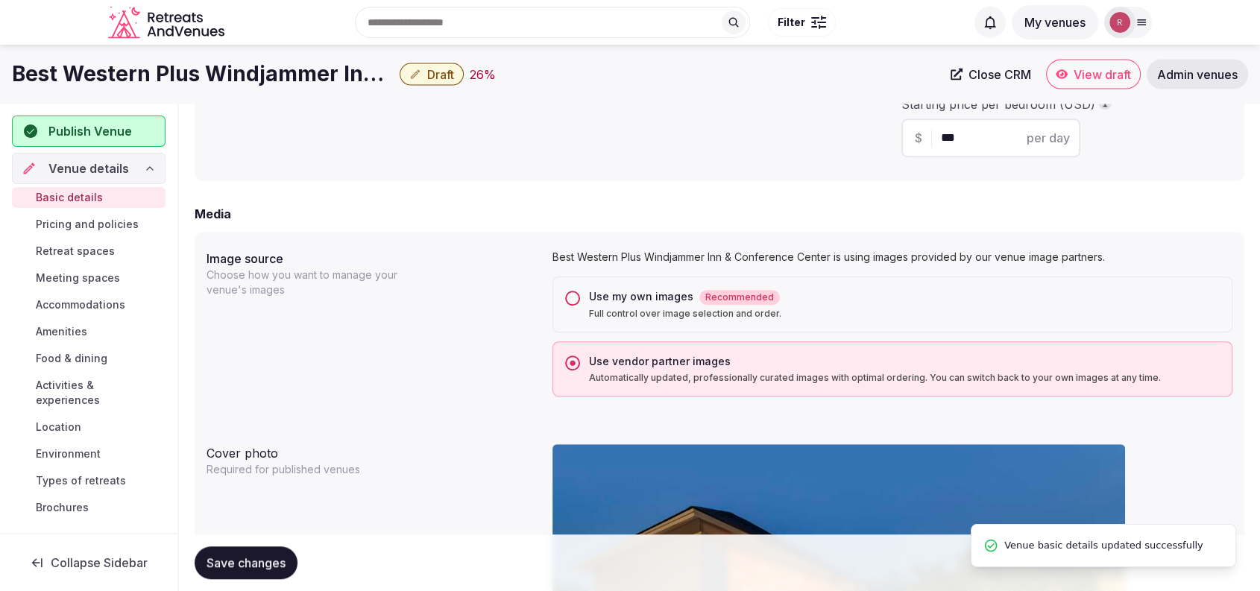
scroll to position [1034, 0]
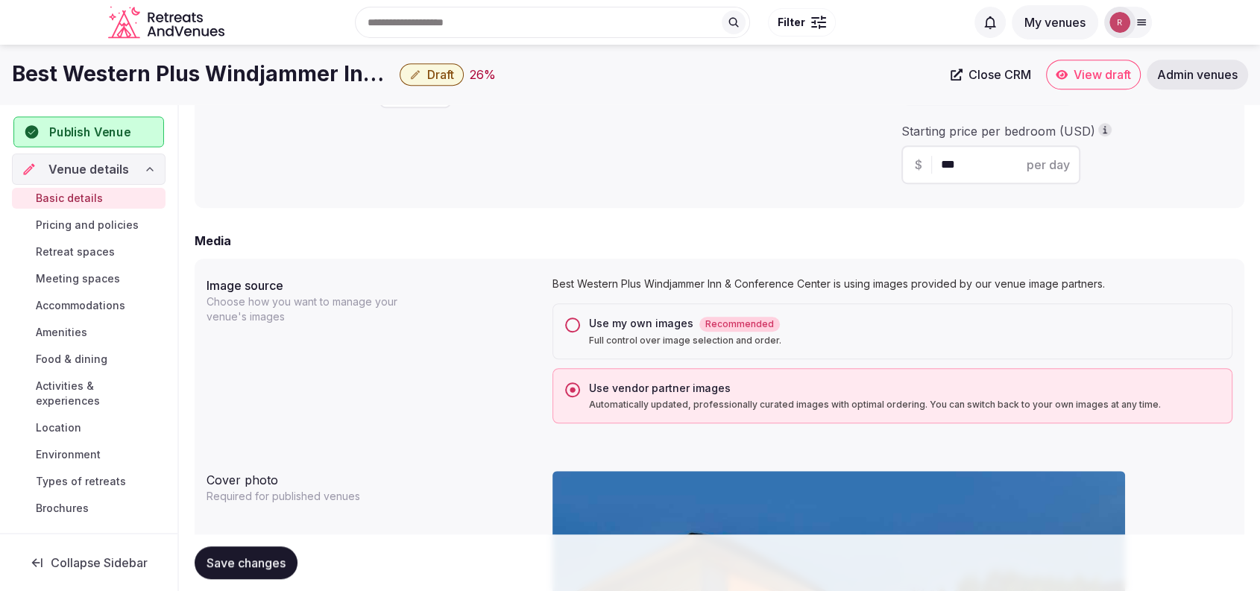
click at [80, 133] on span "Publish Venue" at bounding box center [90, 132] width 82 height 18
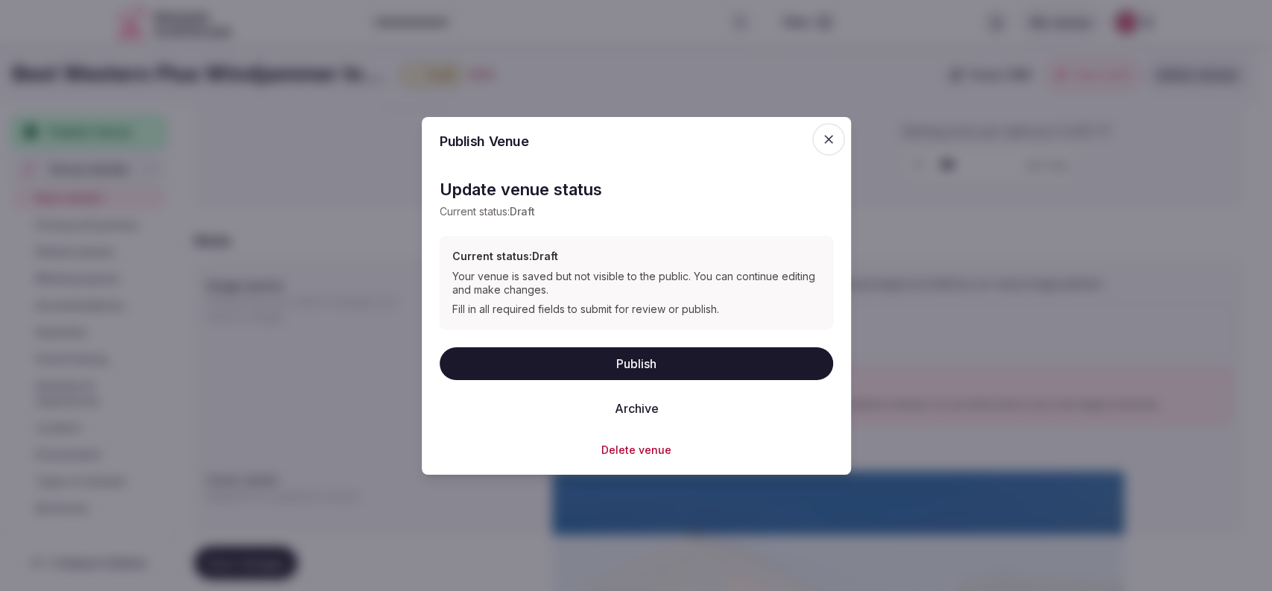
click at [613, 364] on button "Publish" at bounding box center [637, 363] width 394 height 33
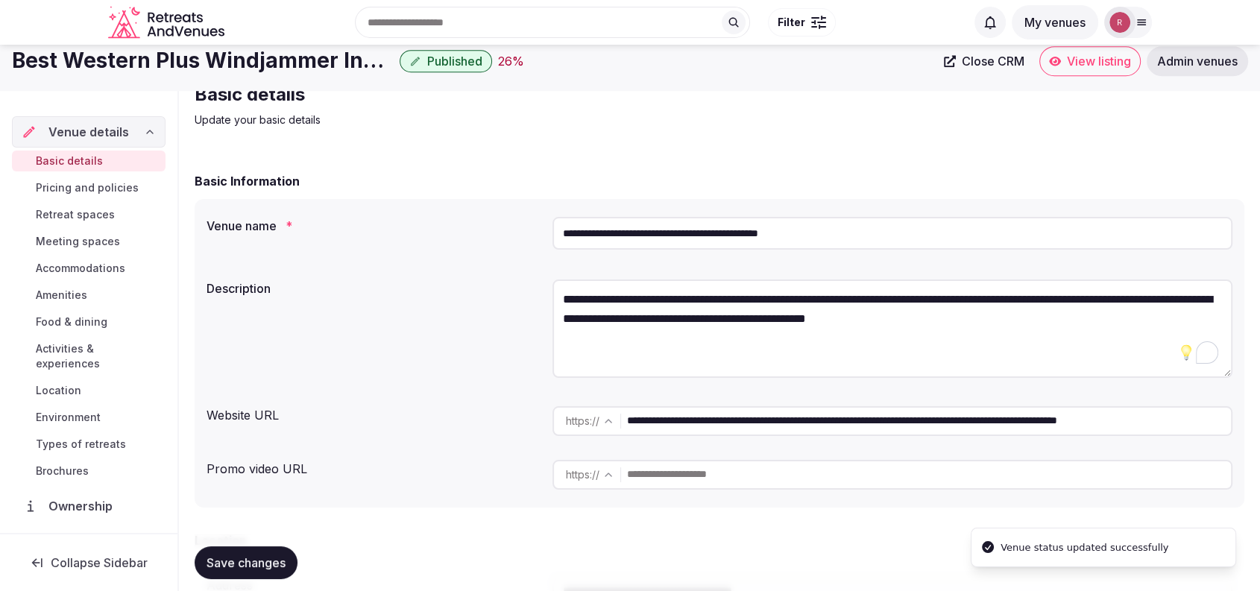
scroll to position [0, 0]
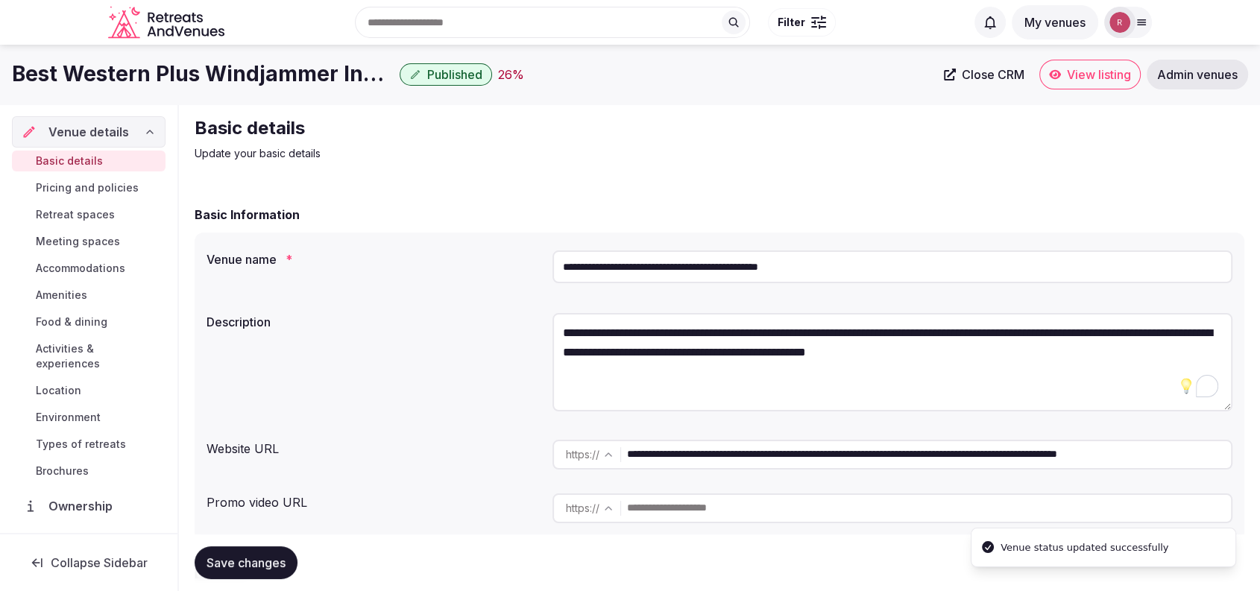
click at [695, 261] on input "**********" at bounding box center [892, 266] width 680 height 33
click at [179, 94] on div "Best Western Plus Windjammer Inn & Conference Center Published 26 % Close CRM V…" at bounding box center [630, 75] width 1260 height 60
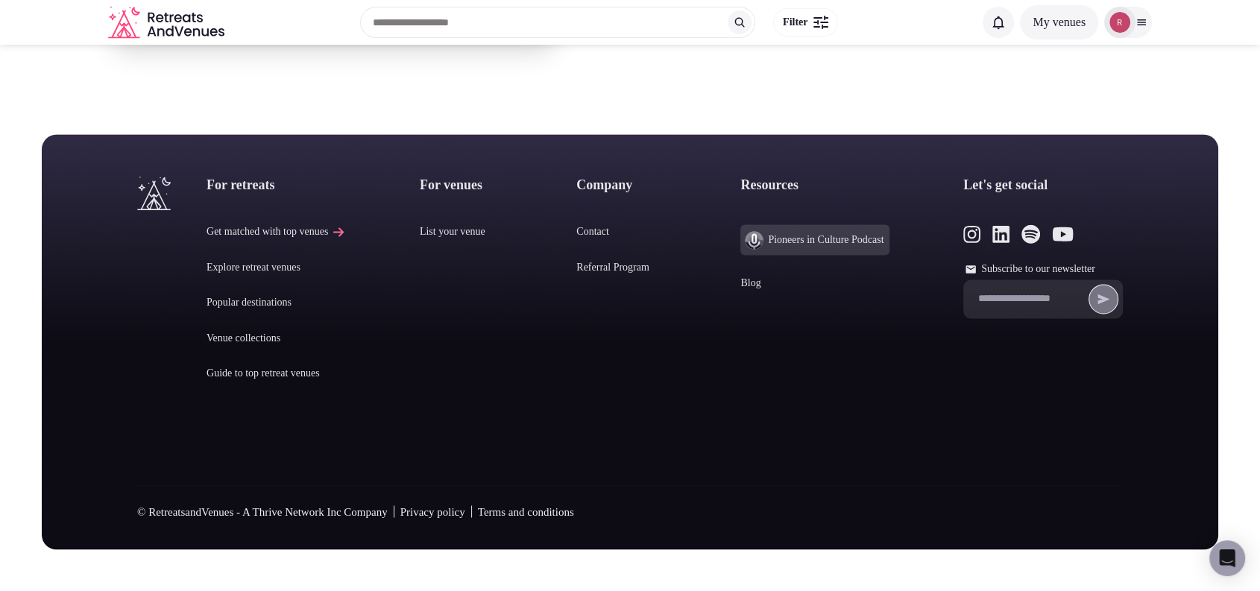
scroll to position [1368, 0]
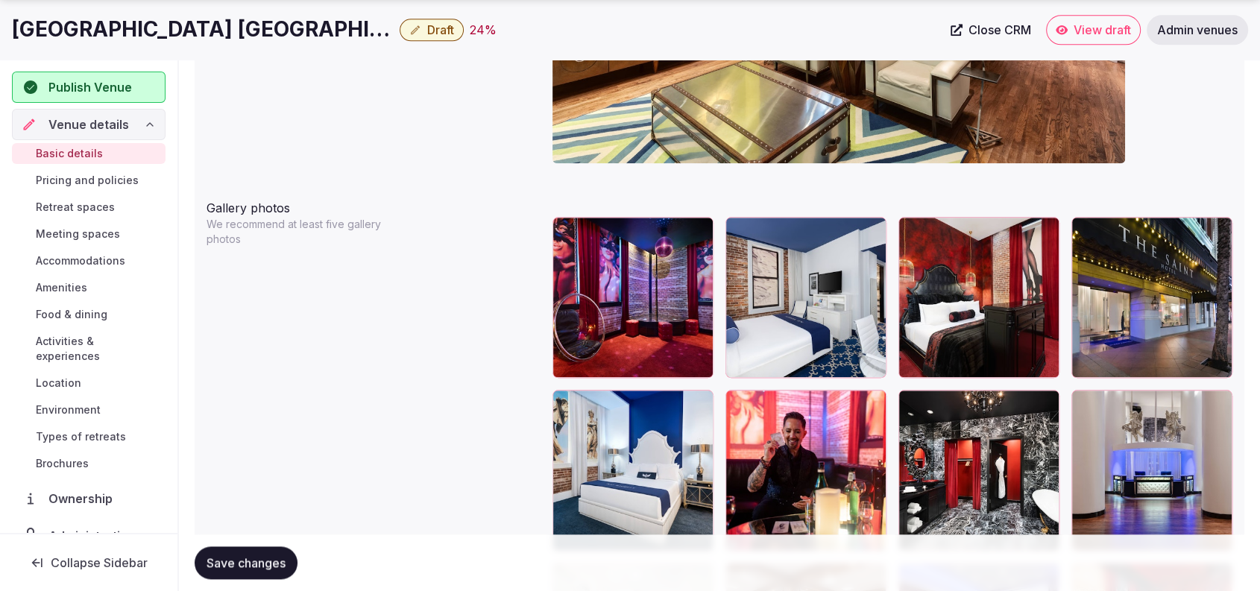
scroll to position [1673, 0]
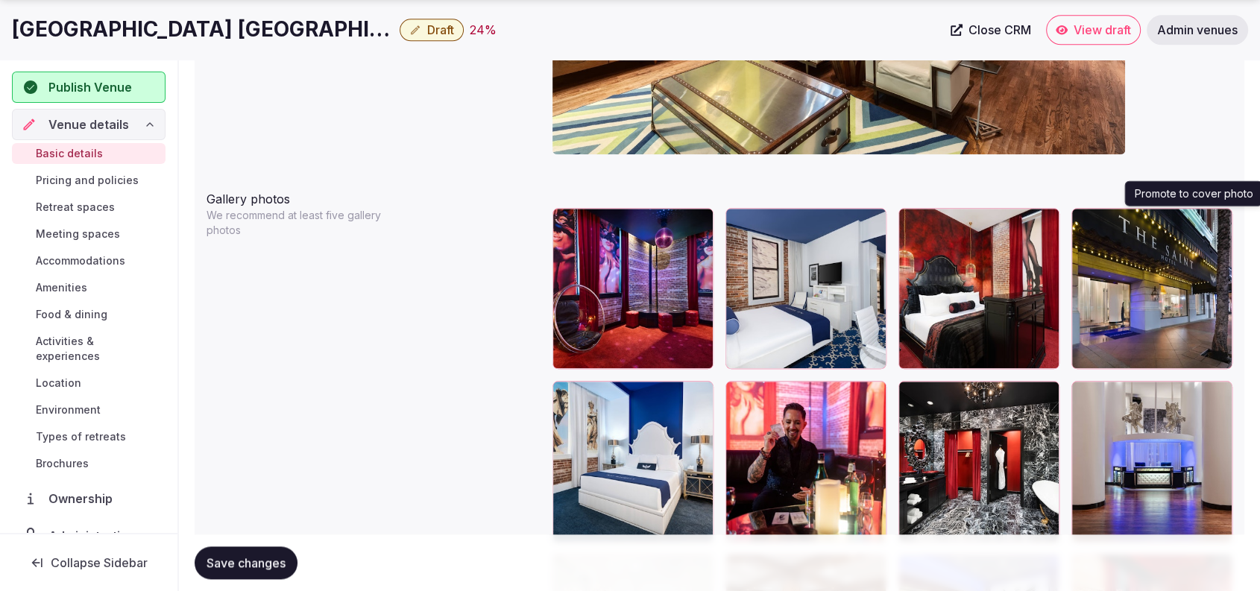
click at [1222, 225] on button "button" at bounding box center [1217, 223] width 18 height 18
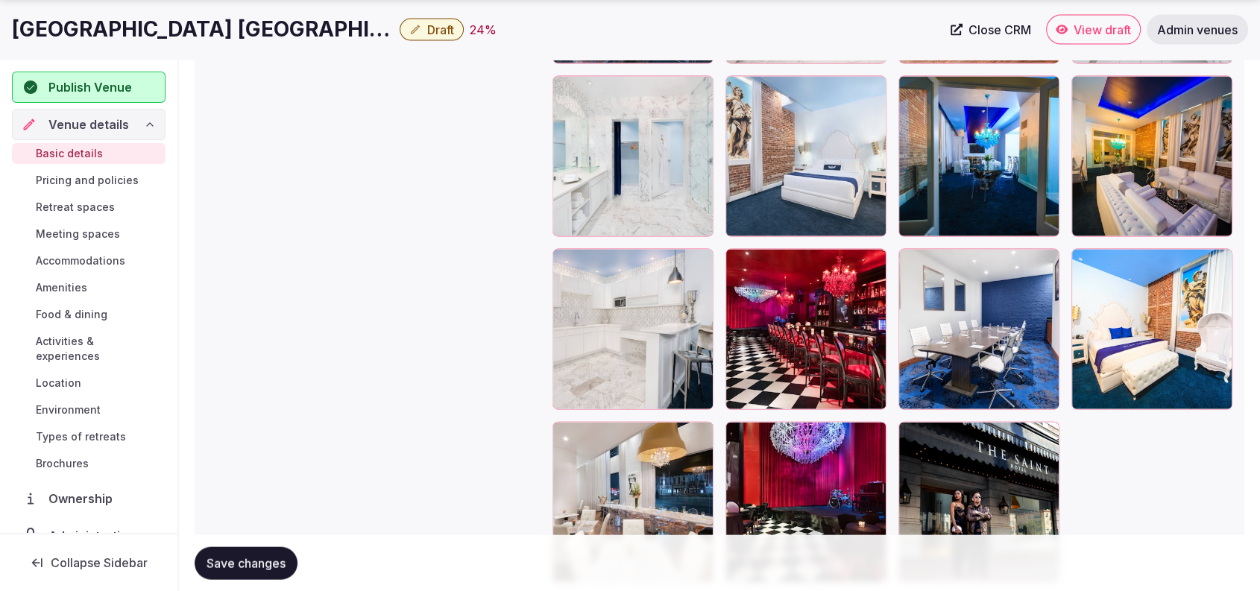
scroll to position [3256, 0]
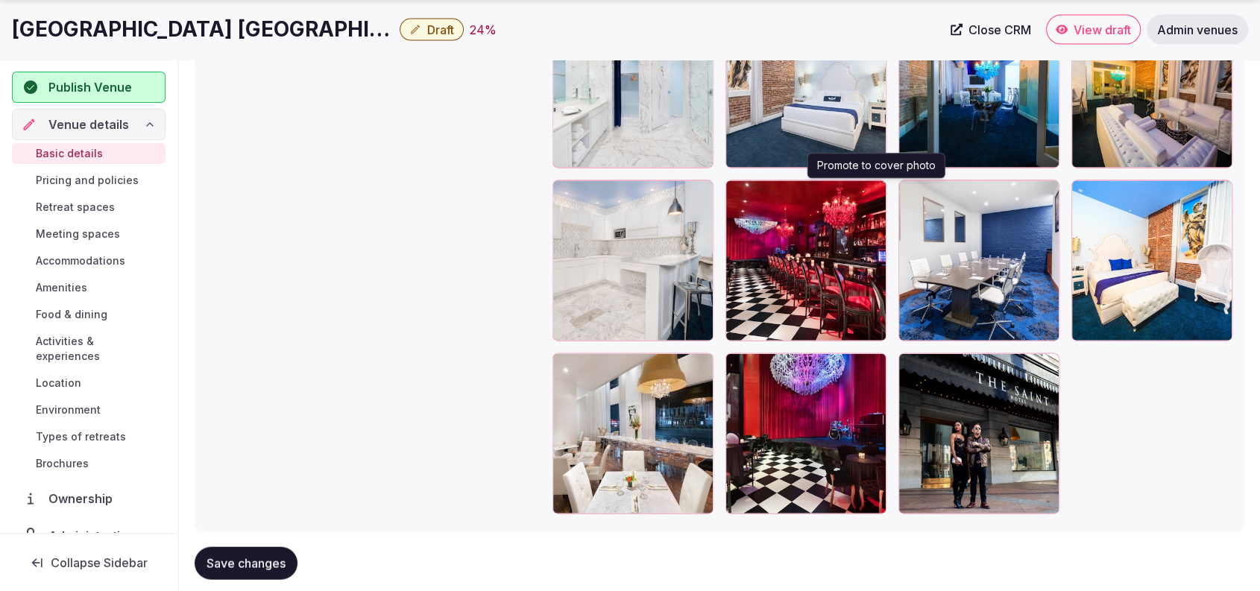
click at [874, 197] on button "button" at bounding box center [871, 195] width 18 height 18
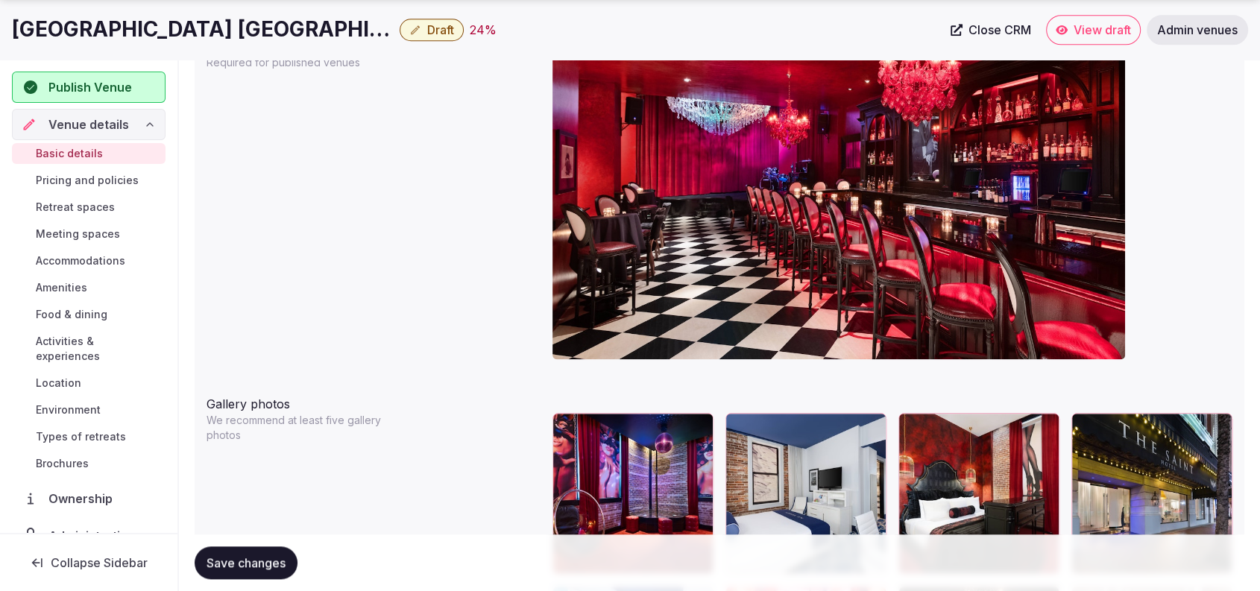
scroll to position [1532, 0]
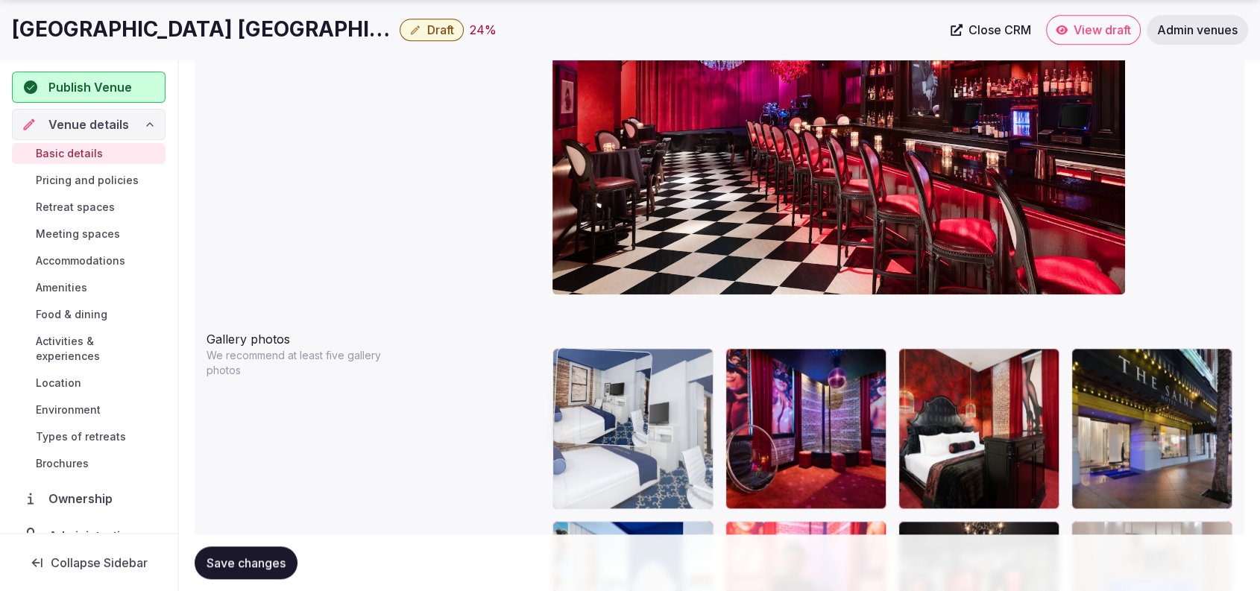
drag, startPoint x: 812, startPoint y: 425, endPoint x: 707, endPoint y: 416, distance: 105.5
click at [707, 416] on body "**********" at bounding box center [630, 408] width 1260 height 3881
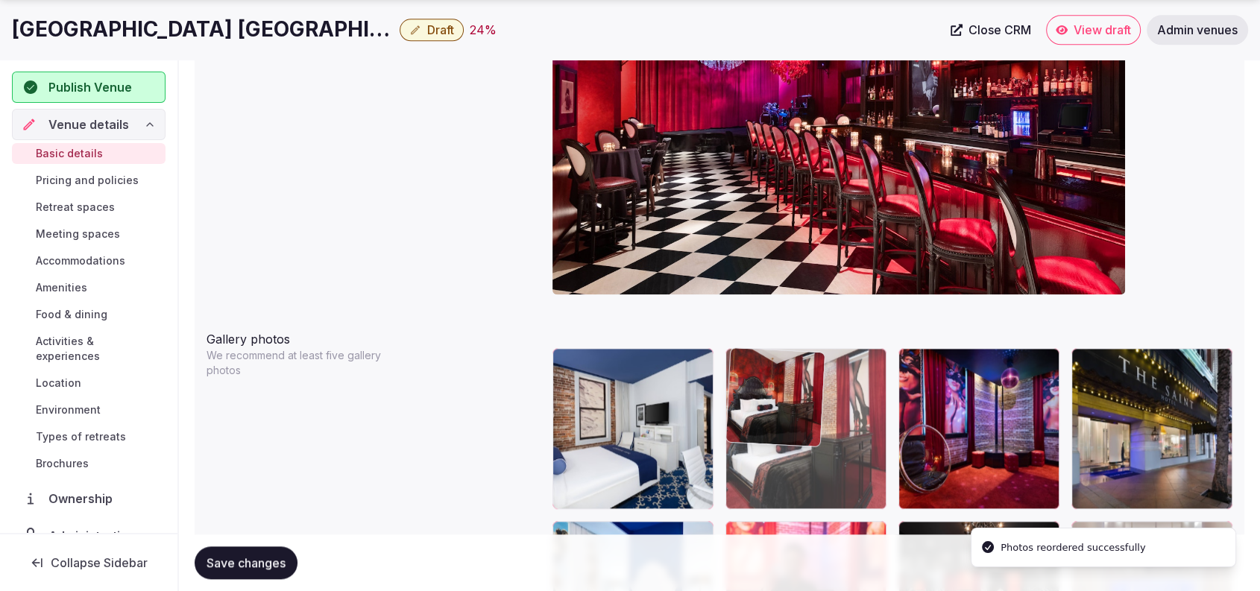
drag, startPoint x: 932, startPoint y: 416, endPoint x: 817, endPoint y: 417, distance: 114.8
click at [791, 412] on body "**********" at bounding box center [630, 408] width 1260 height 3881
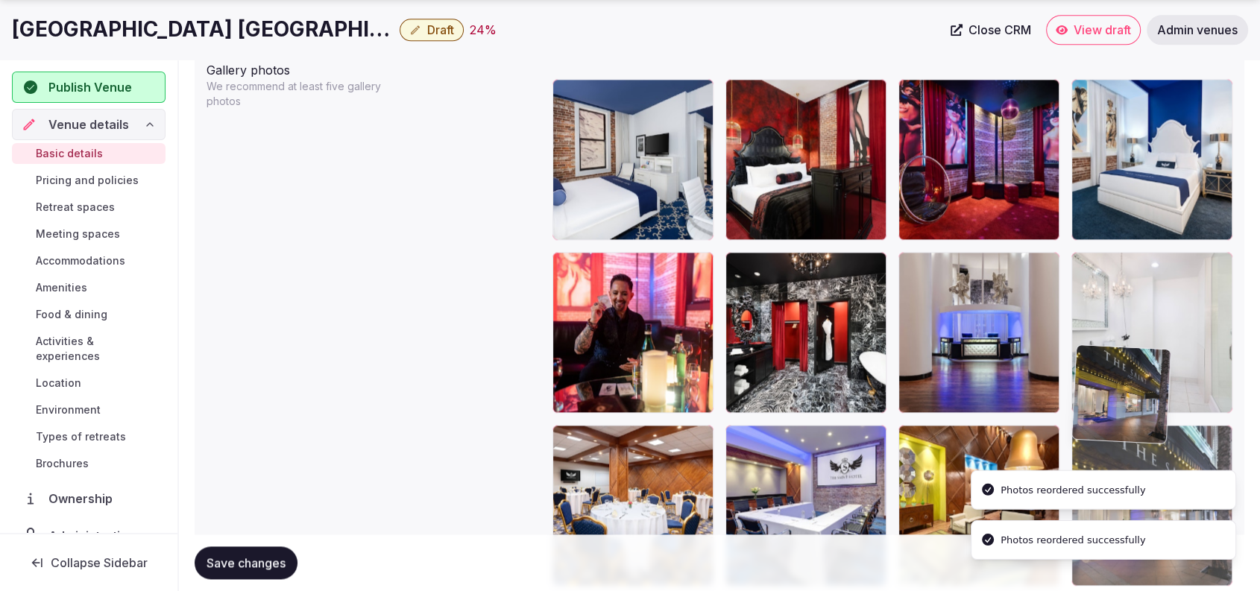
drag, startPoint x: 1142, startPoint y: 435, endPoint x: 1150, endPoint y: 457, distance: 23.1
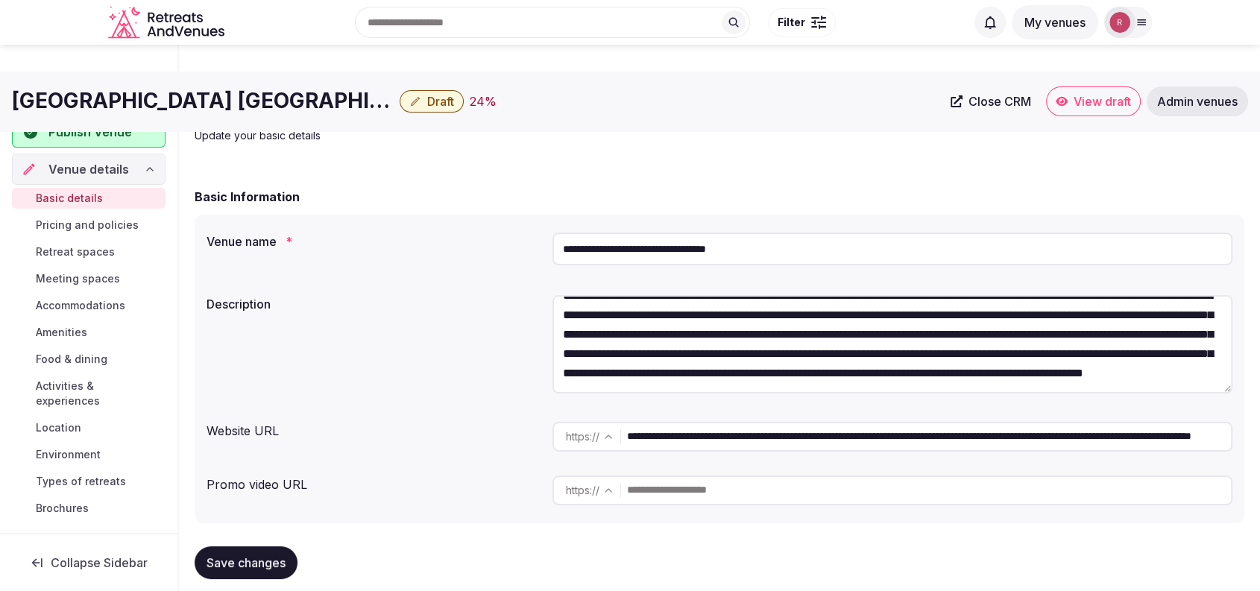
scroll to position [0, 0]
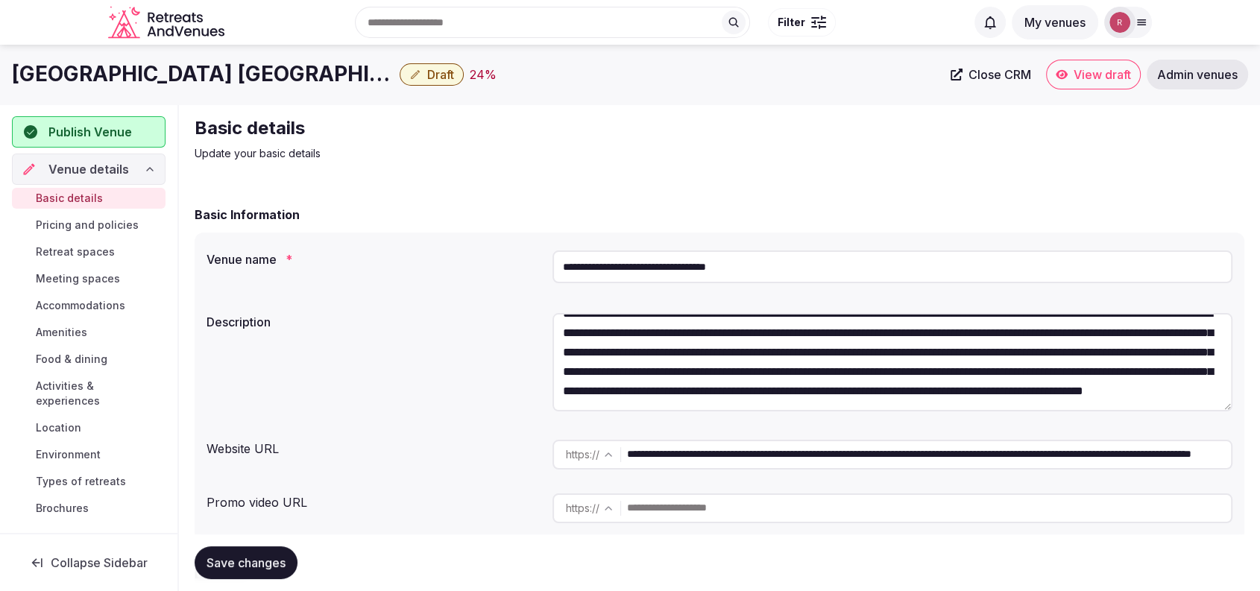
click at [604, 262] on input "**********" at bounding box center [892, 266] width 680 height 33
click at [864, 133] on div "Basic details Update your basic details" at bounding box center [719, 138] width 1049 height 45
drag, startPoint x: 1081, startPoint y: 362, endPoint x: 1134, endPoint y: 444, distance: 97.2
click at [1134, 444] on div "**********" at bounding box center [719, 387] width 1049 height 309
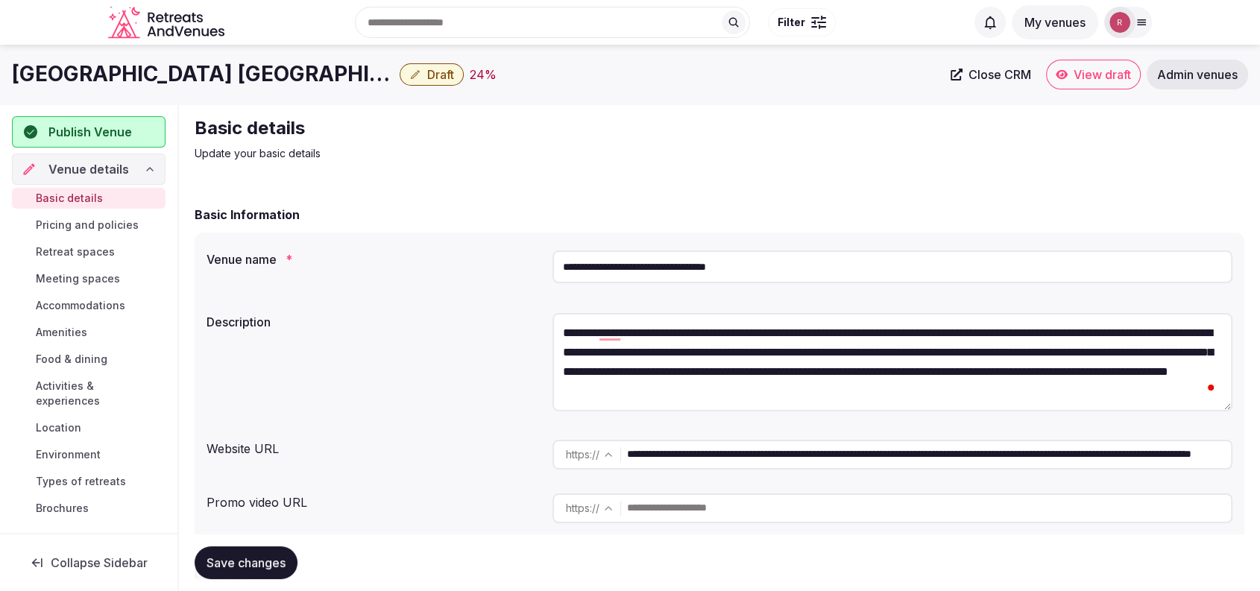
scroll to position [0, 0]
type textarea "**********"
click at [285, 557] on span "Save changes" at bounding box center [245, 562] width 79 height 15
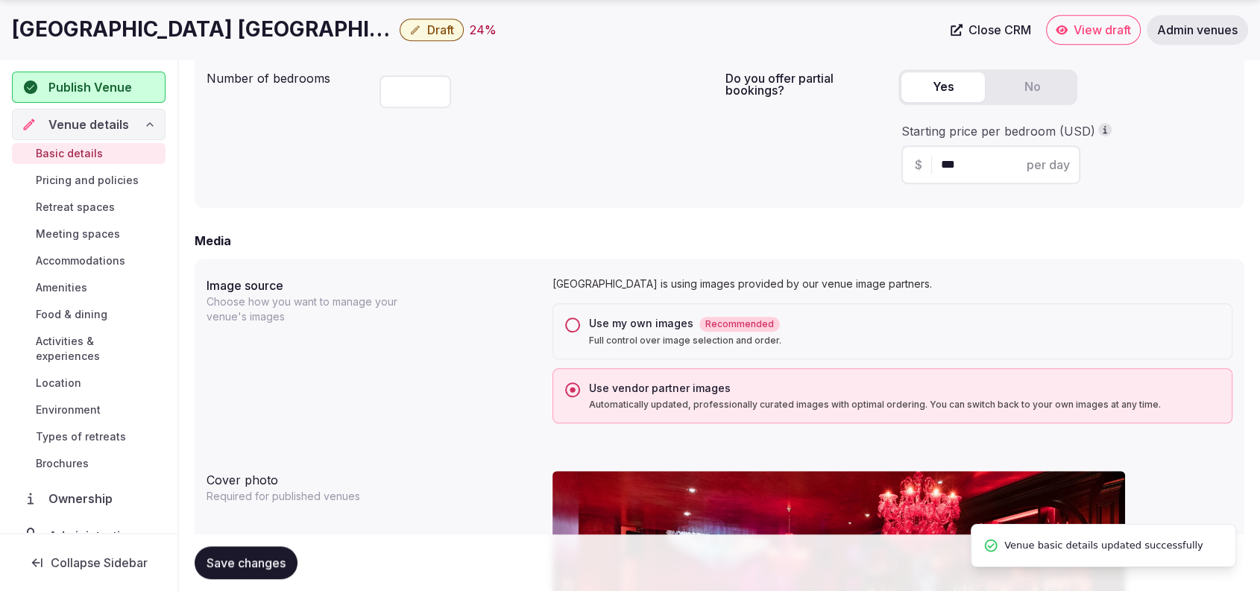
scroll to position [517, 0]
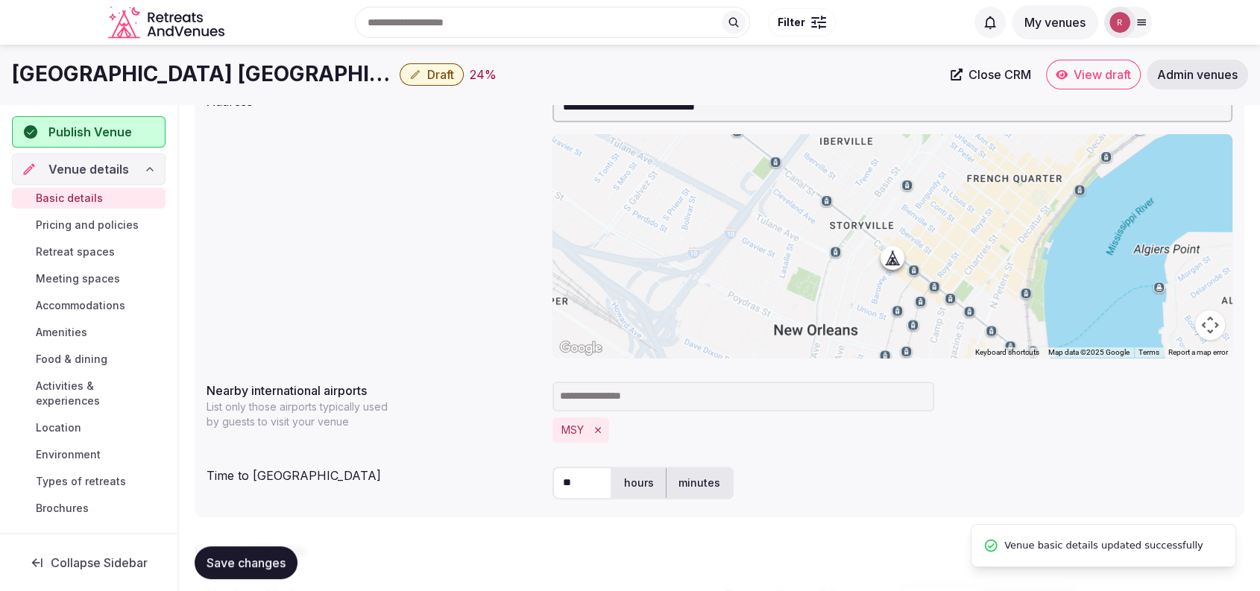
click at [447, 186] on div "**********" at bounding box center [719, 224] width 1026 height 277
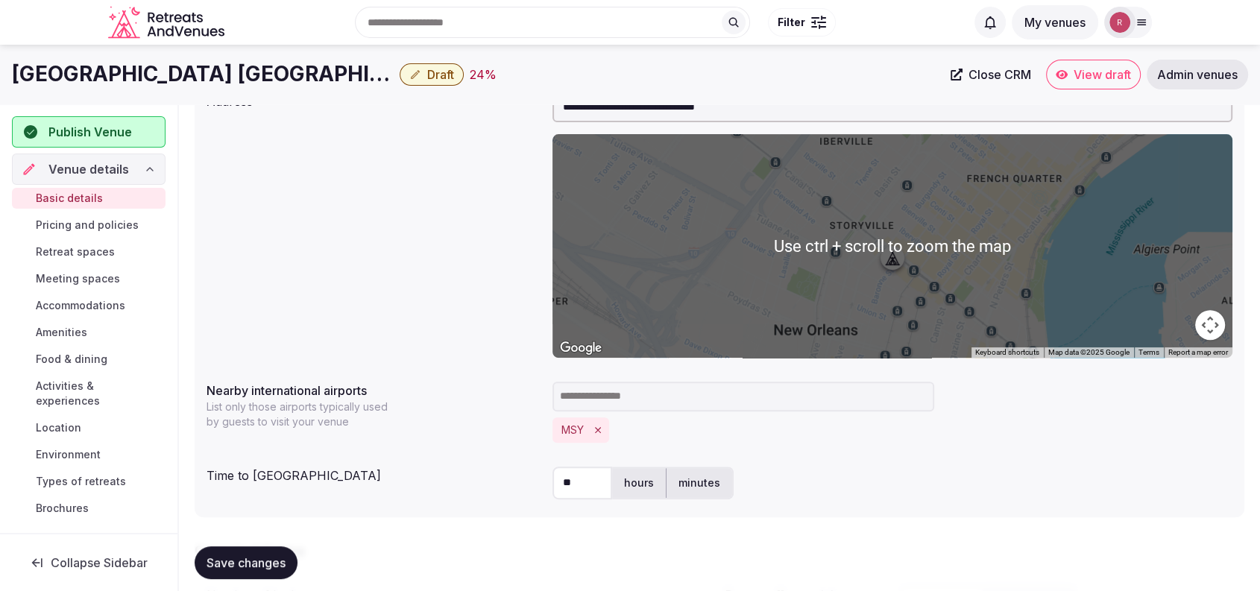
scroll to position [0, 0]
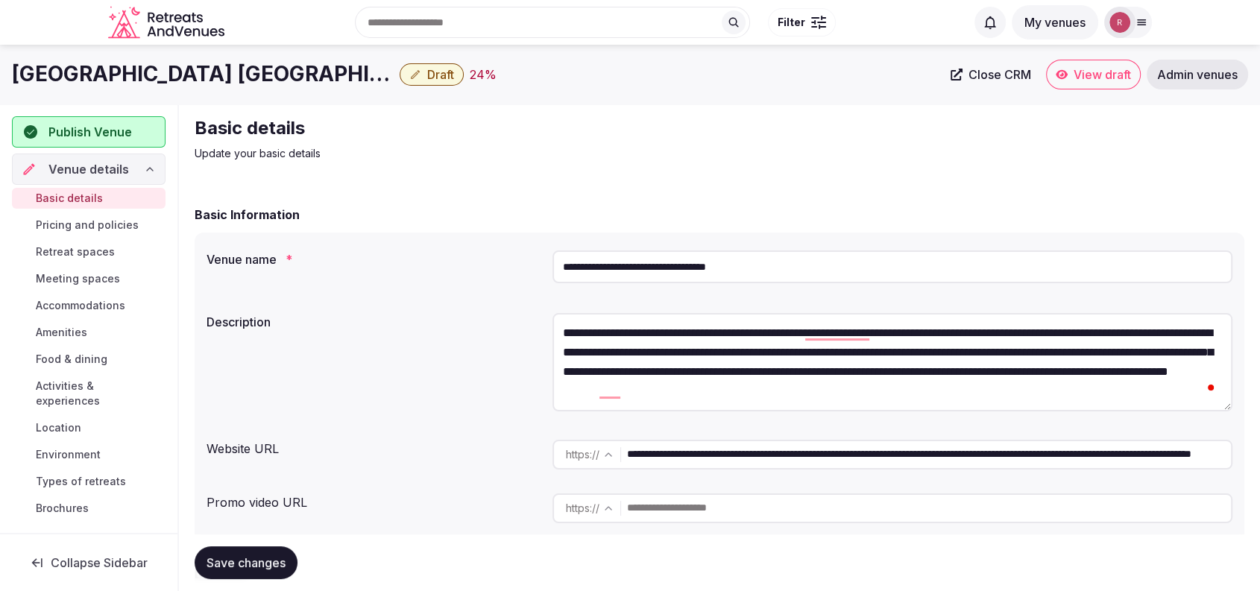
click at [968, 69] on span "Close CRM" at bounding box center [999, 74] width 63 height 15
click at [127, 131] on span "Publish Venue" at bounding box center [89, 132] width 83 height 18
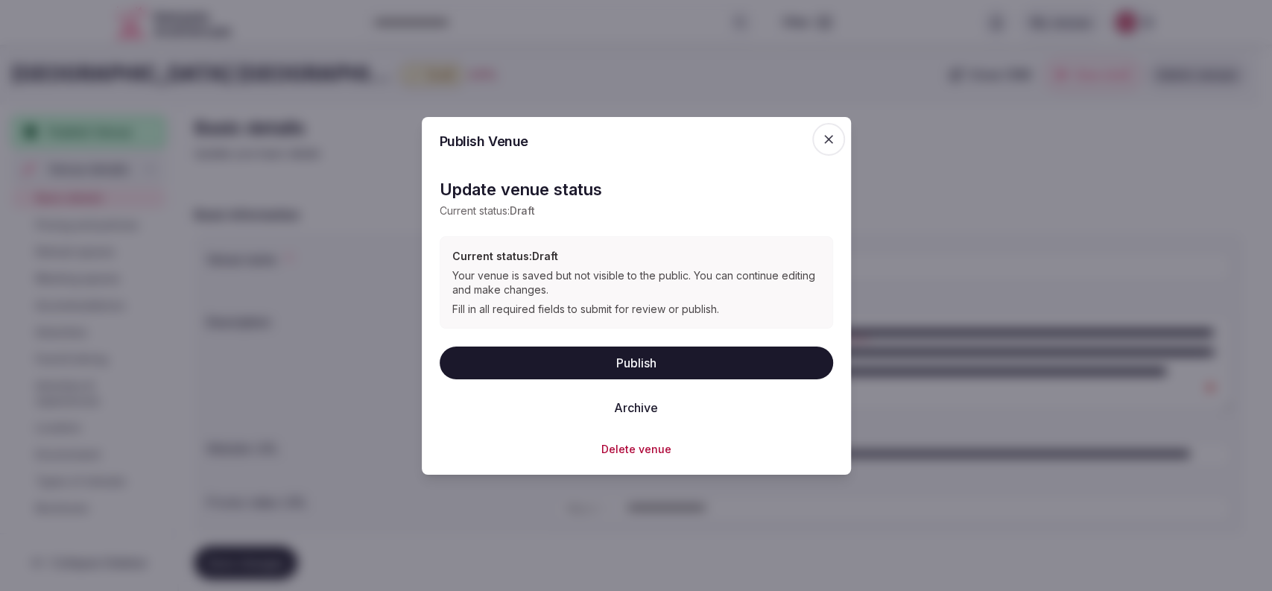
click at [590, 358] on button "Publish" at bounding box center [637, 363] width 394 height 33
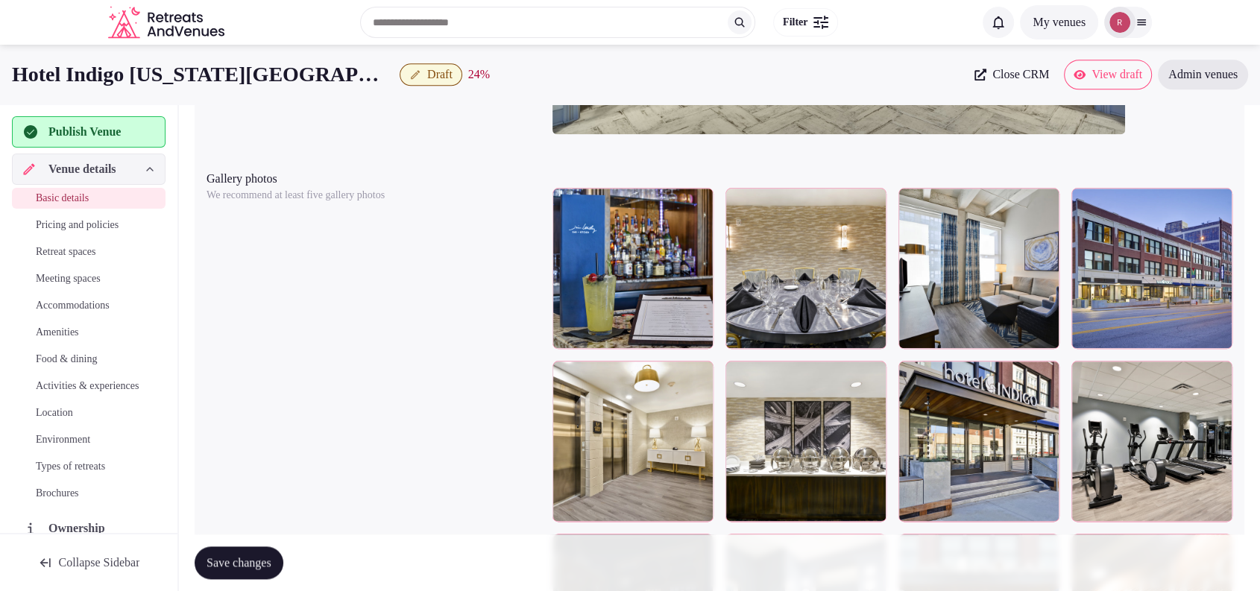
scroll to position [1615, 0]
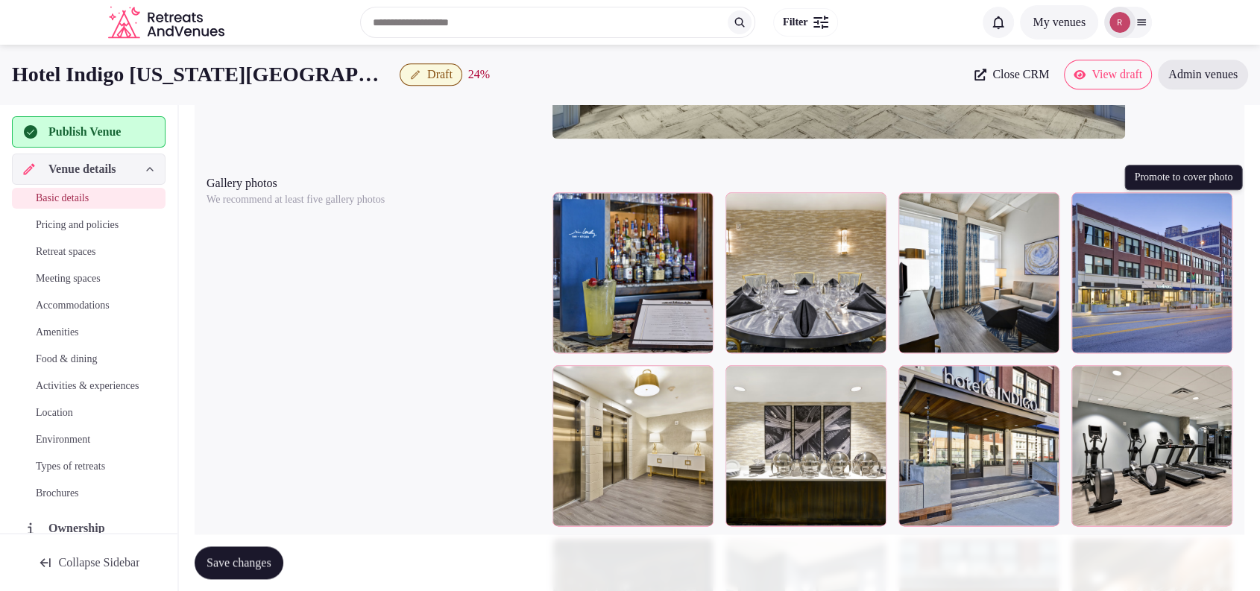
click at [1217, 202] on icon "button" at bounding box center [1217, 207] width 8 height 10
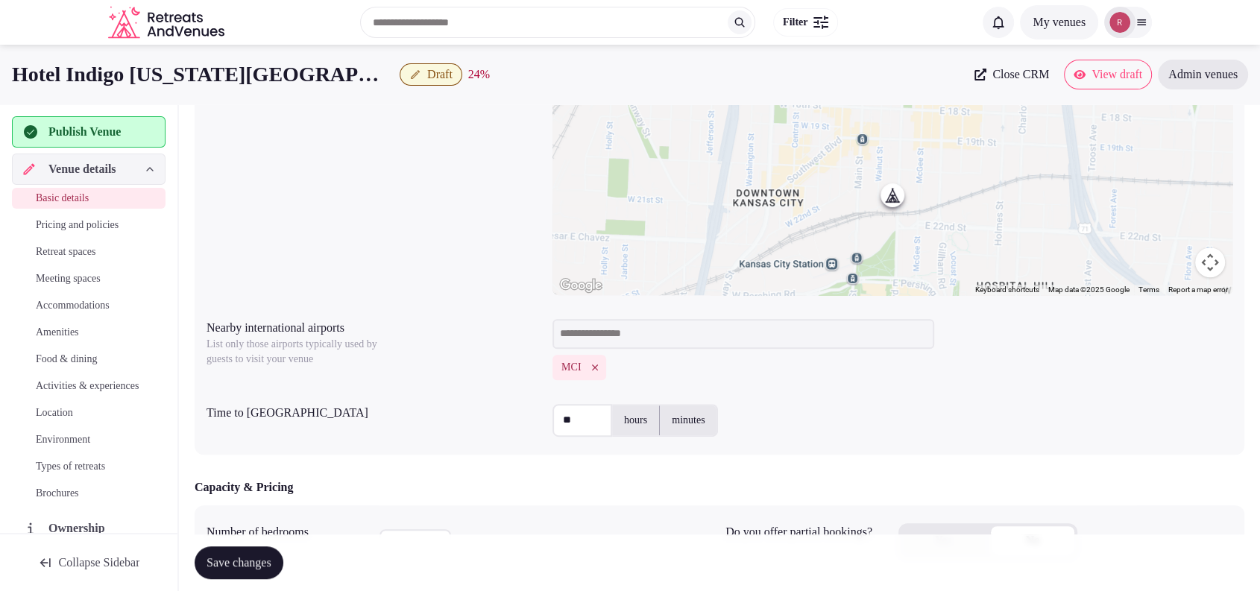
scroll to position [64, 0]
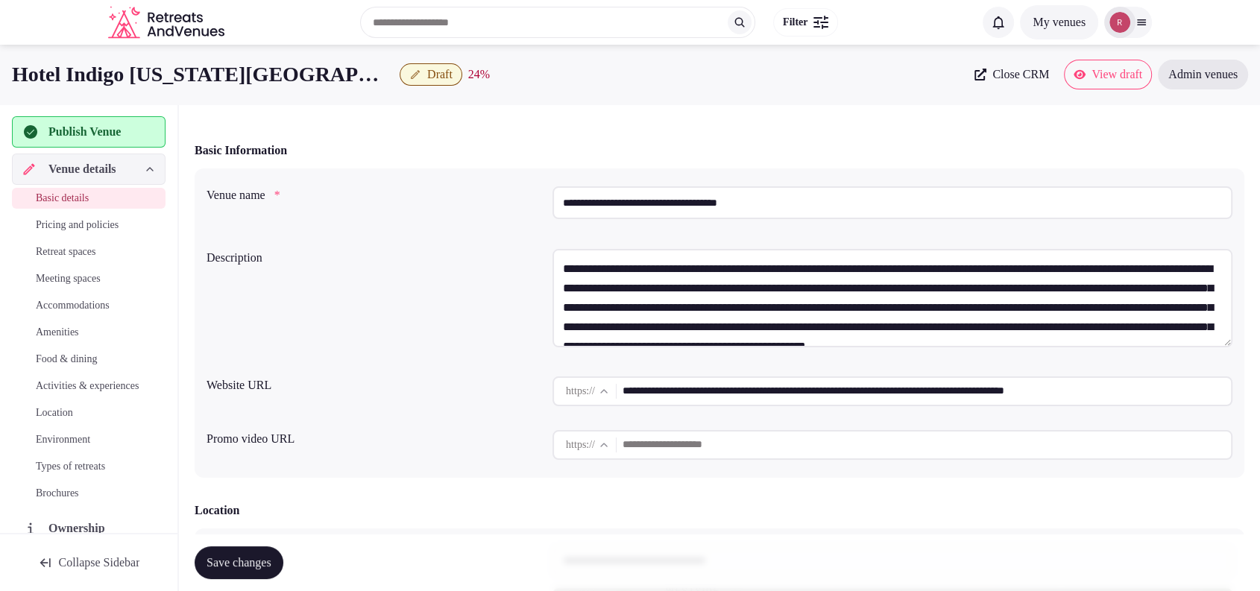
click at [727, 392] on input "**********" at bounding box center [926, 391] width 608 height 30
click at [428, 318] on div "**********" at bounding box center [719, 301] width 1026 height 116
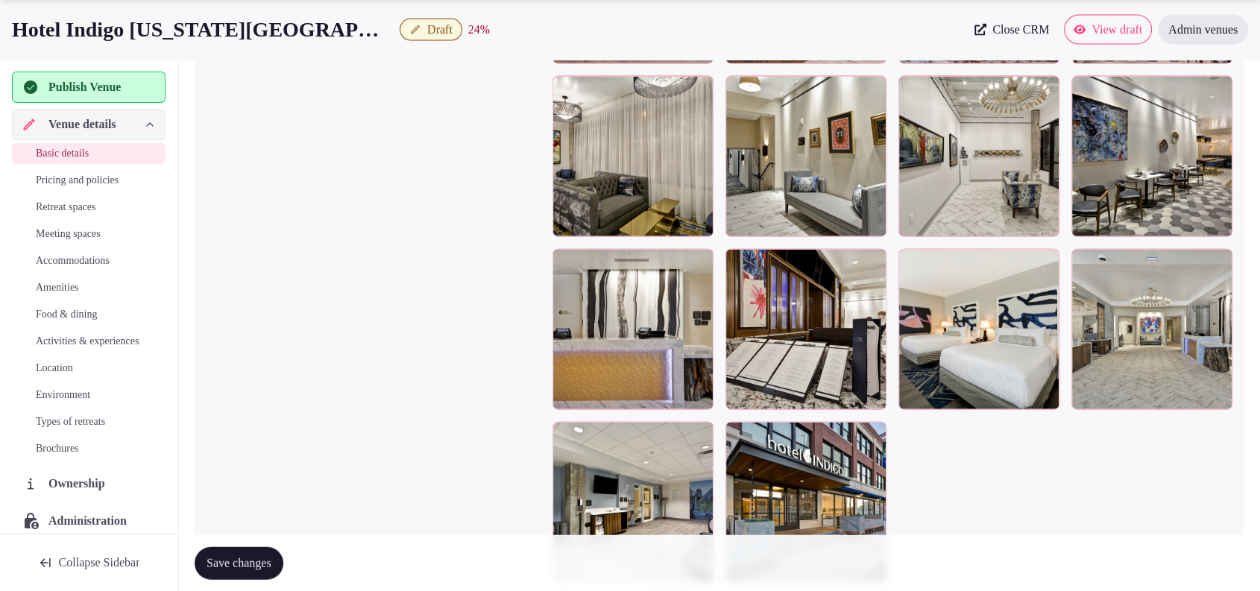
scroll to position [3466, 0]
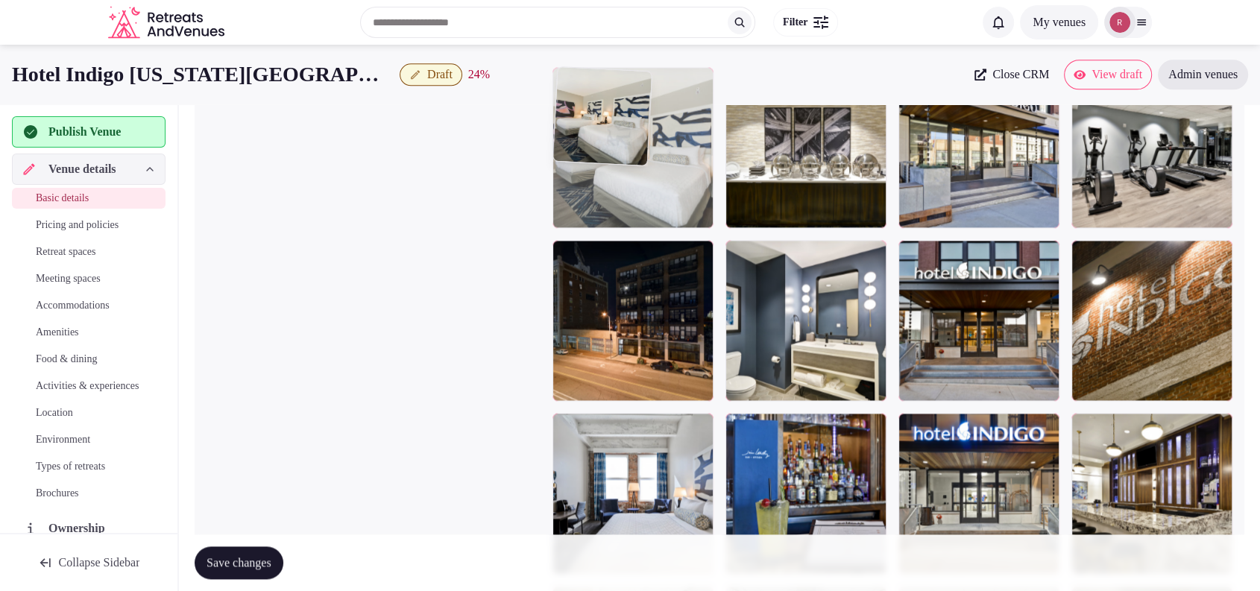
drag, startPoint x: 967, startPoint y: 342, endPoint x: 704, endPoint y: 190, distance: 304.5
click at [704, 190] on body "**********" at bounding box center [630, 164] width 1260 height 4154
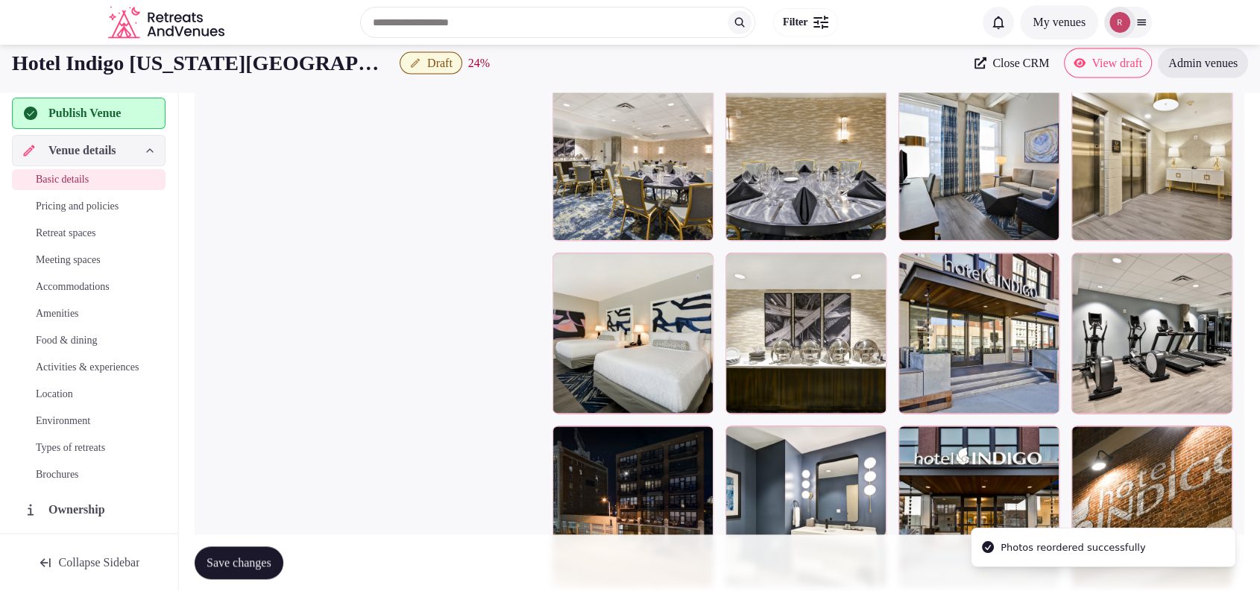
scroll to position [1669, 0]
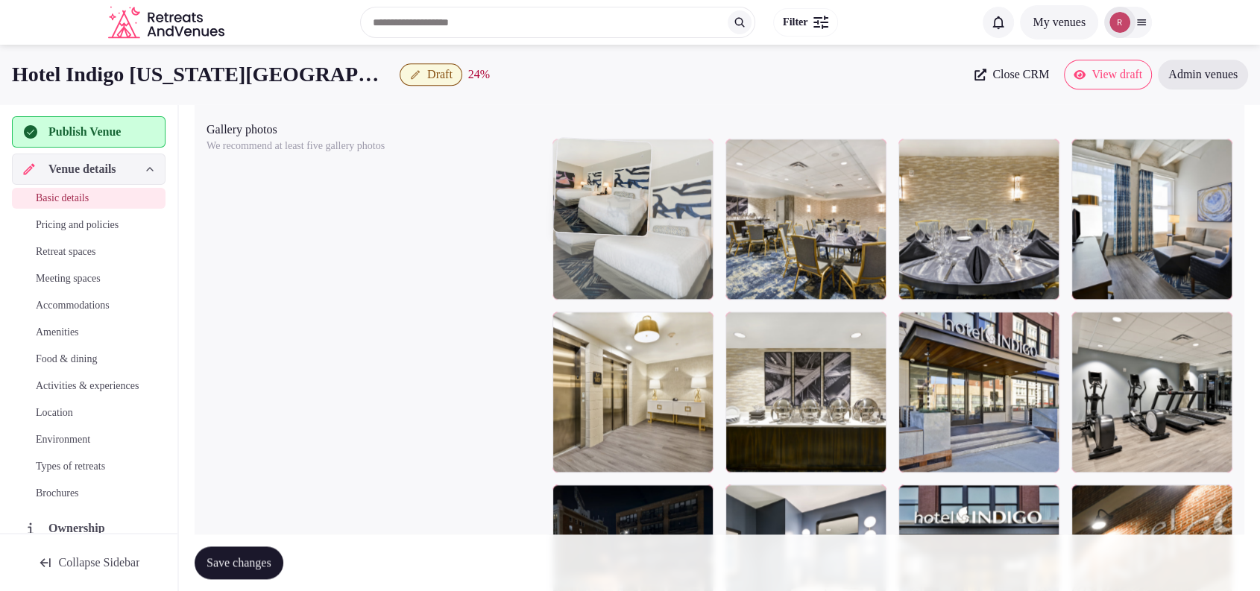
drag, startPoint x: 621, startPoint y: 391, endPoint x: 628, endPoint y: 256, distance: 134.3
click at [628, 256] on body "**********" at bounding box center [630, 408] width 1260 height 4154
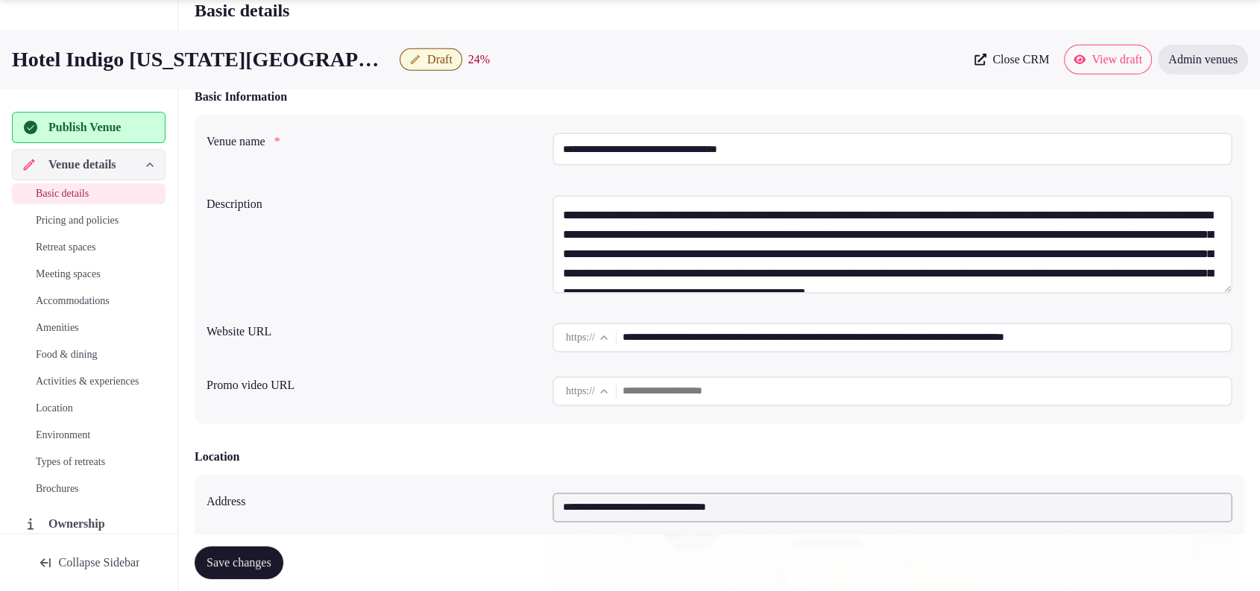
scroll to position [634, 0]
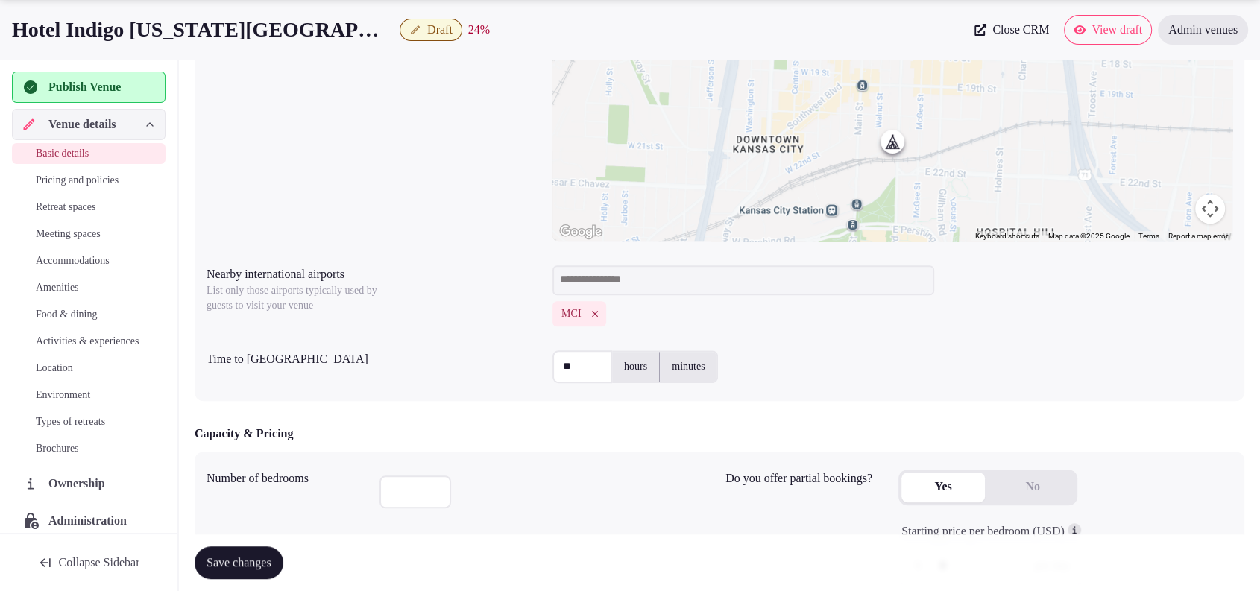
click at [941, 483] on button "Yes" at bounding box center [942, 488] width 83 height 30
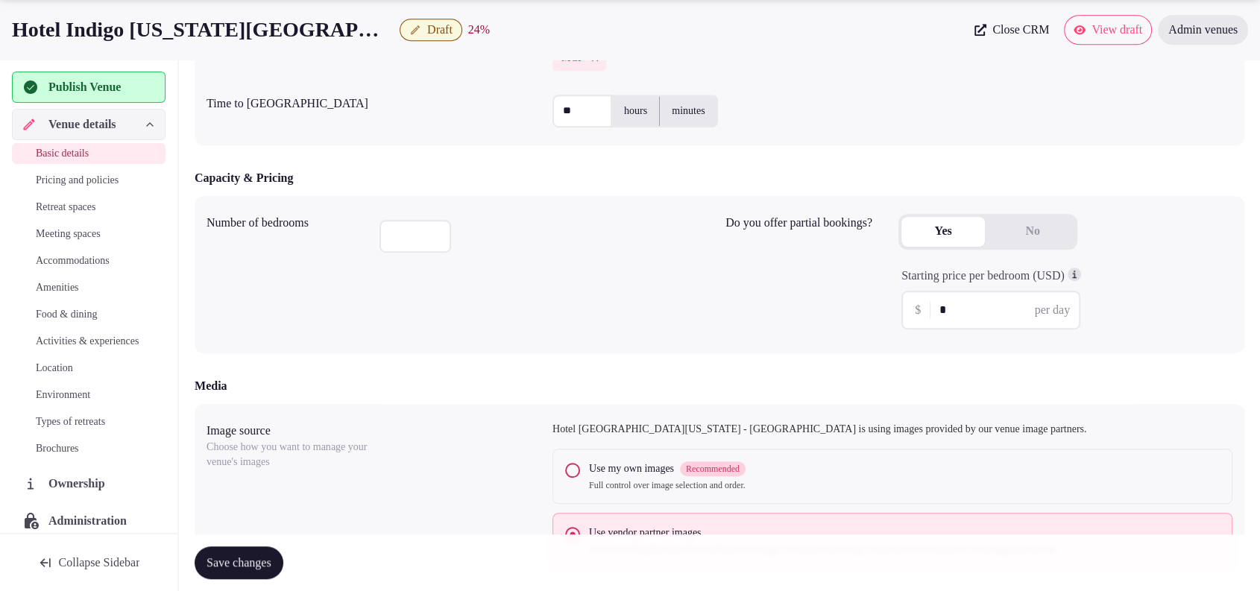
scroll to position [965, 0]
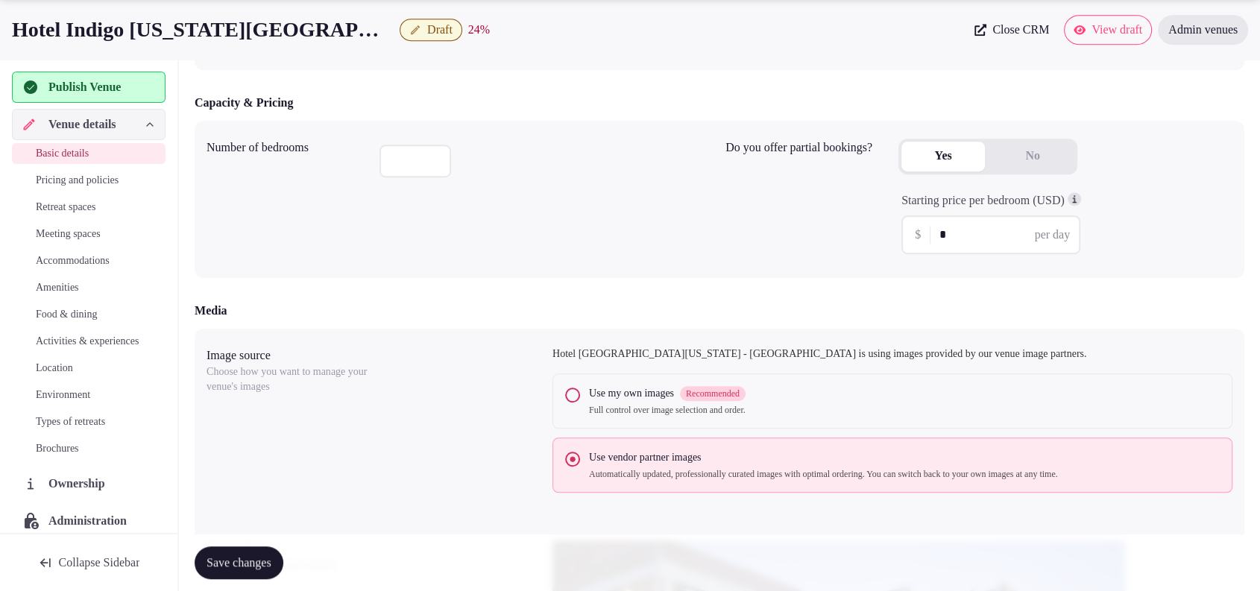
click at [953, 237] on input "*" at bounding box center [1002, 235] width 127 height 18
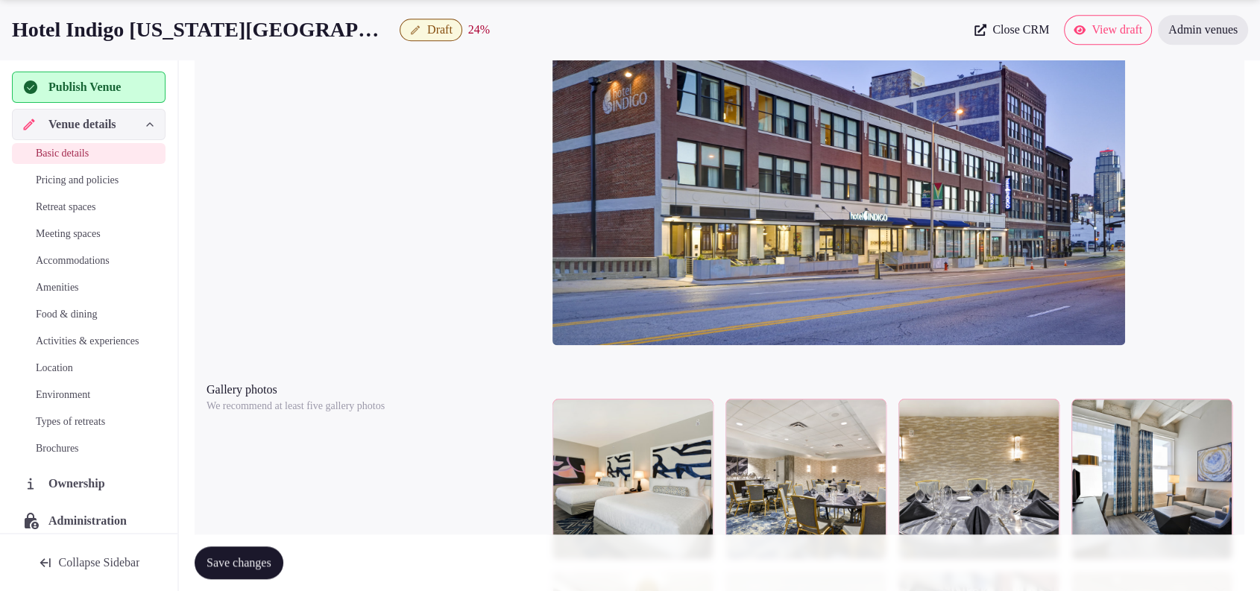
scroll to position [1999, 0]
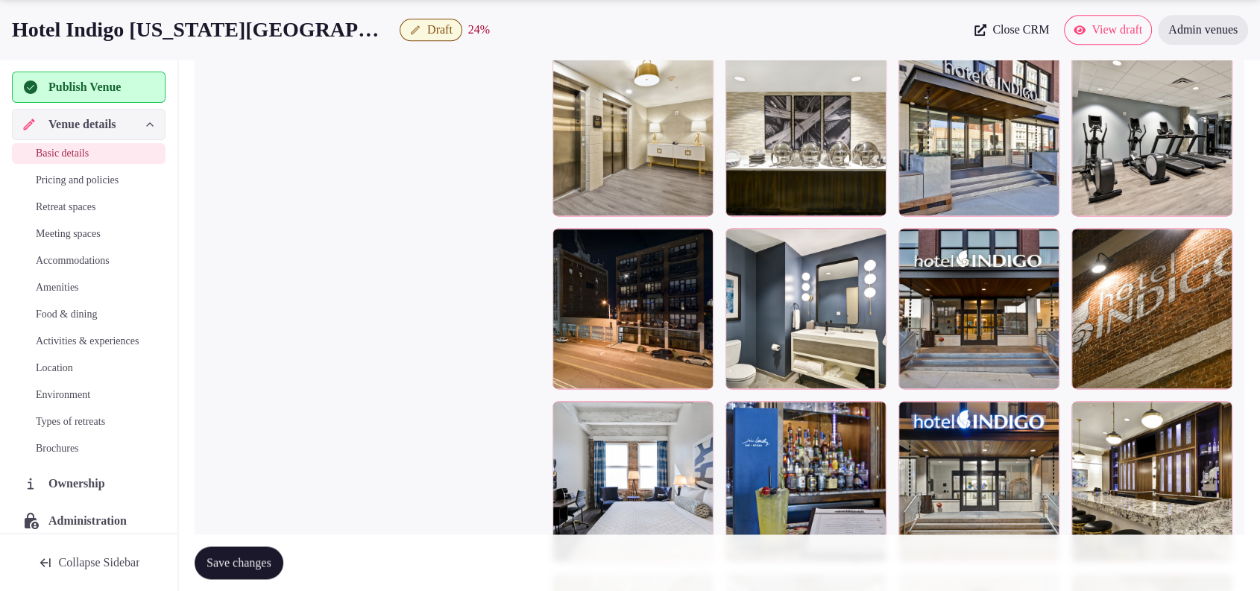
type input "***"
click at [259, 555] on span "Save changes" at bounding box center [238, 562] width 65 height 15
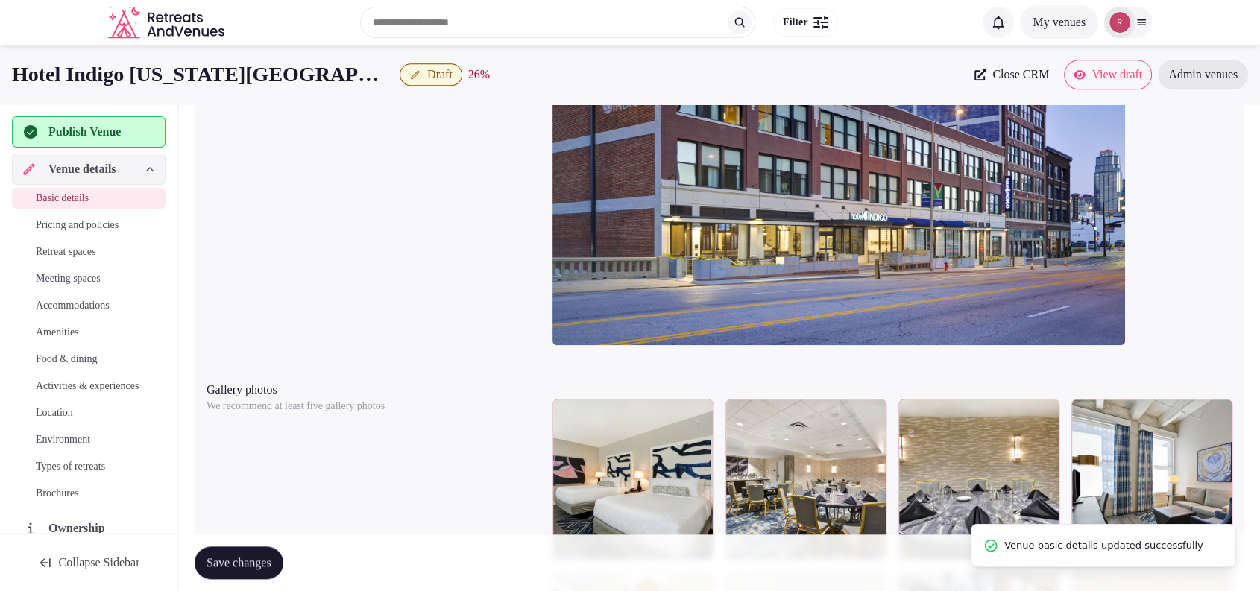
scroll to position [0, 0]
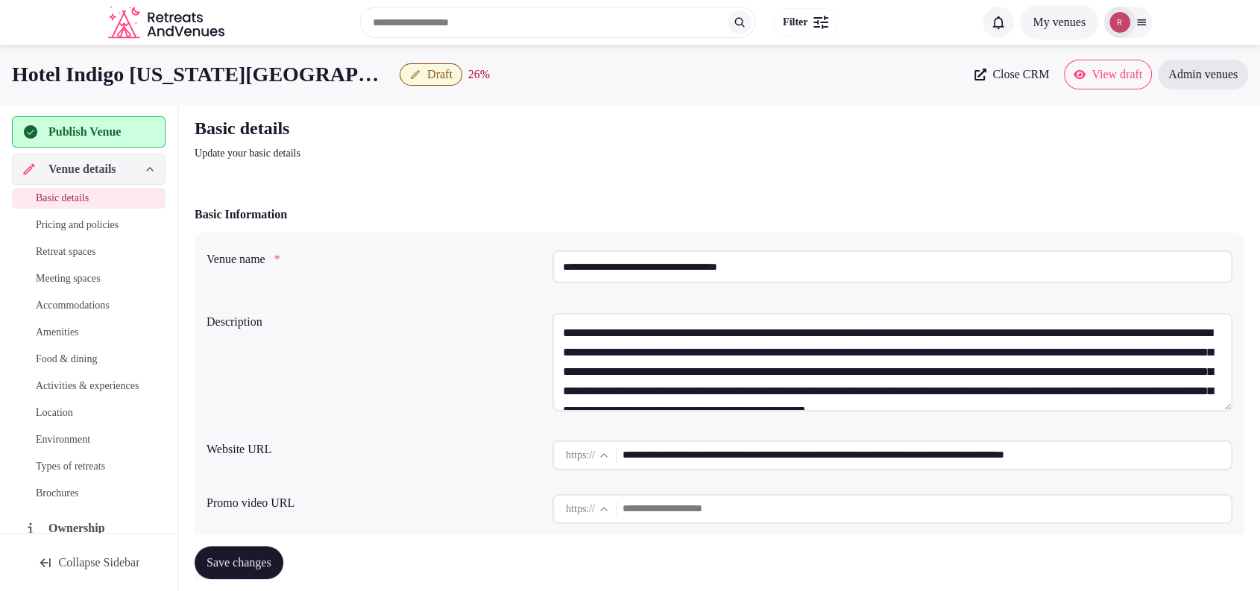
click at [668, 290] on div "**********" at bounding box center [892, 269] width 680 height 51
click at [671, 278] on input "**********" at bounding box center [892, 266] width 680 height 33
click at [787, 142] on div "Basic details Update your basic details" at bounding box center [719, 138] width 1049 height 45
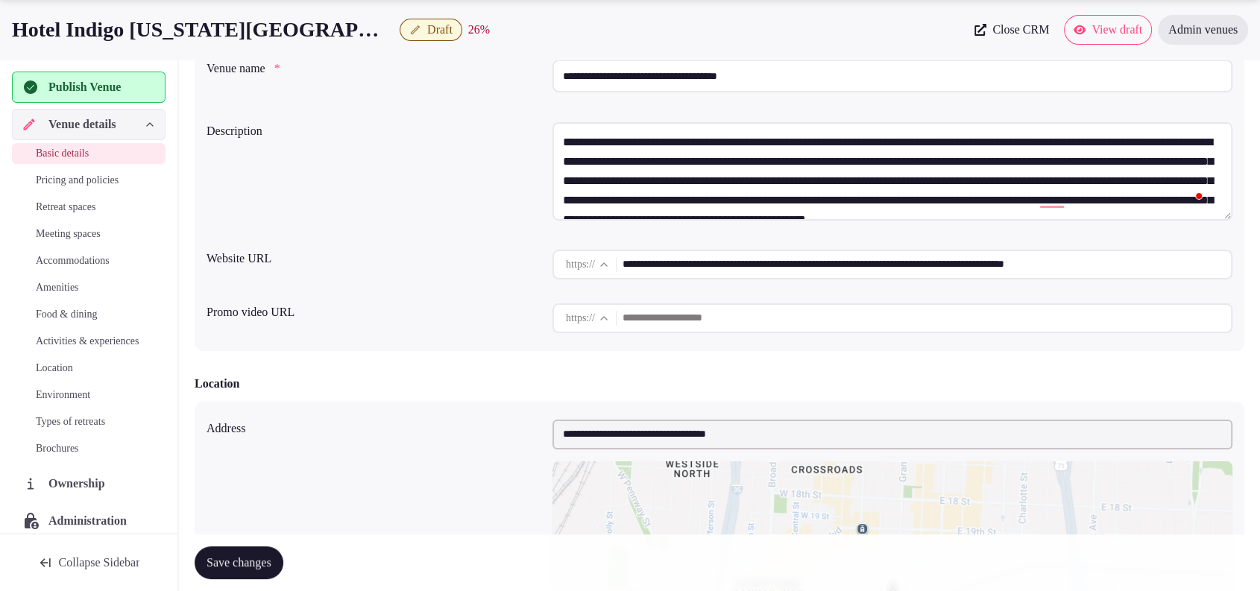
scroll to position [39, 0]
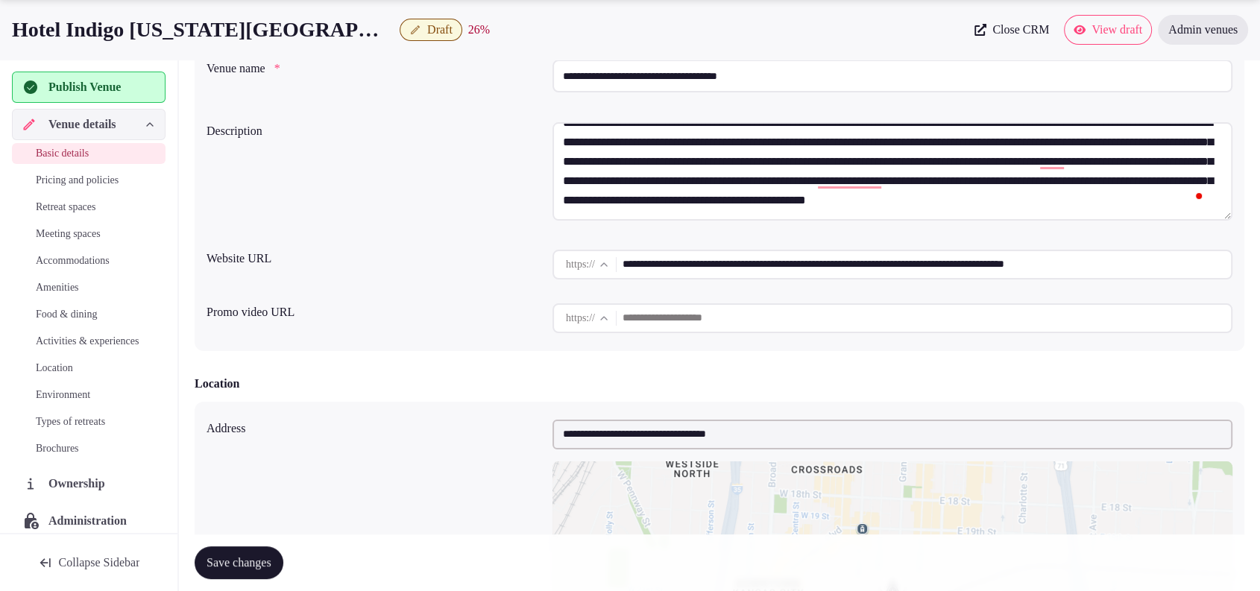
drag, startPoint x: 859, startPoint y: 201, endPoint x: 1142, endPoint y: 248, distance: 287.1
click at [1142, 248] on div "**********" at bounding box center [719, 196] width 1049 height 309
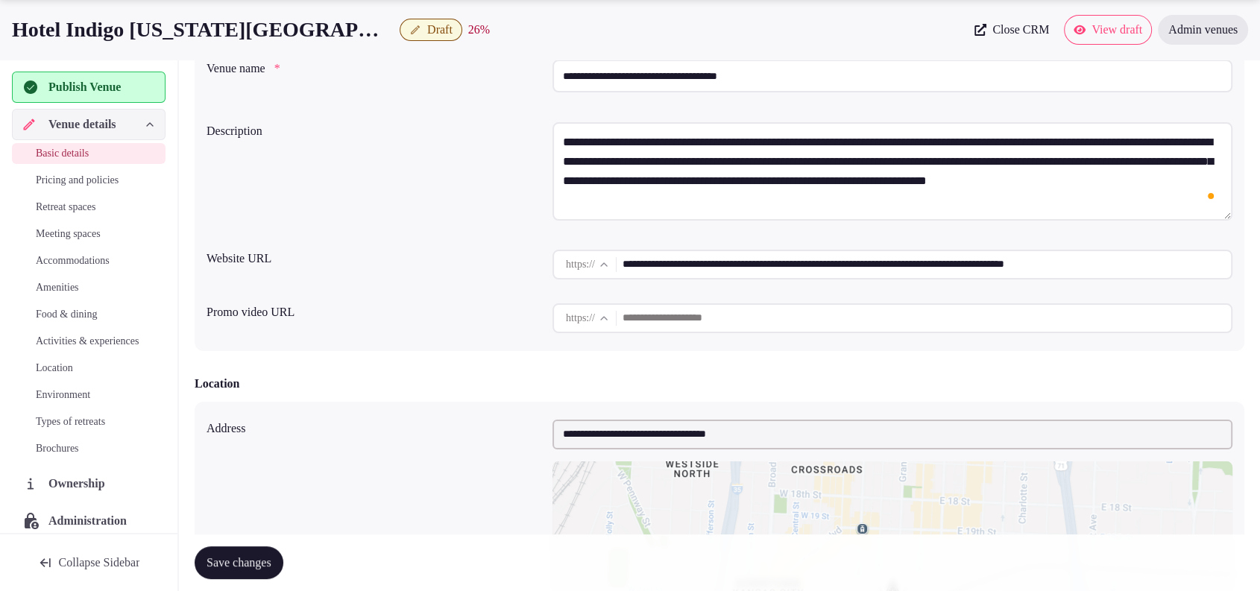
scroll to position [0, 0]
type textarea "**********"
click at [283, 551] on button "Save changes" at bounding box center [239, 562] width 89 height 33
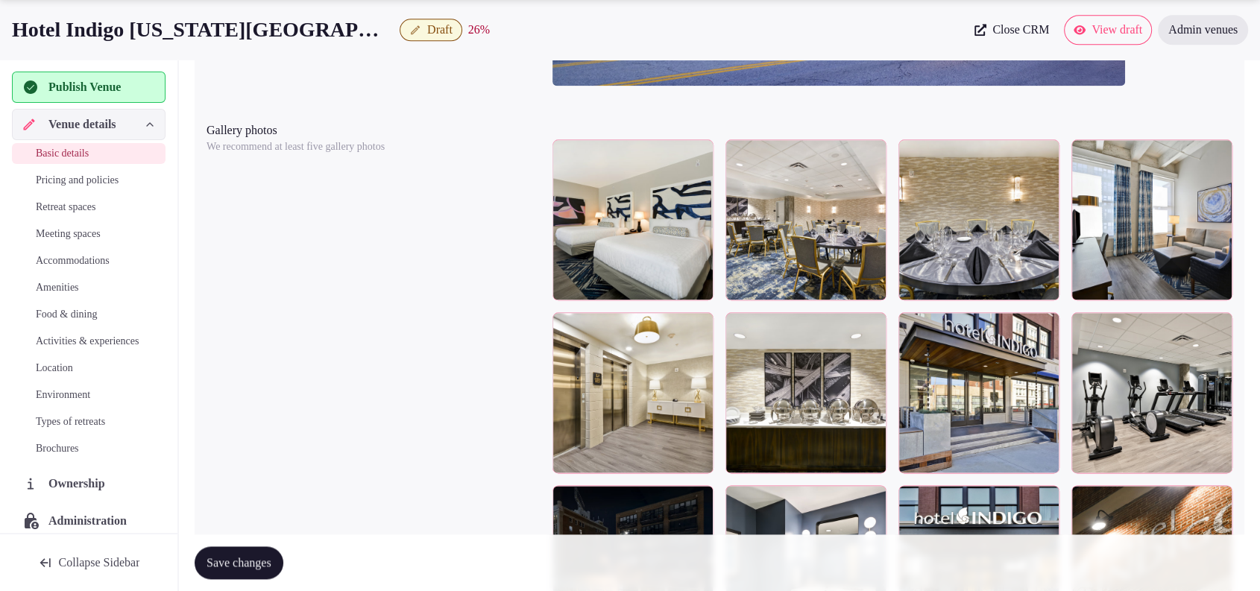
scroll to position [1225, 0]
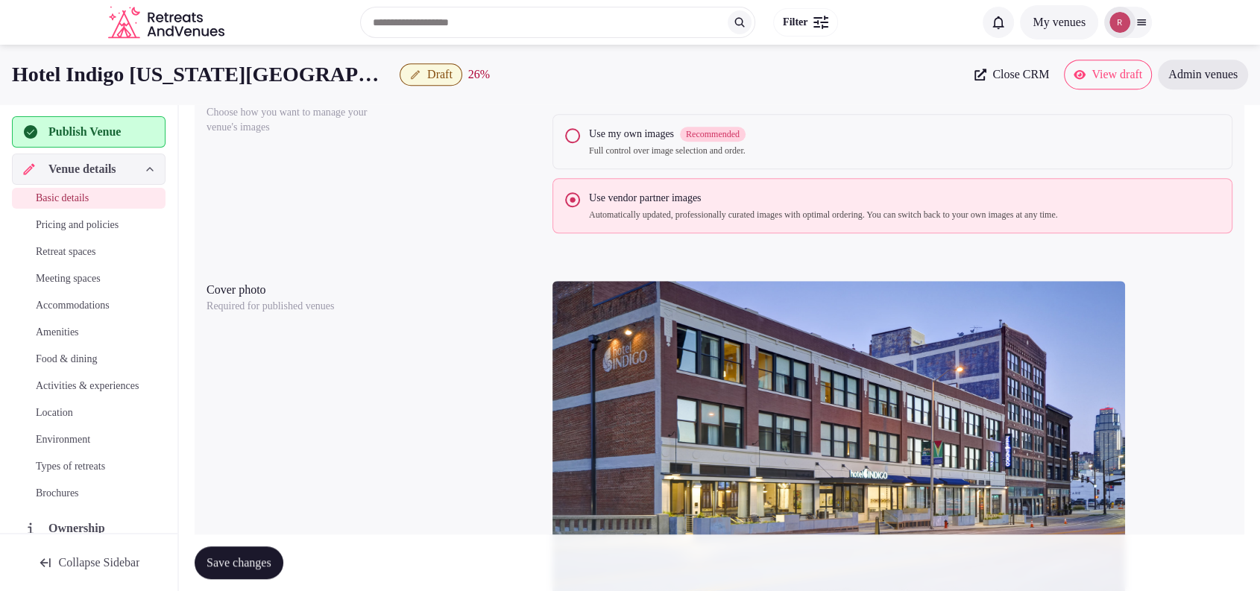
click at [993, 71] on span "Close CRM" at bounding box center [1020, 74] width 57 height 15
drag, startPoint x: 1112, startPoint y: 25, endPoint x: 1162, endPoint y: 13, distance: 51.3
click at [1163, 13] on div "Search Popular Destinations Toscana, Italy Riviera Maya, Mexico Indonesia, Bali…" at bounding box center [630, 22] width 1260 height 45
drag, startPoint x: 1142, startPoint y: 19, endPoint x: 1168, endPoint y: 31, distance: 28.7
click at [1196, 31] on div "Search Popular Destinations Toscana, Italy Riviera Maya, Mexico Indonesia, Bali…" at bounding box center [630, 22] width 1260 height 45
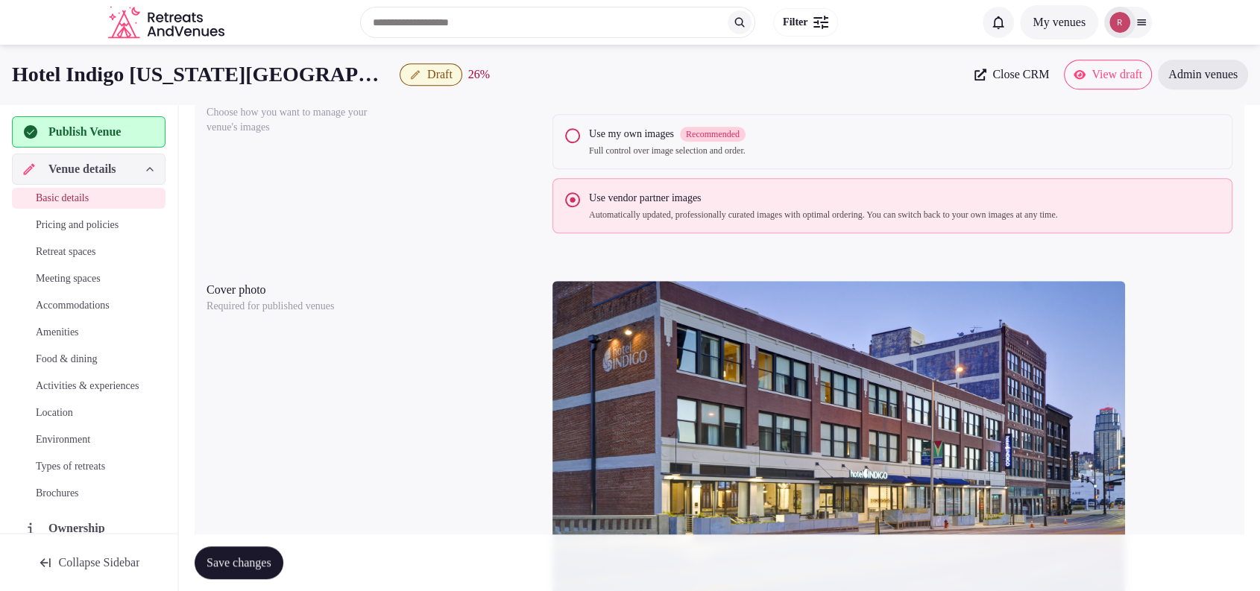
click at [1144, 28] on div at bounding box center [1128, 22] width 48 height 31
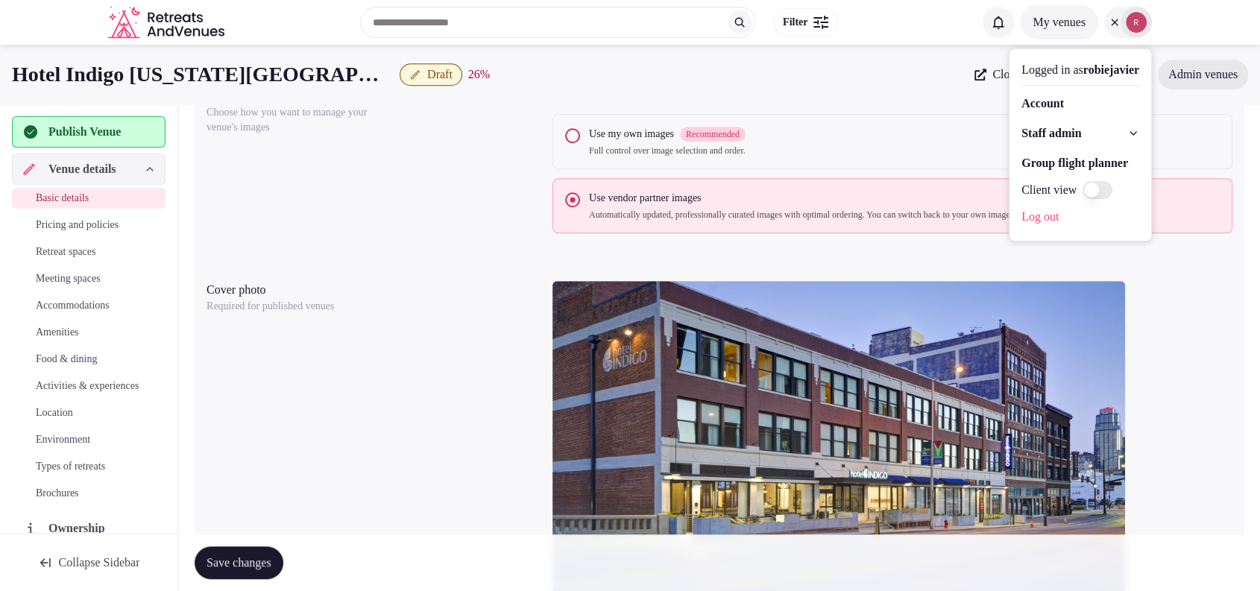
click at [1049, 130] on span "Staff admin" at bounding box center [1051, 133] width 60 height 18
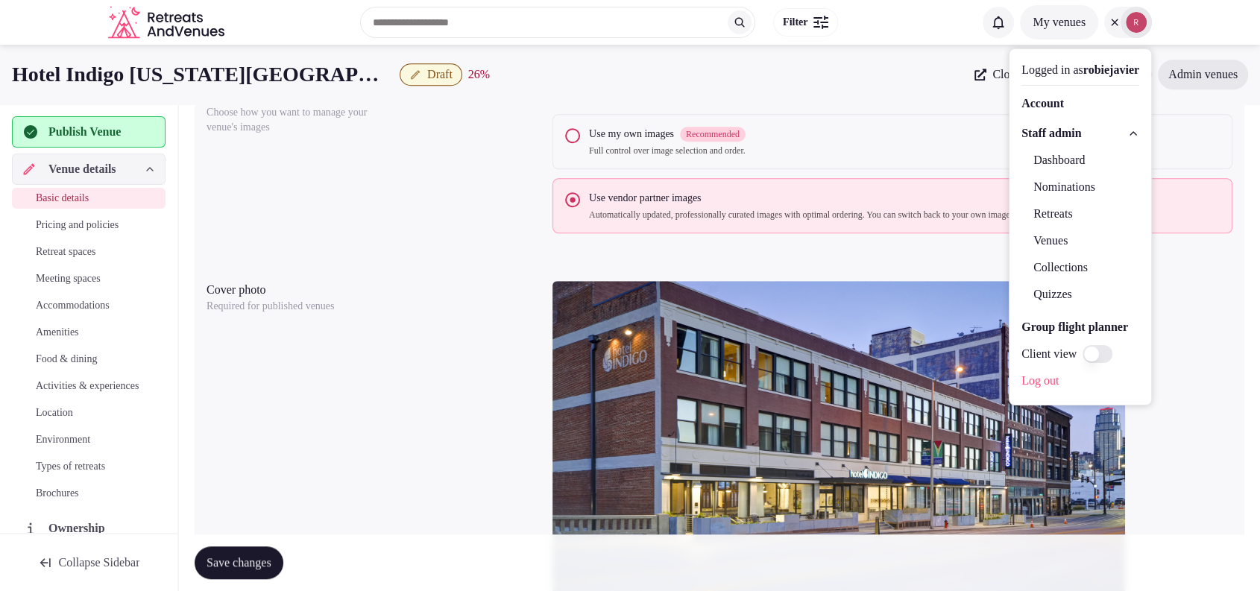
click at [425, 211] on div "Image source Choose how you want to manage your venue's images Hotel Indigo Kan…" at bounding box center [719, 160] width 1026 height 158
click at [1114, 16] on div at bounding box center [1128, 22] width 48 height 31
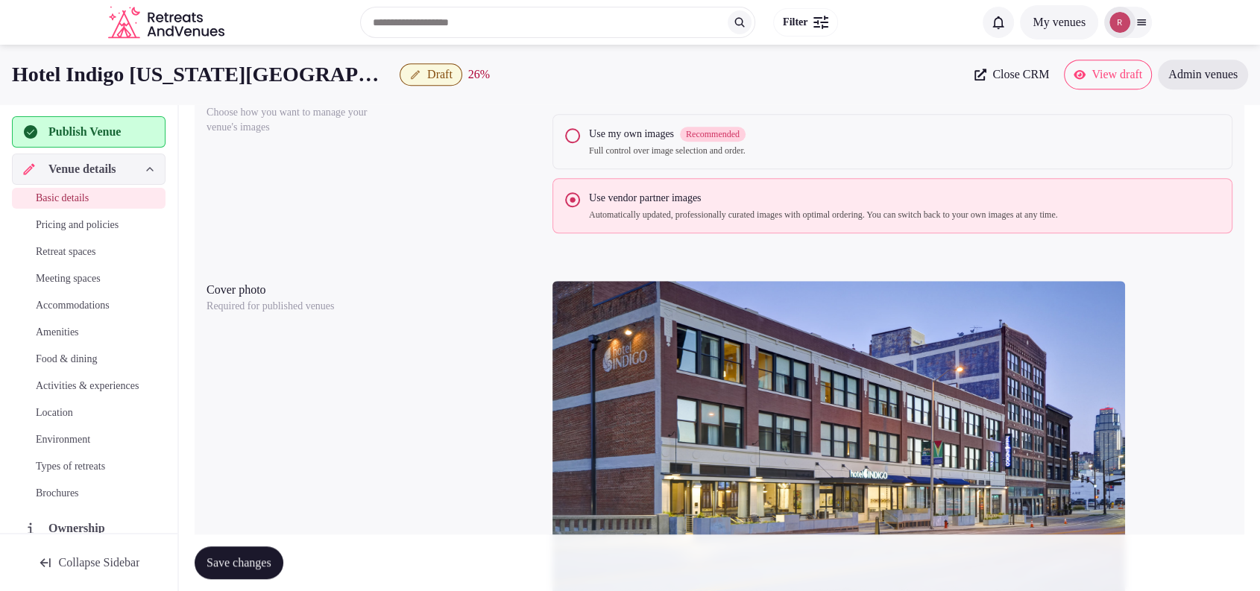
click at [78, 127] on span "Publish Venue" at bounding box center [84, 132] width 72 height 18
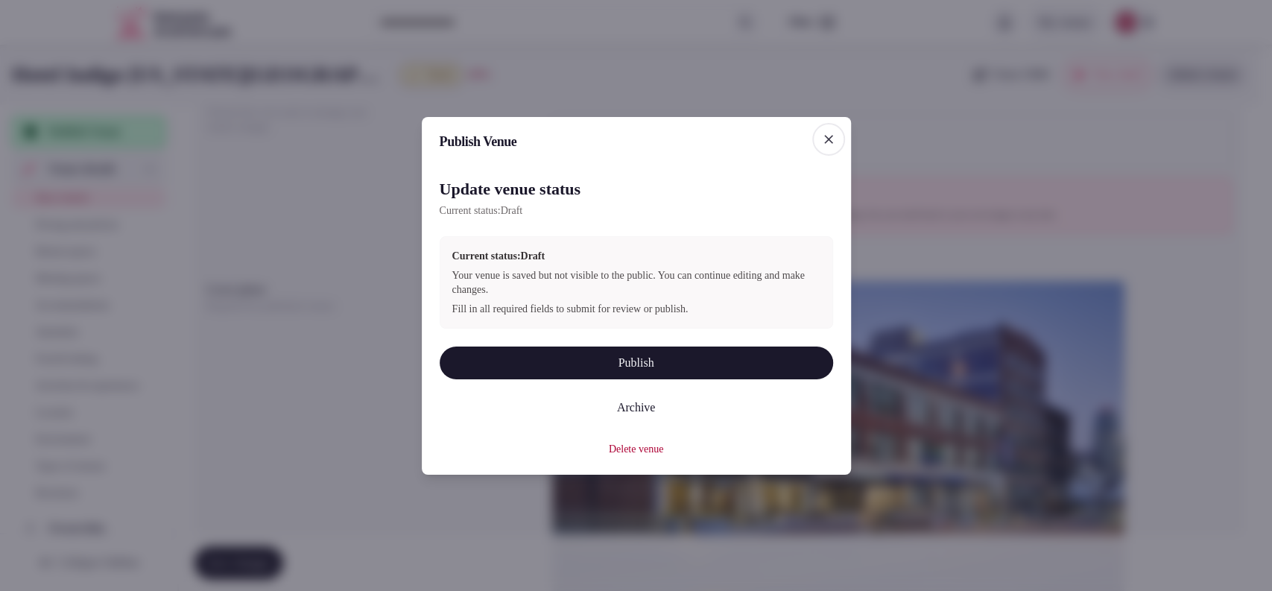
click at [473, 347] on button "Publish" at bounding box center [637, 363] width 394 height 33
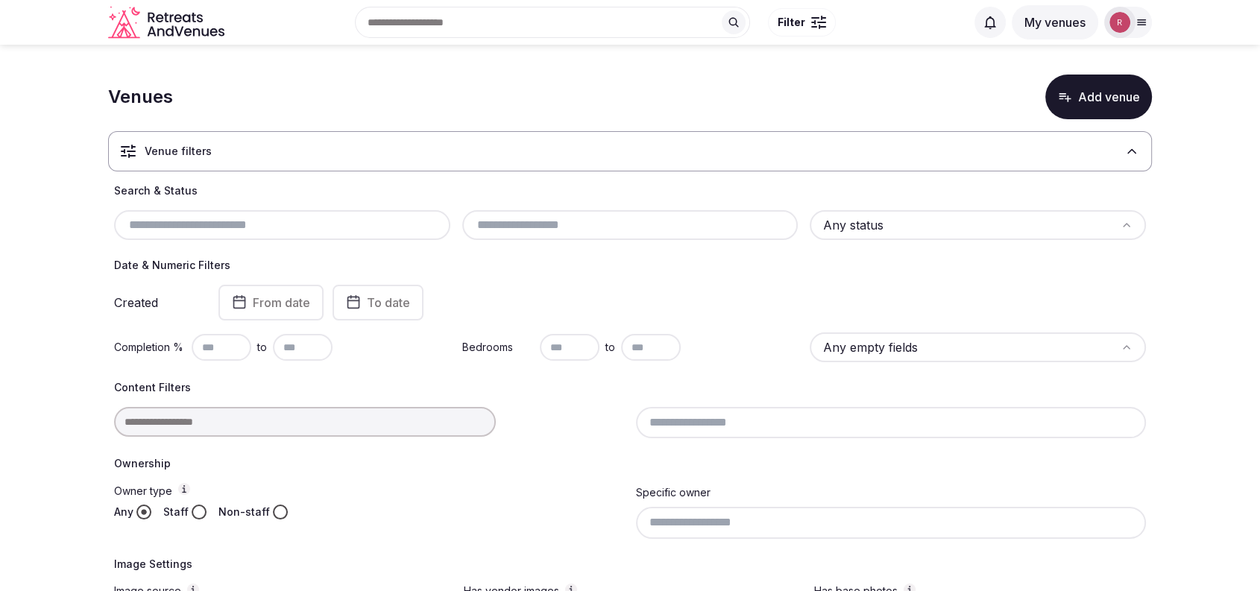
click at [212, 227] on input "text" at bounding box center [282, 225] width 324 height 18
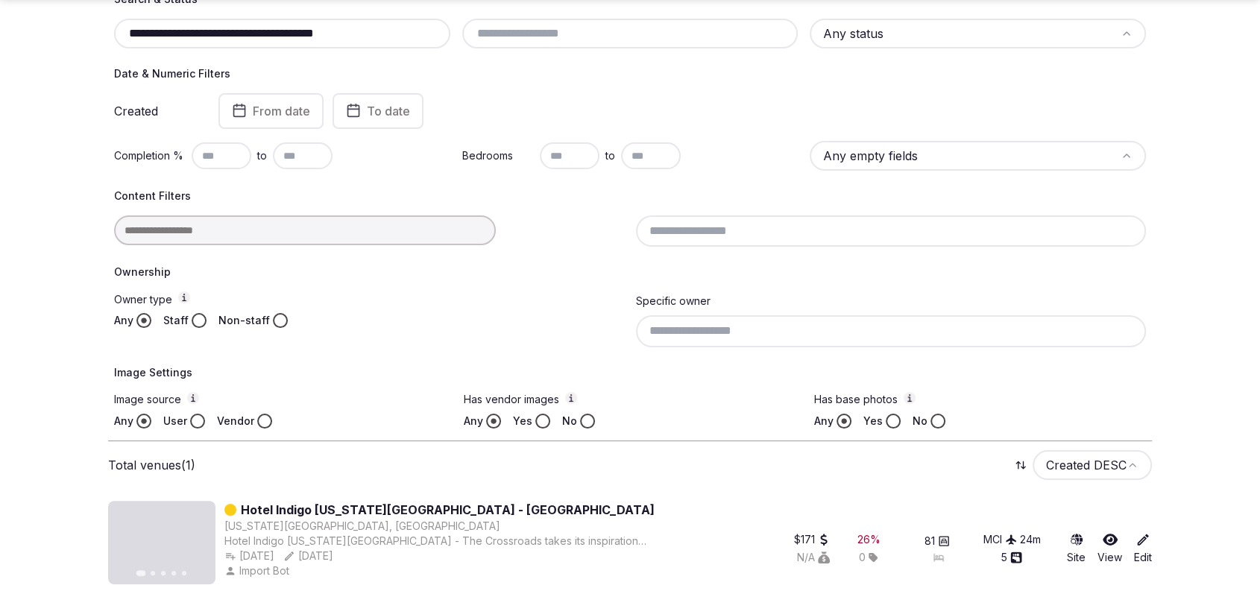
scroll to position [244, 0]
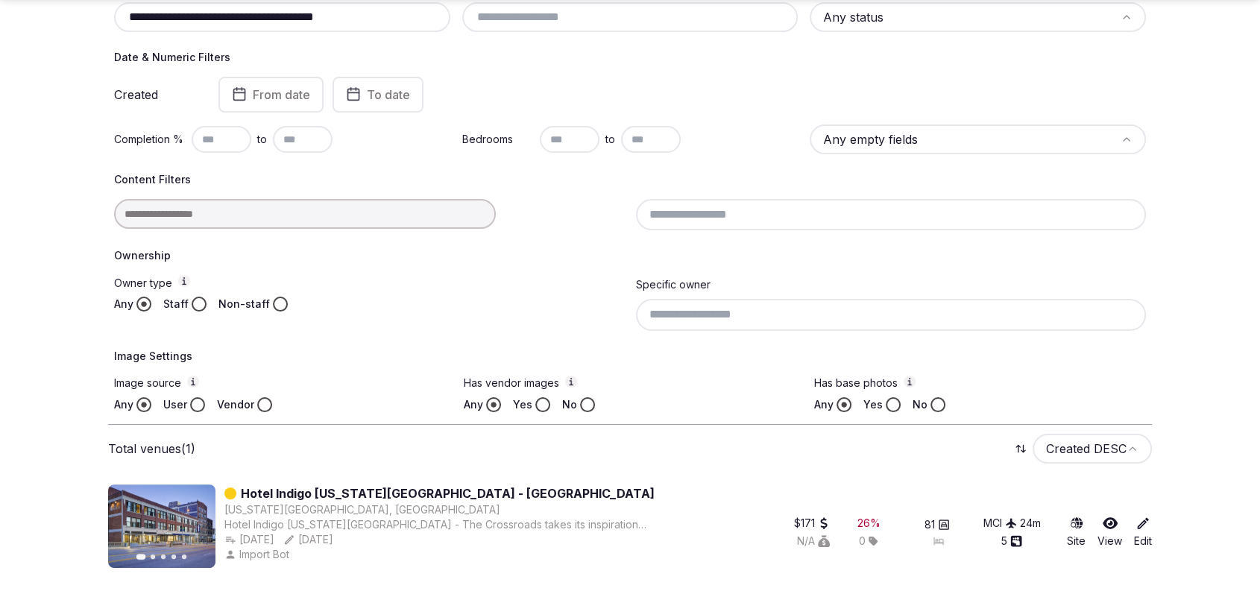
type input "**********"
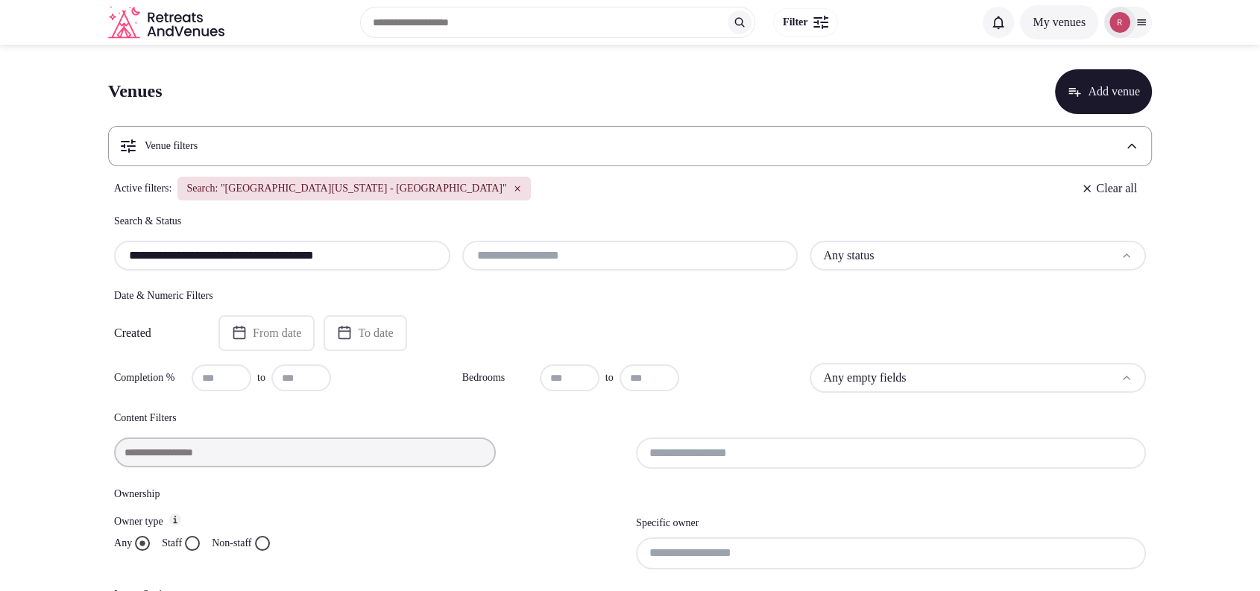
scroll to position [0, 0]
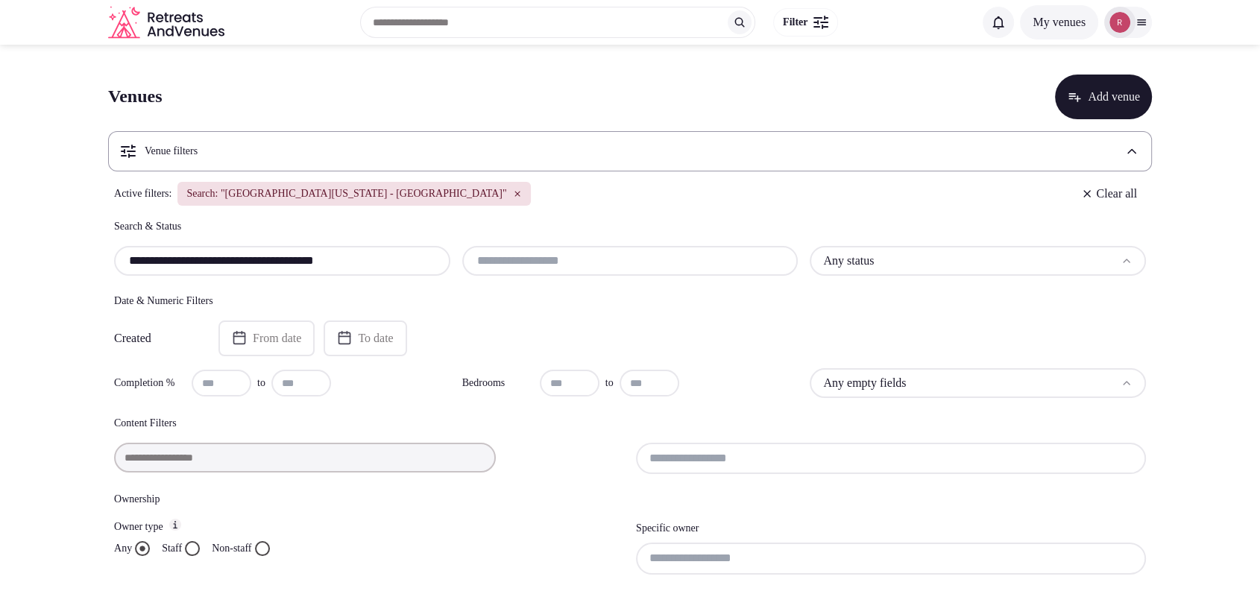
click at [513, 189] on icon "button" at bounding box center [517, 193] width 9 height 9
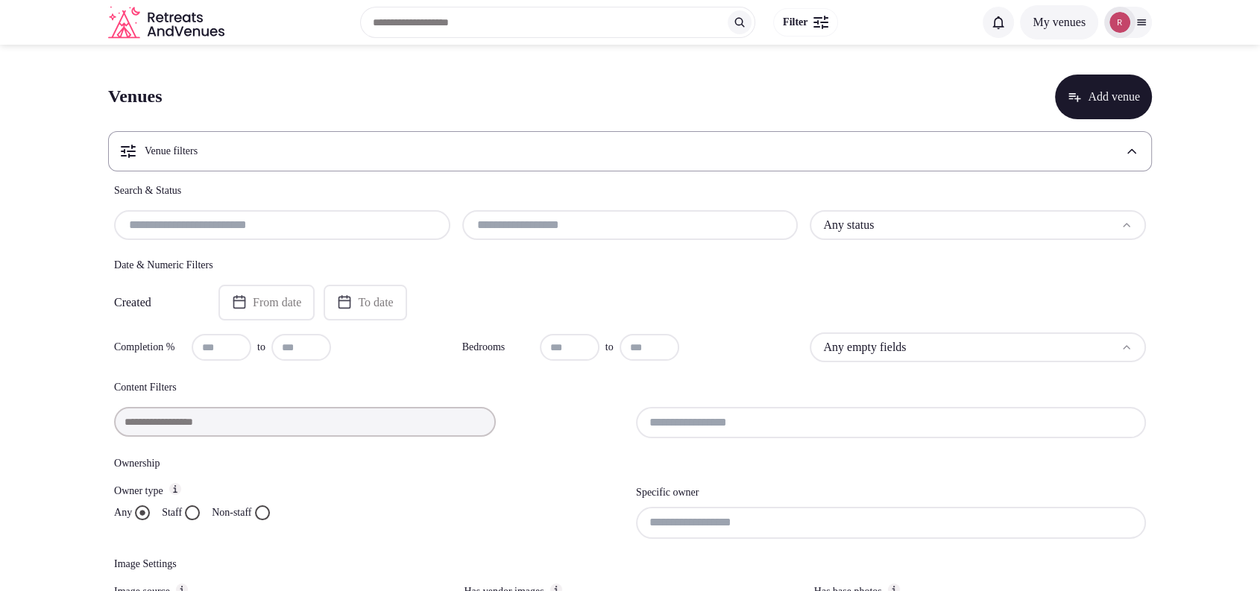
click at [269, 227] on input "text" at bounding box center [282, 225] width 324 height 18
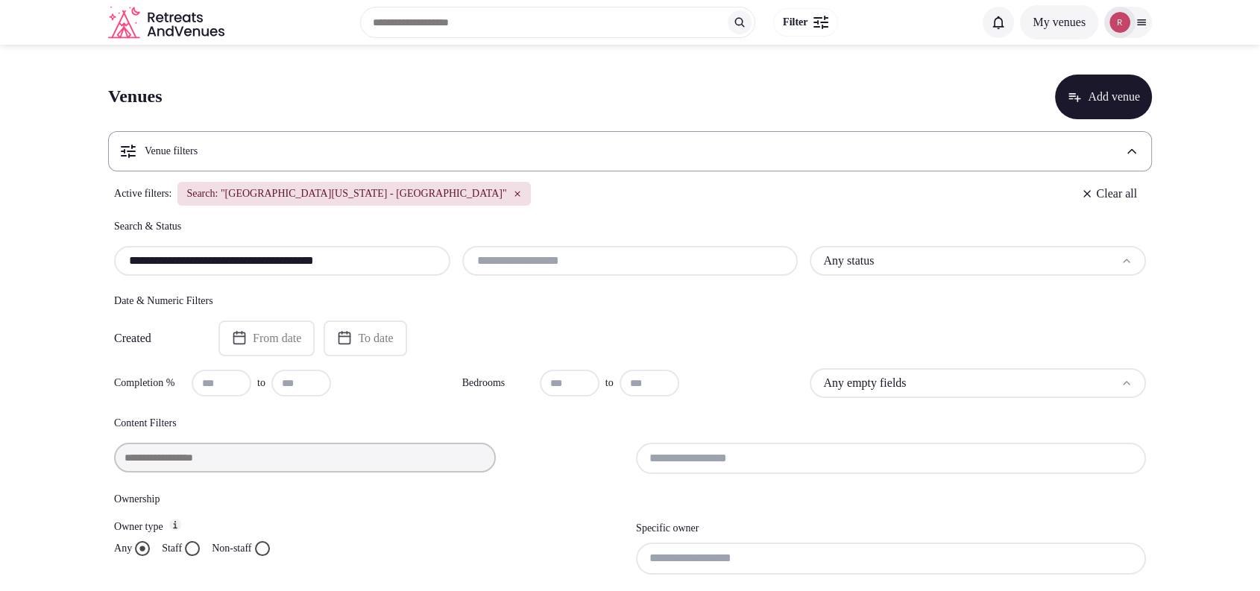
type input "**********"
click at [513, 198] on icon "button" at bounding box center [517, 193] width 9 height 9
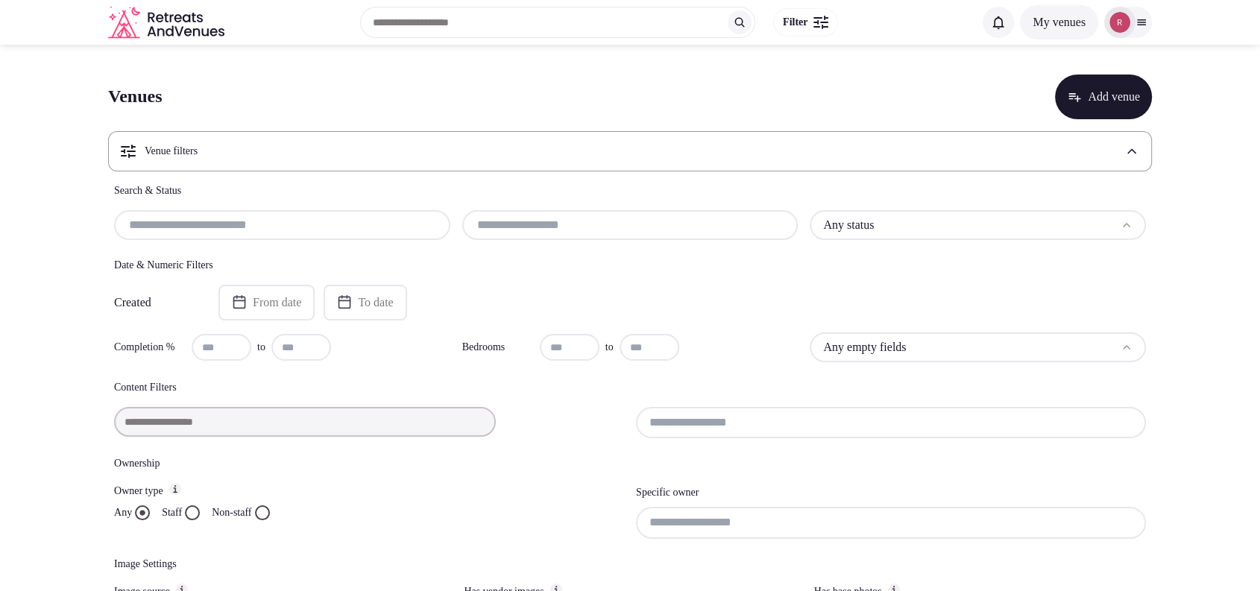
click at [256, 226] on input "text" at bounding box center [282, 225] width 324 height 18
paste input "********"
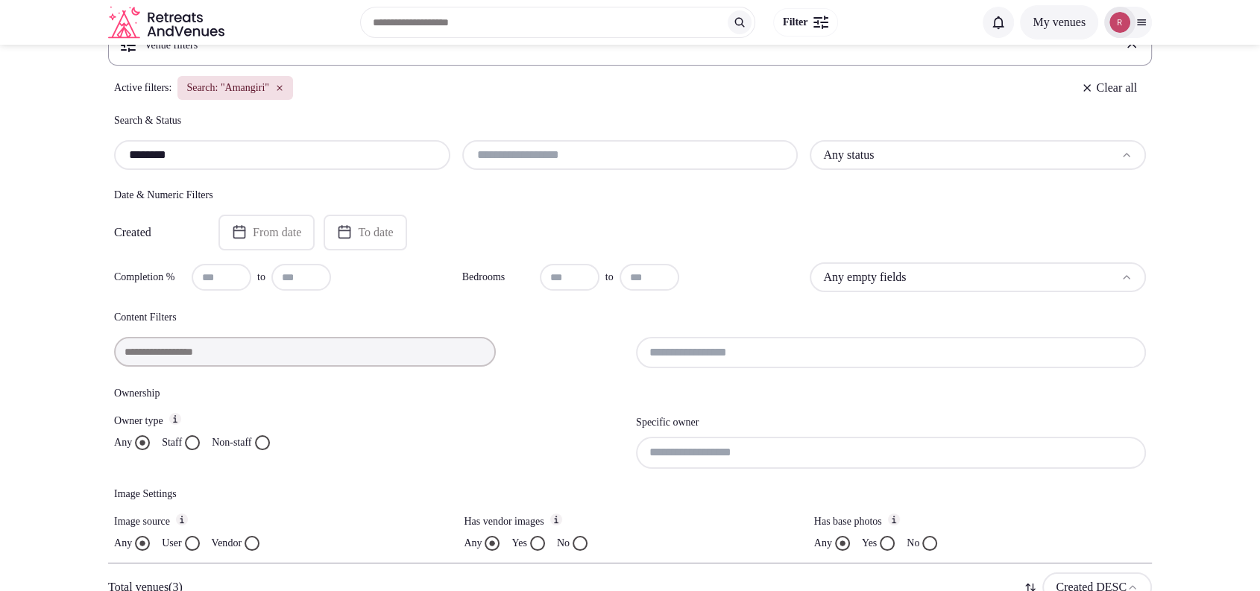
scroll to position [452, 0]
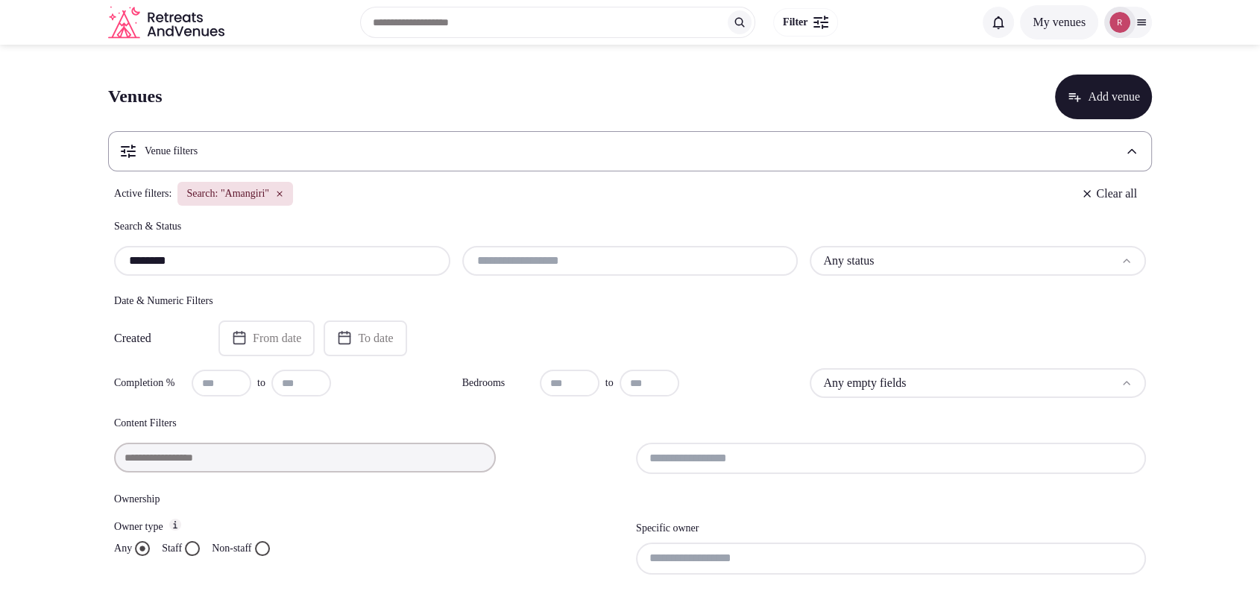
click at [238, 255] on input "********" at bounding box center [282, 261] width 324 height 18
paste input "********"
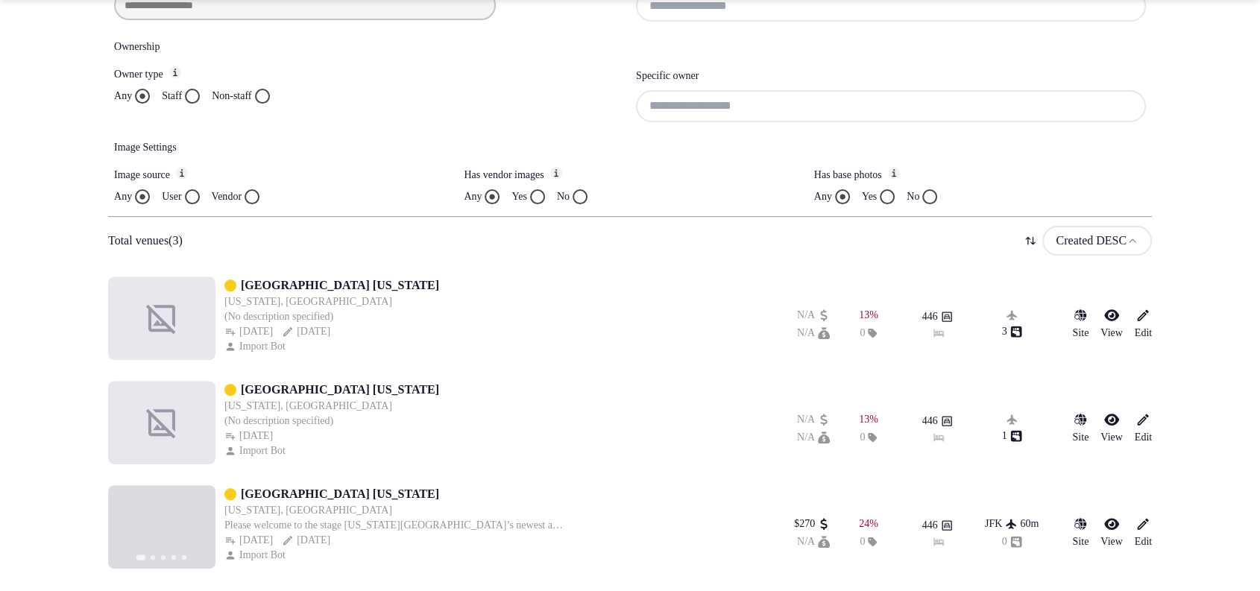
type input "**********"
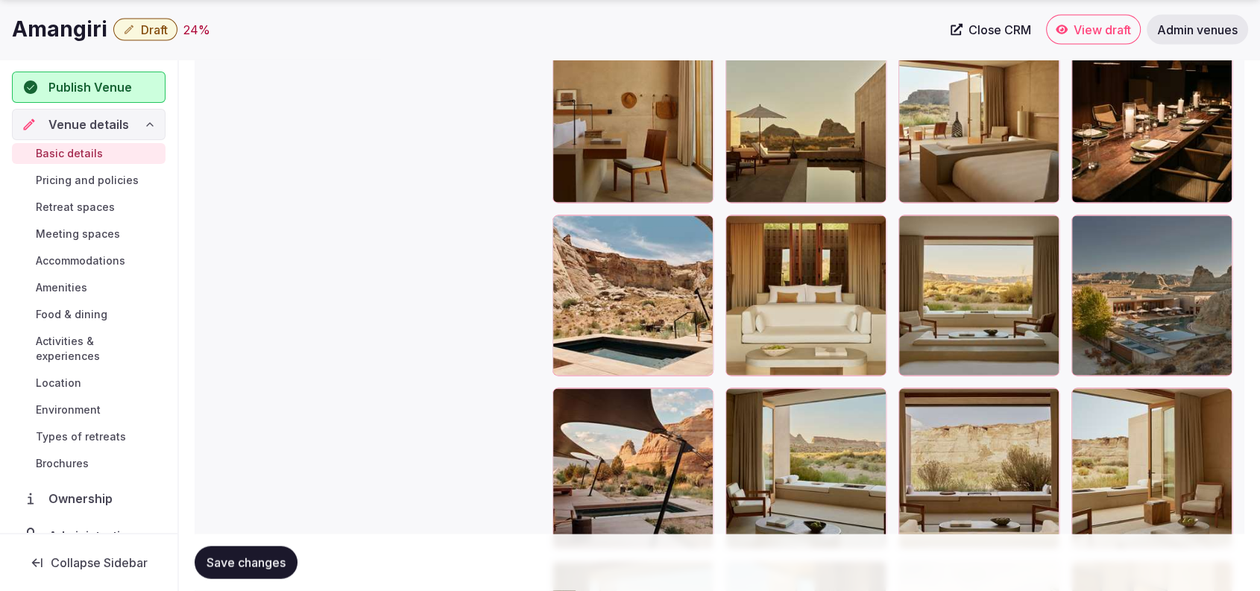
scroll to position [3069, 0]
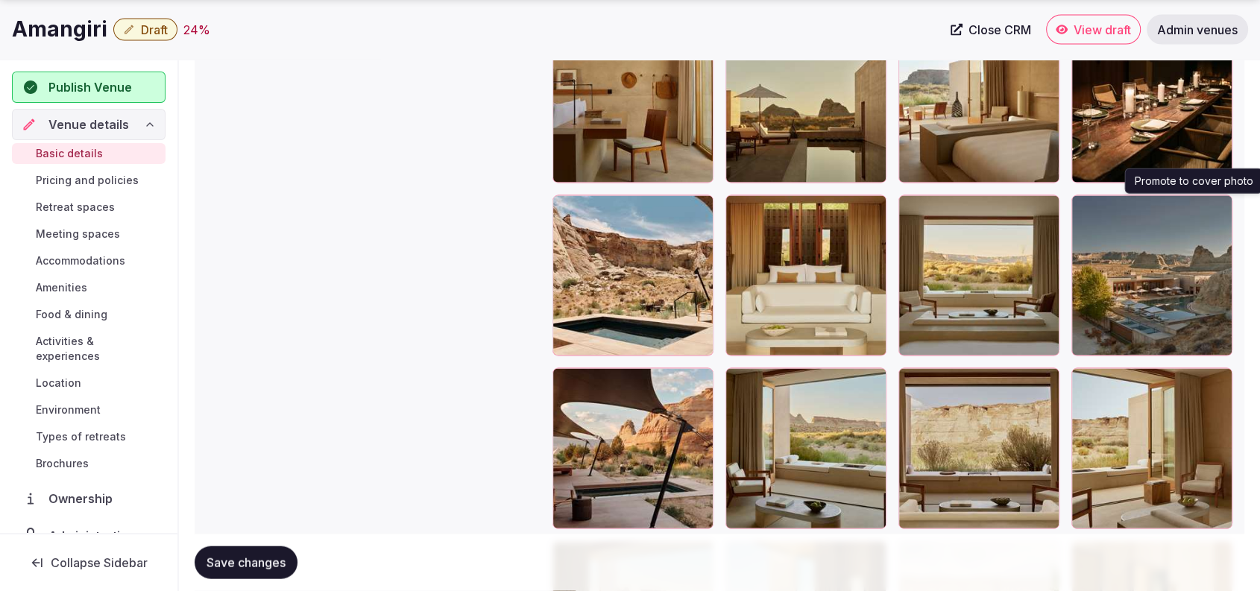
click at [1222, 207] on icon "button" at bounding box center [1217, 211] width 8 height 10
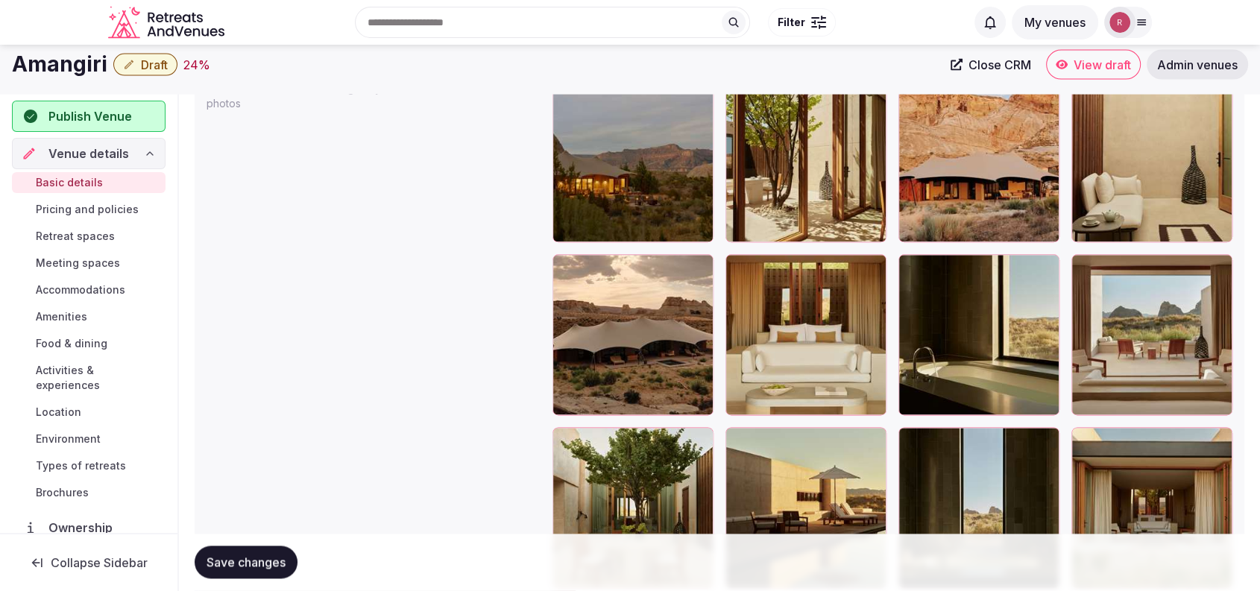
scroll to position [1795, 0]
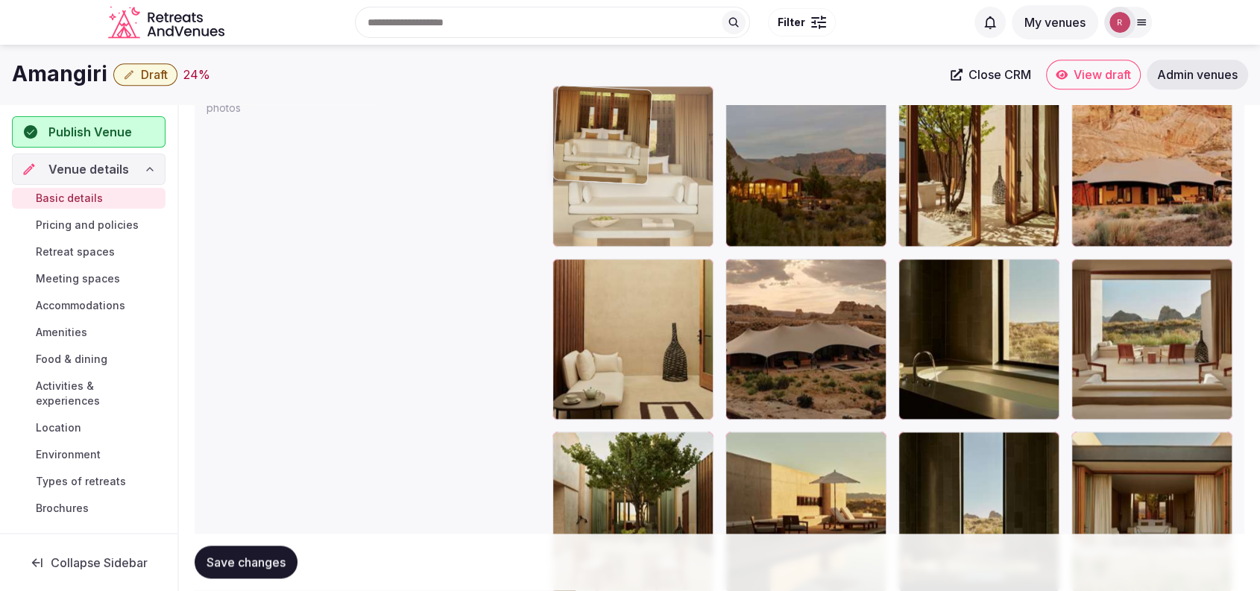
drag, startPoint x: 828, startPoint y: 361, endPoint x: 720, endPoint y: 212, distance: 183.5
click at [720, 212] on body "**********" at bounding box center [630, 318] width 1260 height 4227
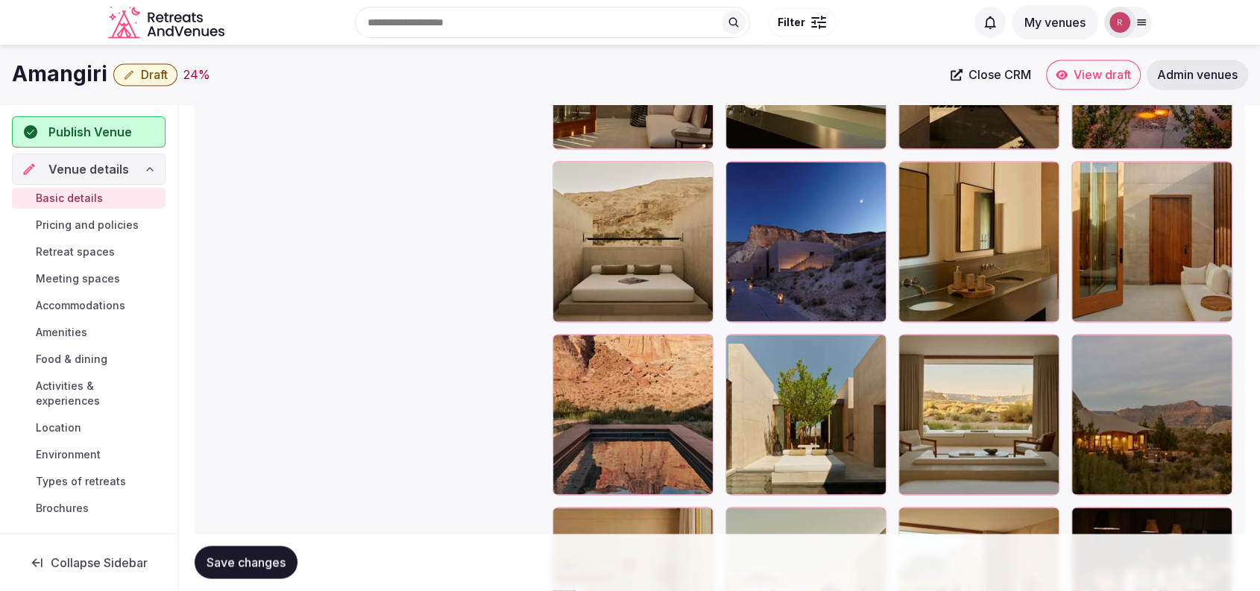
scroll to position [2320, 0]
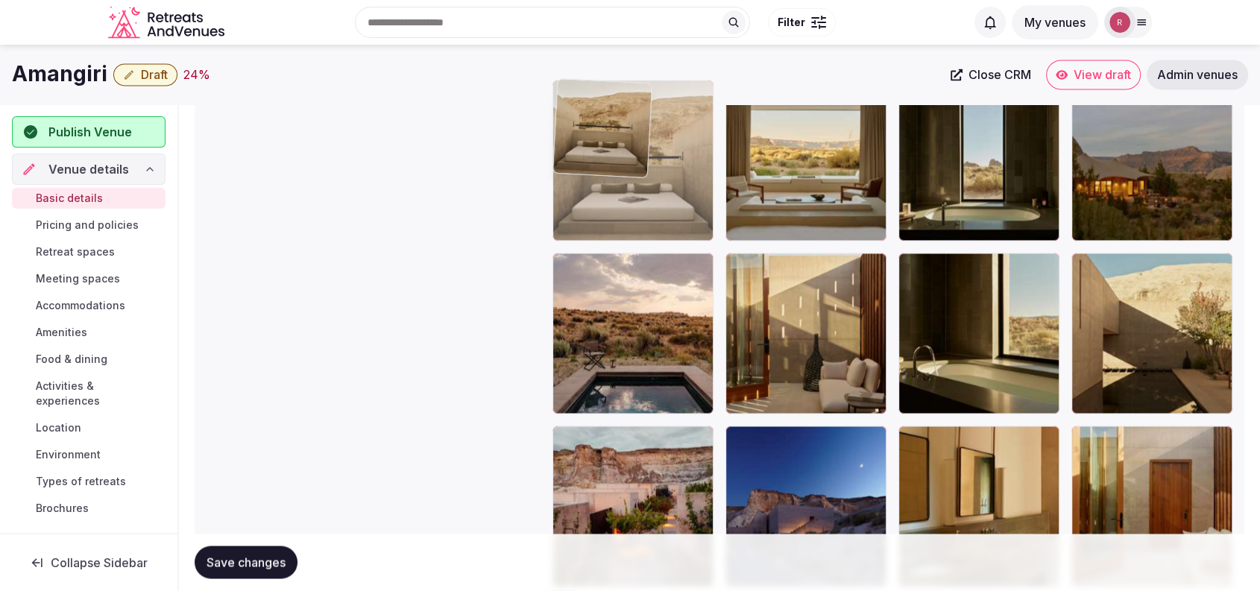
drag, startPoint x: 698, startPoint y: 209, endPoint x: 700, endPoint y: 183, distance: 26.9
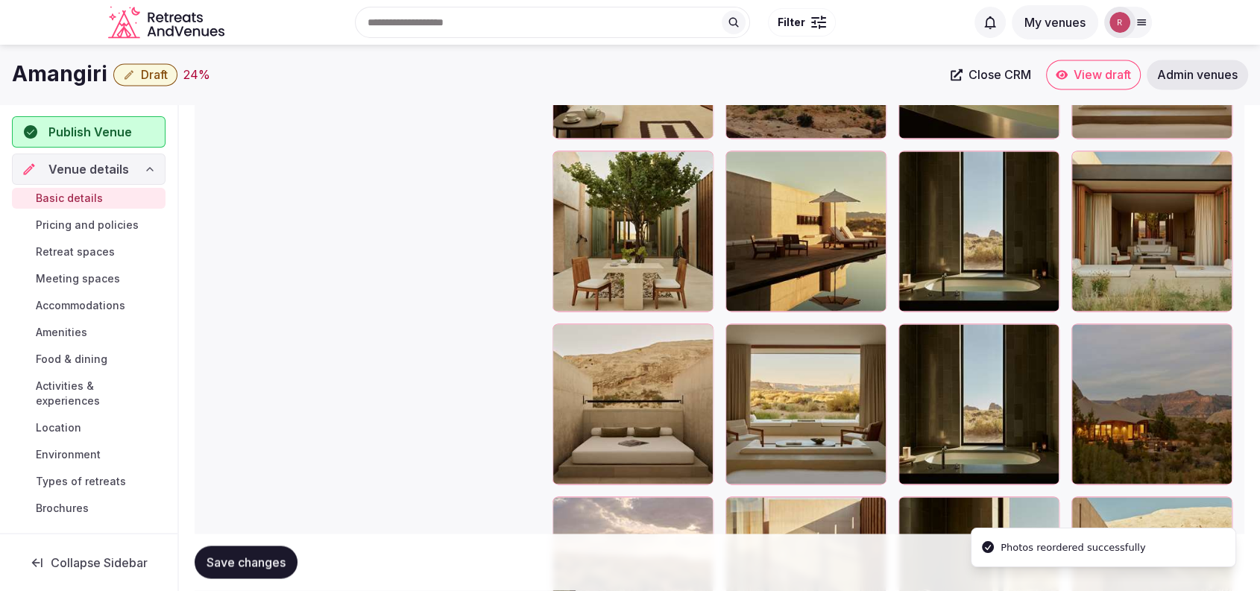
scroll to position [2066, 0]
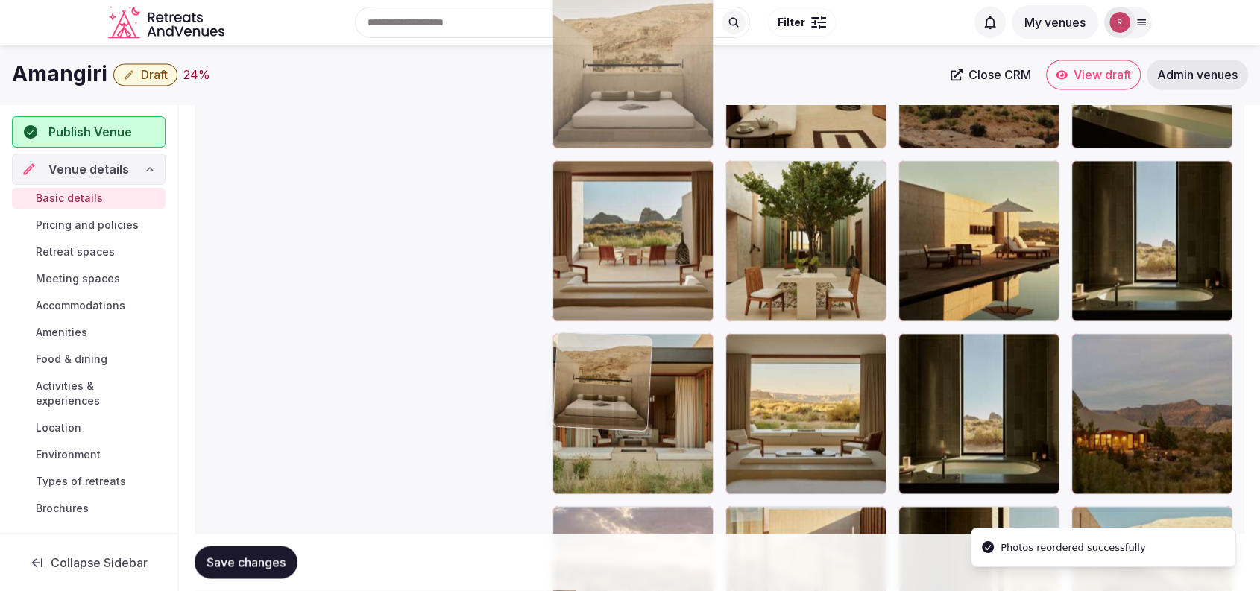
drag, startPoint x: 590, startPoint y: 479, endPoint x: 674, endPoint y: 177, distance: 313.4
click at [674, 177] on body "**********" at bounding box center [630, 47] width 1260 height 4227
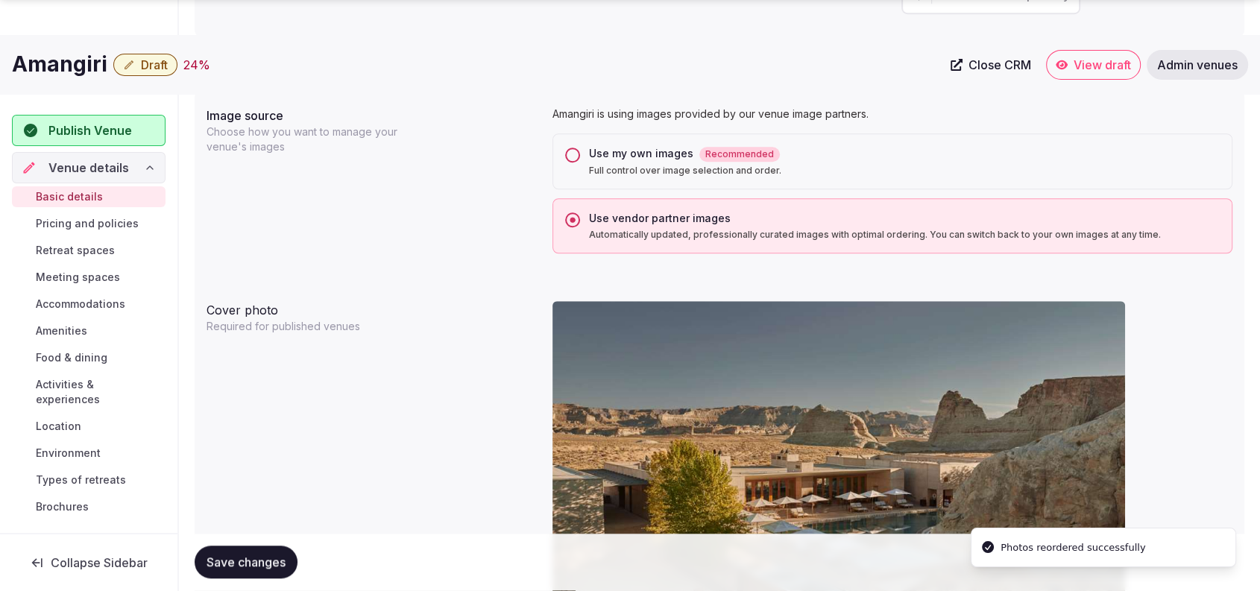
scroll to position [1720, 0]
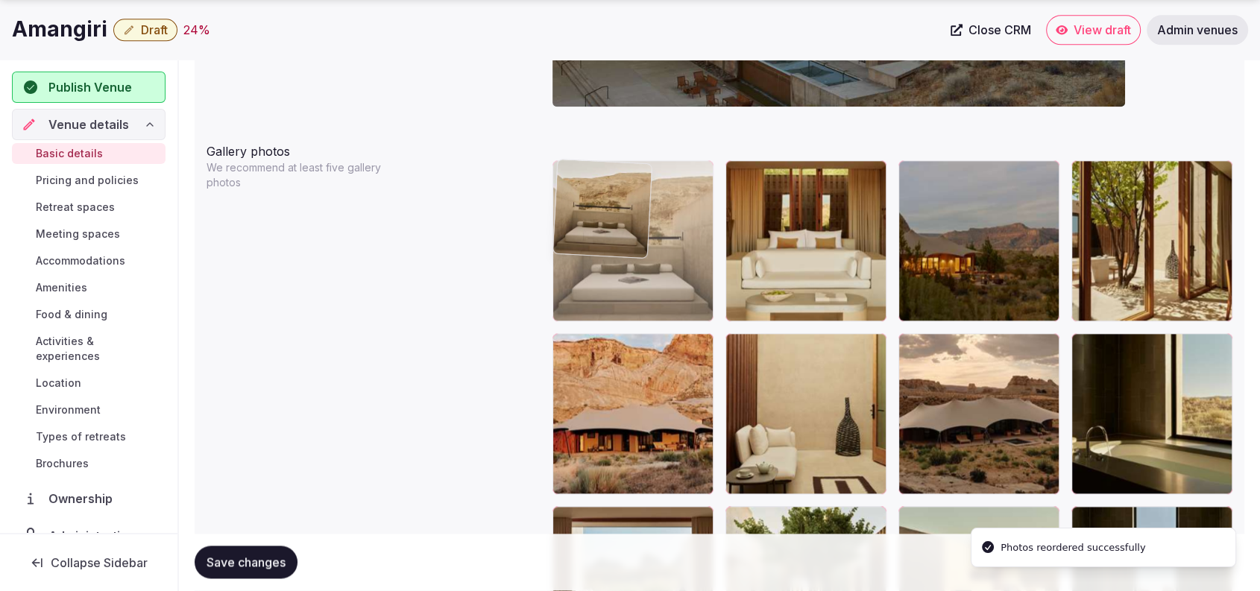
drag, startPoint x: 639, startPoint y: 452, endPoint x: 657, endPoint y: 300, distance: 152.4
click at [657, 284] on body "**********" at bounding box center [630, 393] width 1260 height 4227
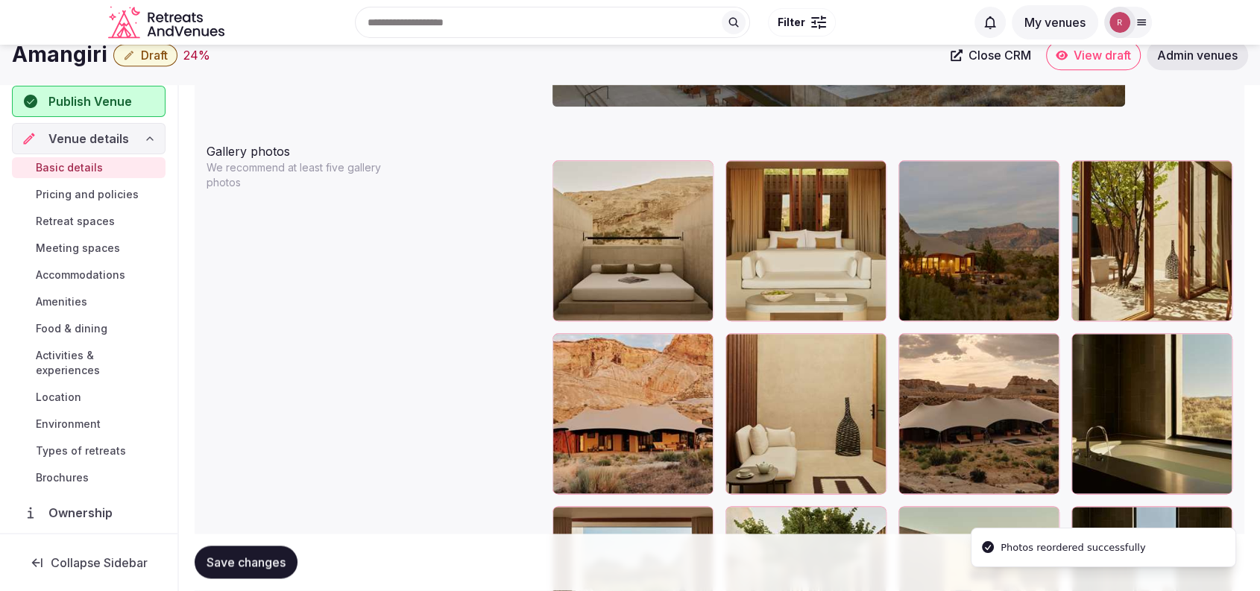
scroll to position [1204, 0]
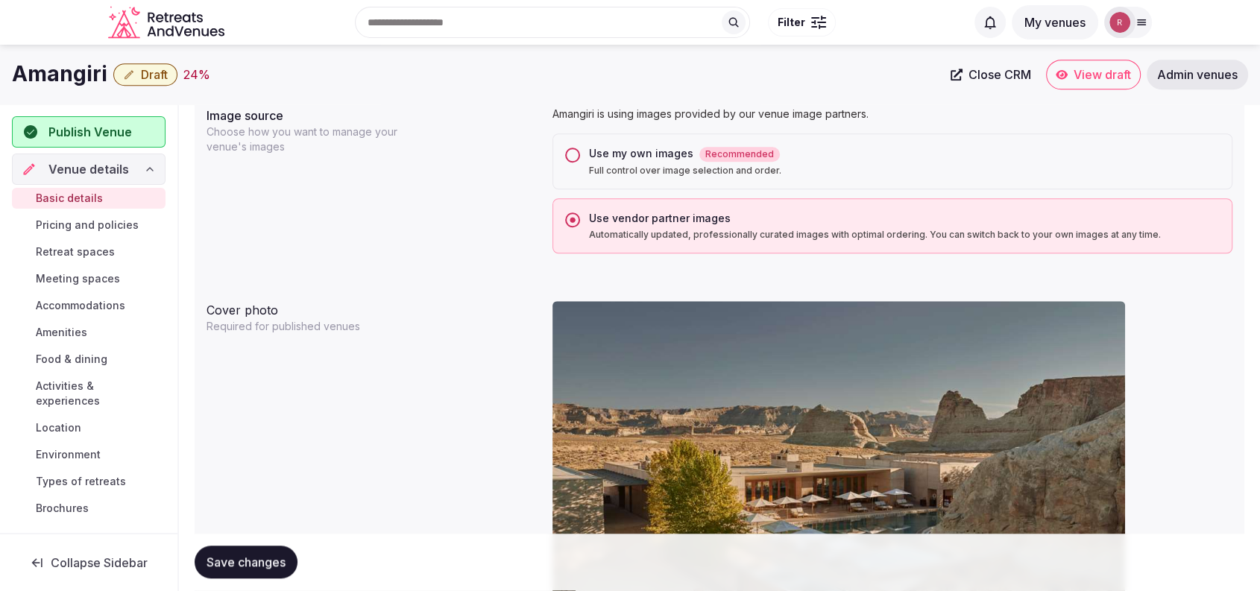
click at [987, 72] on span "Close CRM" at bounding box center [999, 74] width 63 height 15
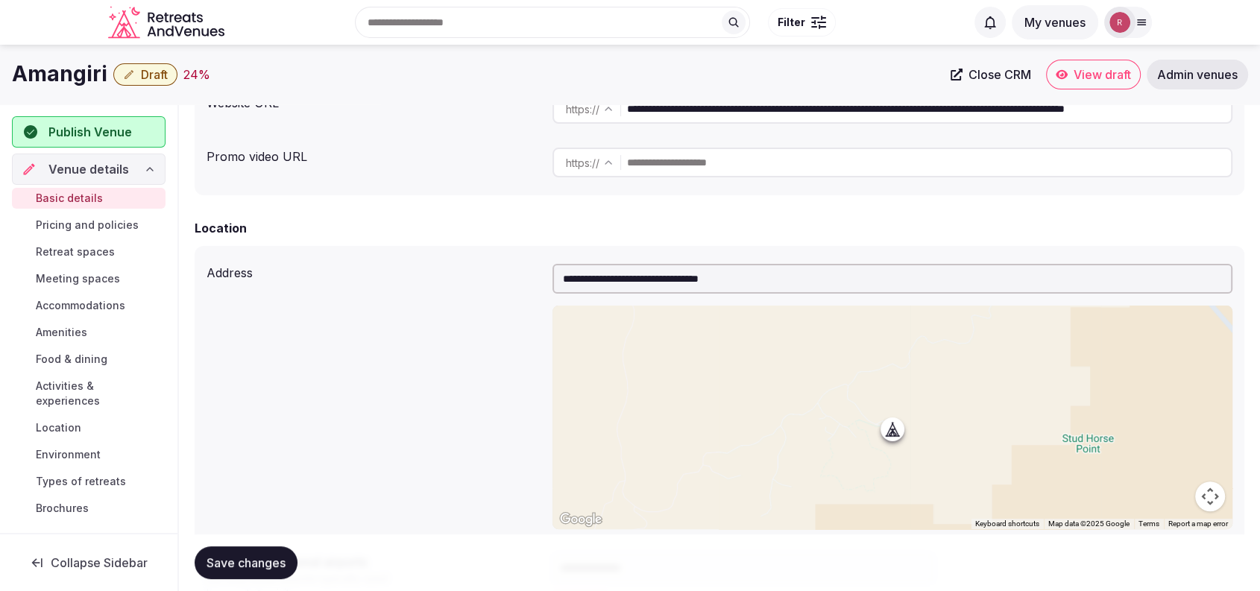
scroll to position [169, 0]
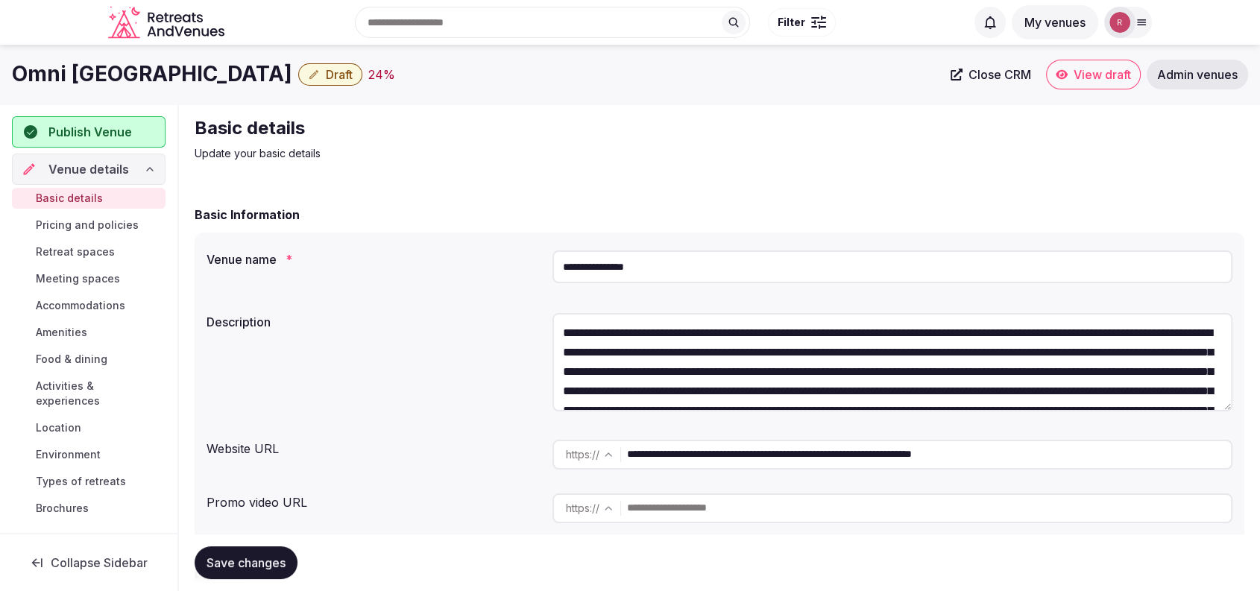
click at [976, 70] on span "Close CRM" at bounding box center [999, 74] width 63 height 15
drag, startPoint x: 200, startPoint y: 75, endPoint x: 8, endPoint y: 64, distance: 191.9
click at [8, 64] on div "Omni Tempe Hotel Draft 24 % Close CRM View draft Admin venues" at bounding box center [630, 75] width 1260 height 30
copy h1 "Omni Tempe Hotel"
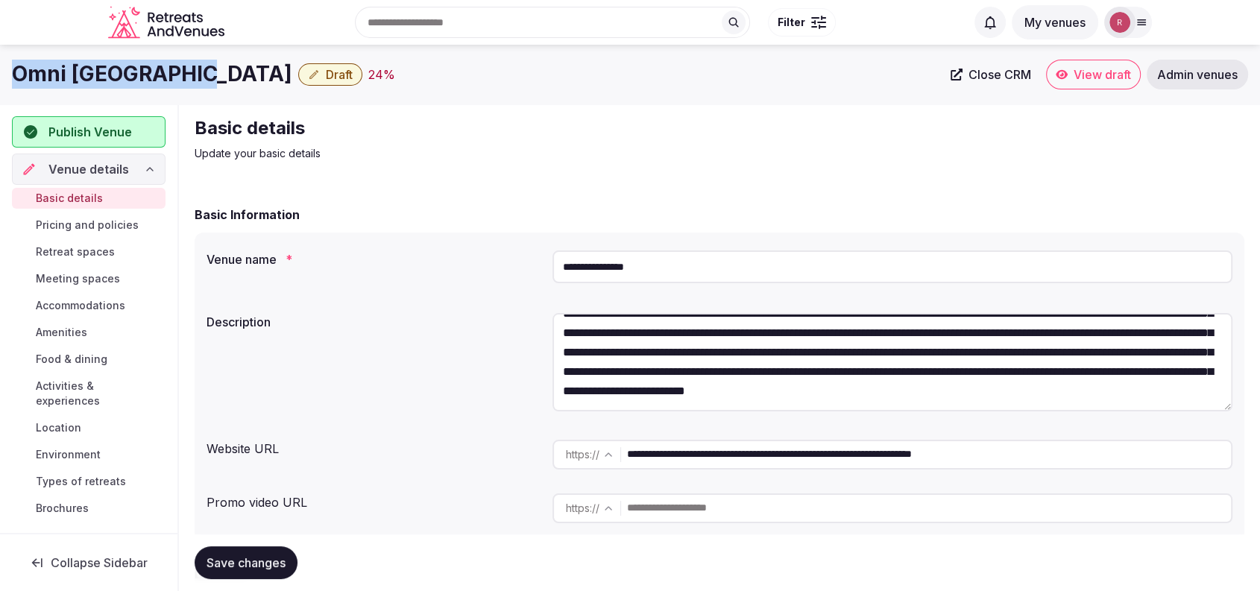
scroll to position [96, 0]
copy h1 "Omni Tempe Hotel"
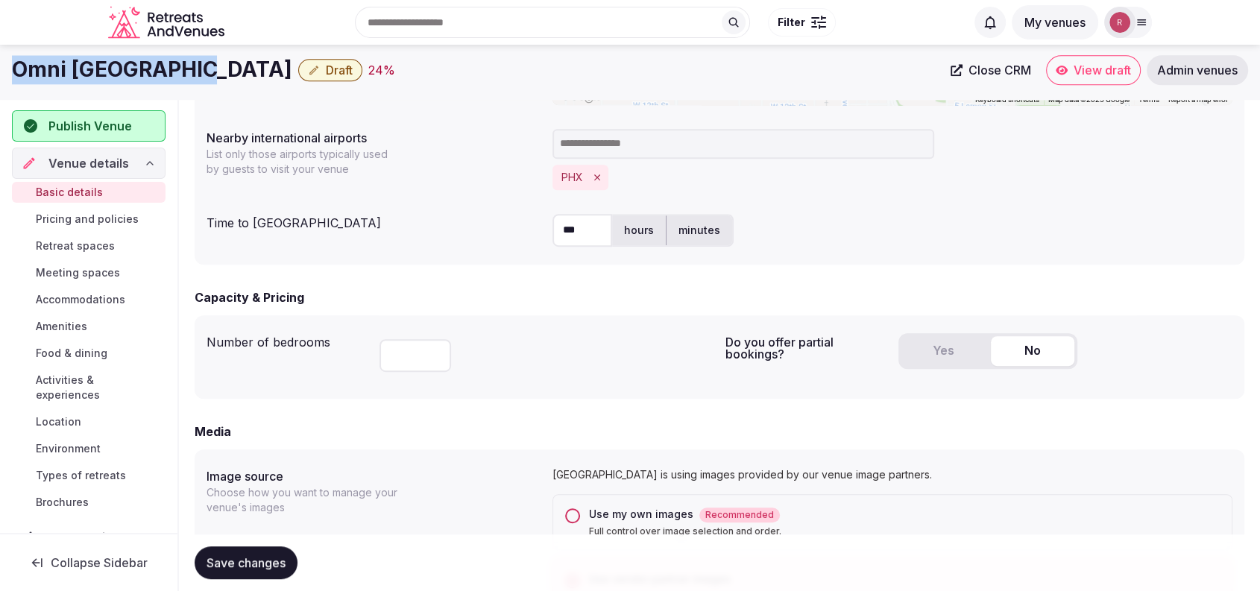
scroll to position [677, 0]
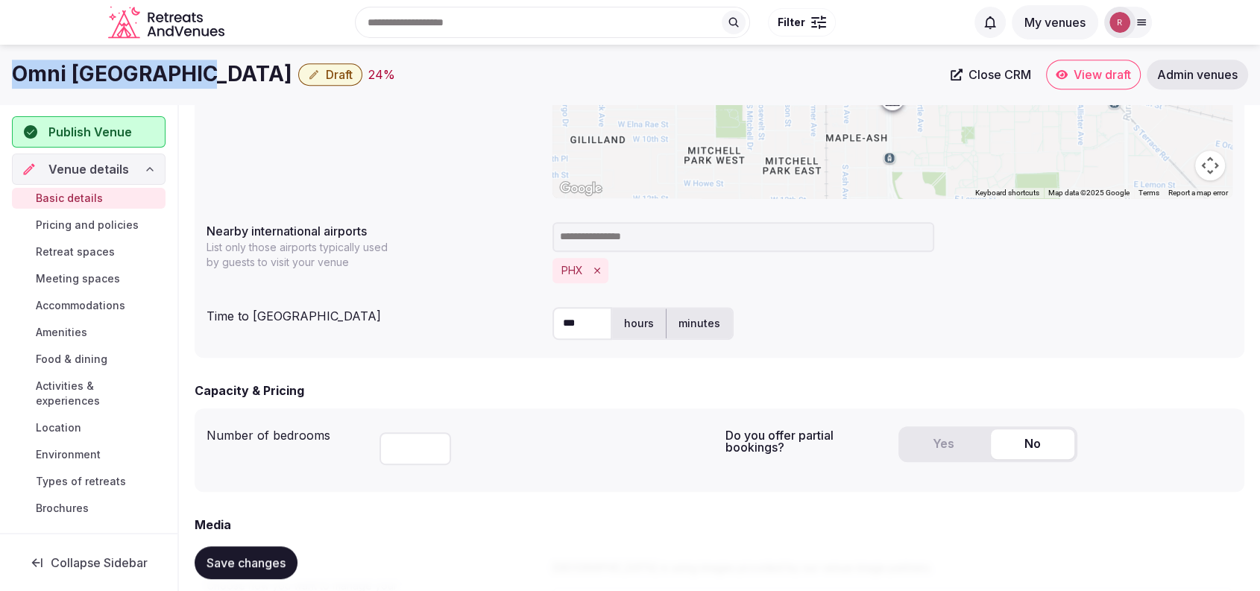
copy h1 "Omni Tempe Hotel"
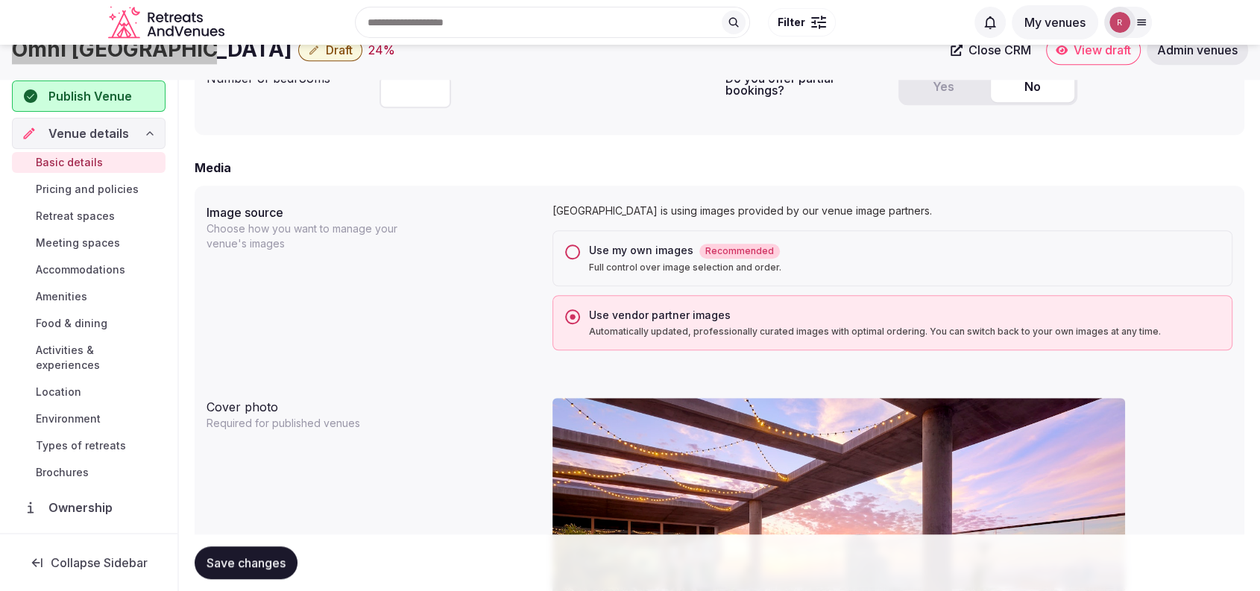
scroll to position [517, 0]
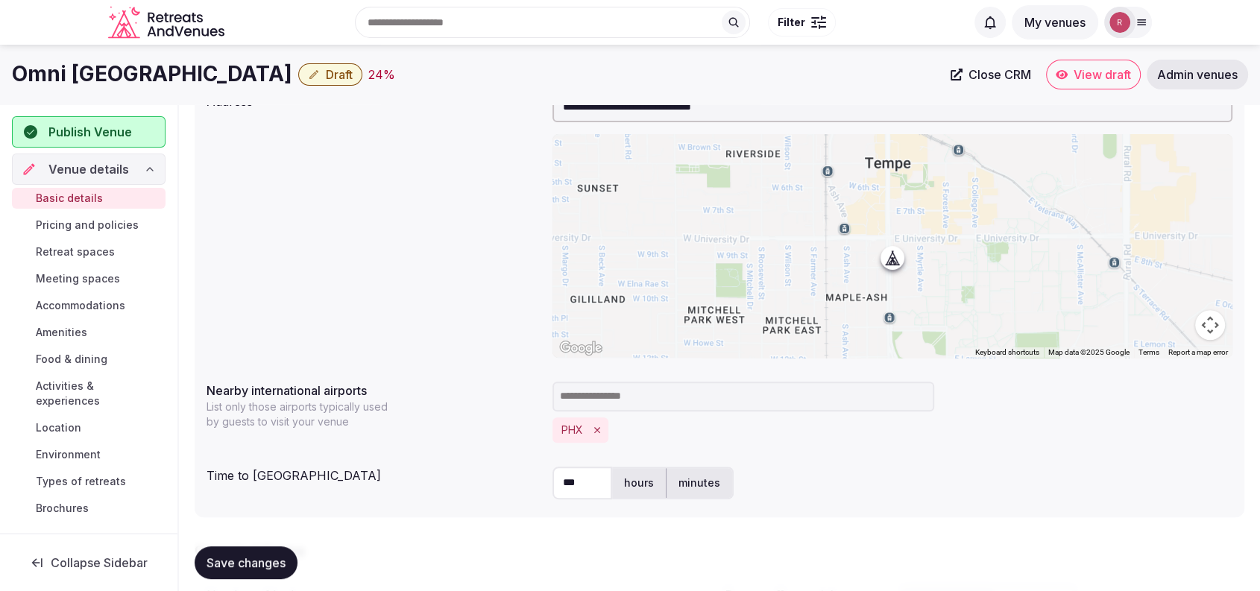
click at [248, 121] on div "**********" at bounding box center [719, 224] width 1026 height 277
drag, startPoint x: 201, startPoint y: 72, endPoint x: 14, endPoint y: 70, distance: 187.1
click at [14, 70] on div "Omni Tempe Hotel Draft 24 %" at bounding box center [476, 74] width 929 height 29
copy h1 "Omni Tempe Hotel"
click at [681, 496] on label "minutes" at bounding box center [699, 483] width 66 height 39
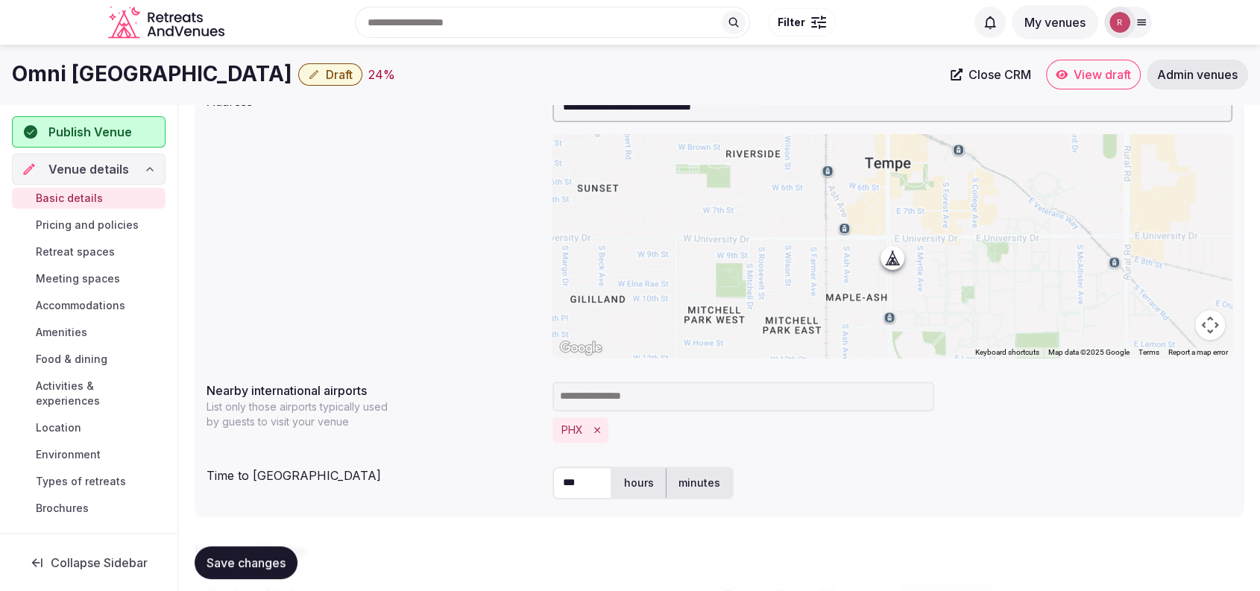
click at [604, 476] on input "***" at bounding box center [582, 483] width 60 height 33
drag, startPoint x: 604, startPoint y: 476, endPoint x: 546, endPoint y: 481, distance: 59.2
click at [546, 481] on div "Time to international airport *** hours minutes" at bounding box center [719, 483] width 1026 height 45
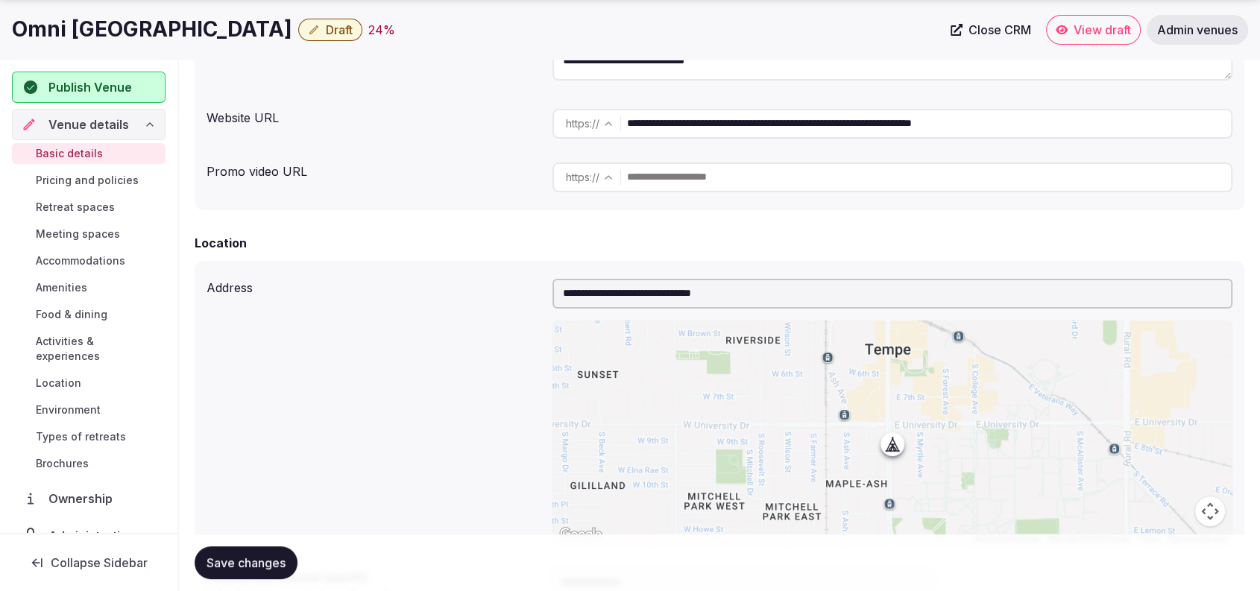
scroll to position [0, 0]
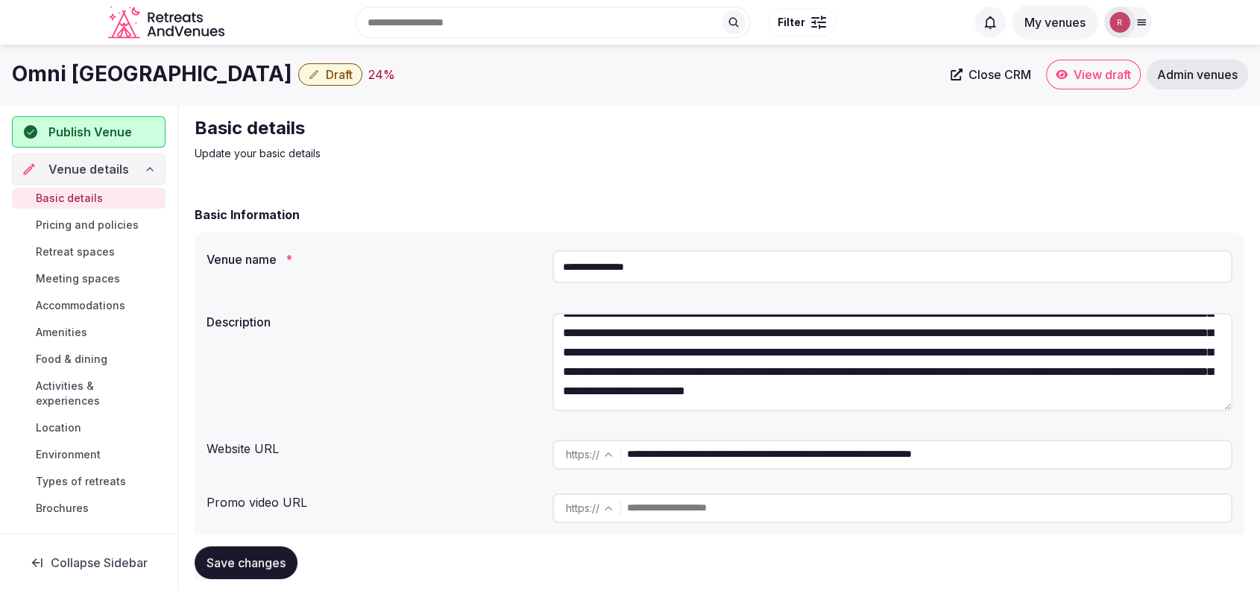
type input "*"
click at [753, 464] on input "**********" at bounding box center [929, 455] width 604 height 30
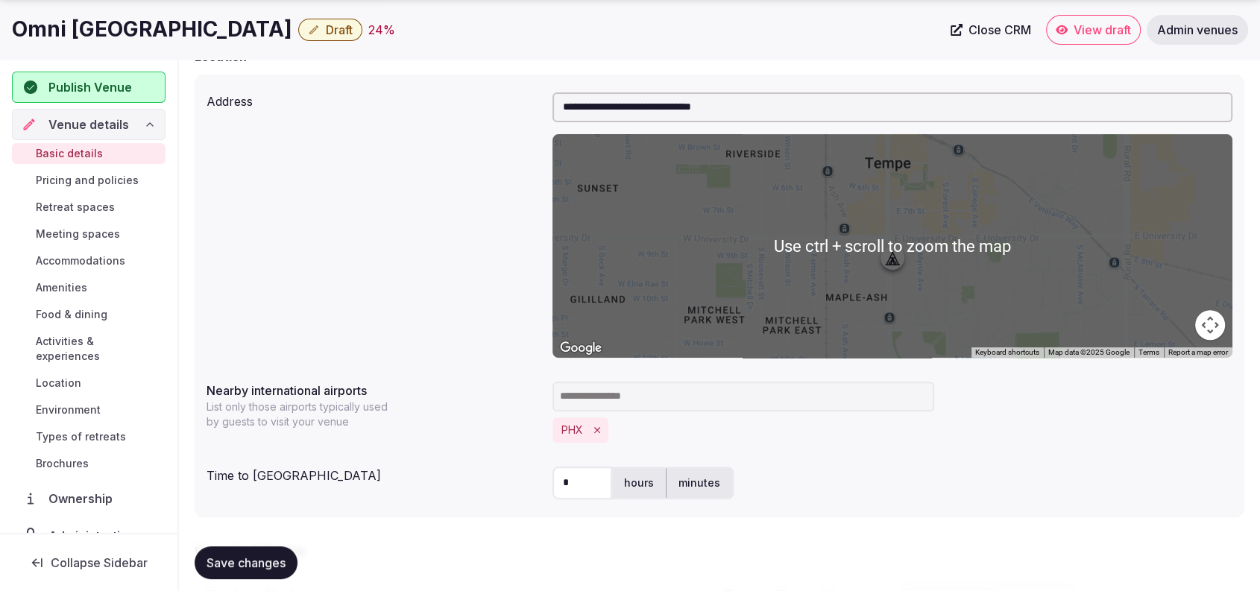
scroll to position [1034, 0]
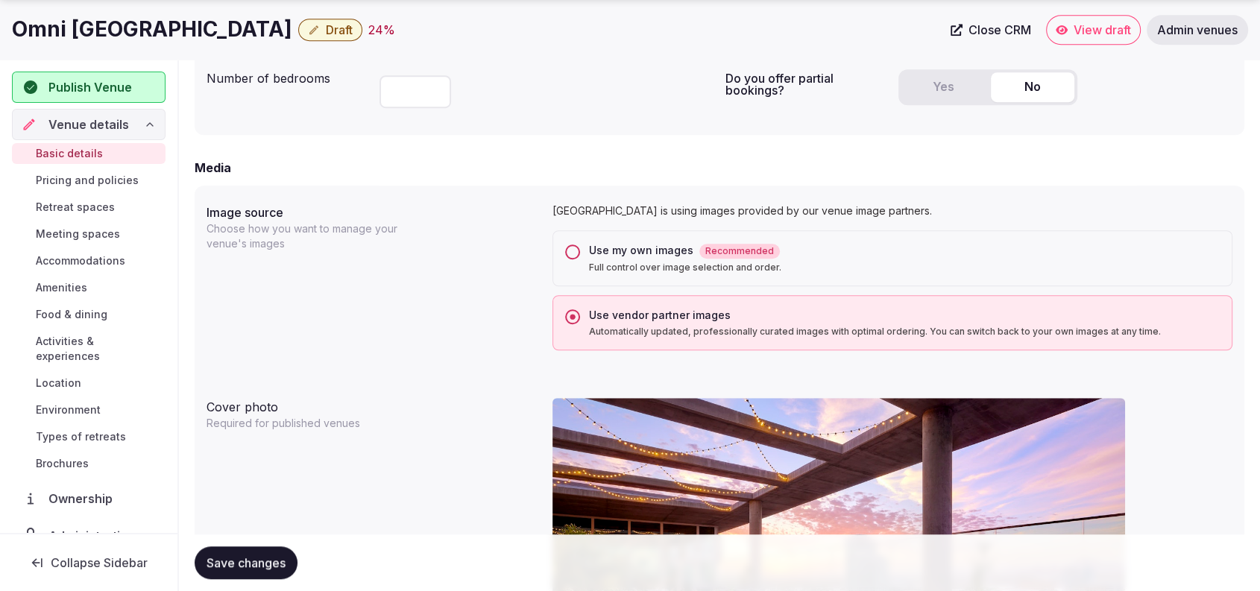
click at [944, 89] on button "Yes" at bounding box center [942, 87] width 83 height 30
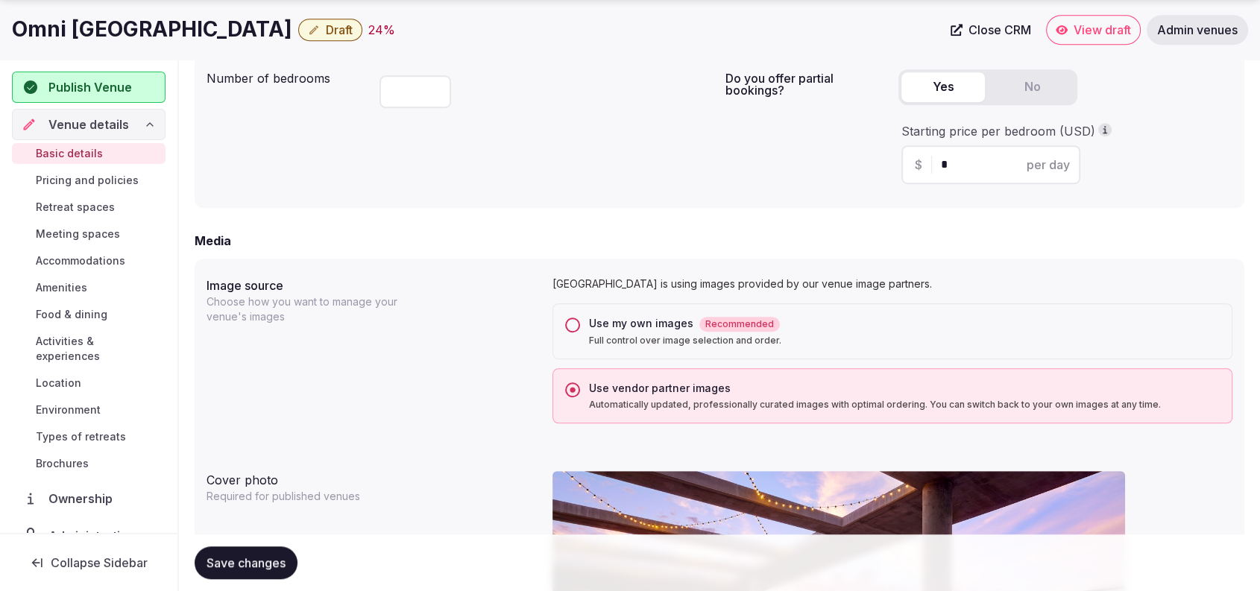
drag, startPoint x: 950, startPoint y: 168, endPoint x: 924, endPoint y: 172, distance: 26.5
click at [924, 172] on div "$ * per day" at bounding box center [990, 164] width 179 height 39
type input "***"
click at [257, 554] on button "Save changes" at bounding box center [246, 562] width 103 height 33
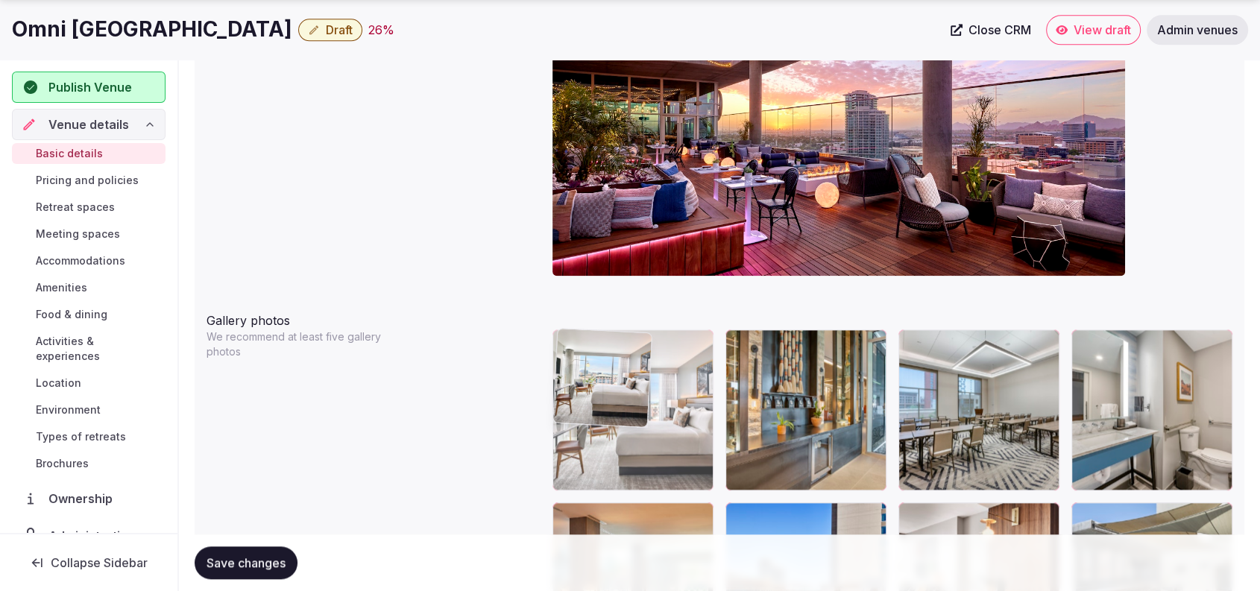
drag, startPoint x: 1013, startPoint y: 371, endPoint x: 750, endPoint y: 372, distance: 263.1
click at [750, 372] on body "**********" at bounding box center [630, 562] width 1260 height 4227
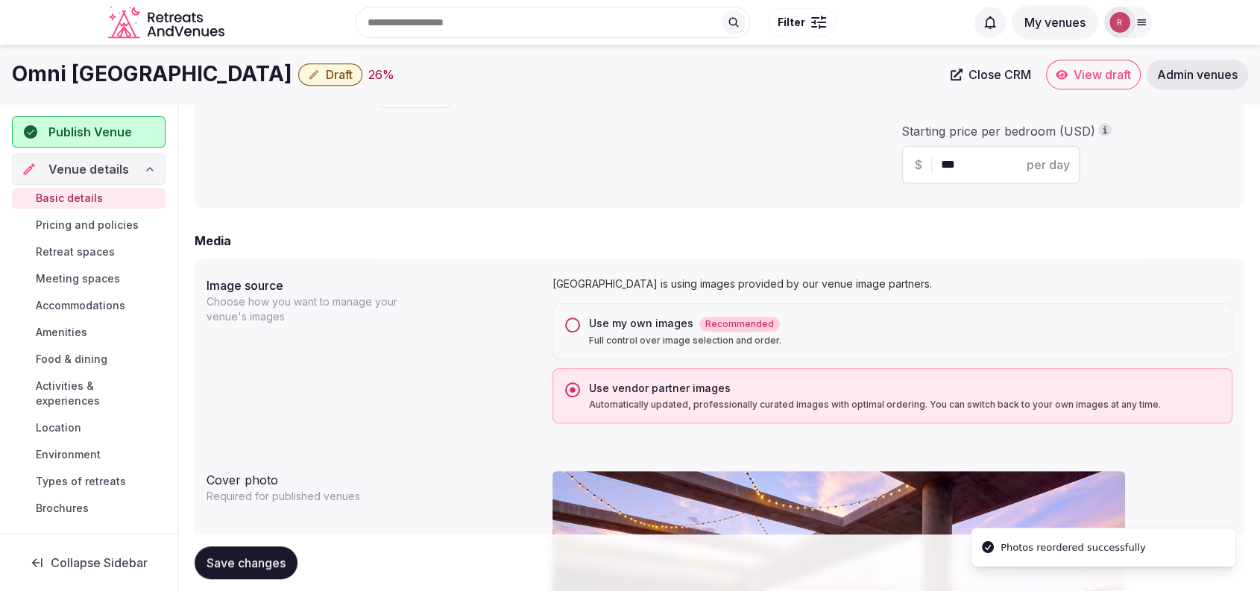
scroll to position [517, 0]
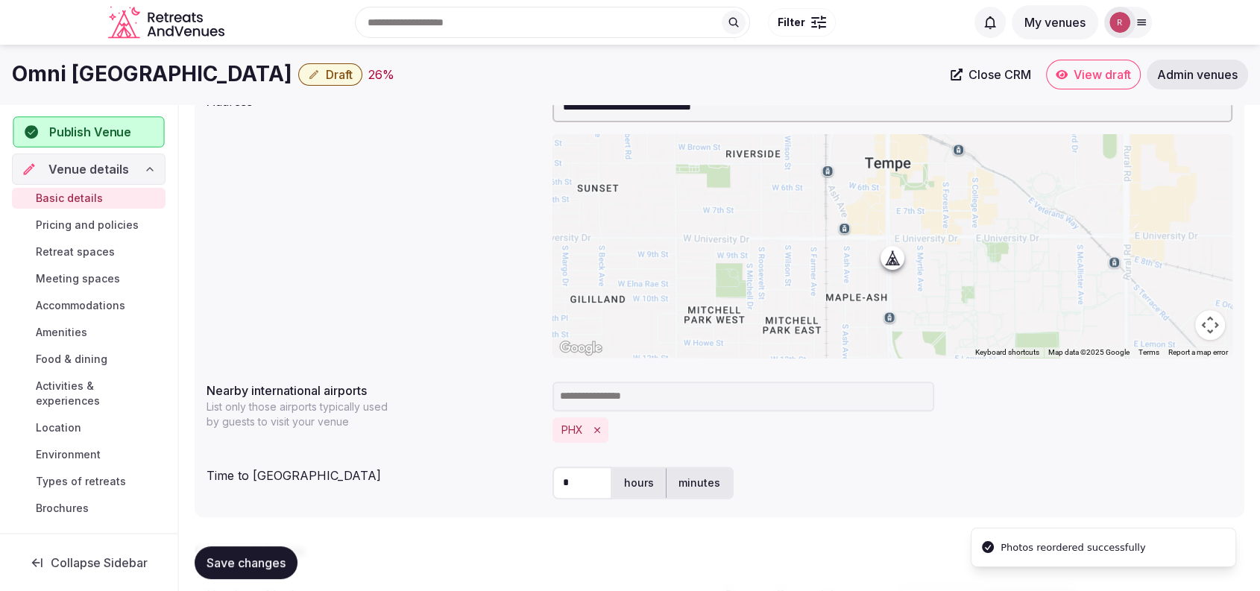
click at [119, 136] on span "Publish Venue" at bounding box center [90, 132] width 82 height 18
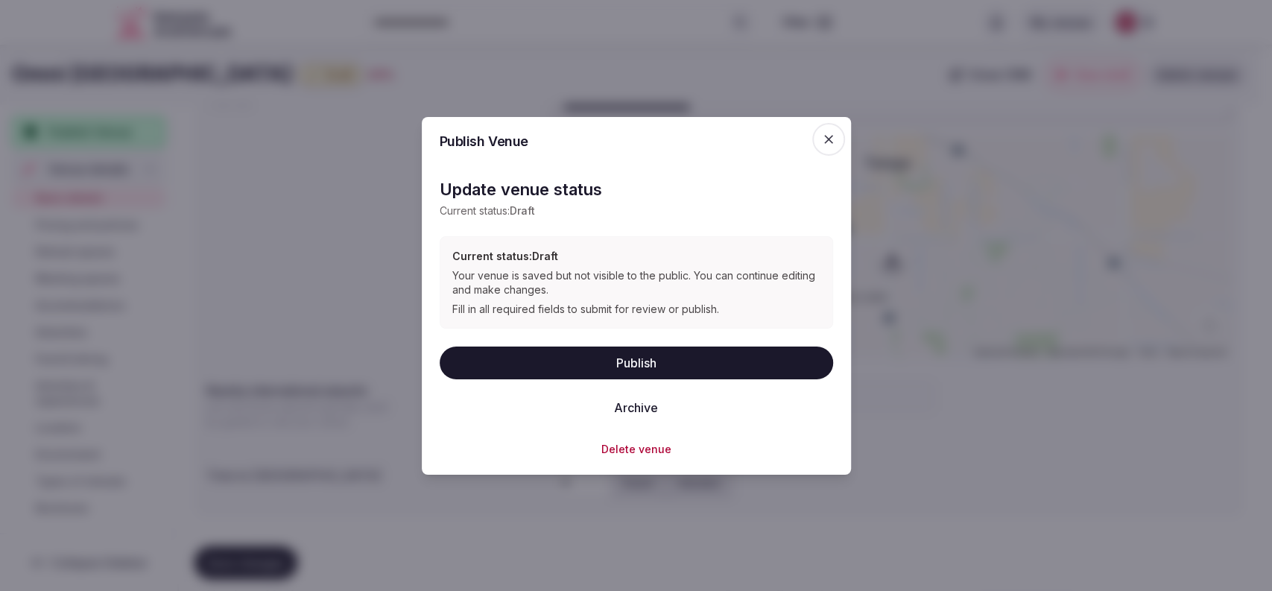
click at [586, 363] on button "Publish" at bounding box center [637, 363] width 394 height 33
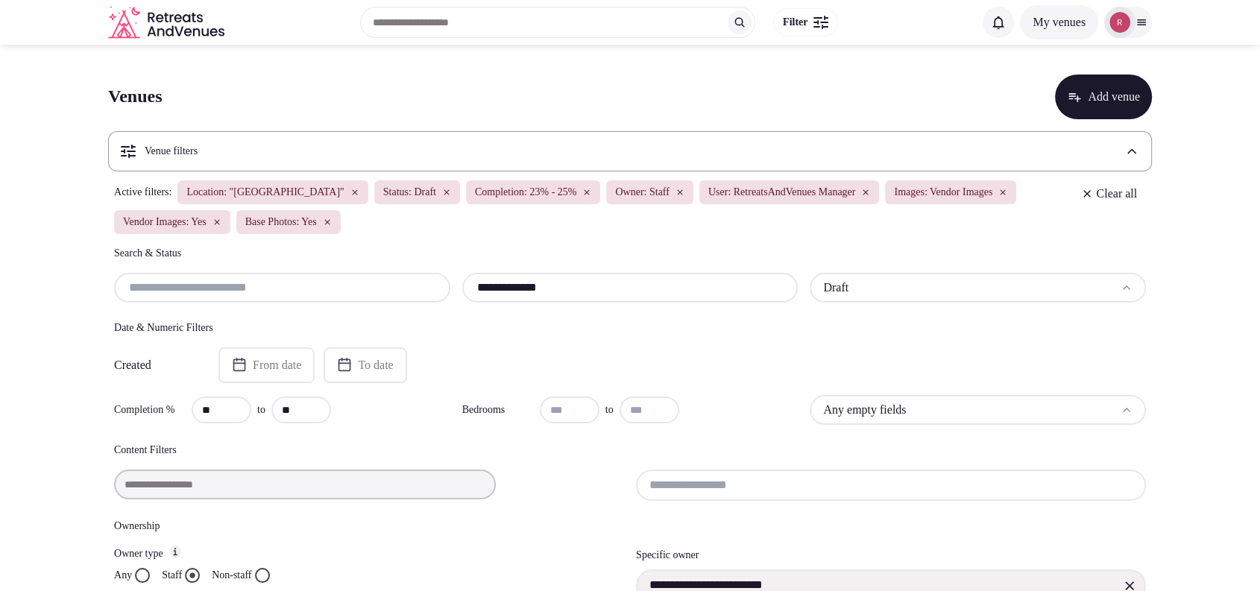
drag, startPoint x: 557, startPoint y: 283, endPoint x: 388, endPoint y: 272, distance: 168.8
click at [388, 273] on div "**********" at bounding box center [630, 288] width 1032 height 30
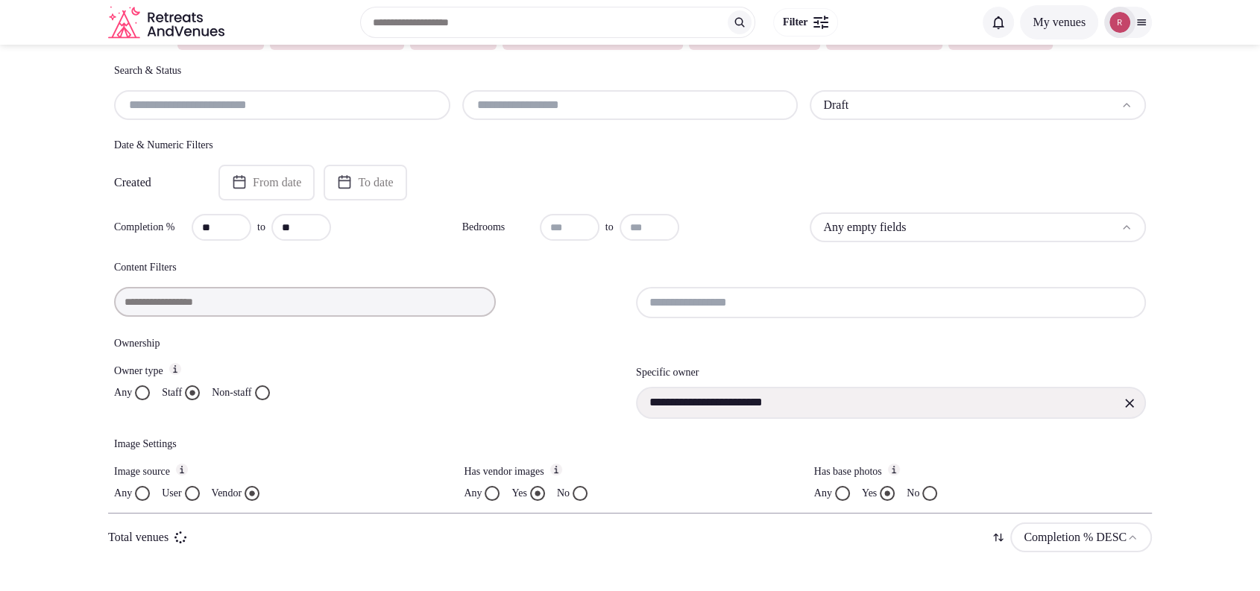
scroll to position [181, 0]
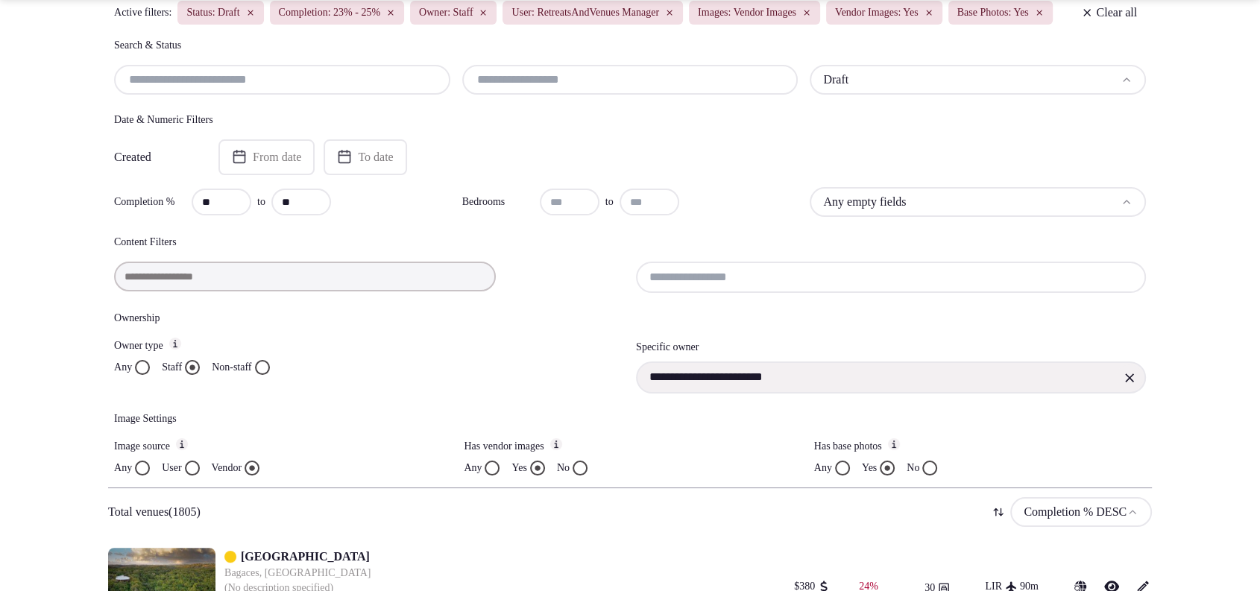
paste input "**********"
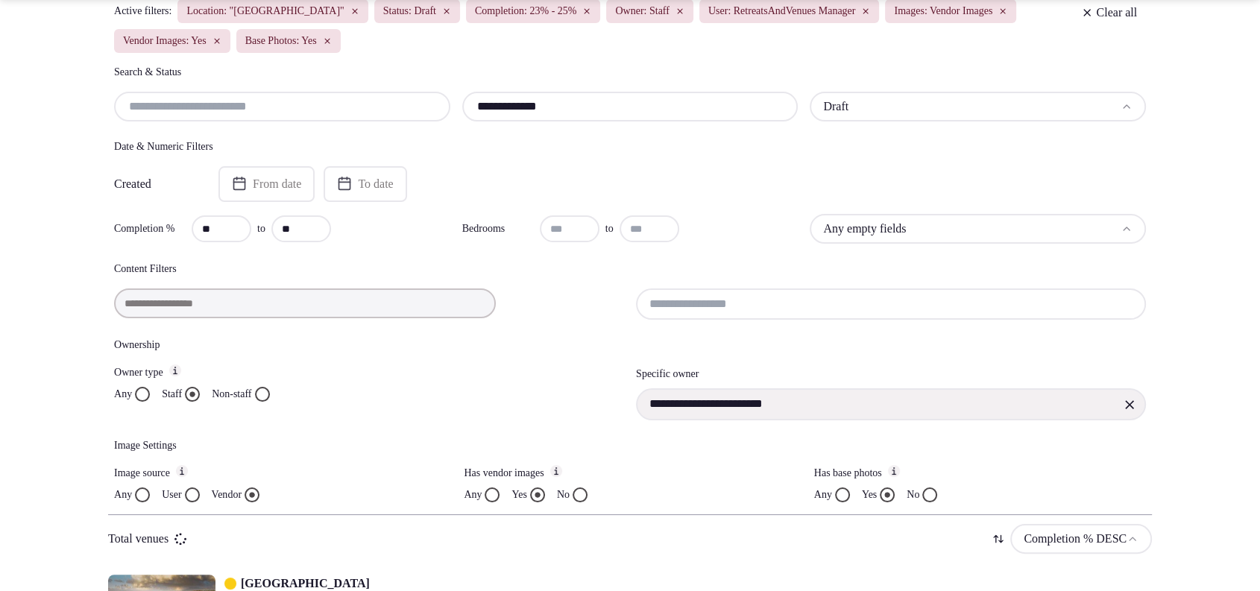
scroll to position [698, 0]
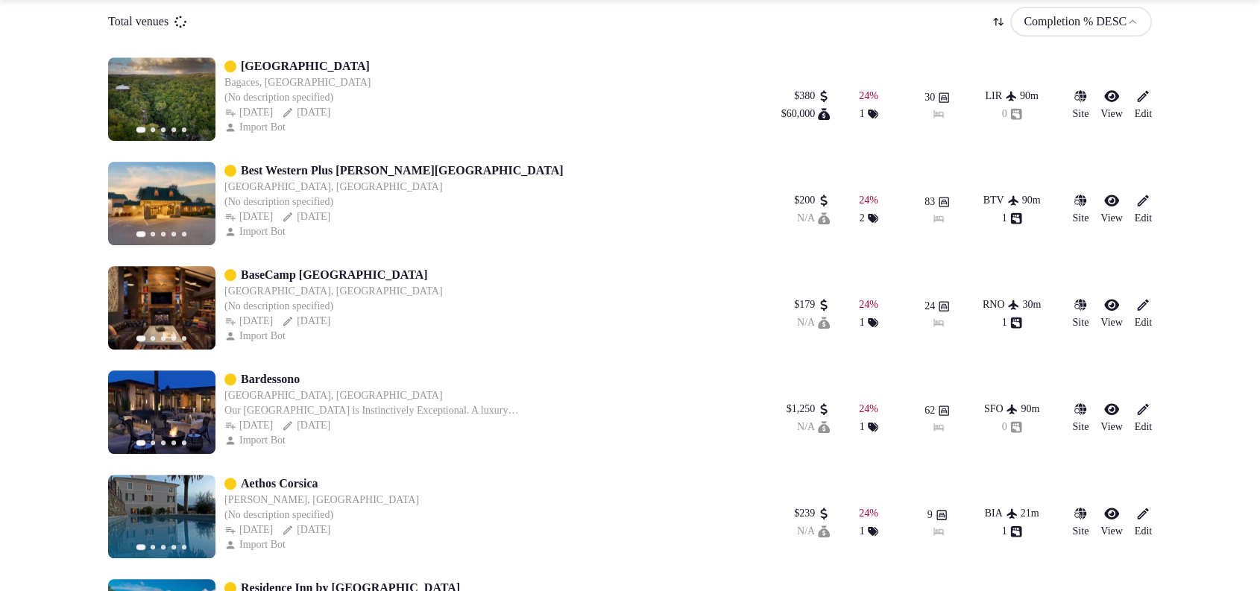
type input "**********"
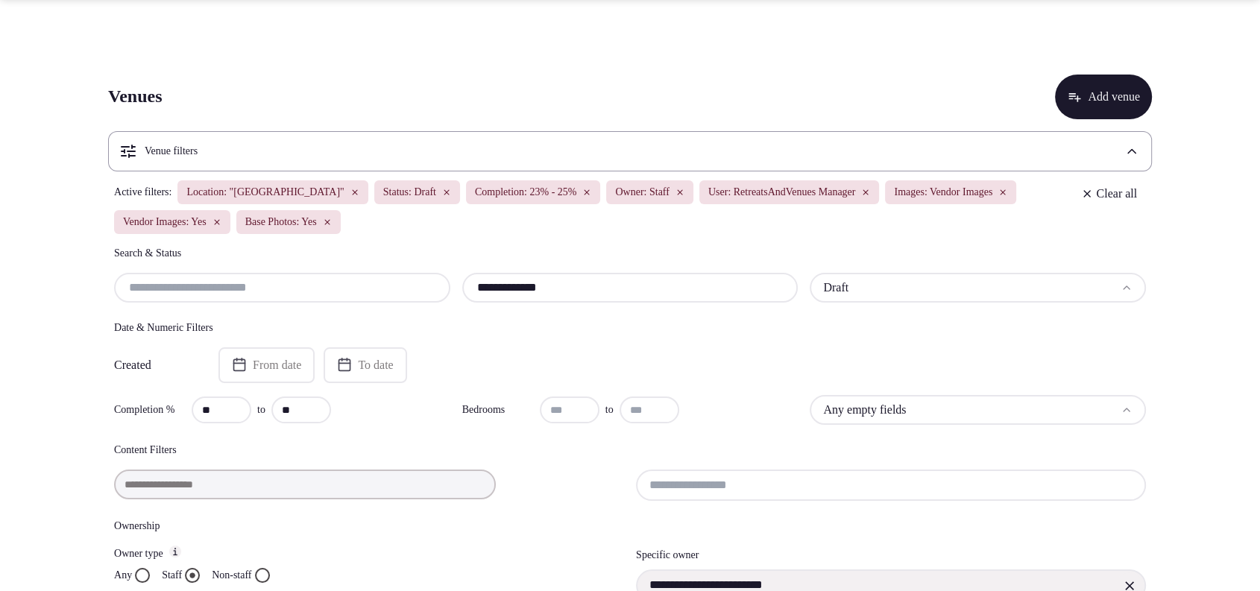
scroll to position [517, 0]
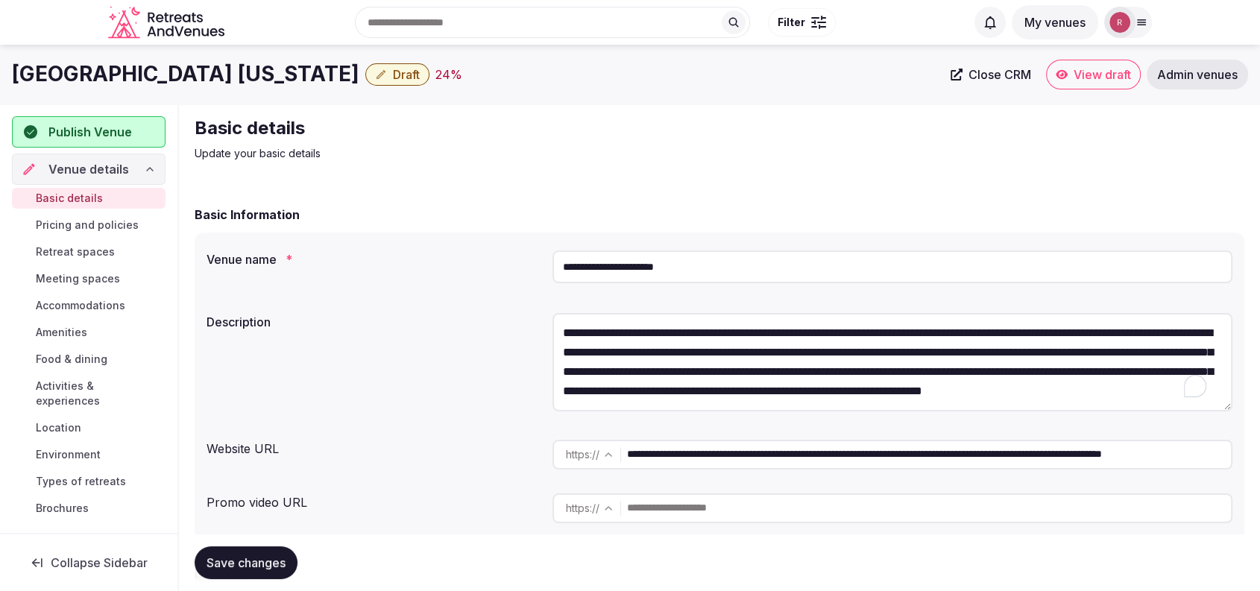
scroll to position [19, 0]
drag, startPoint x: 882, startPoint y: 371, endPoint x: 1096, endPoint y: 407, distance: 217.6
click at [1096, 407] on textarea "**********" at bounding box center [892, 362] width 680 height 98
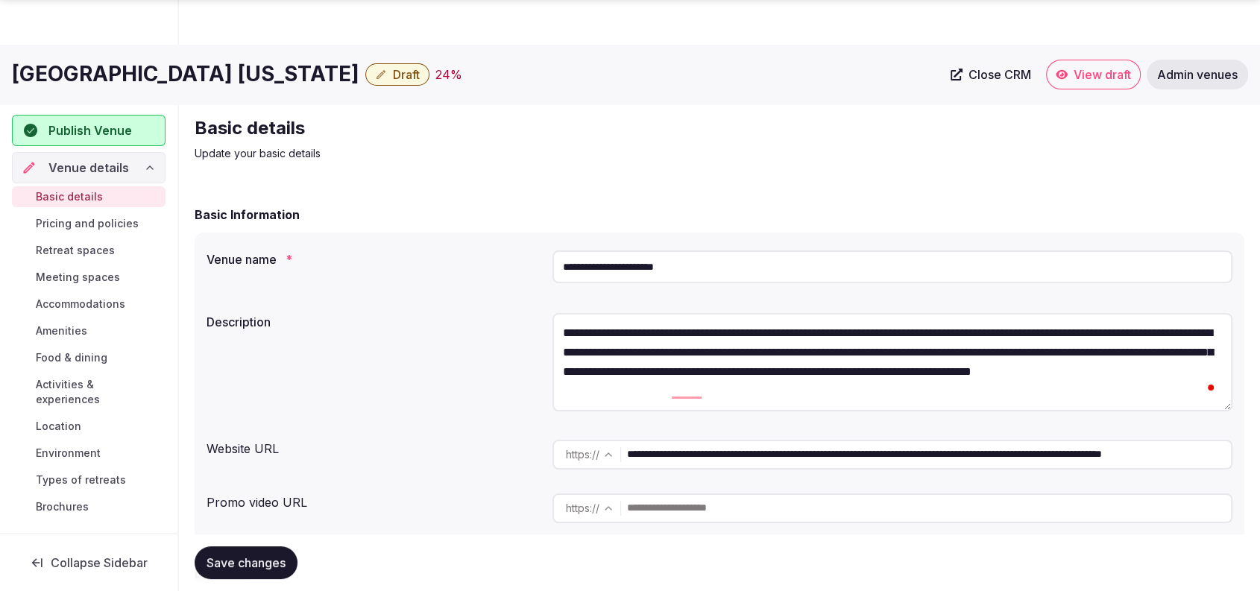
scroll to position [1034, 0]
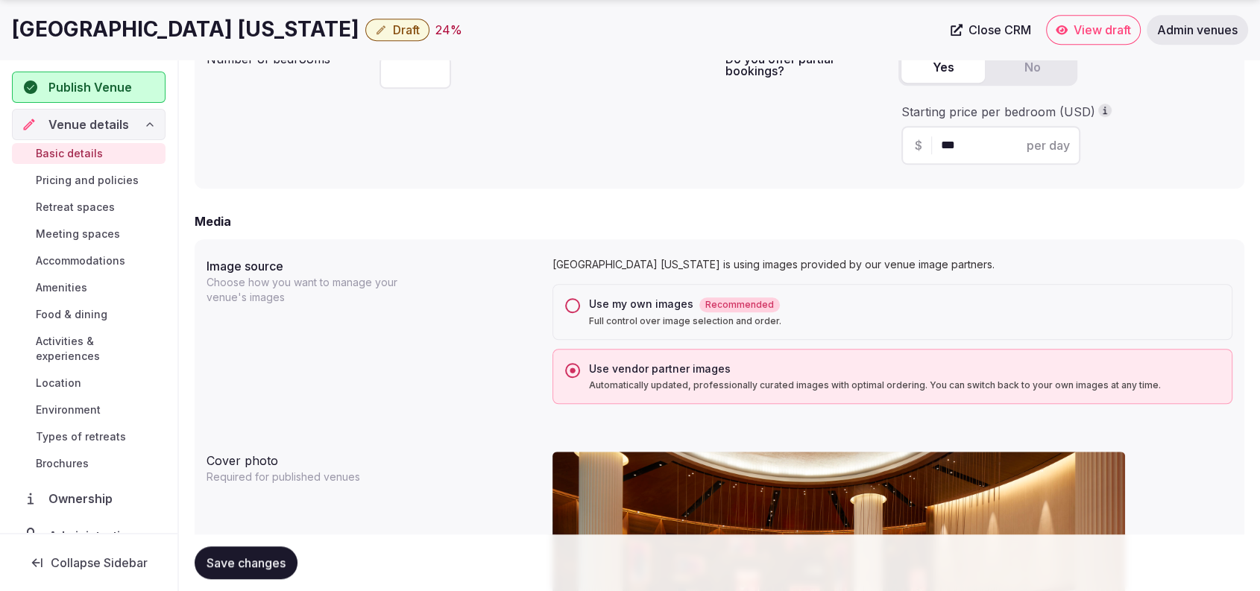
type textarea "**********"
click at [268, 559] on span "Save changes" at bounding box center [245, 562] width 79 height 15
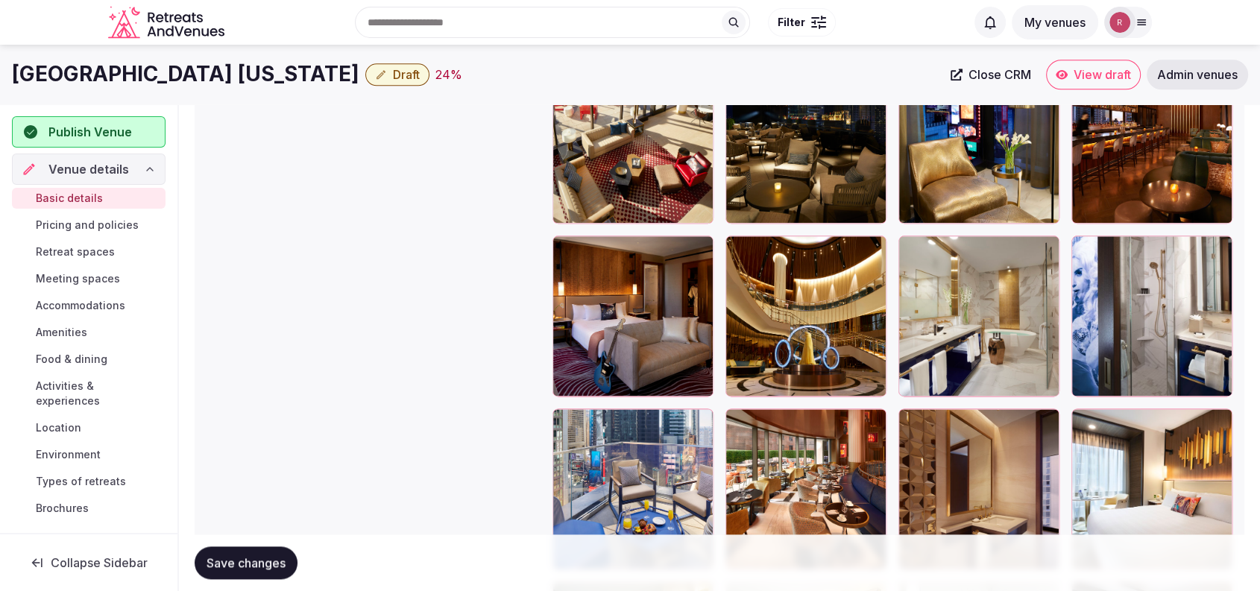
scroll to position [1758, 0]
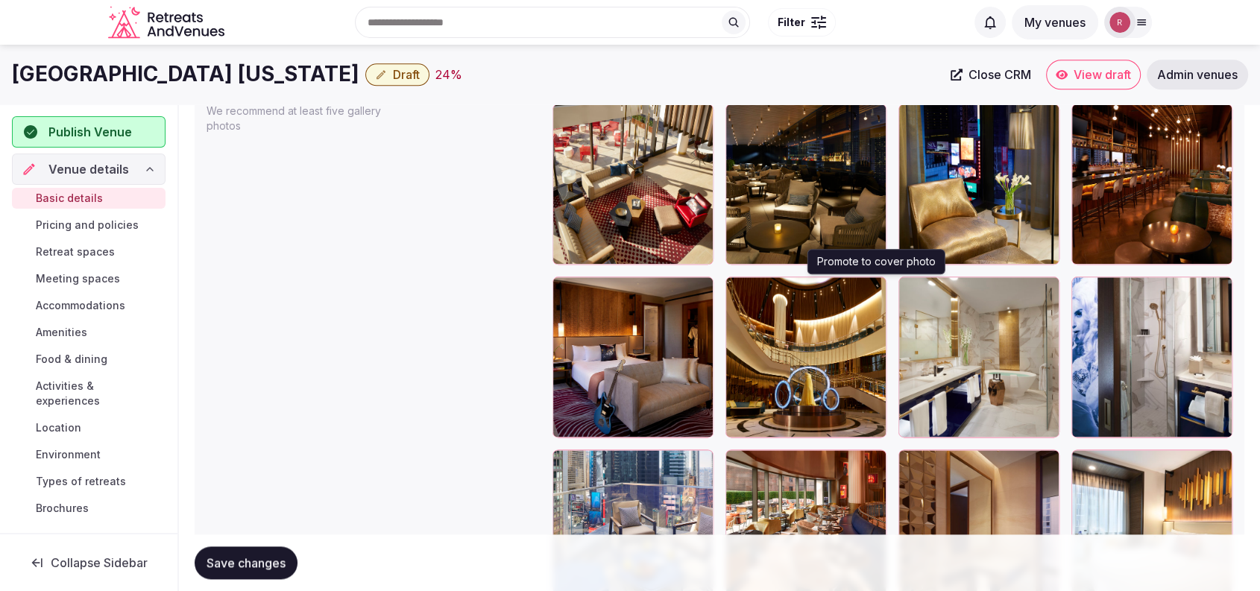
click at [874, 290] on icon "button" at bounding box center [871, 291] width 12 height 12
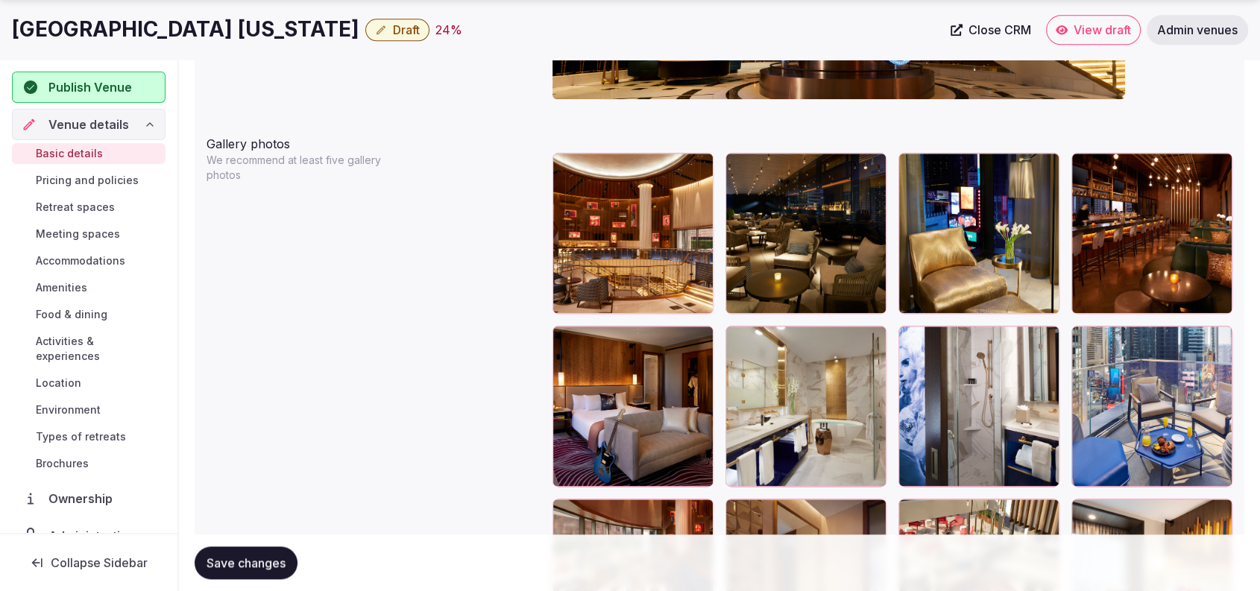
scroll to position [1713, 0]
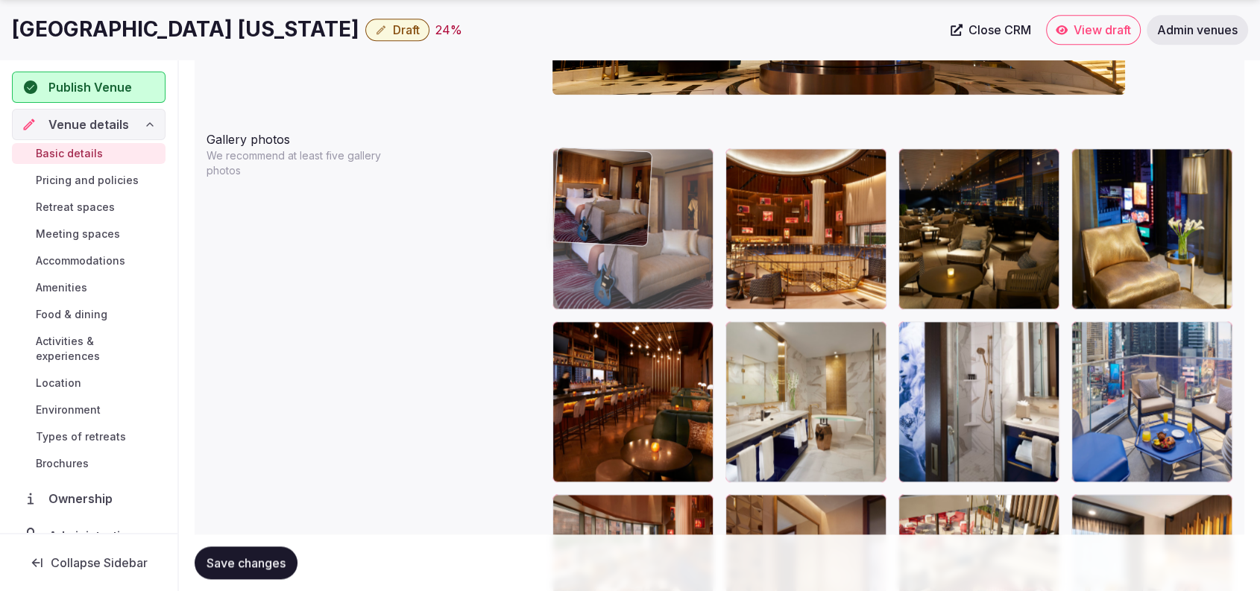
drag, startPoint x: 682, startPoint y: 400, endPoint x: 662, endPoint y: 300, distance: 102.6
click at [662, 300] on body "**********" at bounding box center [630, 218] width 1260 height 3862
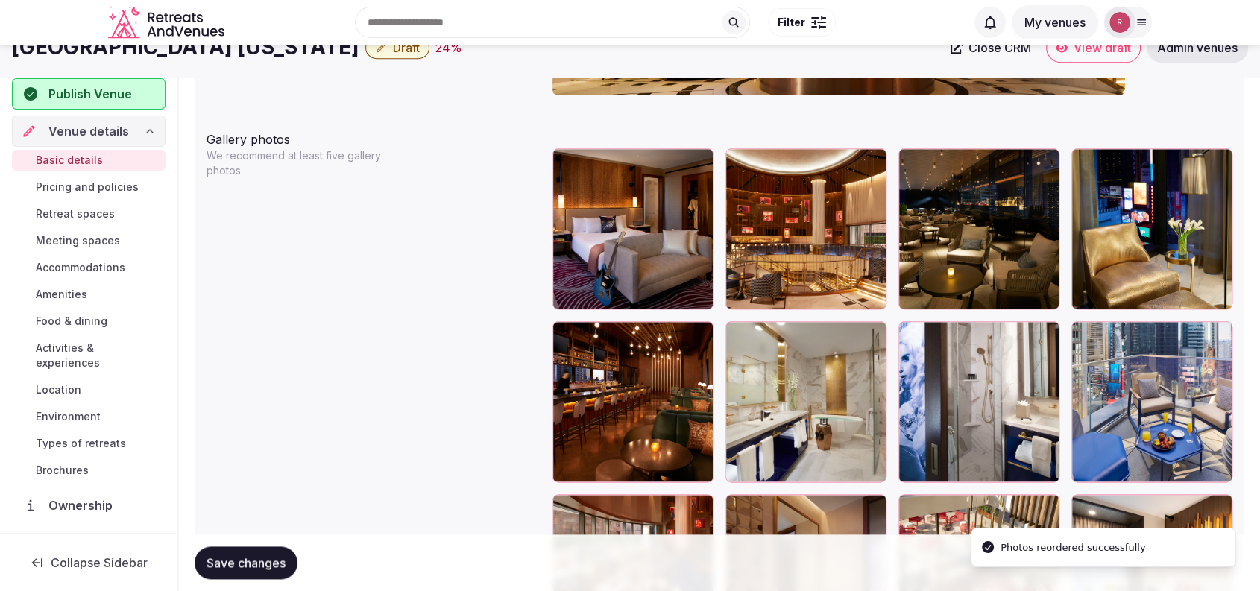
scroll to position [1196, 0]
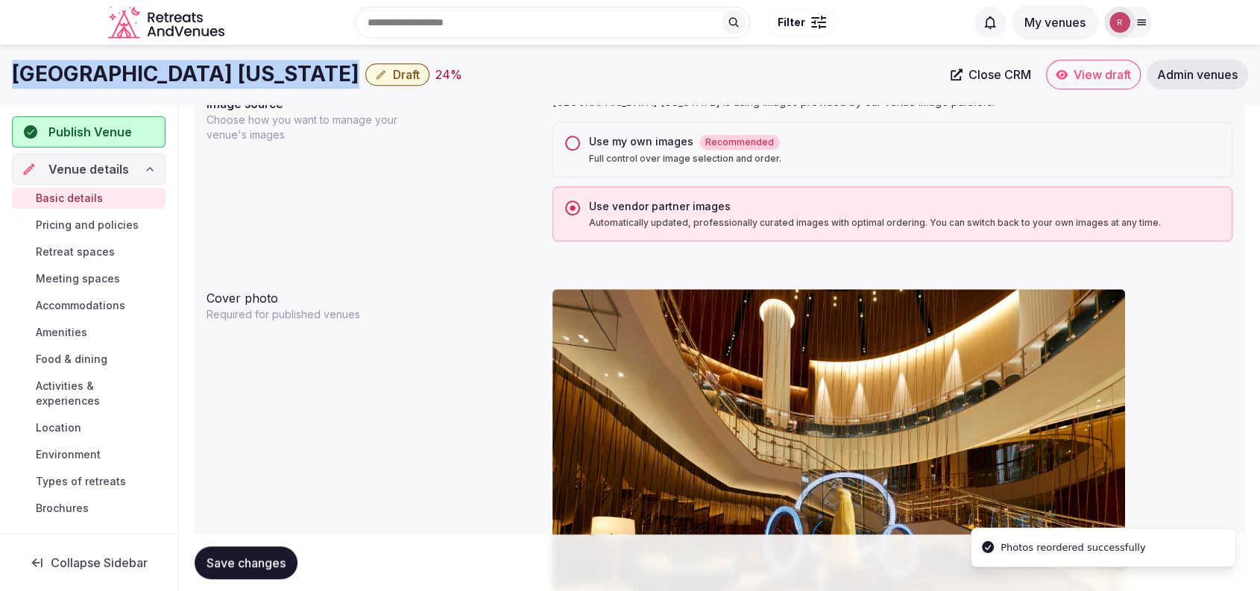
drag, startPoint x: 282, startPoint y: 72, endPoint x: 17, endPoint y: 51, distance: 265.5
click at [17, 51] on div "[GEOGRAPHIC_DATA] [US_STATE] Draft 24 % Close CRM View draft Admin venues" at bounding box center [630, 75] width 1260 height 60
copy div "[GEOGRAPHIC_DATA] [US_STATE]"
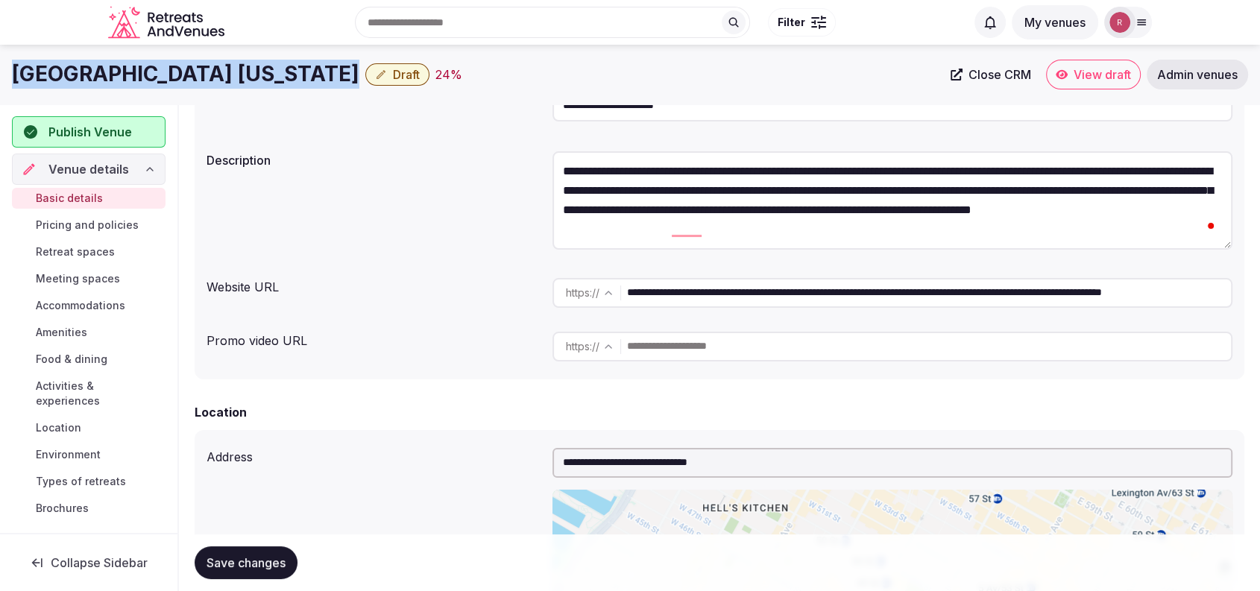
scroll to position [0, 0]
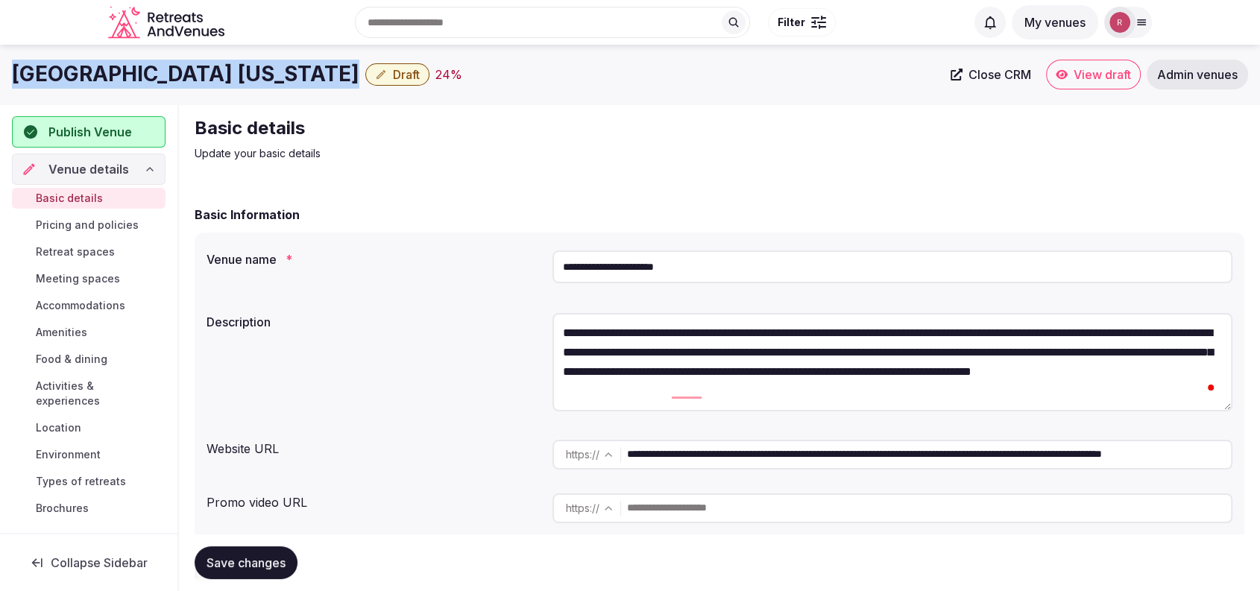
click at [211, 99] on div "[GEOGRAPHIC_DATA] [US_STATE] Draft 24 % Close CRM View draft Admin venues" at bounding box center [630, 75] width 1260 height 60
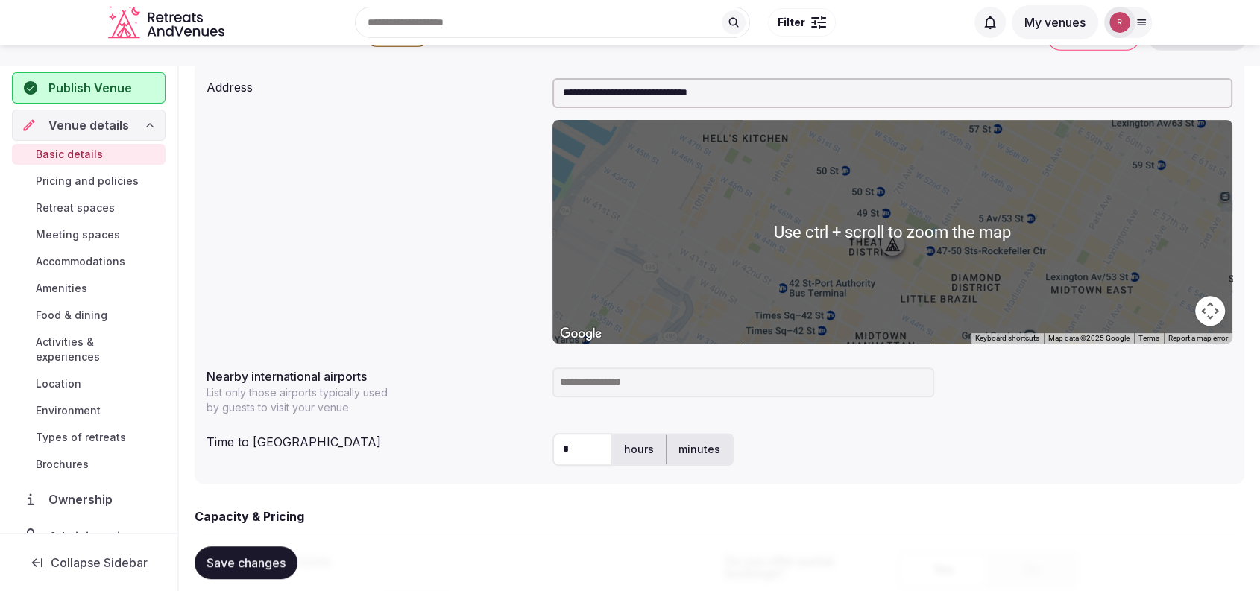
scroll to position [517, 0]
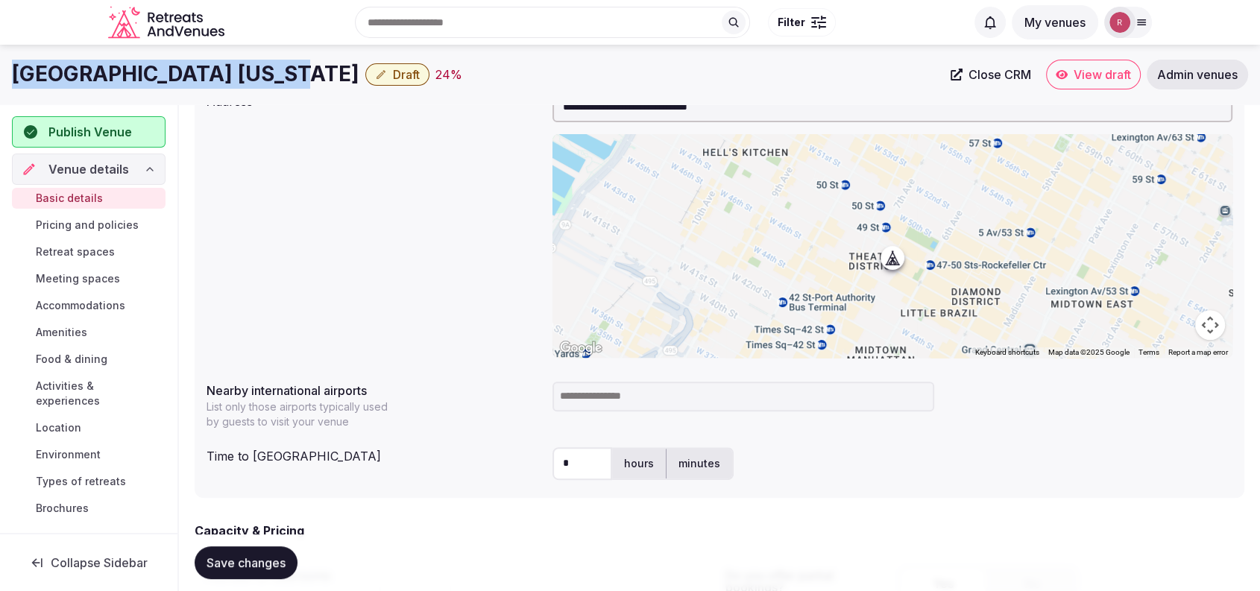
drag, startPoint x: 276, startPoint y: 75, endPoint x: 0, endPoint y: 60, distance: 276.2
click at [0, 60] on div "[GEOGRAPHIC_DATA] [US_STATE] Draft 24 % Close CRM View draft Admin venues" at bounding box center [630, 75] width 1260 height 30
copy h1 "[GEOGRAPHIC_DATA] [US_STATE]"
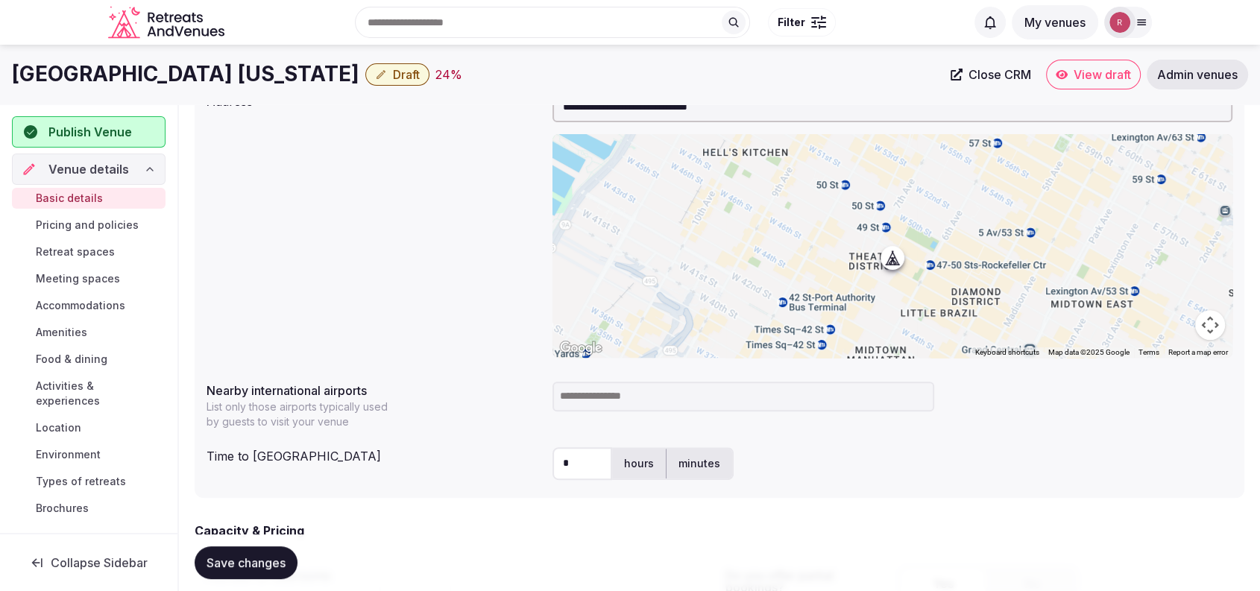
click at [631, 408] on input at bounding box center [743, 397] width 382 height 30
type input "***"
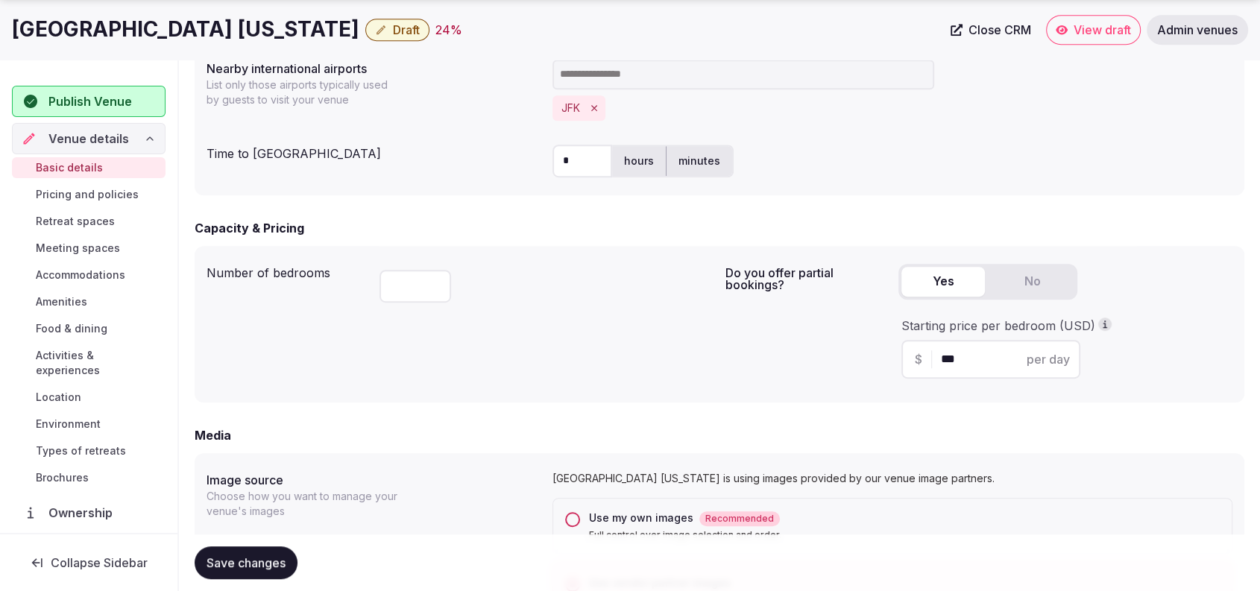
scroll to position [1034, 0]
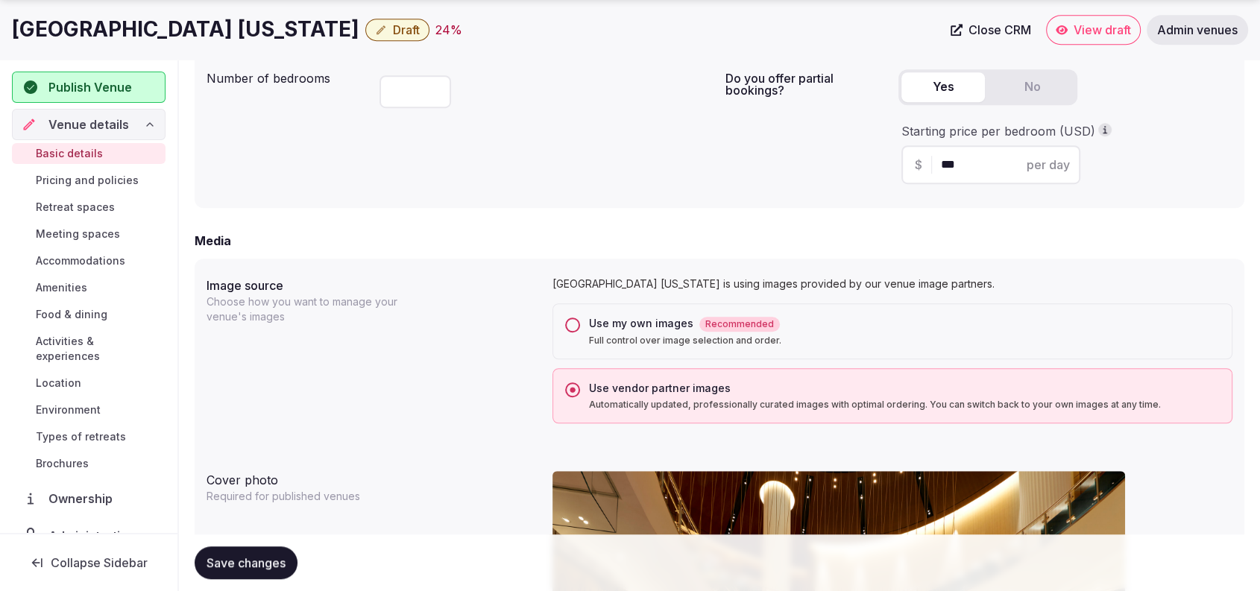
click at [271, 560] on span "Save changes" at bounding box center [245, 562] width 79 height 15
click at [274, 554] on button "Save changes" at bounding box center [246, 562] width 103 height 33
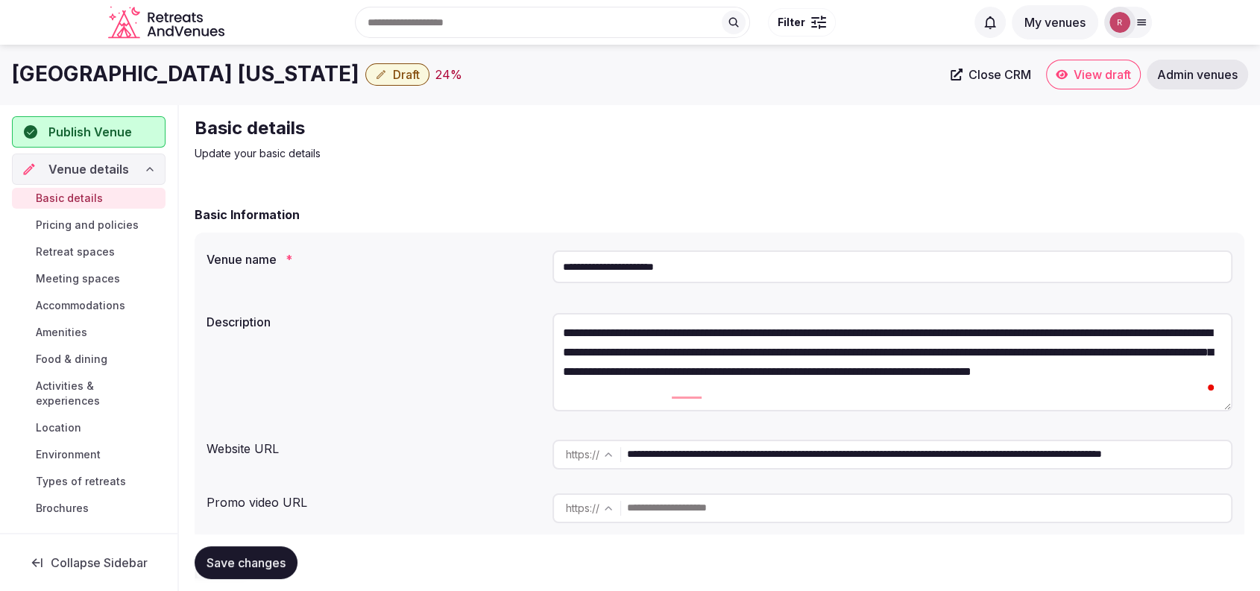
scroll to position [517, 0]
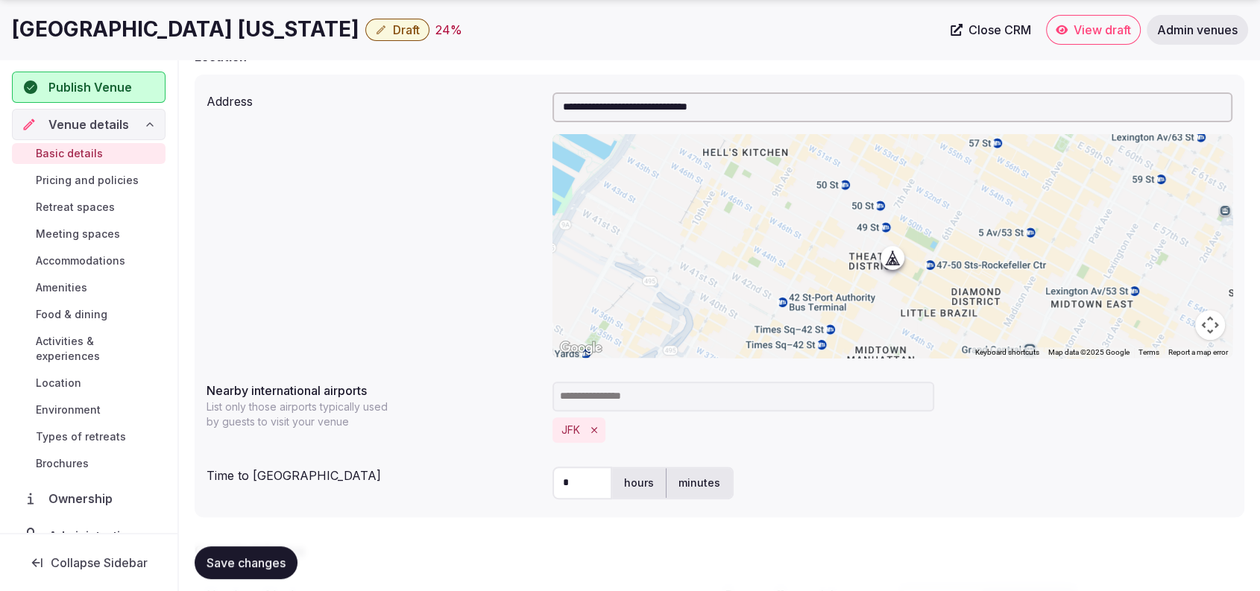
click at [253, 563] on span "Save changes" at bounding box center [245, 562] width 79 height 15
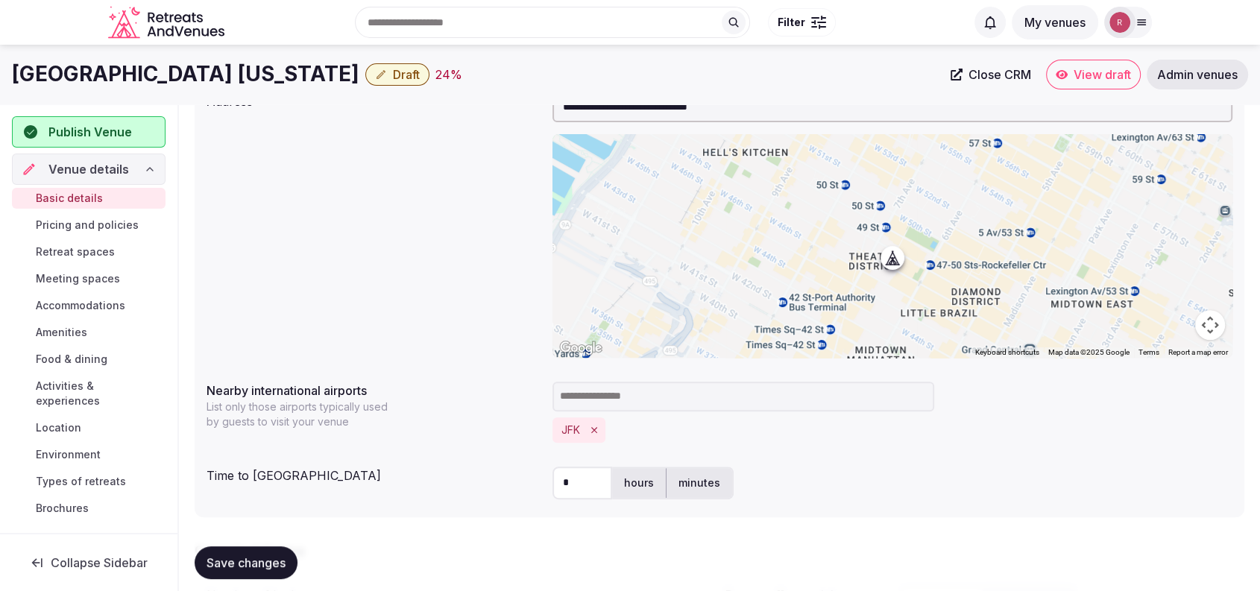
scroll to position [0, 0]
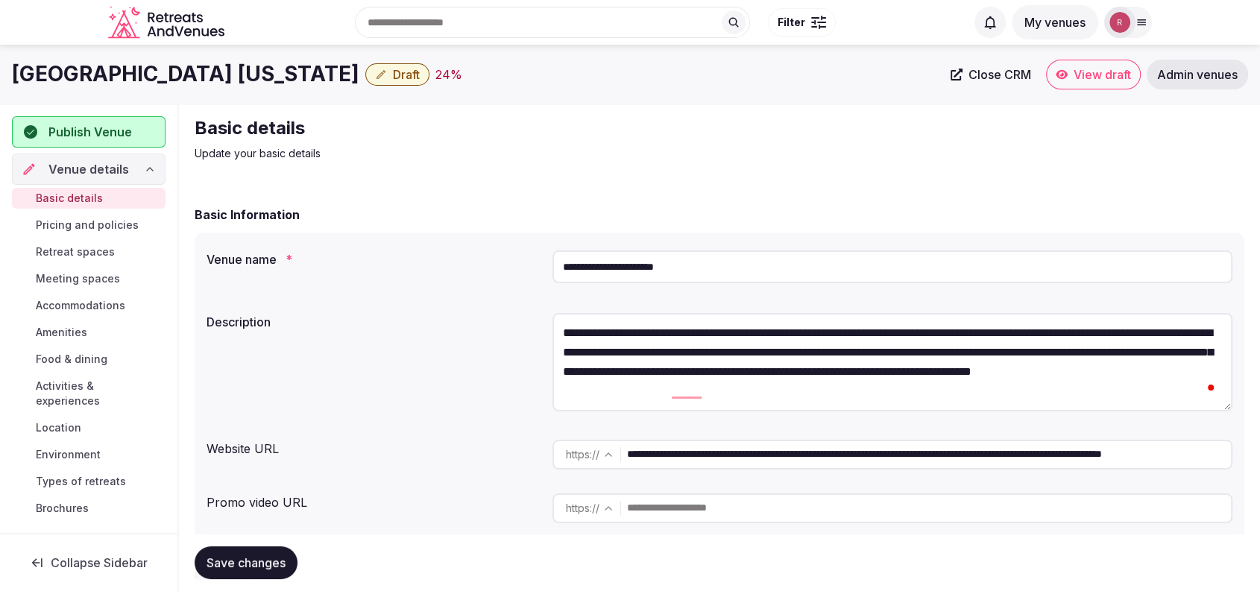
click at [973, 75] on span "Close CRM" at bounding box center [999, 74] width 63 height 15
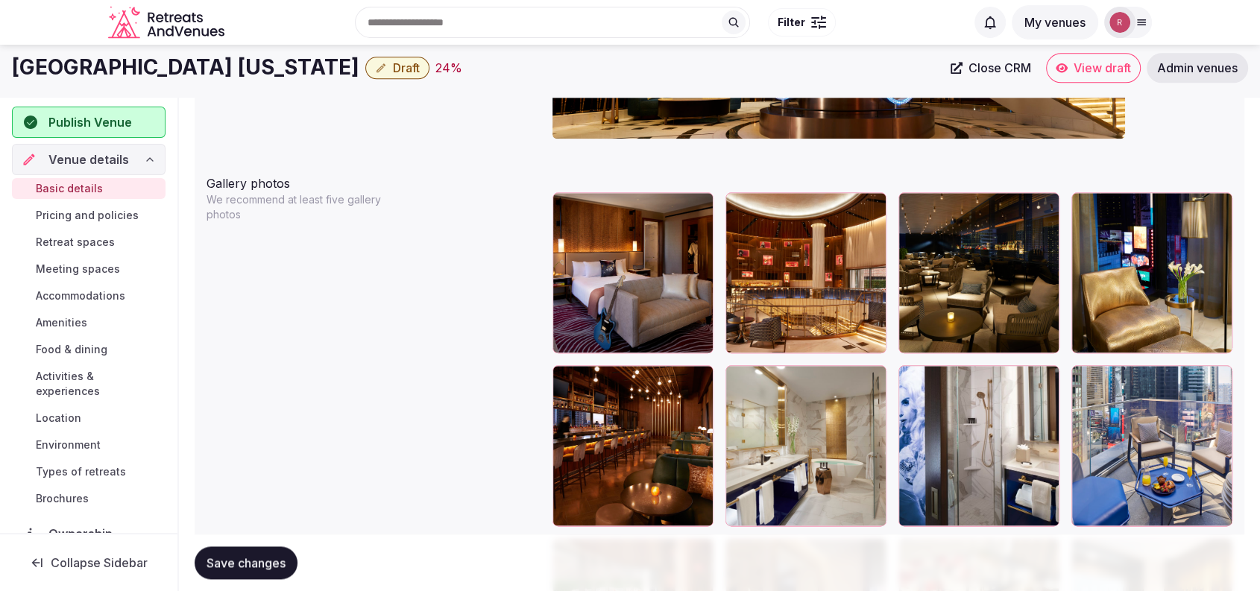
scroll to position [1551, 0]
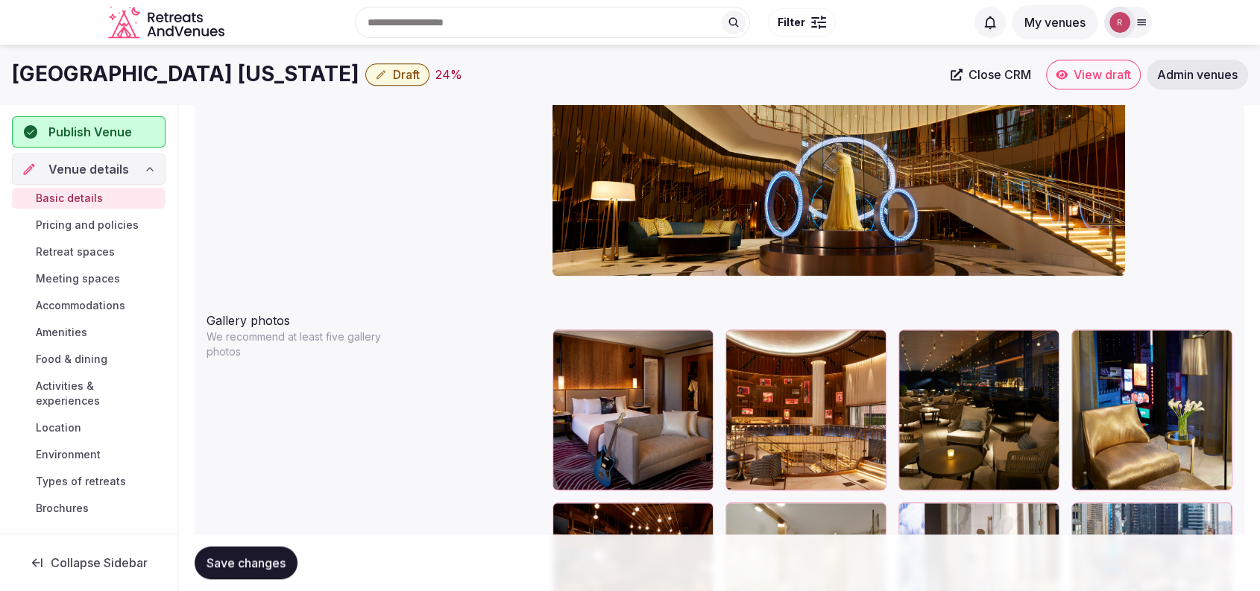
click at [89, 130] on span "Publish Venue" at bounding box center [89, 132] width 83 height 18
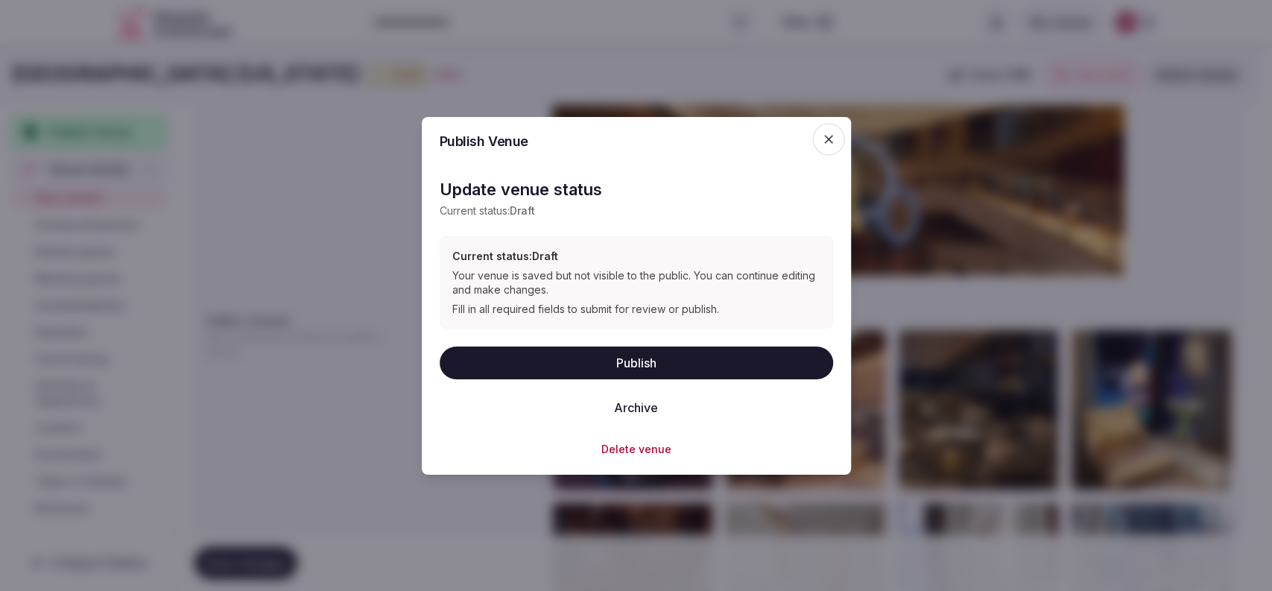
click at [575, 350] on button "Publish" at bounding box center [637, 363] width 394 height 33
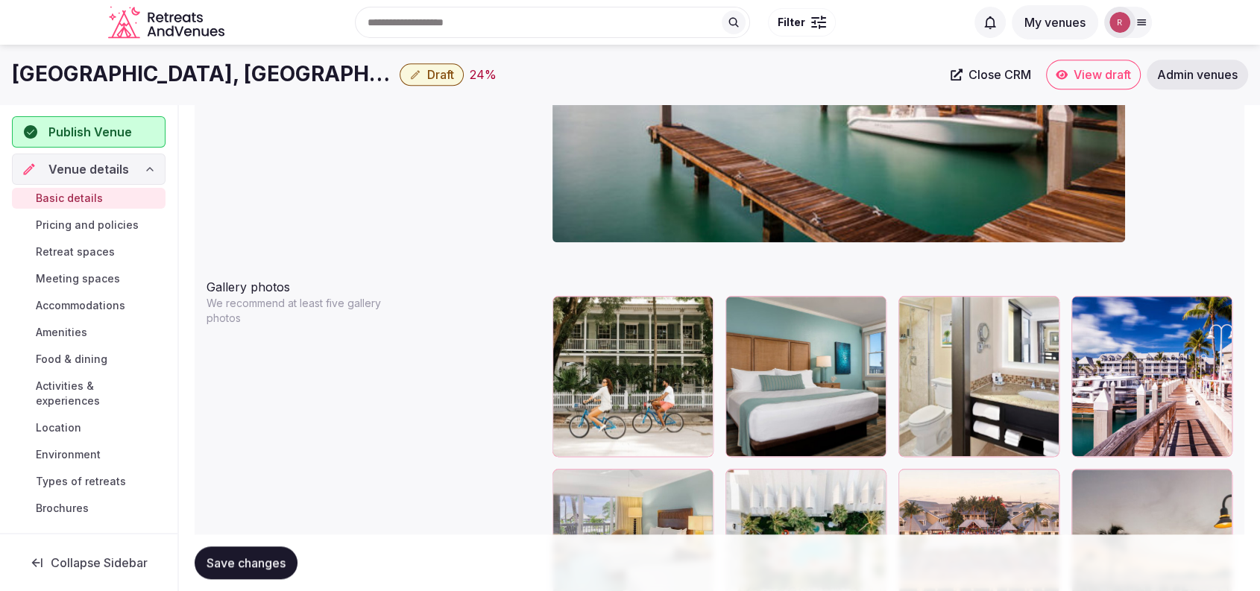
scroll to position [1465, 0]
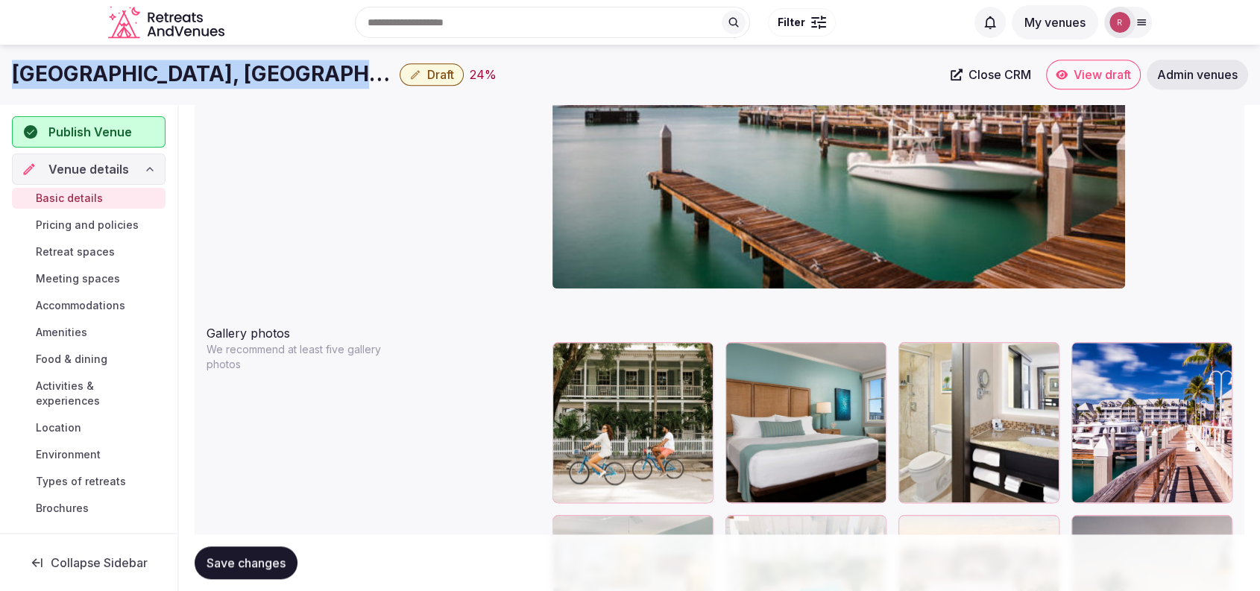
drag, startPoint x: 374, startPoint y: 75, endPoint x: 9, endPoint y: 97, distance: 365.9
click at [6, 84] on div "[GEOGRAPHIC_DATA], Key West Draft 24 % Close CRM View draft Admin venues" at bounding box center [630, 75] width 1260 height 30
copy h1 "[GEOGRAPHIC_DATA], [GEOGRAPHIC_DATA]"
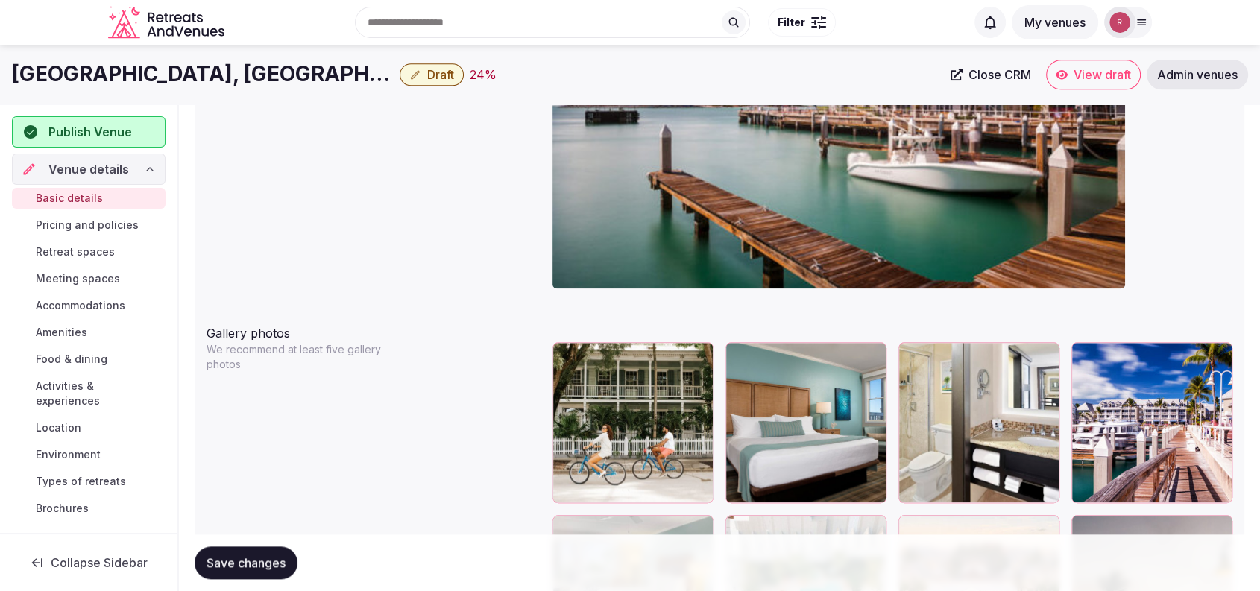
click at [352, 212] on div "Cover photo Required for published venues" at bounding box center [719, 133] width 1026 height 346
